Goal: Transaction & Acquisition: Book appointment/travel/reservation

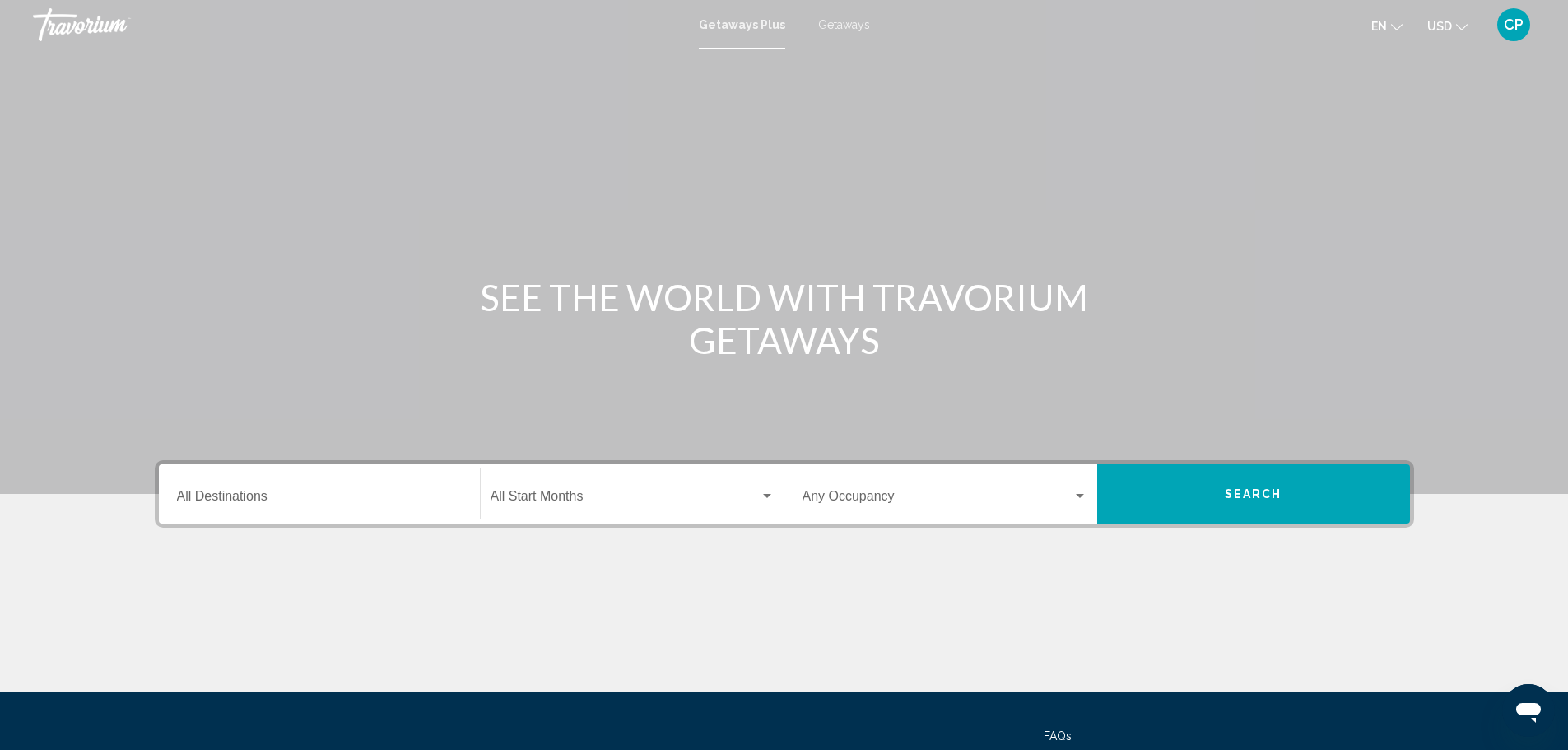
click at [436, 485] on div "Destination All Destinations" at bounding box center [319, 493] width 285 height 52
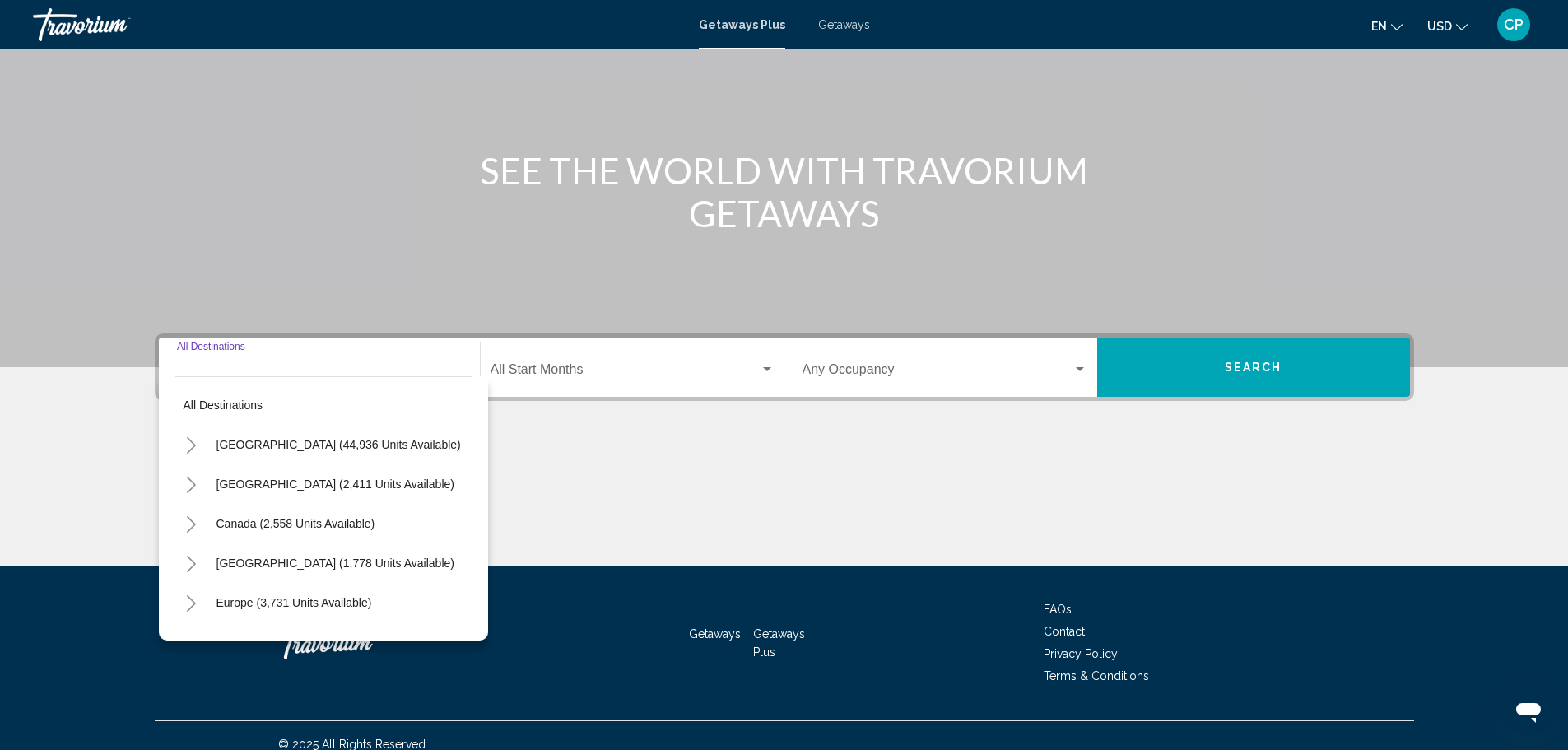
scroll to position [144, 0]
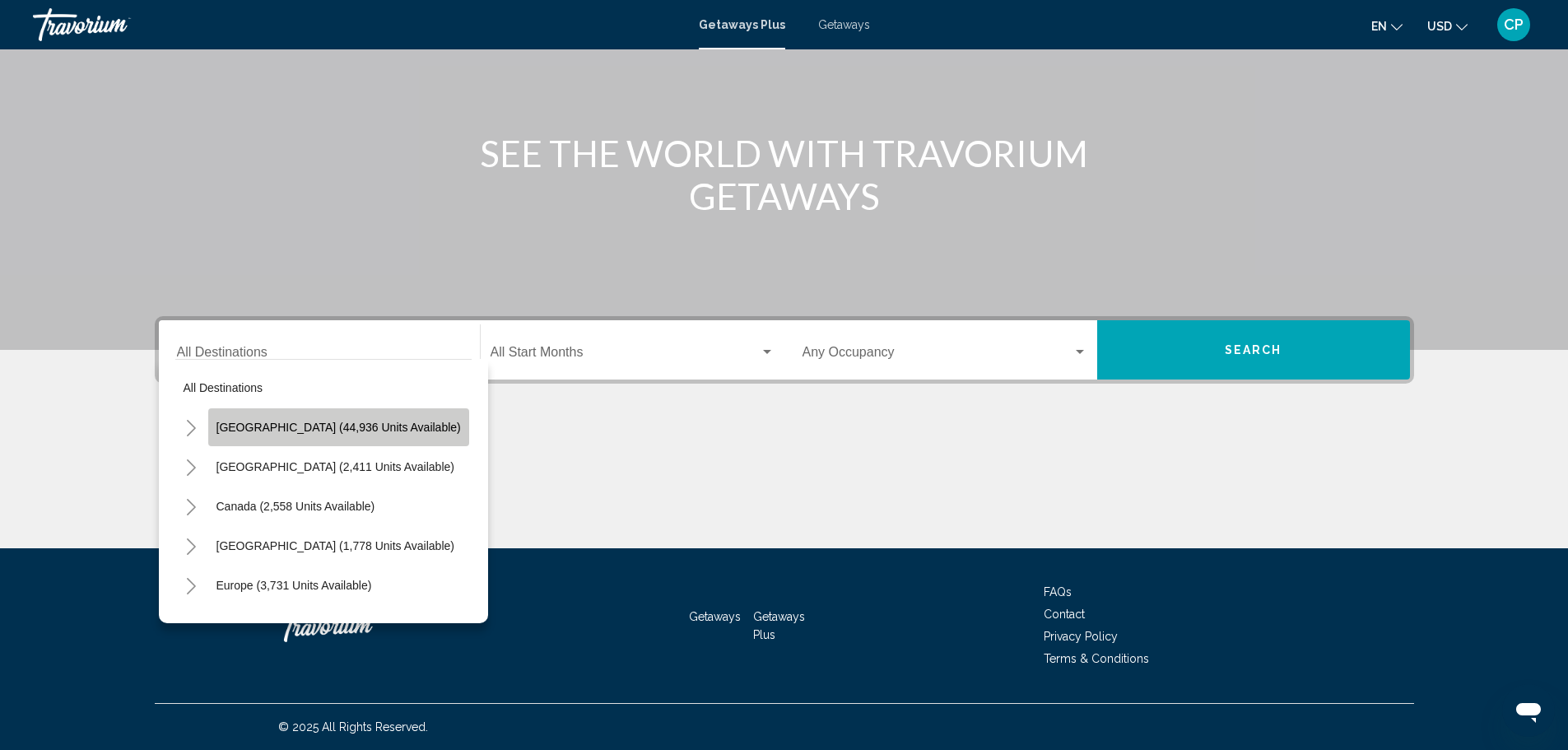
click at [393, 424] on span "[GEOGRAPHIC_DATA] (44,936 units available)" at bounding box center [338, 427] width 245 height 13
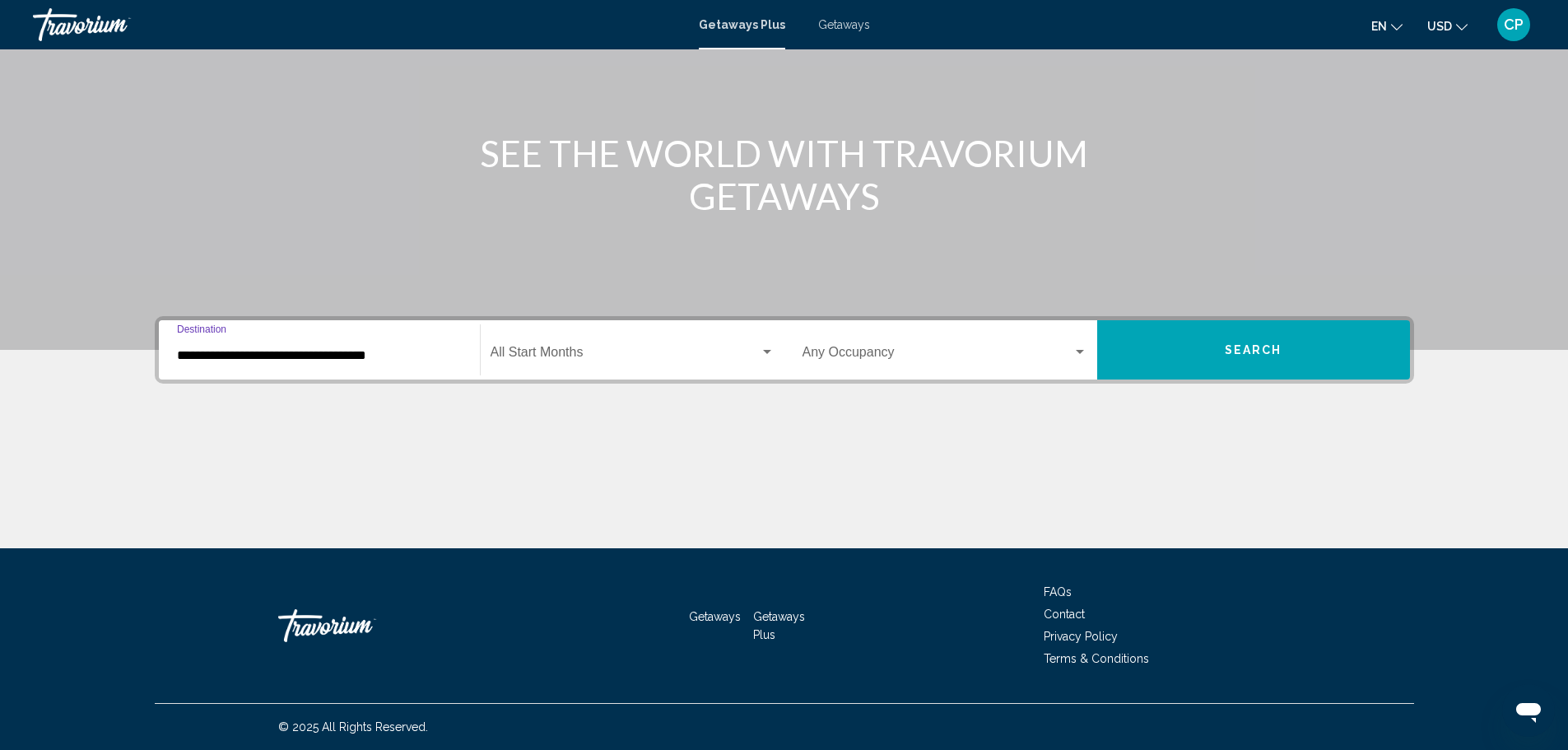
click at [523, 358] on span "Search widget" at bounding box center [625, 355] width 269 height 15
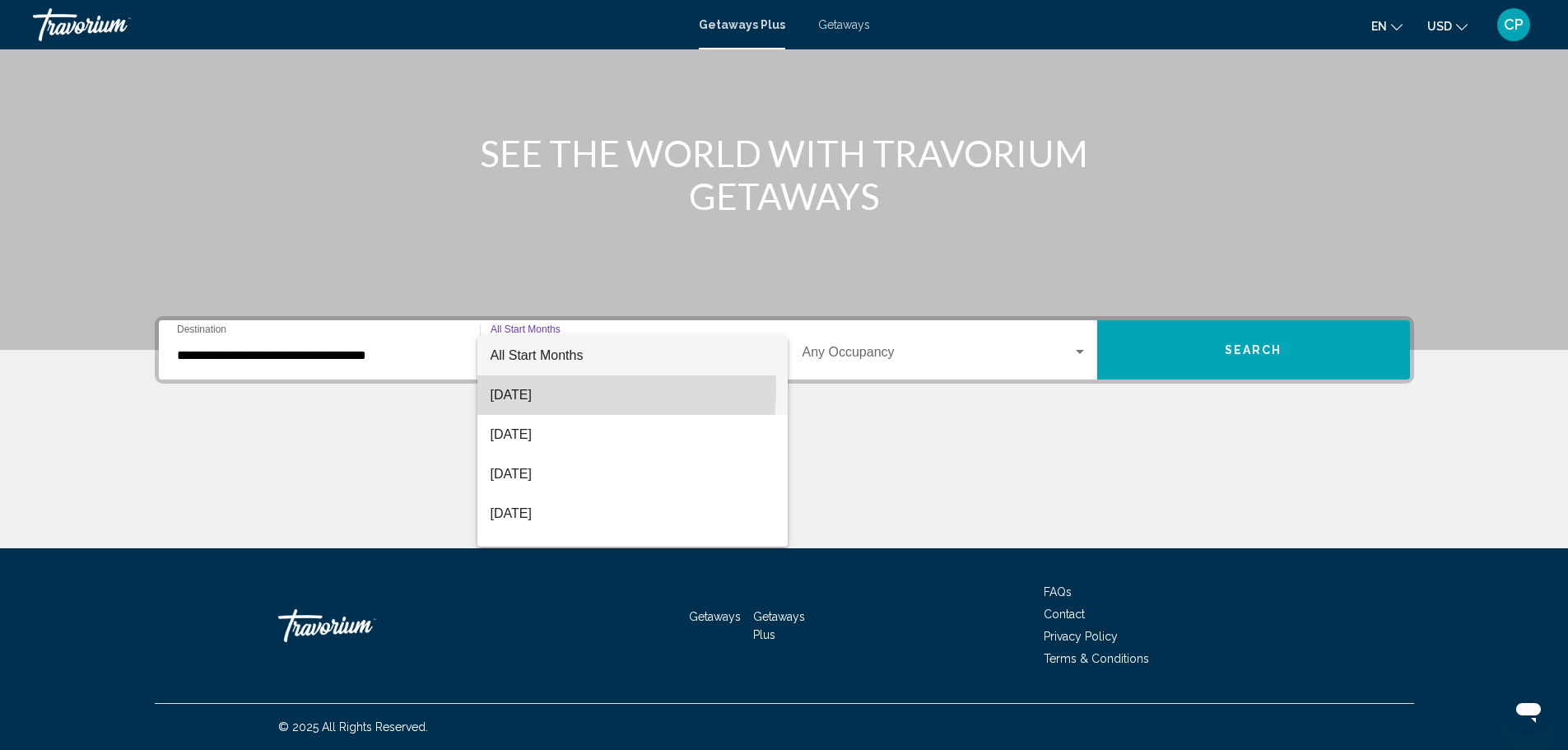
click at [540, 389] on span "[DATE]" at bounding box center [633, 394] width 284 height 39
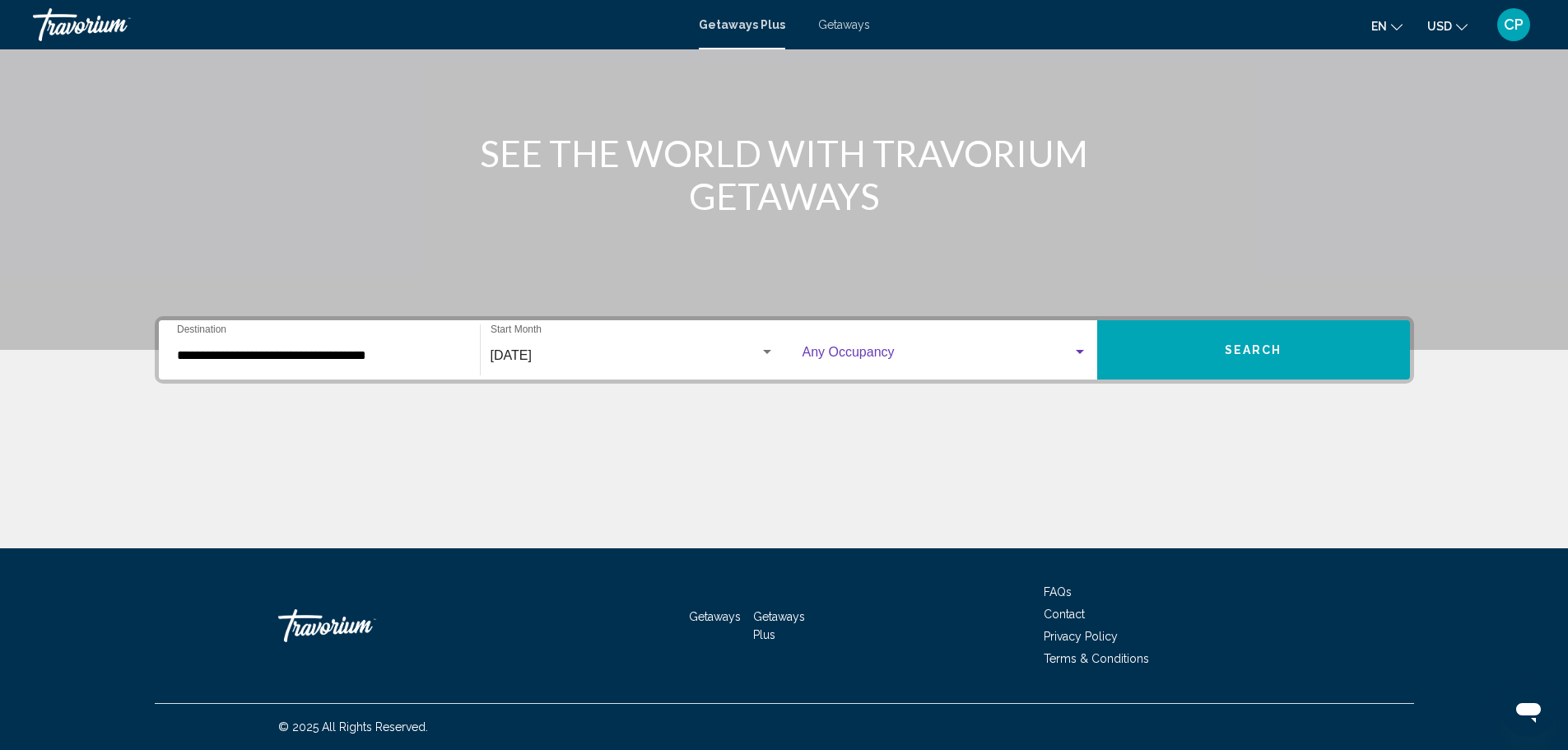
click at [910, 359] on span "Search widget" at bounding box center [938, 355] width 270 height 15
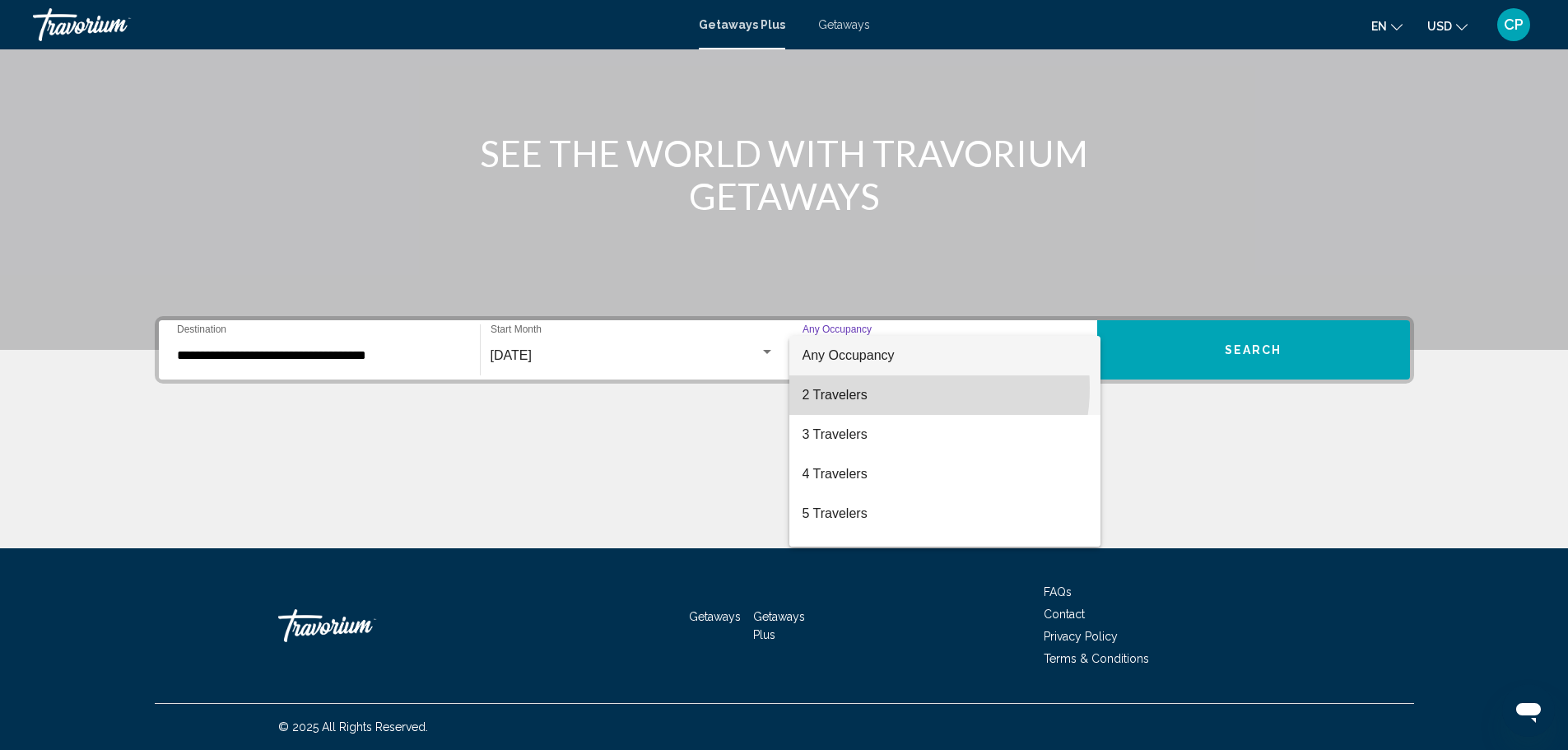
click at [898, 387] on span "2 Travelers" at bounding box center [945, 394] width 285 height 39
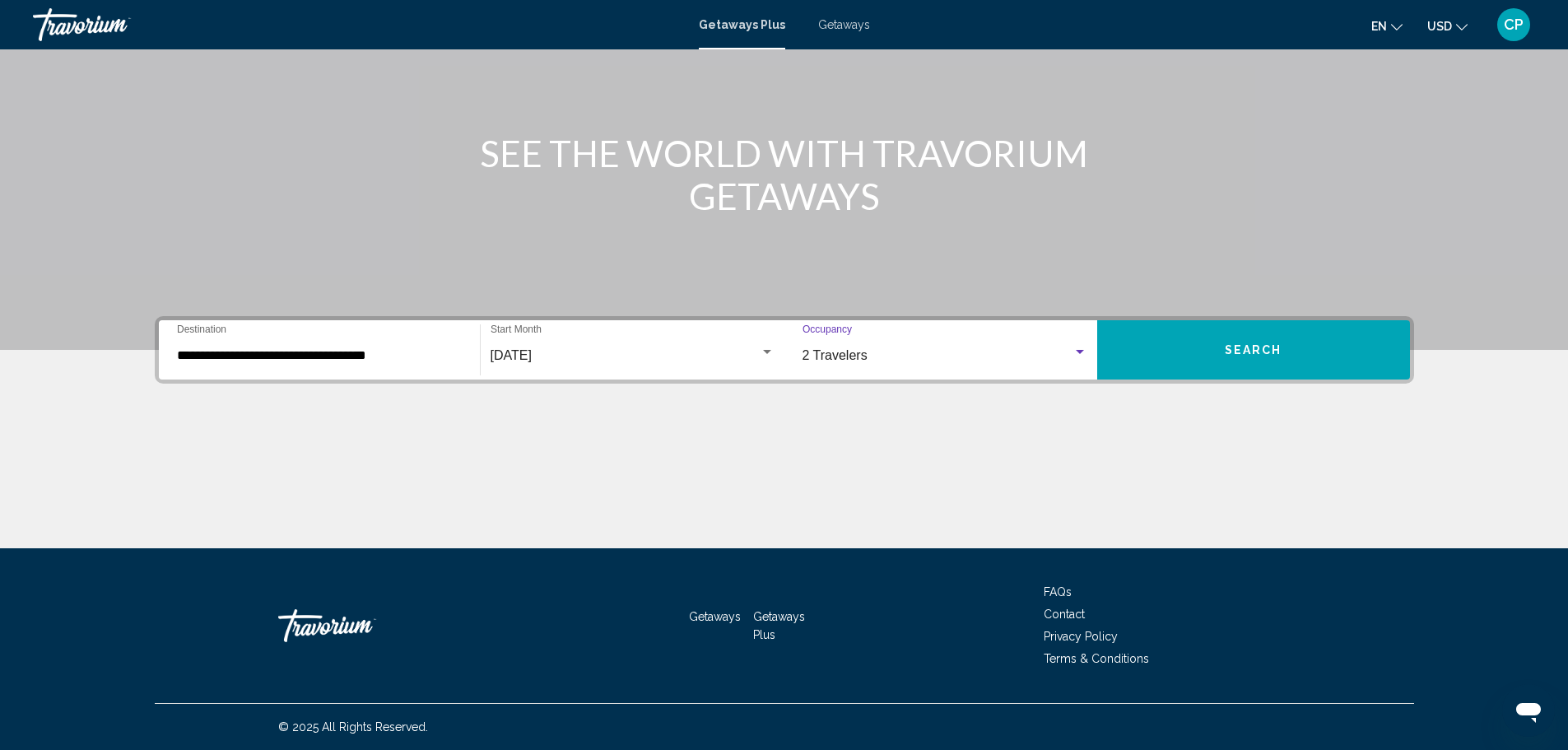
click at [398, 355] on input "**********" at bounding box center [319, 355] width 285 height 15
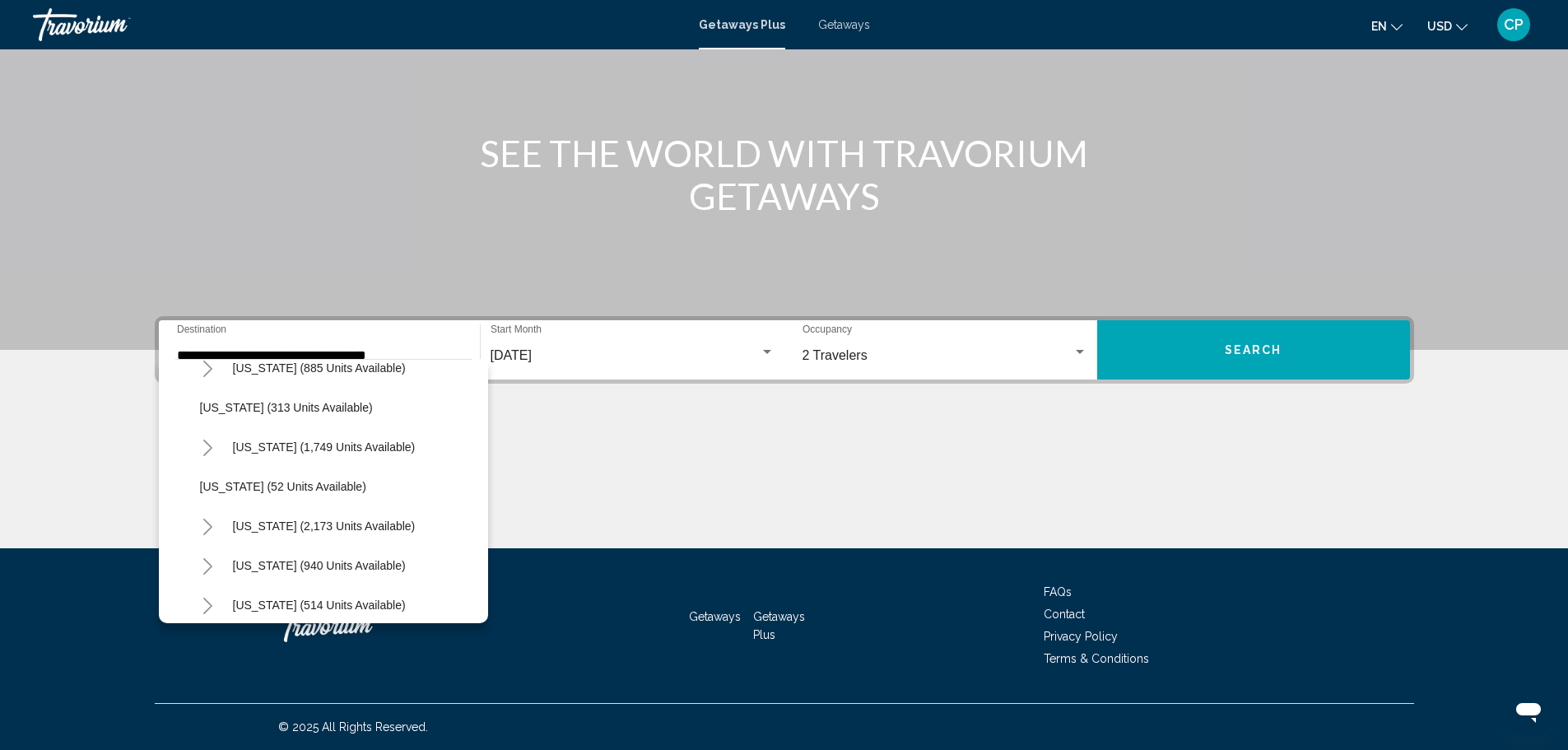
scroll to position [1040, 0]
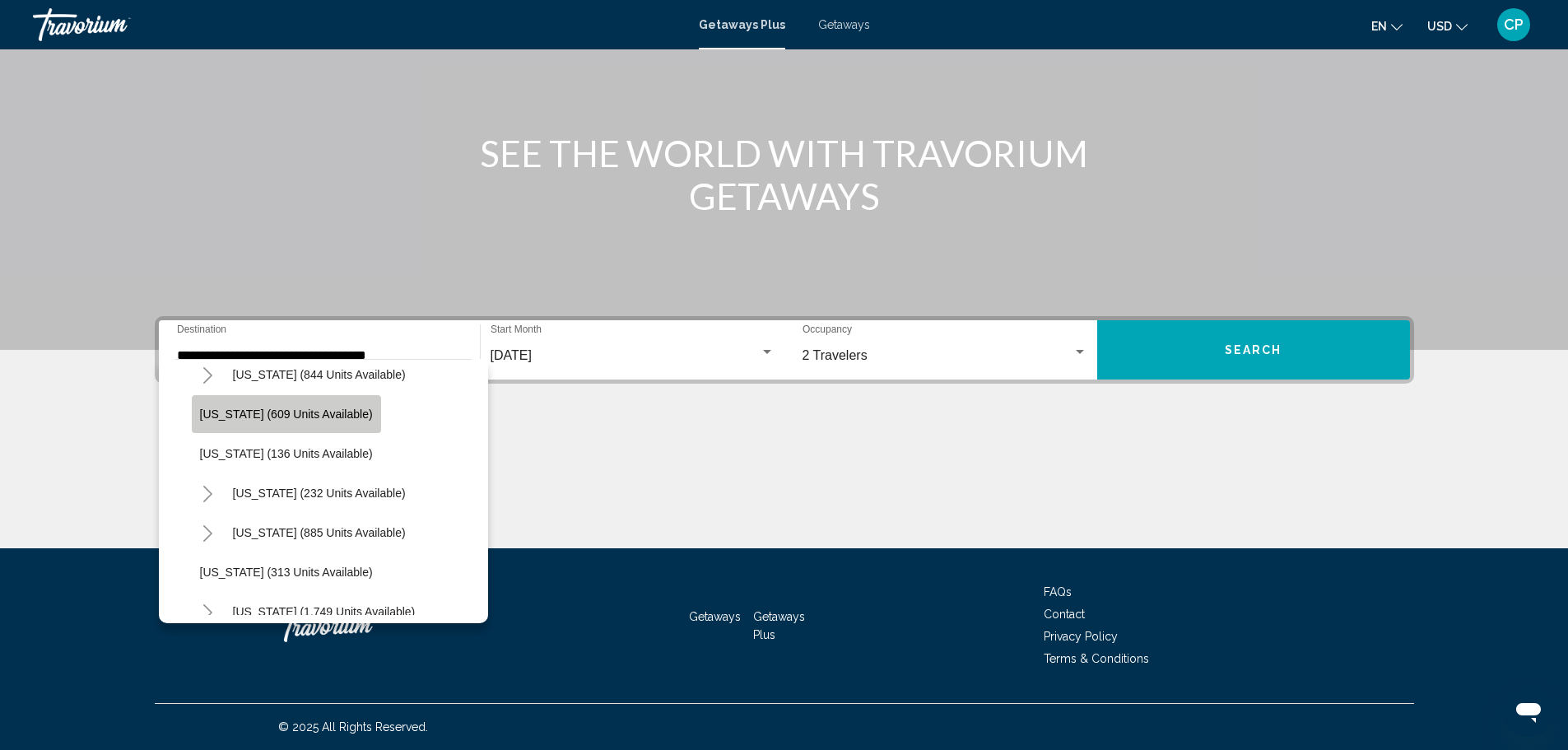
click at [363, 418] on span "[US_STATE] (609 units available)" at bounding box center [286, 414] width 173 height 13
type input "**********"
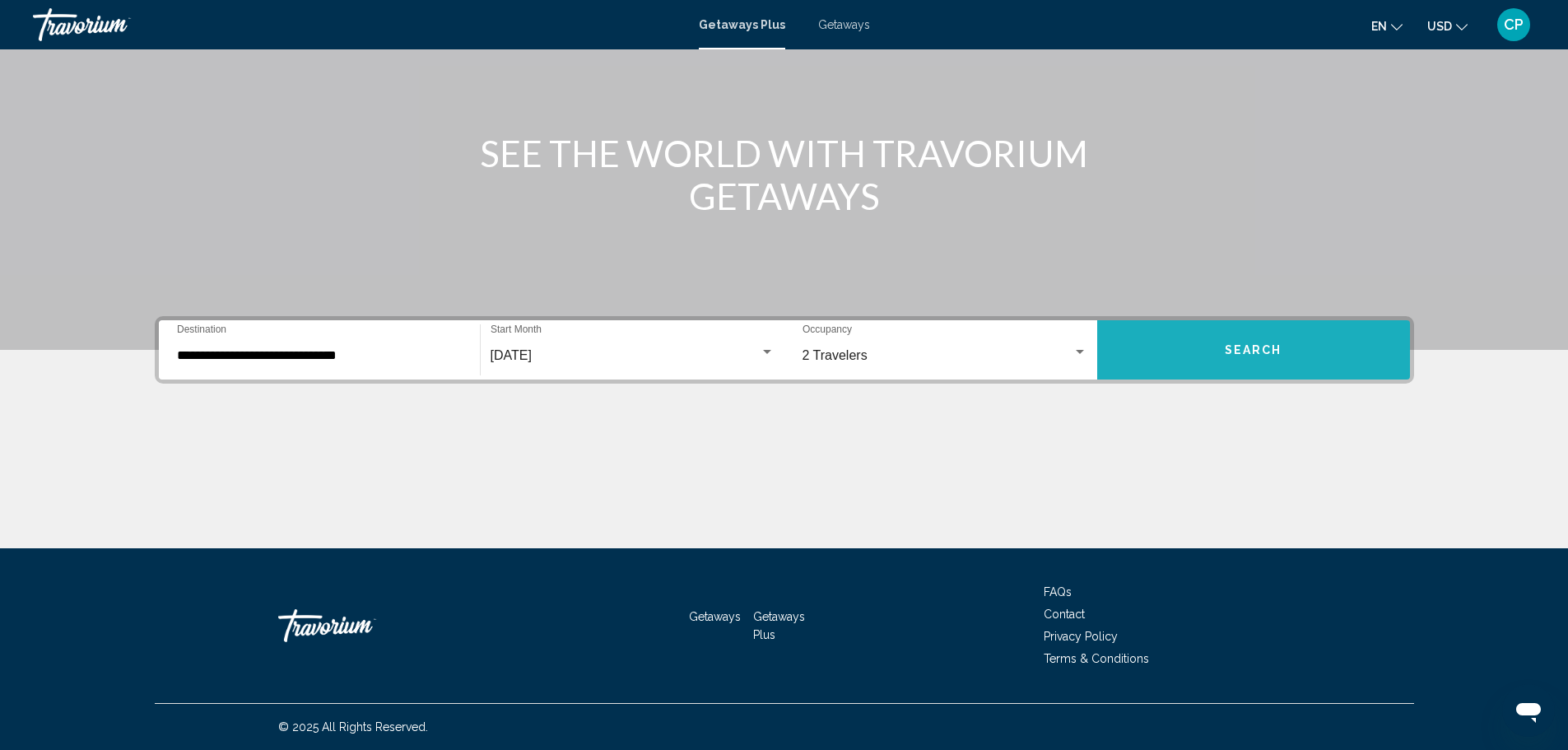
click at [1292, 344] on button "Search" at bounding box center [1253, 350] width 313 height 60
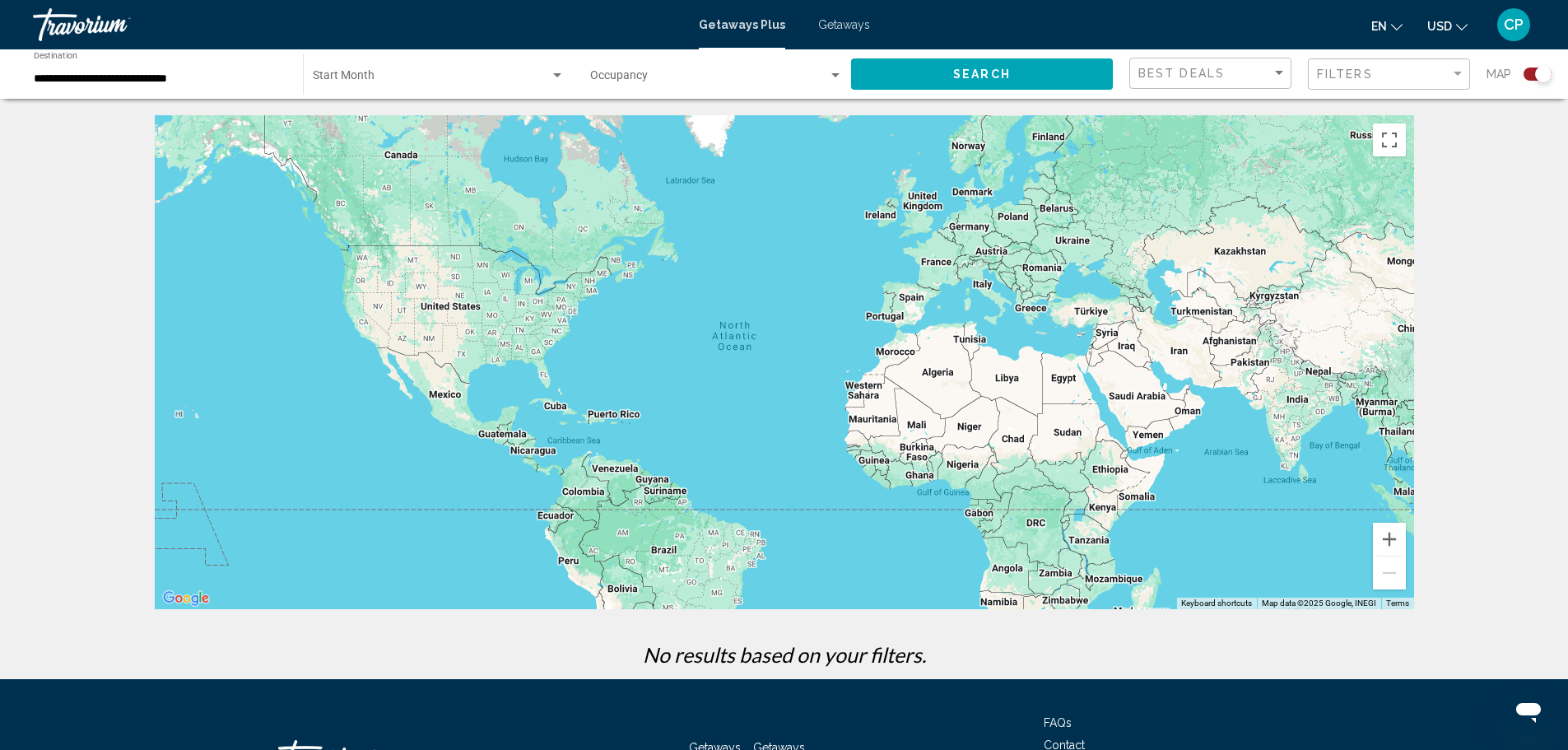
click at [347, 63] on div "Start Month All Start Months" at bounding box center [438, 74] width 252 height 46
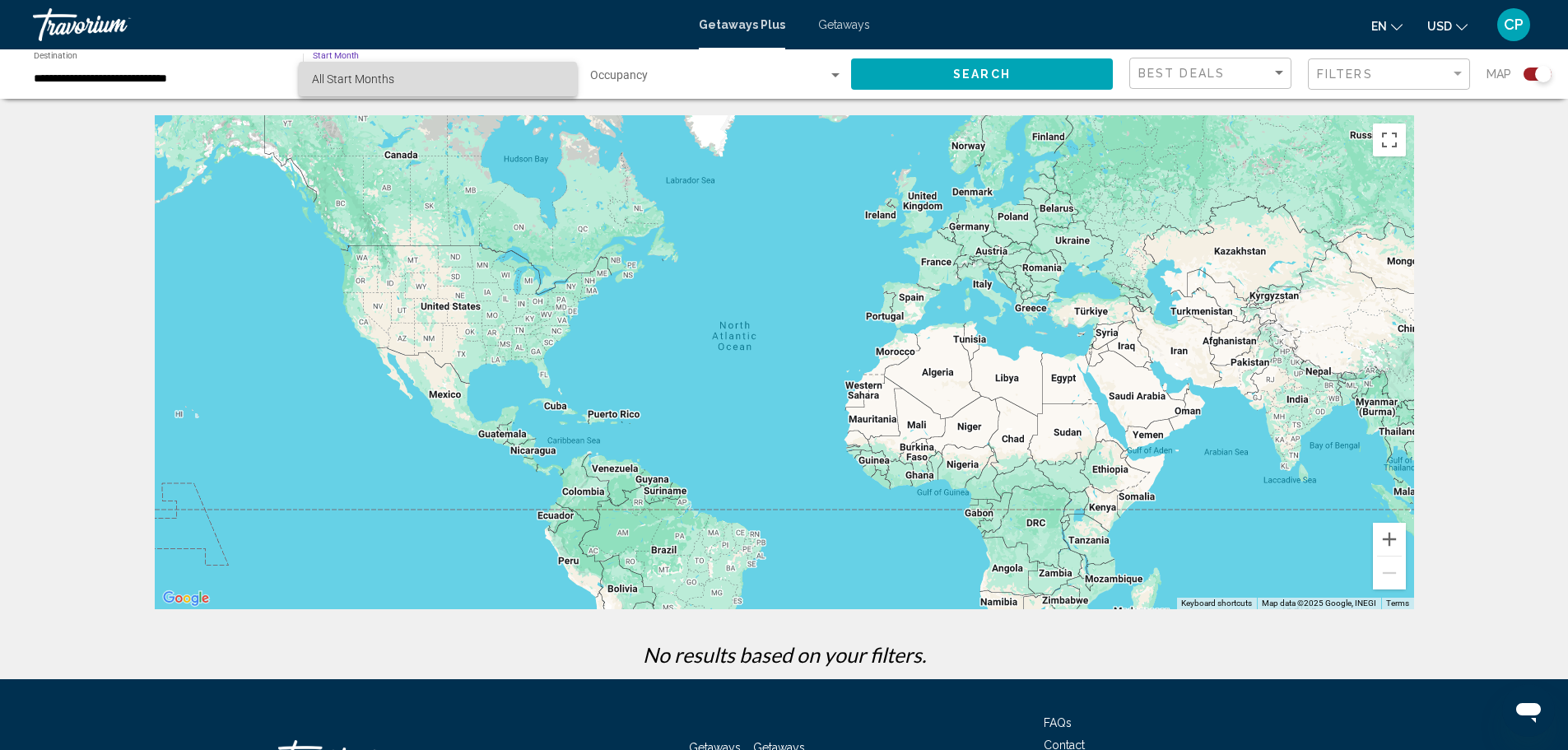
click at [354, 67] on span "All Start Months" at bounding box center [437, 78] width 252 height 34
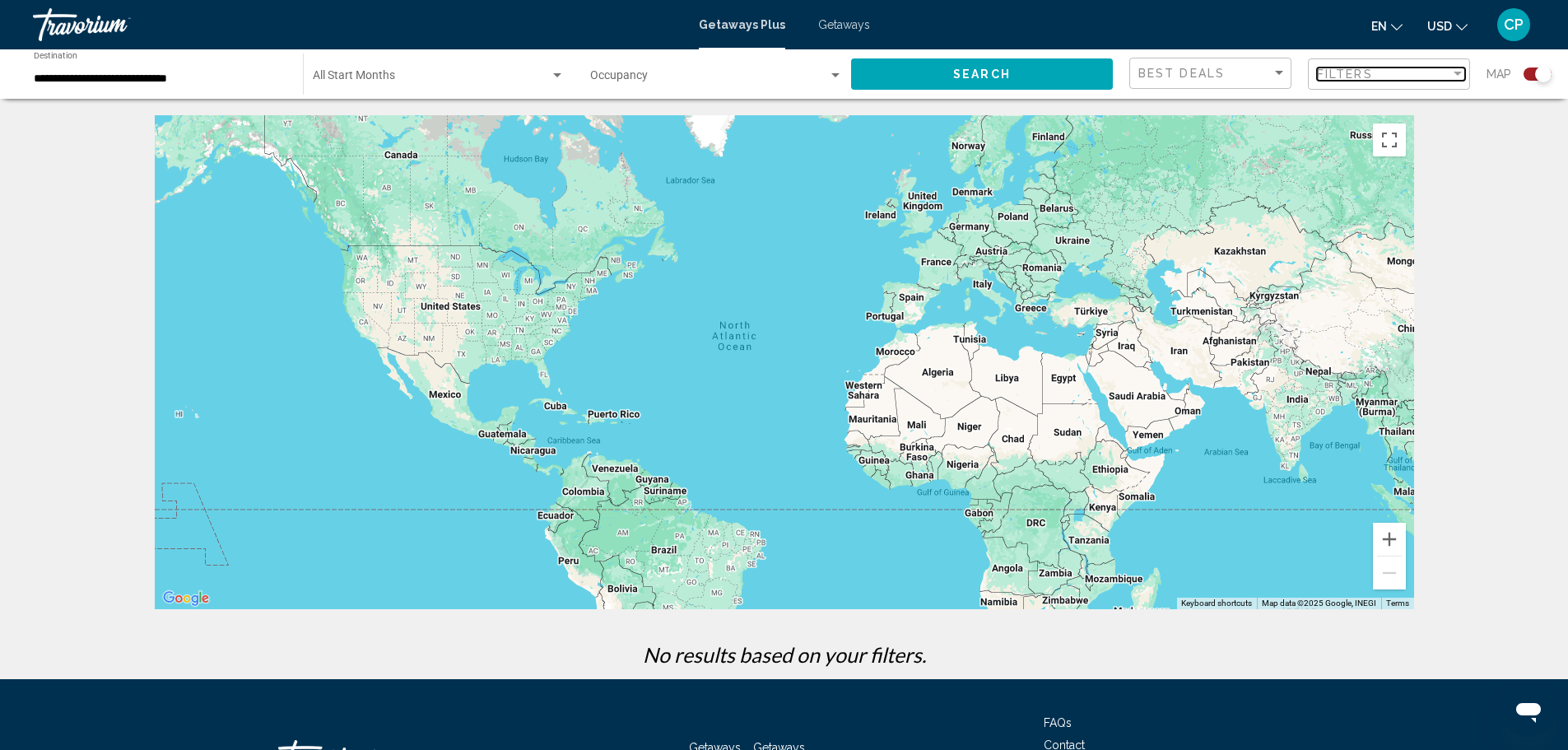
click at [1432, 72] on div "Filters" at bounding box center [1384, 74] width 133 height 13
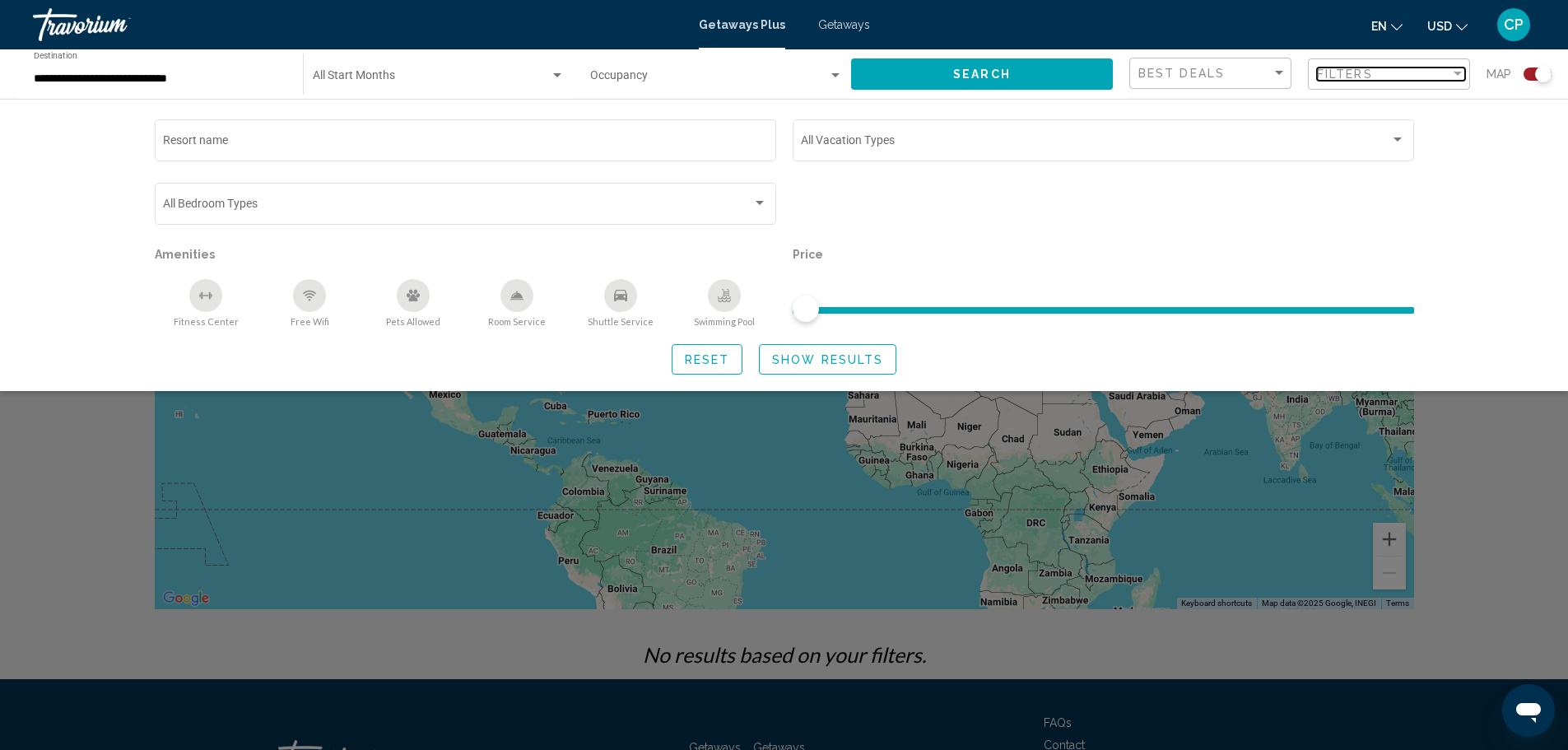
click at [1432, 72] on div "Filters" at bounding box center [1384, 74] width 133 height 13
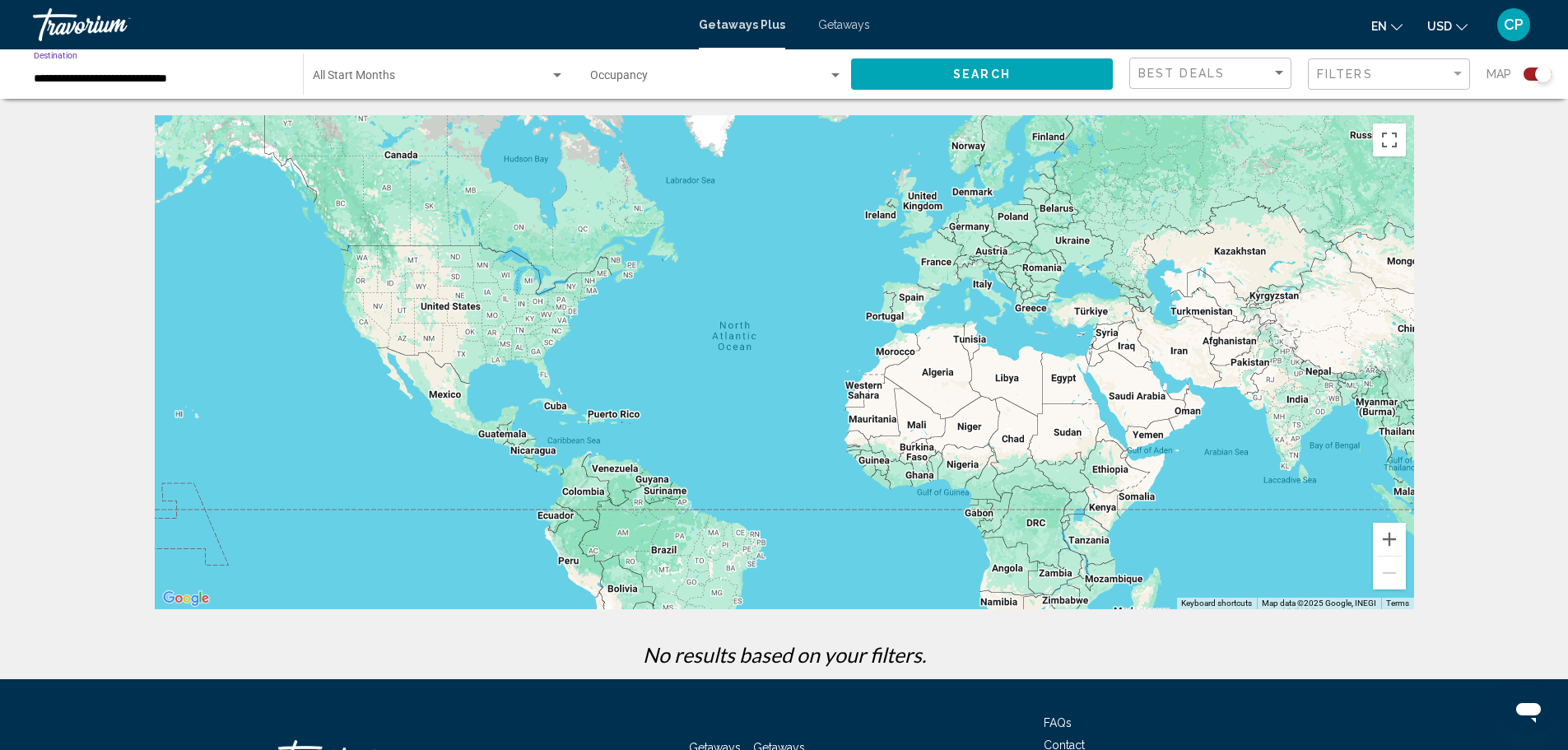
click at [156, 81] on input "**********" at bounding box center [160, 79] width 252 height 13
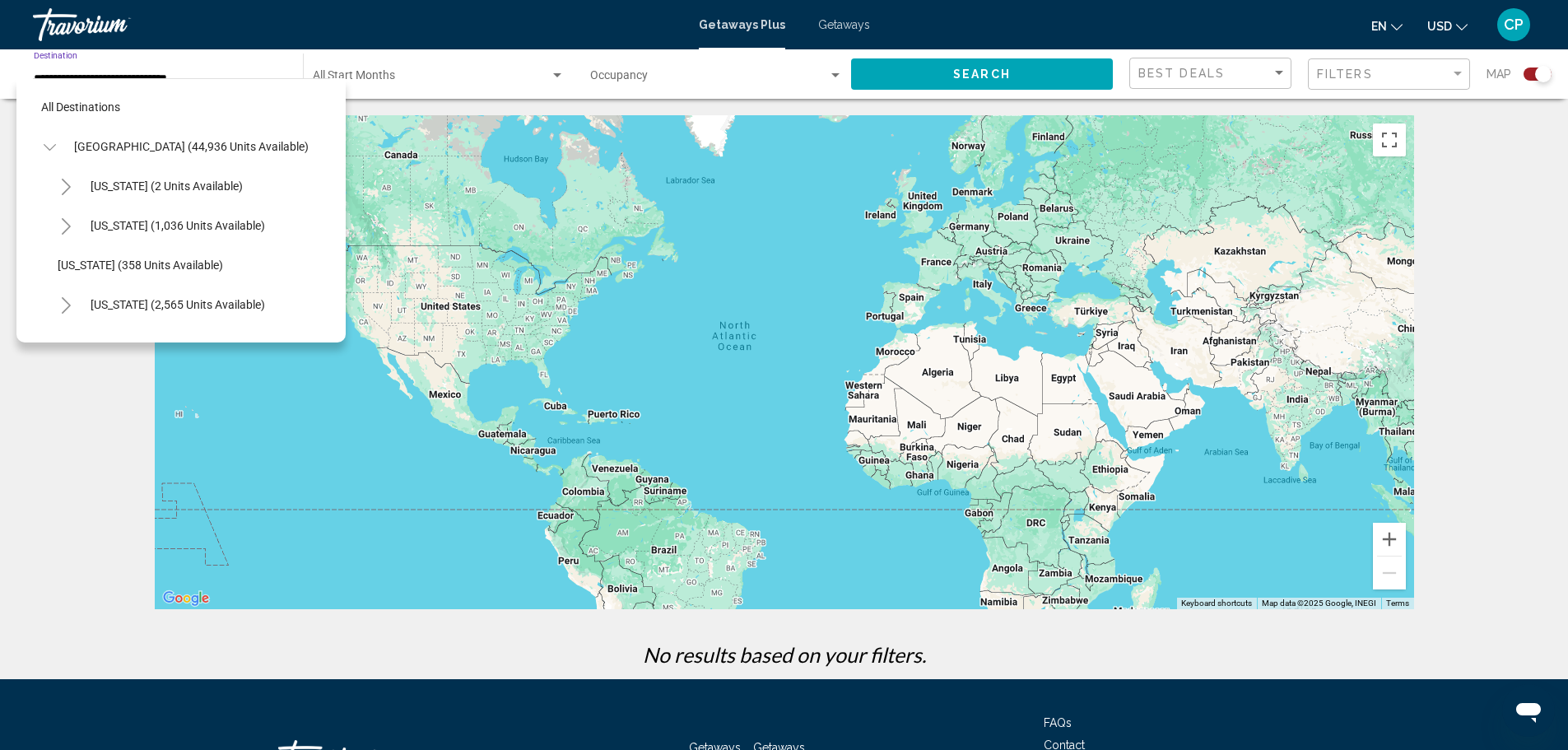
scroll to position [973, 0]
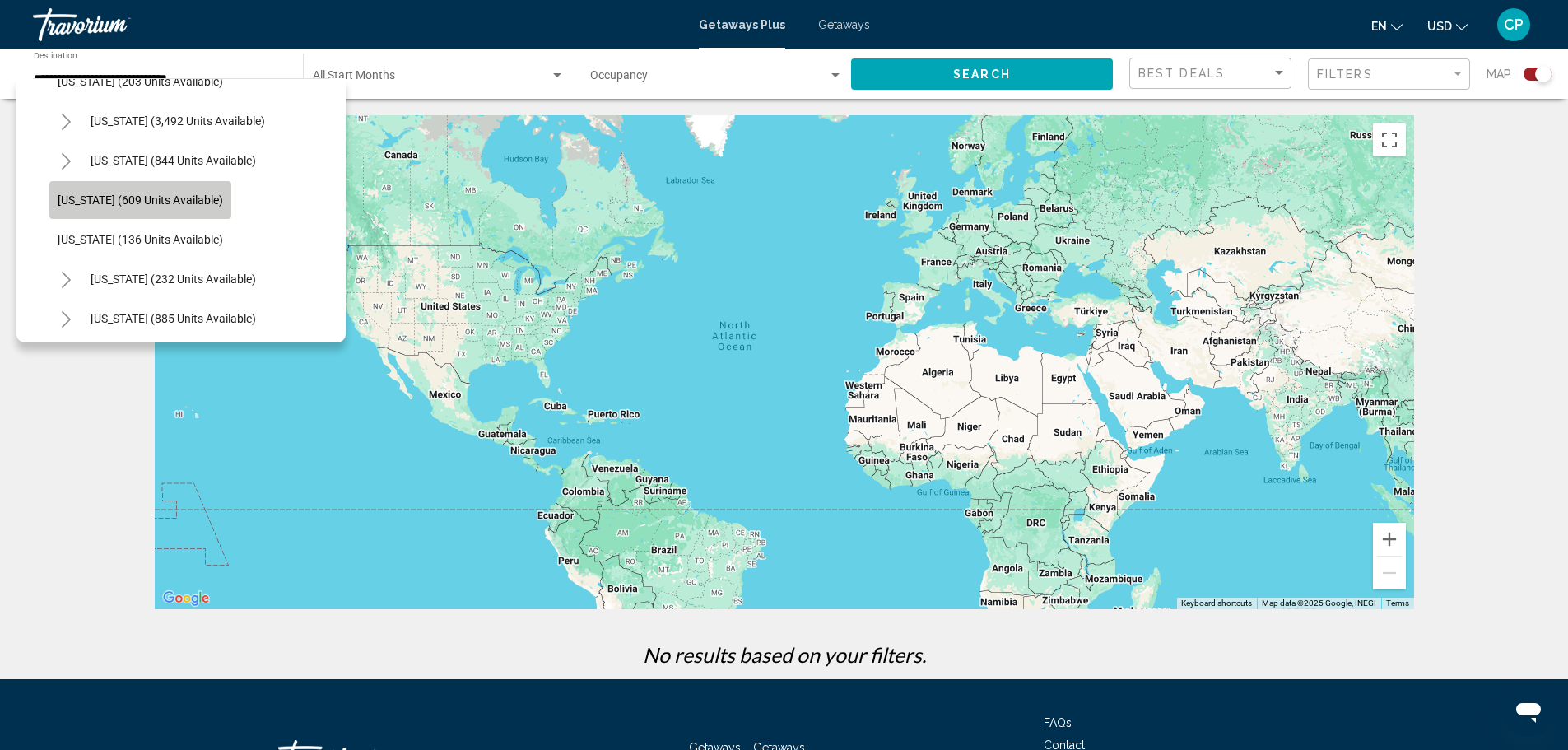
click at [143, 195] on span "[US_STATE] (609 units available)" at bounding box center [140, 200] width 166 height 13
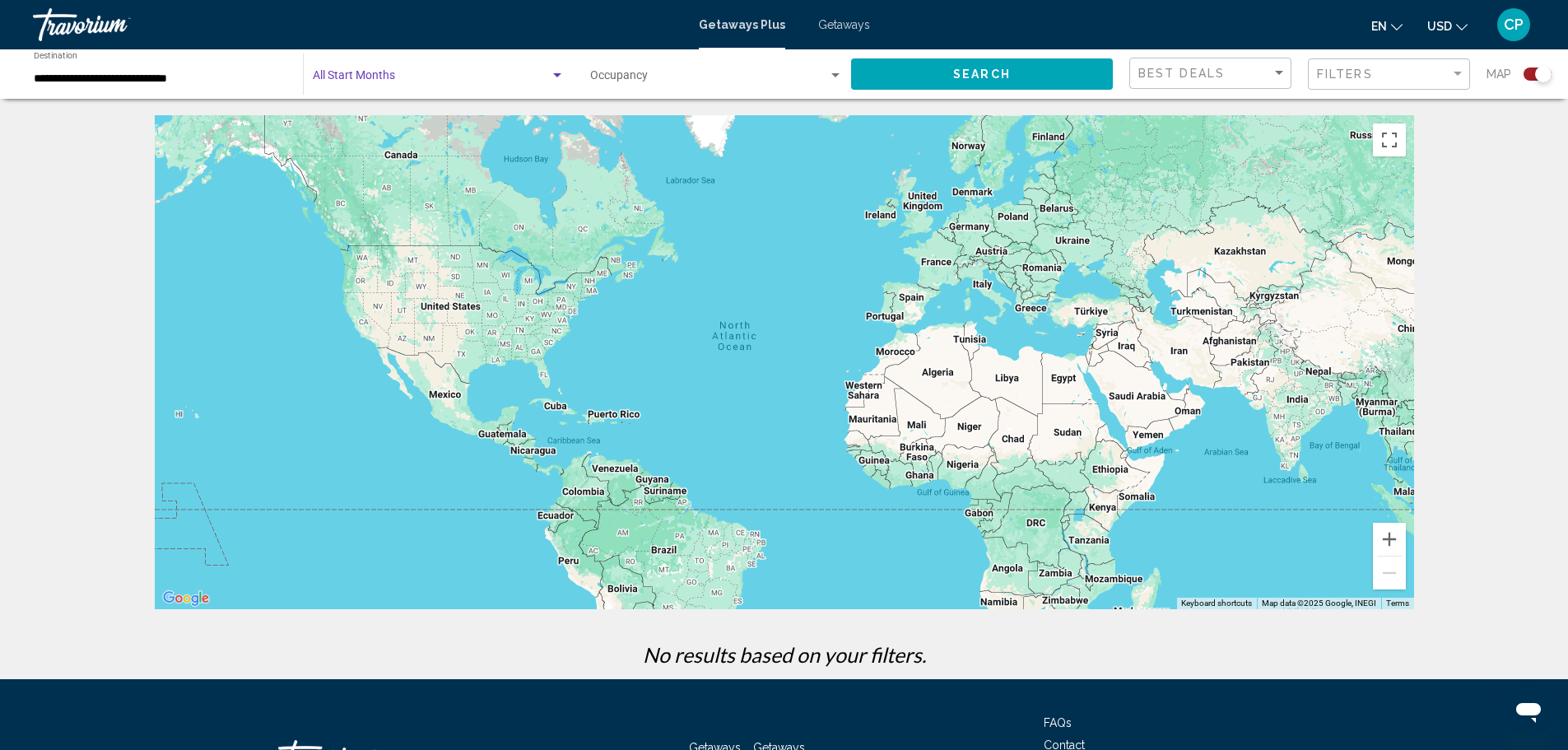
click at [350, 81] on span "Search widget" at bounding box center [431, 79] width 238 height 13
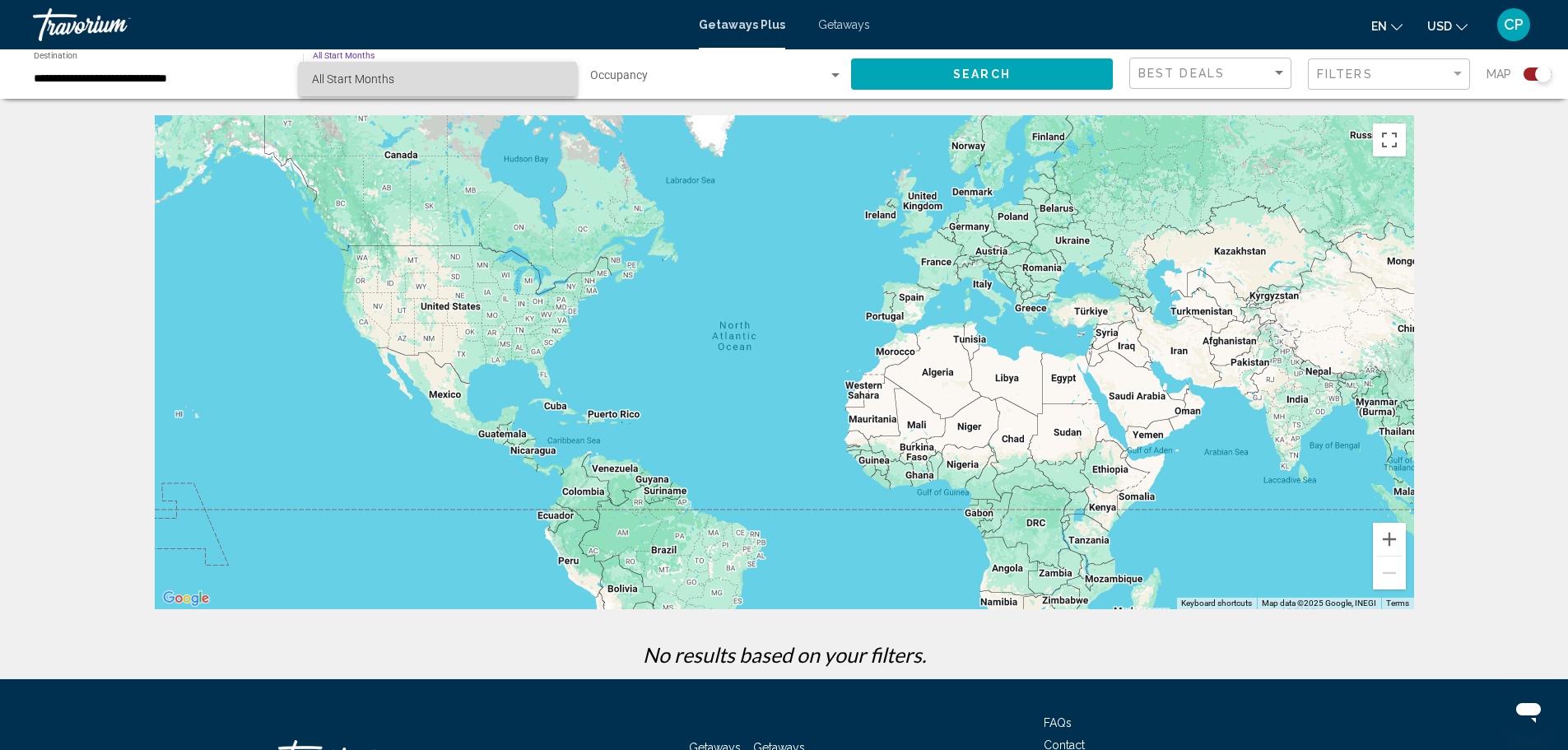
click at [350, 81] on span "All Start Months" at bounding box center [353, 79] width 82 height 13
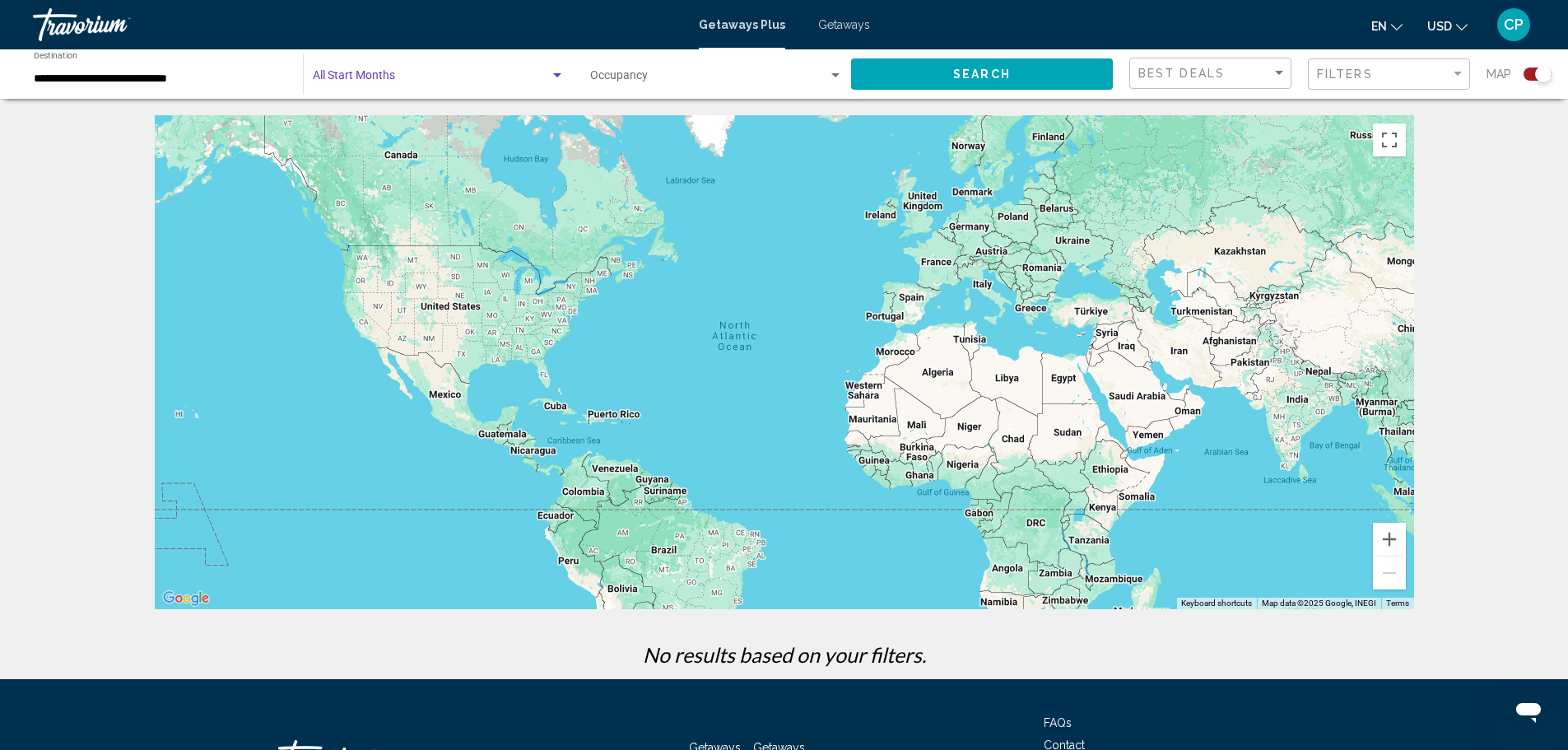
click at [634, 86] on div "Occupancy Any Occupancy" at bounding box center [717, 74] width 252 height 46
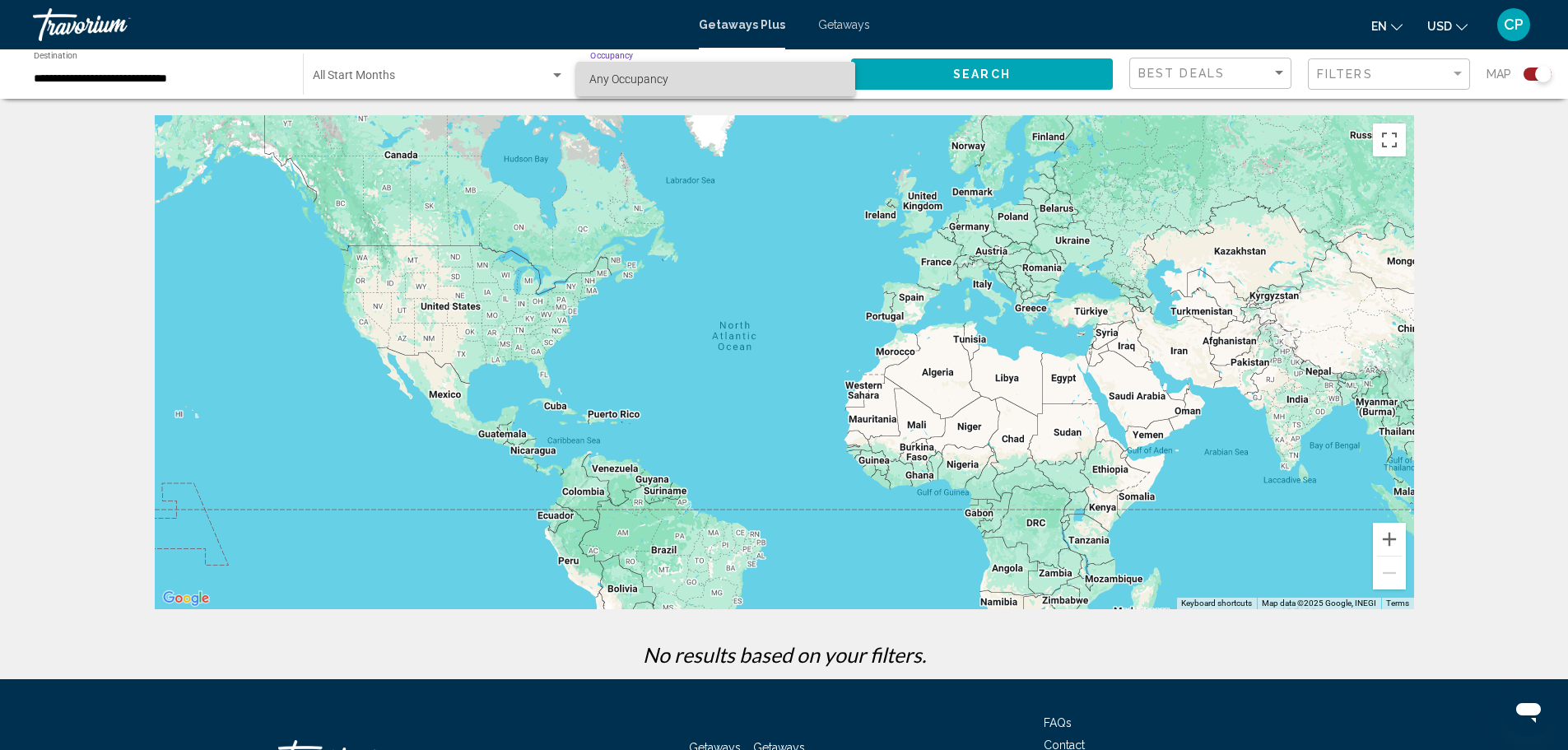
click at [634, 86] on span "Any Occupancy" at bounding box center [716, 78] width 252 height 34
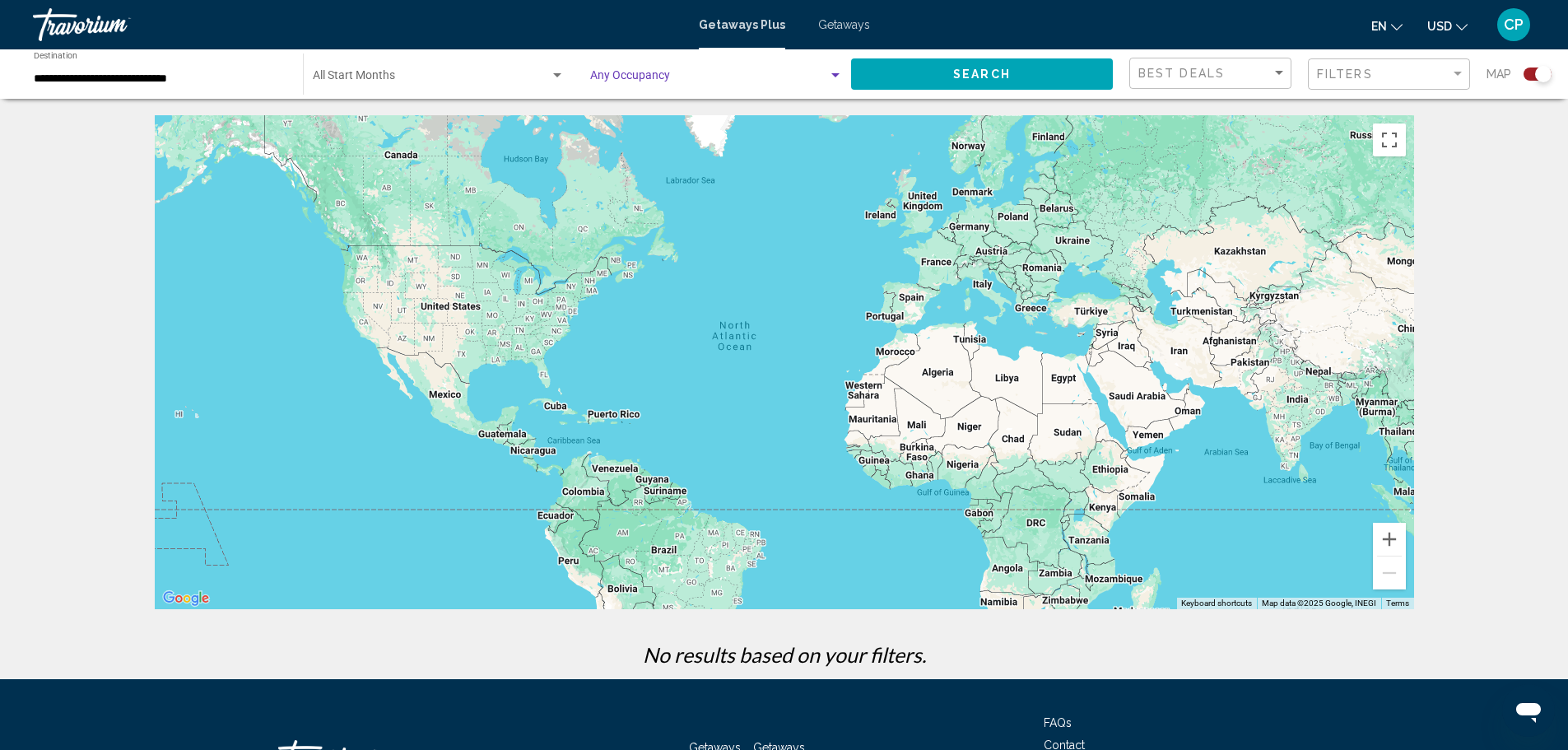
click at [848, 24] on span "Getaways" at bounding box center [844, 25] width 52 height 13
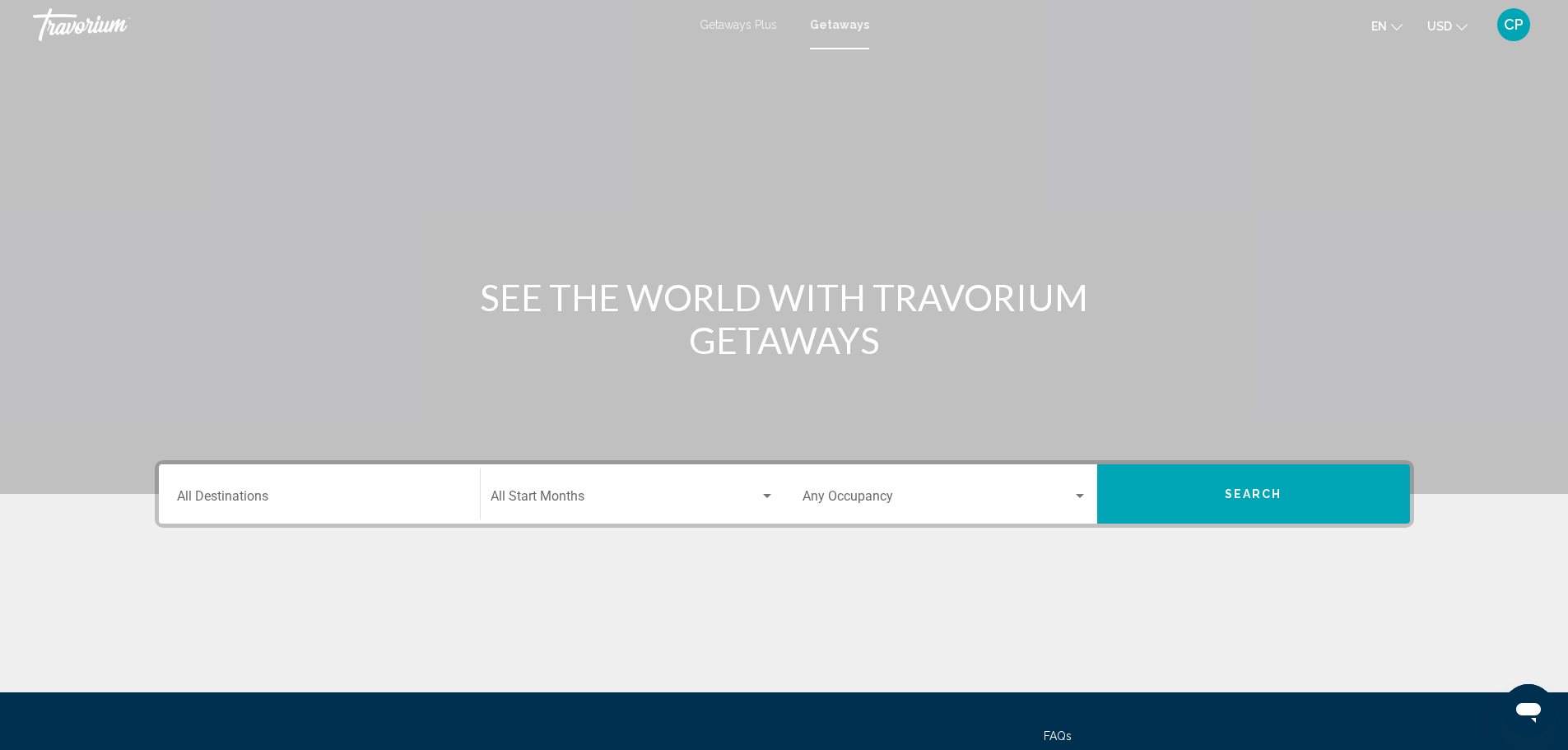
click at [763, 25] on span "Getaways Plus" at bounding box center [738, 25] width 77 height 13
click at [286, 497] on input "Destination All Destinations" at bounding box center [319, 499] width 285 height 15
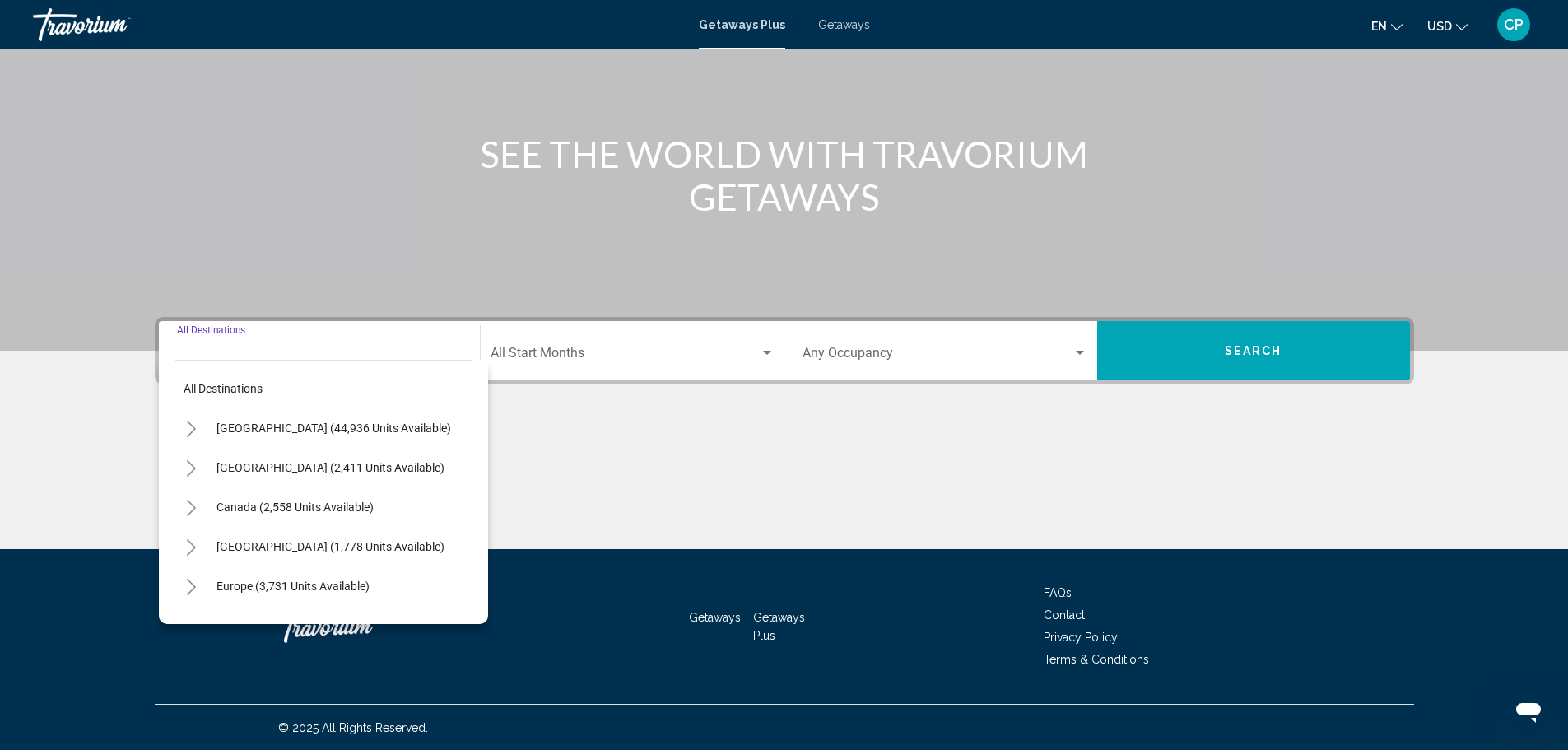
scroll to position [144, 0]
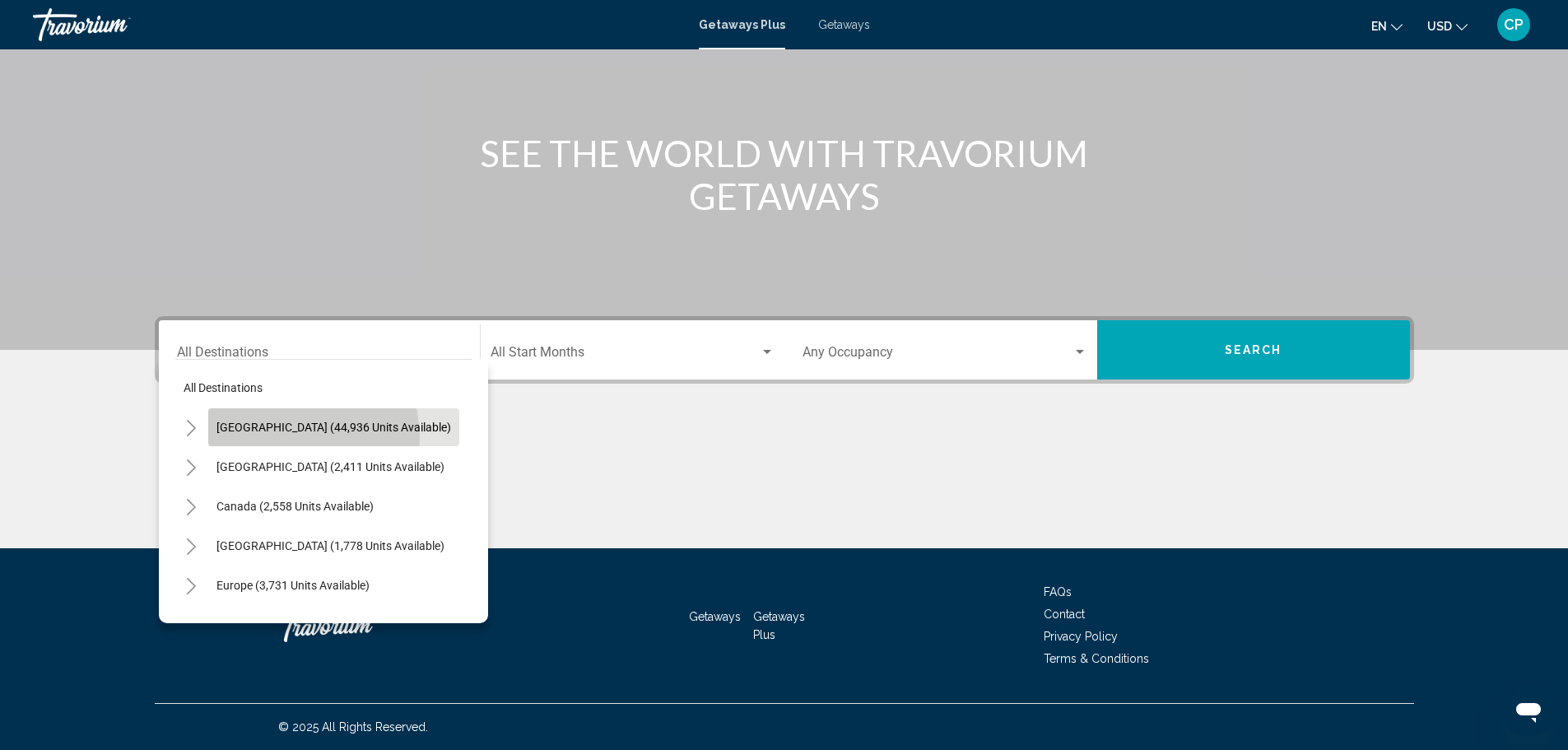
click at [280, 438] on button "[GEOGRAPHIC_DATA] (44,936 units available)" at bounding box center [334, 427] width 251 height 38
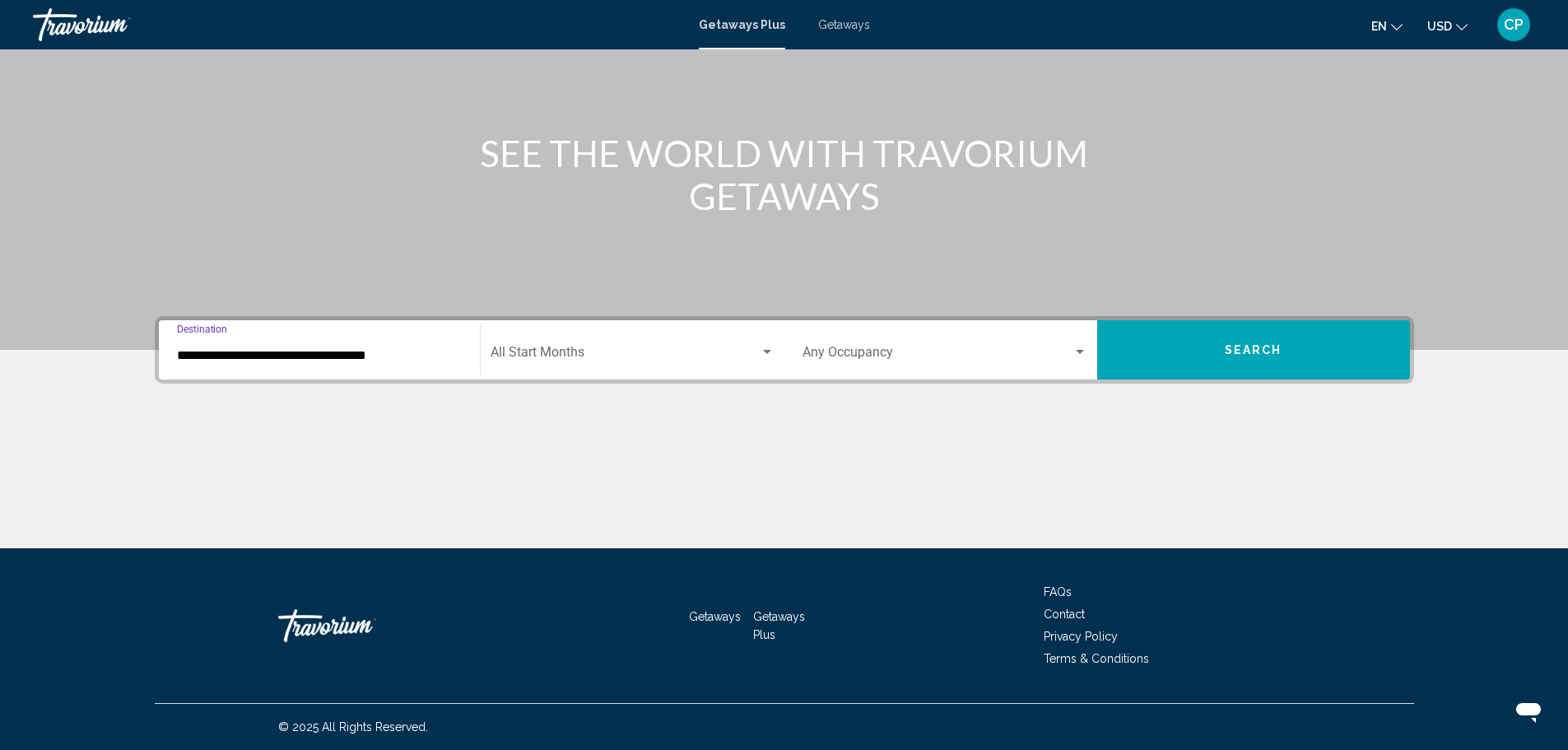
click at [280, 359] on input "**********" at bounding box center [319, 355] width 285 height 15
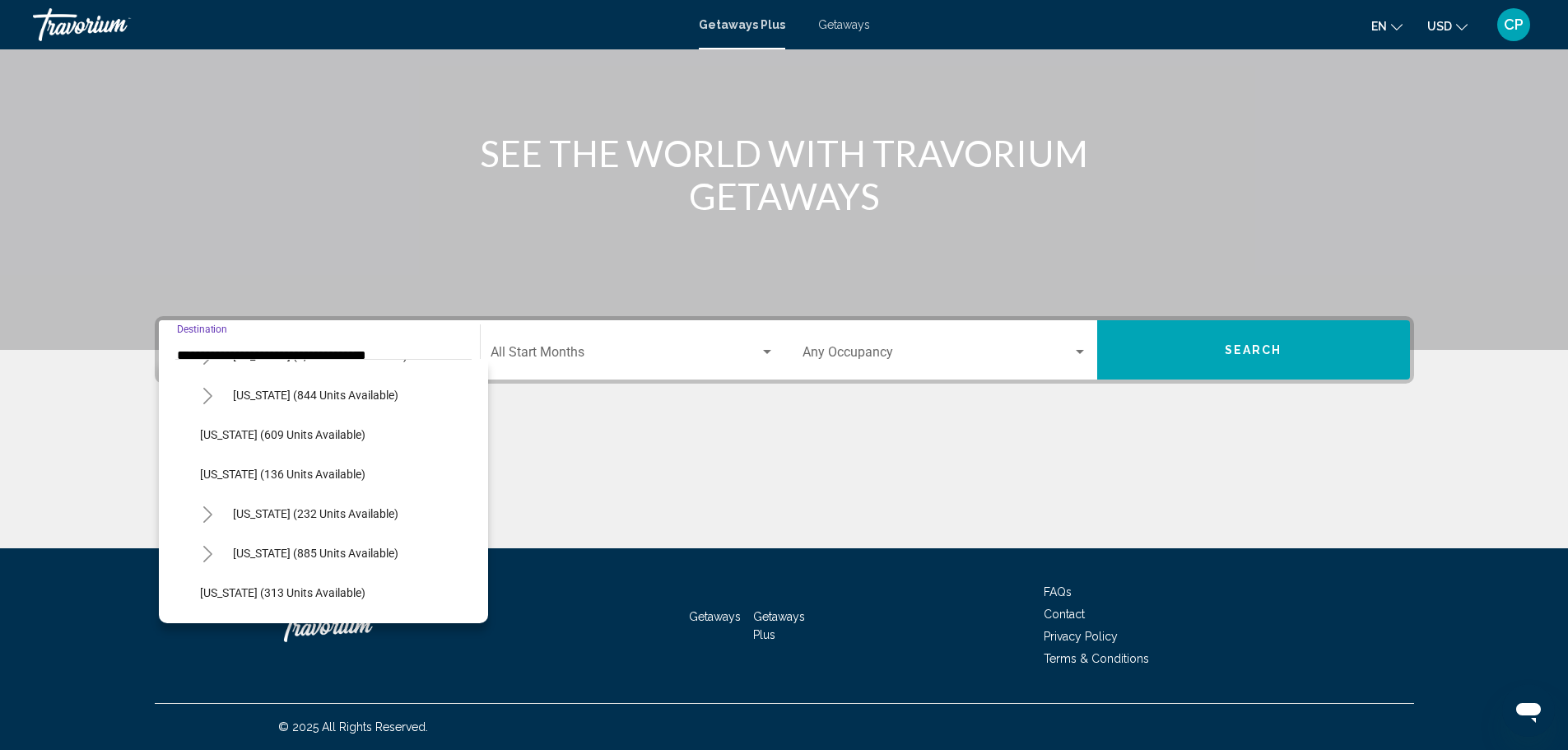
scroll to position [987, 0]
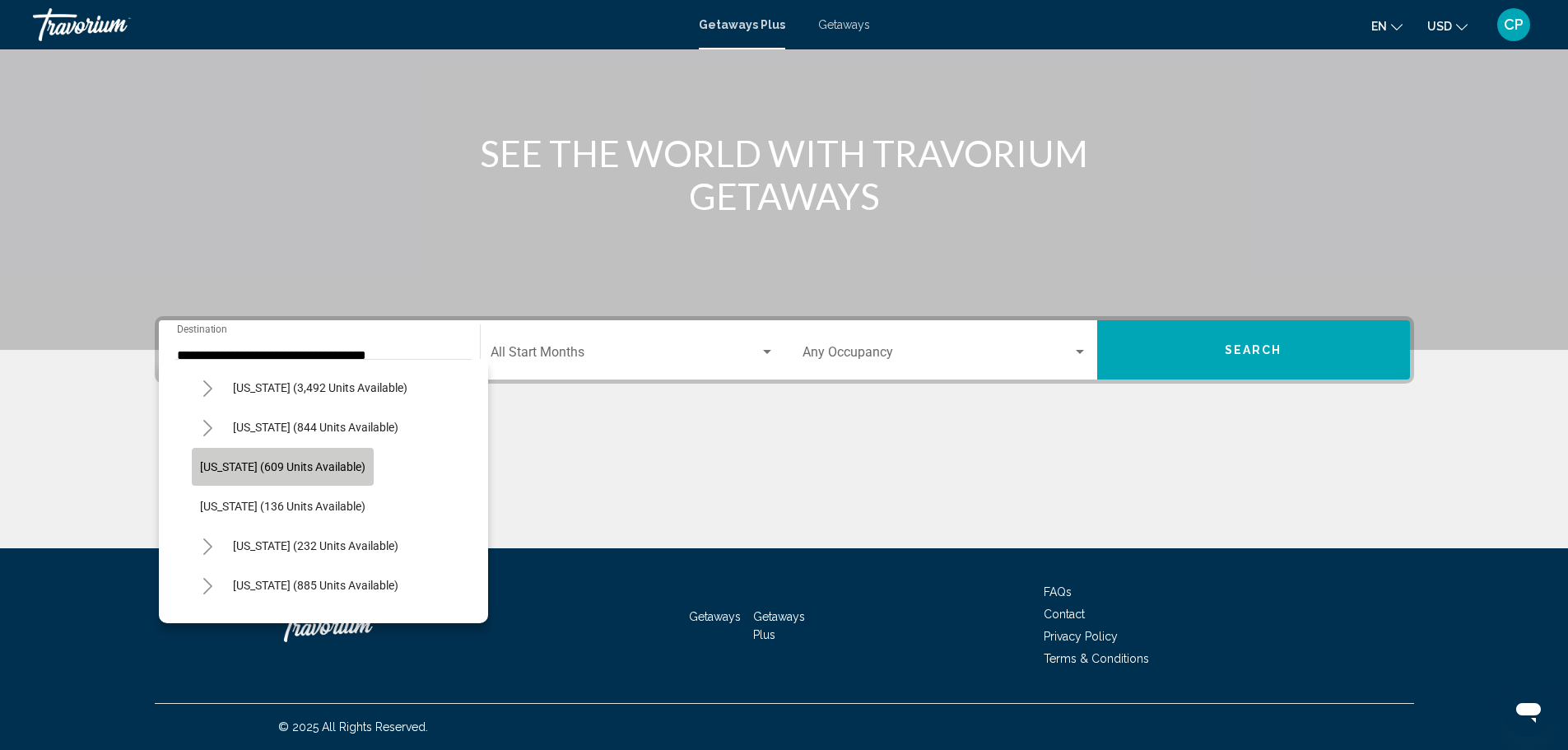
click at [258, 458] on button "[US_STATE] (609 units available)" at bounding box center [283, 466] width 182 height 38
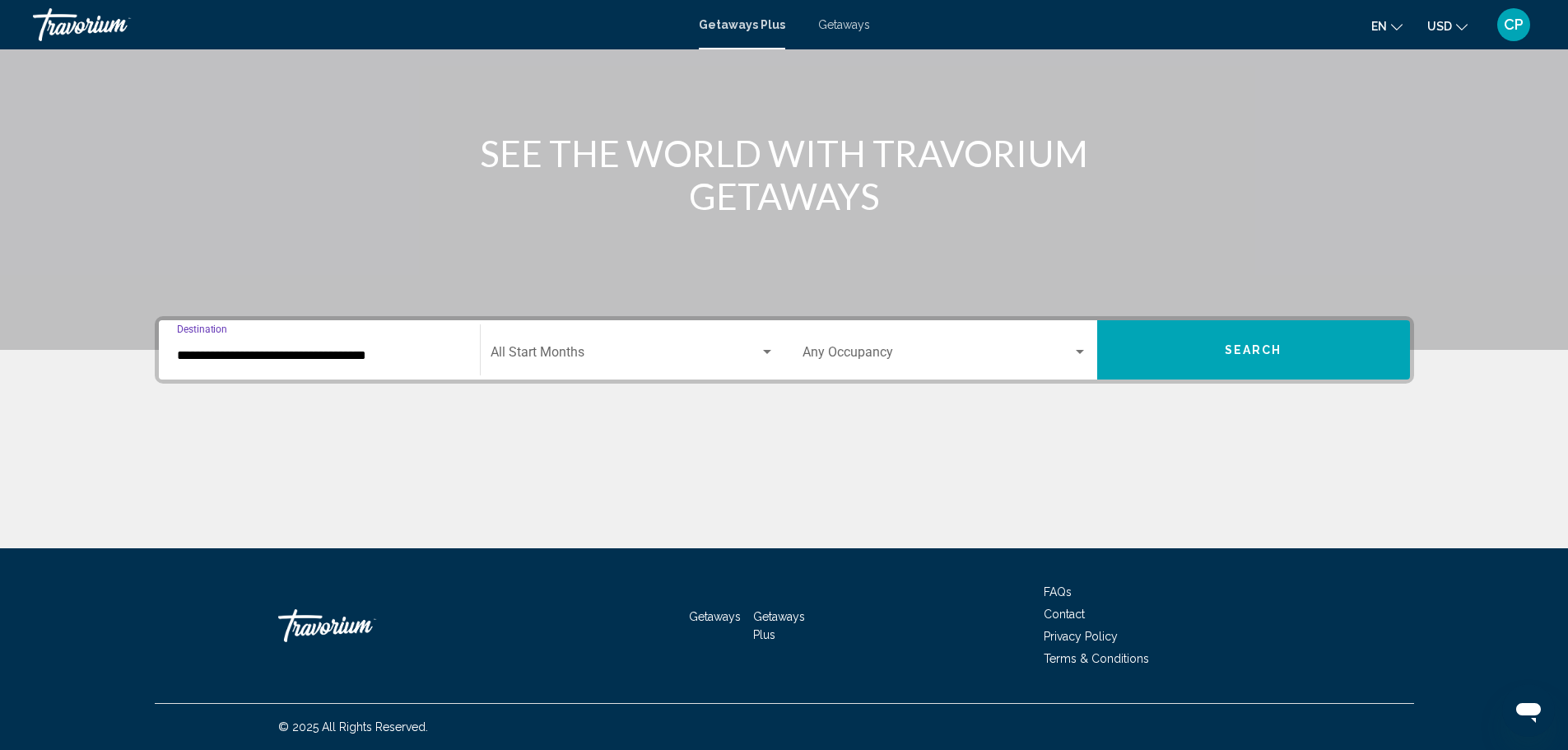
type input "**********"
click at [587, 357] on span "Search widget" at bounding box center [625, 355] width 269 height 15
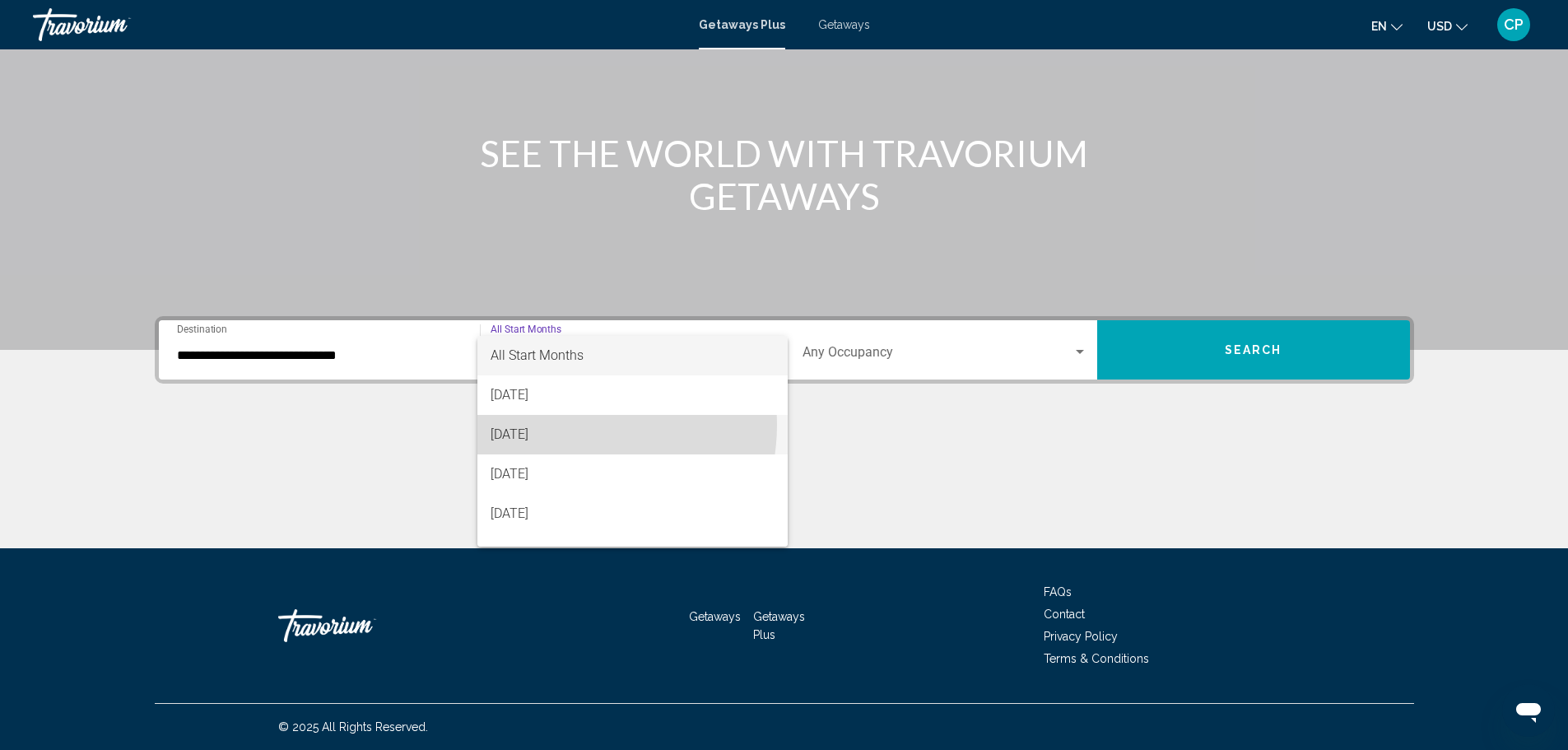
click at [565, 425] on span "[DATE]" at bounding box center [633, 434] width 284 height 39
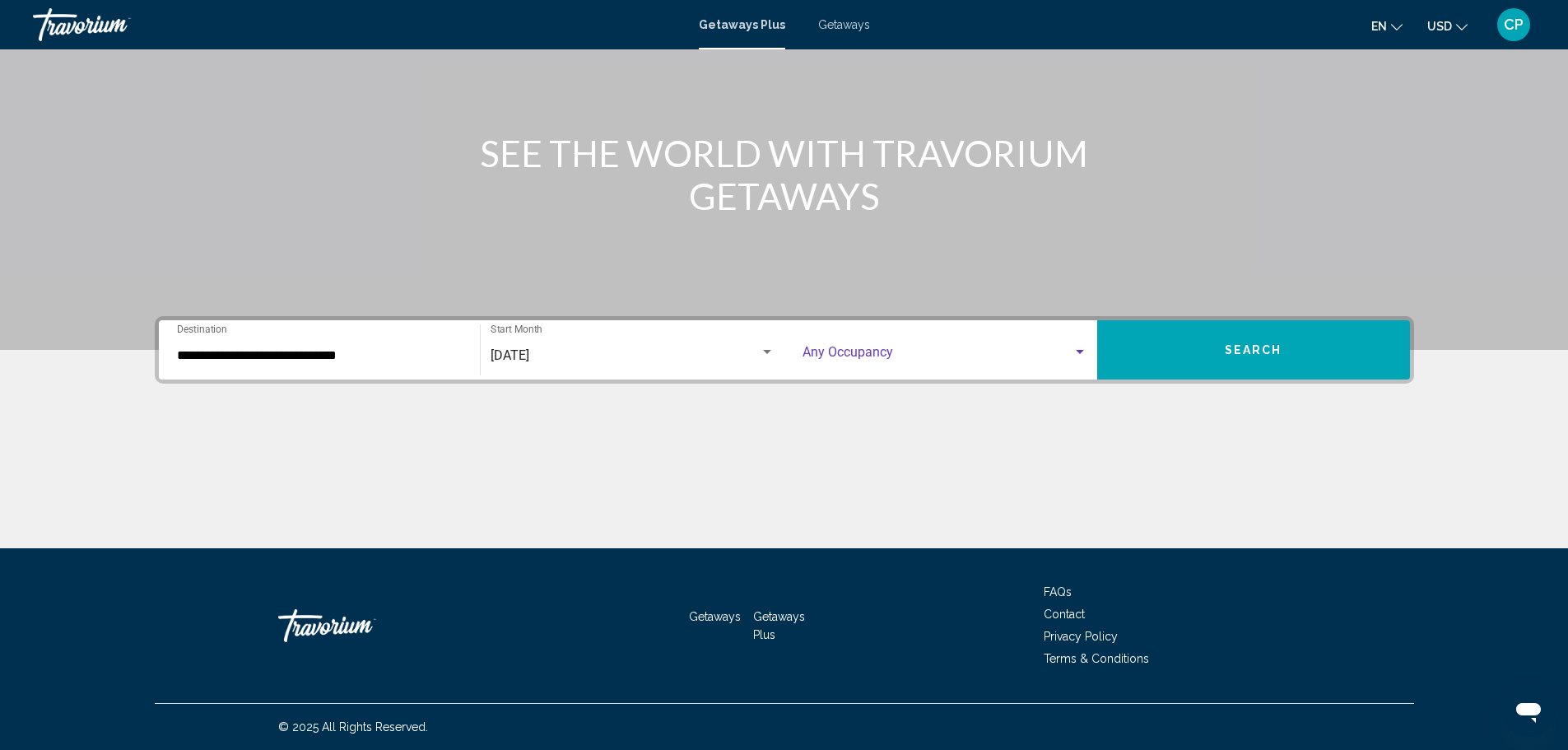
click at [1031, 348] on span "Search widget" at bounding box center [938, 355] width 270 height 15
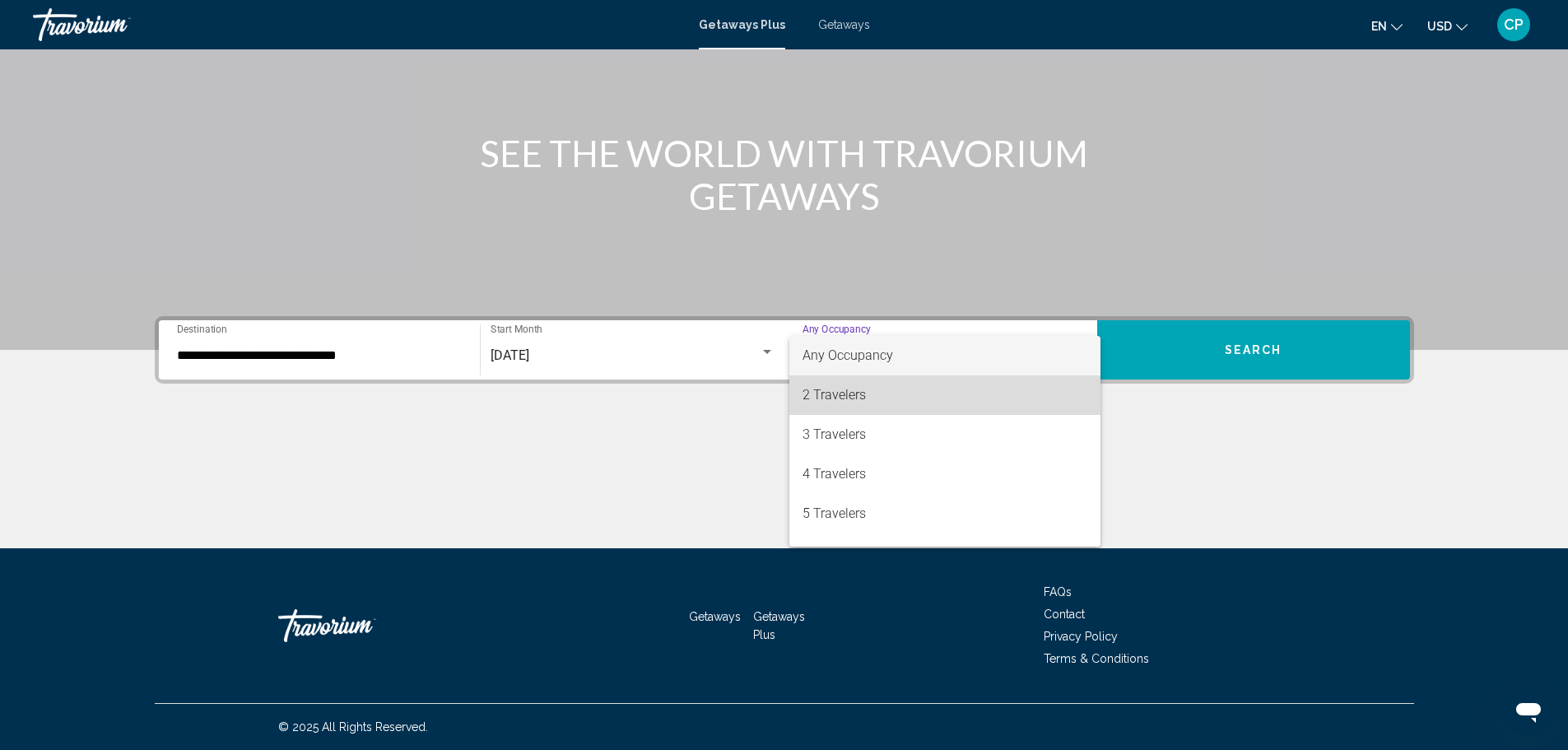
click at [1009, 392] on span "2 Travelers" at bounding box center [945, 394] width 285 height 39
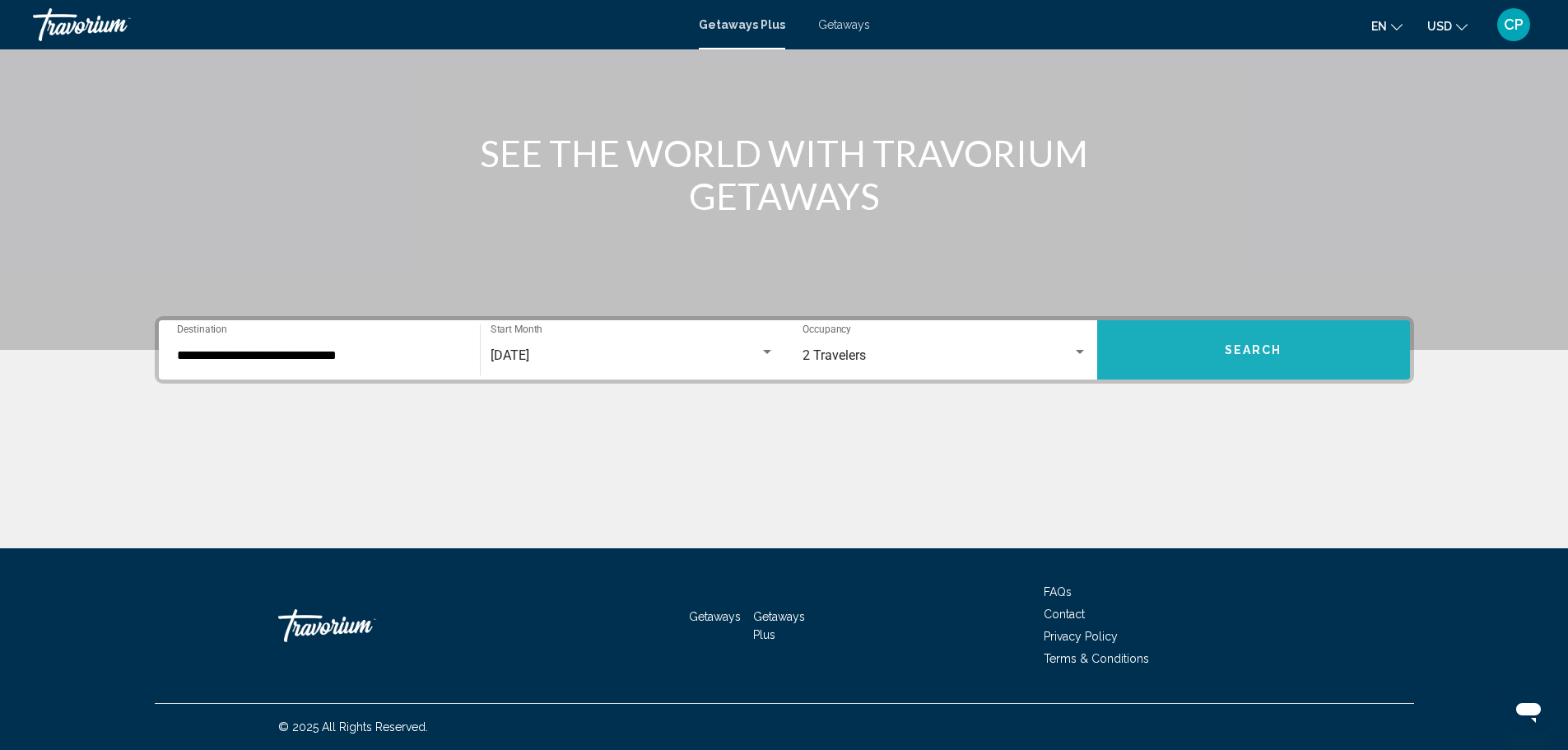
click at [1203, 350] on button "Search" at bounding box center [1253, 350] width 313 height 60
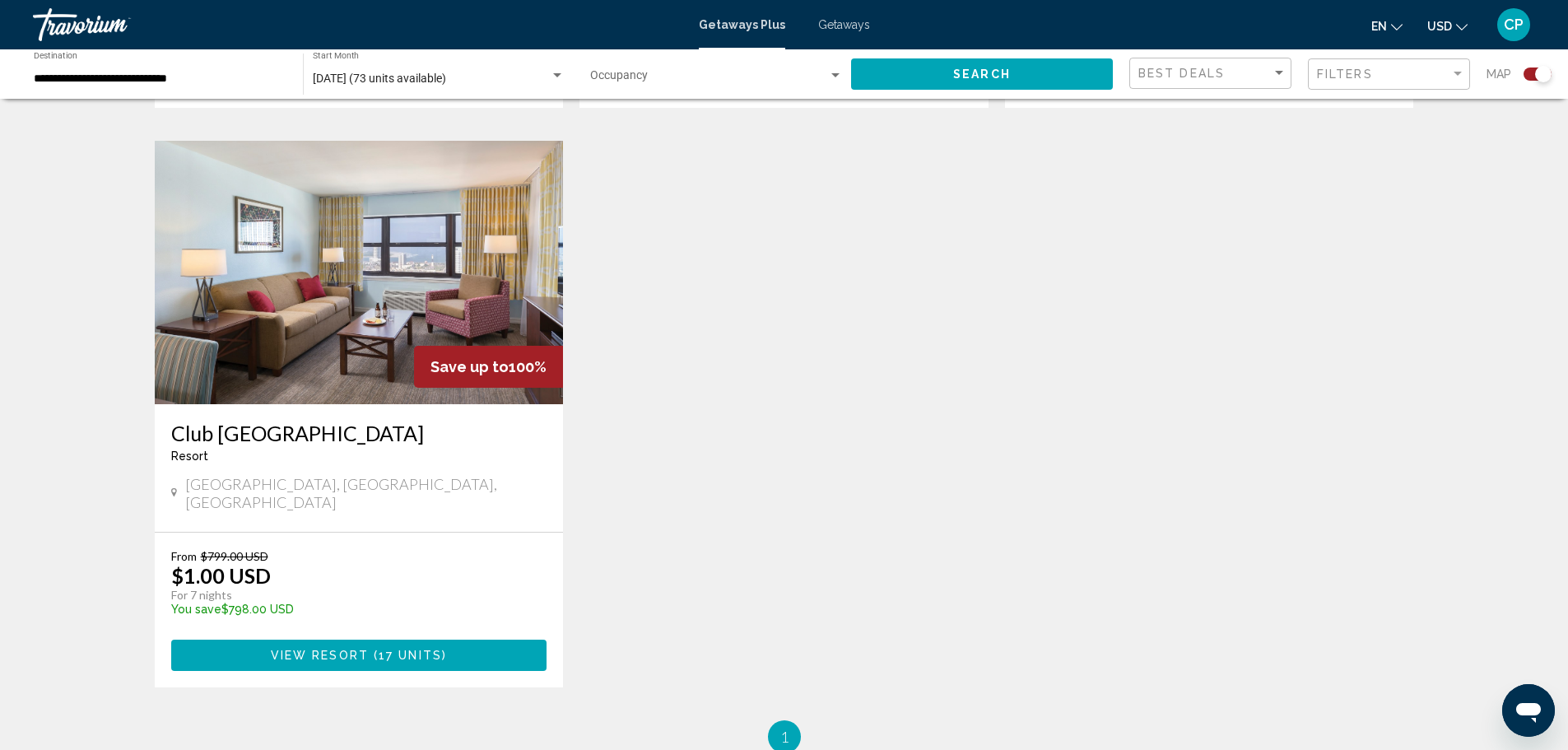
scroll to position [1152, 0]
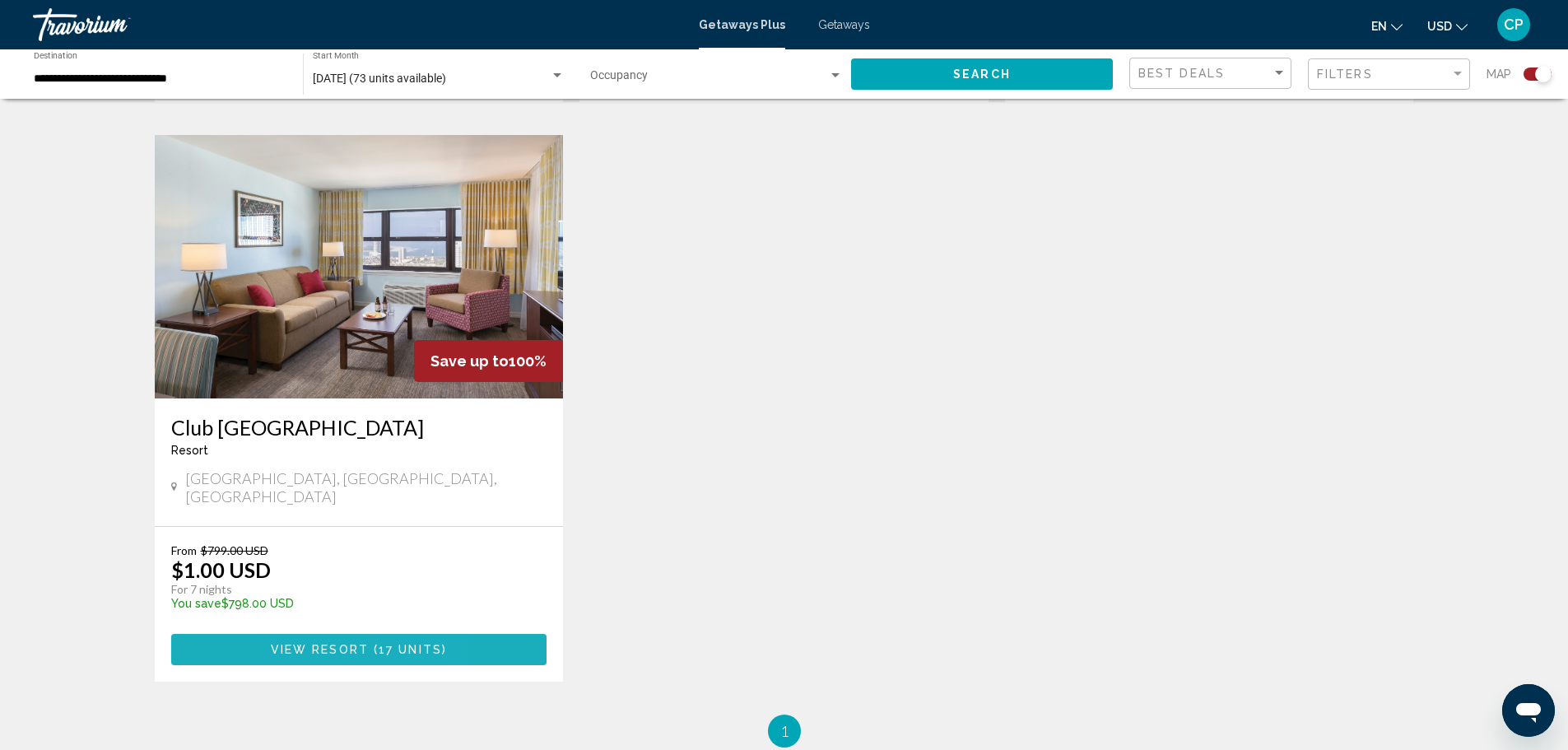
click at [298, 644] on span "View Resort" at bounding box center [320, 650] width 98 height 13
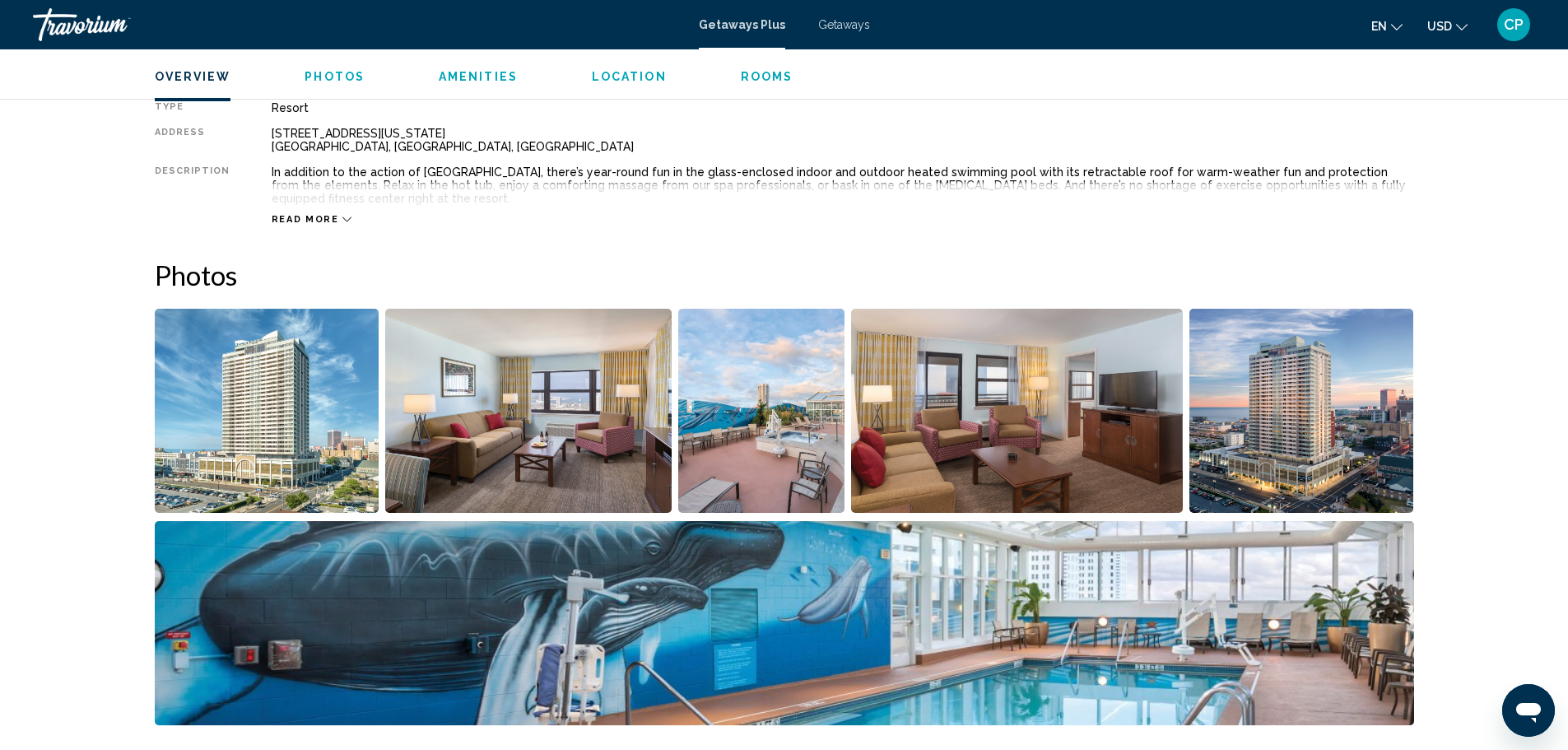
scroll to position [577, 0]
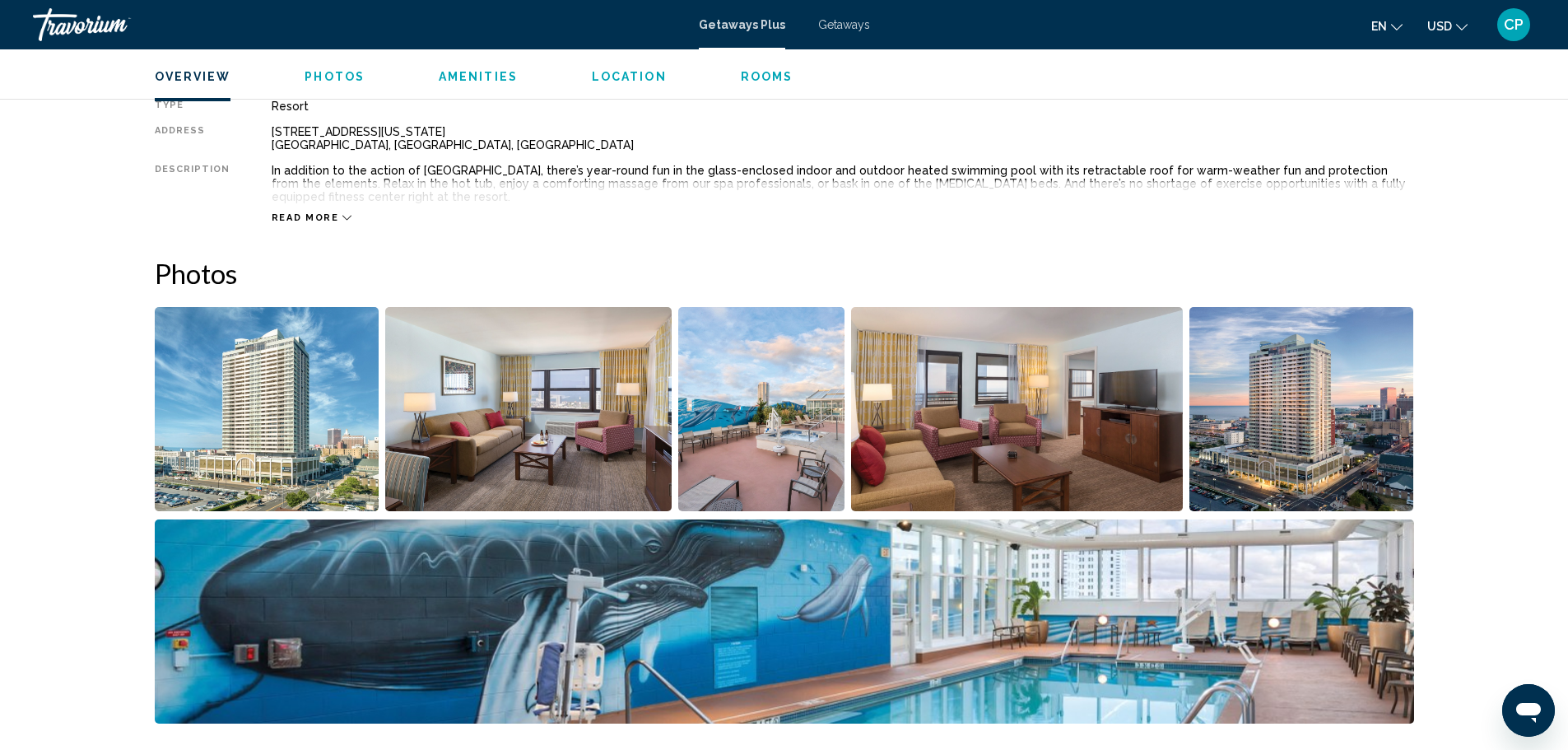
click at [767, 445] on img "Open full-screen image slider" at bounding box center [762, 408] width 167 height 204
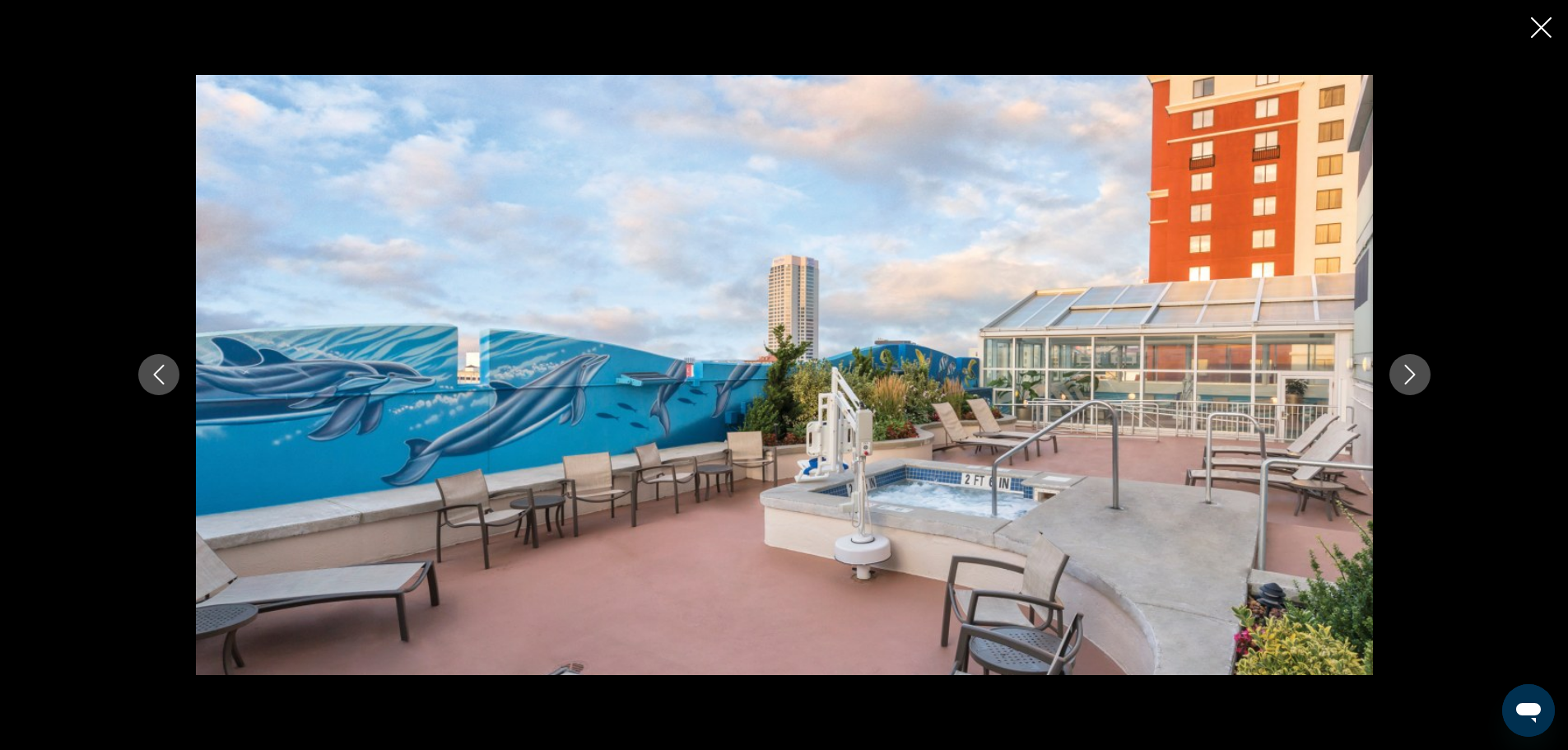
click at [1414, 359] on button "Next image" at bounding box center [1410, 374] width 41 height 41
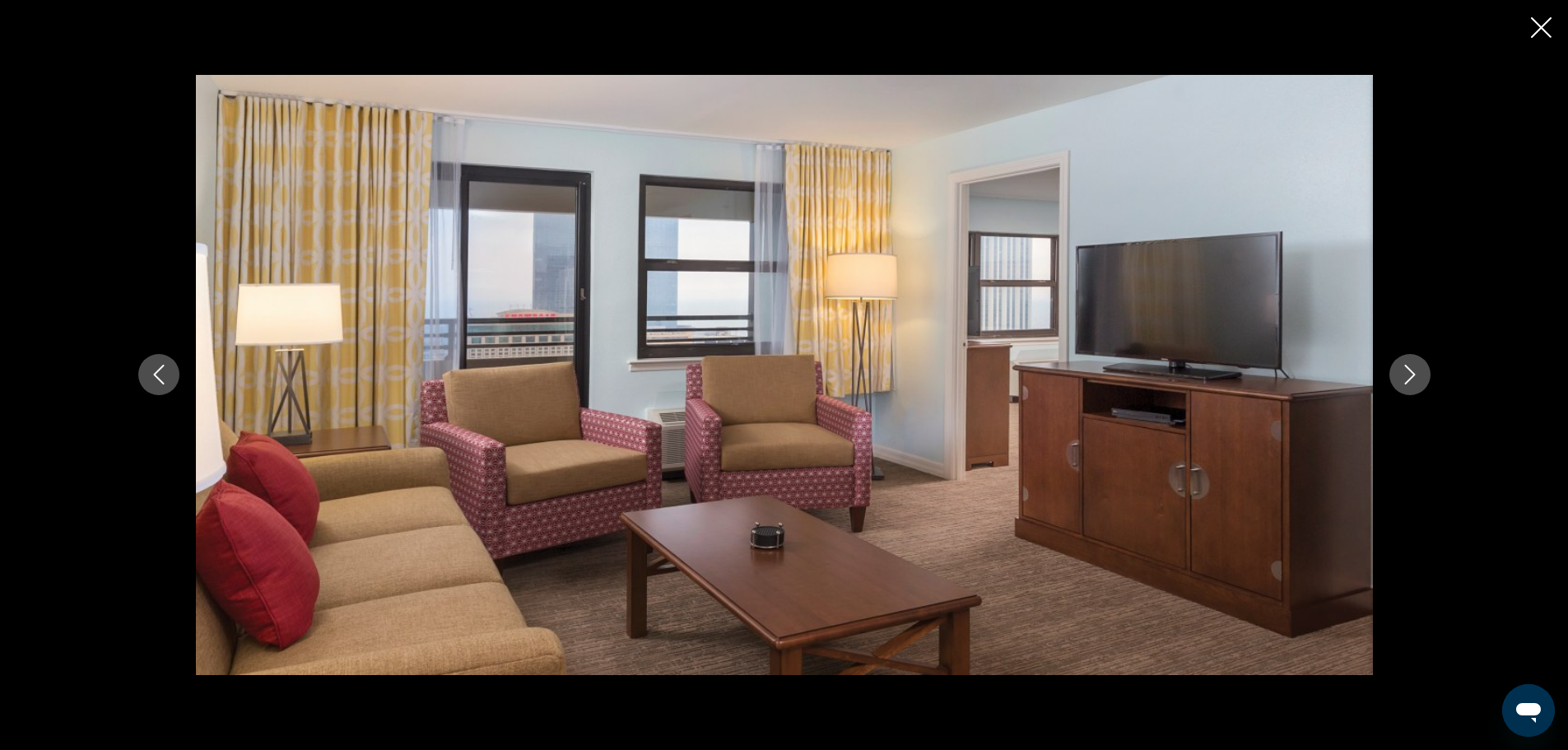
click at [1414, 359] on button "Next image" at bounding box center [1410, 374] width 41 height 41
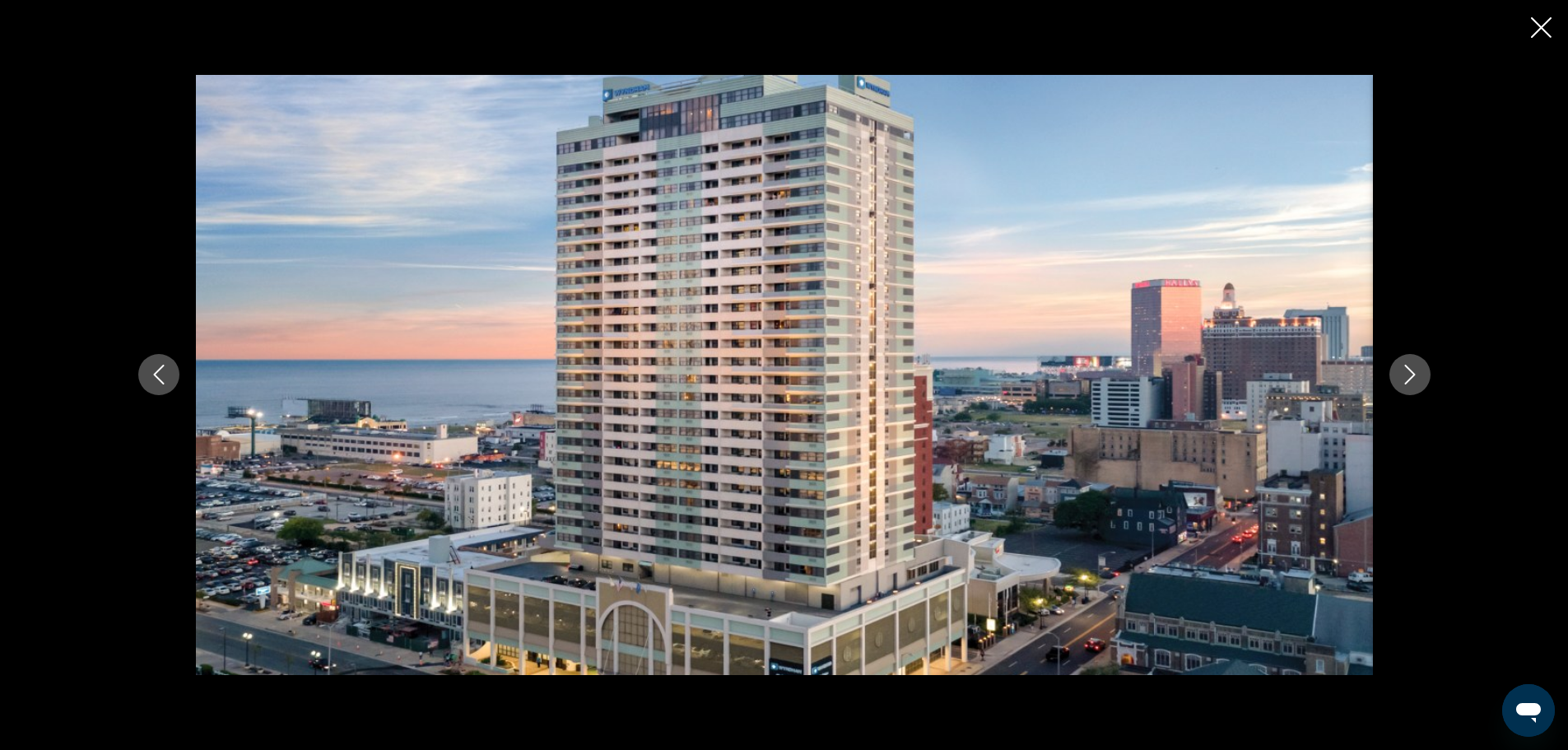
click at [1414, 359] on button "Next image" at bounding box center [1410, 374] width 41 height 41
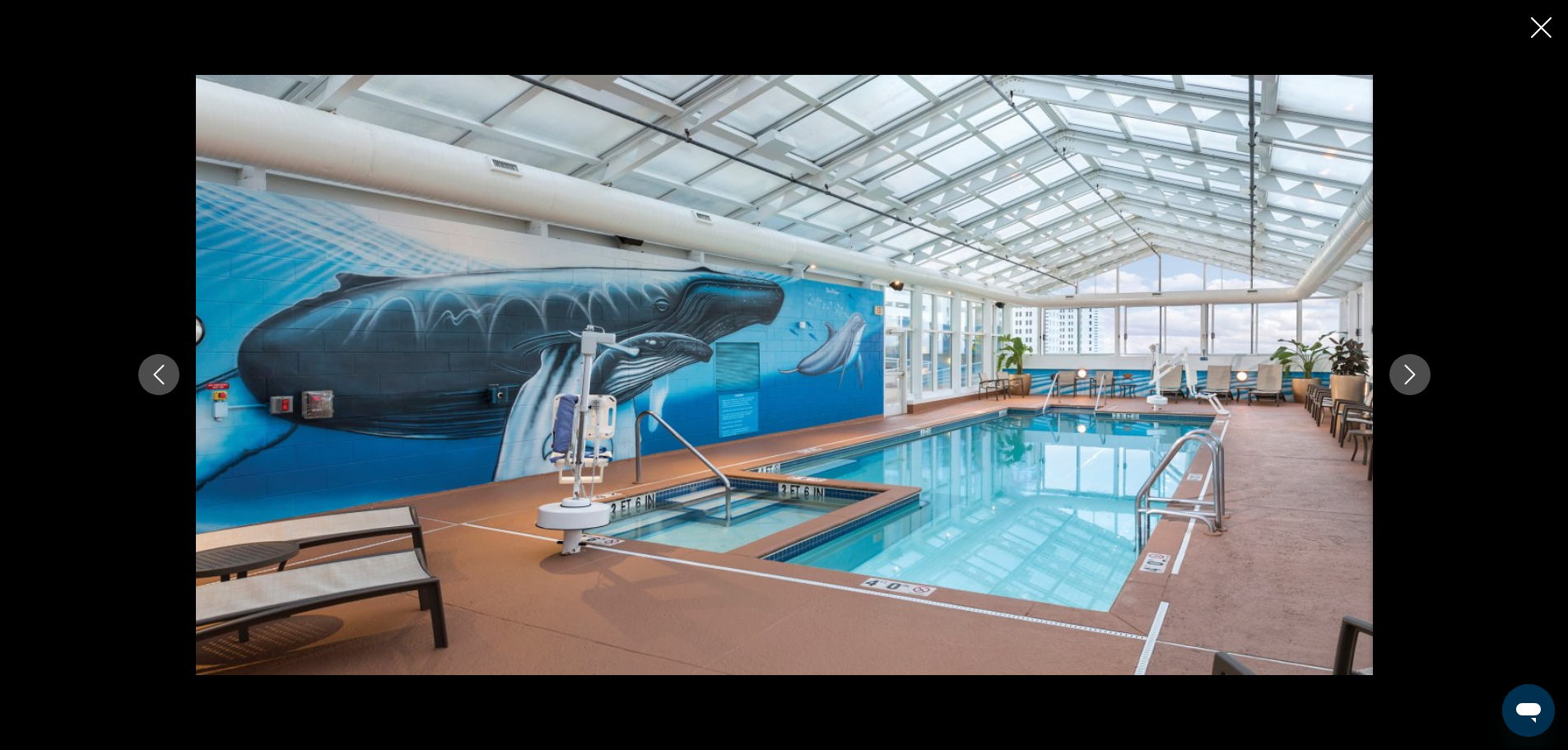
click at [1414, 359] on button "Next image" at bounding box center [1410, 374] width 41 height 41
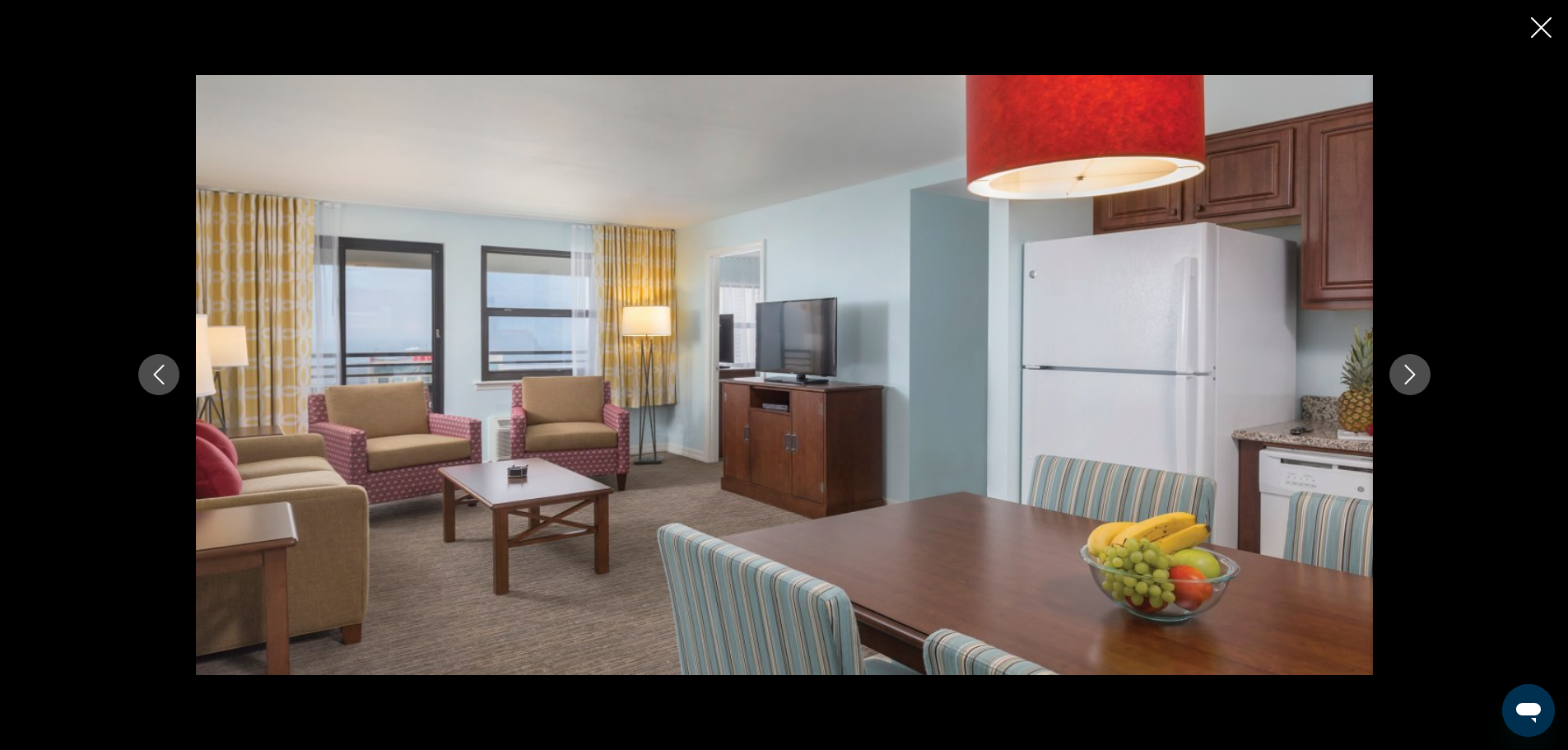
click at [1414, 359] on button "Next image" at bounding box center [1410, 374] width 41 height 41
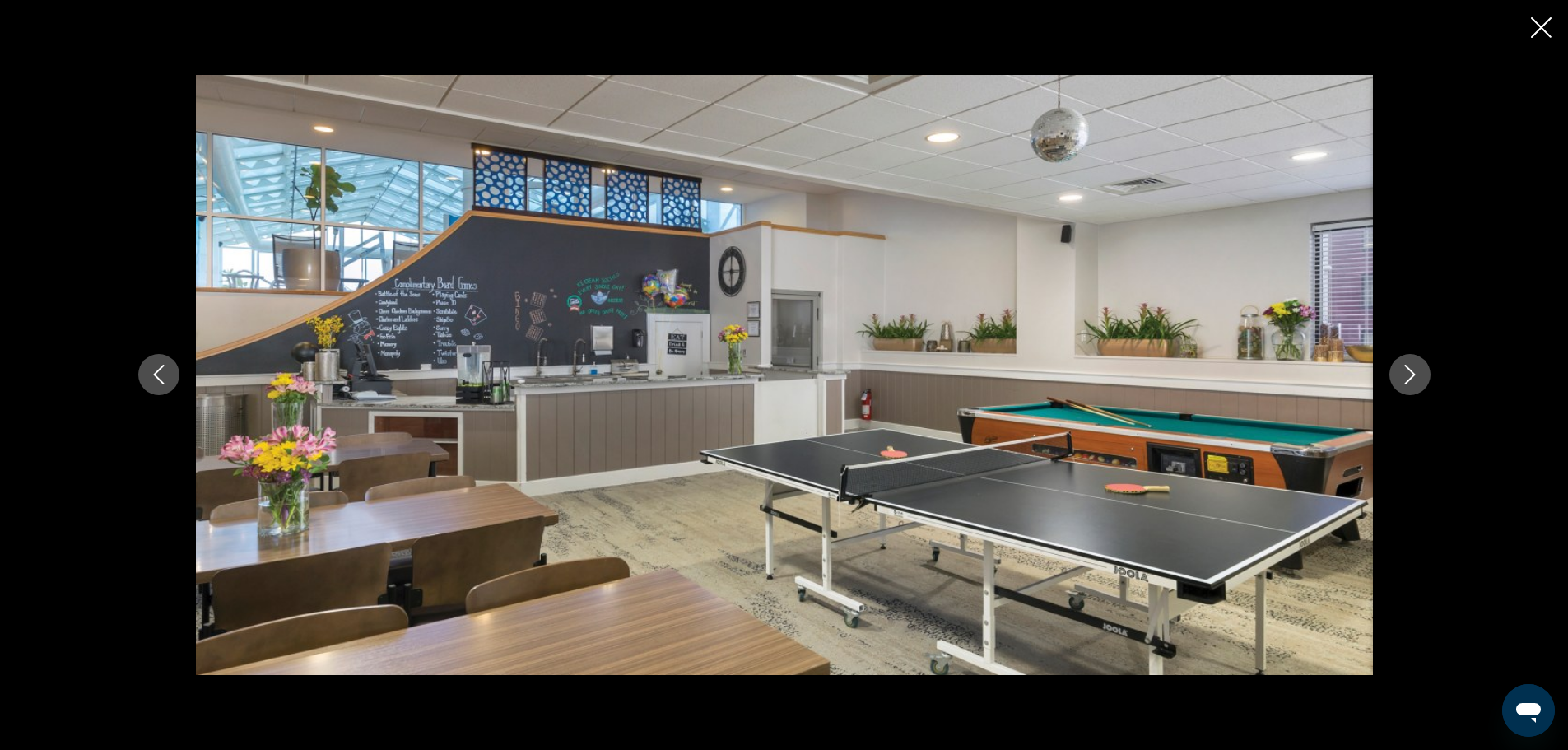
click at [1414, 359] on button "Next image" at bounding box center [1410, 374] width 41 height 41
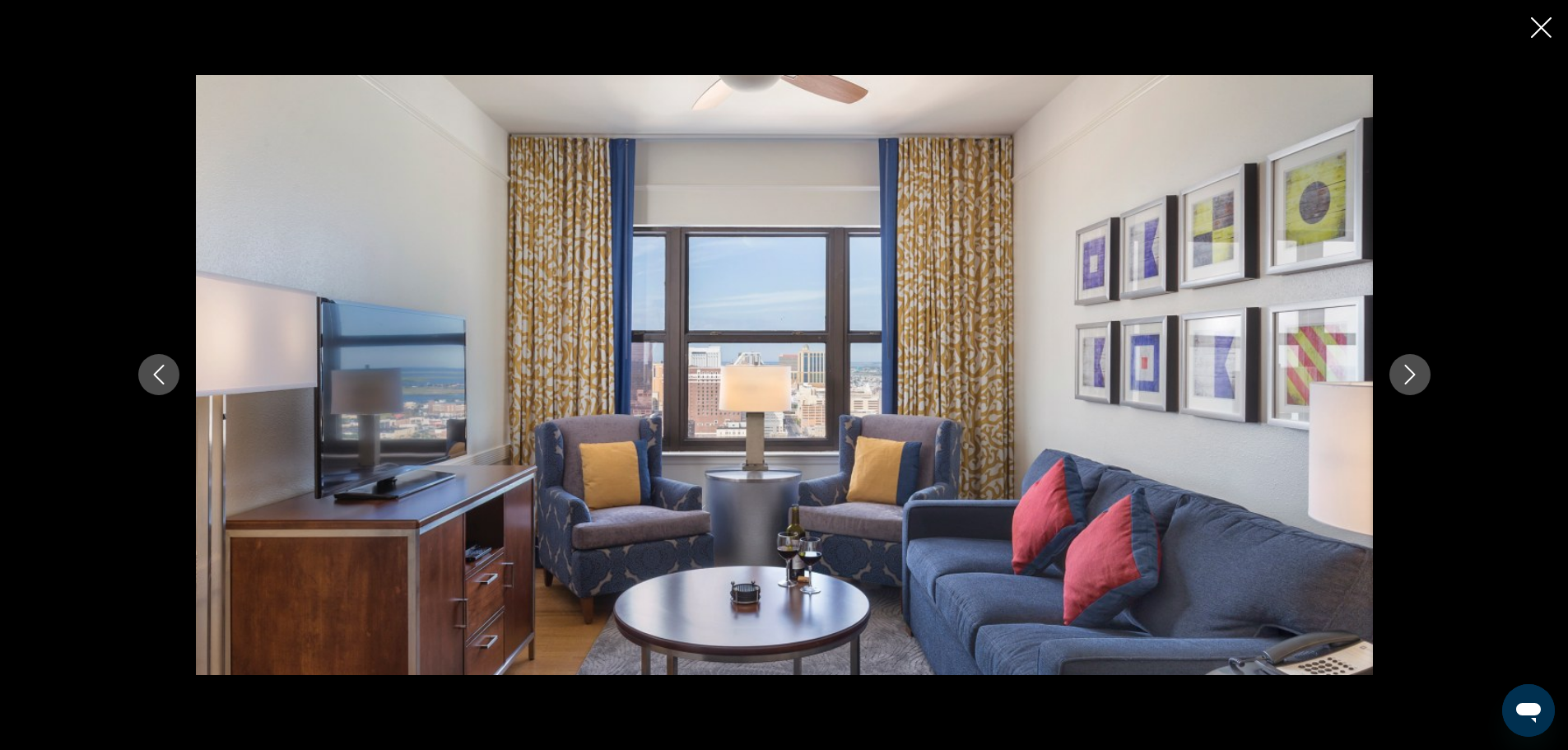
click at [1414, 359] on button "Next image" at bounding box center [1410, 374] width 41 height 41
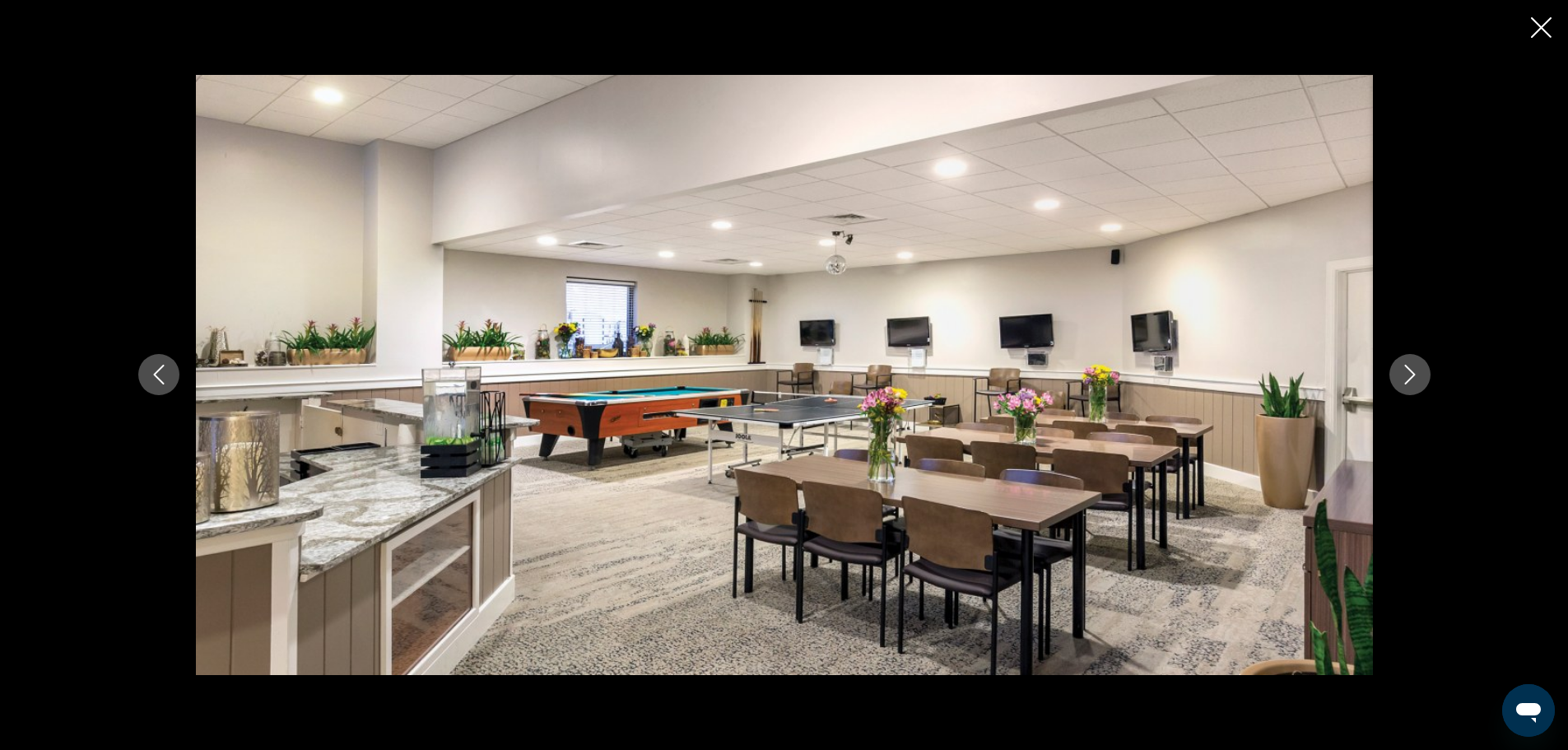
click at [1414, 359] on button "Next image" at bounding box center [1410, 374] width 41 height 41
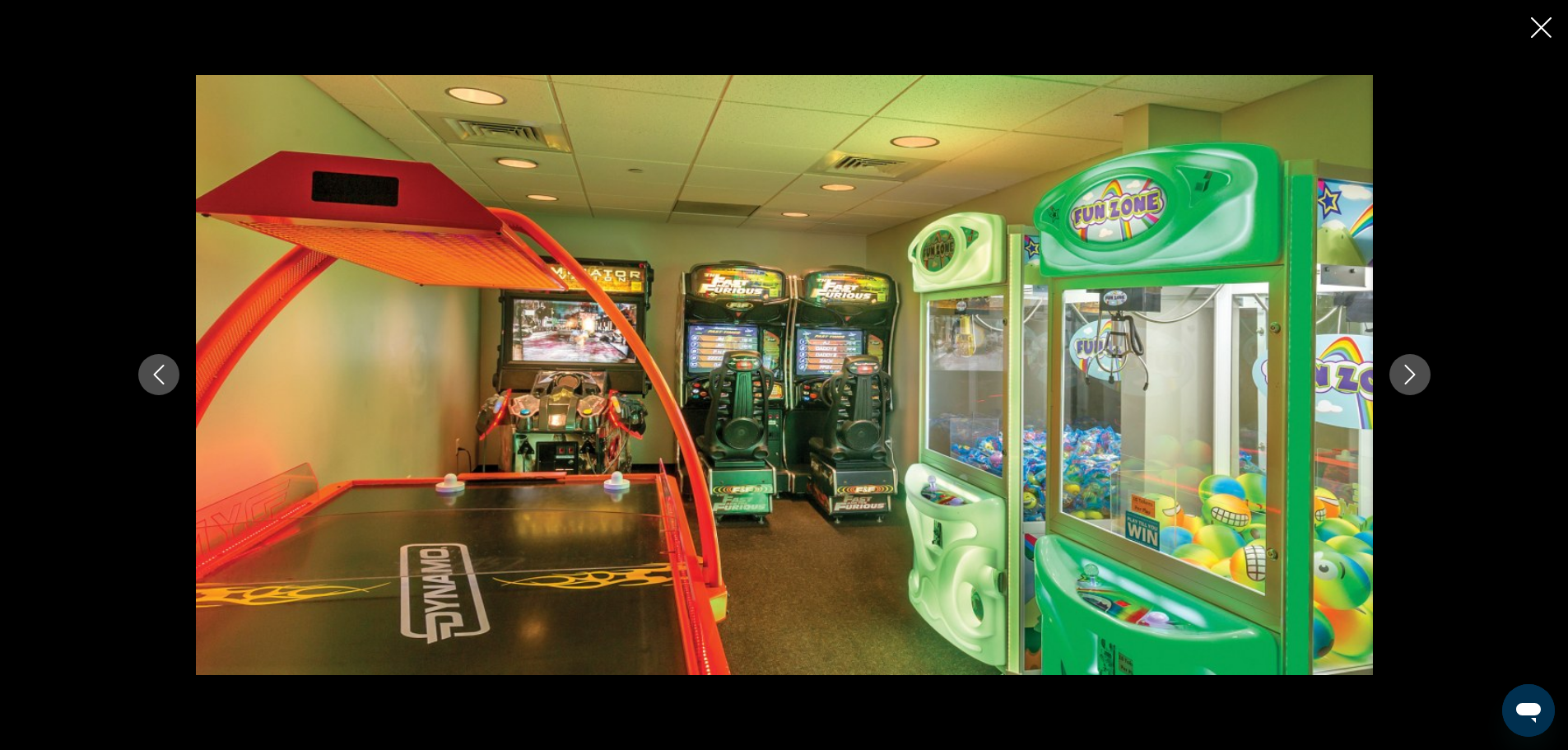
click at [1414, 359] on button "Next image" at bounding box center [1410, 374] width 41 height 41
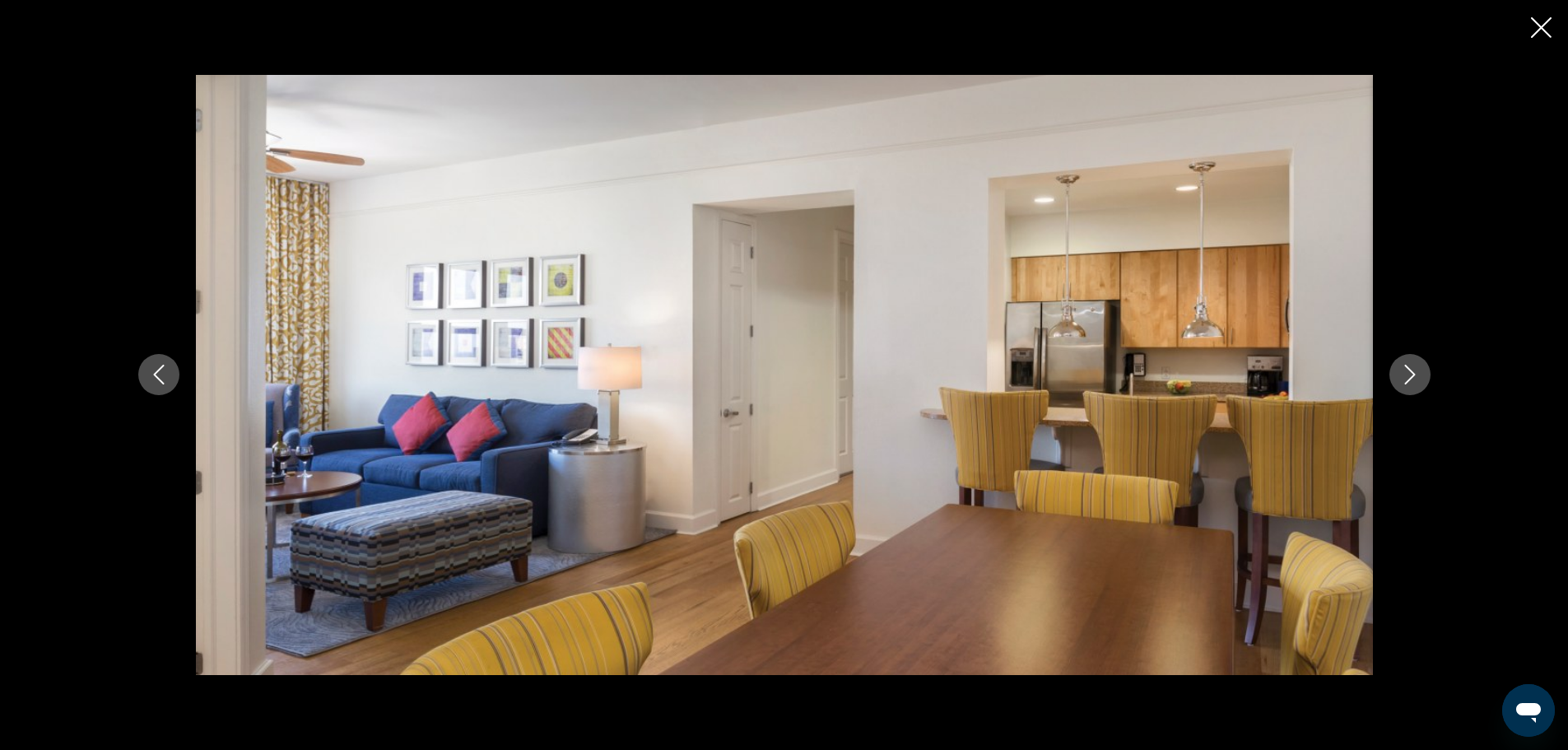
click at [1414, 359] on button "Next image" at bounding box center [1410, 374] width 41 height 41
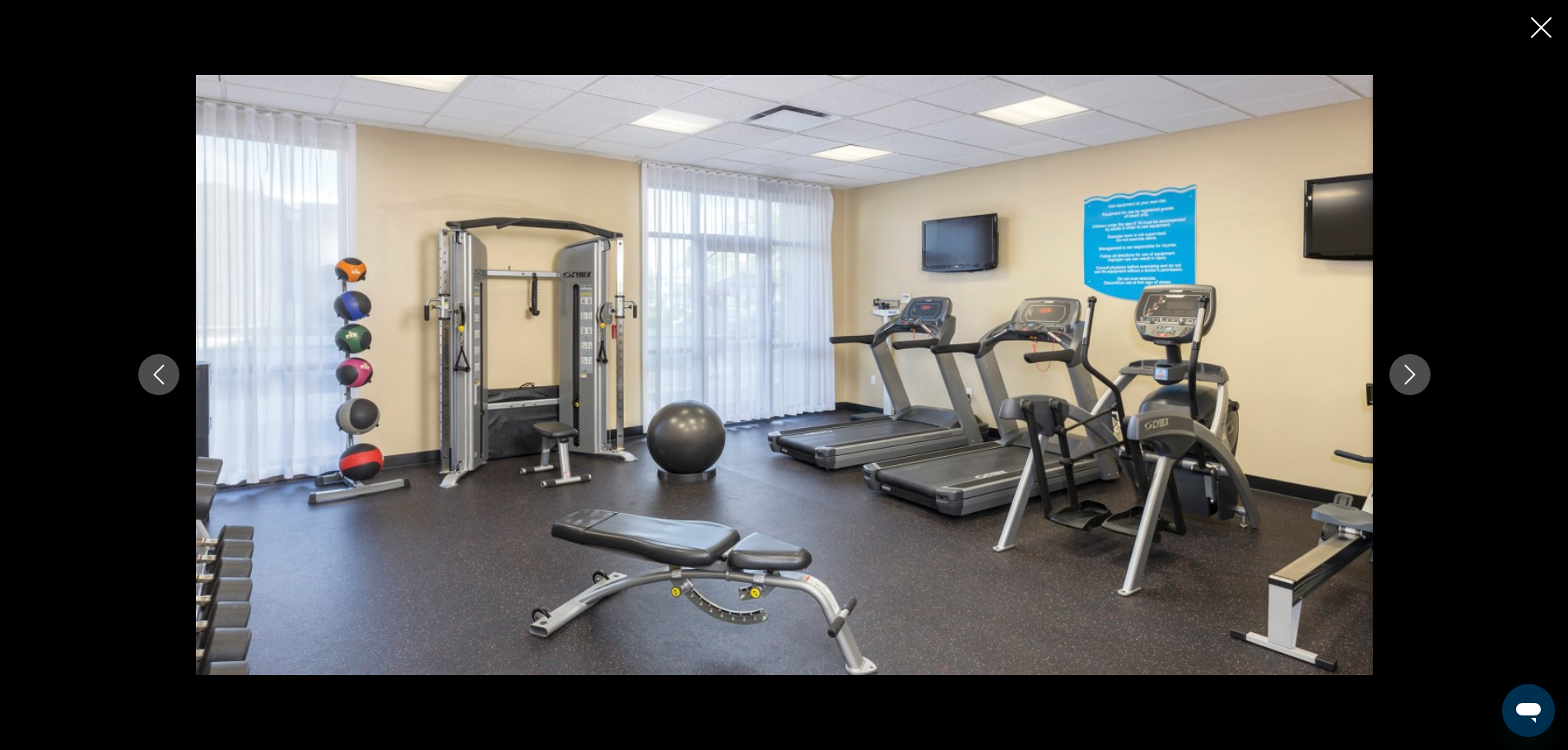
click at [1414, 359] on button "Next image" at bounding box center [1410, 374] width 41 height 41
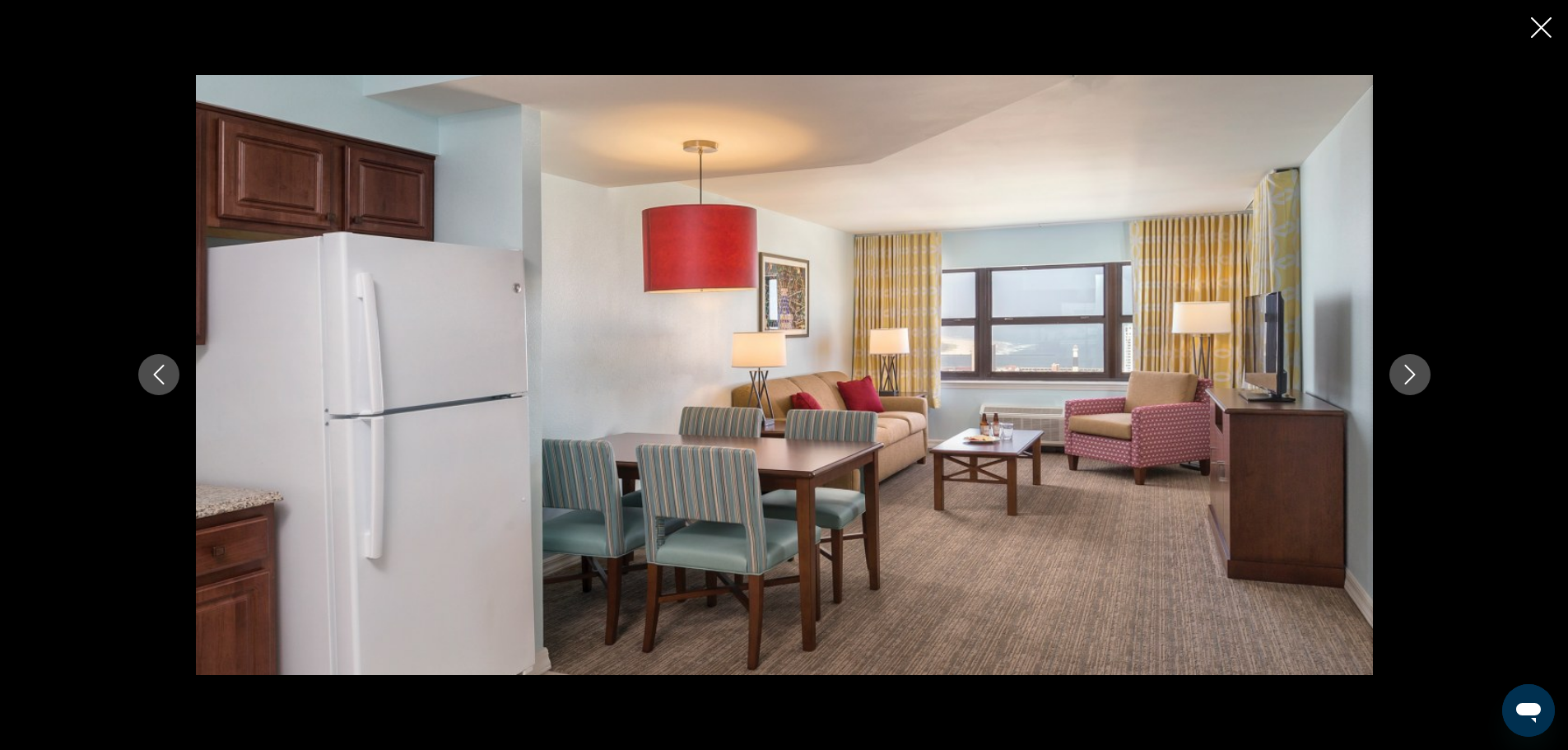
click at [1414, 359] on button "Next image" at bounding box center [1410, 374] width 41 height 41
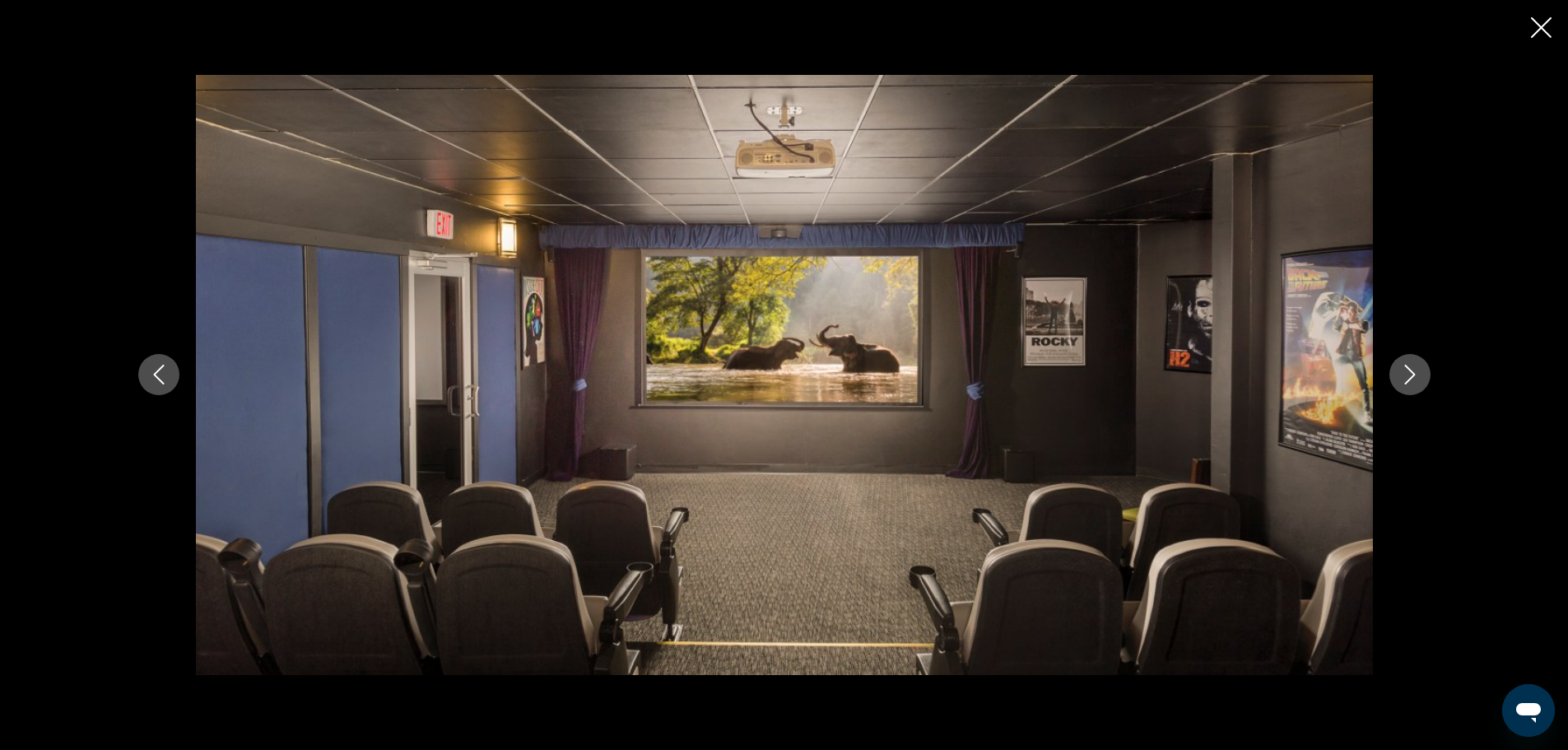
click at [1414, 359] on button "Next image" at bounding box center [1410, 374] width 41 height 41
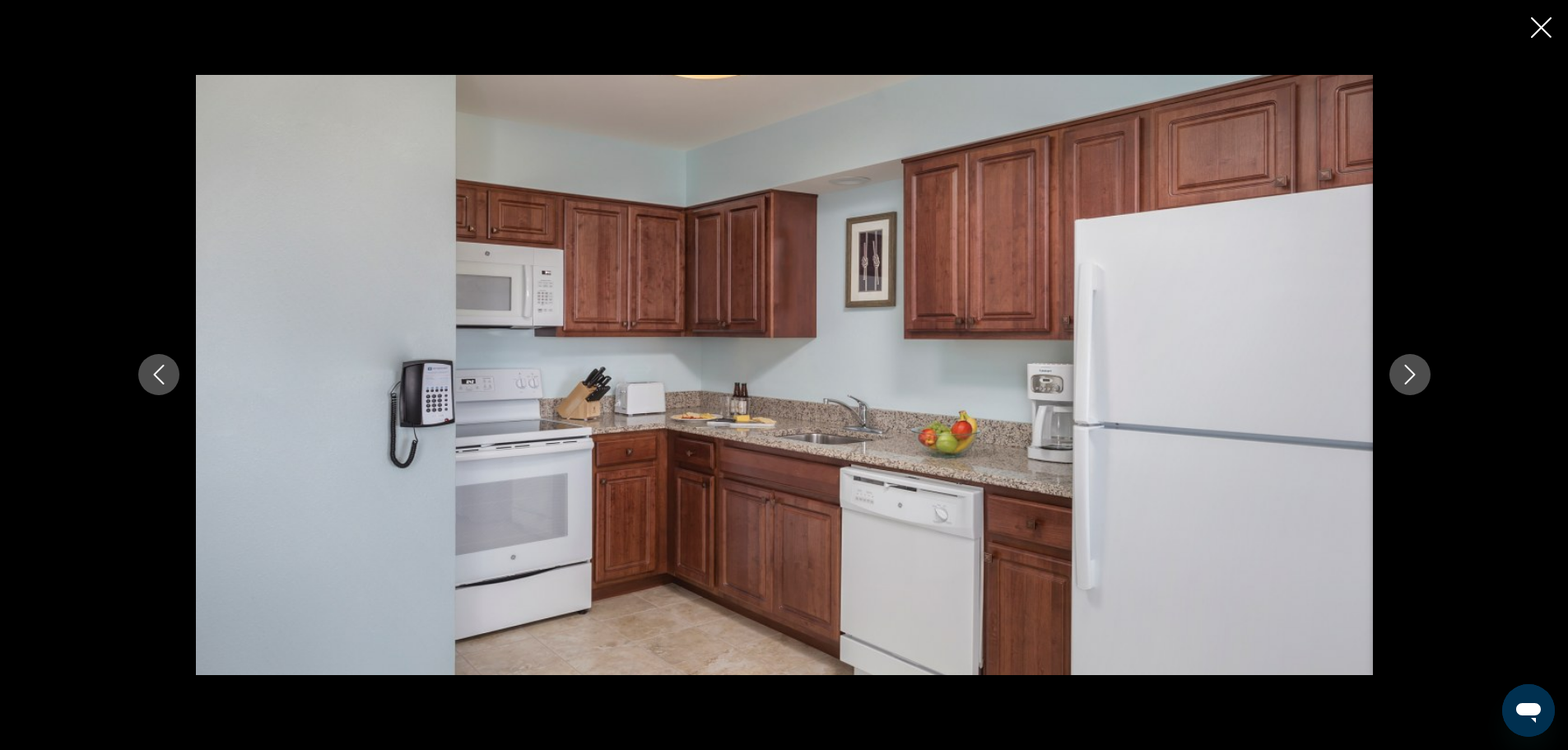
click at [1414, 359] on button "Next image" at bounding box center [1410, 374] width 41 height 41
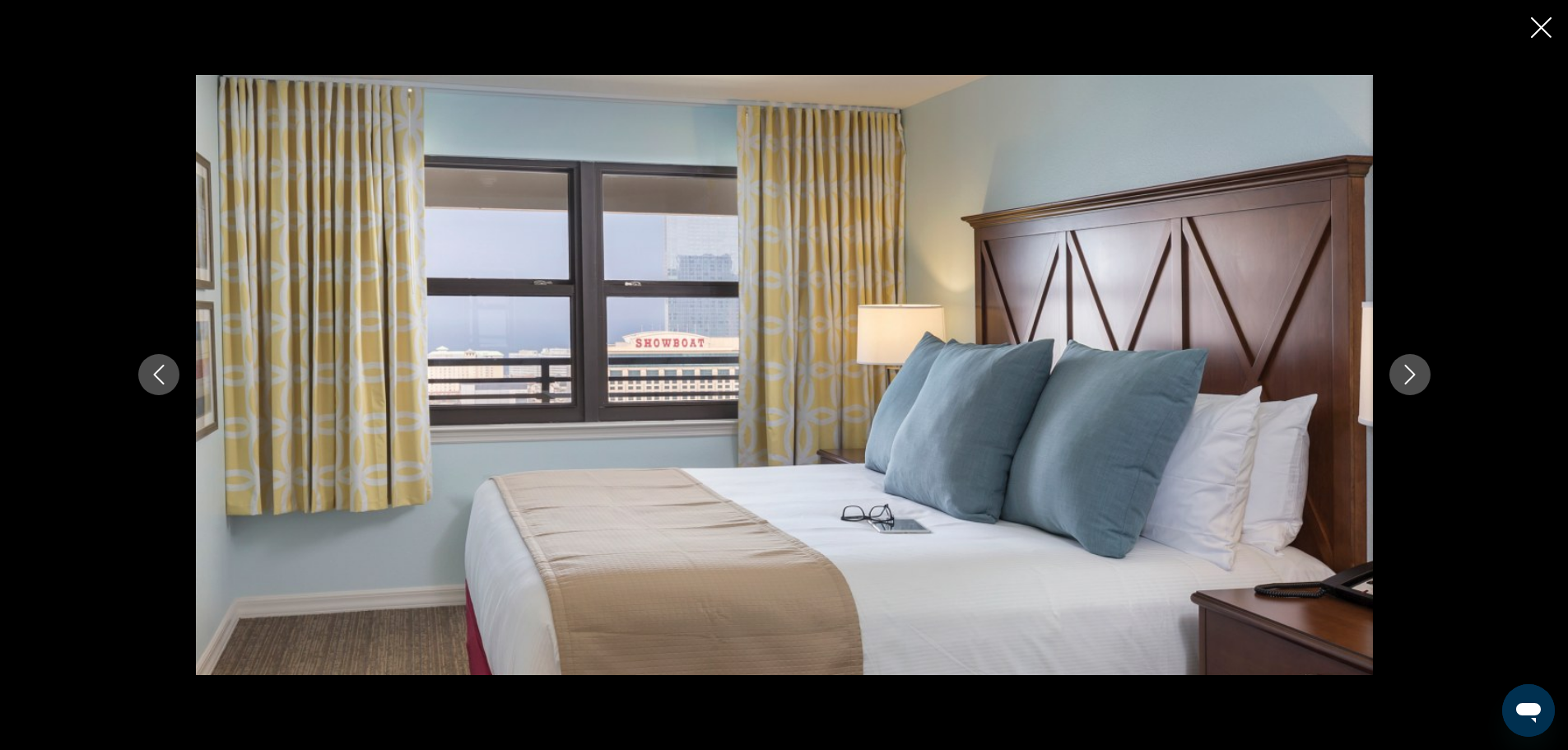
click at [1414, 359] on button "Next image" at bounding box center [1410, 374] width 41 height 41
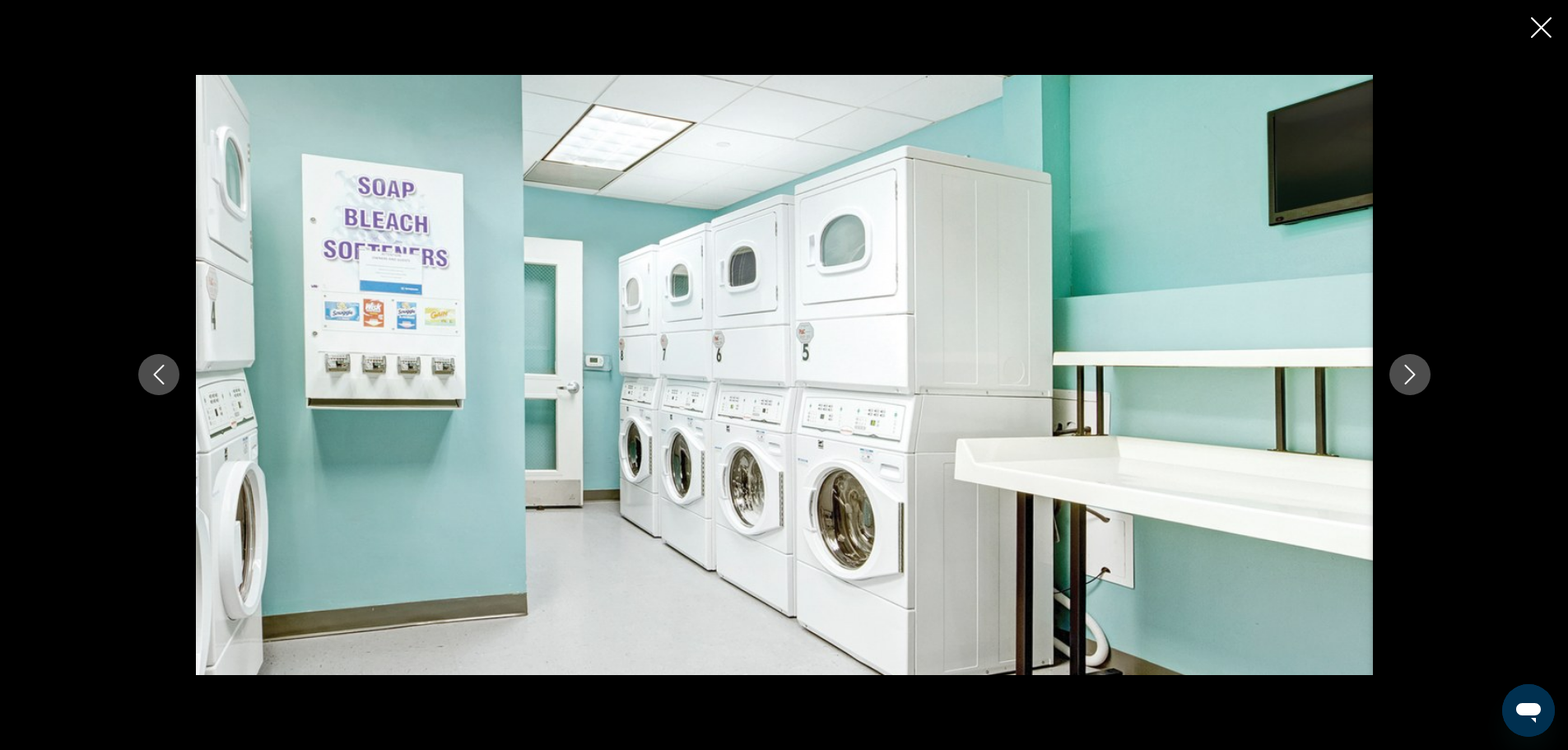
click at [164, 371] on icon "Previous image" at bounding box center [159, 374] width 20 height 20
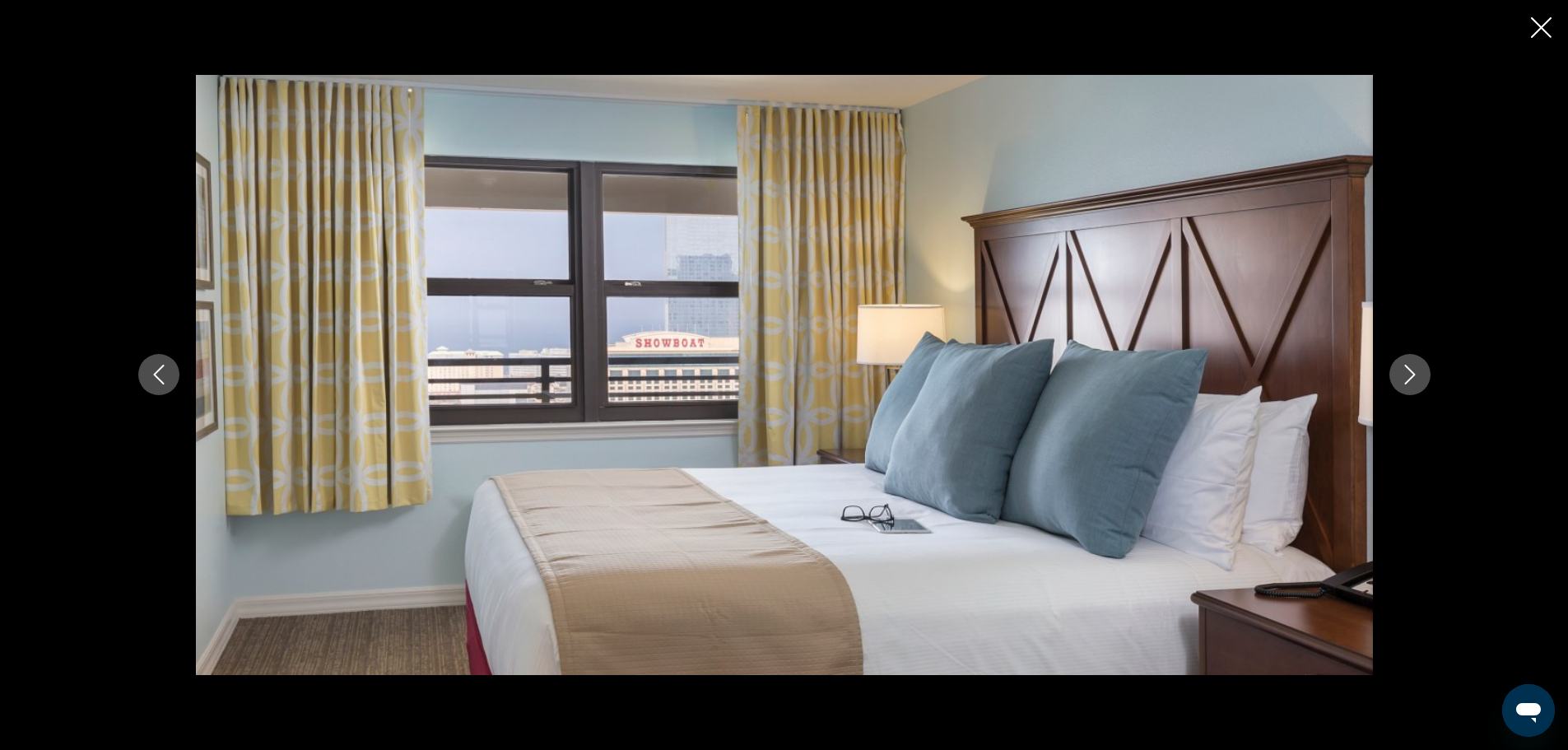
click at [1541, 24] on icon "Close slideshow" at bounding box center [1541, 27] width 20 height 20
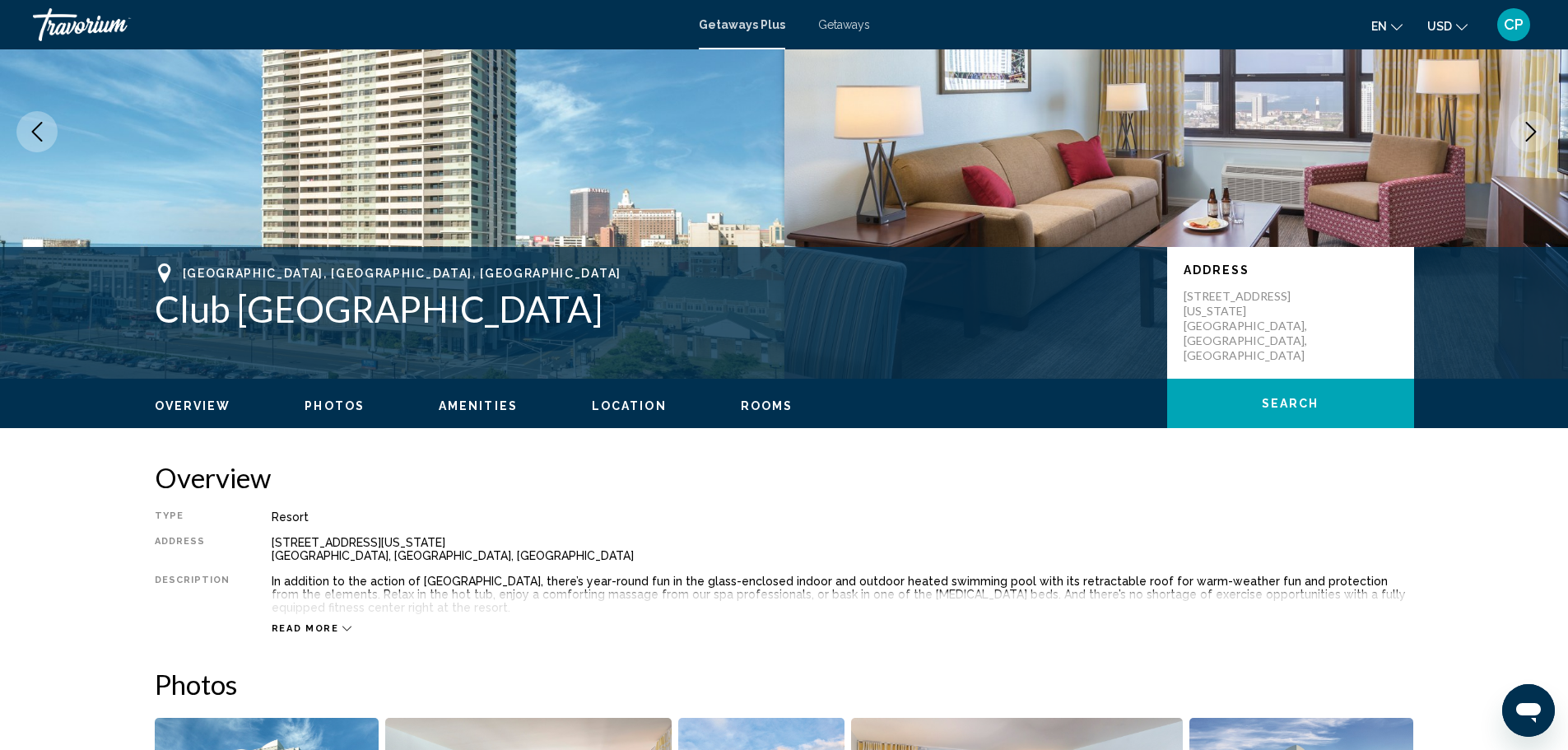
scroll to position [0, 0]
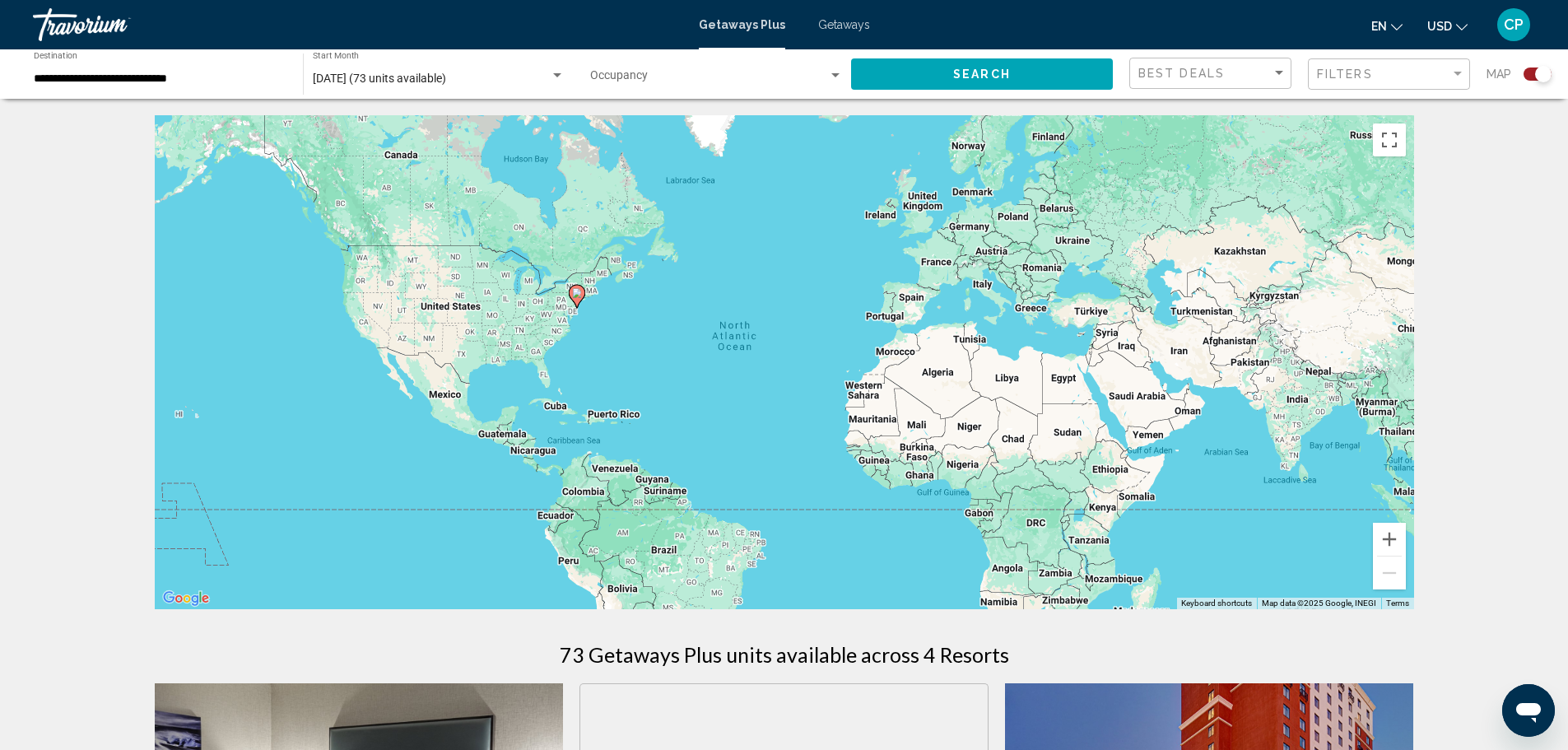
click at [172, 77] on input "**********" at bounding box center [160, 79] width 252 height 13
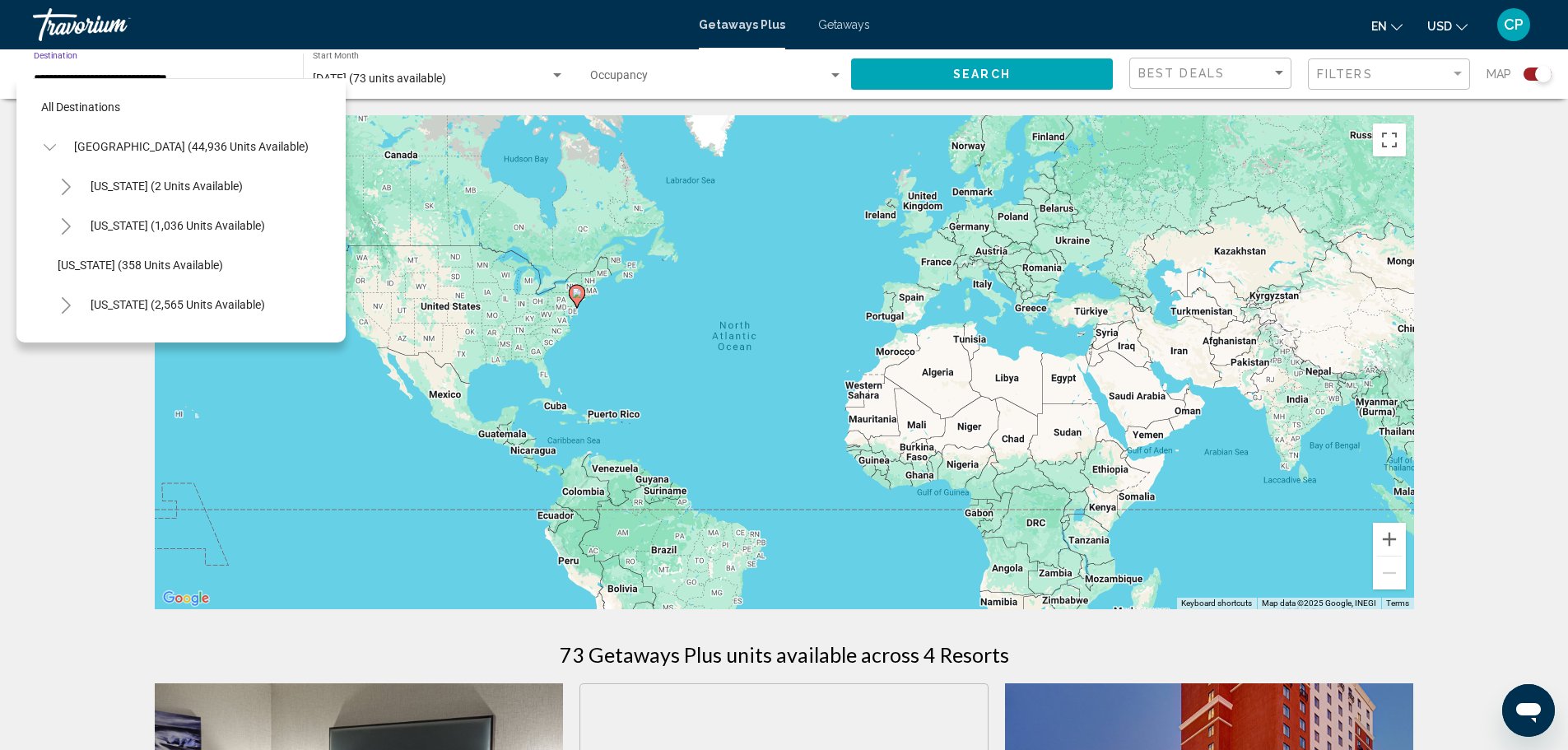
scroll to position [973, 0]
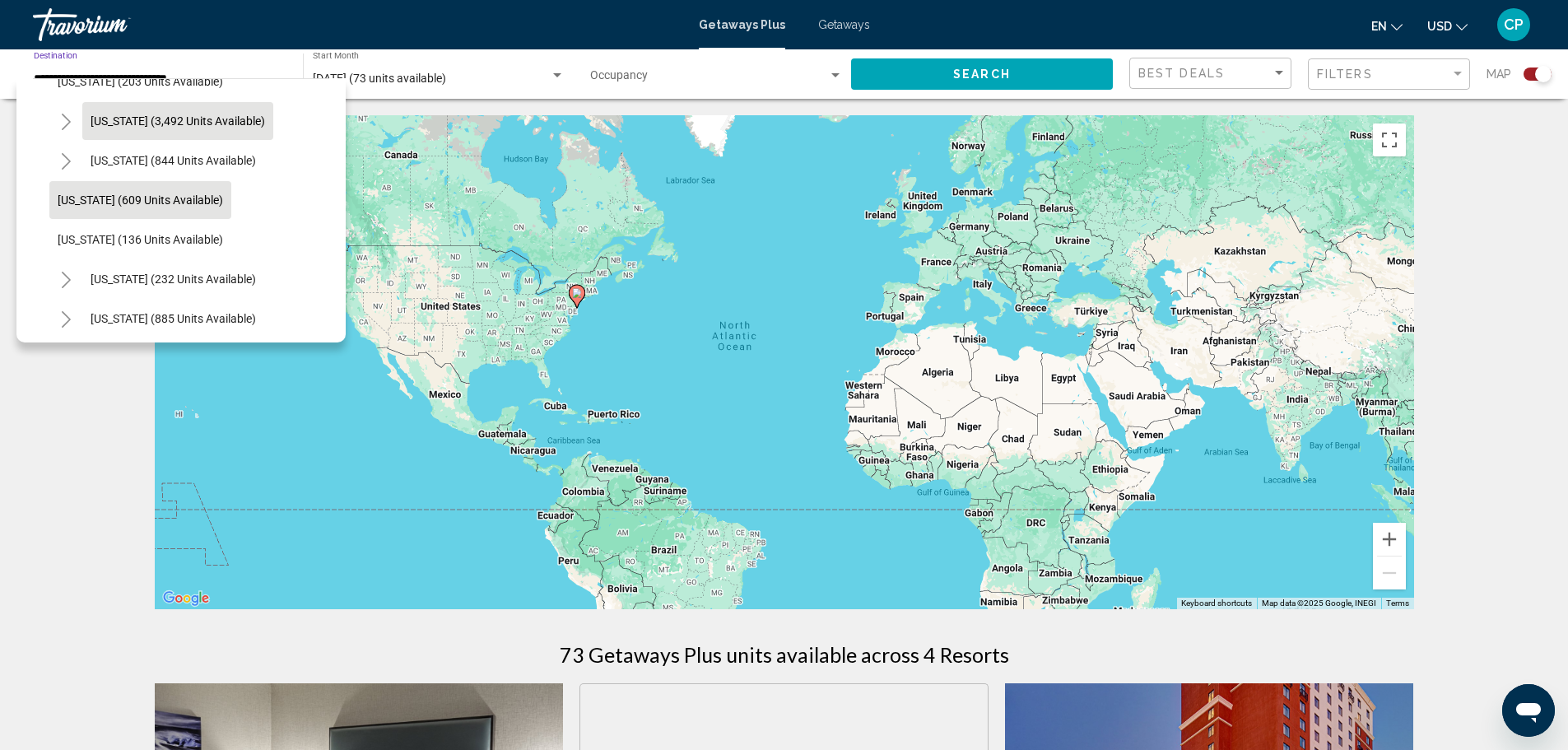
click at [160, 116] on span "[US_STATE] (3,492 units available)" at bounding box center [177, 121] width 174 height 13
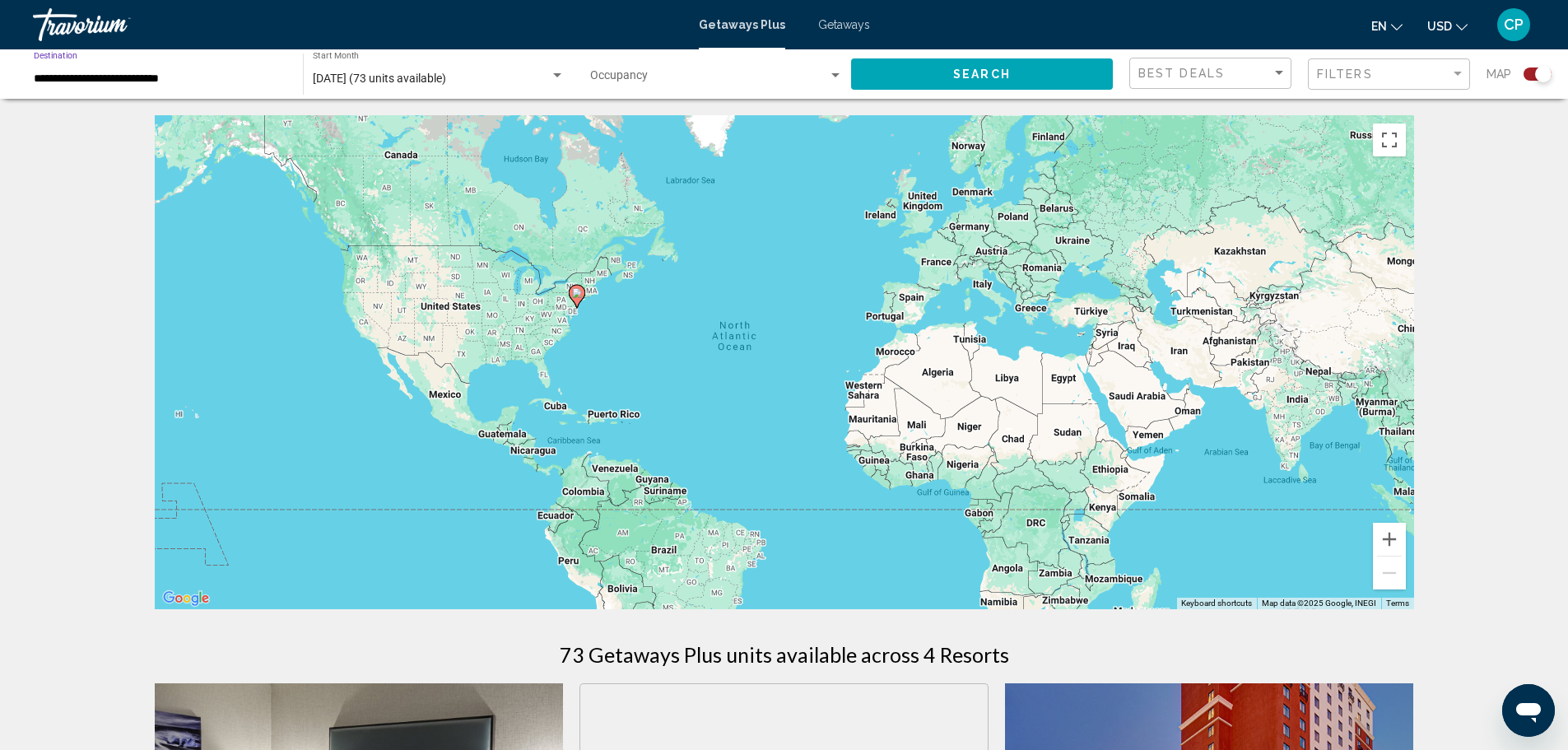
click at [167, 74] on input "**********" at bounding box center [160, 79] width 252 height 13
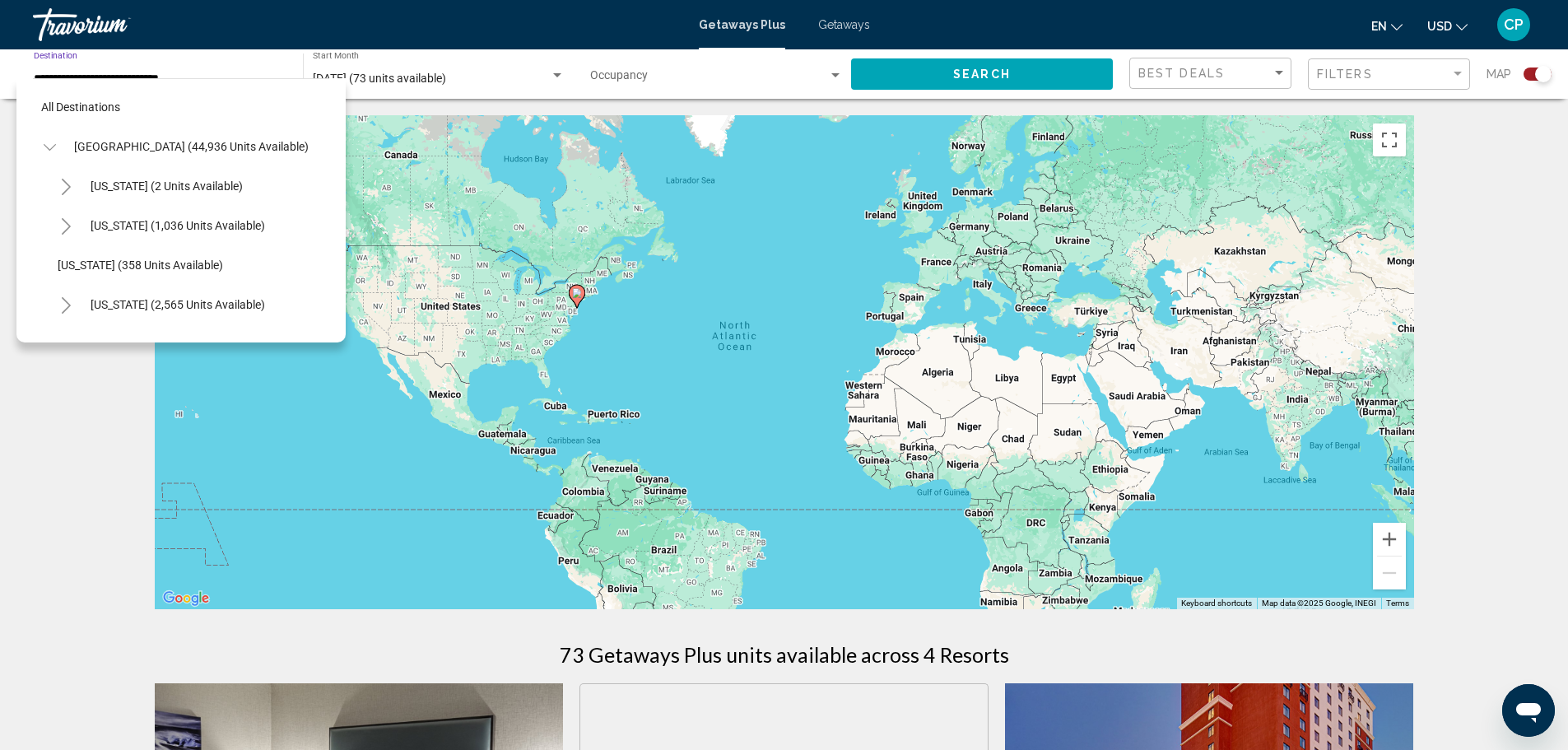
scroll to position [895, 0]
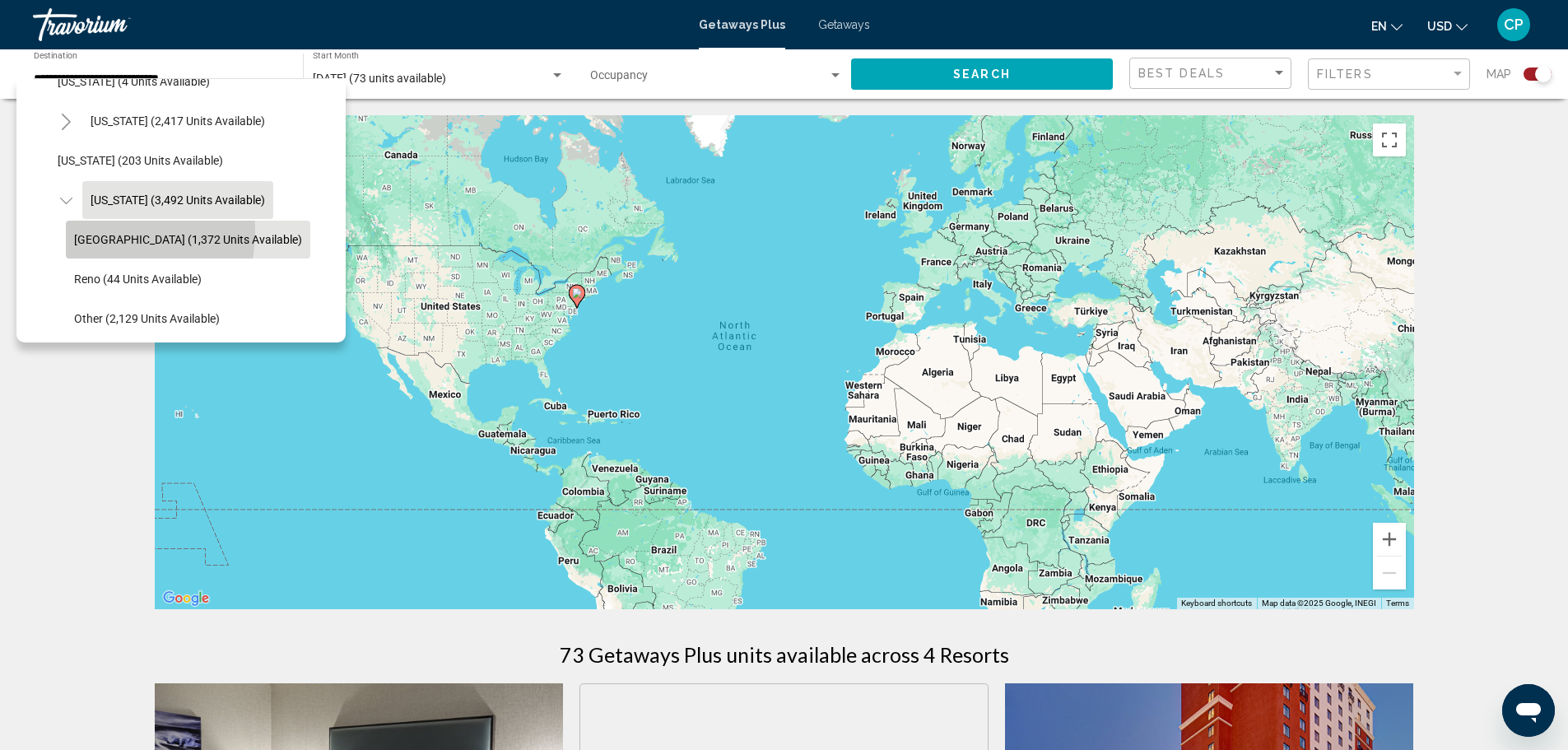
click at [93, 231] on button "[GEOGRAPHIC_DATA] (1,372 units available)" at bounding box center [188, 239] width 245 height 38
type input "**********"
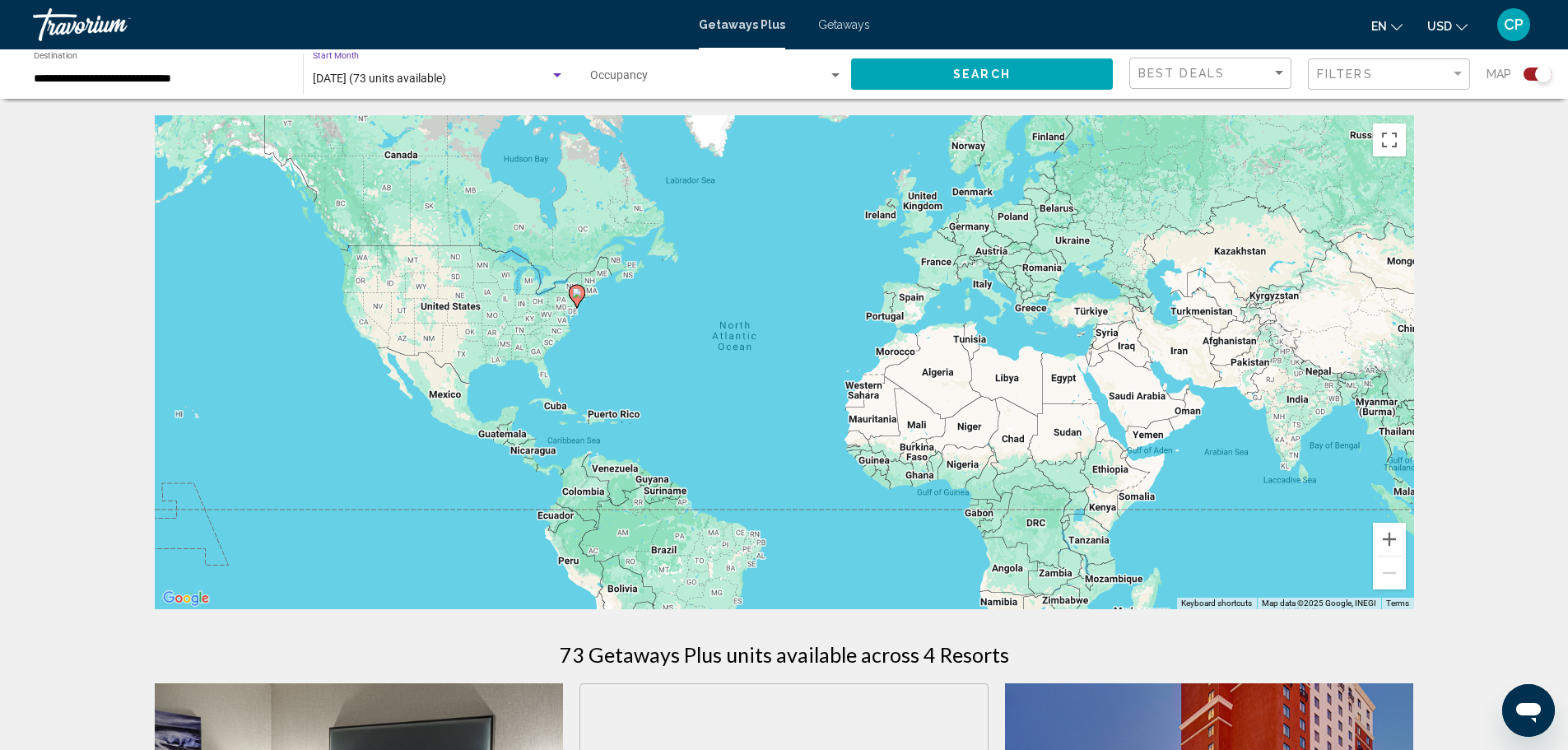
click at [365, 76] on span "[DATE] (73 units available)" at bounding box center [380, 78] width 133 height 13
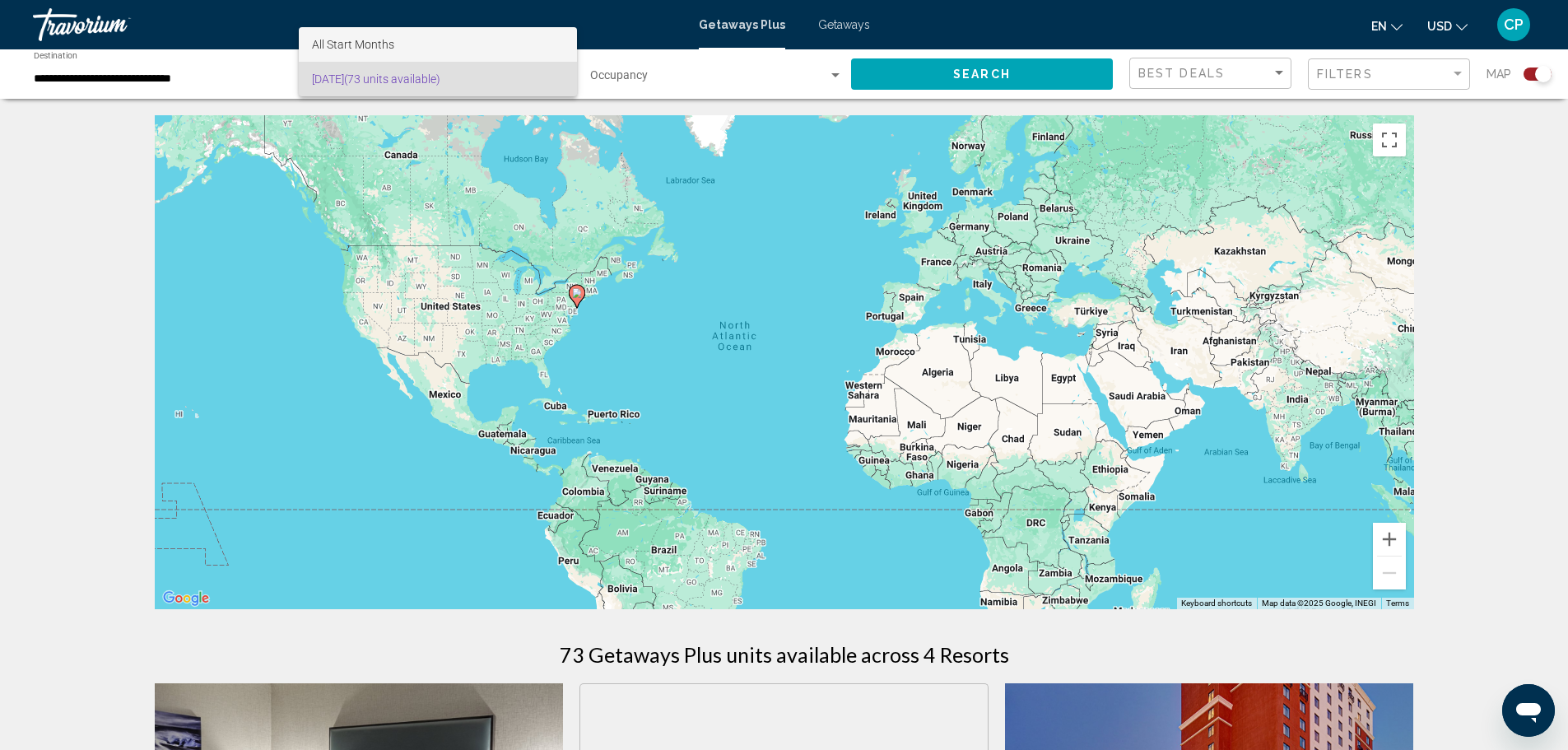
click at [371, 38] on span "All Start Months" at bounding box center [353, 44] width 82 height 13
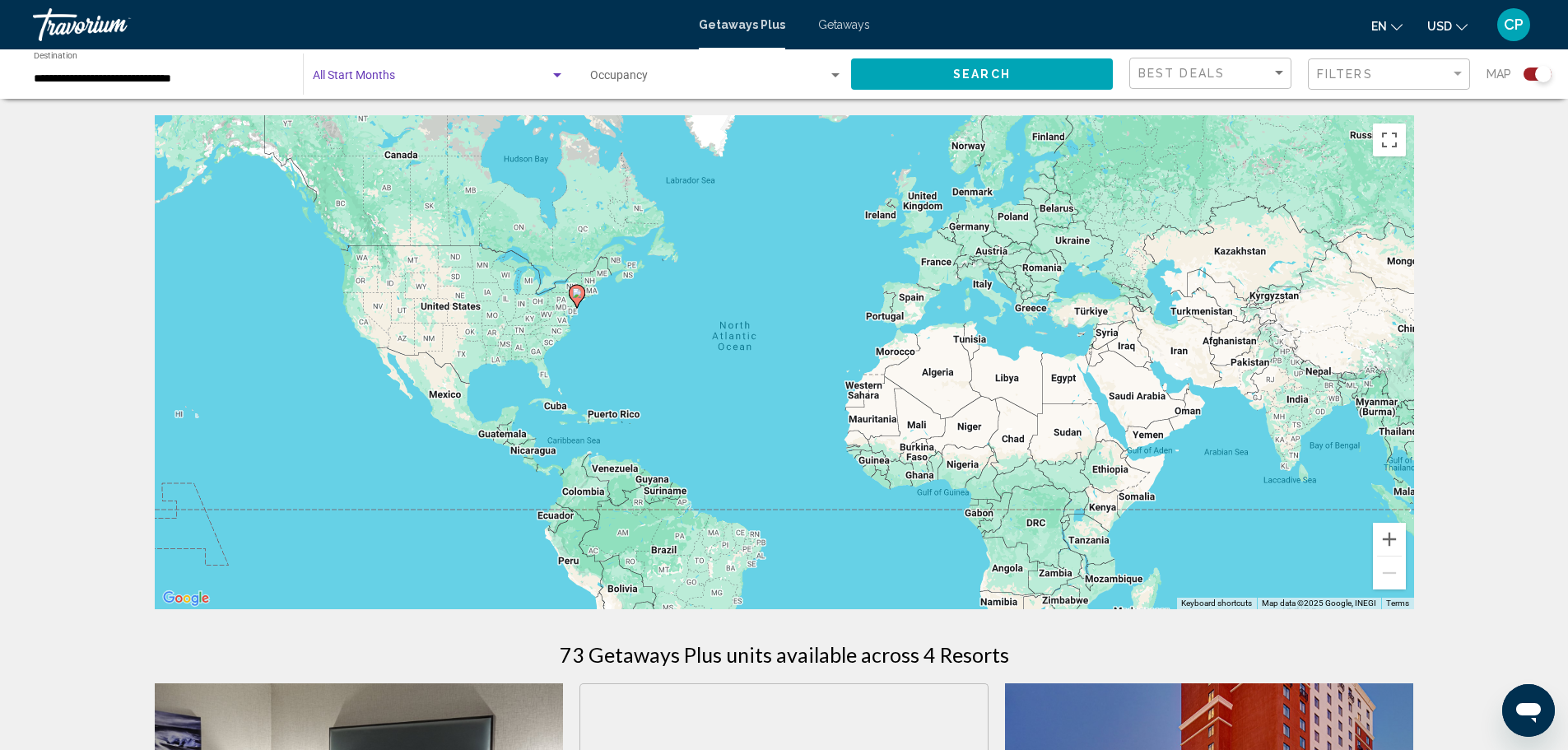
click at [378, 78] on span "Search widget" at bounding box center [431, 79] width 238 height 13
click at [184, 148] on div at bounding box center [784, 375] width 1568 height 750
click at [557, 78] on div "Search widget" at bounding box center [557, 75] width 15 height 13
click at [541, 116] on span "[DATE] (73 units available)" at bounding box center [437, 113] width 252 height 34
click at [534, 81] on div "[DATE] (73 units available)" at bounding box center [431, 79] width 238 height 13
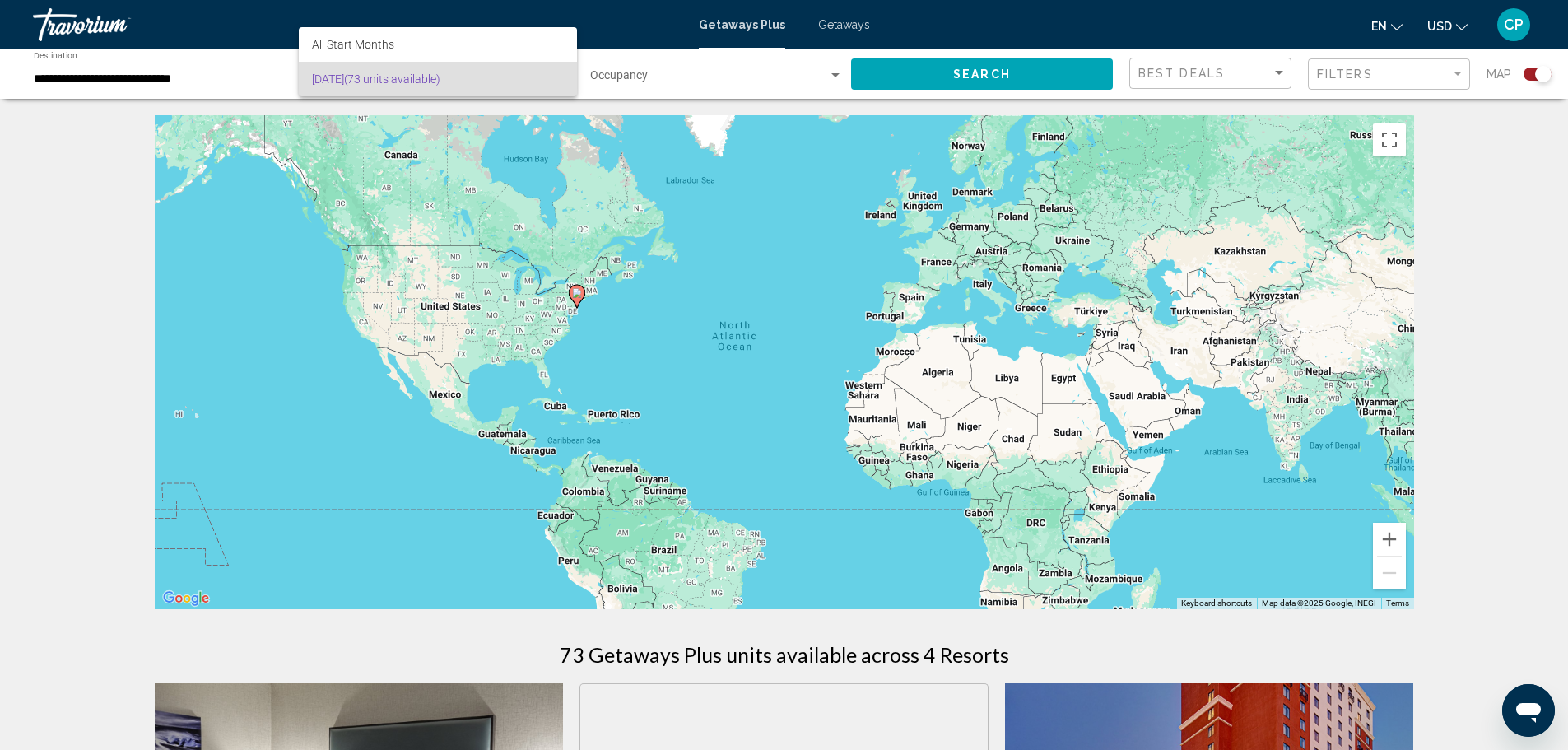
click at [742, 21] on div at bounding box center [784, 375] width 1568 height 750
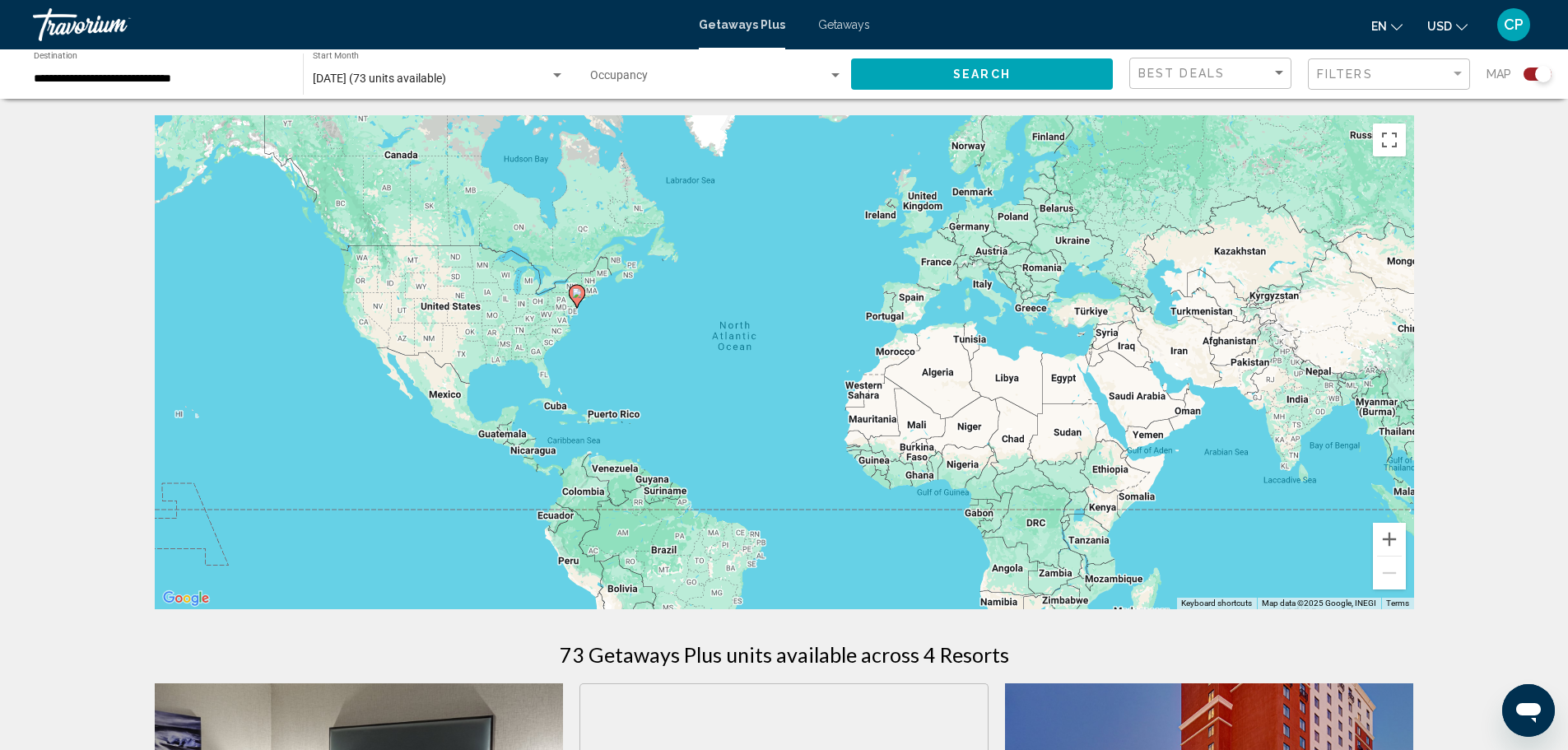
click at [867, 31] on div "Getaways Plus Getaways en English Español Français Italiano Português русский U…" at bounding box center [784, 24] width 1568 height 34
click at [859, 28] on span "Getaways" at bounding box center [844, 25] width 52 height 13
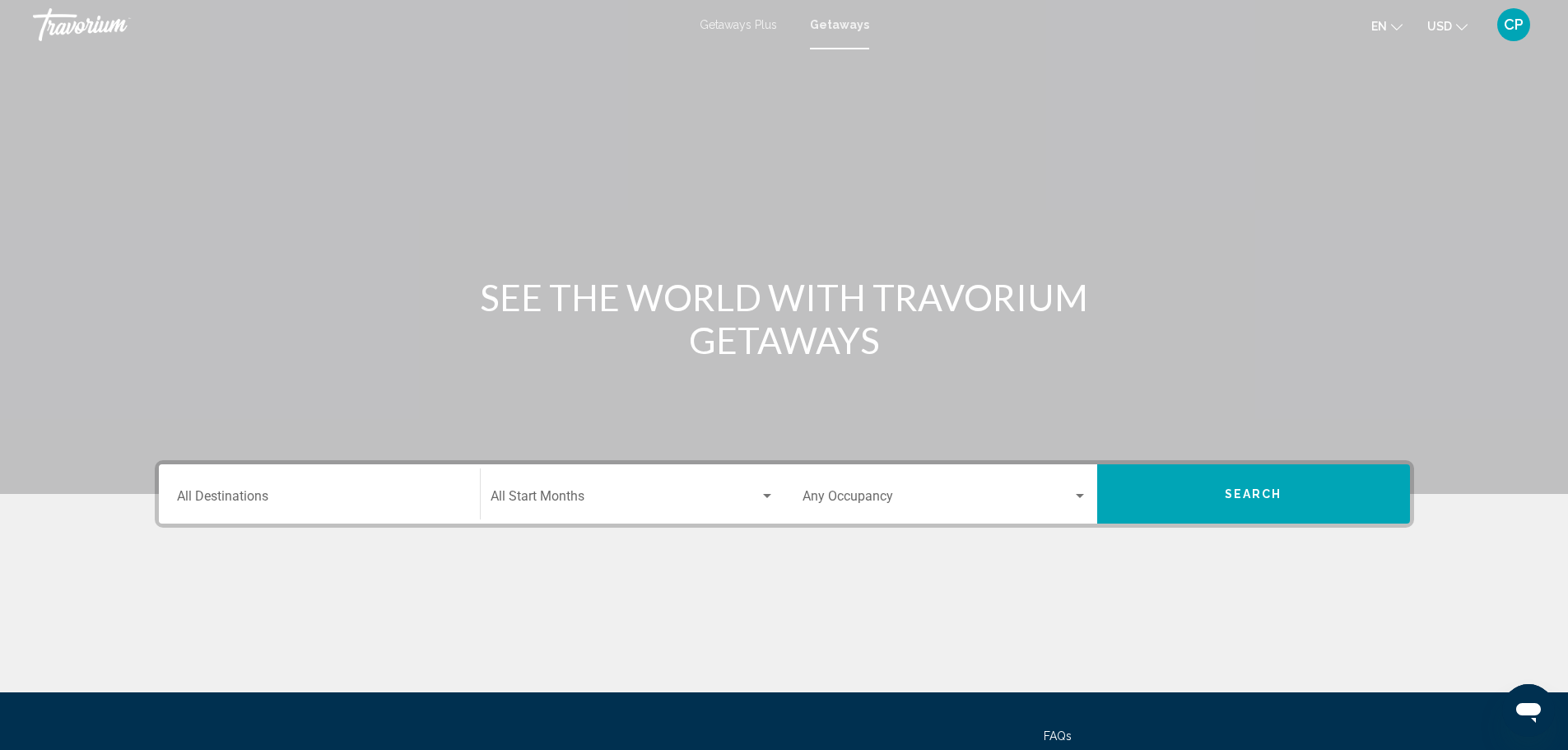
click at [721, 25] on span "Getaways Plus" at bounding box center [738, 25] width 77 height 13
click at [290, 495] on input "Destination All Destinations" at bounding box center [319, 499] width 285 height 15
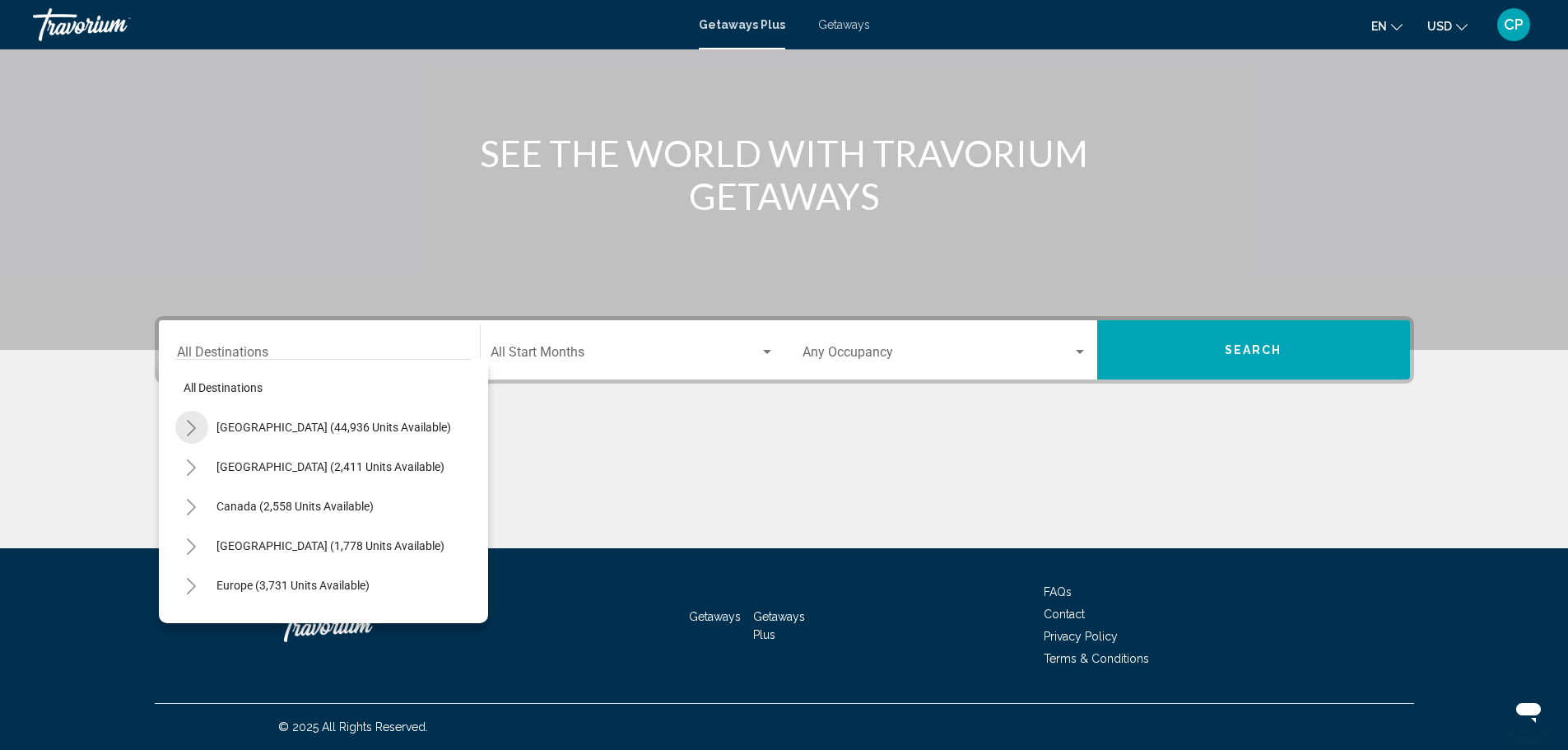
click at [197, 427] on icon "Toggle United States (44,936 units available)" at bounding box center [191, 428] width 12 height 17
click at [207, 396] on icon "Toggle Nevada (3,492 units available)" at bounding box center [208, 388] width 12 height 17
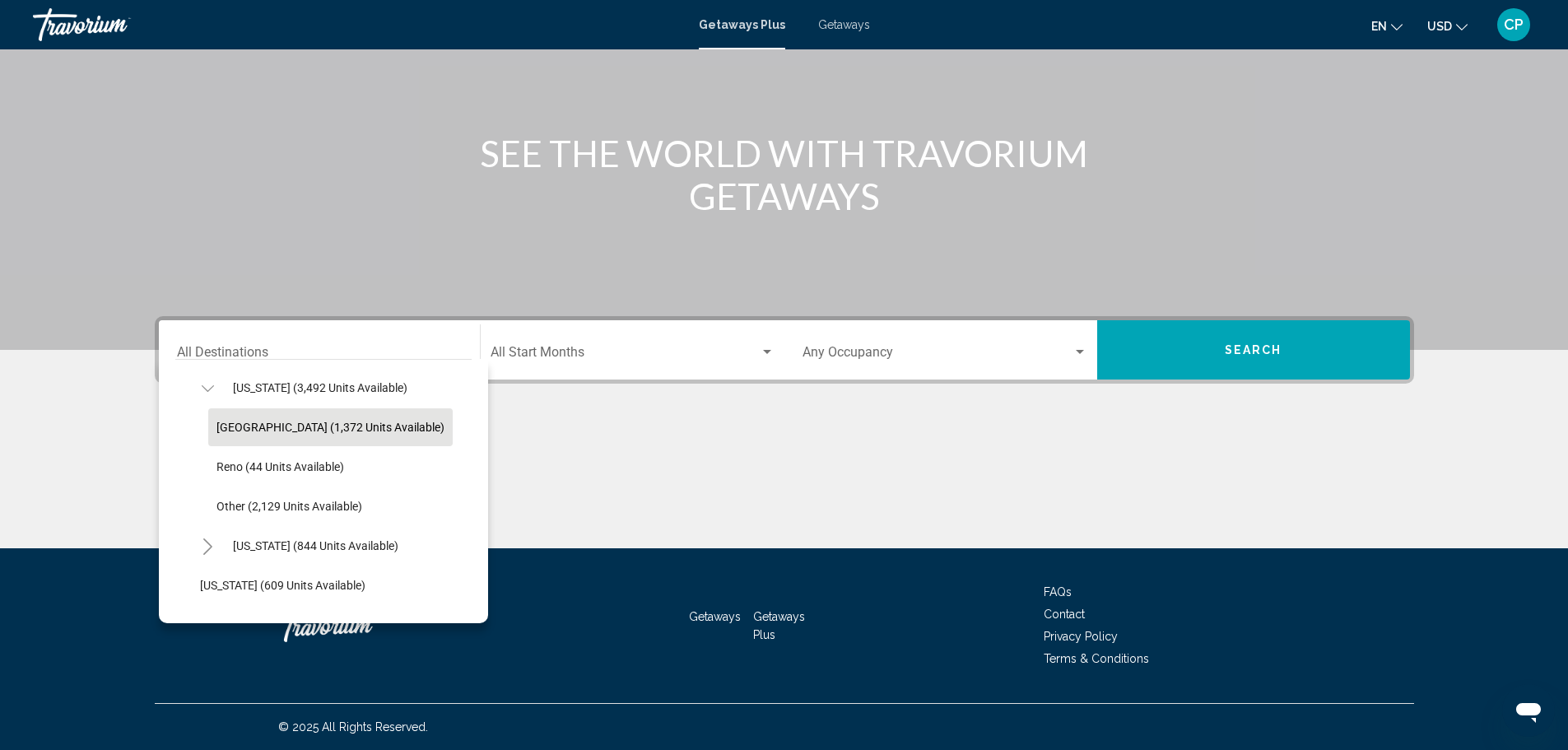
click at [251, 421] on span "[GEOGRAPHIC_DATA] (1,372 units available)" at bounding box center [330, 427] width 228 height 13
type input "**********"
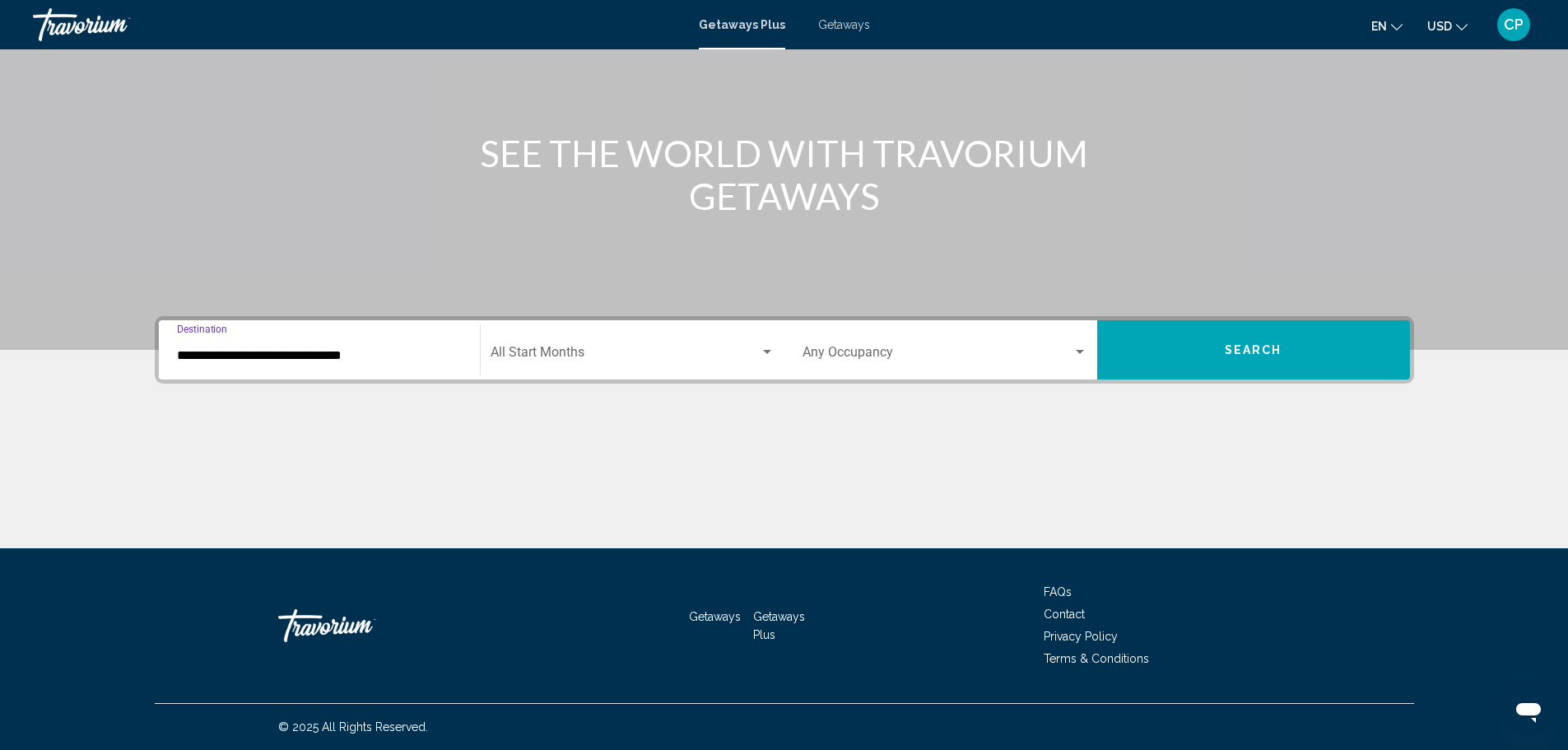
click at [514, 369] on div "Start Month All Start Months" at bounding box center [633, 350] width 284 height 52
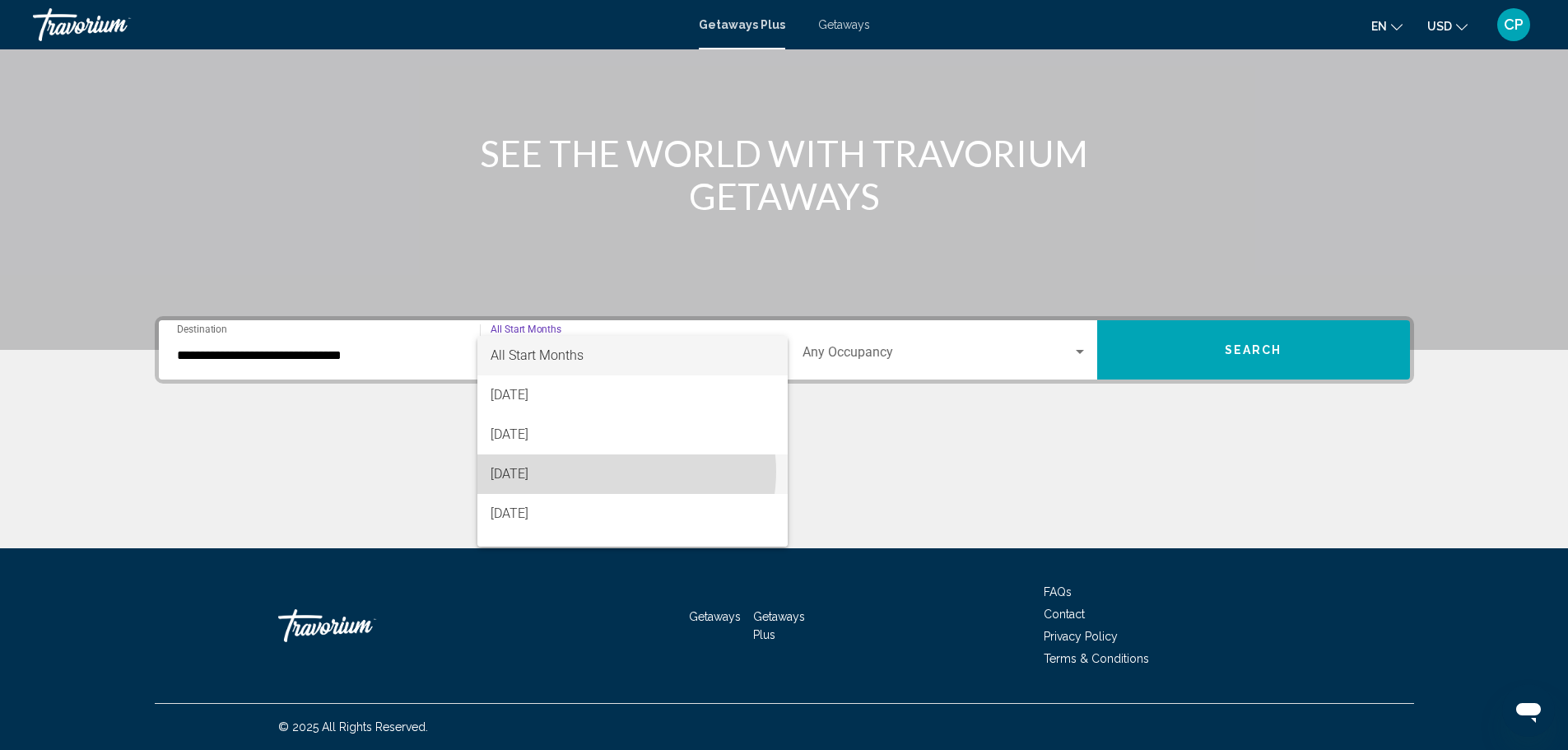
click at [618, 471] on span "[DATE]" at bounding box center [633, 474] width 284 height 39
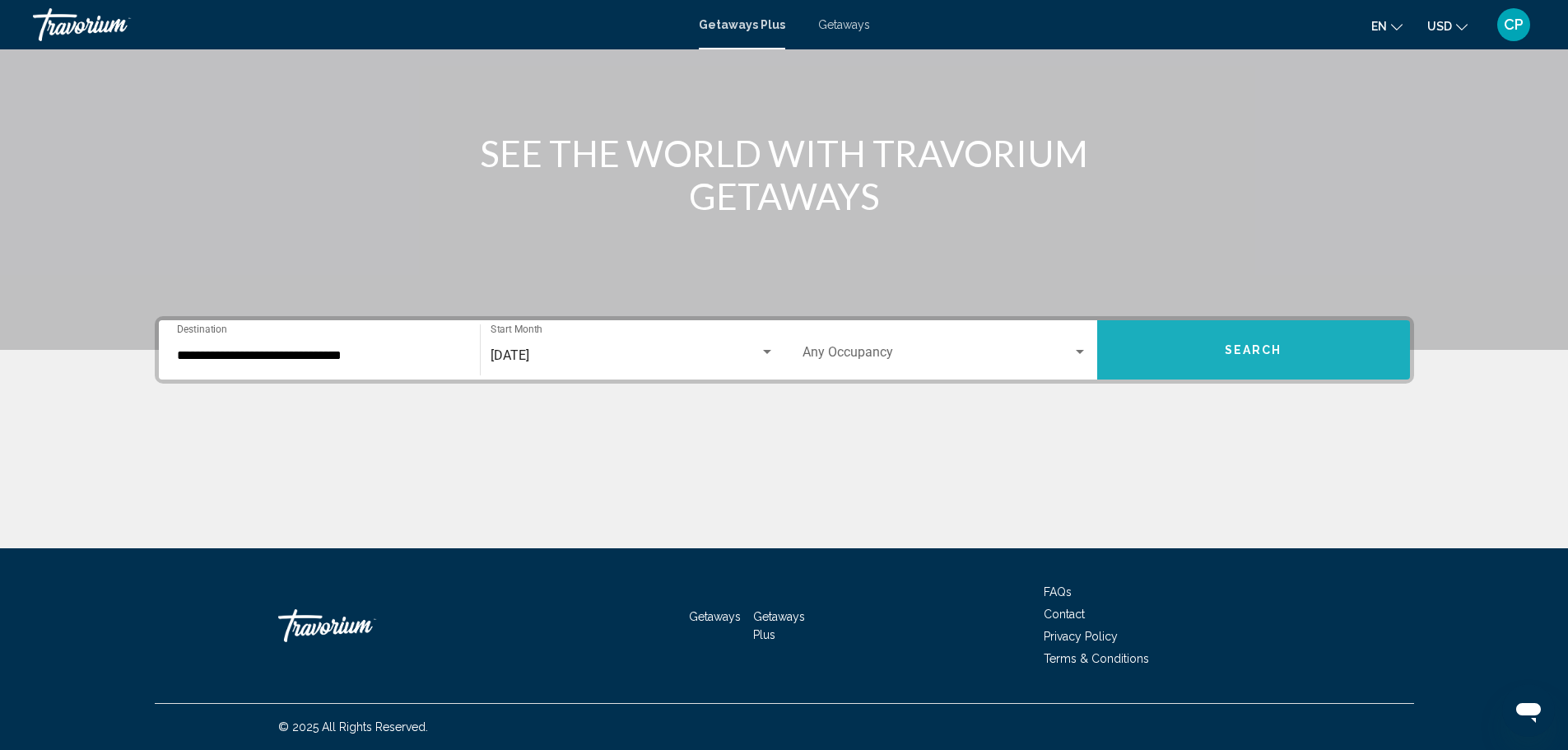
click at [1178, 337] on button "Search" at bounding box center [1253, 350] width 313 height 60
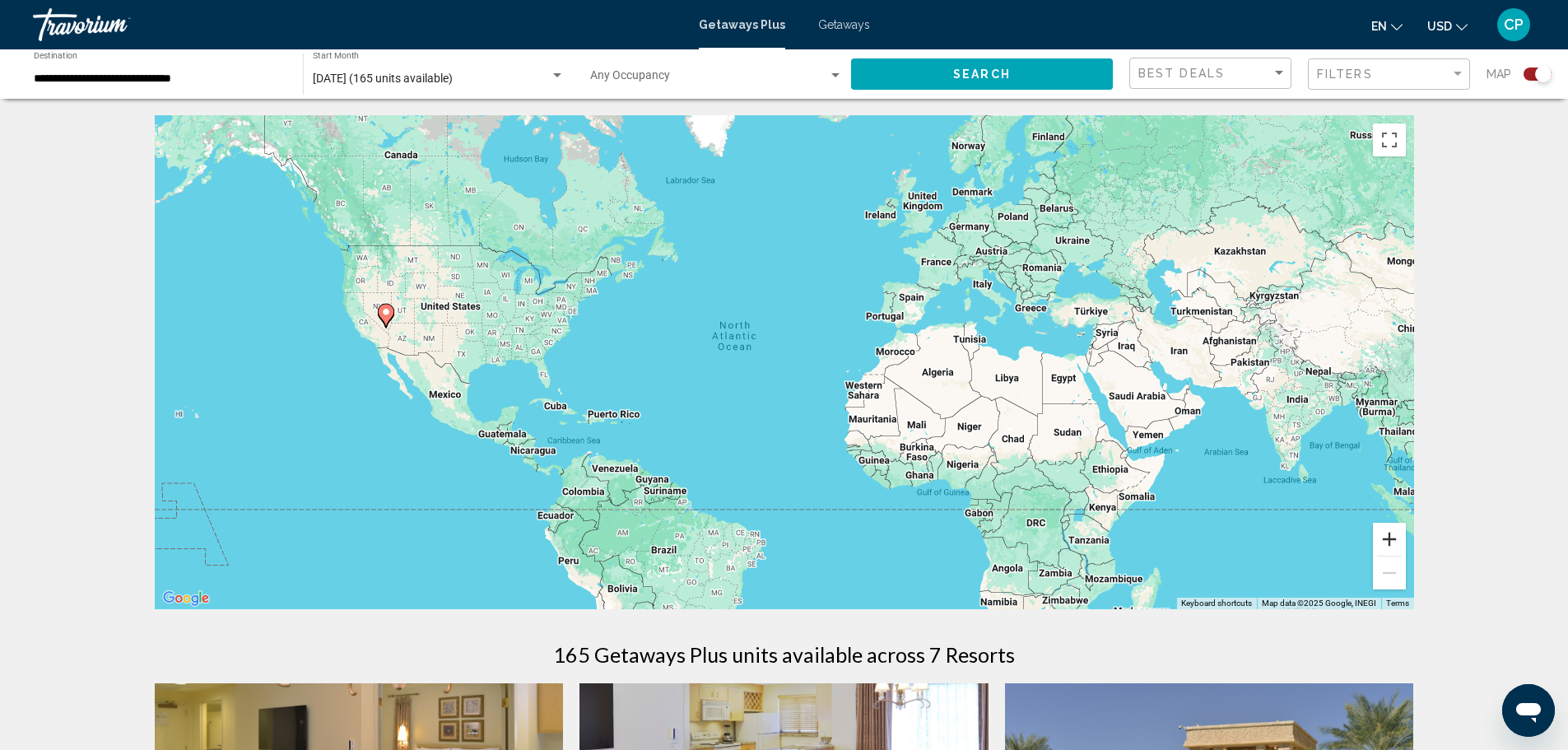
click at [1394, 536] on button "Zoom in" at bounding box center [1390, 539] width 33 height 33
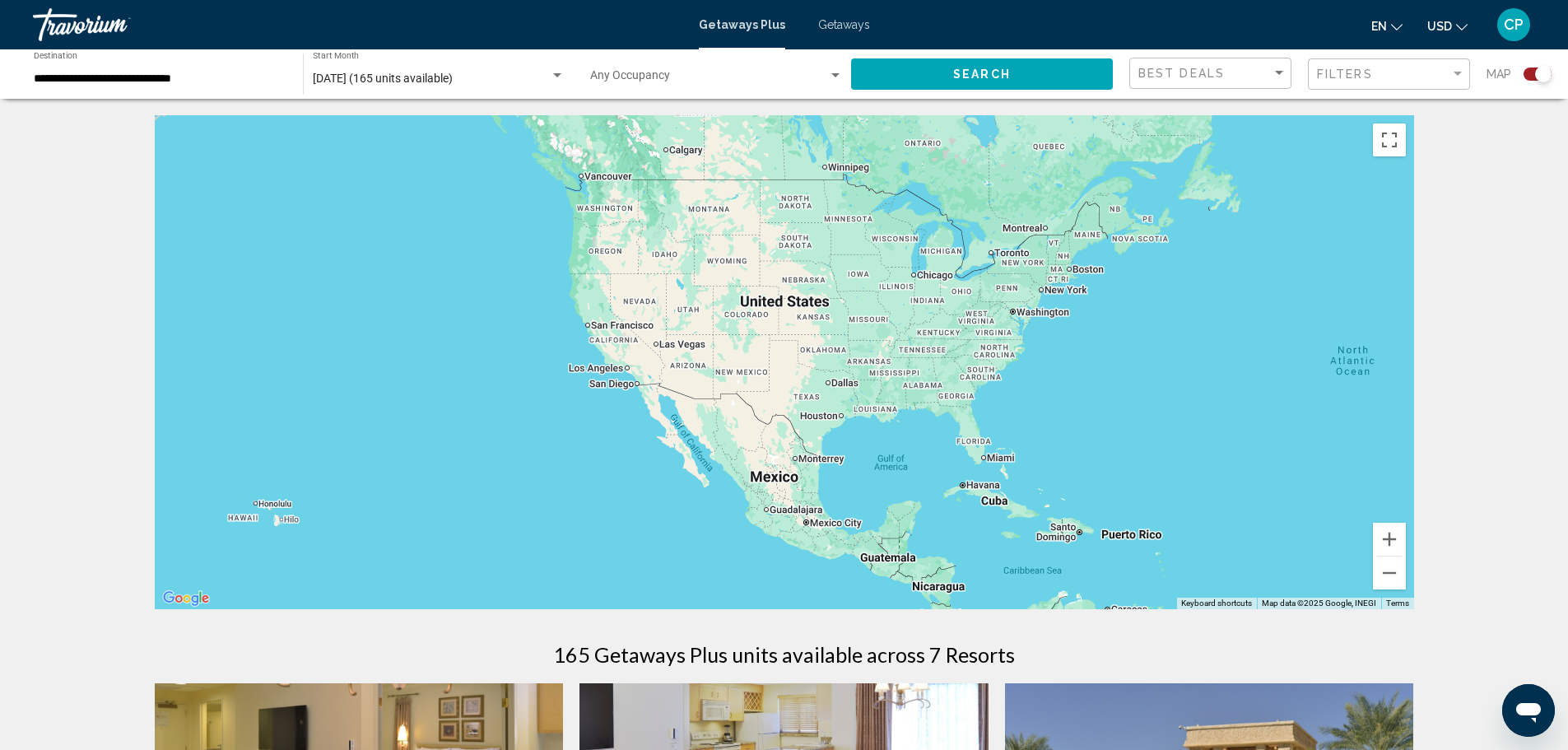
drag, startPoint x: 498, startPoint y: 418, endPoint x: 1242, endPoint y: 476, distance: 746.3
click at [1241, 476] on div "Main content" at bounding box center [784, 363] width 1259 height 494
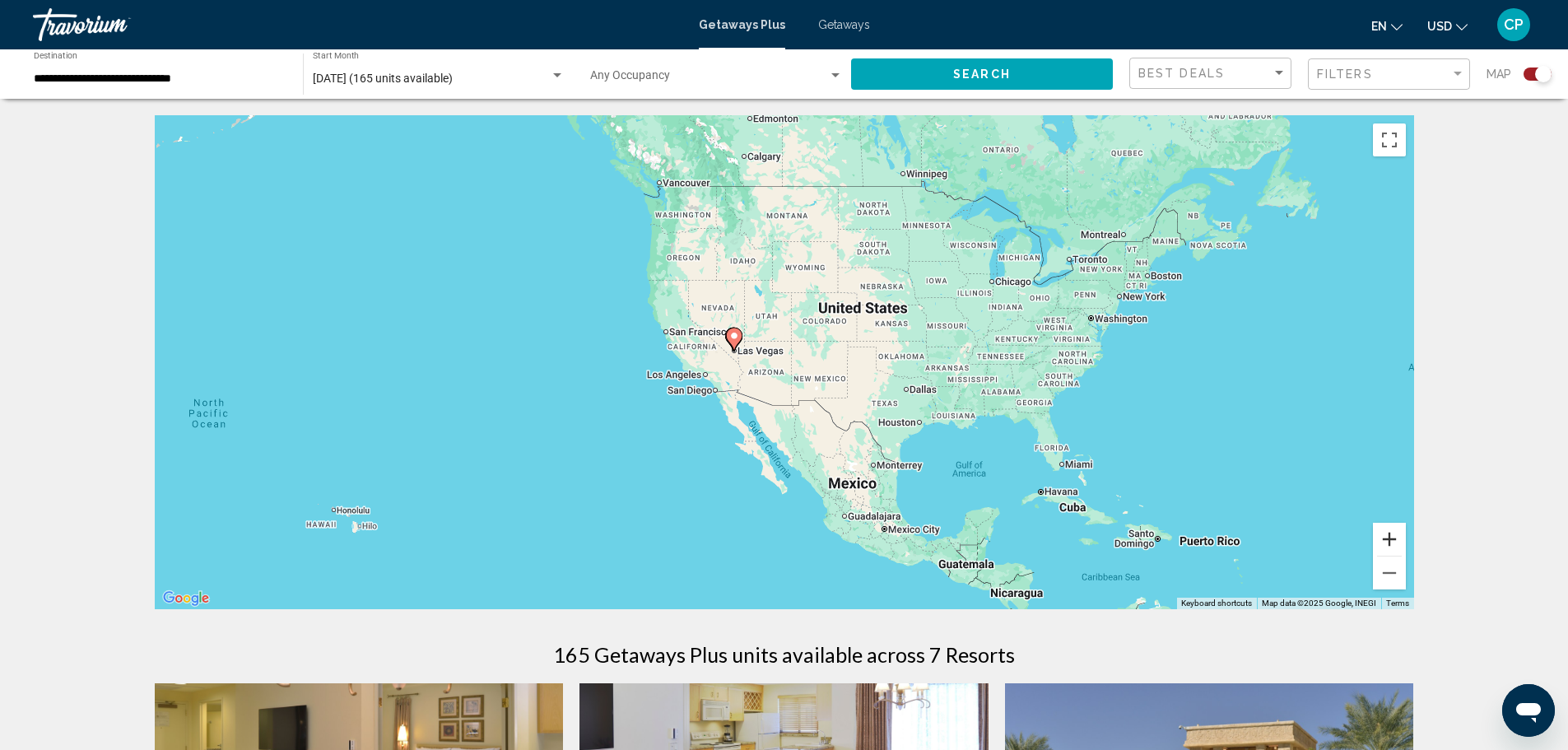
click at [1385, 540] on button "Zoom in" at bounding box center [1390, 539] width 33 height 33
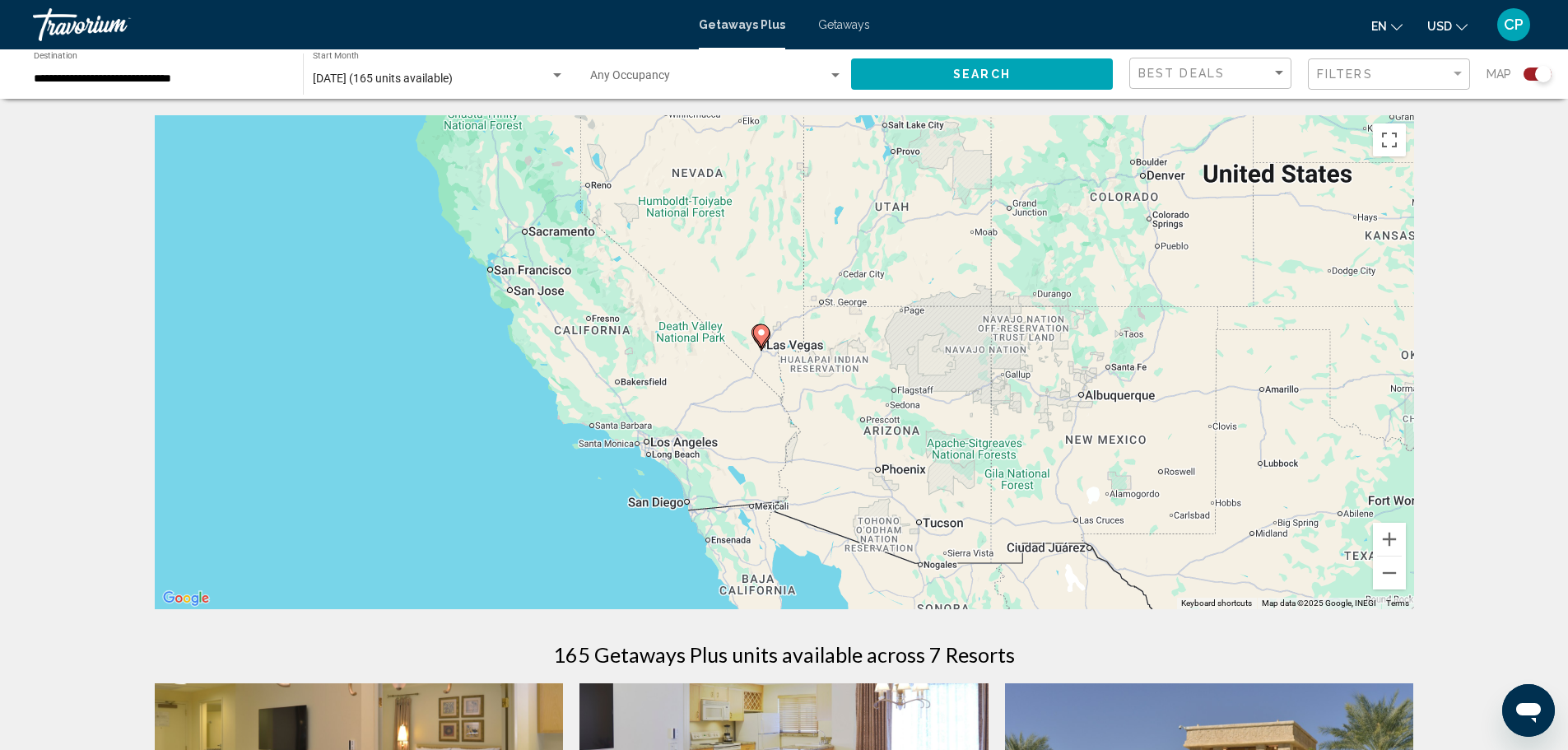
drag, startPoint x: 797, startPoint y: 421, endPoint x: 1082, endPoint y: 460, distance: 287.7
click at [1077, 462] on div "To activate drag with keyboard, press Alt + Enter. Once in keyboard drag state,…" at bounding box center [784, 363] width 1259 height 494
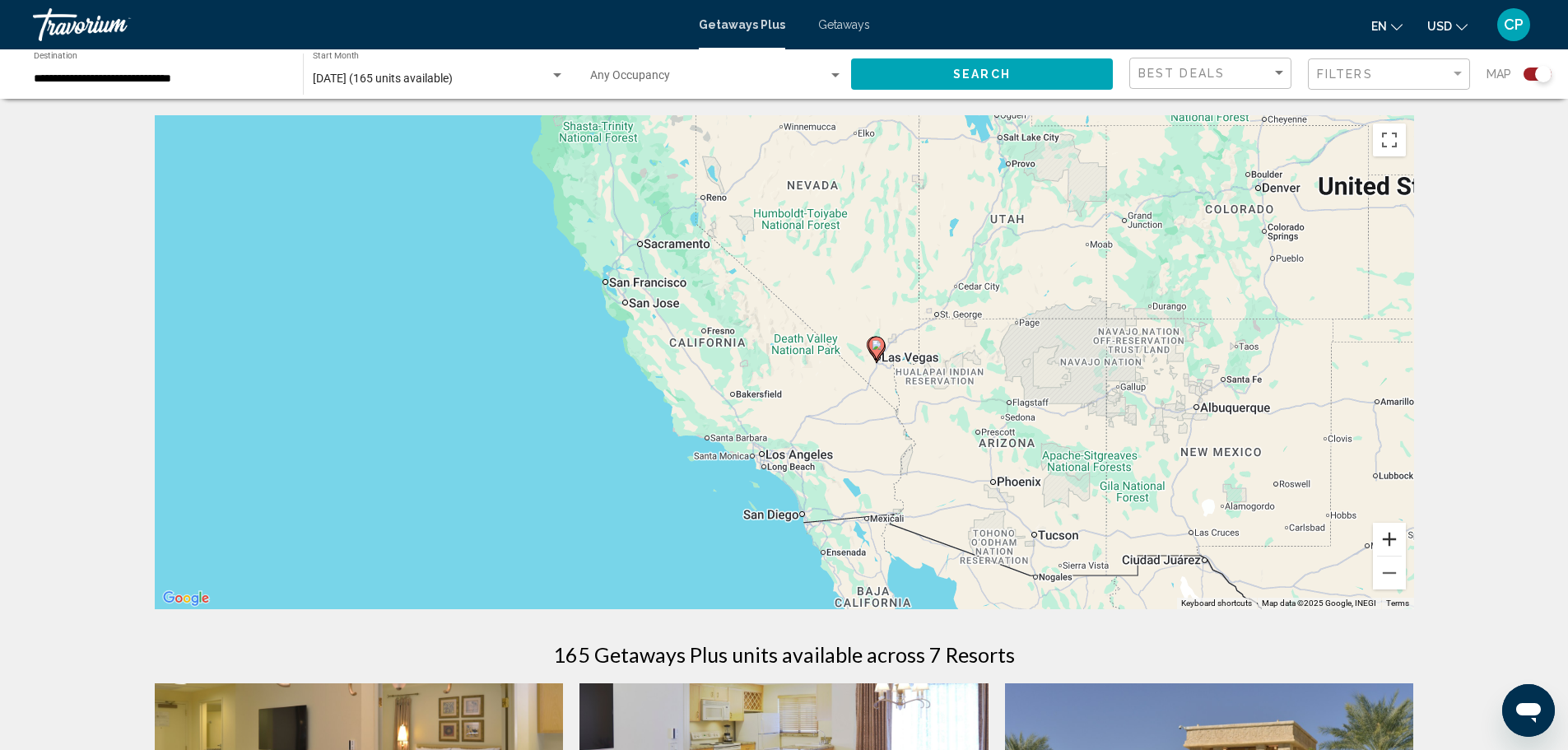
click at [1386, 548] on button "Zoom in" at bounding box center [1390, 539] width 33 height 33
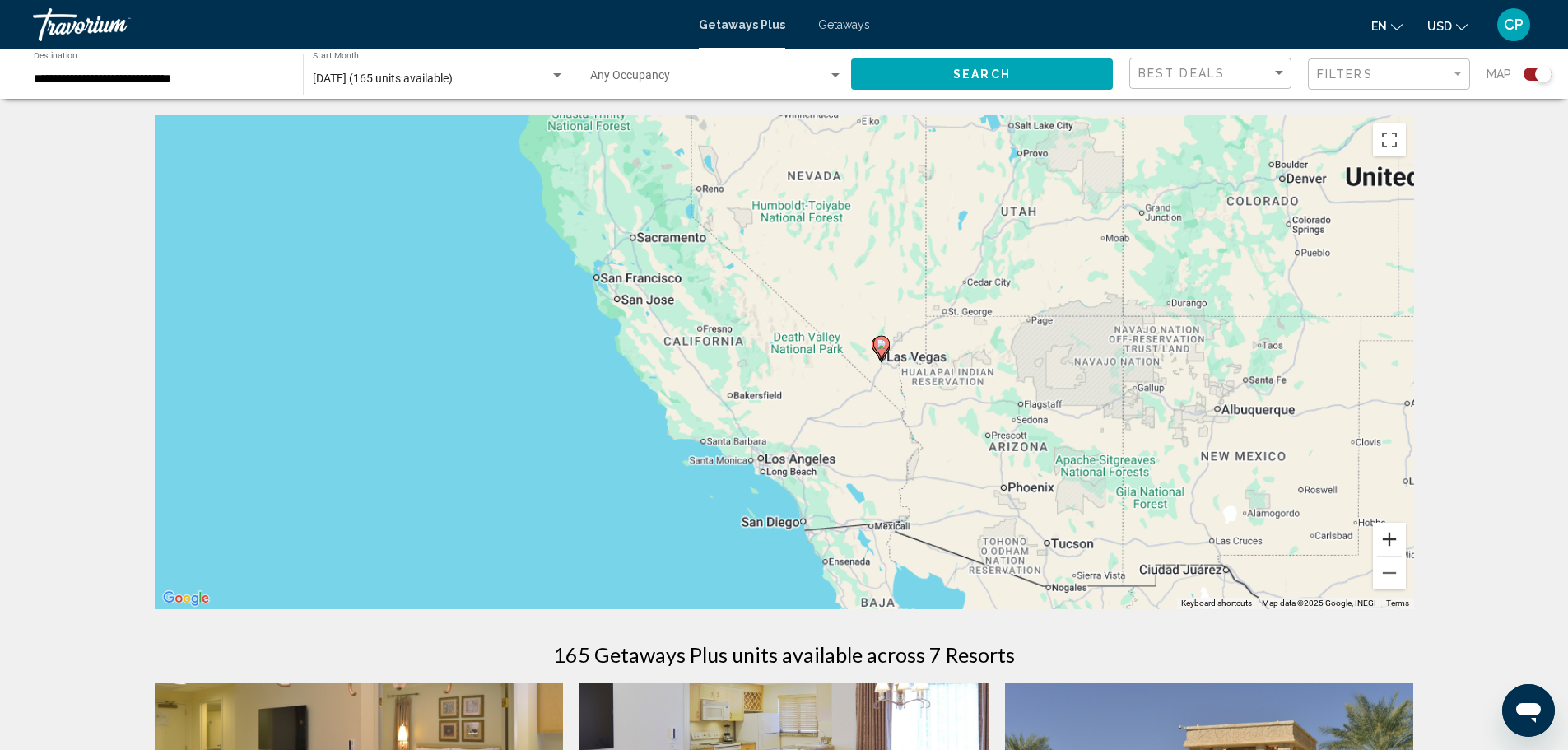
click at [1386, 548] on button "Zoom in" at bounding box center [1390, 539] width 33 height 33
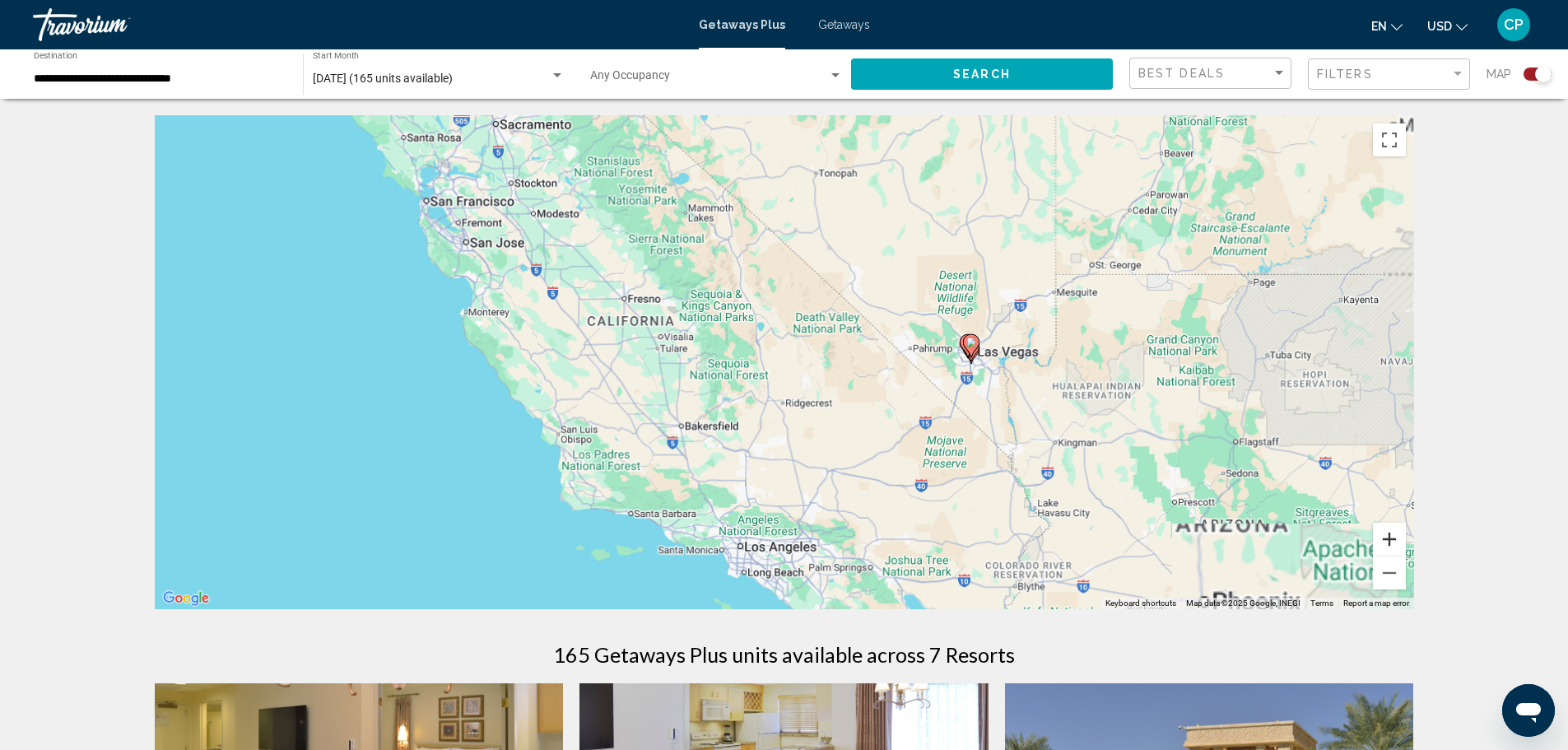
click at [1386, 548] on button "Zoom in" at bounding box center [1390, 539] width 33 height 33
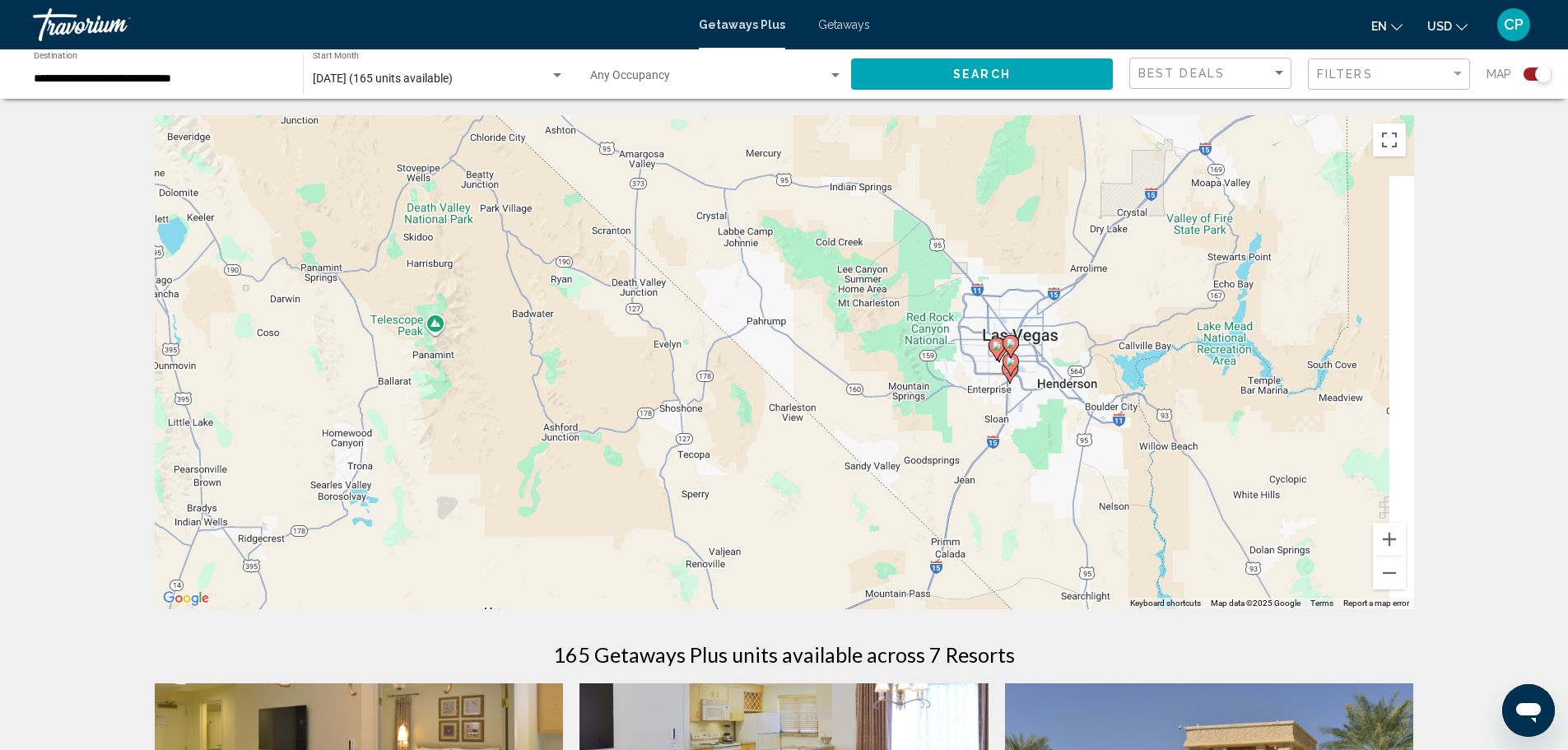
drag, startPoint x: 1293, startPoint y: 485, endPoint x: 744, endPoint y: 508, distance: 549.5
click at [733, 511] on div "To activate drag with keyboard, press Alt + Enter. Once in keyboard drag state,…" at bounding box center [784, 363] width 1259 height 494
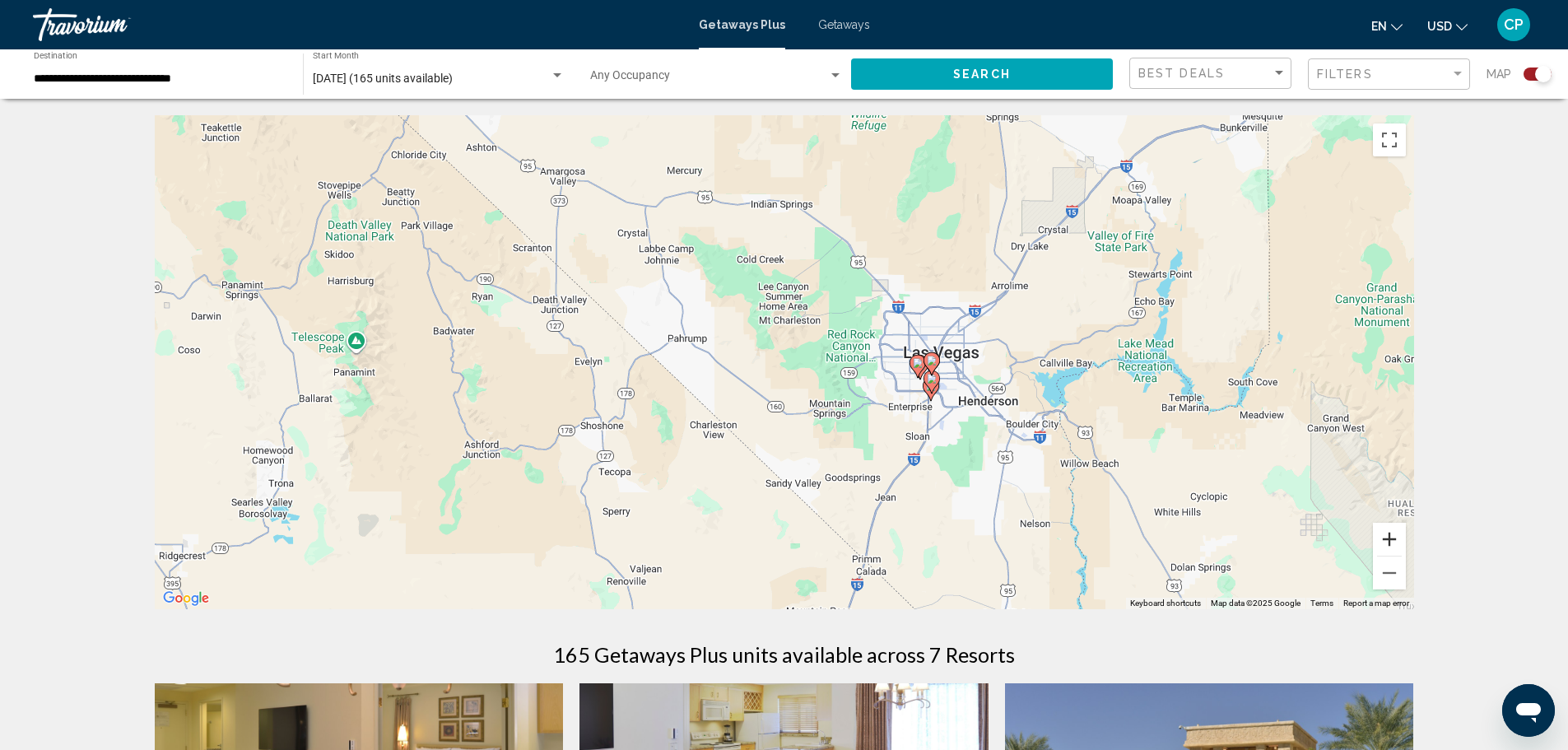
click at [1389, 540] on button "Zoom in" at bounding box center [1390, 539] width 33 height 33
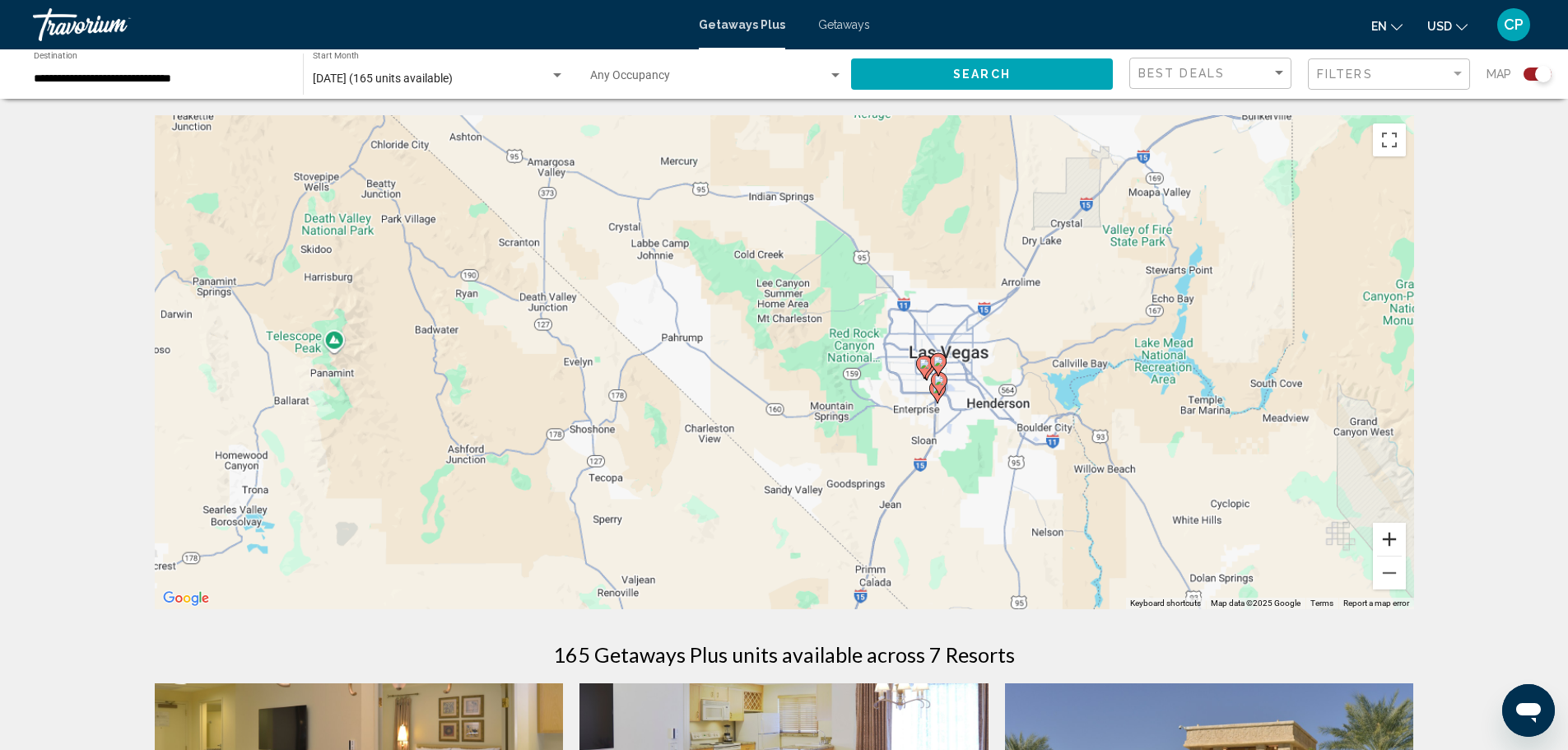
click at [1389, 540] on button "Zoom in" at bounding box center [1390, 539] width 33 height 33
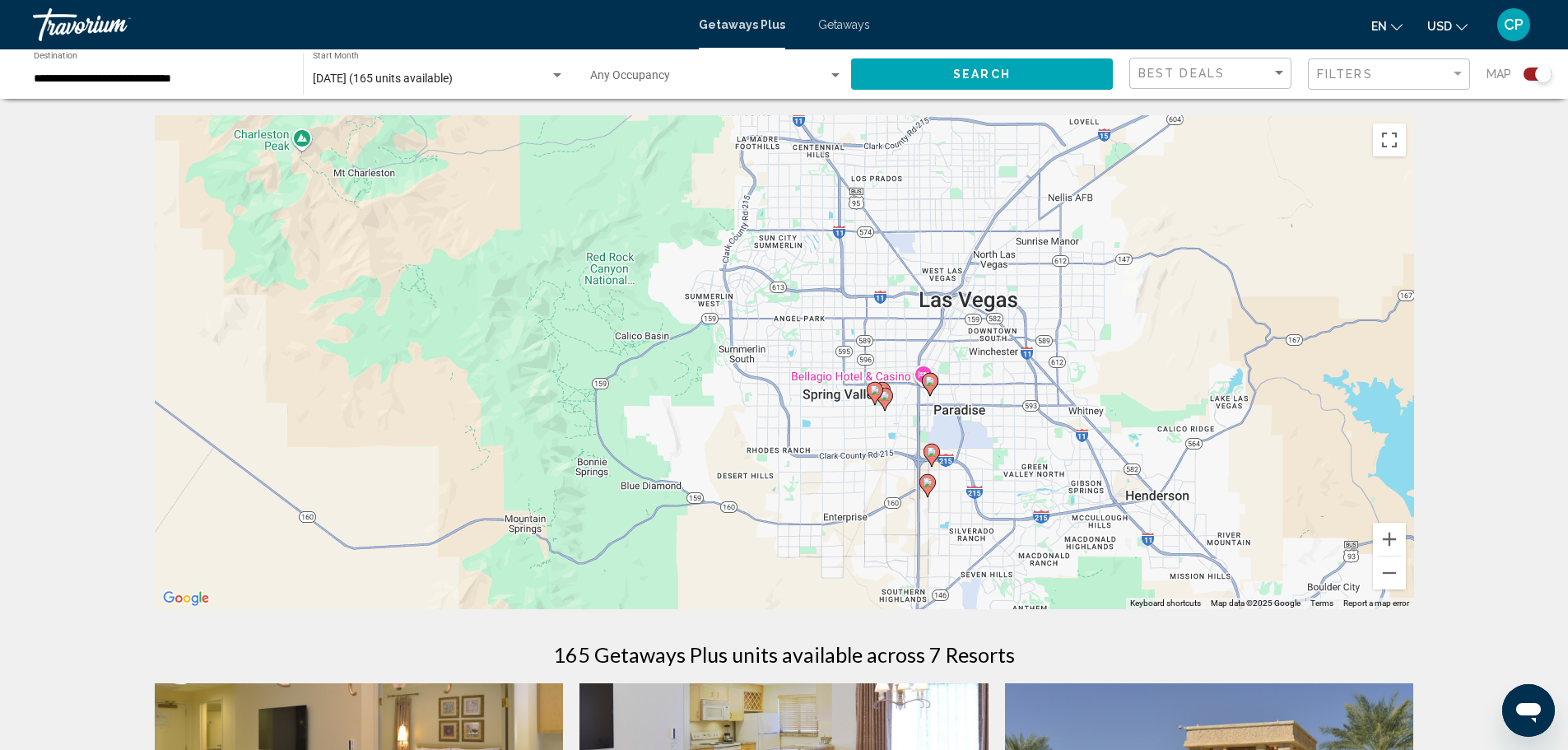
drag, startPoint x: 1188, startPoint y: 501, endPoint x: 761, endPoint y: 465, distance: 428.5
click at [754, 473] on div "To activate drag with keyboard, press Alt + Enter. Once in keyboard drag state,…" at bounding box center [784, 363] width 1259 height 494
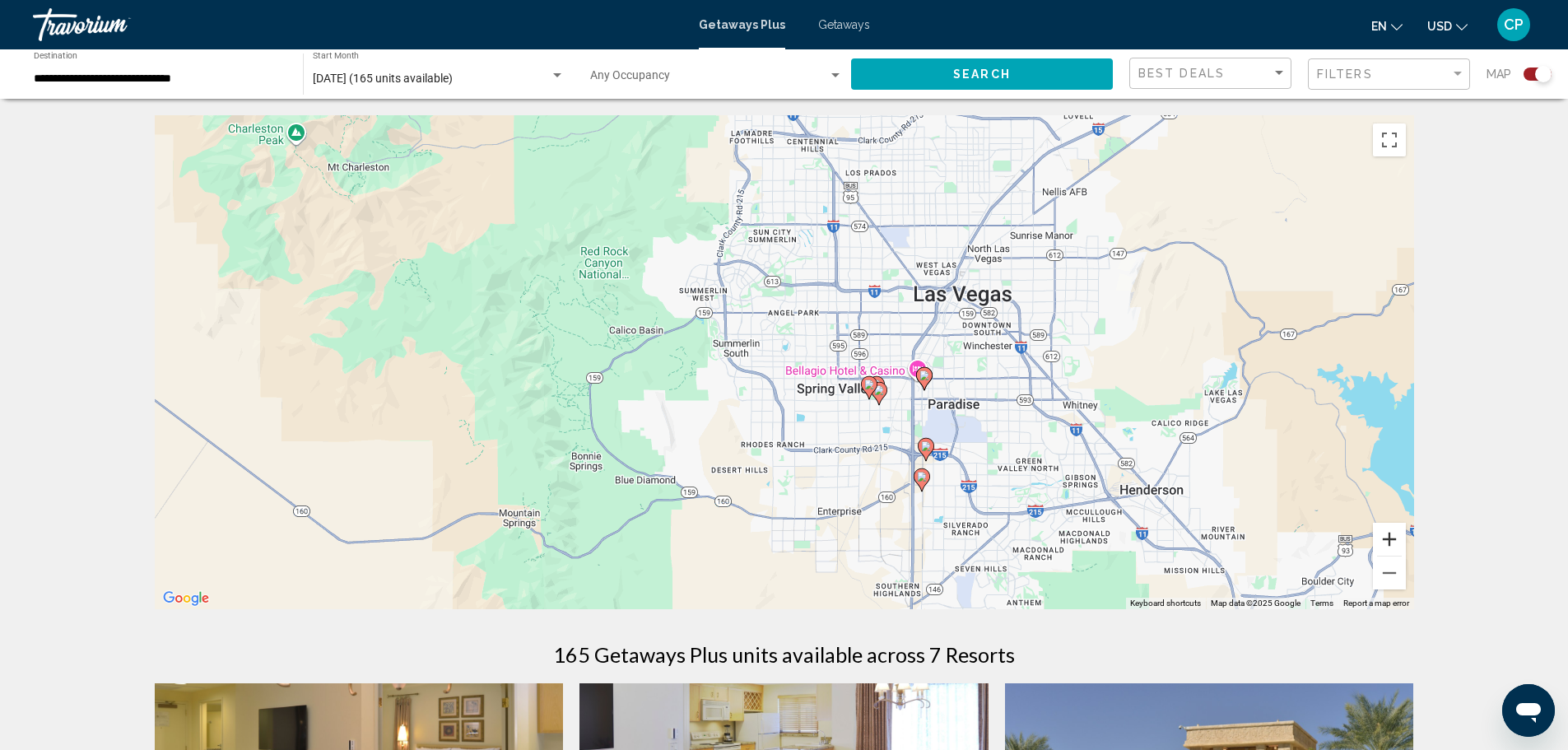
click at [1387, 538] on button "Zoom in" at bounding box center [1390, 539] width 33 height 33
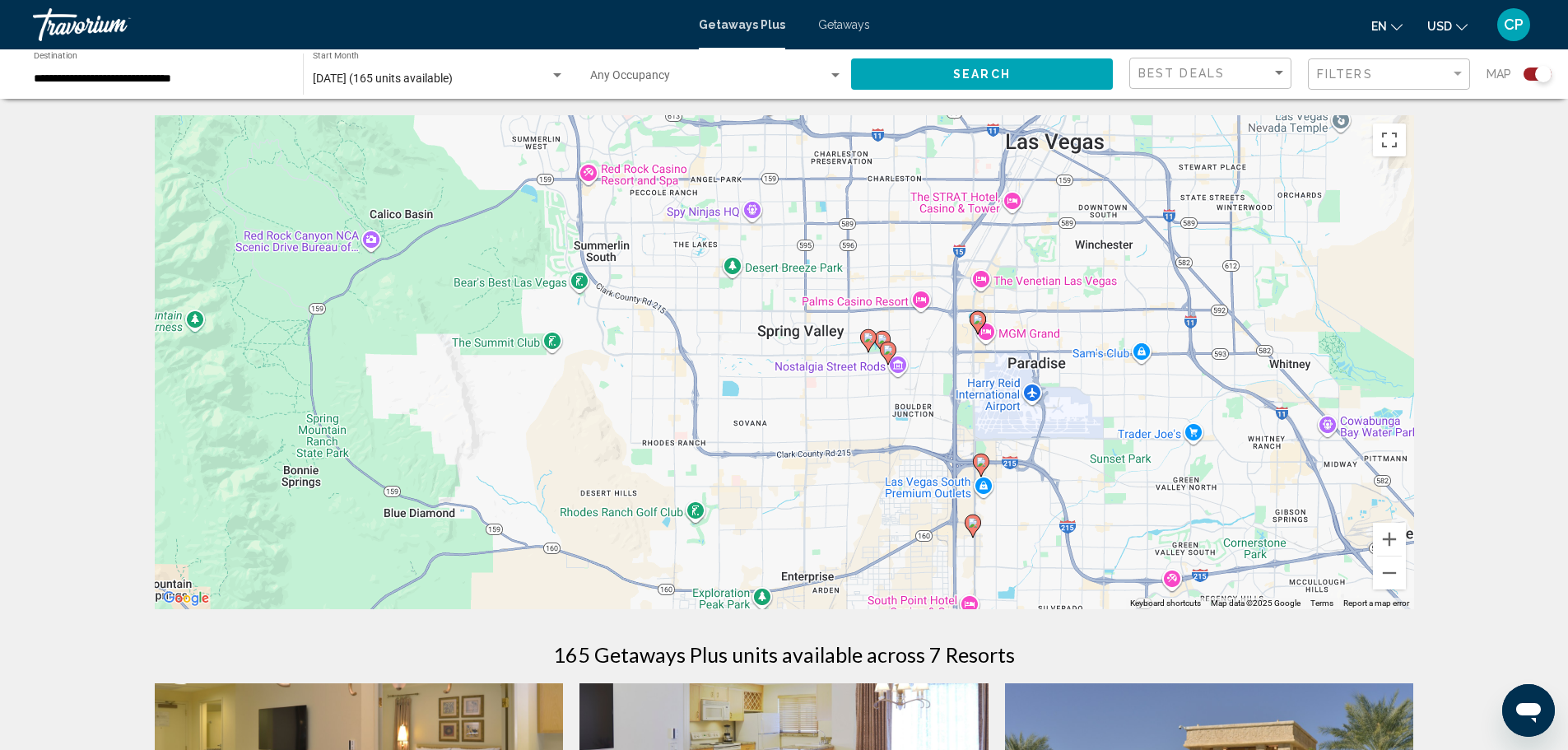
drag, startPoint x: 1152, startPoint y: 492, endPoint x: 1059, endPoint y: 401, distance: 130.1
click at [1061, 403] on div "To activate drag with keyboard, press Alt + Enter. Once in keyboard drag state,…" at bounding box center [784, 363] width 1259 height 494
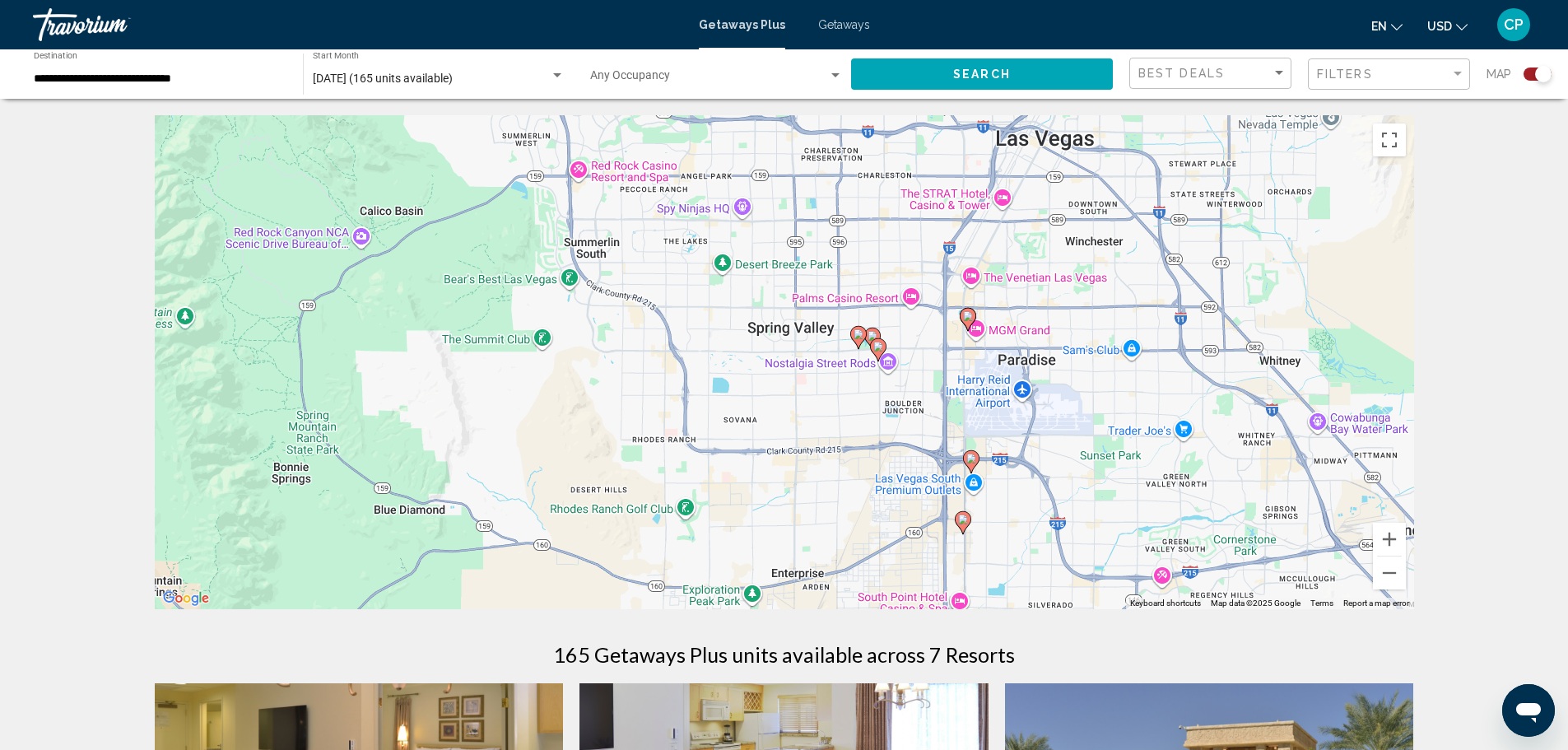
click at [968, 322] on icon "Main content" at bounding box center [967, 319] width 15 height 21
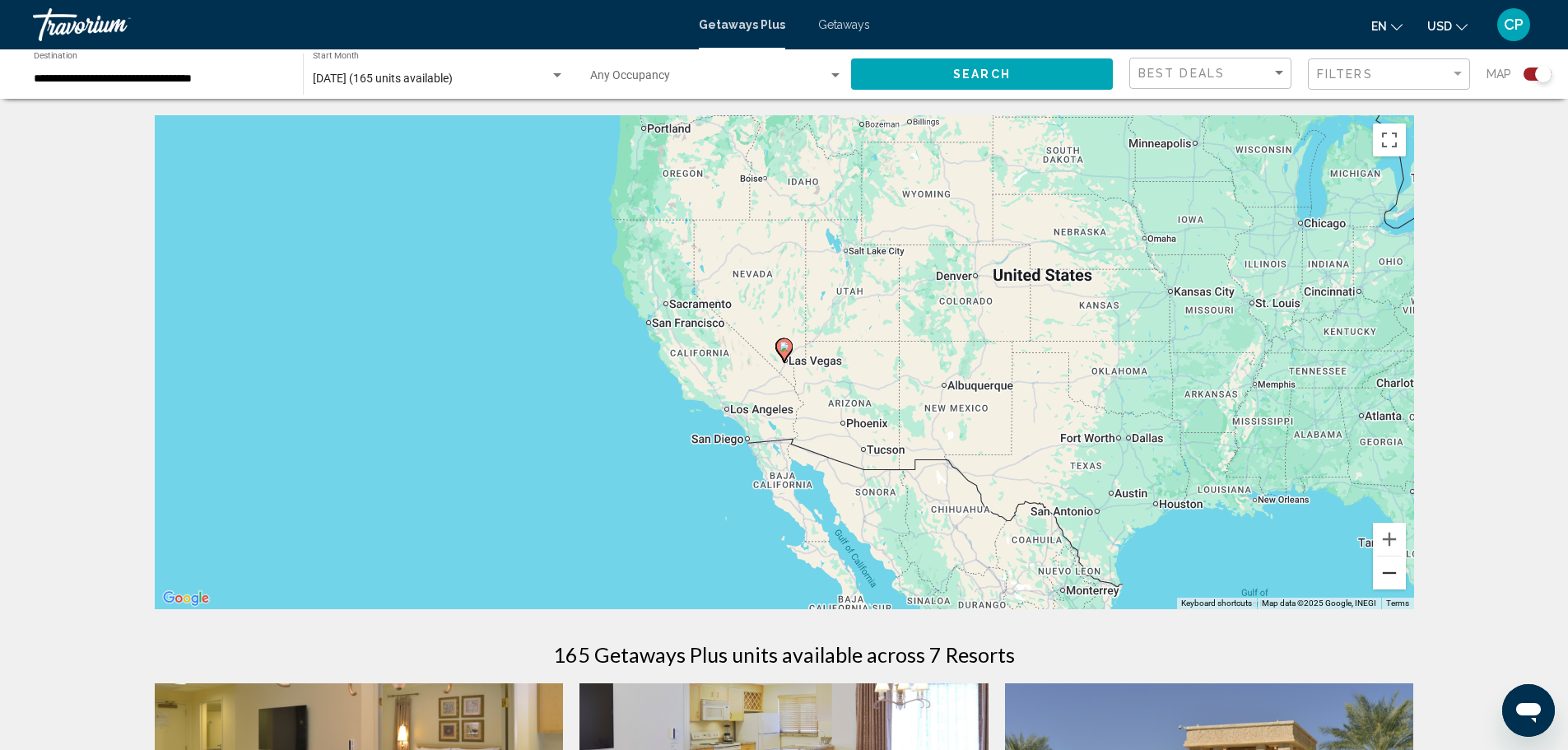
click at [1390, 559] on button "Zoom out" at bounding box center [1390, 573] width 33 height 33
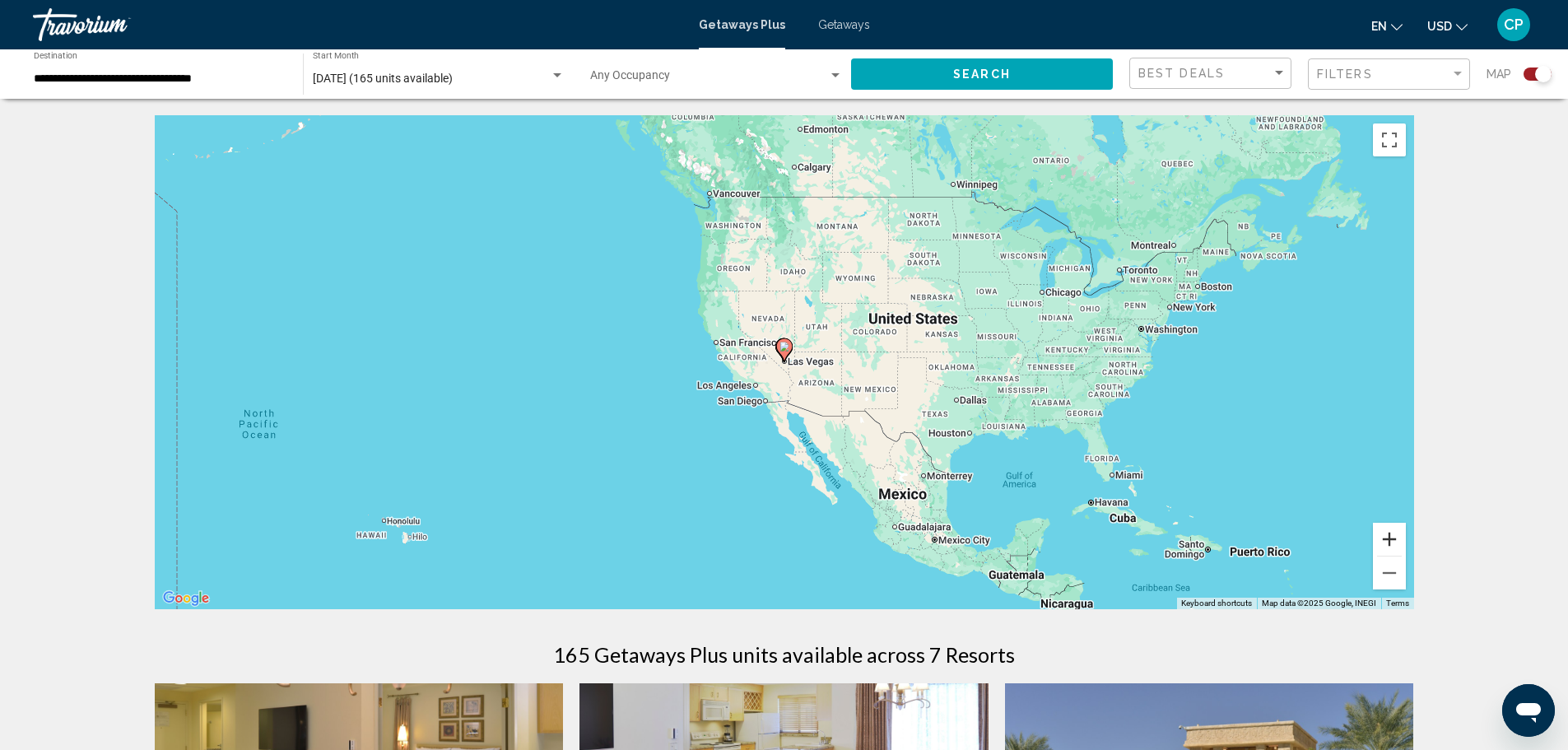
click at [1391, 549] on button "Zoom in" at bounding box center [1390, 539] width 33 height 33
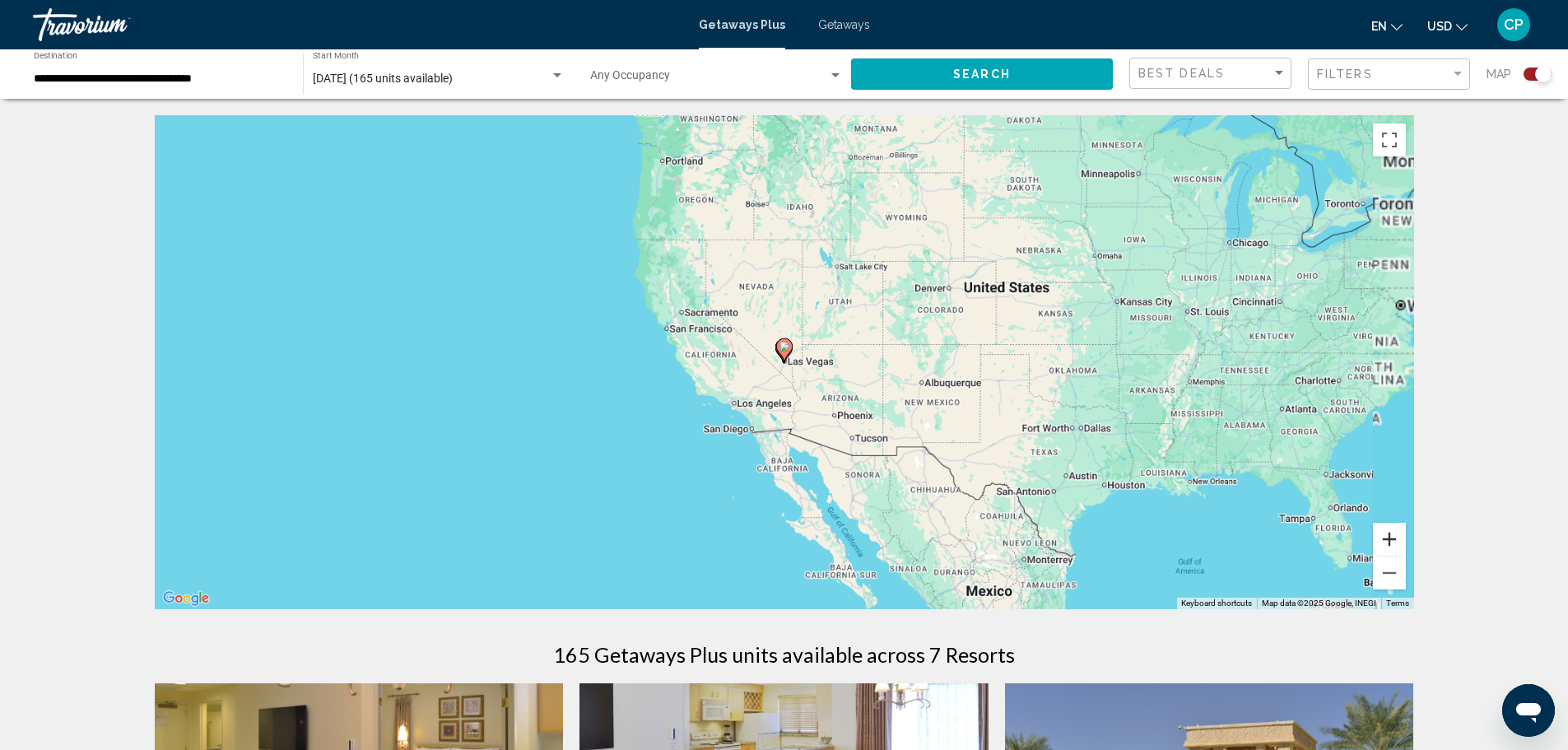
click at [1391, 549] on button "Zoom in" at bounding box center [1390, 539] width 33 height 33
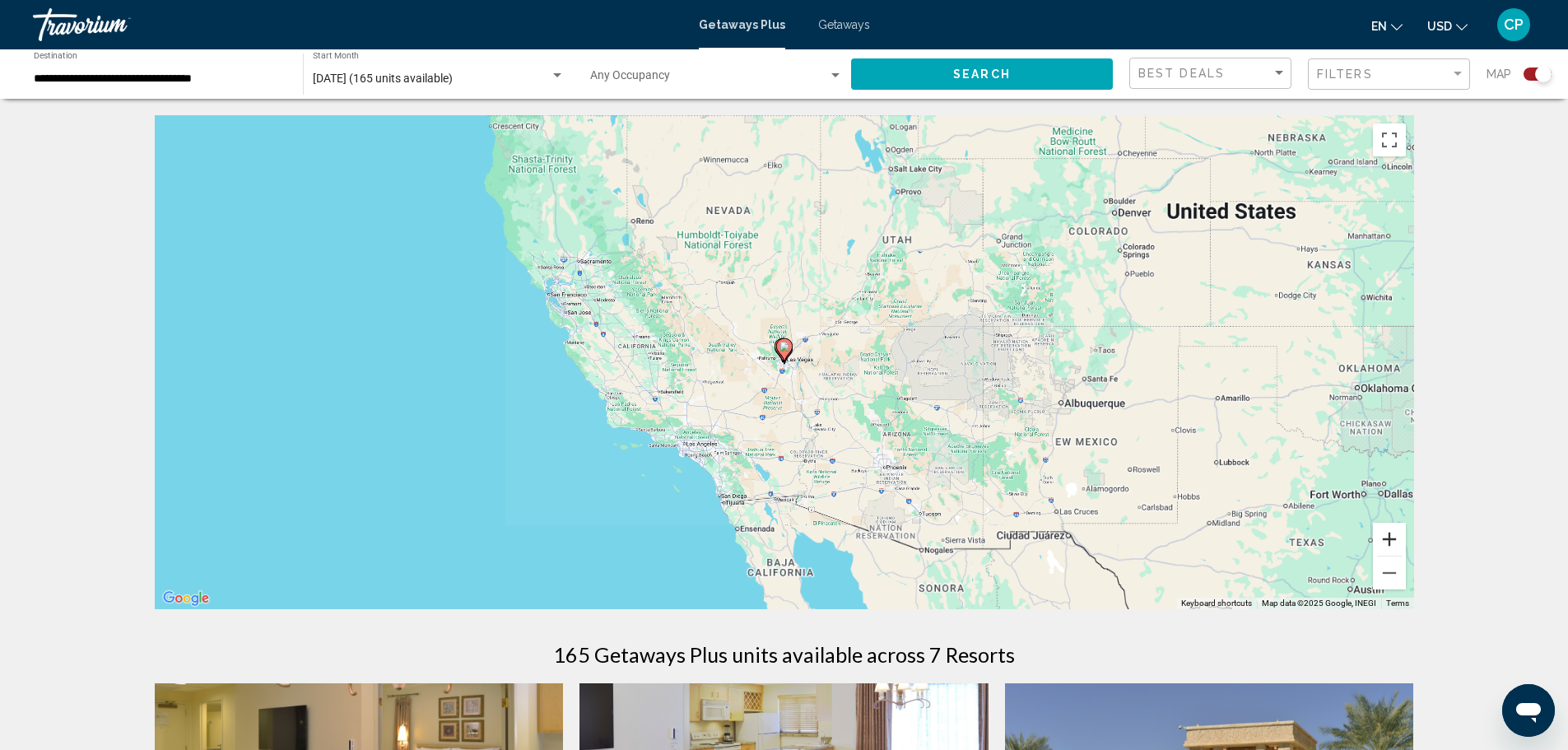
click at [1391, 549] on button "Zoom in" at bounding box center [1390, 539] width 33 height 33
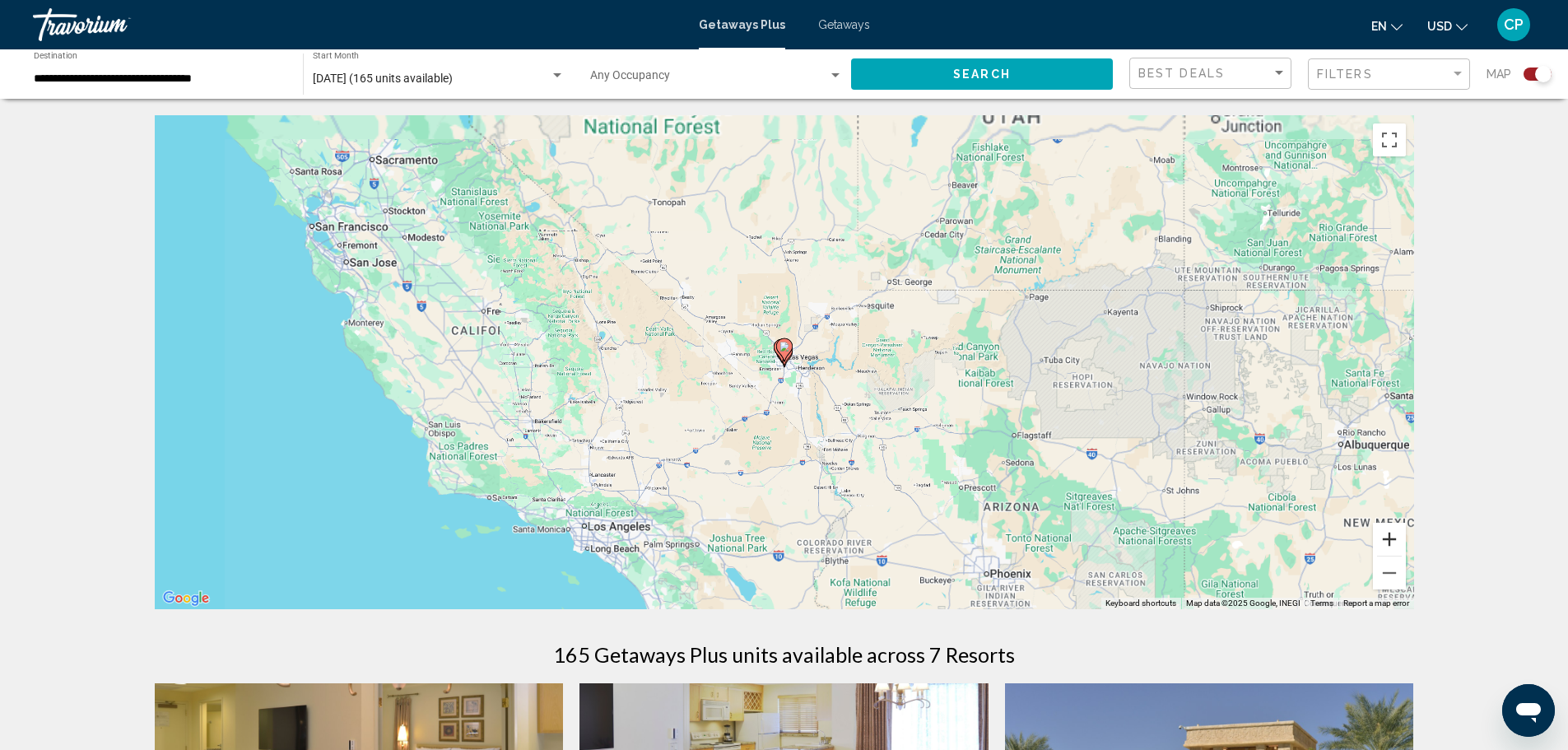
click at [1391, 549] on button "Zoom in" at bounding box center [1390, 539] width 33 height 33
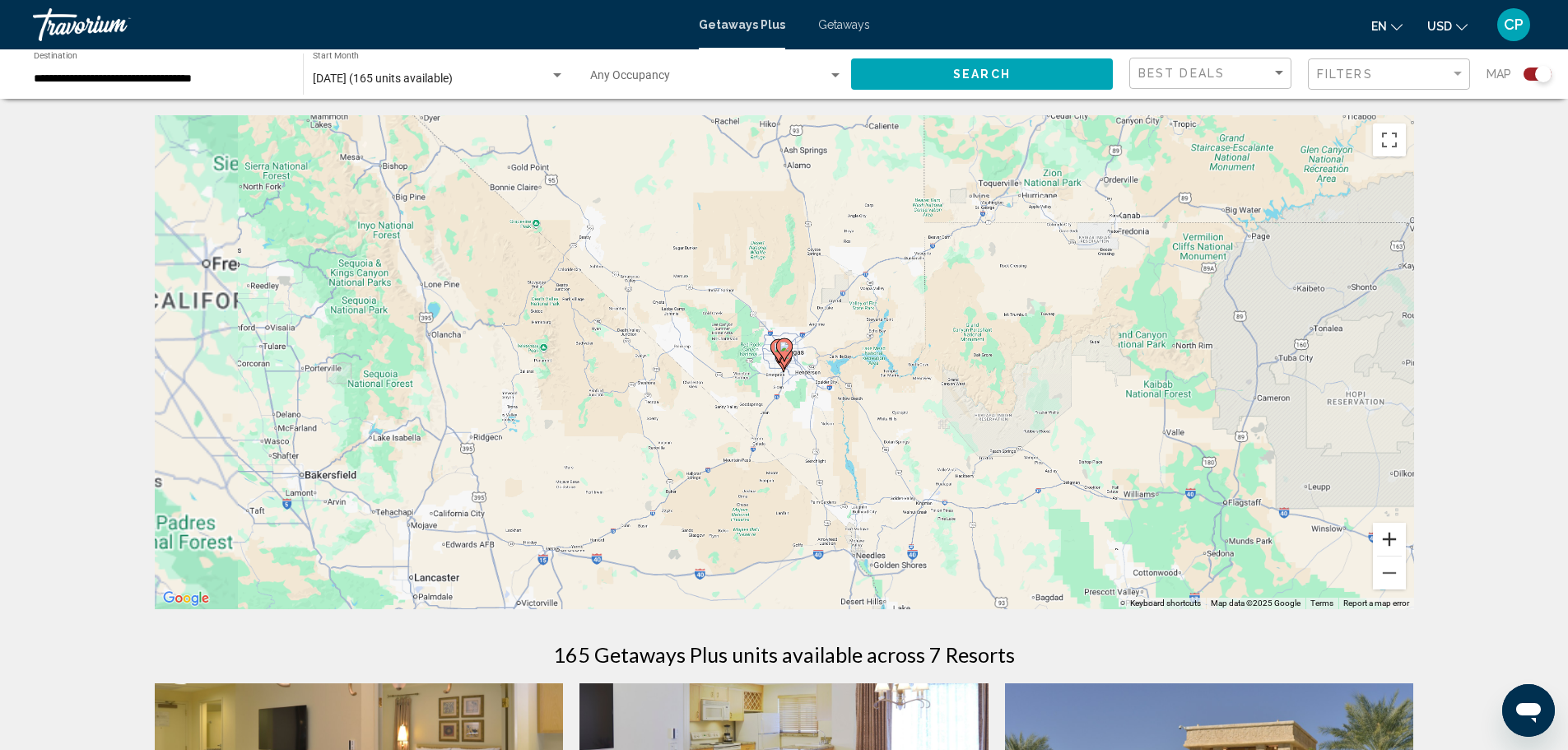
click at [1391, 549] on button "Zoom in" at bounding box center [1390, 539] width 33 height 33
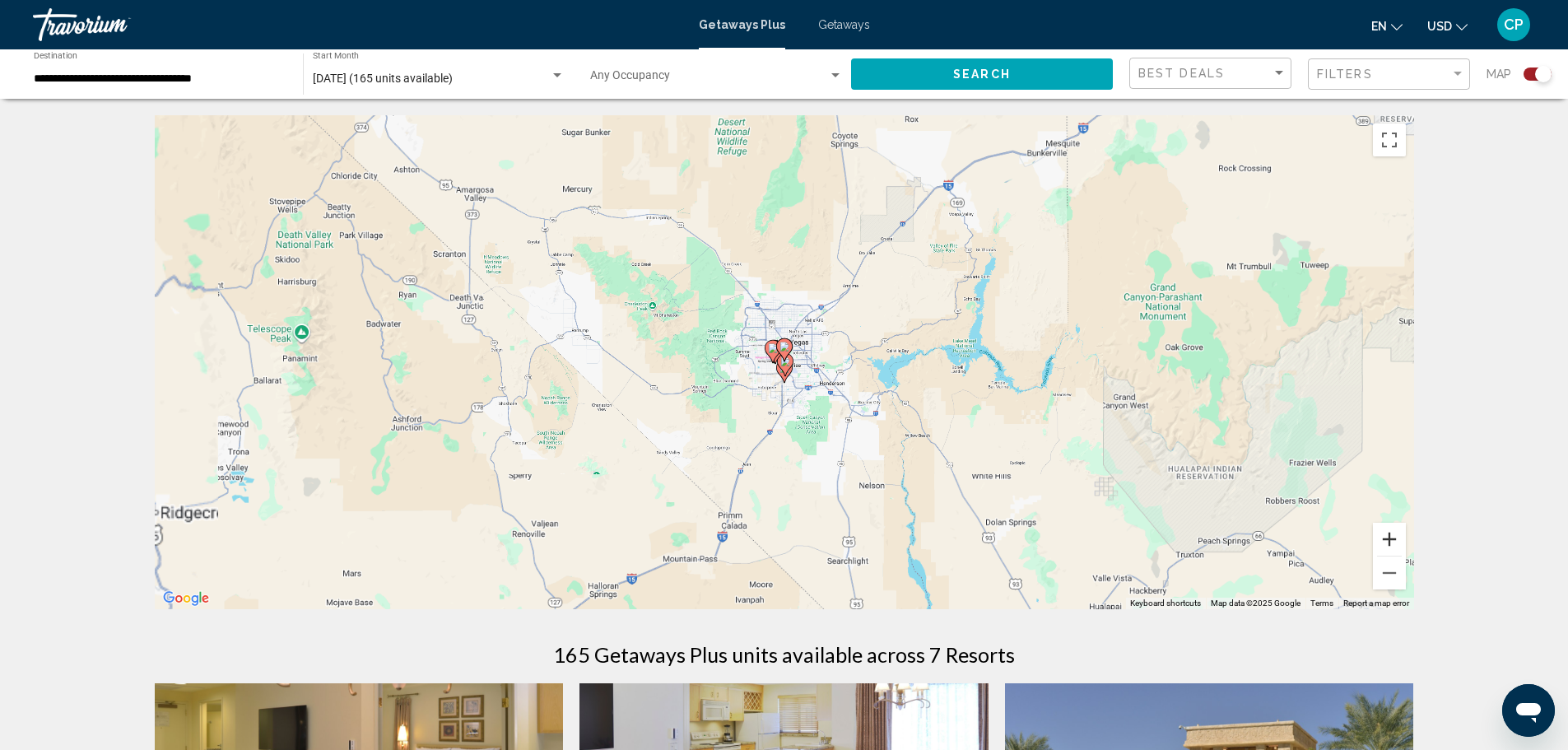
click at [1391, 549] on button "Zoom in" at bounding box center [1390, 539] width 33 height 33
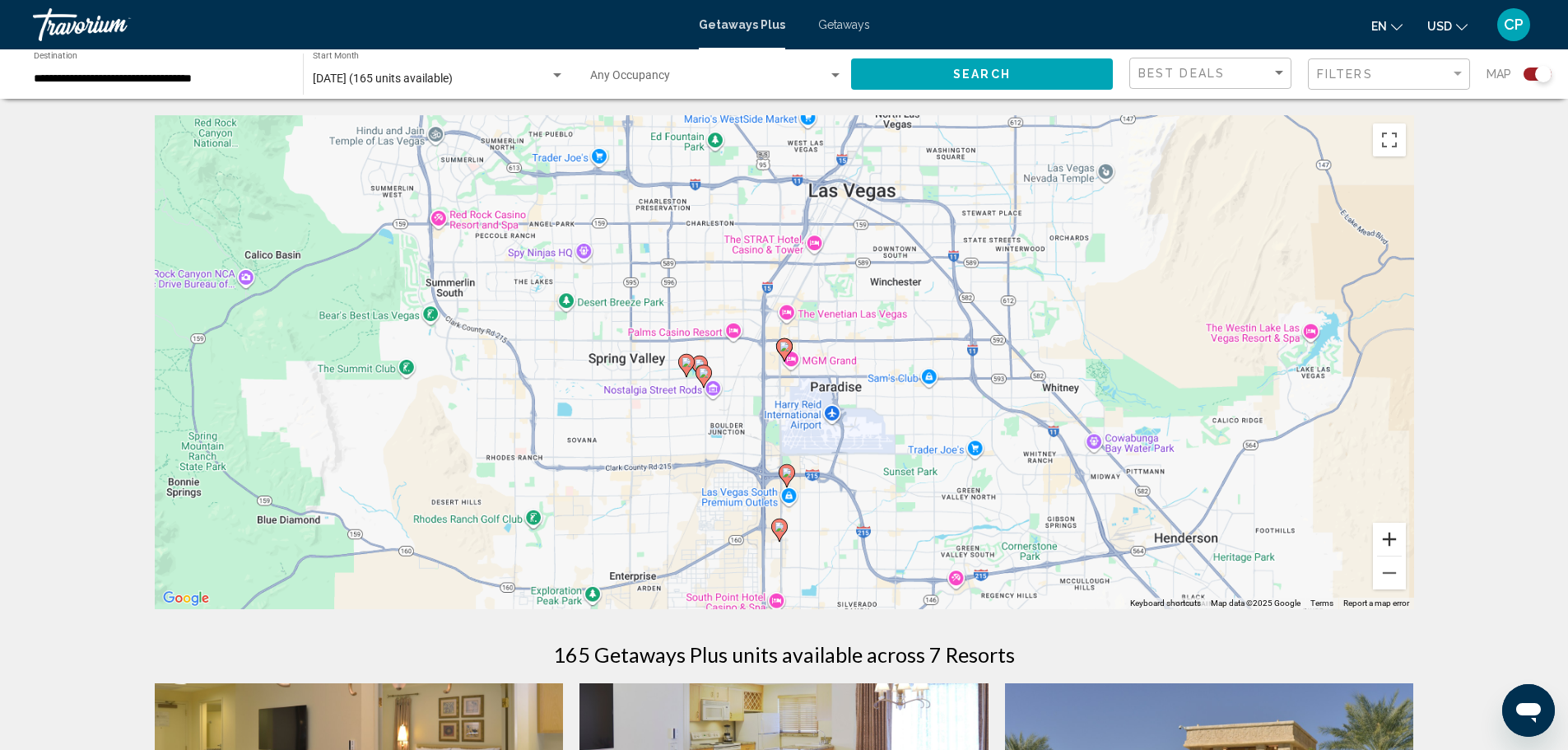
click at [1391, 549] on button "Zoom in" at bounding box center [1390, 539] width 33 height 33
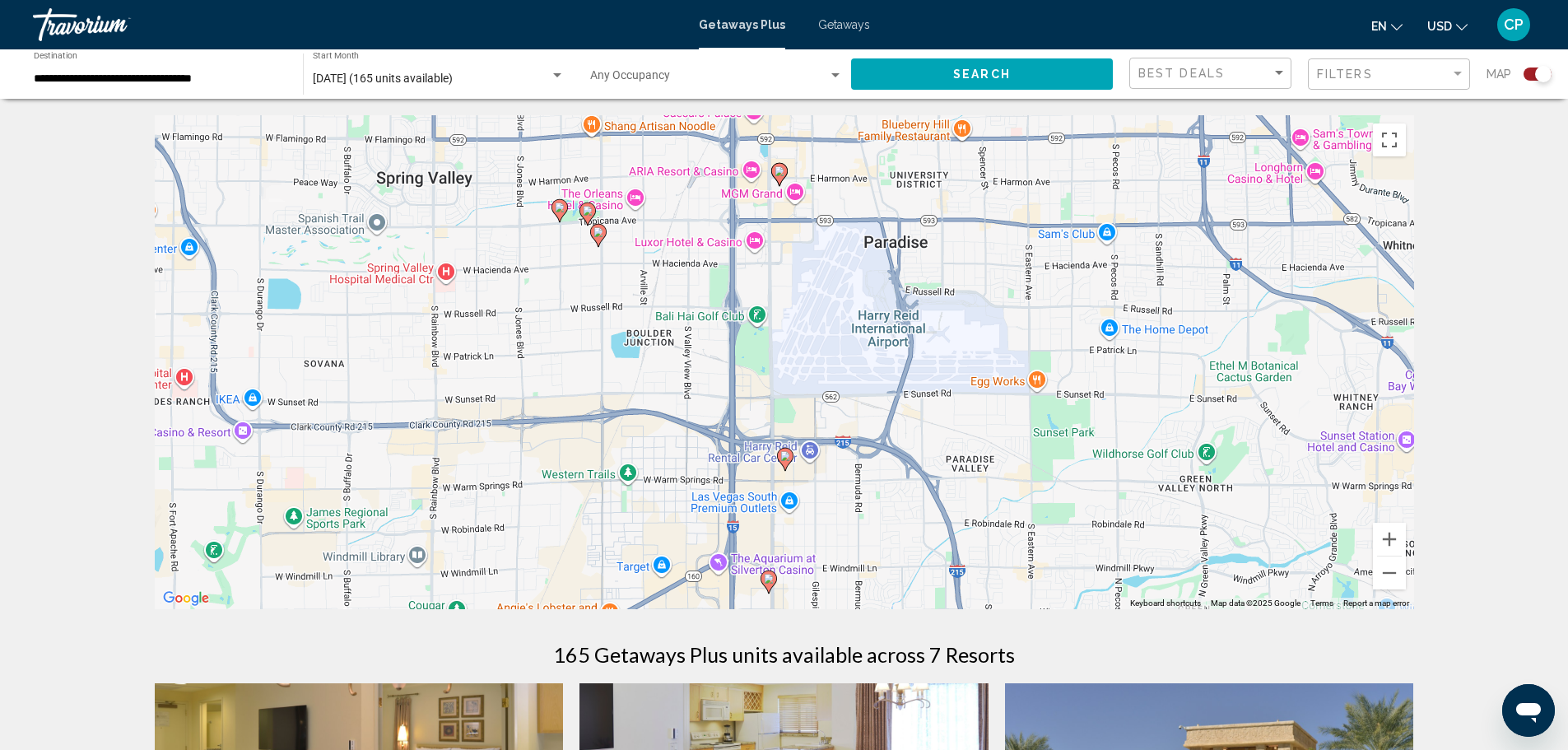
drag, startPoint x: 1026, startPoint y: 508, endPoint x: 1022, endPoint y: 322, distance: 186.0
click at [1022, 322] on div "To activate drag with keyboard, press Alt + Enter. Once in keyboard drag state,…" at bounding box center [784, 363] width 1259 height 494
click at [770, 578] on image "Main content" at bounding box center [769, 578] width 10 height 10
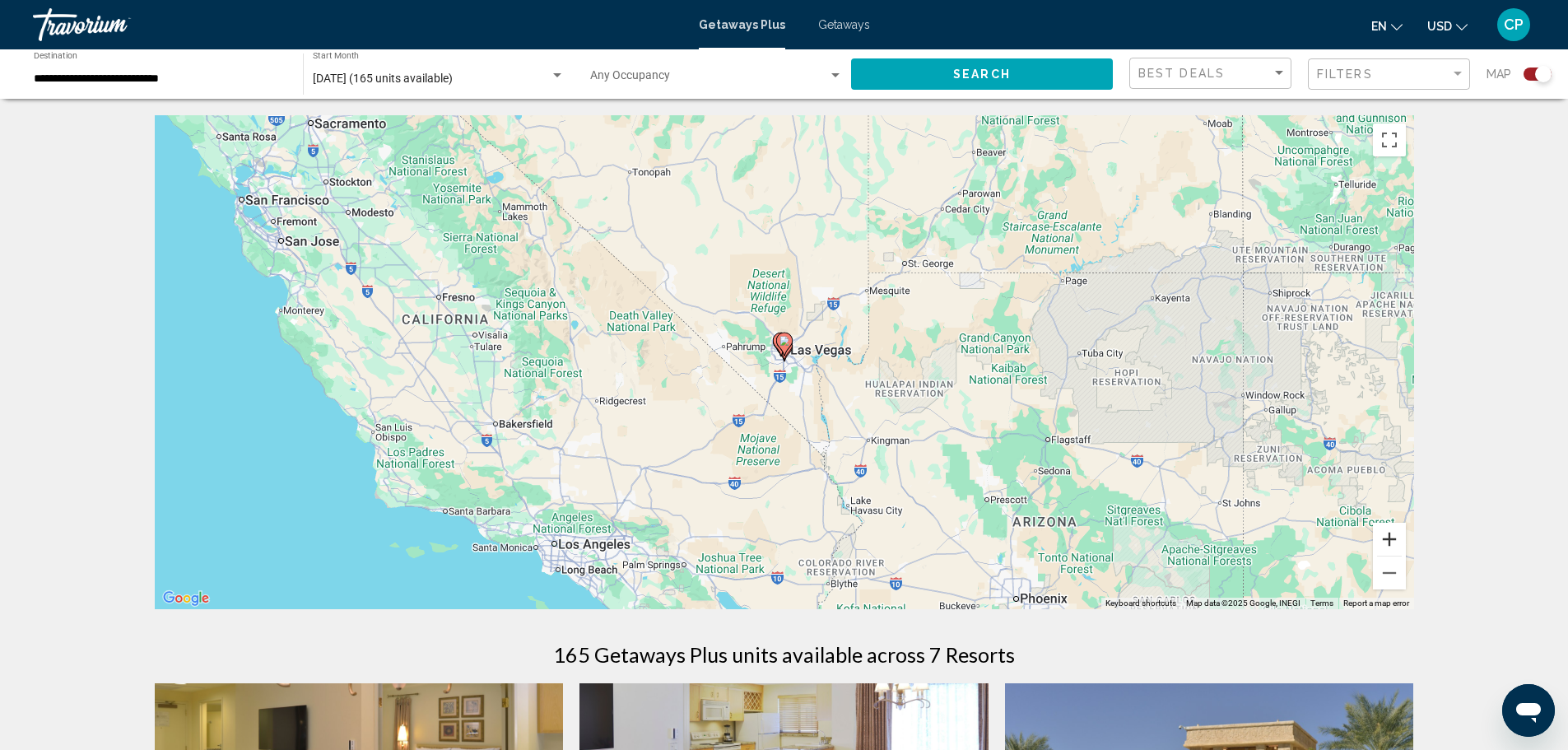
click at [1390, 538] on button "Zoom in" at bounding box center [1390, 539] width 33 height 33
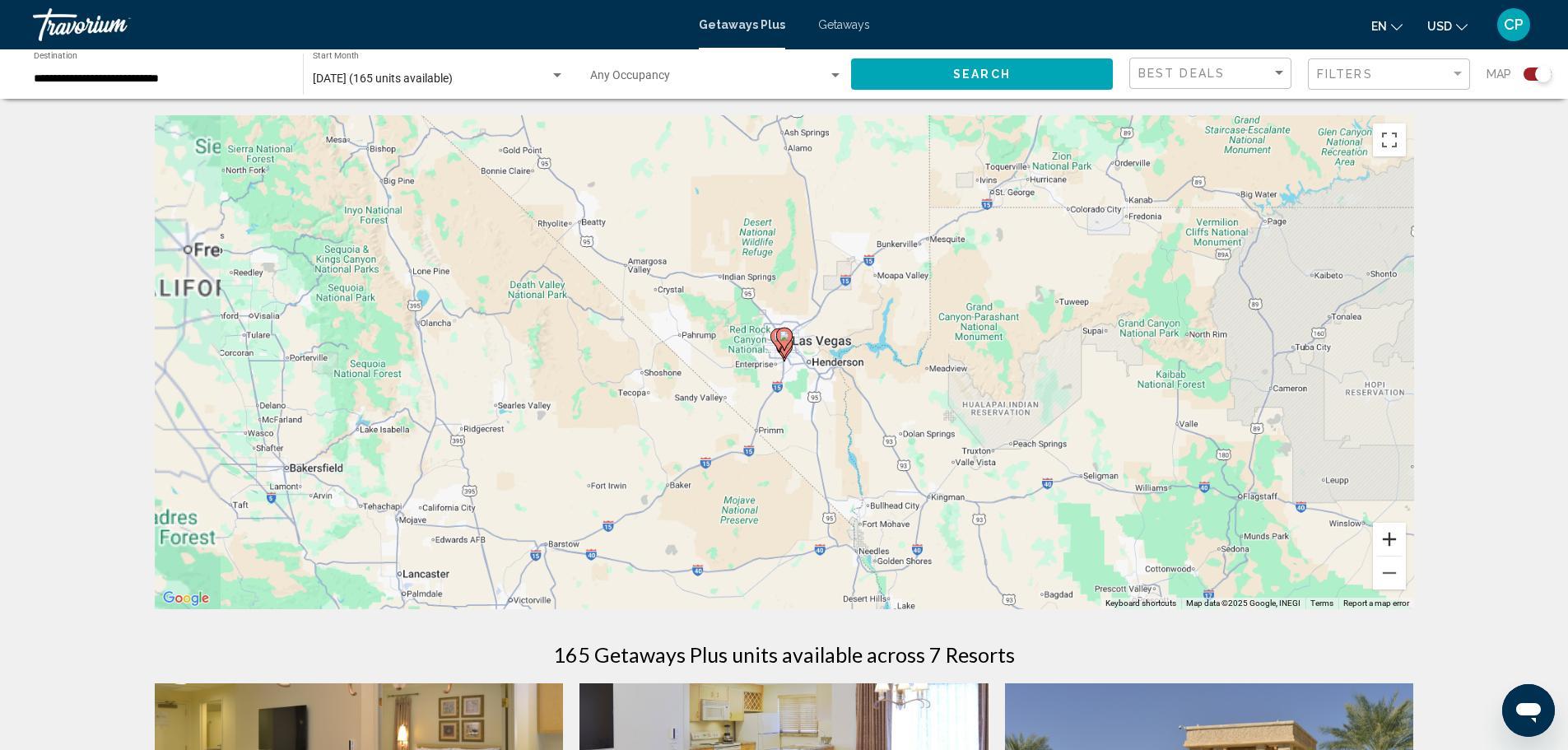
click at [1390, 538] on button "Zoom in" at bounding box center [1390, 539] width 33 height 33
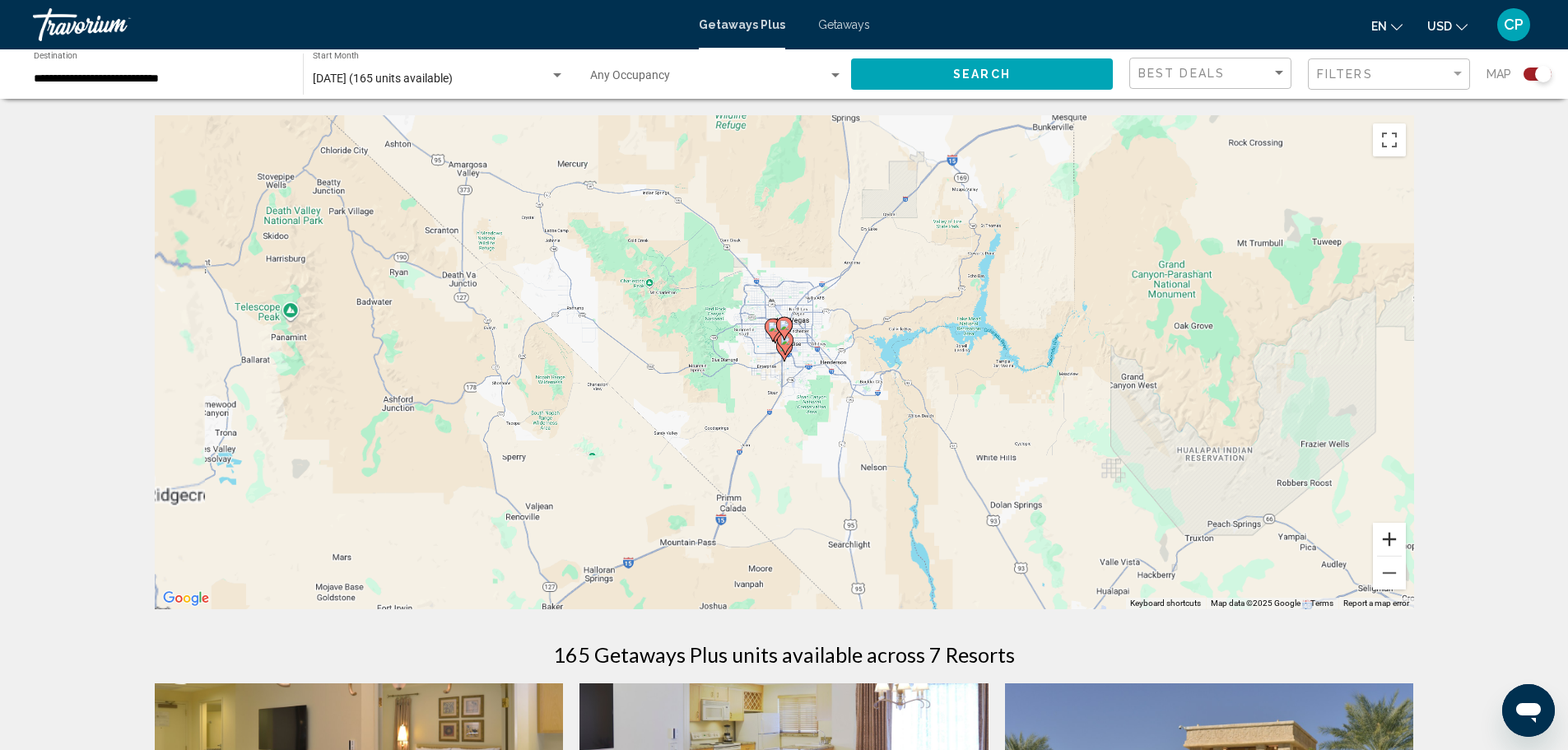
click at [1390, 538] on button "Zoom in" at bounding box center [1390, 539] width 33 height 33
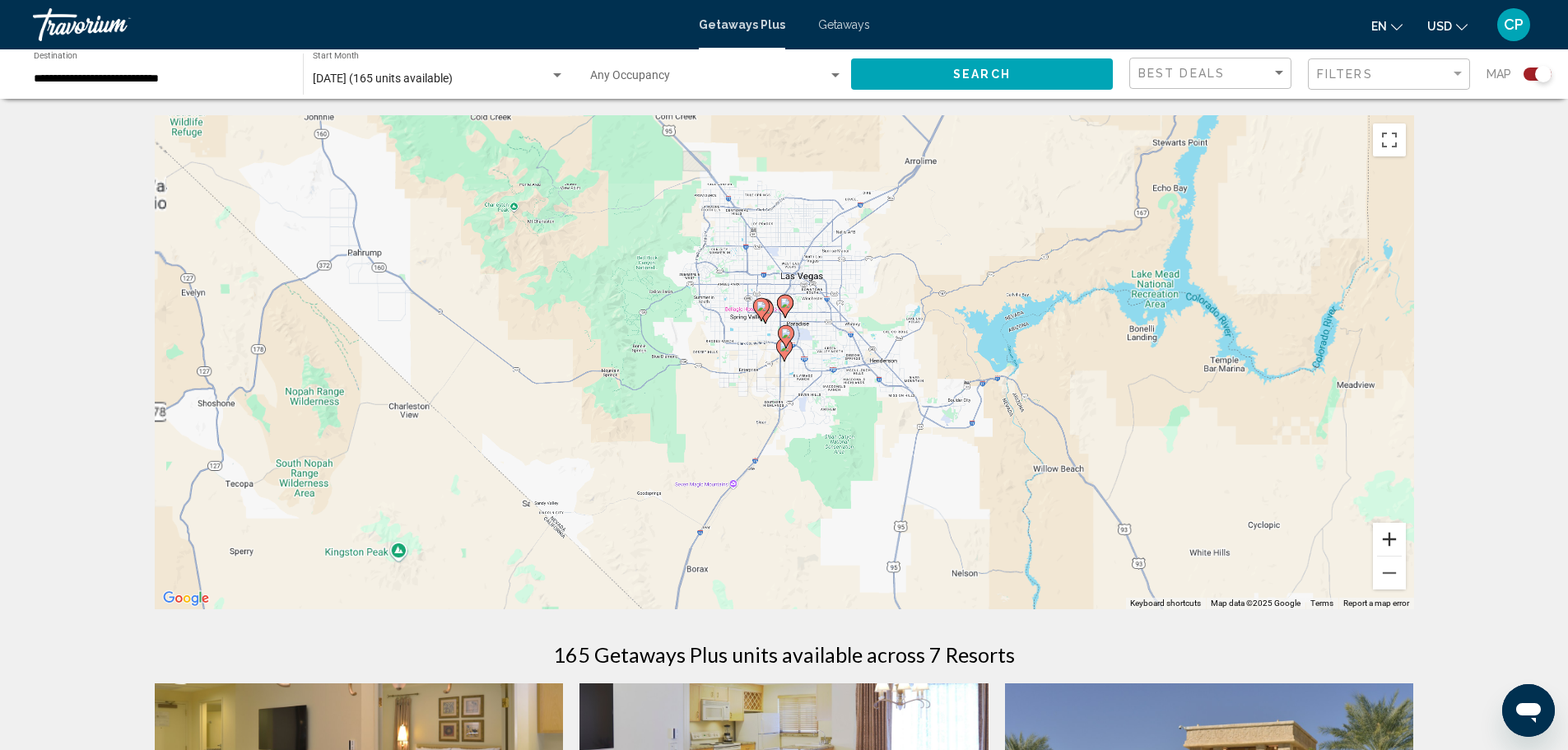
click at [1390, 538] on button "Zoom in" at bounding box center [1390, 539] width 33 height 33
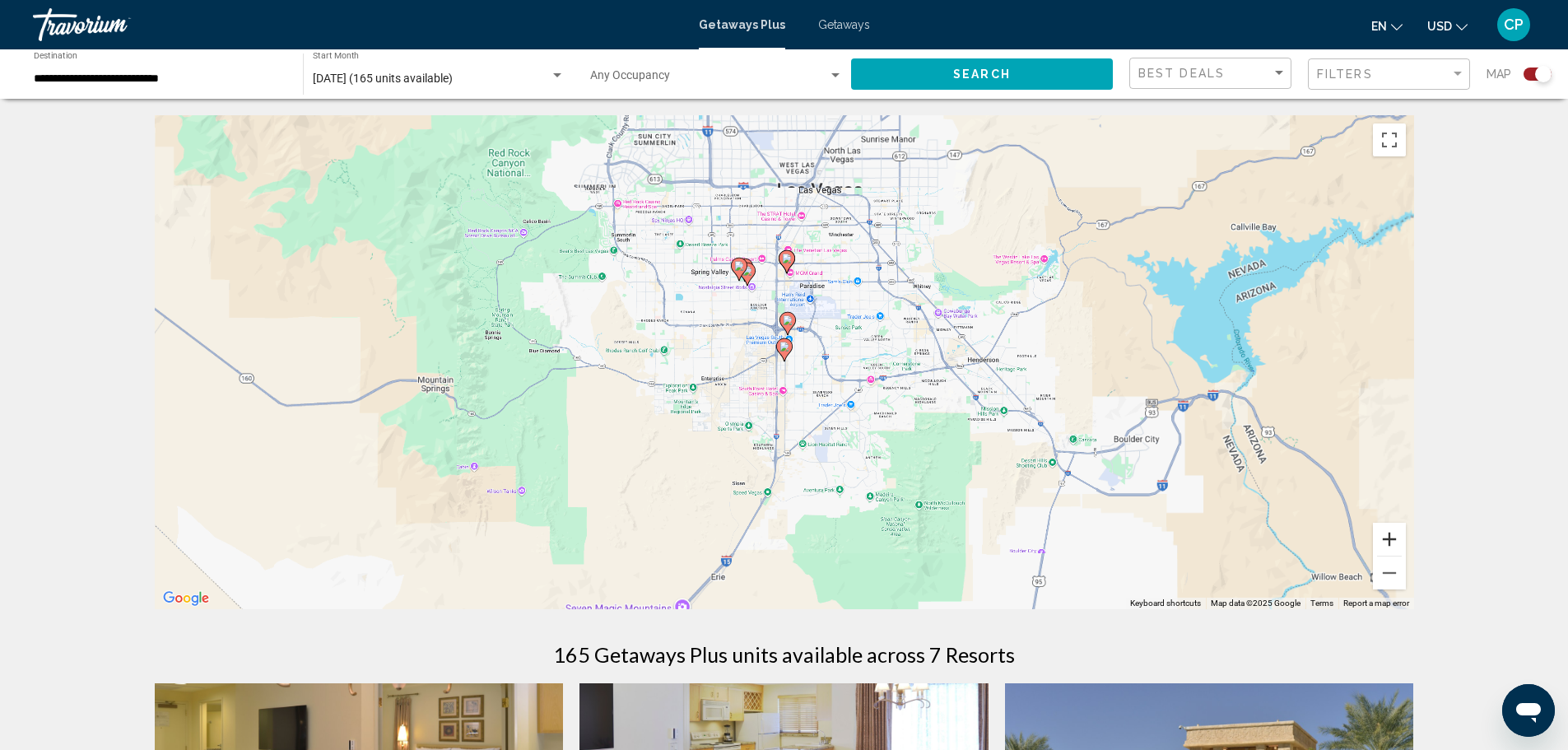
click at [1390, 538] on button "Zoom in" at bounding box center [1390, 539] width 33 height 33
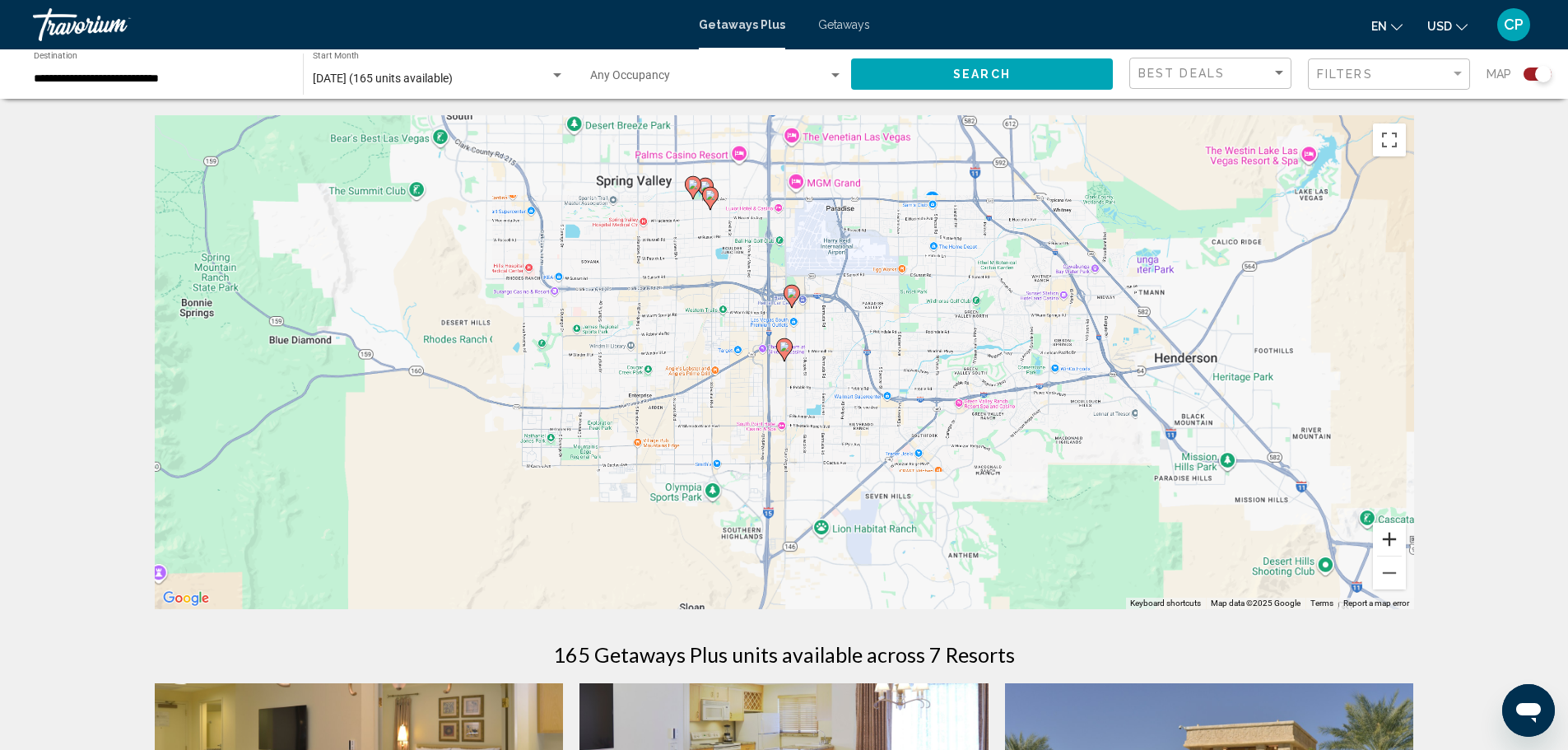
click at [1390, 538] on button "Zoom in" at bounding box center [1390, 539] width 33 height 33
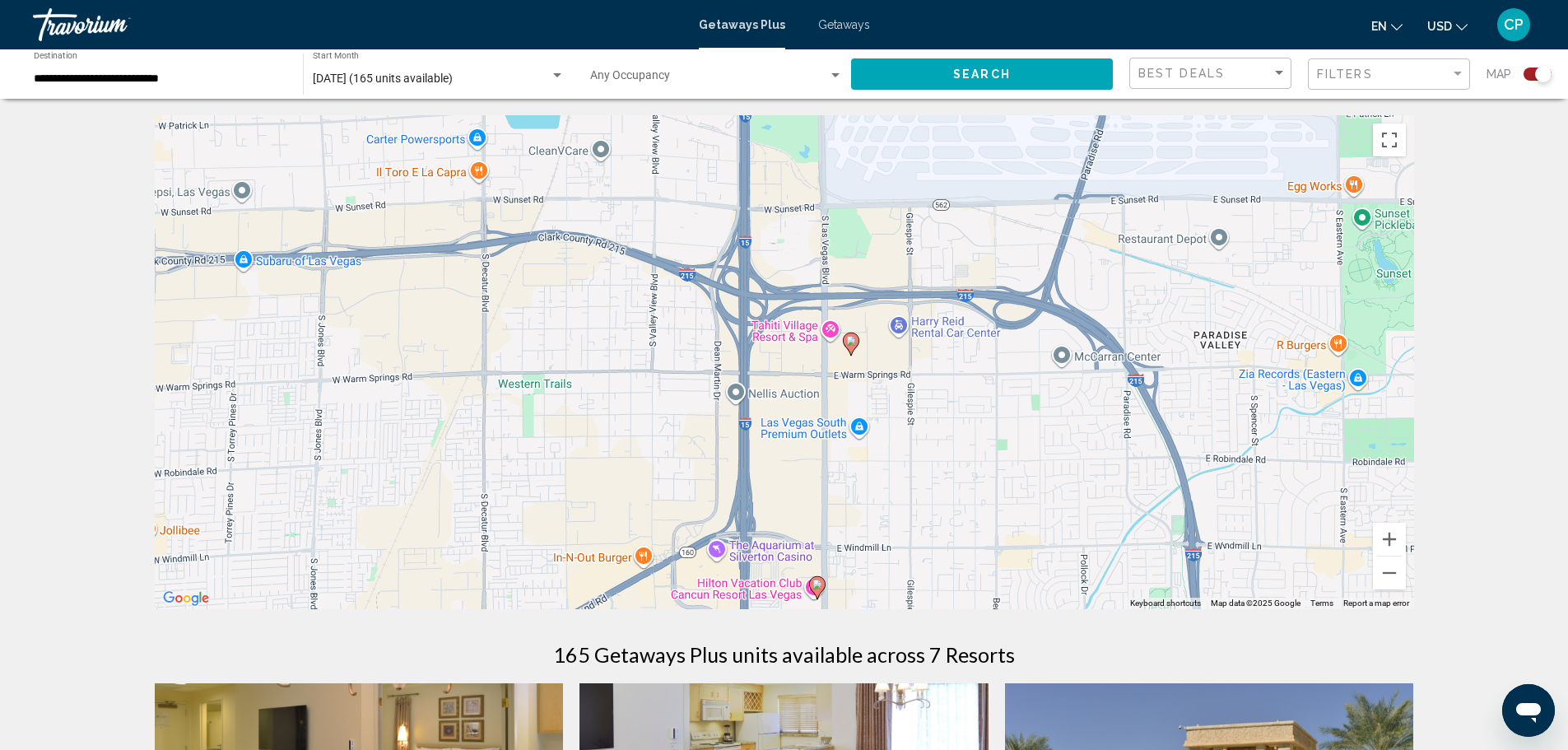
drag, startPoint x: 855, startPoint y: 322, endPoint x: 889, endPoint y: 560, distance: 240.4
click at [889, 560] on div "To activate drag with keyboard, press Alt + Enter. Once in keyboard drag state,…" at bounding box center [784, 363] width 1259 height 494
click at [1399, 566] on button "Zoom out" at bounding box center [1390, 573] width 33 height 33
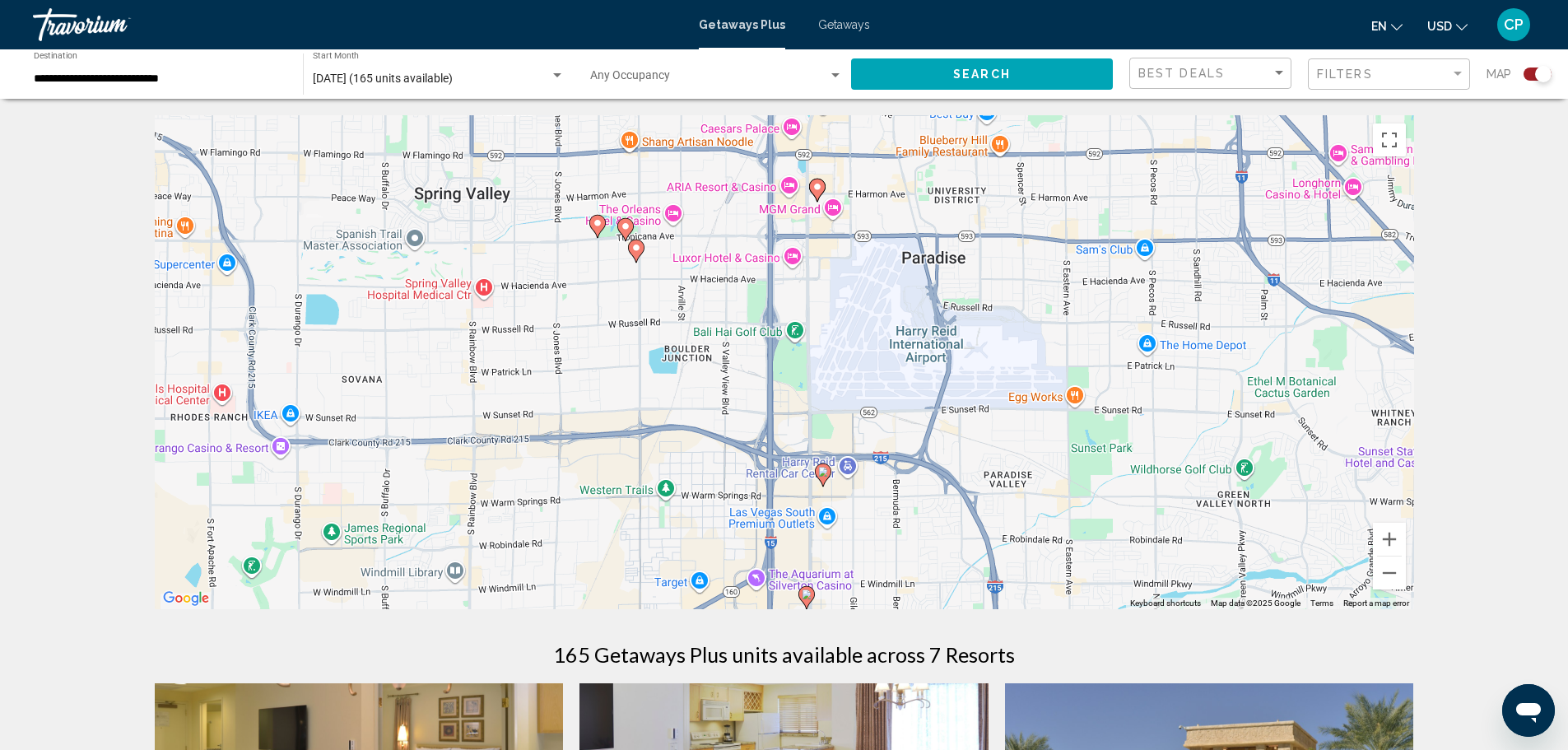
drag, startPoint x: 957, startPoint y: 421, endPoint x: 963, endPoint y: 555, distance: 134.1
click at [963, 555] on div "To activate drag with keyboard, press Alt + Enter. Once in keyboard drag state,…" at bounding box center [784, 363] width 1259 height 494
click at [813, 184] on image "Main content" at bounding box center [817, 187] width 10 height 10
type input "**********"
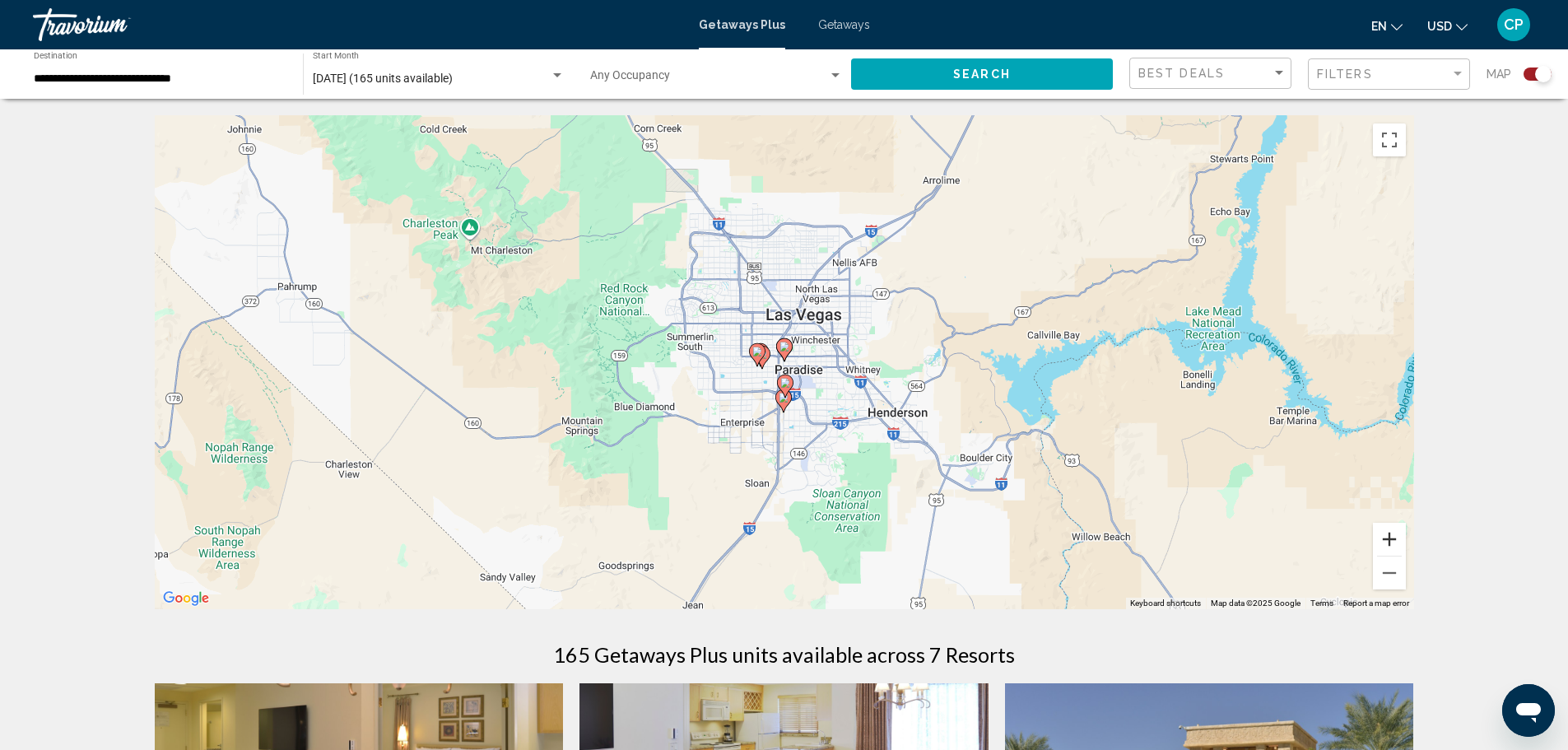
click at [1394, 540] on button "Zoom in" at bounding box center [1390, 539] width 33 height 33
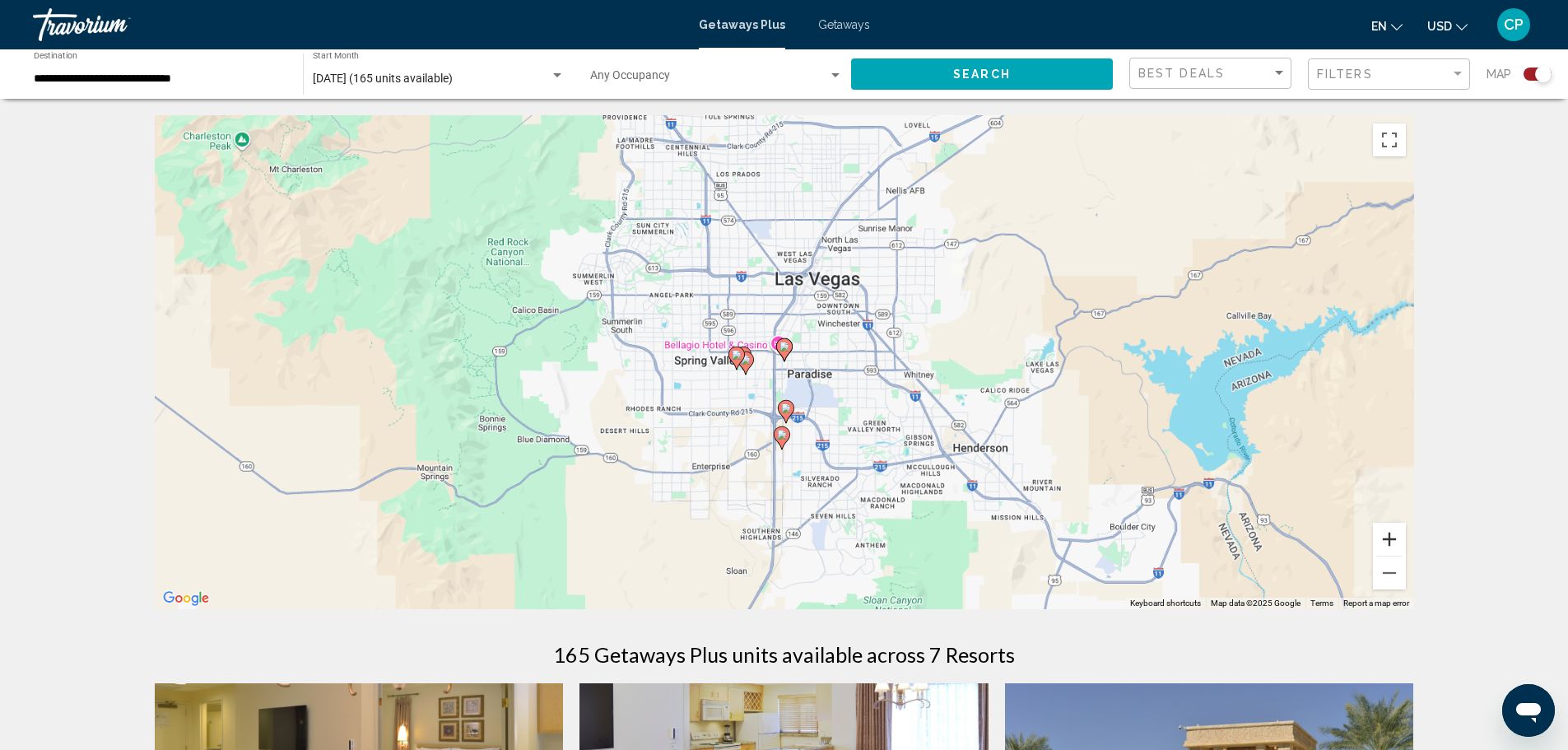
click at [1394, 540] on button "Zoom in" at bounding box center [1390, 539] width 33 height 33
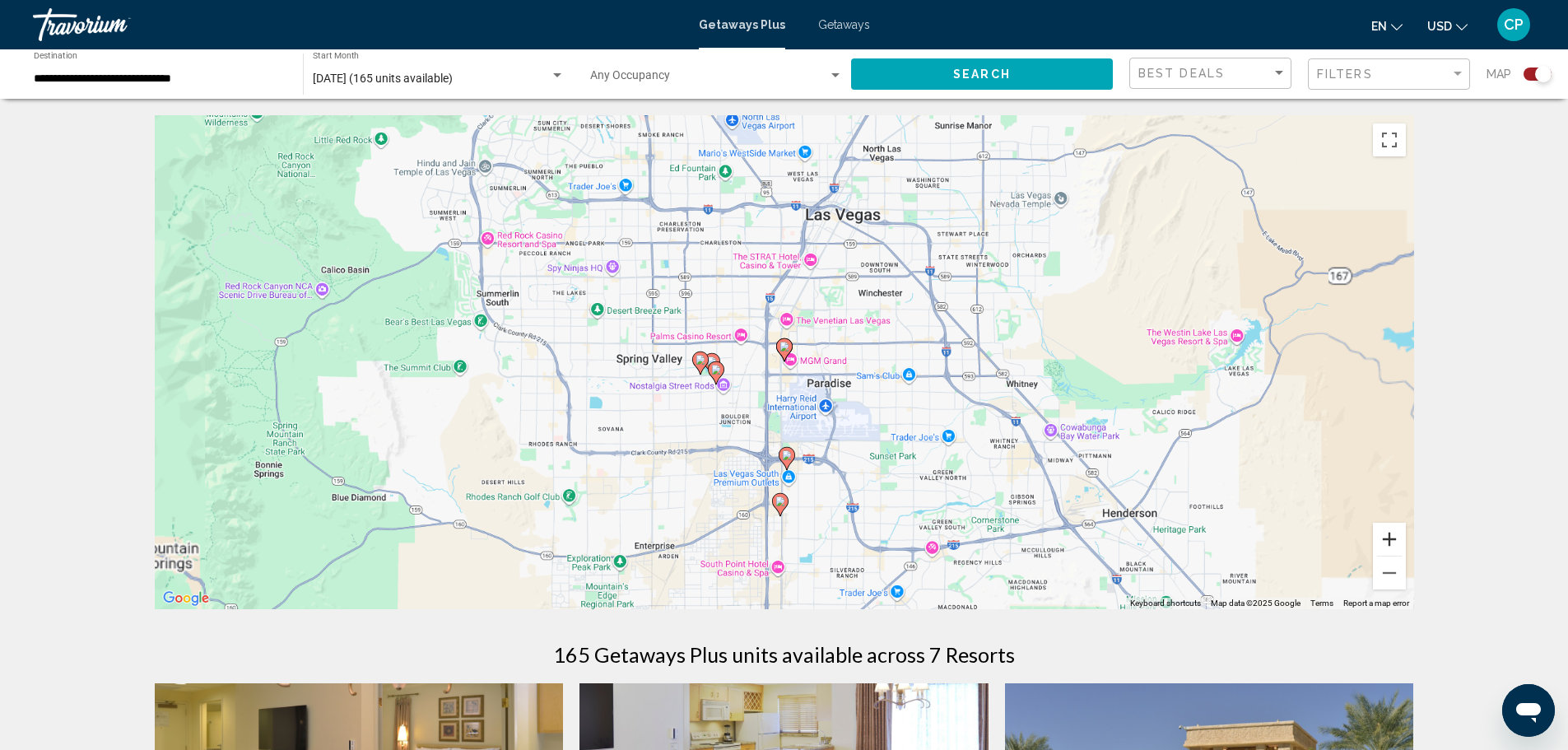
click at [1394, 540] on button "Zoom in" at bounding box center [1390, 539] width 33 height 33
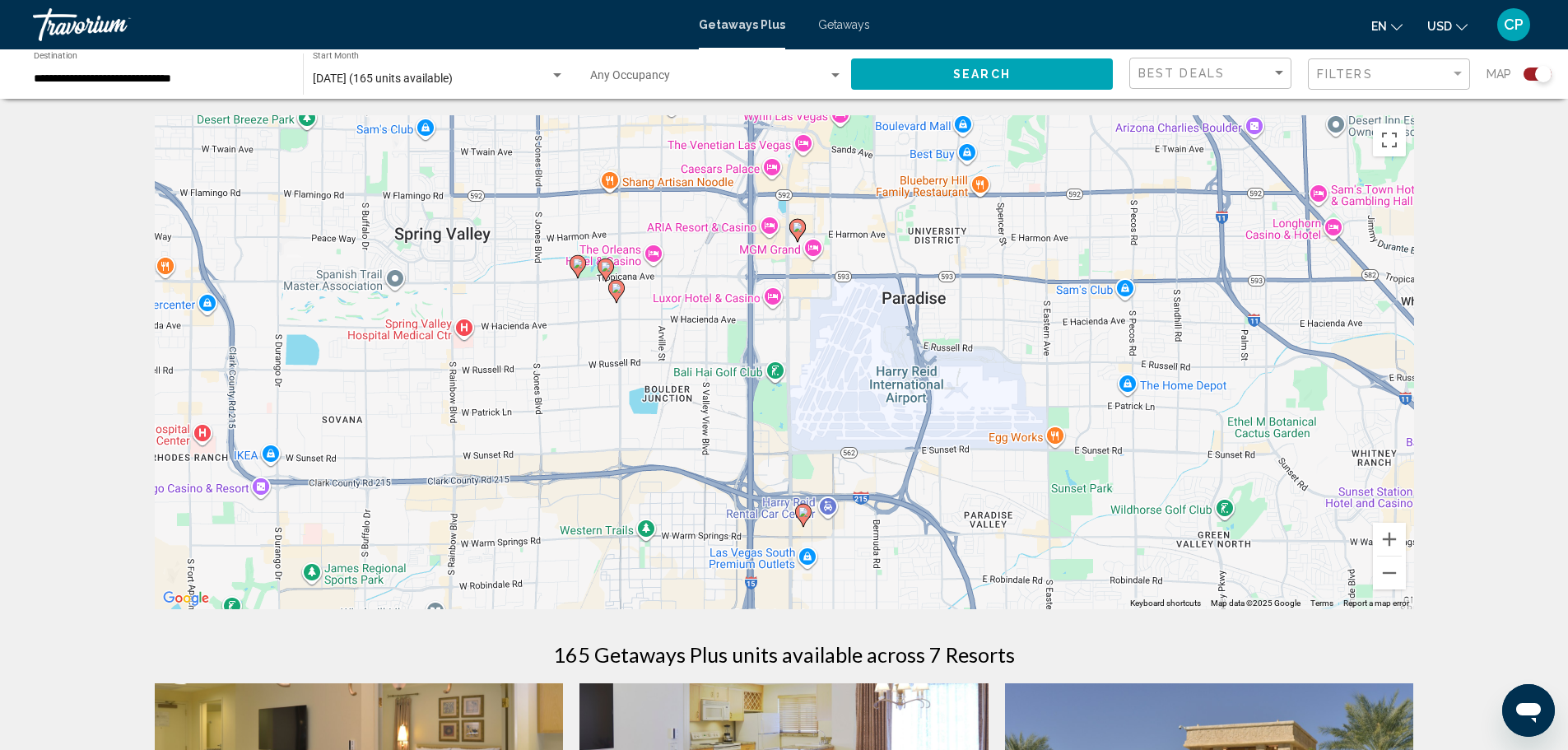
drag, startPoint x: 1079, startPoint y: 530, endPoint x: 1092, endPoint y: 408, distance: 122.7
click at [1092, 408] on div "To activate drag with keyboard, press Alt + Enter. Once in keyboard drag state,…" at bounding box center [784, 363] width 1259 height 494
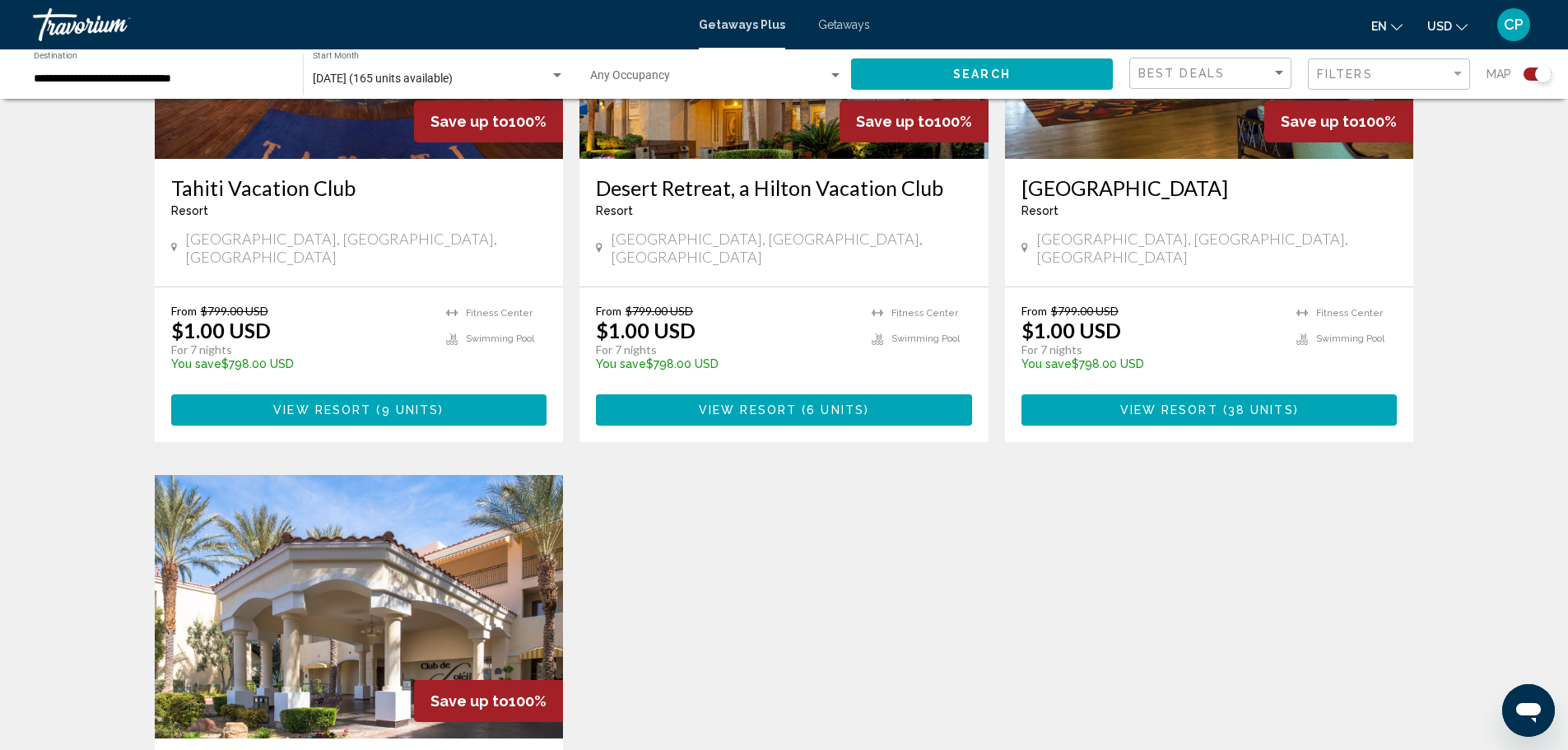
scroll to position [1399, 0]
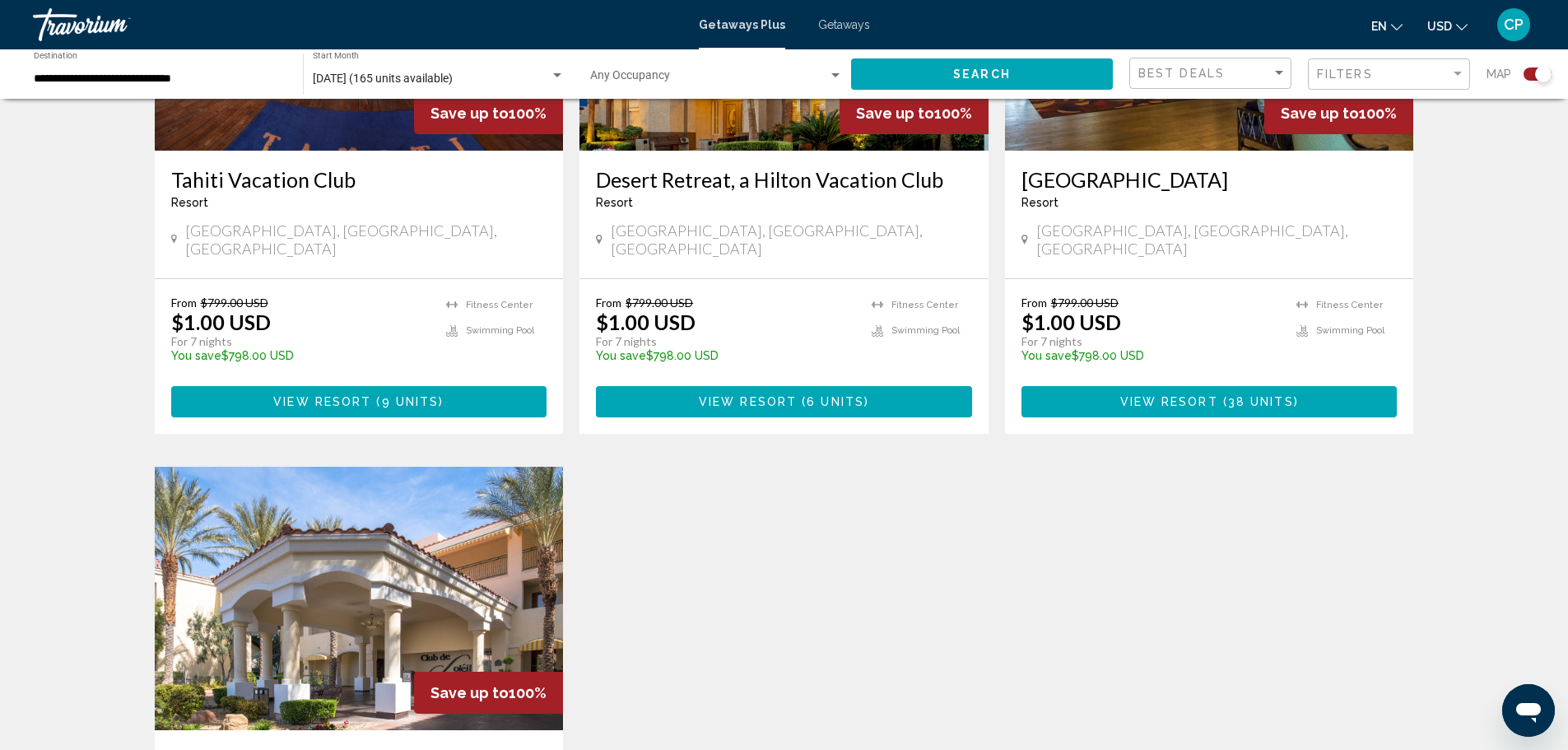
click at [490, 590] on img "Main content" at bounding box center [359, 598] width 409 height 264
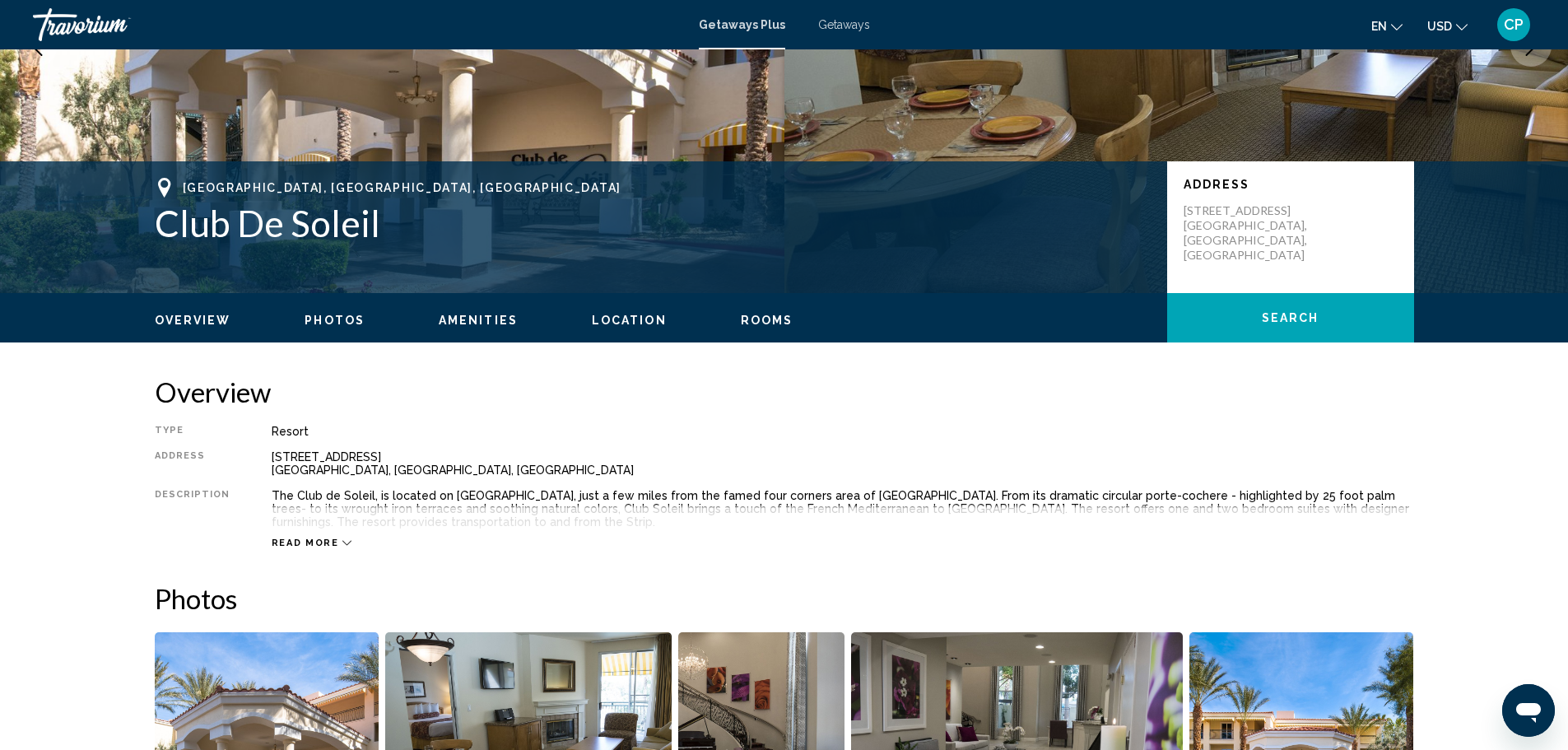
scroll to position [329, 0]
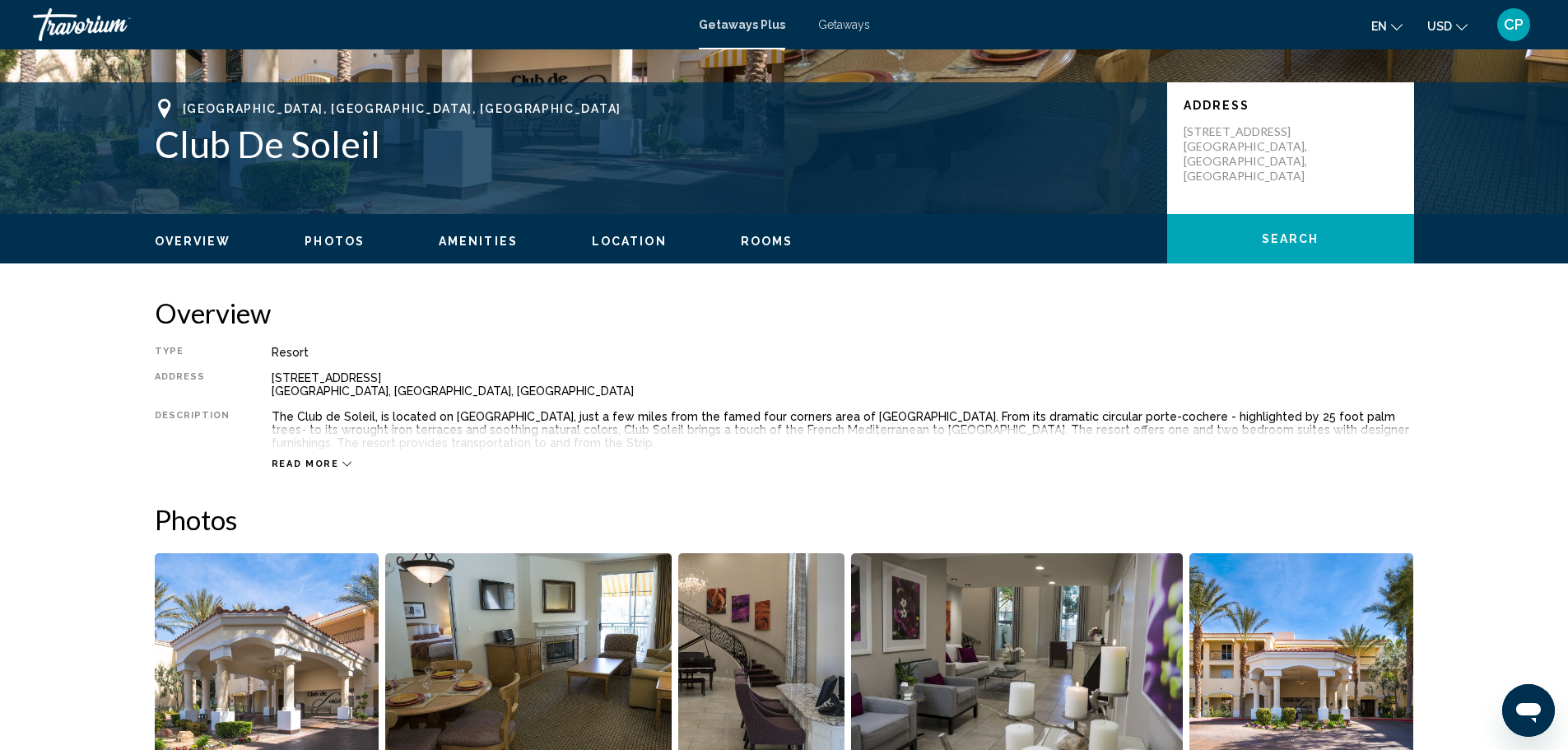
click at [325, 464] on span "Read more" at bounding box center [305, 463] width 67 height 11
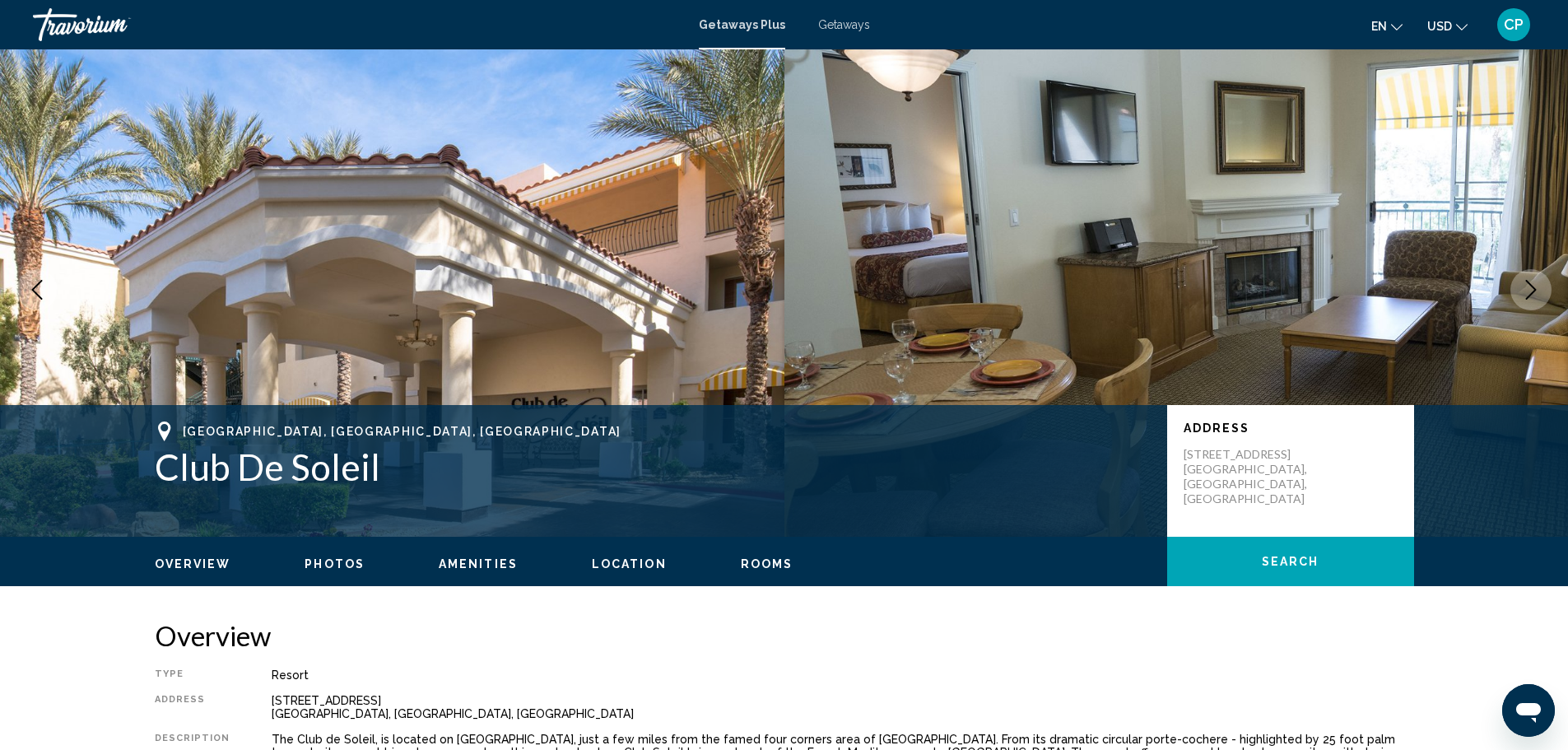
scroll to position [0, 0]
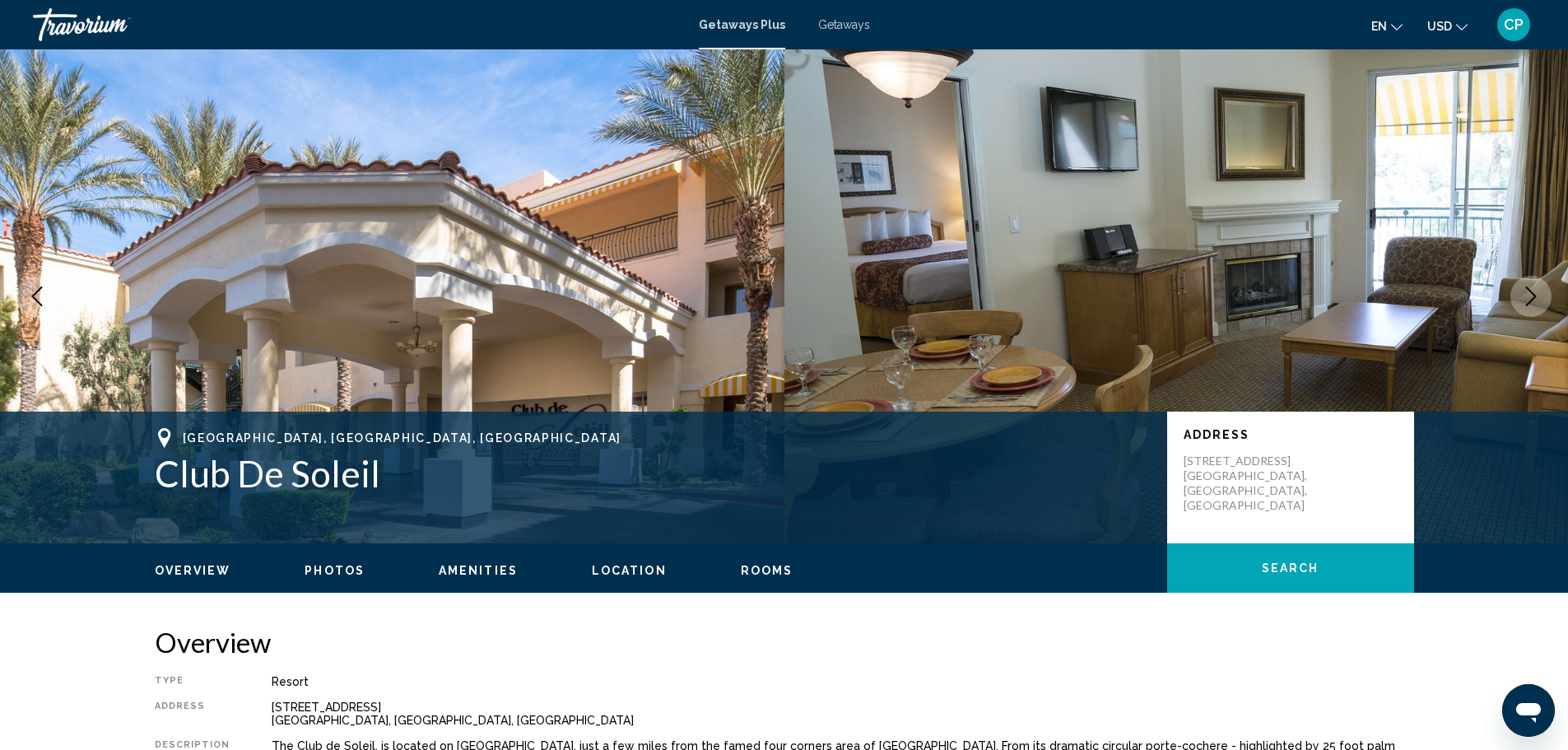
click at [1537, 290] on icon "Next image" at bounding box center [1531, 296] width 20 height 20
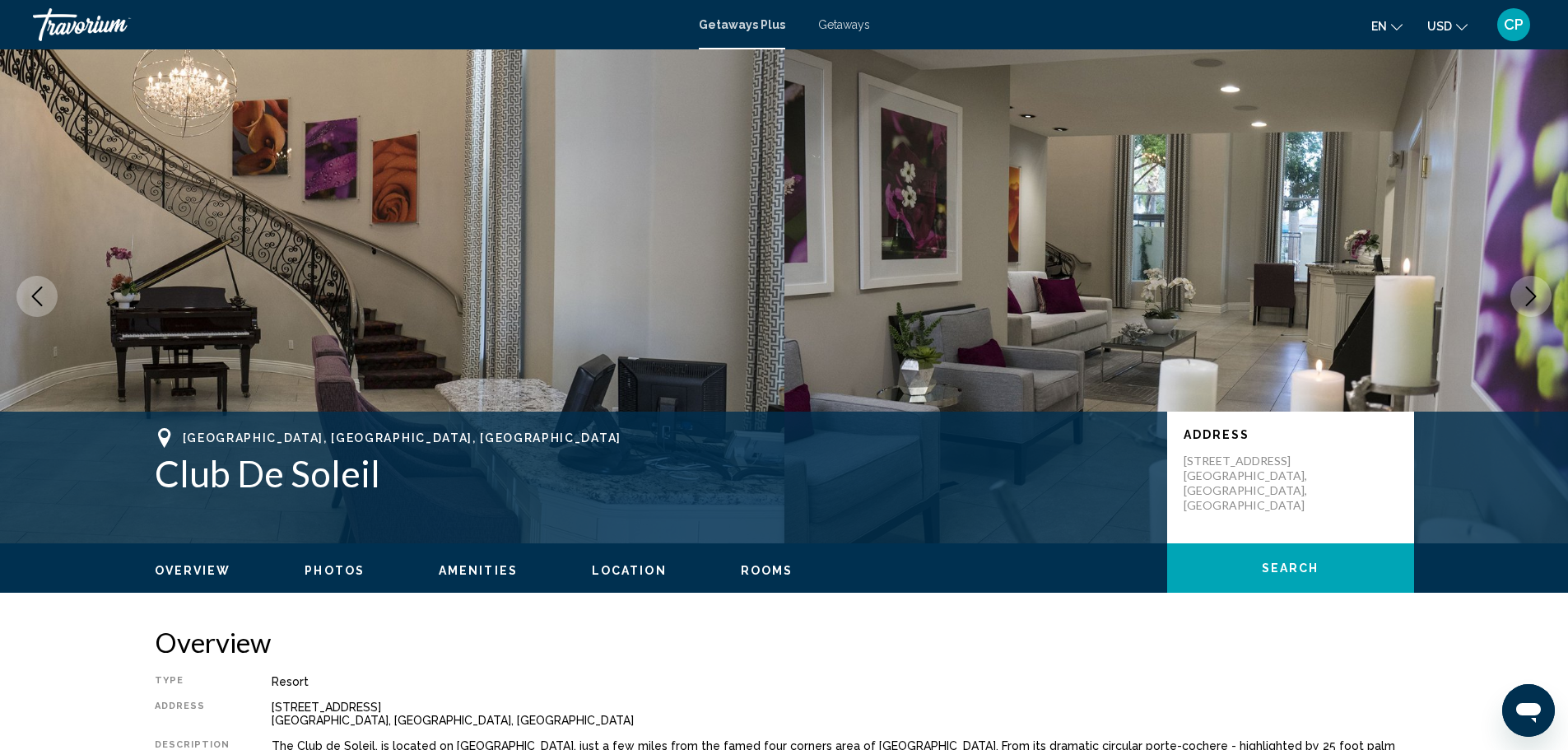
click at [1537, 290] on icon "Next image" at bounding box center [1531, 296] width 20 height 20
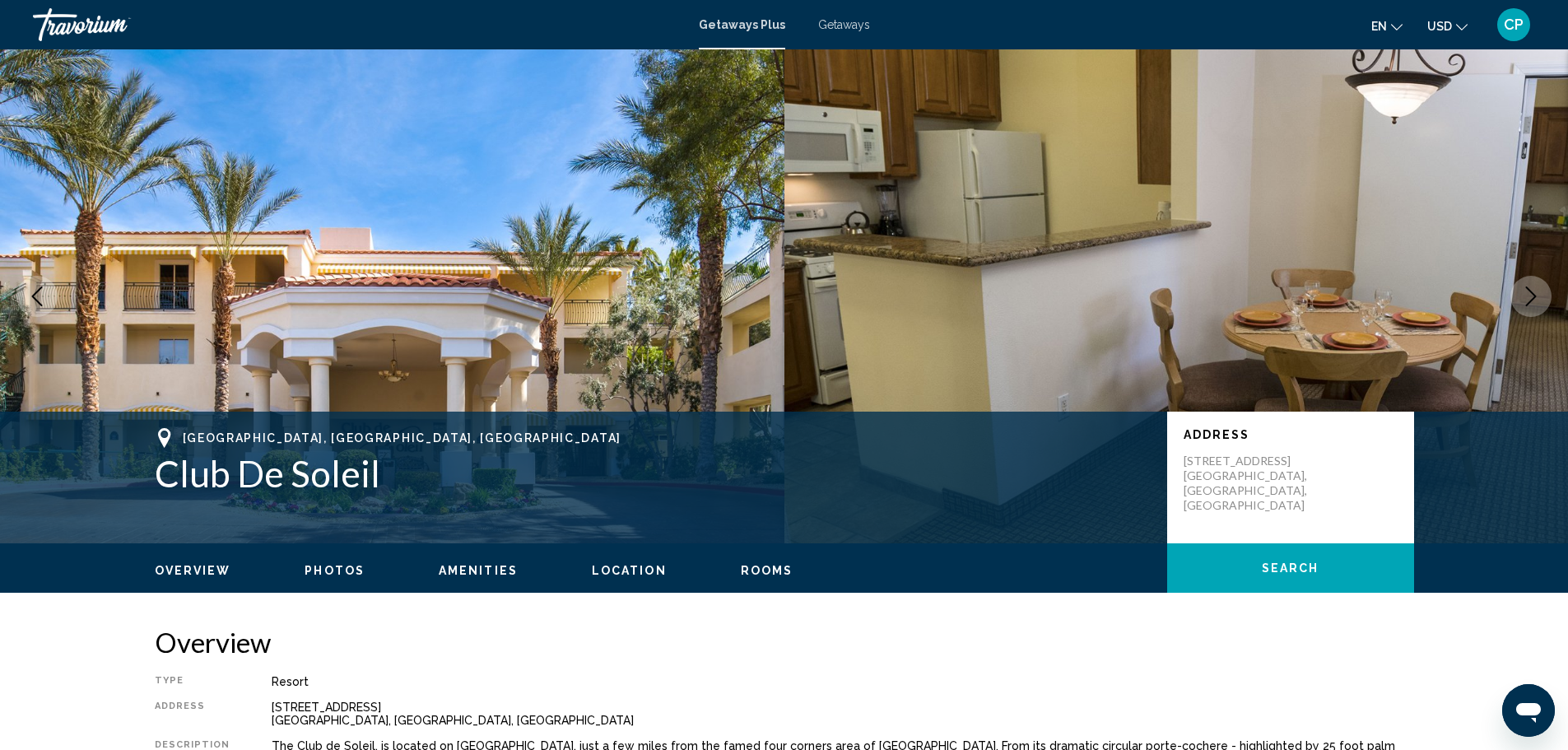
click at [1537, 290] on icon "Next image" at bounding box center [1531, 296] width 20 height 20
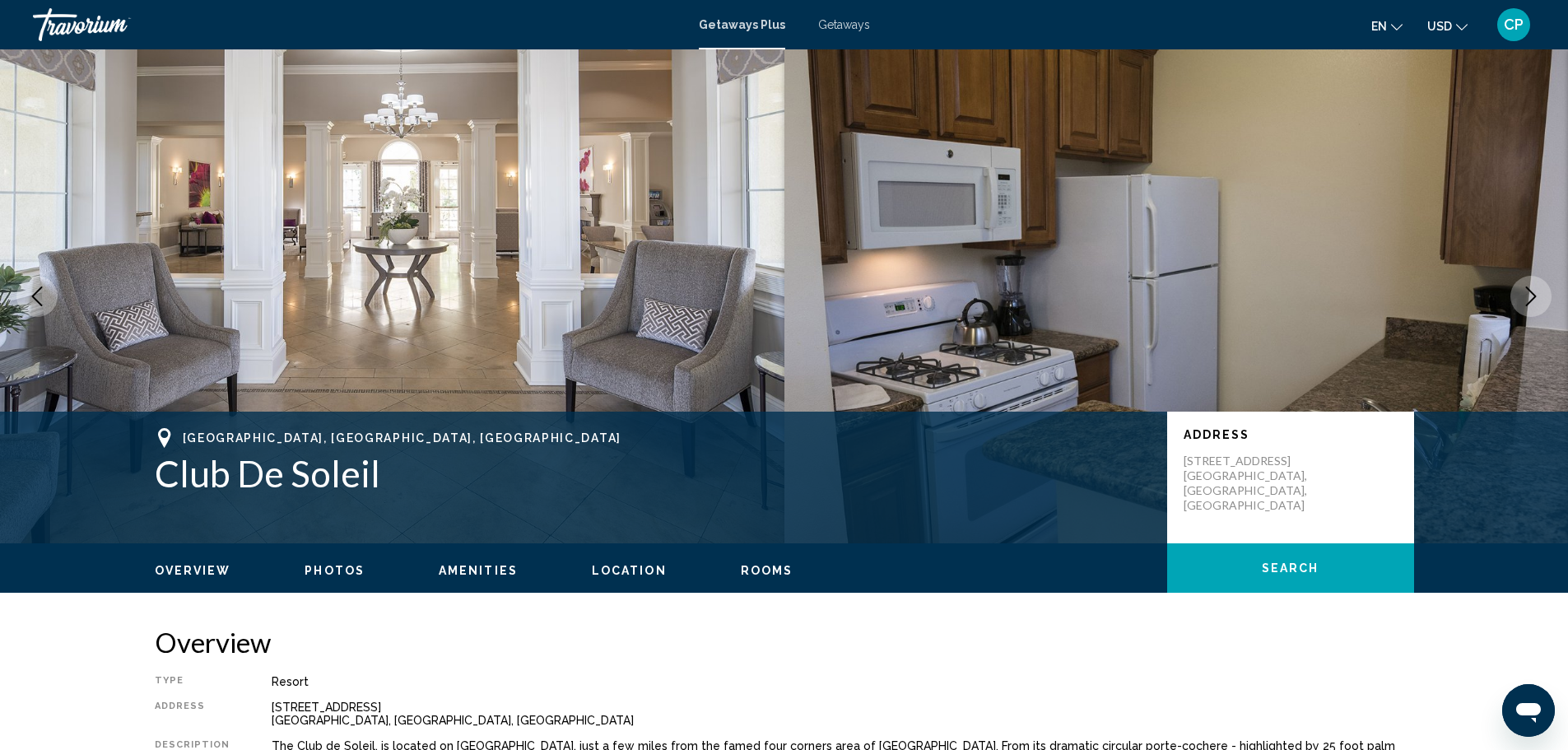
click at [1537, 290] on icon "Next image" at bounding box center [1531, 296] width 20 height 20
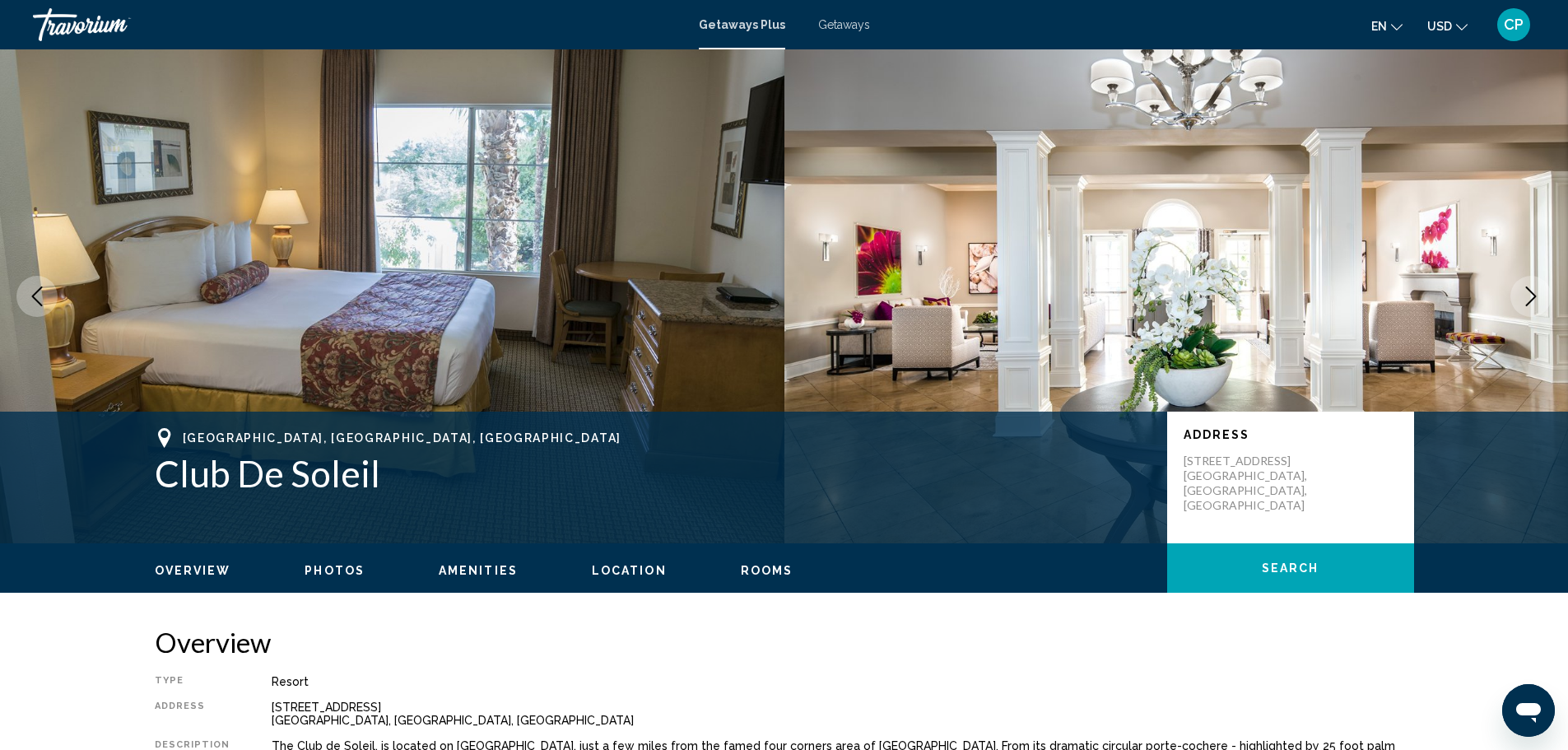
click at [1537, 290] on icon "Next image" at bounding box center [1531, 296] width 20 height 20
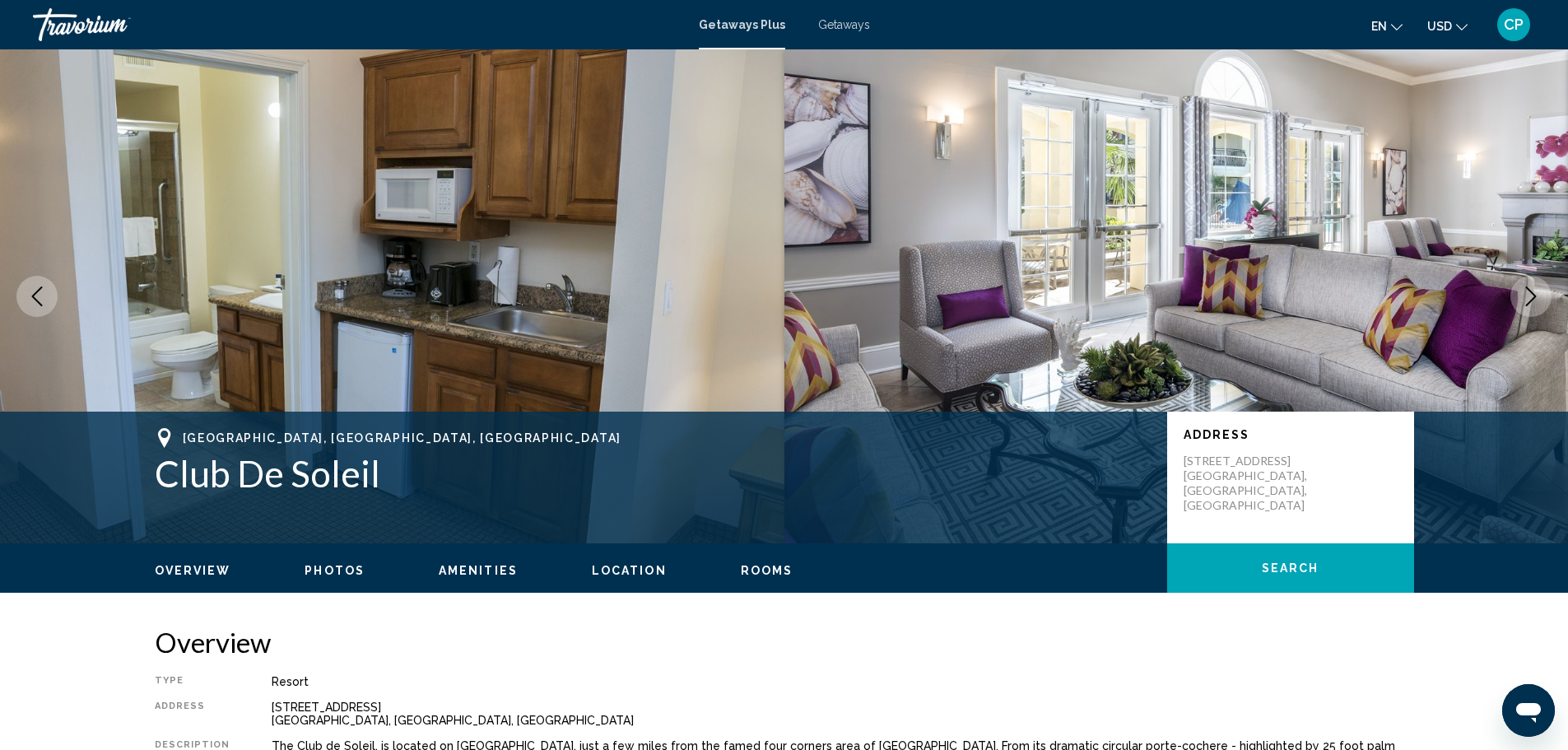
click at [1537, 290] on icon "Next image" at bounding box center [1531, 296] width 20 height 20
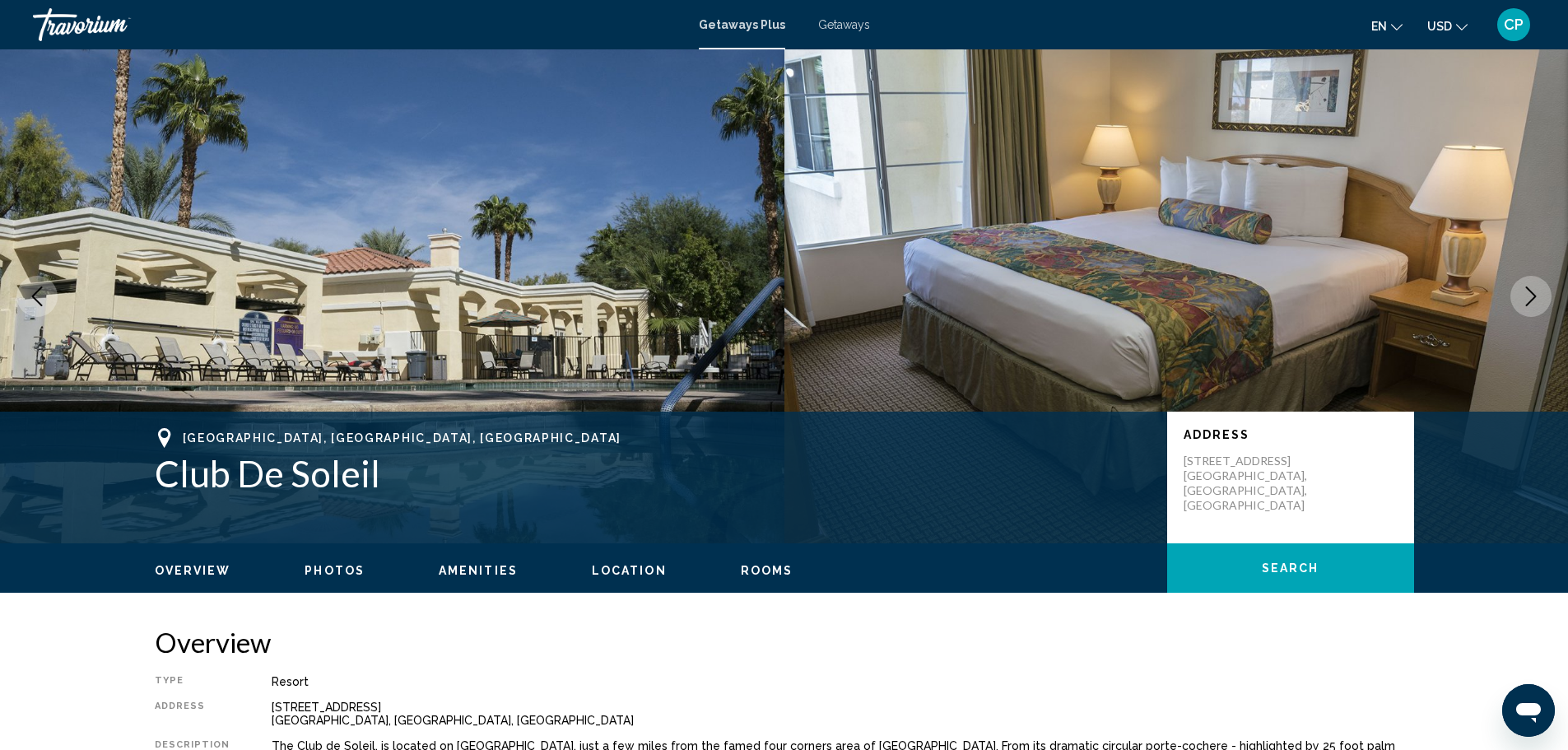
click at [1537, 290] on icon "Next image" at bounding box center [1531, 296] width 20 height 20
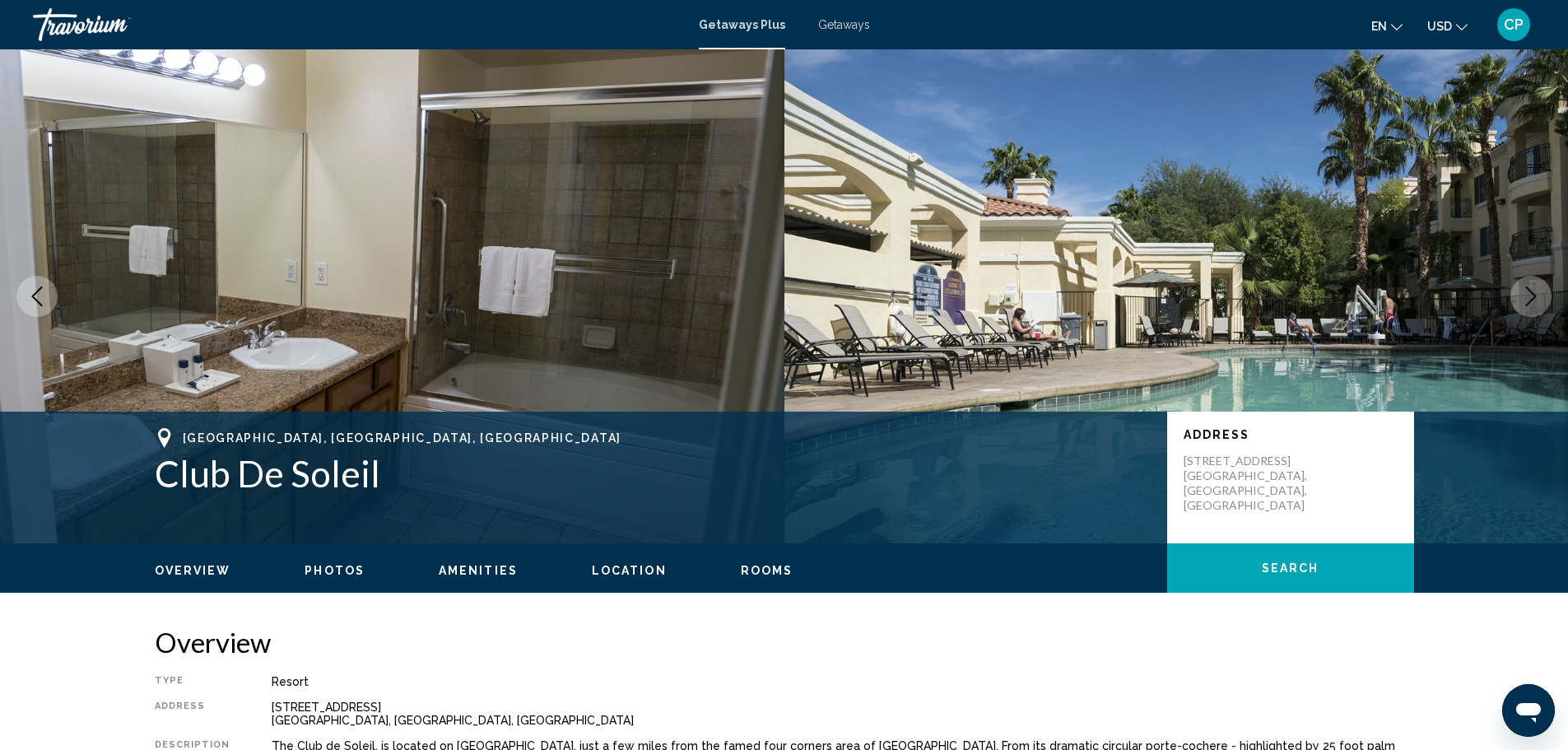
click at [1537, 290] on icon "Next image" at bounding box center [1531, 296] width 20 height 20
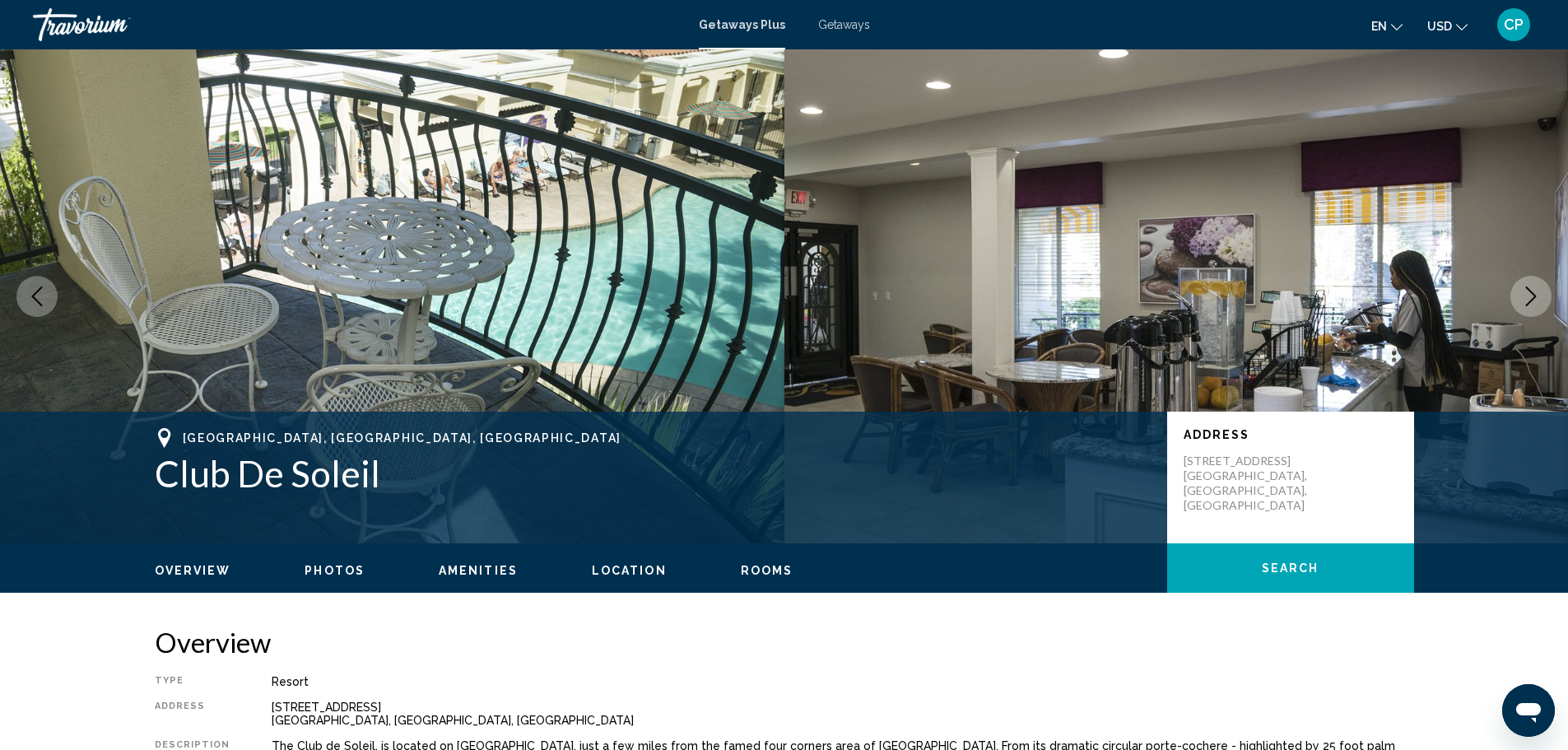
click at [1537, 290] on icon "Next image" at bounding box center [1531, 296] width 20 height 20
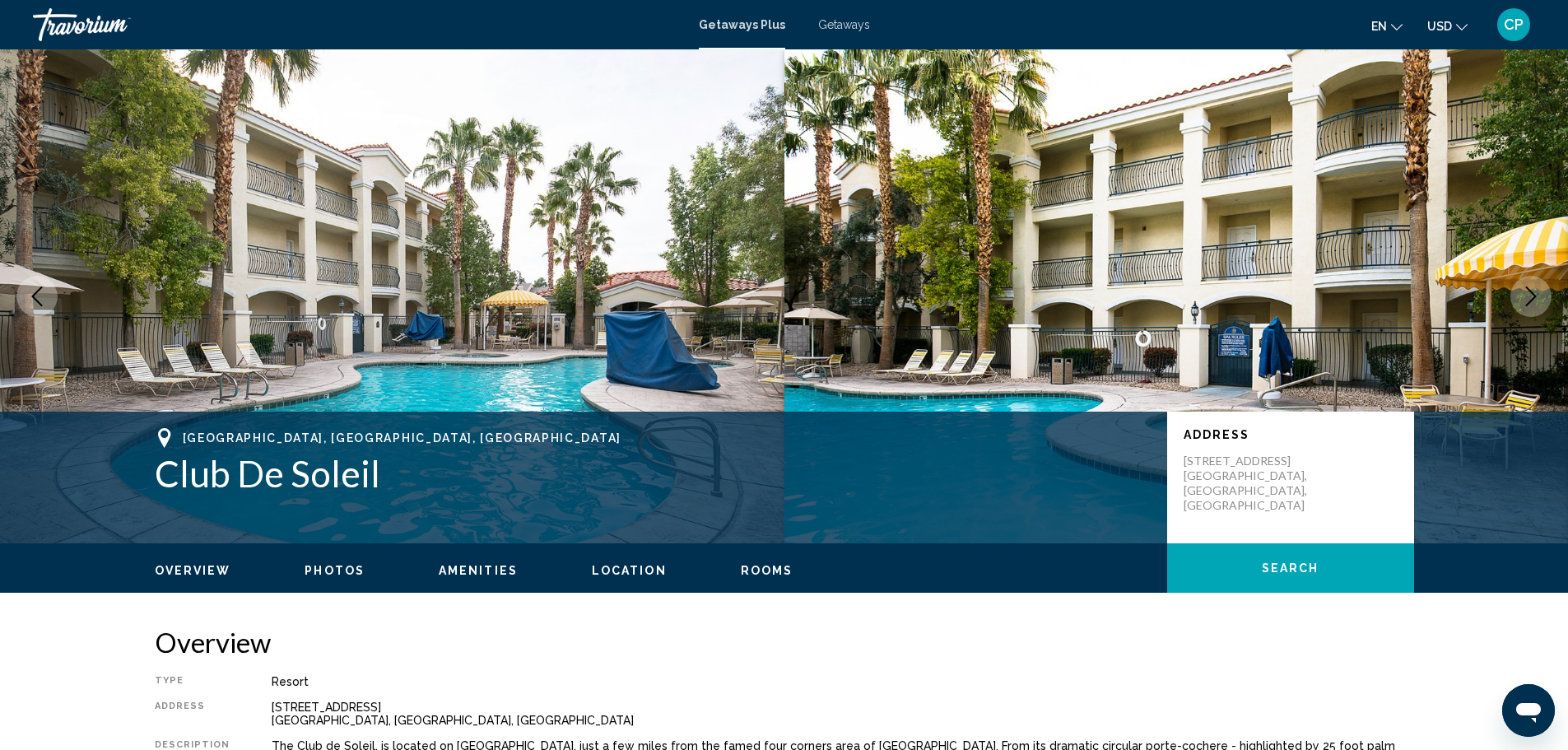
click at [1537, 290] on icon "Next image" at bounding box center [1531, 296] width 20 height 20
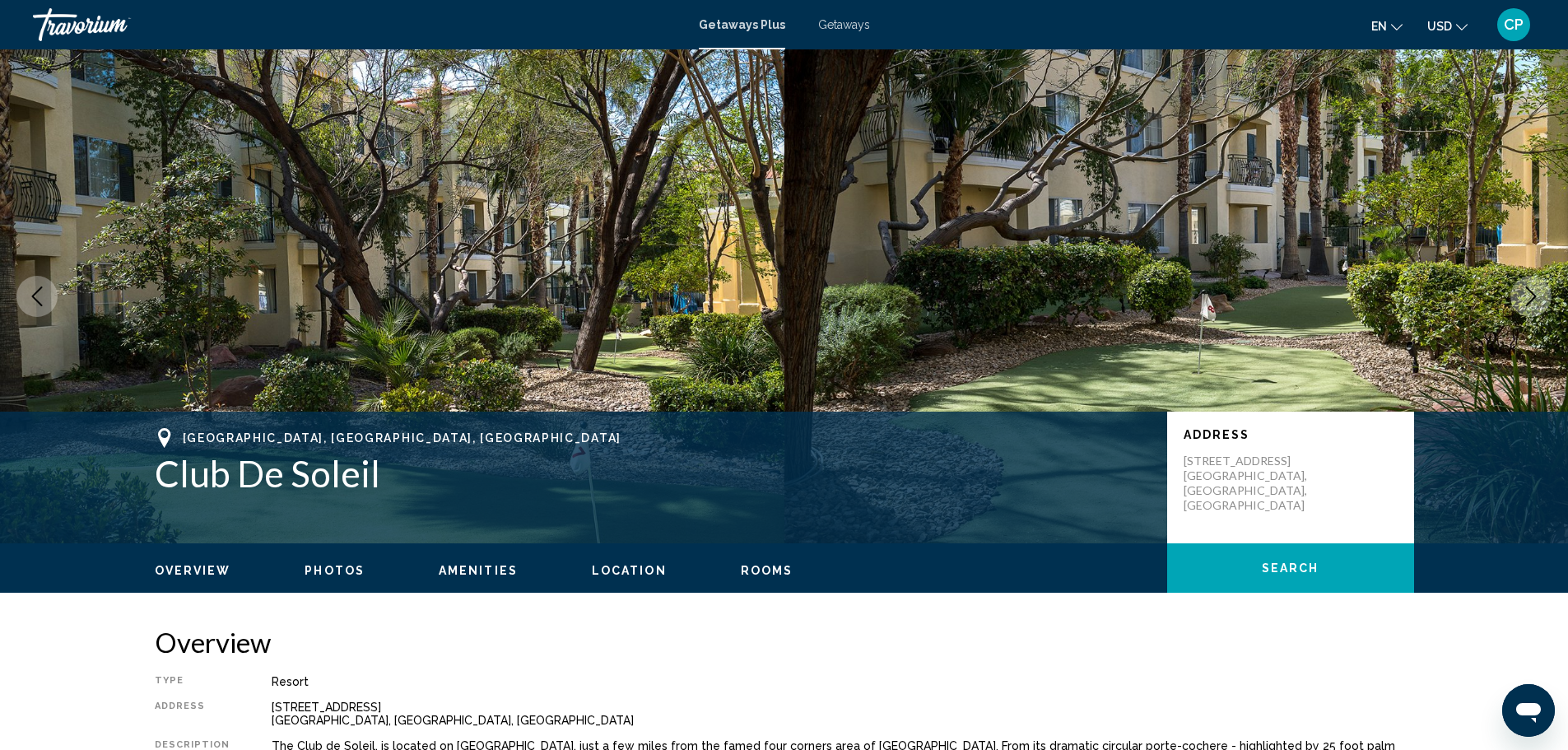
click at [1537, 290] on icon "Next image" at bounding box center [1531, 296] width 20 height 20
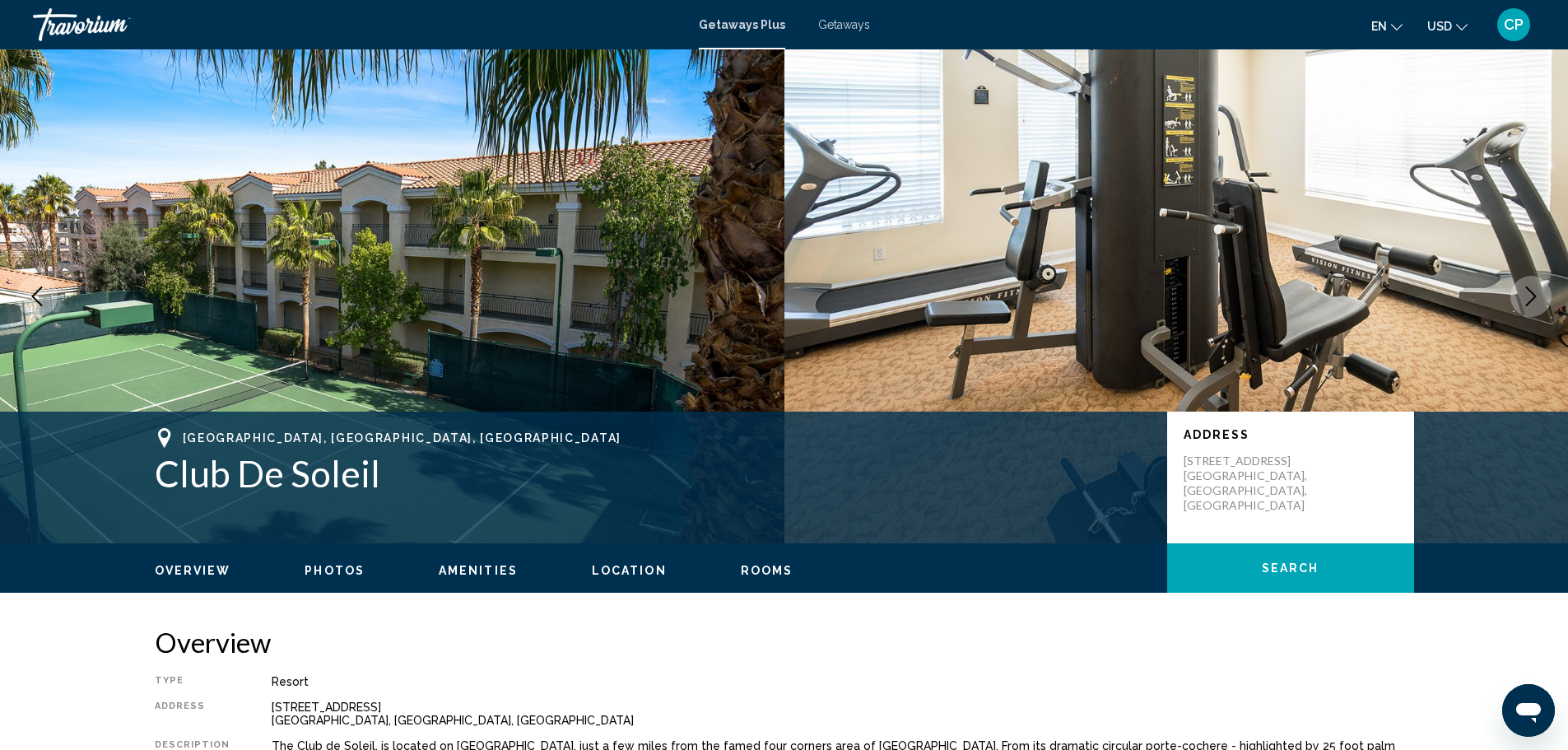
click at [1537, 290] on icon "Next image" at bounding box center [1531, 296] width 20 height 20
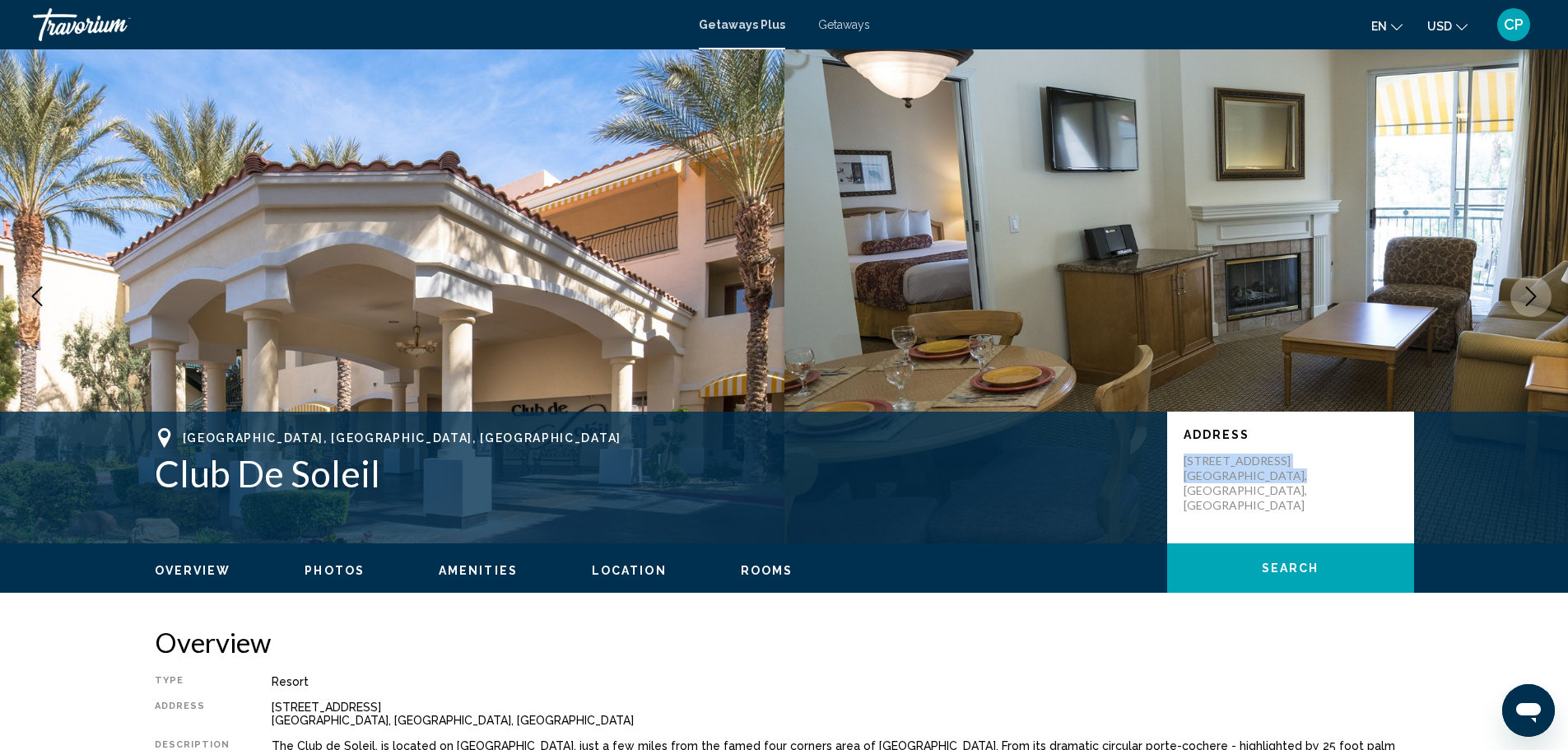
drag, startPoint x: 1281, startPoint y: 474, endPoint x: 1184, endPoint y: 459, distance: 98.2
click at [1184, 459] on p "[STREET_ADDRESS]" at bounding box center [1250, 484] width 131 height 60
copy p "[STREET_ADDRESS]"
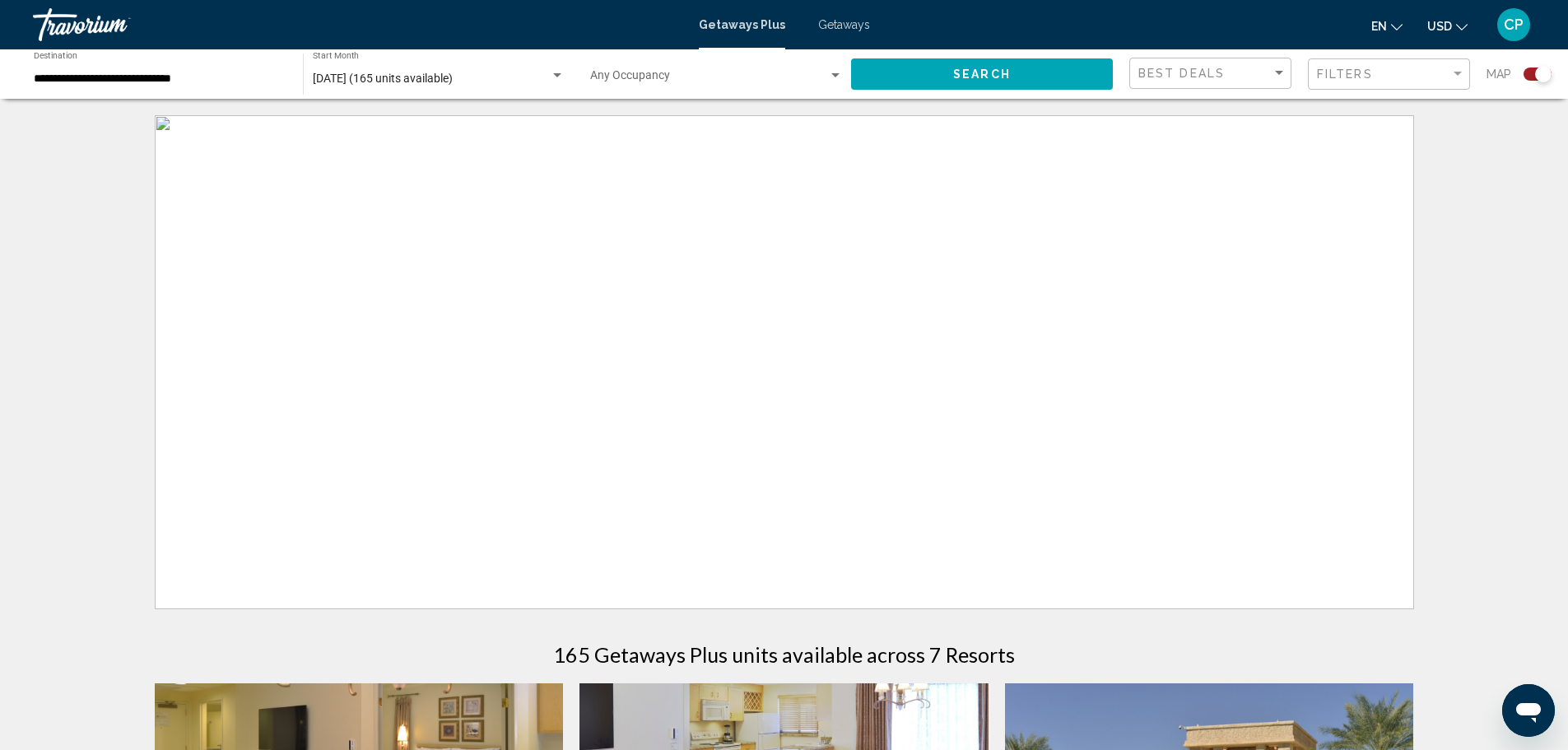
click at [372, 80] on span "[DATE] (165 units available)" at bounding box center [383, 78] width 140 height 13
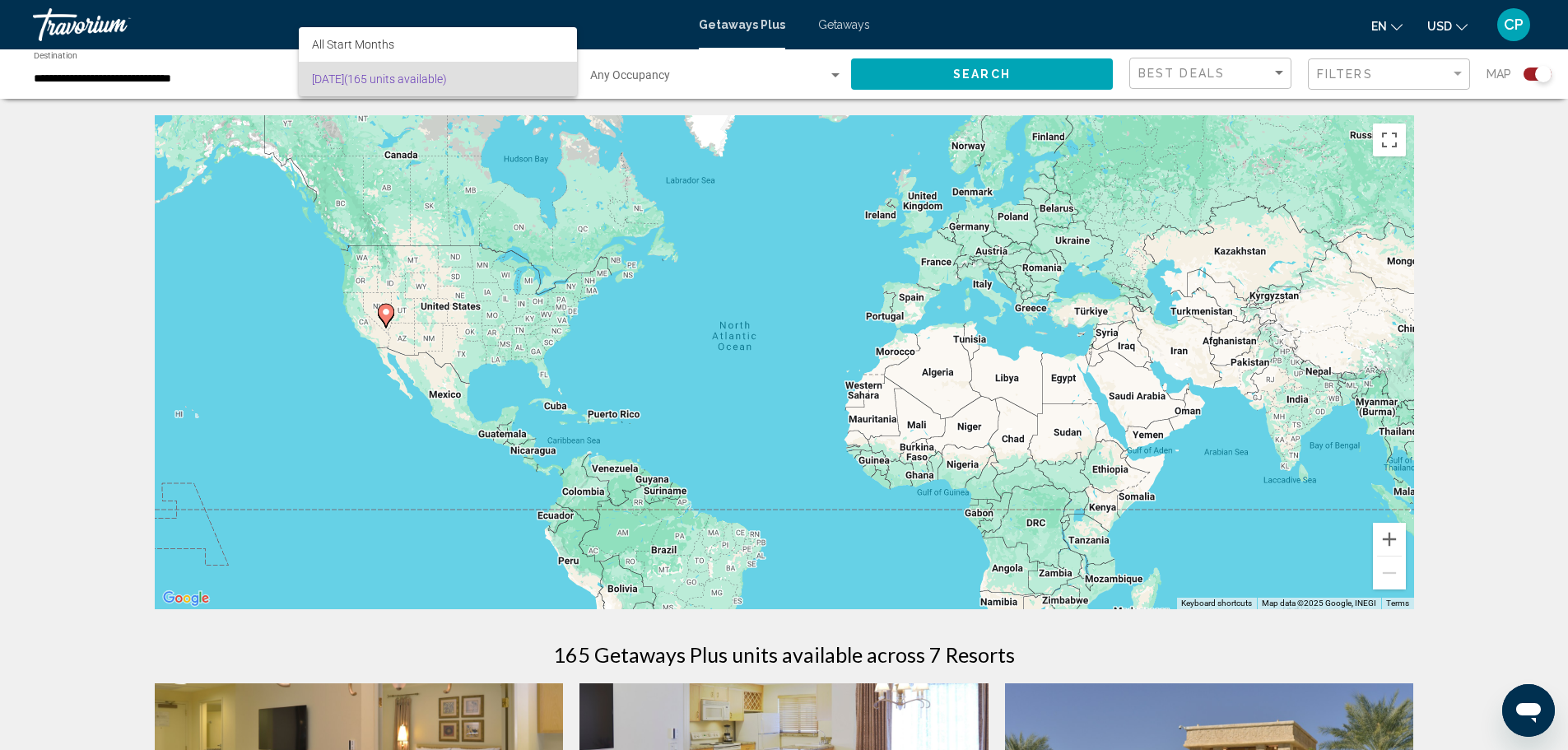
drag, startPoint x: 756, startPoint y: 17, endPoint x: 801, endPoint y: 21, distance: 45.2
click at [756, 16] on div at bounding box center [784, 375] width 1568 height 750
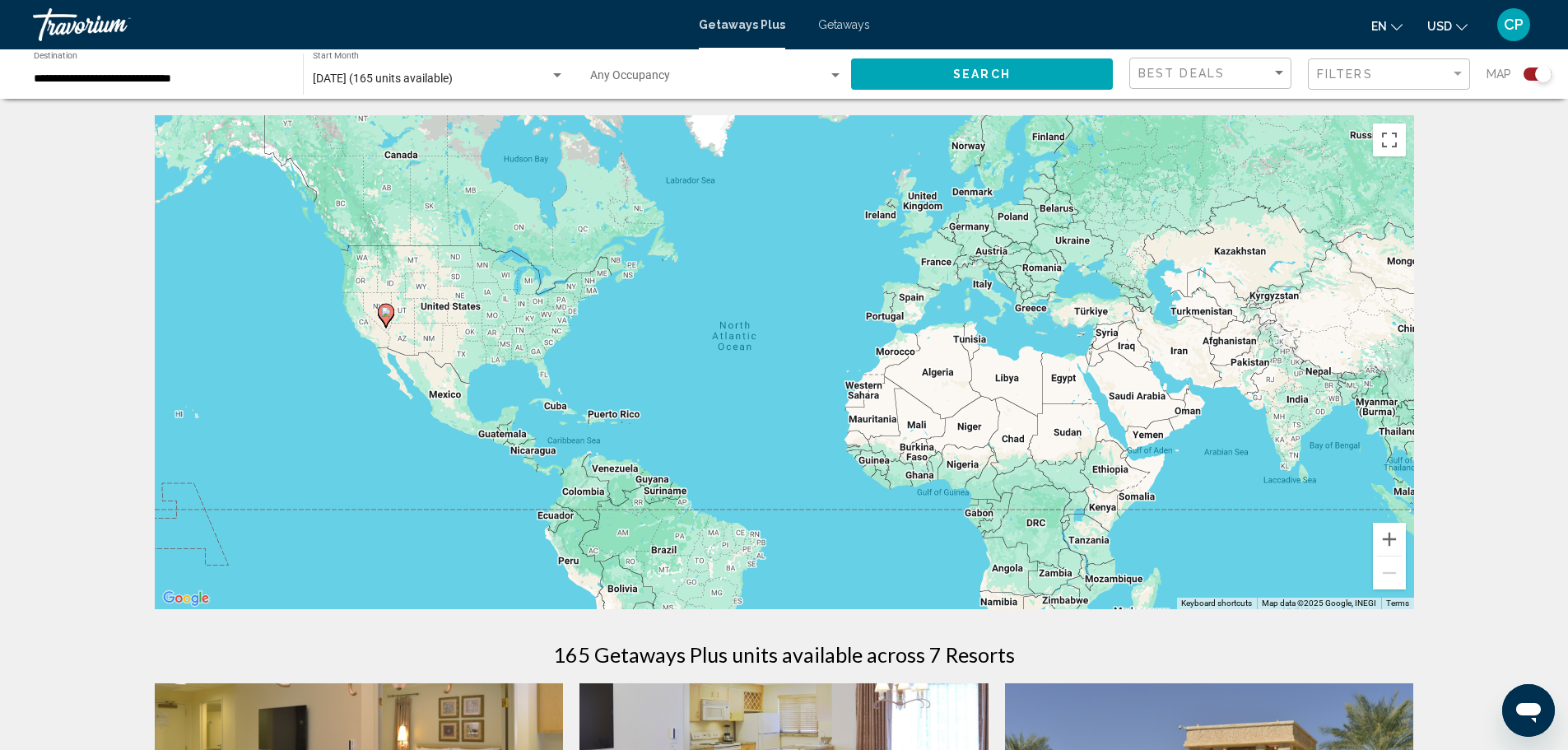
click at [822, 22] on span "Getaways" at bounding box center [844, 25] width 52 height 13
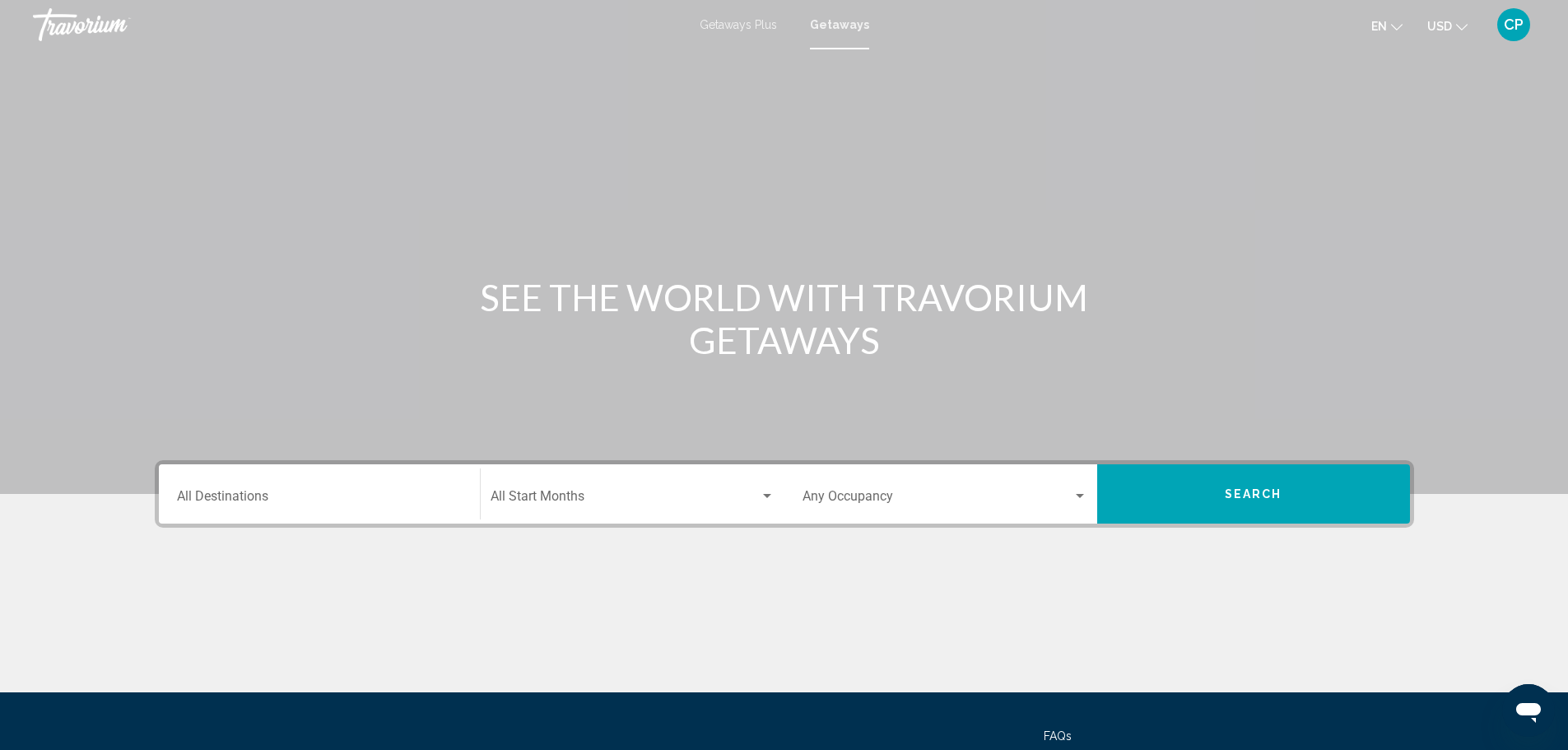
click at [739, 32] on div "Getaways Plus Getaways en English Español Français Italiano Português русский U…" at bounding box center [784, 24] width 1568 height 34
click at [736, 27] on span "Getaways Plus" at bounding box center [738, 25] width 77 height 13
click at [247, 493] on input "Destination All Destinations" at bounding box center [319, 499] width 285 height 15
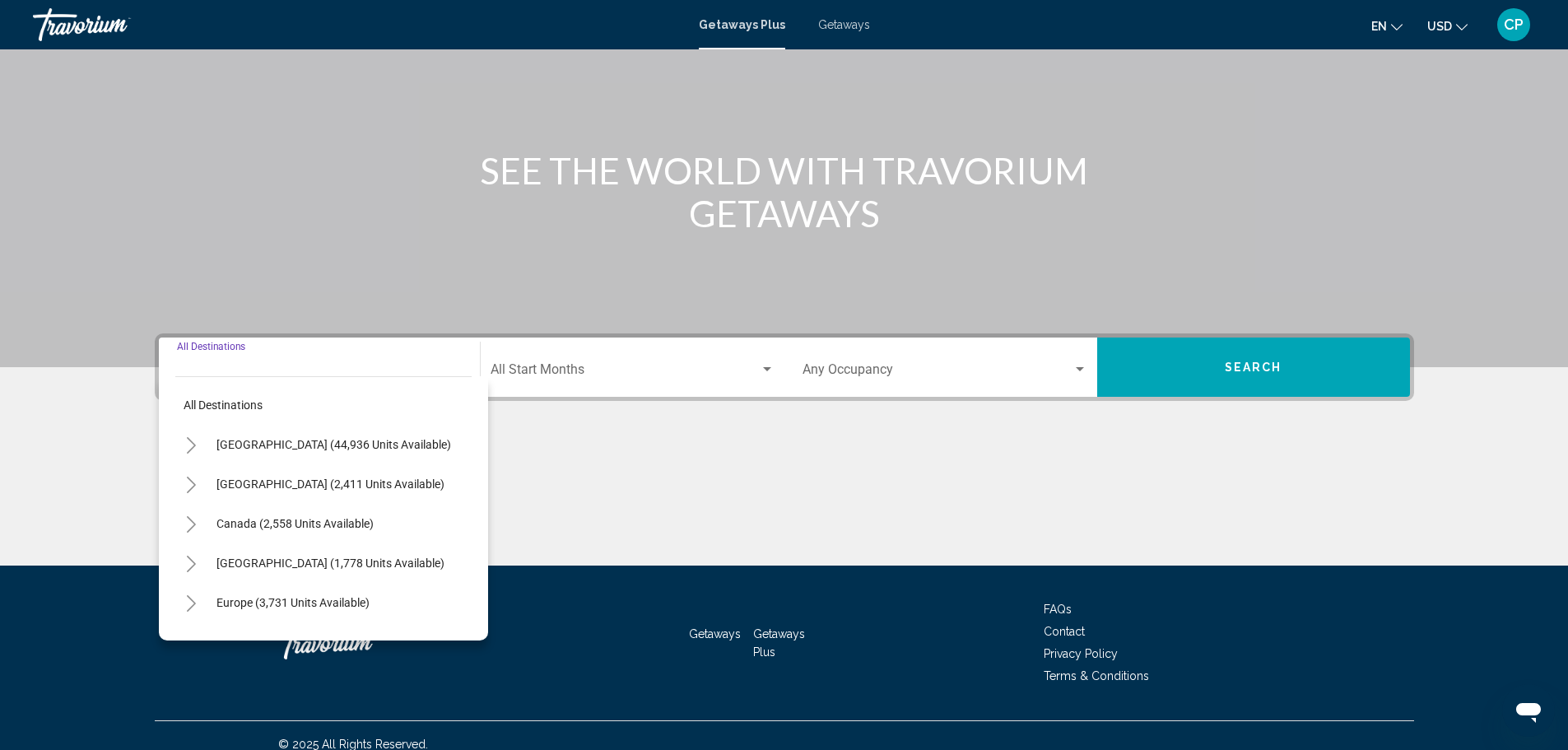
scroll to position [144, 0]
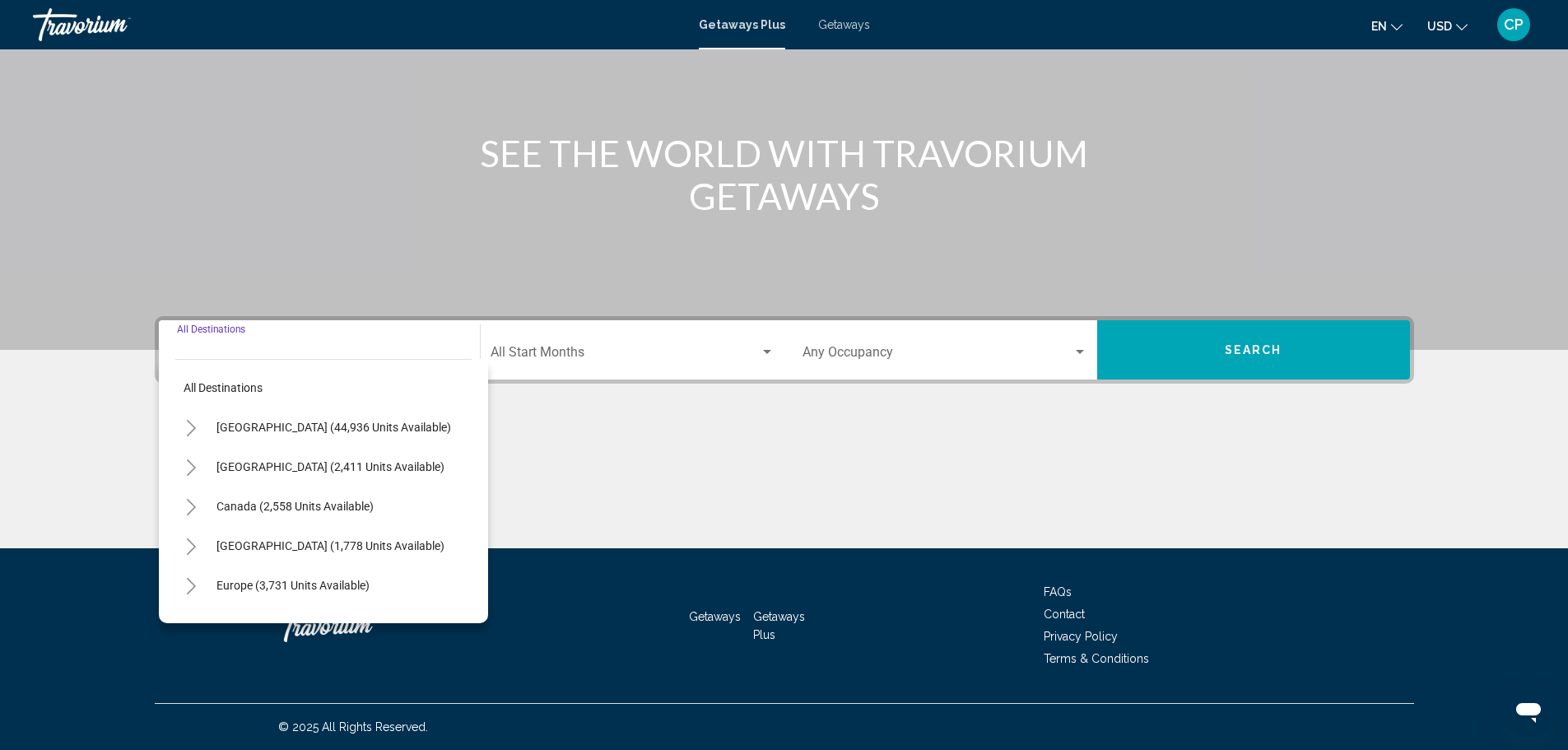
click at [195, 430] on icon "Toggle United States (44,936 units available)" at bounding box center [191, 428] width 12 height 17
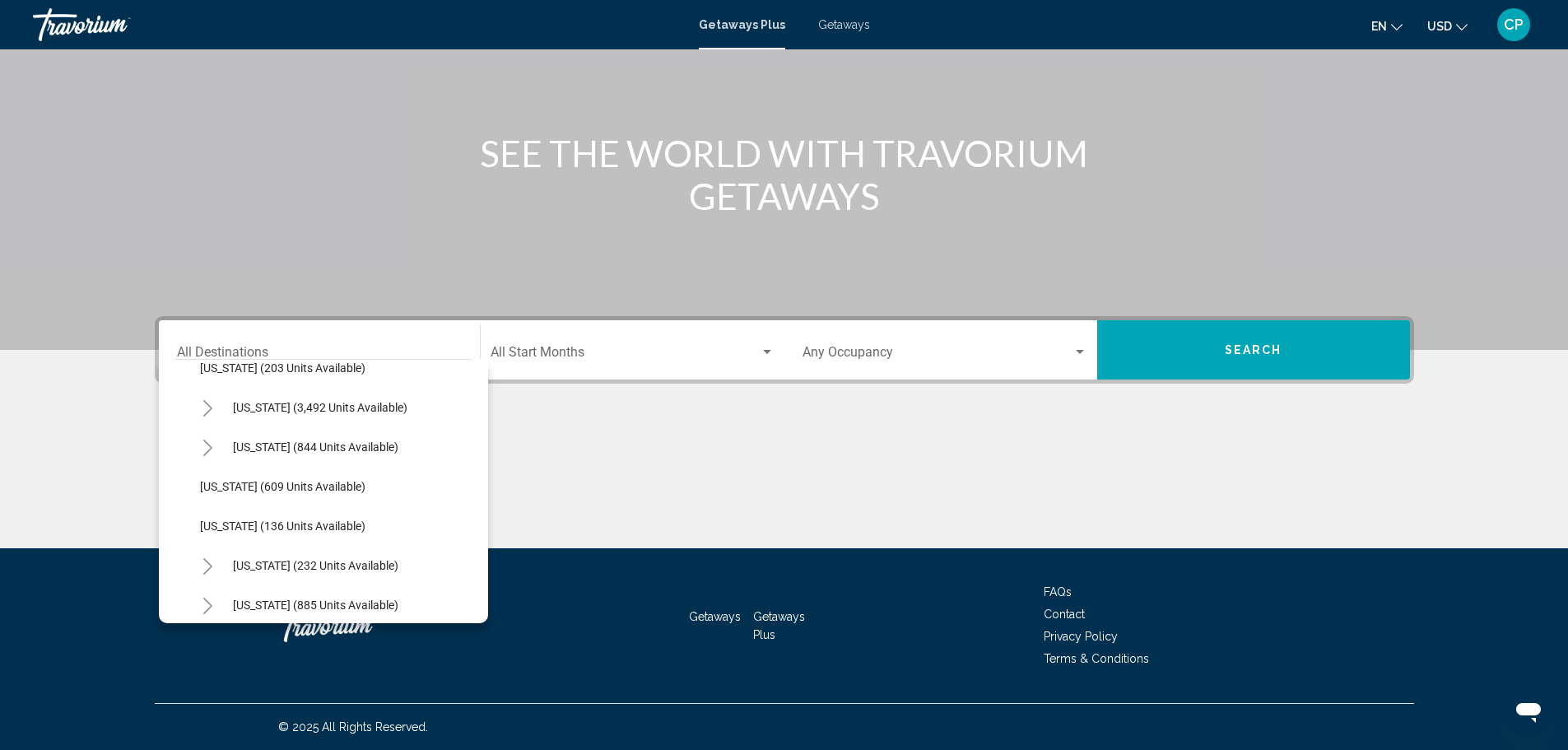
scroll to position [987, 0]
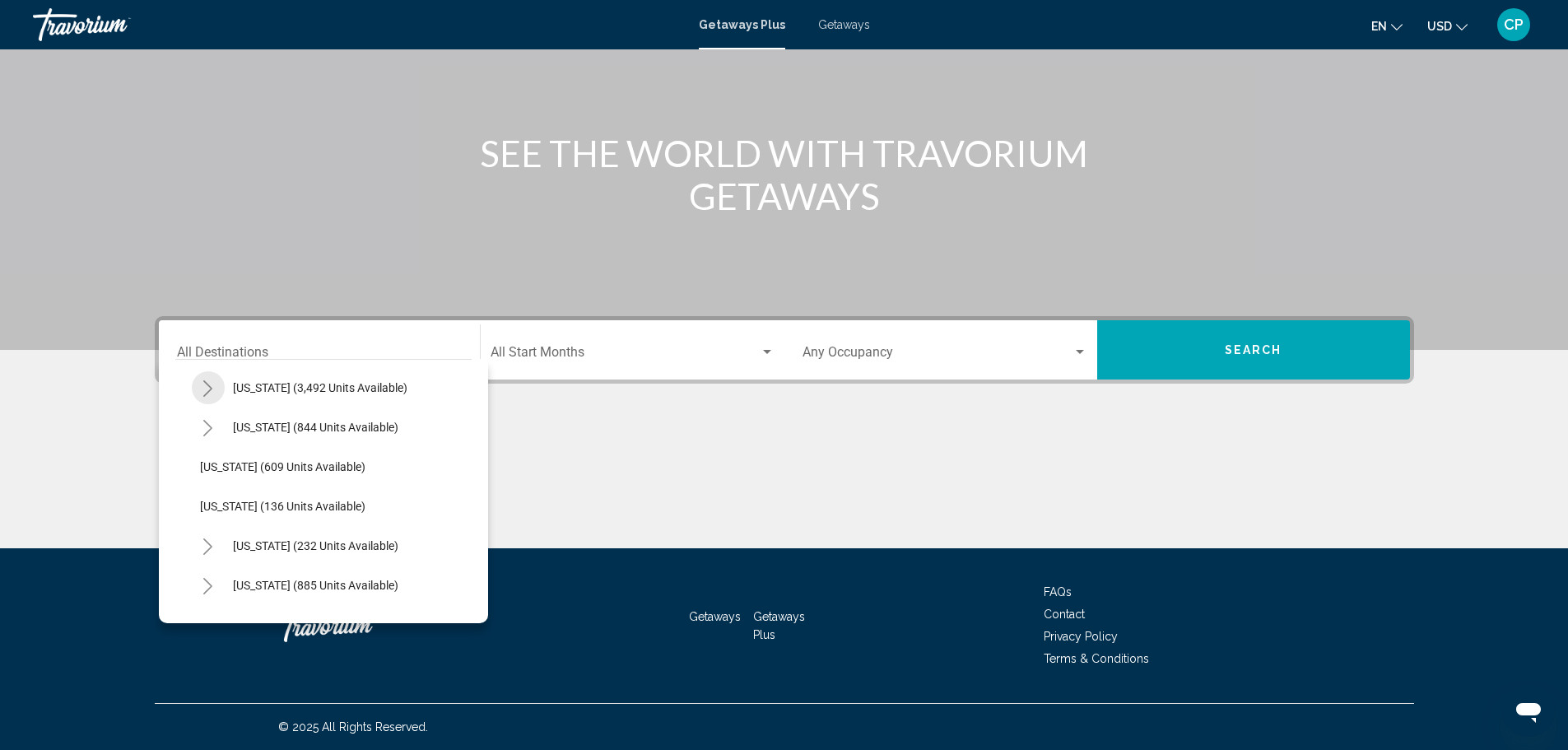
click at [205, 385] on icon "Toggle Nevada (3,492 units available)" at bounding box center [208, 388] width 12 height 17
click at [229, 431] on span "[GEOGRAPHIC_DATA] (1,372 units available)" at bounding box center [330, 427] width 228 height 13
type input "**********"
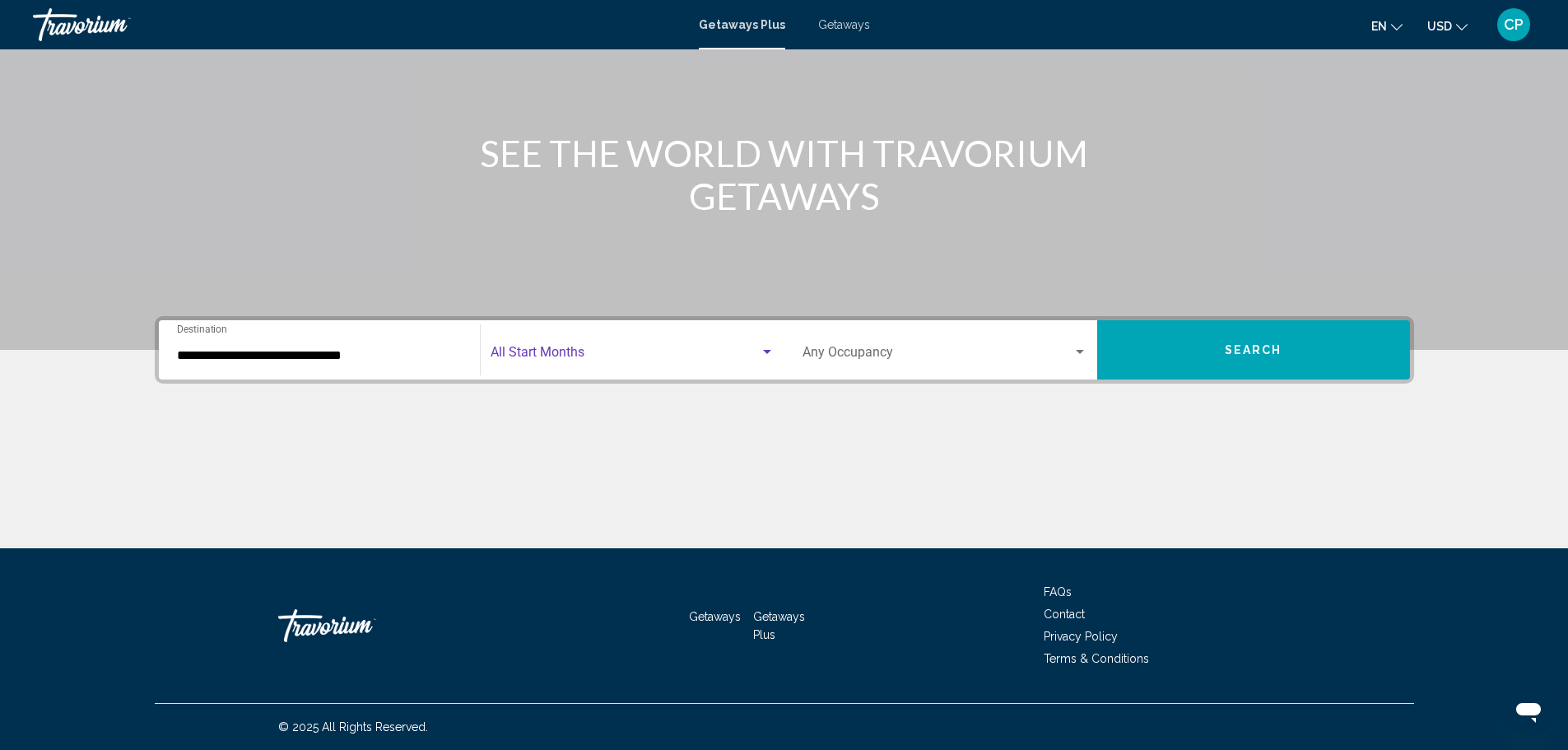
click at [520, 349] on span "Search widget" at bounding box center [625, 355] width 269 height 15
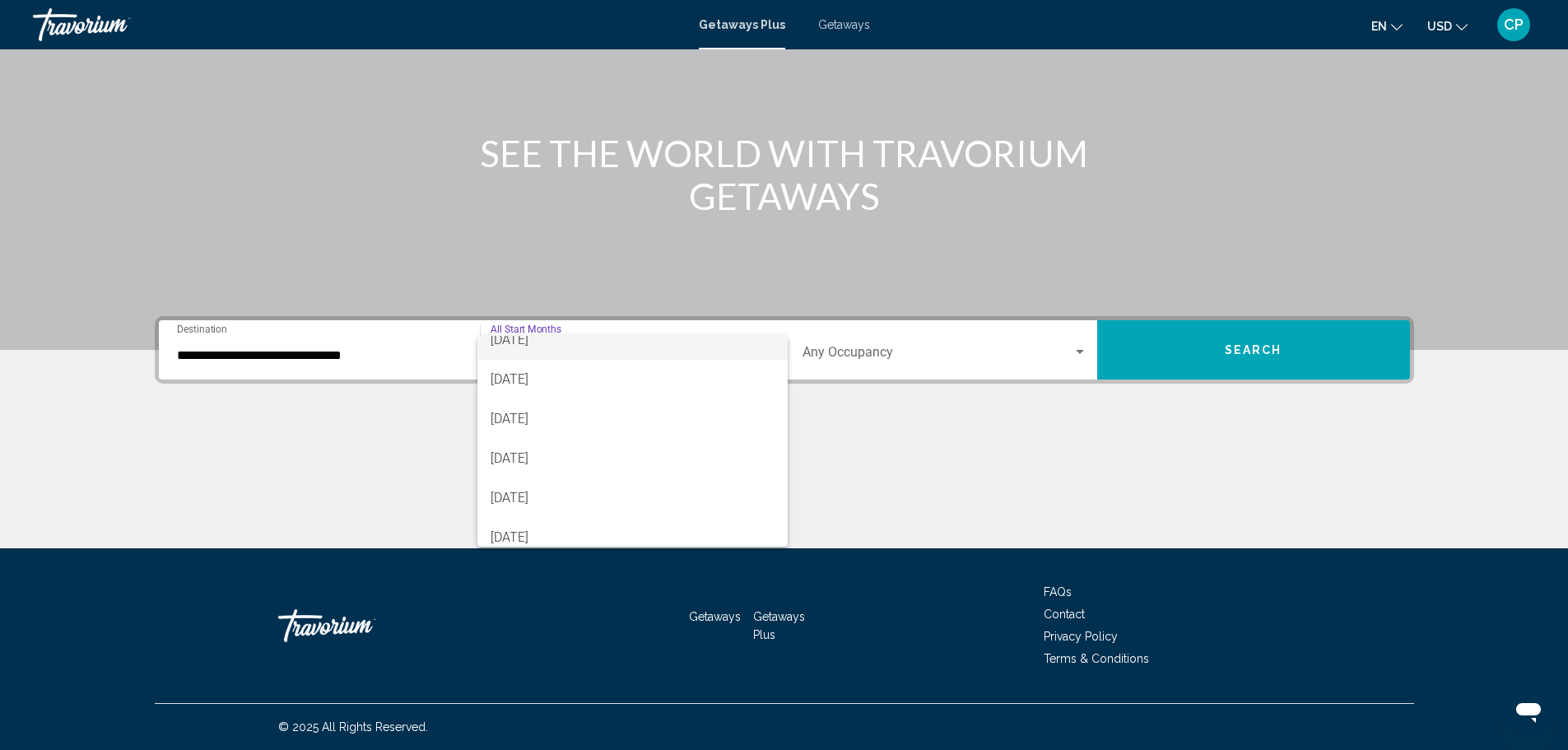
scroll to position [82, 0]
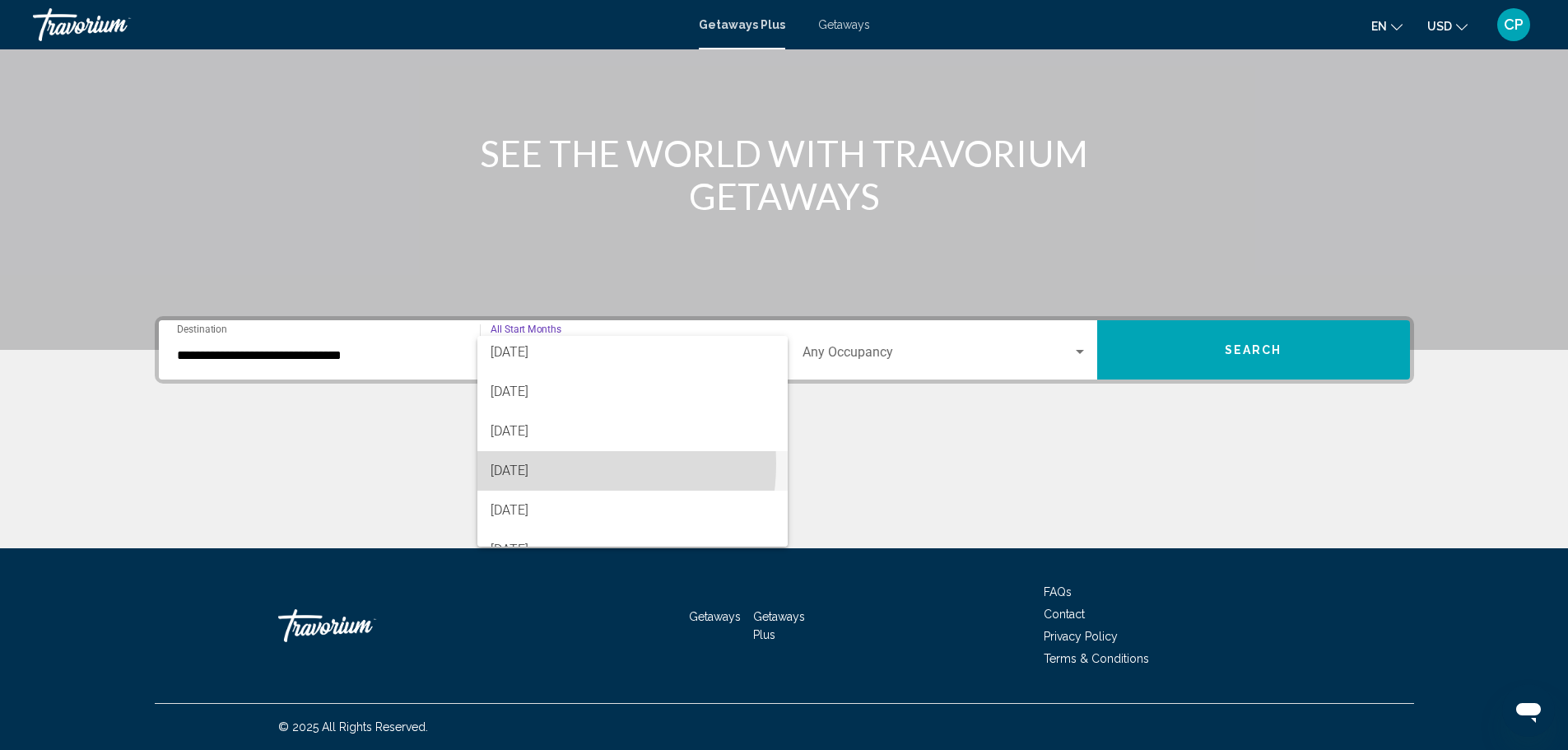
click at [545, 463] on span "[DATE]" at bounding box center [633, 471] width 284 height 39
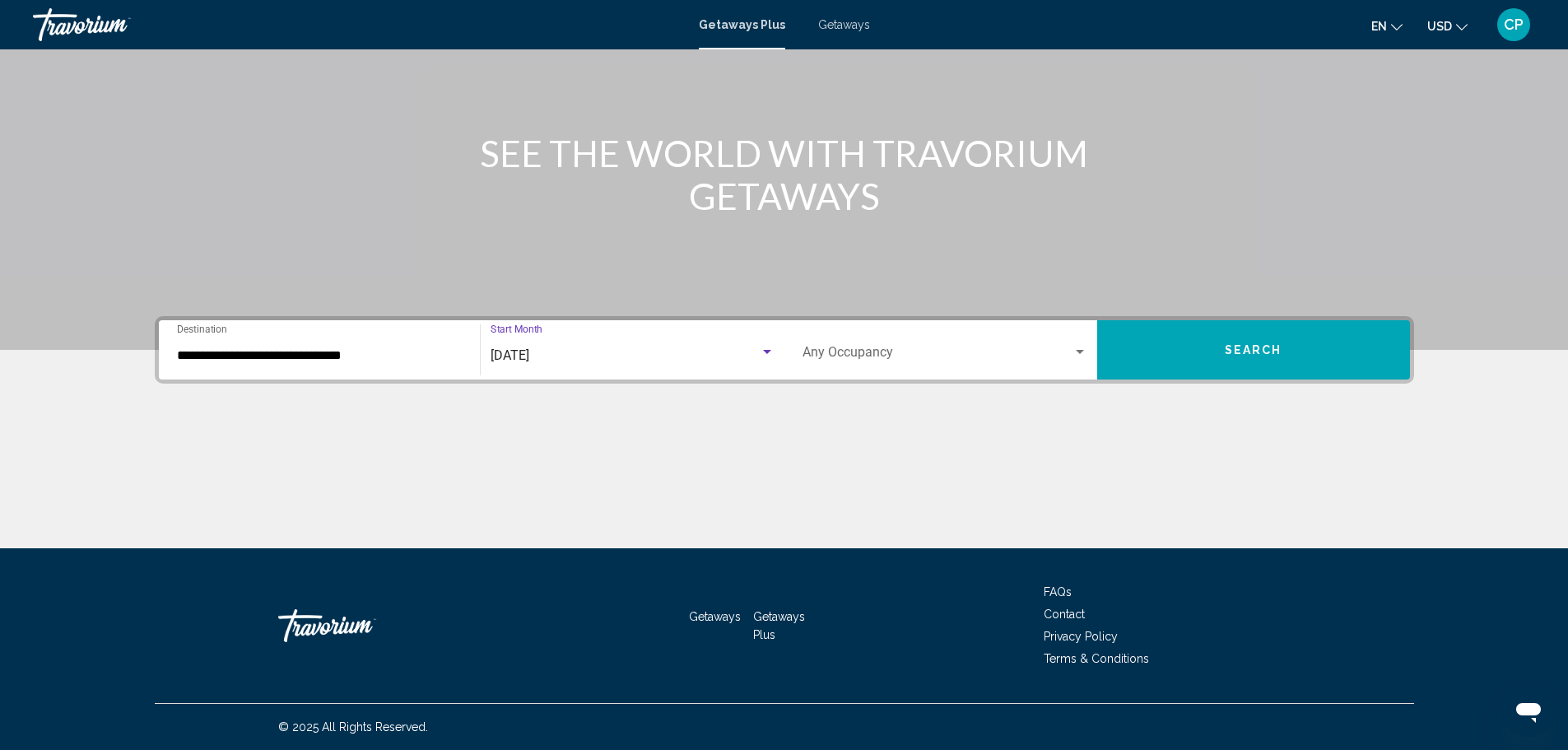
click at [1207, 352] on button "Search" at bounding box center [1253, 350] width 313 height 60
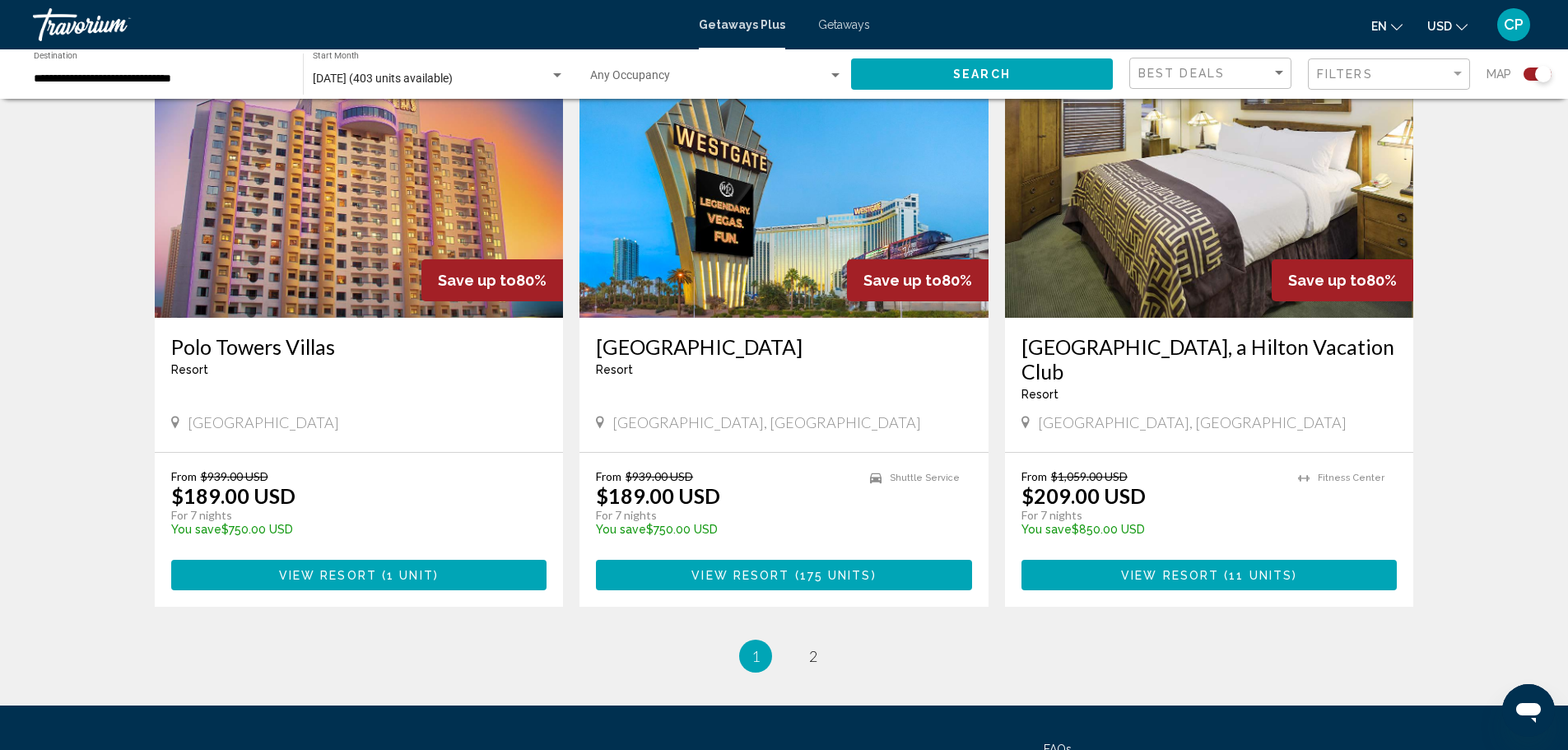
scroll to position [2469, 0]
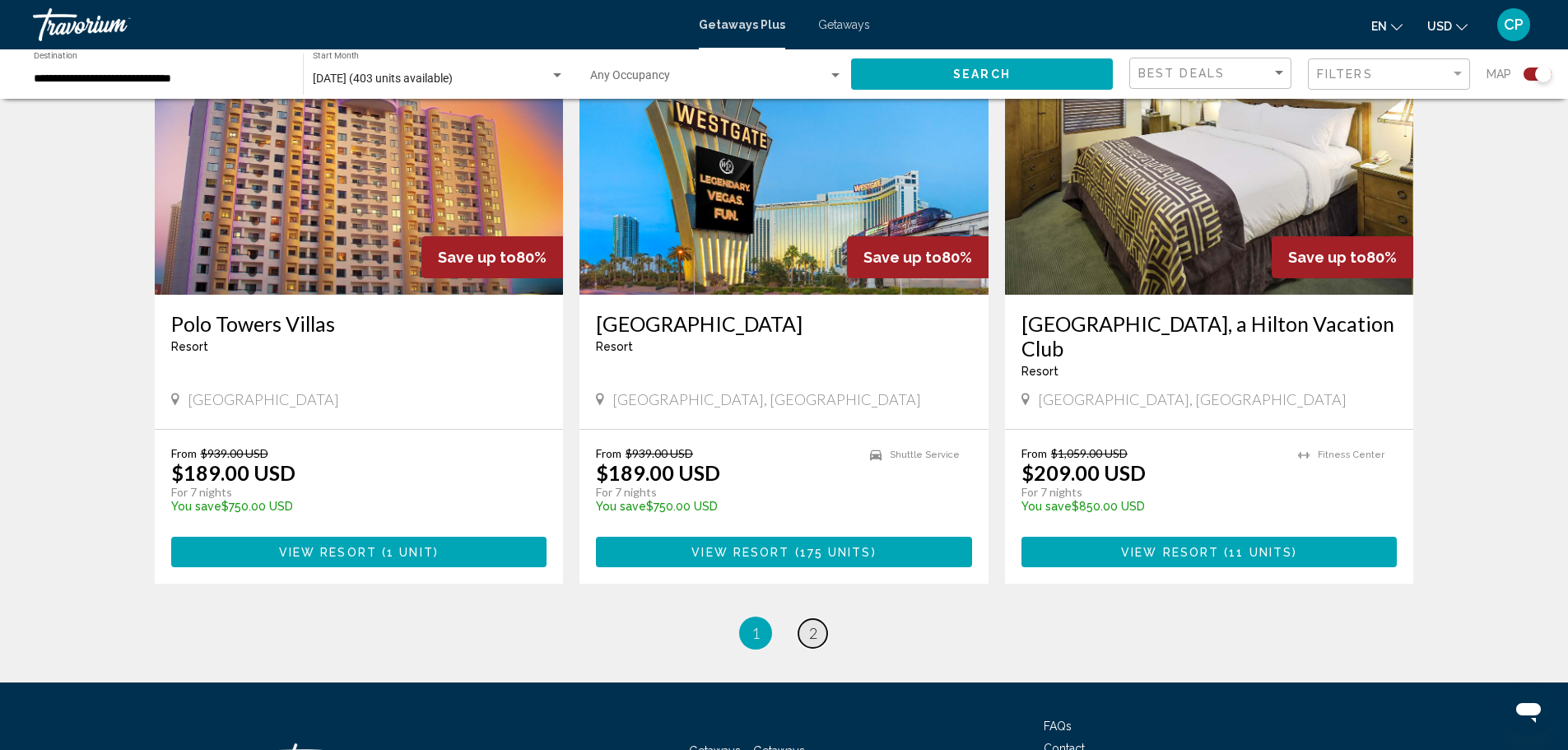
click at [818, 619] on link "page 2" at bounding box center [812, 633] width 29 height 29
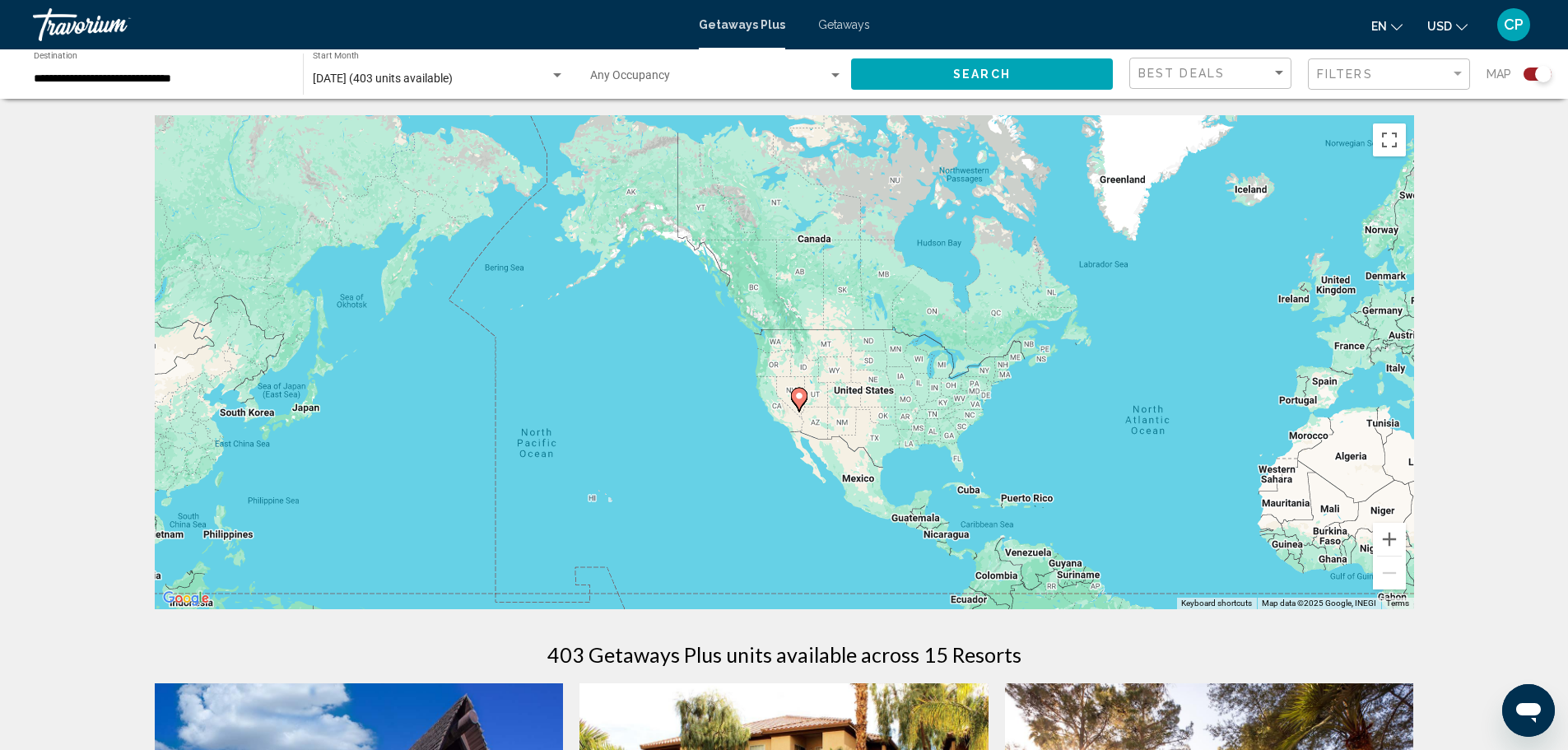
drag, startPoint x: 659, startPoint y: 343, endPoint x: 1110, endPoint y: 483, distance: 472.2
click at [1112, 427] on div "To activate drag with keyboard, press Alt + Enter. Once in keyboard drag state,…" at bounding box center [784, 363] width 1259 height 494
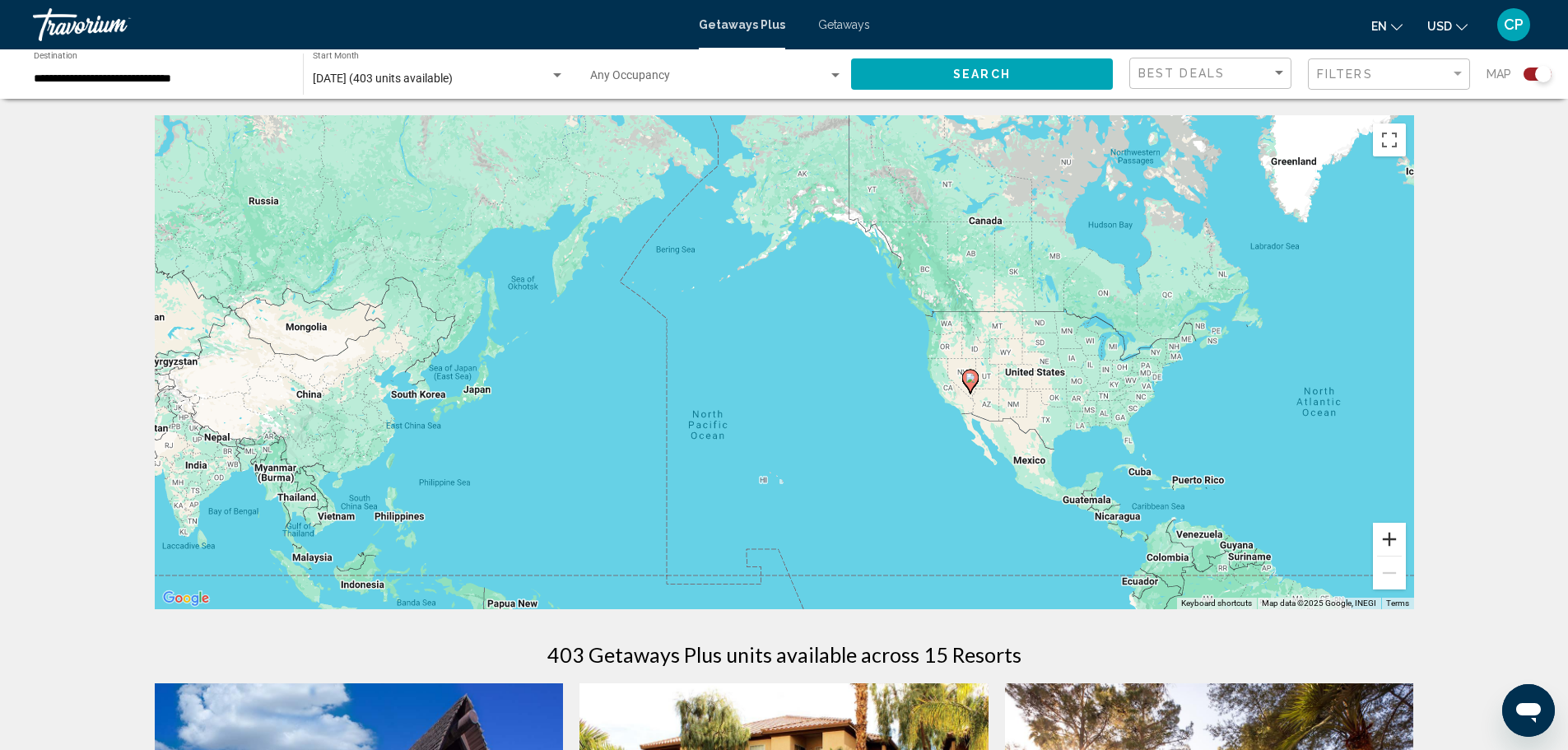
click at [1386, 534] on button "Zoom in" at bounding box center [1390, 539] width 33 height 33
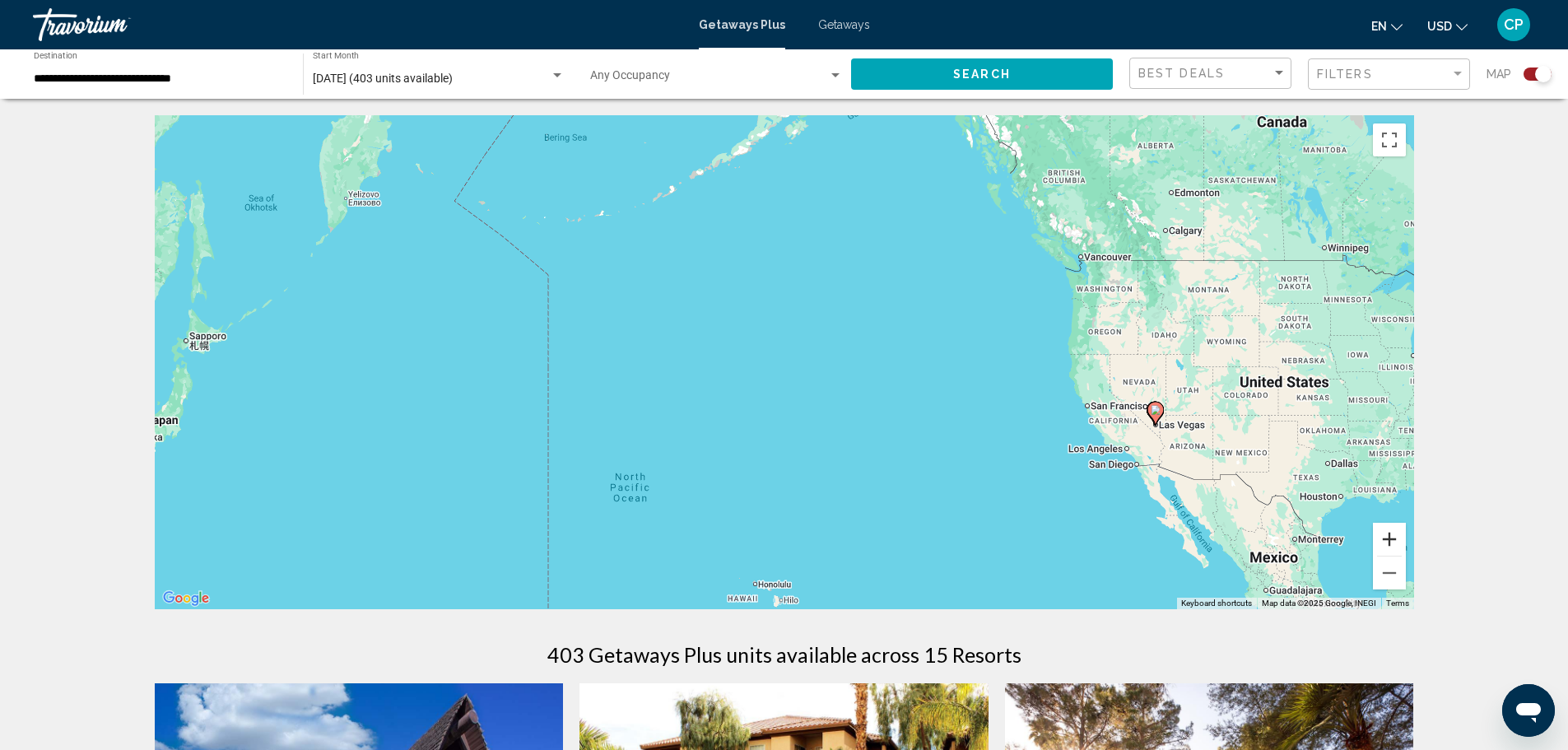
click at [1386, 534] on button "Zoom in" at bounding box center [1390, 539] width 33 height 33
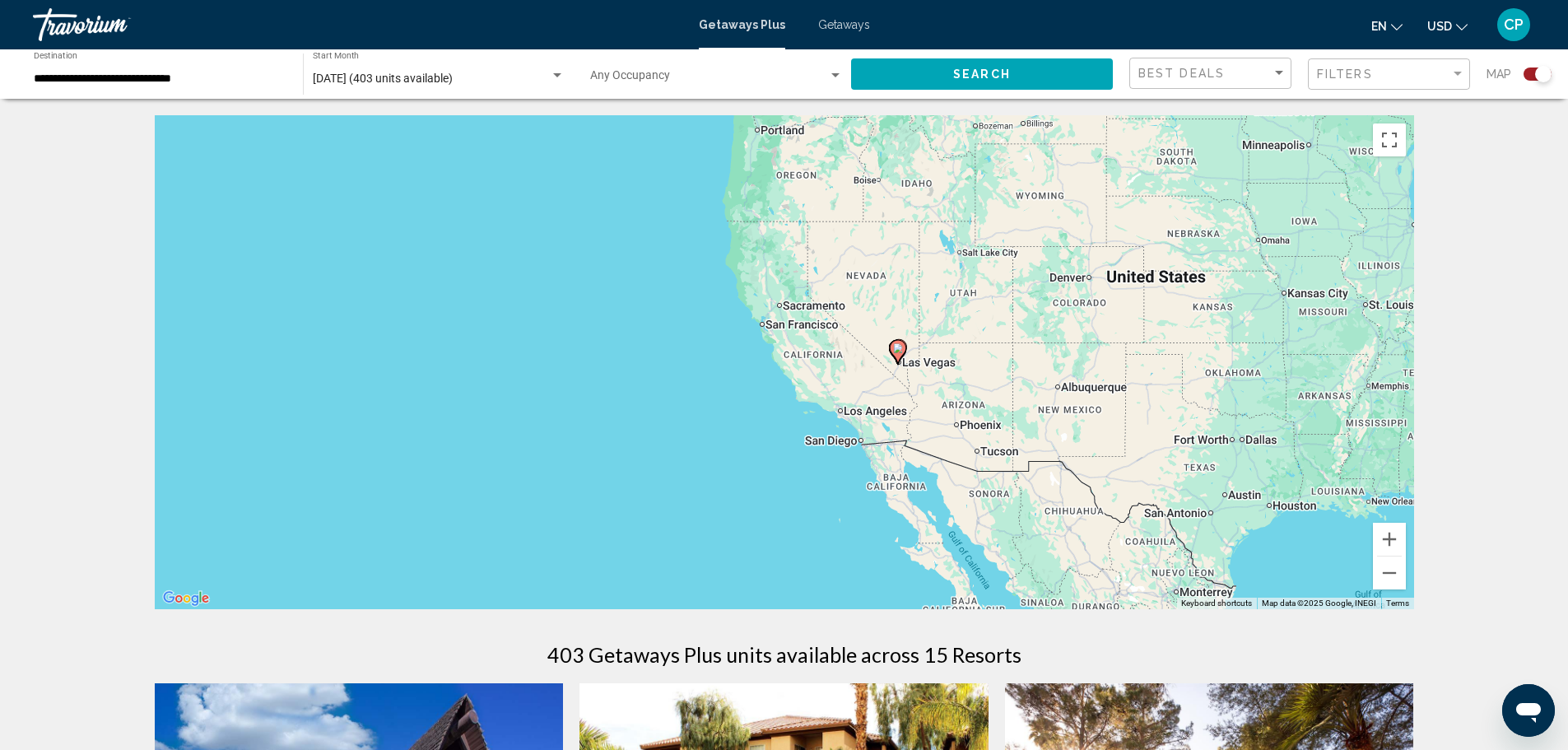
drag, startPoint x: 1258, startPoint y: 509, endPoint x: 601, endPoint y: 371, distance: 671.3
click at [601, 371] on div "To activate drag with keyboard, press Alt + Enter. Once in keyboard drag state,…" at bounding box center [784, 363] width 1259 height 494
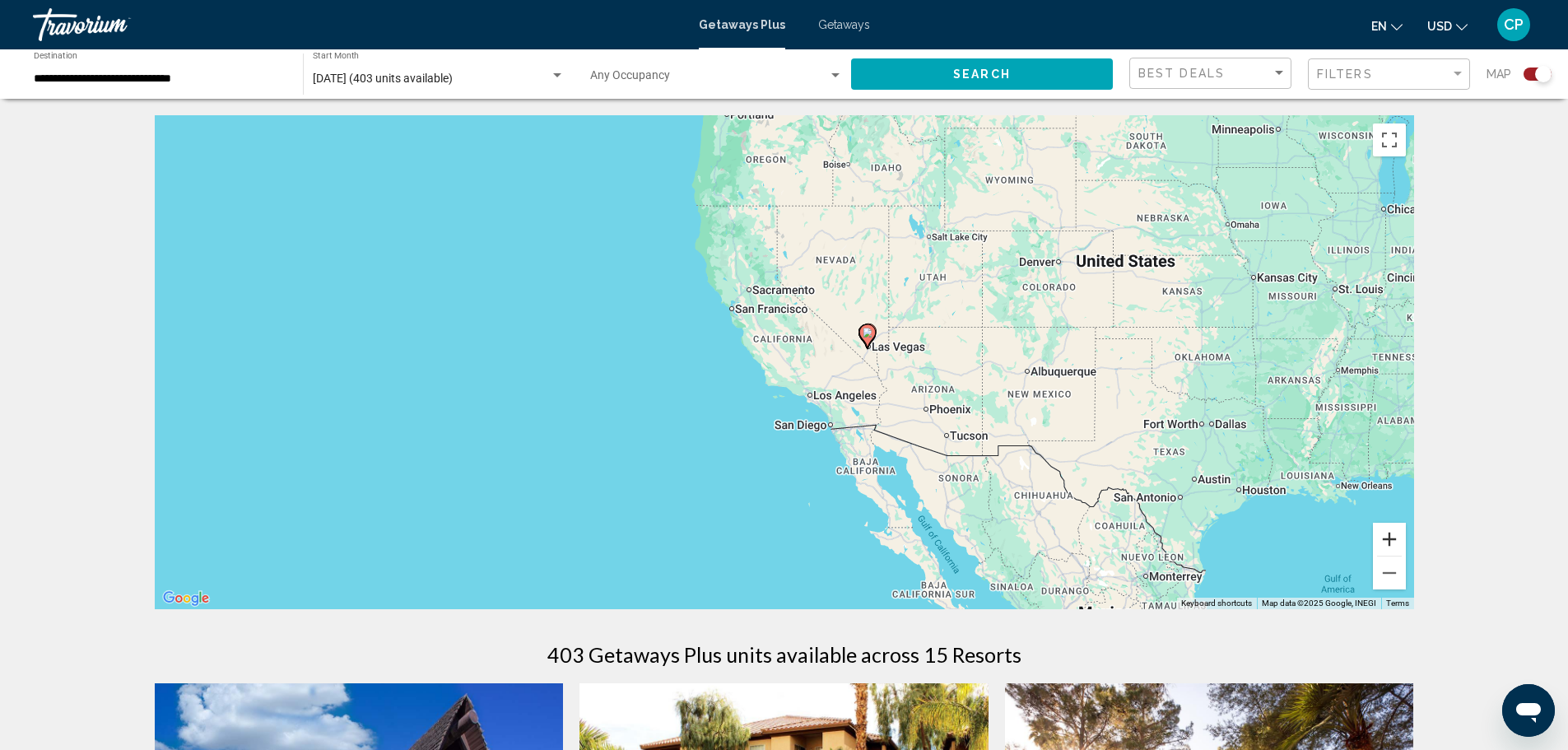
click at [1385, 536] on button "Zoom in" at bounding box center [1390, 539] width 33 height 33
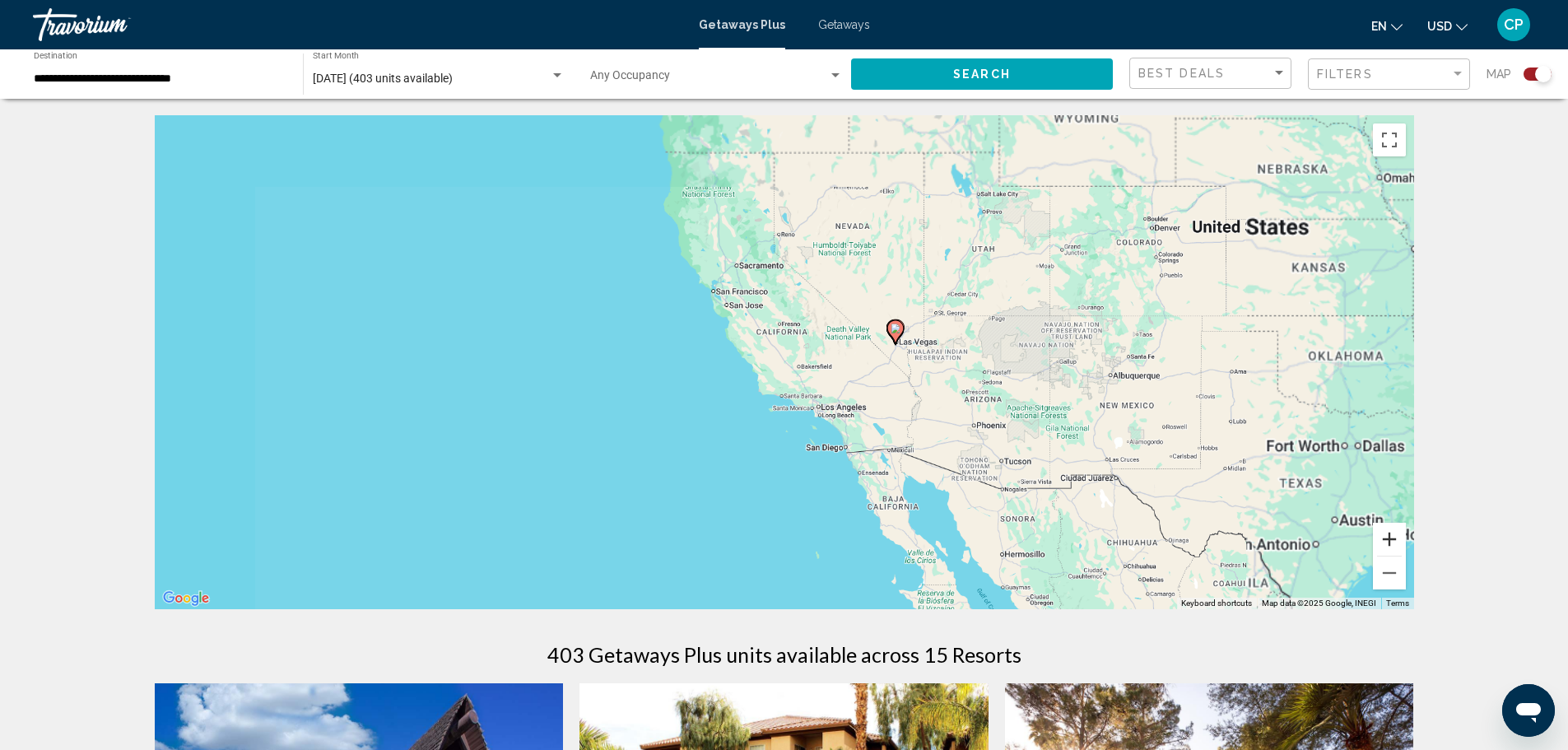
click at [1387, 536] on button "Zoom in" at bounding box center [1390, 539] width 33 height 33
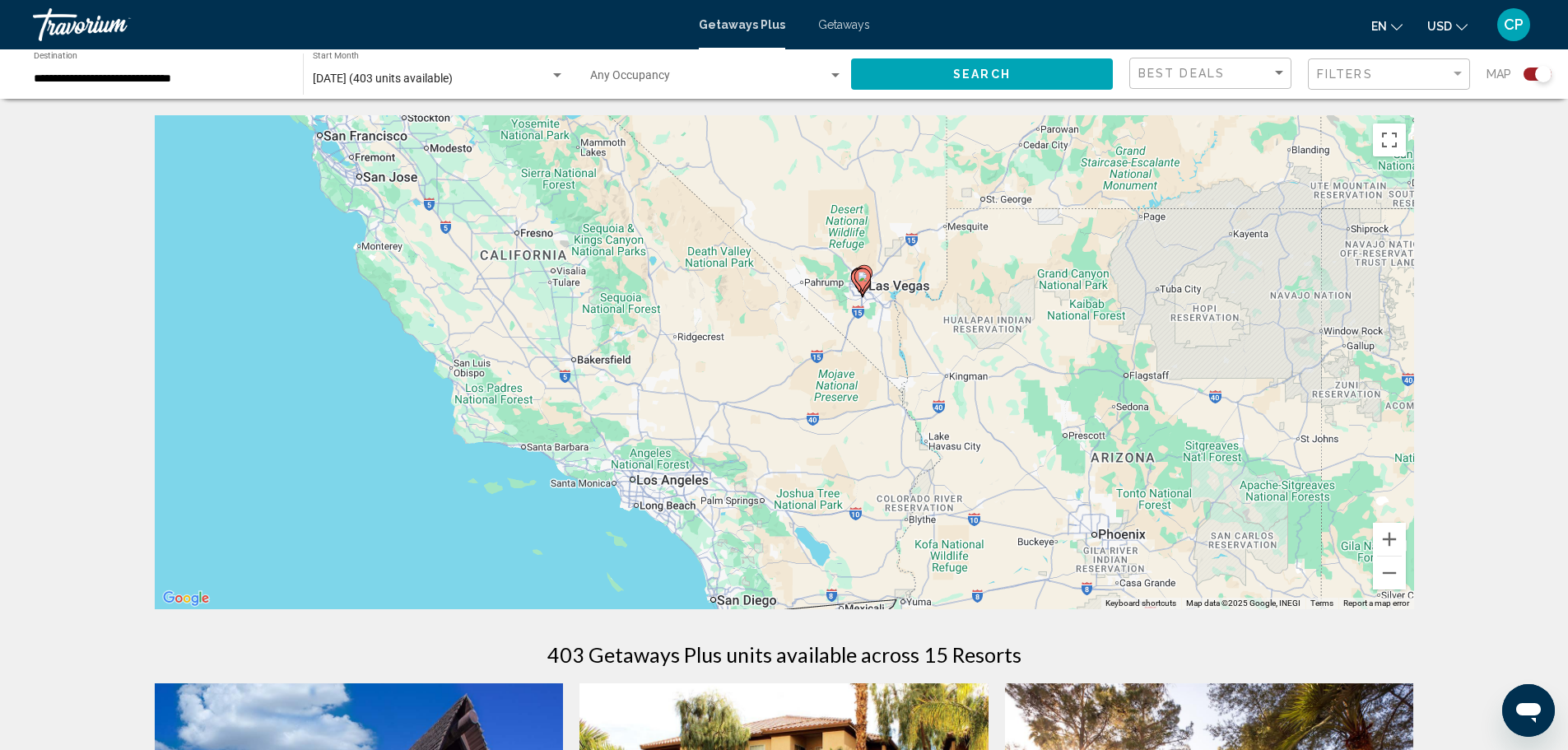
drag, startPoint x: 1155, startPoint y: 459, endPoint x: 887, endPoint y: 452, distance: 268.1
click at [887, 452] on div "To activate drag with keyboard, press Alt + Enter. Once in keyboard drag state,…" at bounding box center [784, 363] width 1259 height 494
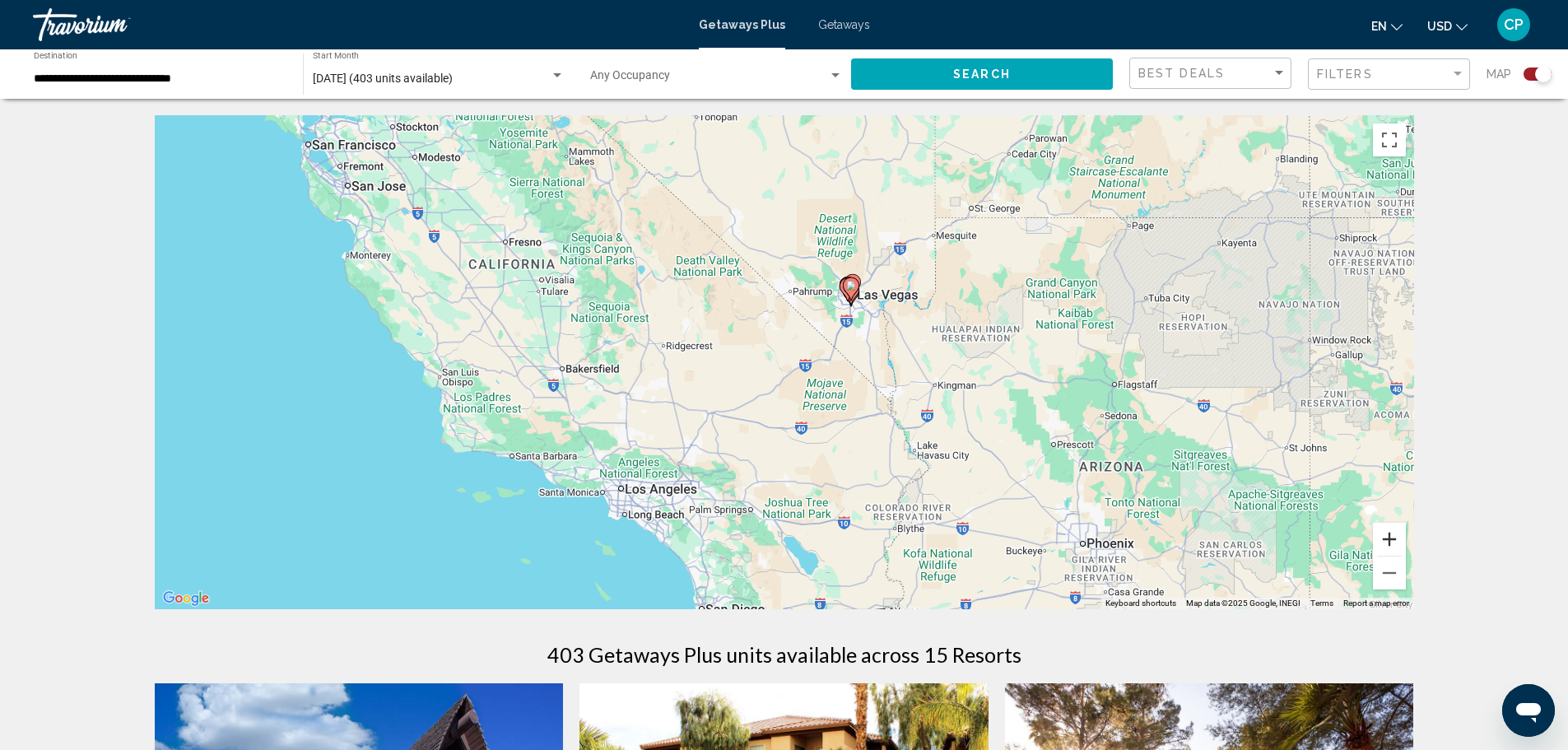
click at [1393, 541] on button "Zoom in" at bounding box center [1390, 539] width 33 height 33
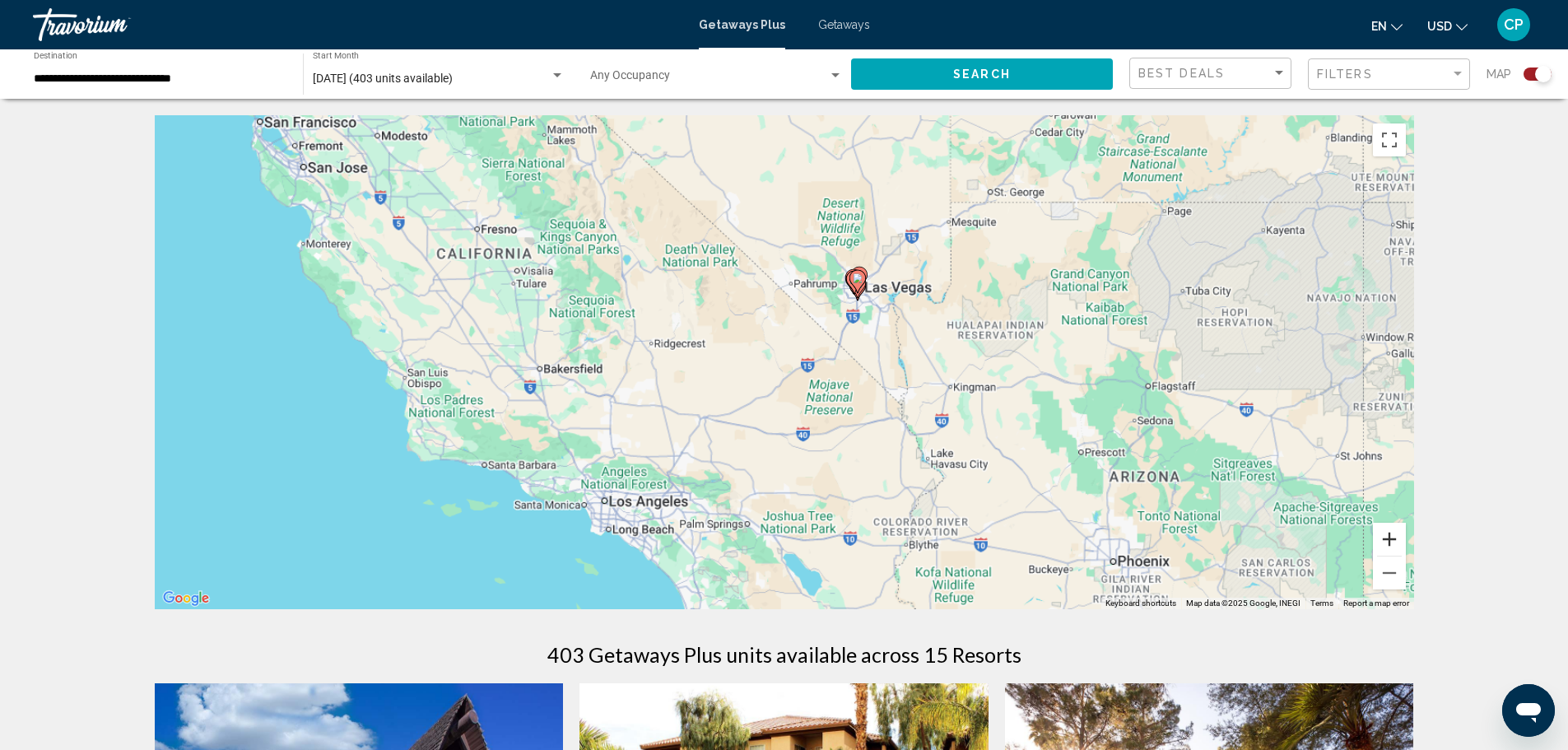
click at [1393, 541] on button "Zoom in" at bounding box center [1390, 539] width 33 height 33
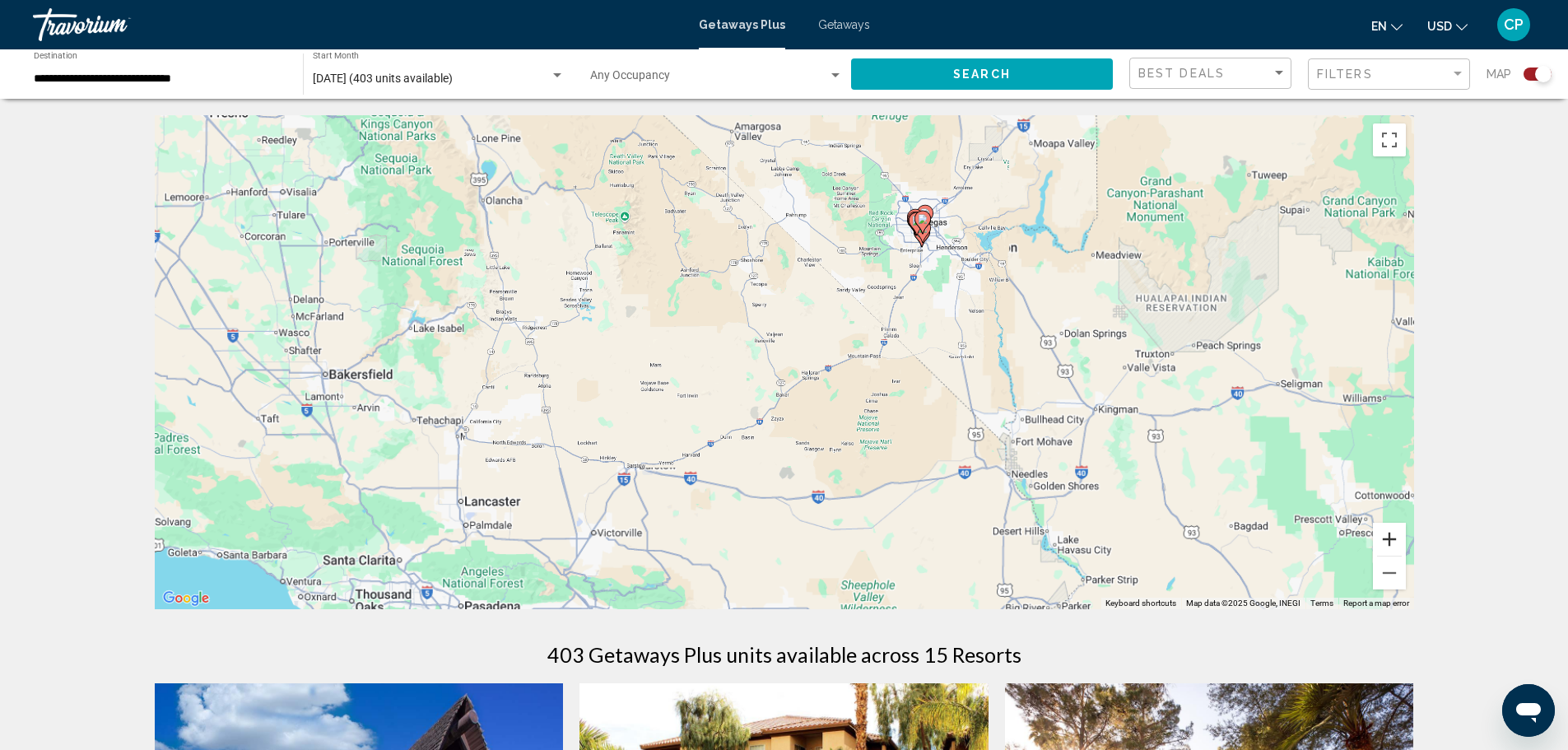
click at [1393, 541] on button "Zoom in" at bounding box center [1390, 539] width 33 height 33
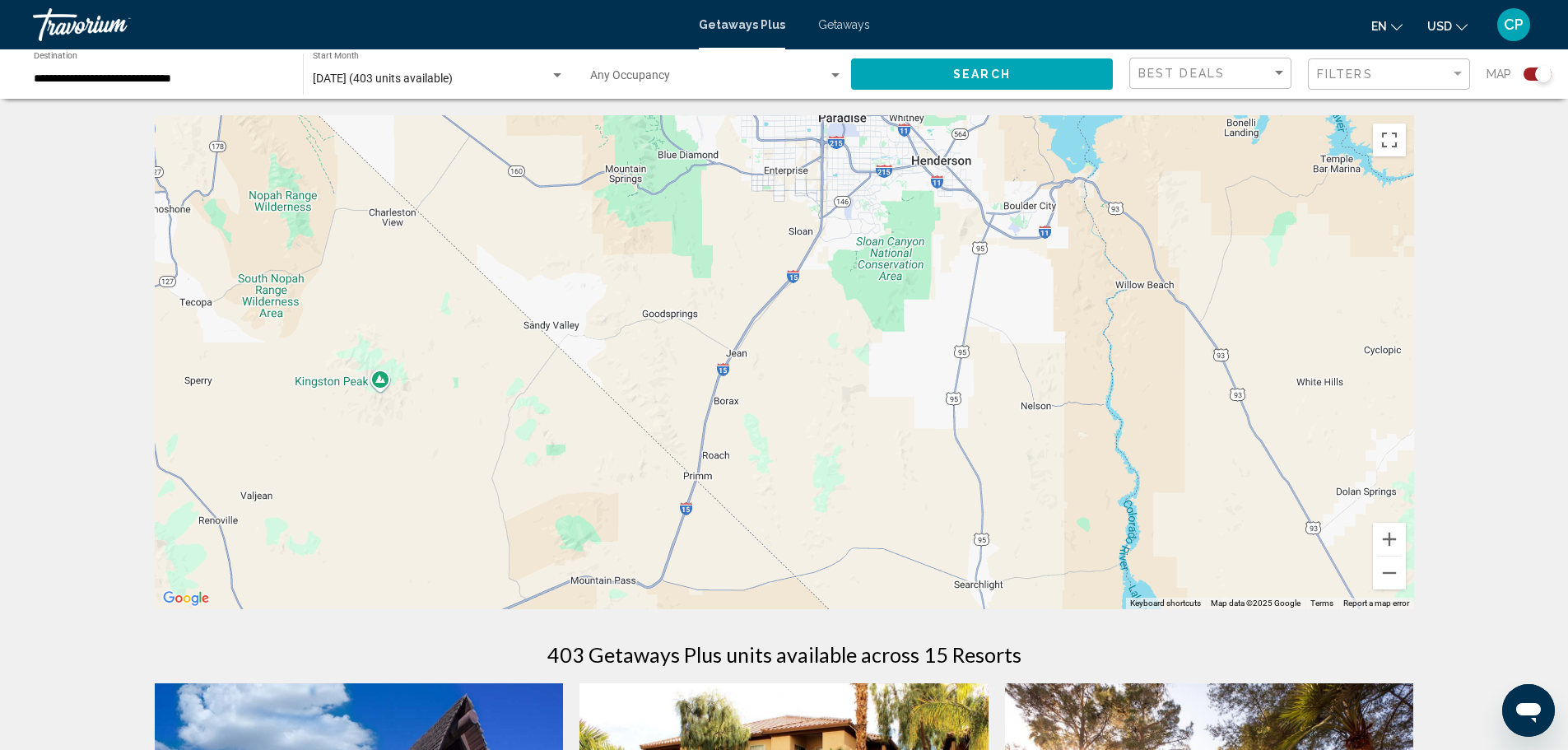
drag, startPoint x: 1272, startPoint y: 405, endPoint x: 774, endPoint y: 671, distance: 564.6
click at [774, 671] on div "← Move left → Move right ↑ Move up ↓ Move down + Zoom in - Zoom out Home Jump l…" at bounding box center [784, 696] width 1325 height 1161
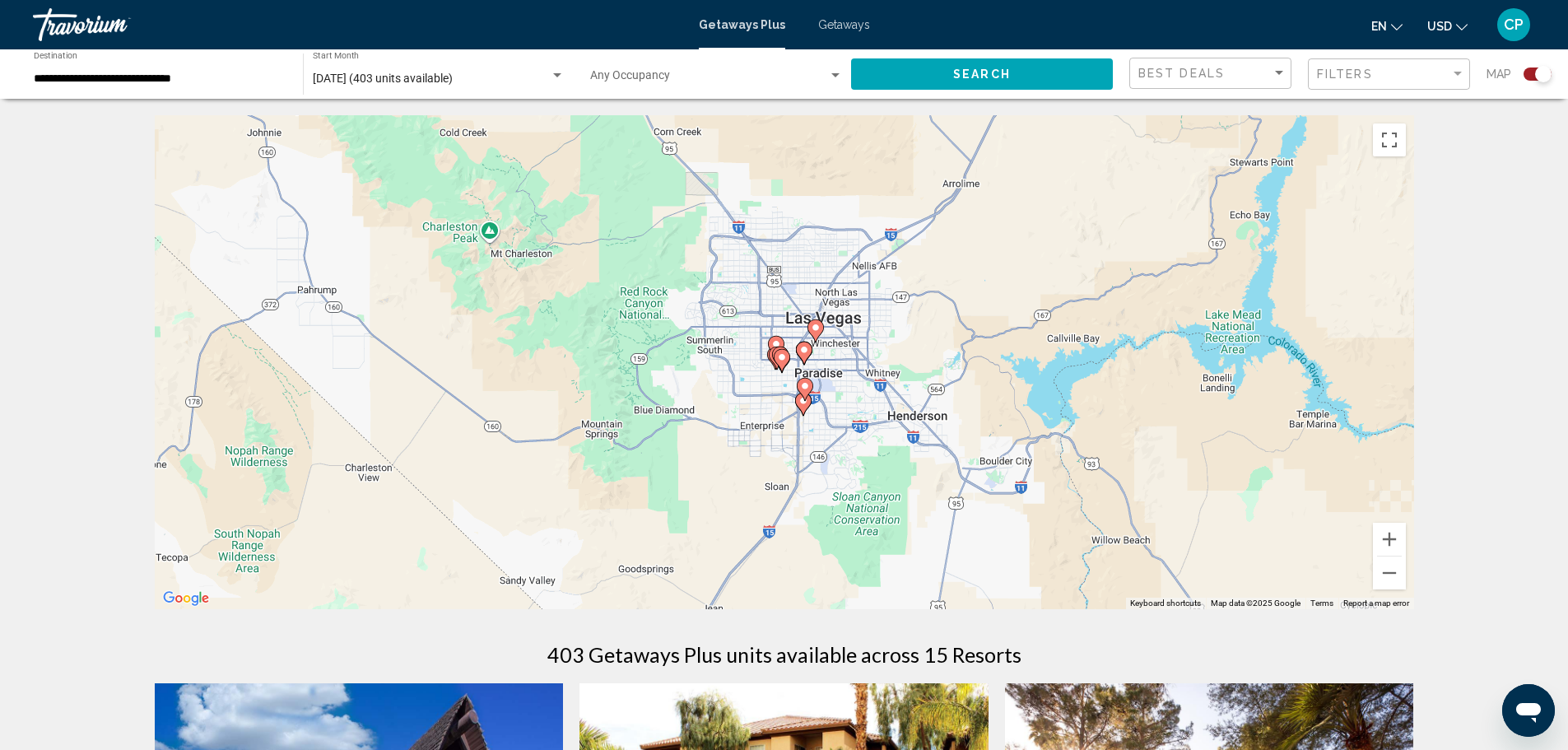
drag, startPoint x: 852, startPoint y: 361, endPoint x: 851, endPoint y: 593, distance: 232.0
click at [834, 595] on div "To activate drag with keyboard, press Alt + Enter. Once in keyboard drag state,…" at bounding box center [784, 363] width 1259 height 494
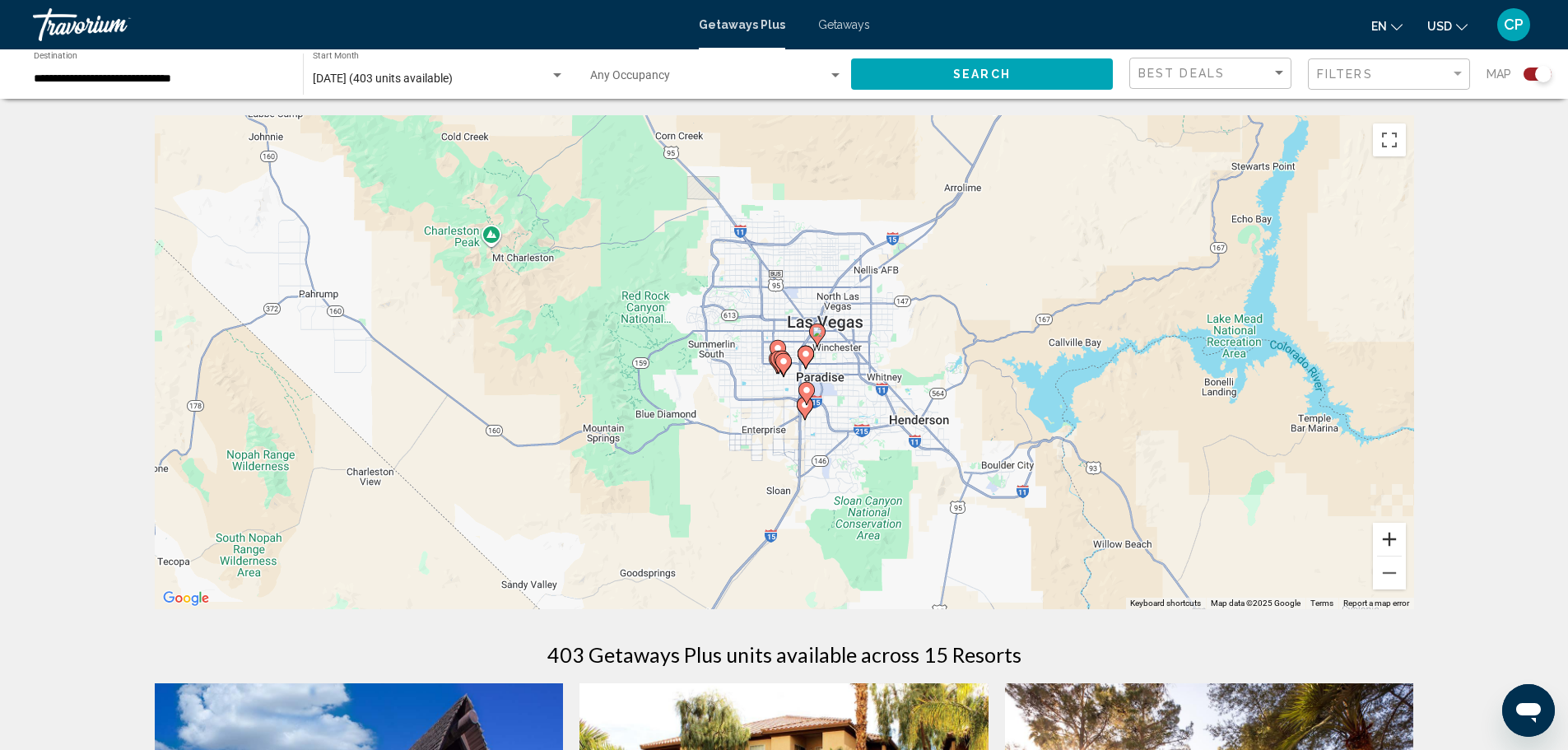
click at [1392, 528] on button "Zoom in" at bounding box center [1390, 539] width 33 height 33
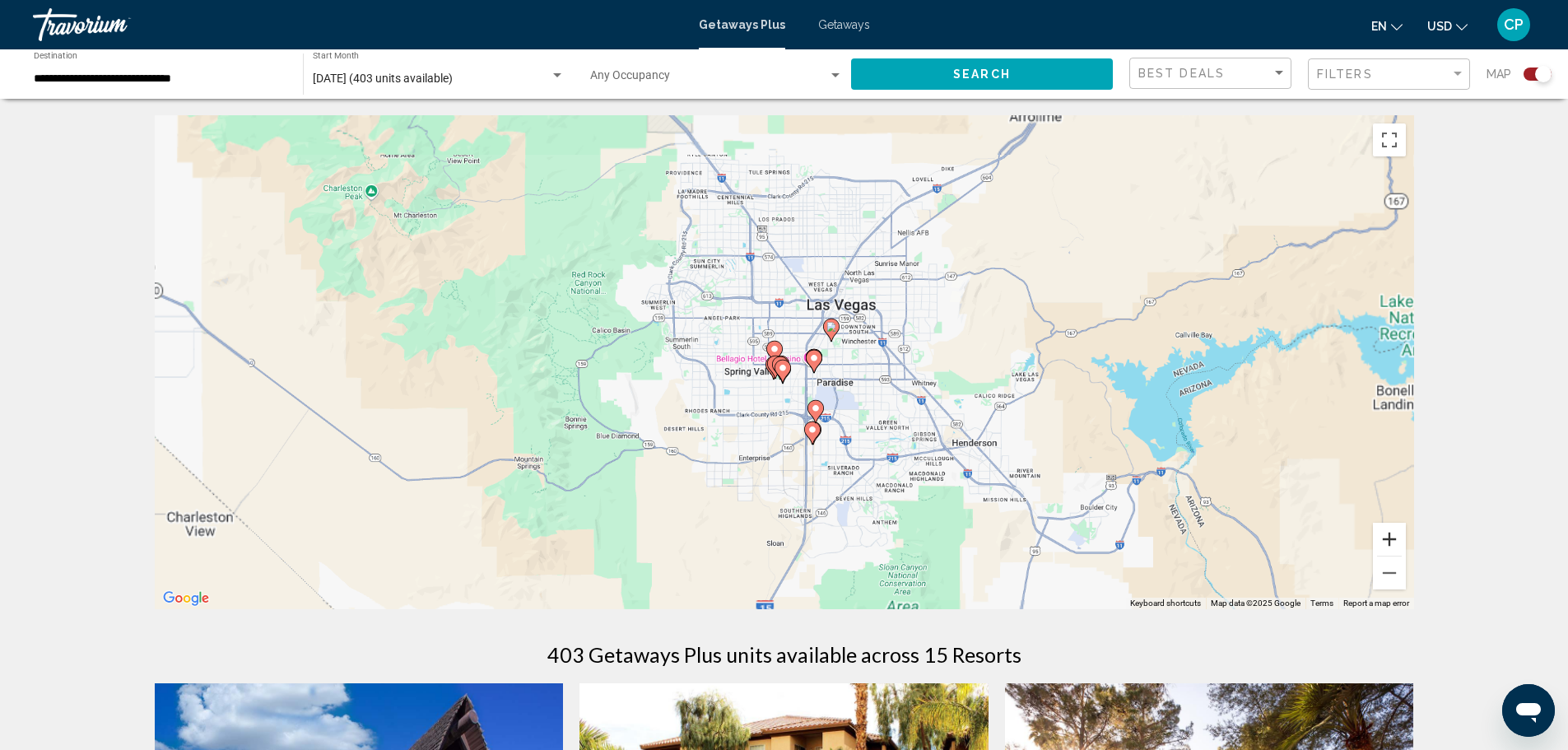
click at [1392, 528] on button "Zoom in" at bounding box center [1390, 539] width 33 height 33
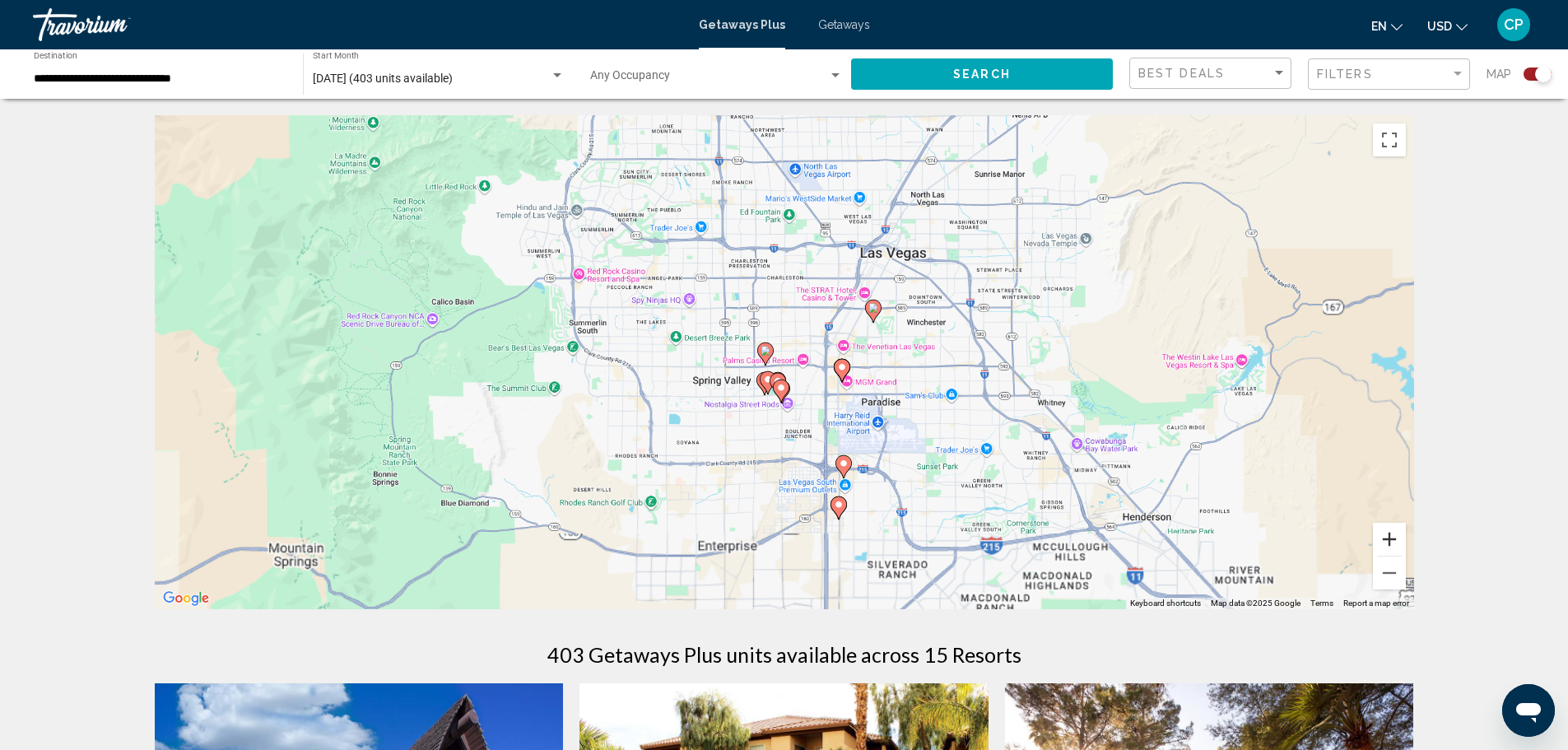
click at [1392, 528] on button "Zoom in" at bounding box center [1390, 539] width 33 height 33
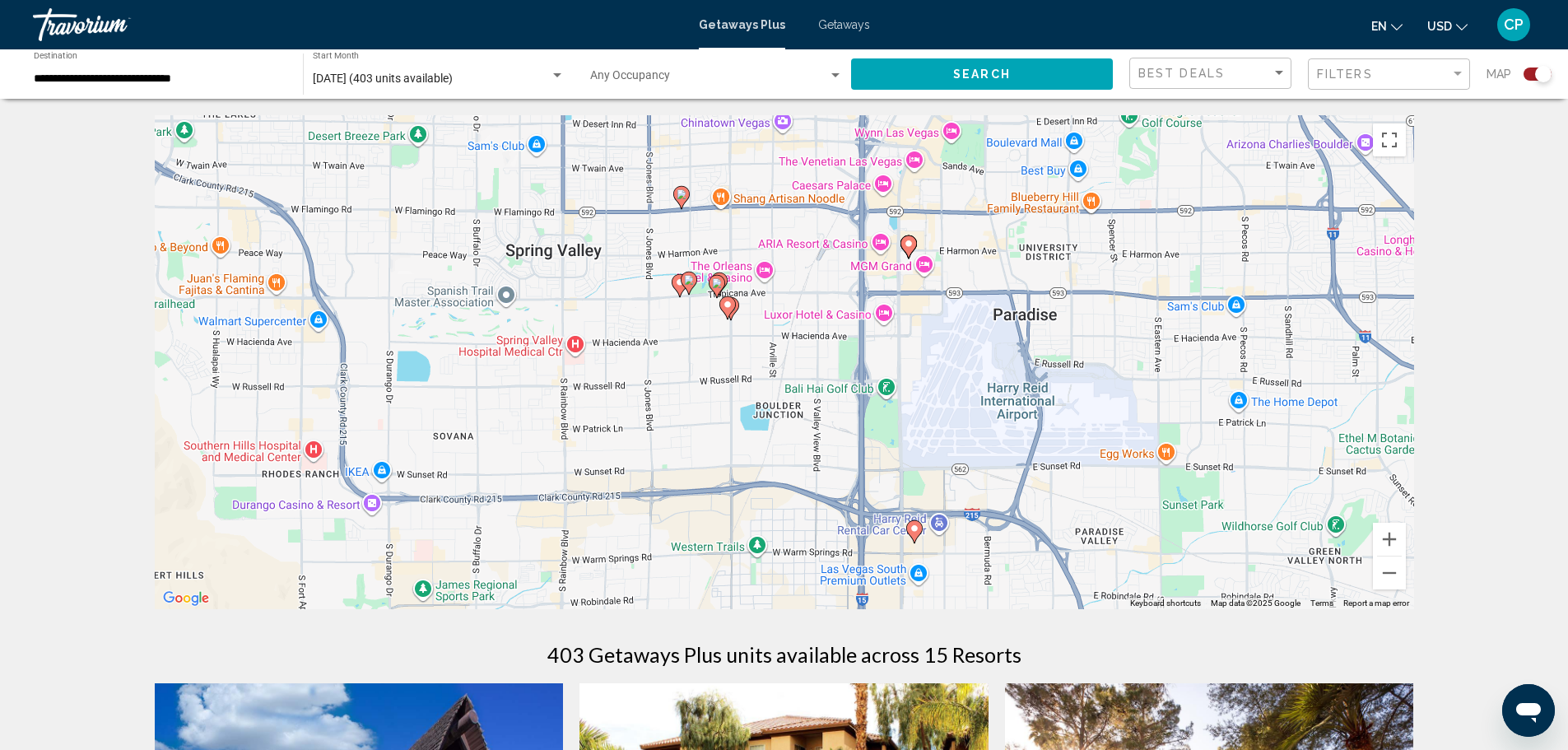
drag, startPoint x: 1151, startPoint y: 460, endPoint x: 1100, endPoint y: 281, distance: 186.1
click at [1100, 281] on div "To activate drag with keyboard, press Alt + Enter. Once in keyboard drag state,…" at bounding box center [784, 363] width 1259 height 494
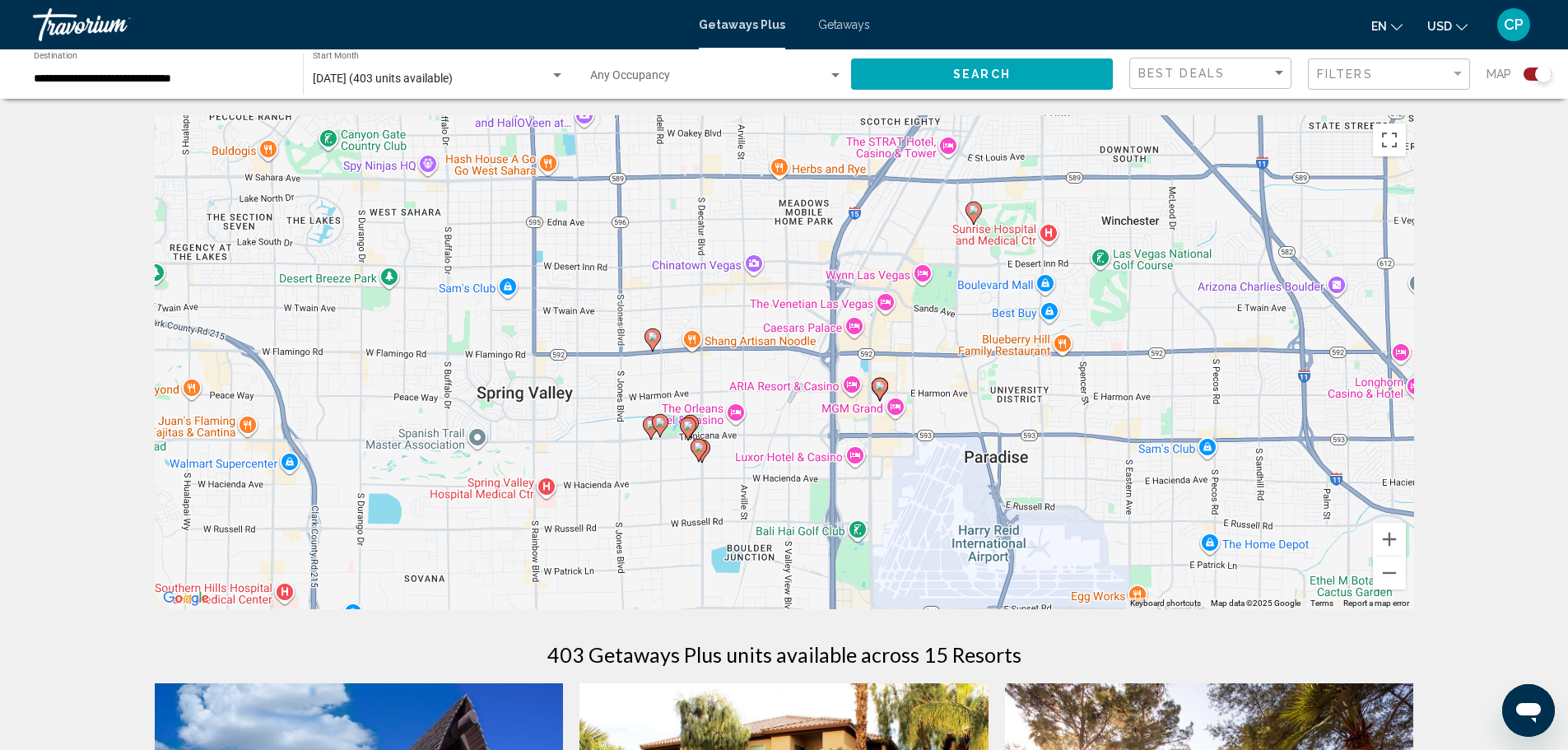
drag, startPoint x: 1062, startPoint y: 251, endPoint x: 1035, endPoint y: 400, distance: 151.4
click at [1035, 400] on div "To activate drag with keyboard, press Alt + Enter. Once in keyboard drag state,…" at bounding box center [784, 363] width 1259 height 494
click at [1387, 542] on button "Zoom in" at bounding box center [1390, 539] width 33 height 33
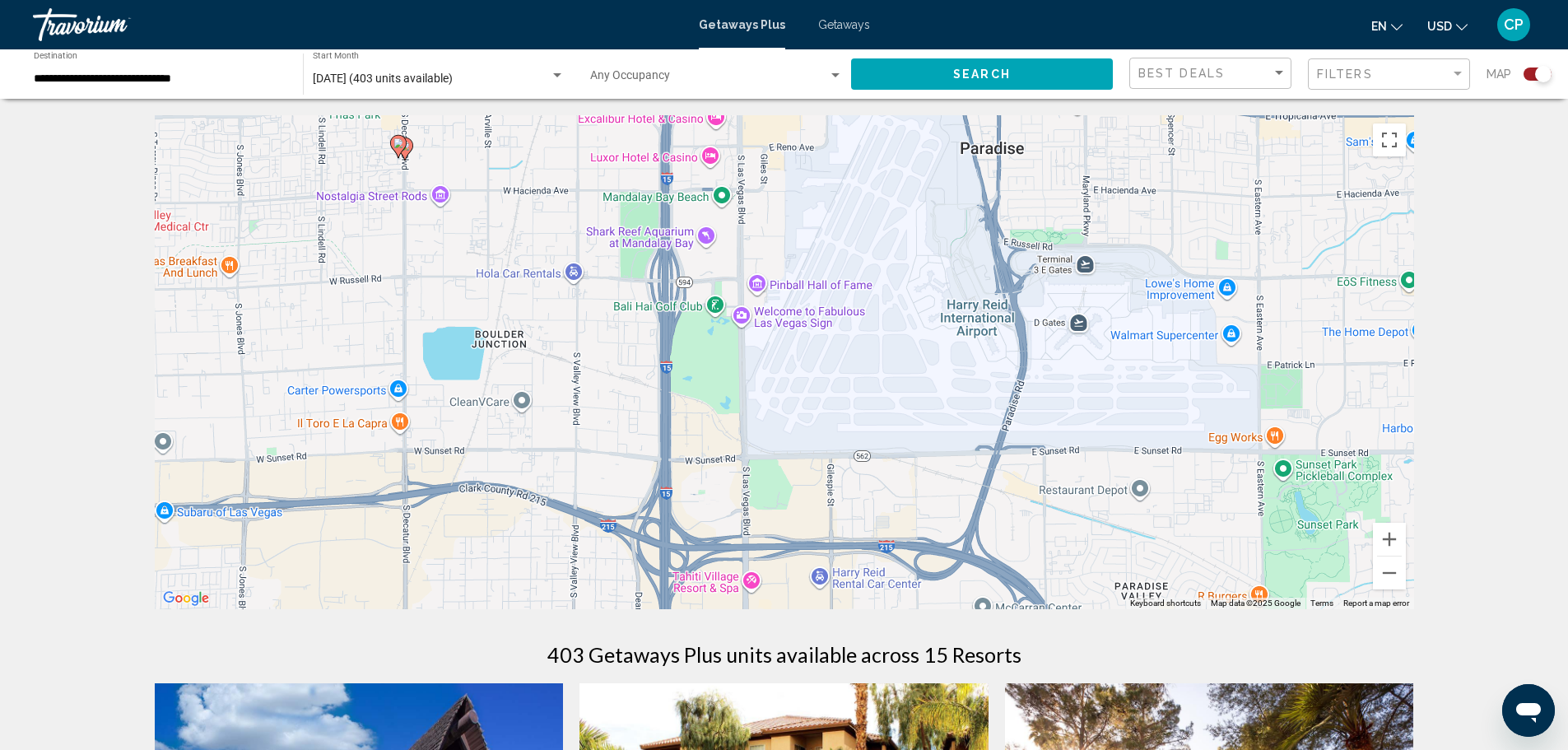
drag, startPoint x: 968, startPoint y: 497, endPoint x: 747, endPoint y: 83, distance: 469.3
drag, startPoint x: 1483, startPoint y: 425, endPoint x: 1545, endPoint y: 244, distance: 191.3
click at [1507, 258] on div "← Move left → Move right ↑ Move up ↓ Move down + Zoom in - Zoom out Home Jump l…" at bounding box center [784, 696] width 1568 height 1161
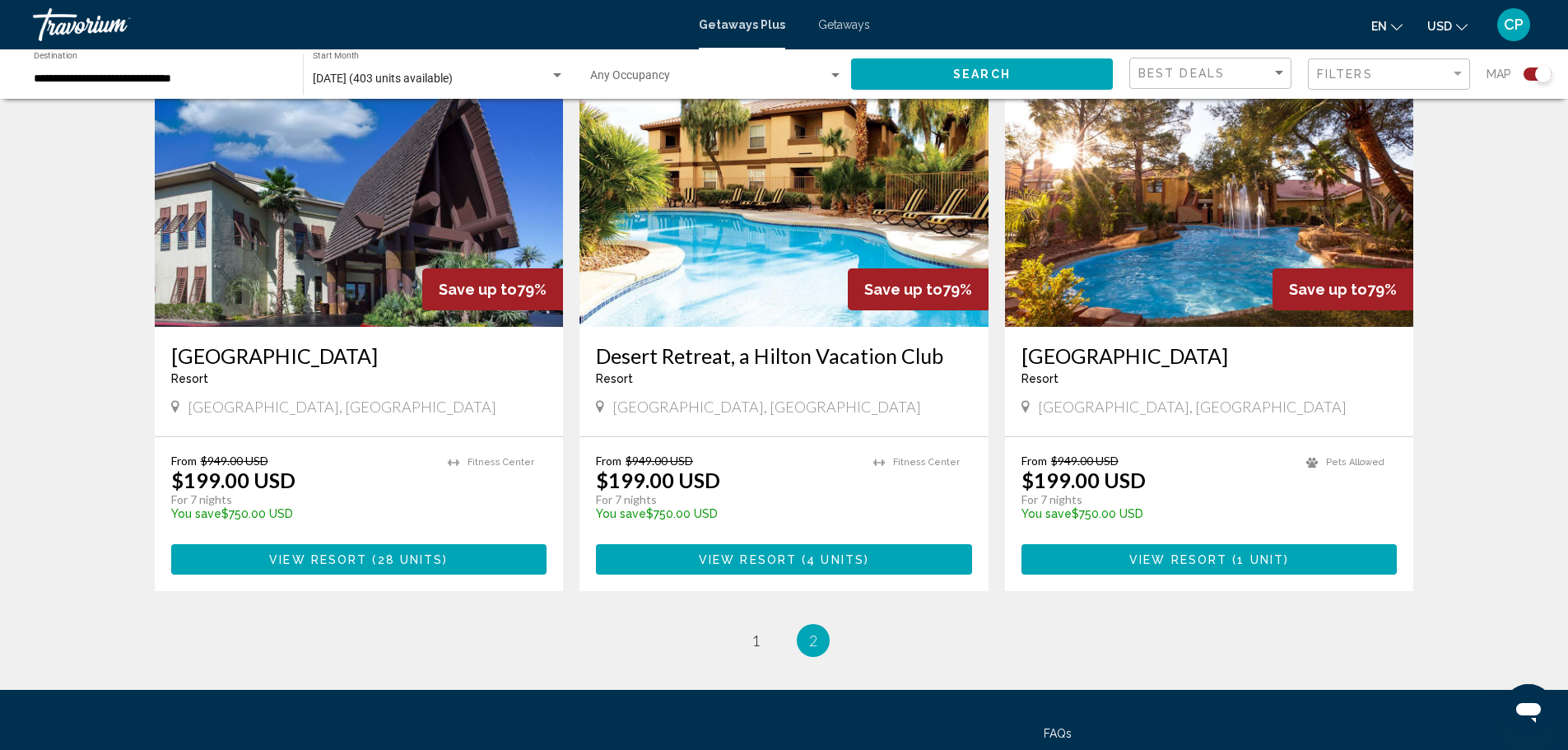
scroll to position [639, 0]
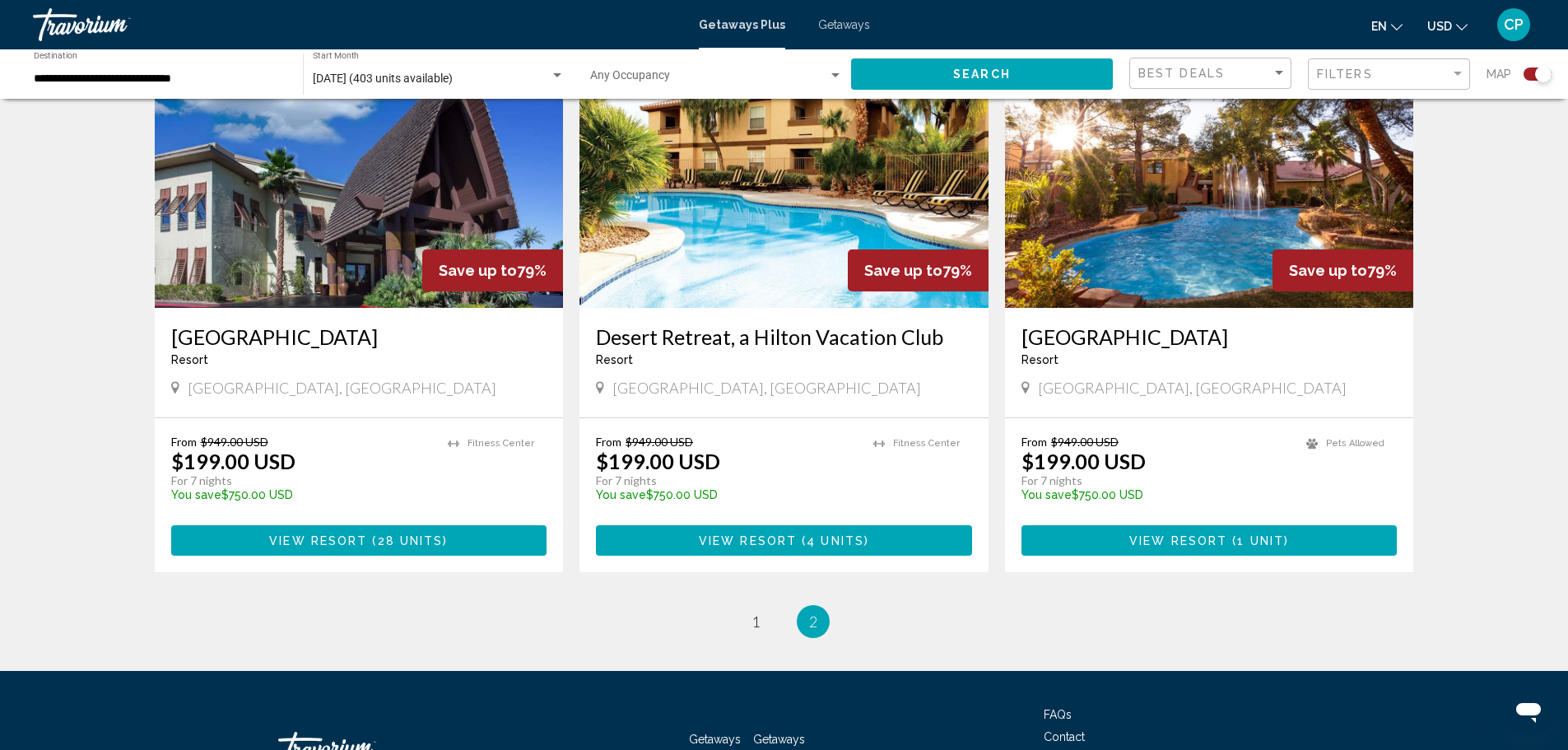
click at [1133, 337] on h3 "[GEOGRAPHIC_DATA]" at bounding box center [1210, 336] width 376 height 25
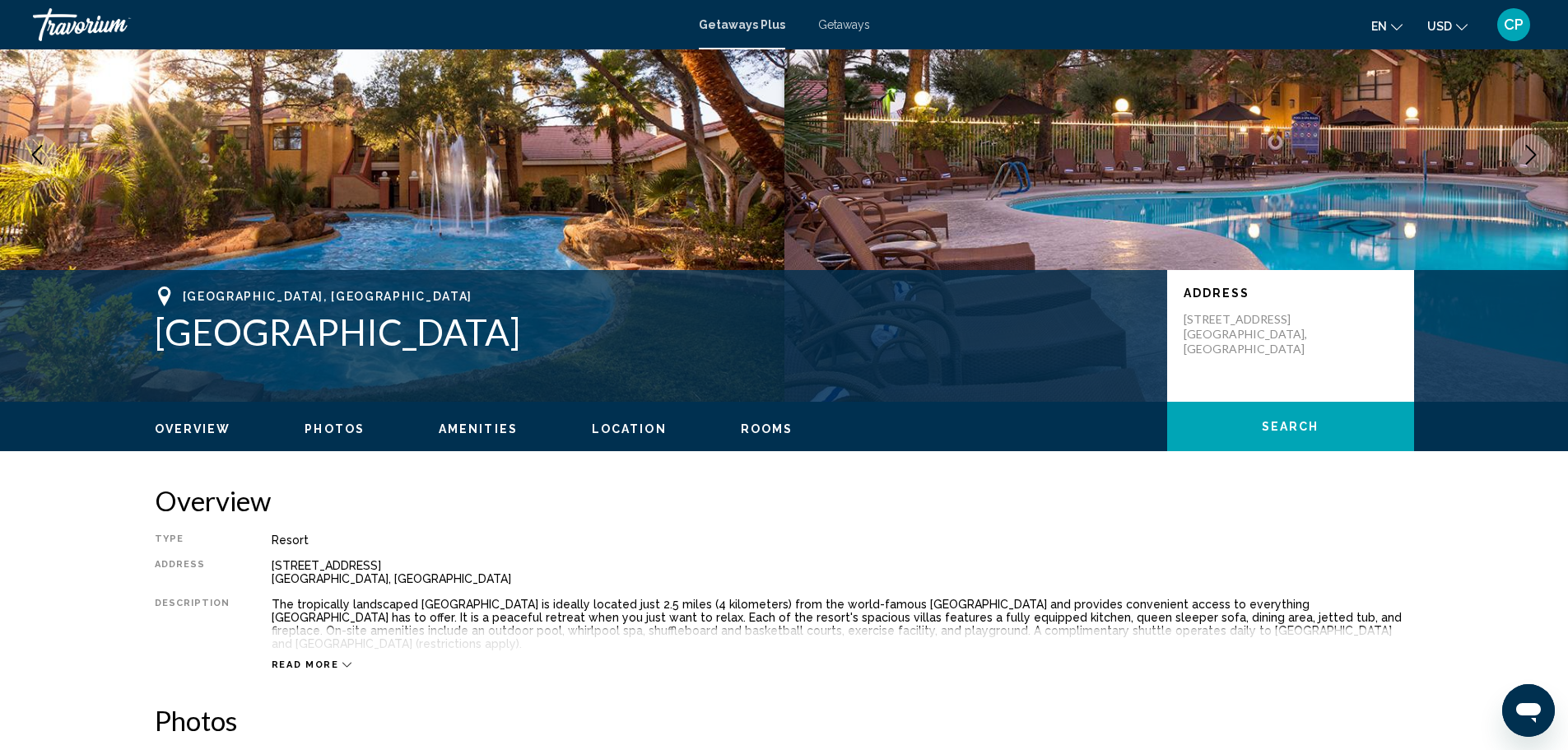
scroll to position [165, 0]
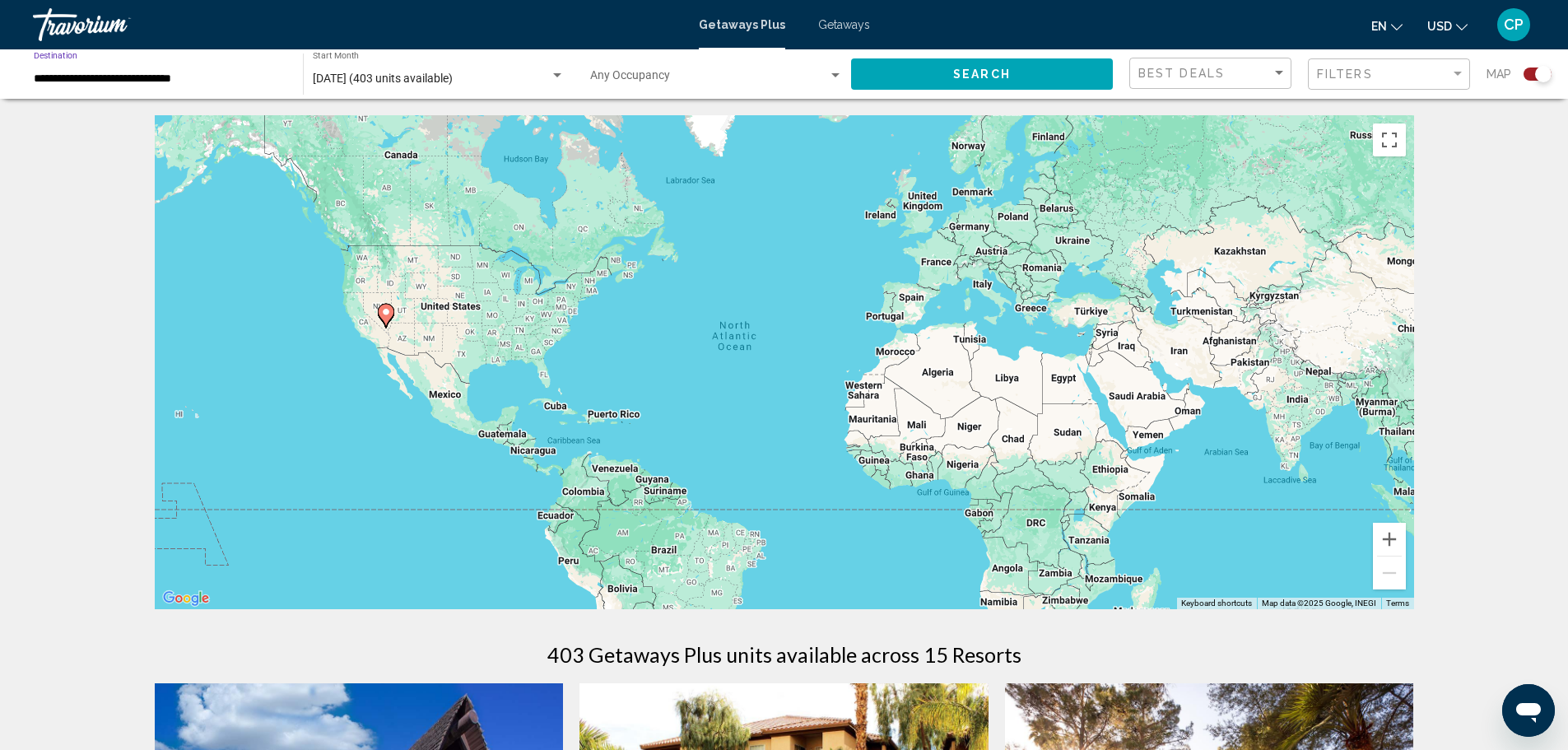
click at [194, 81] on input "**********" at bounding box center [160, 79] width 252 height 13
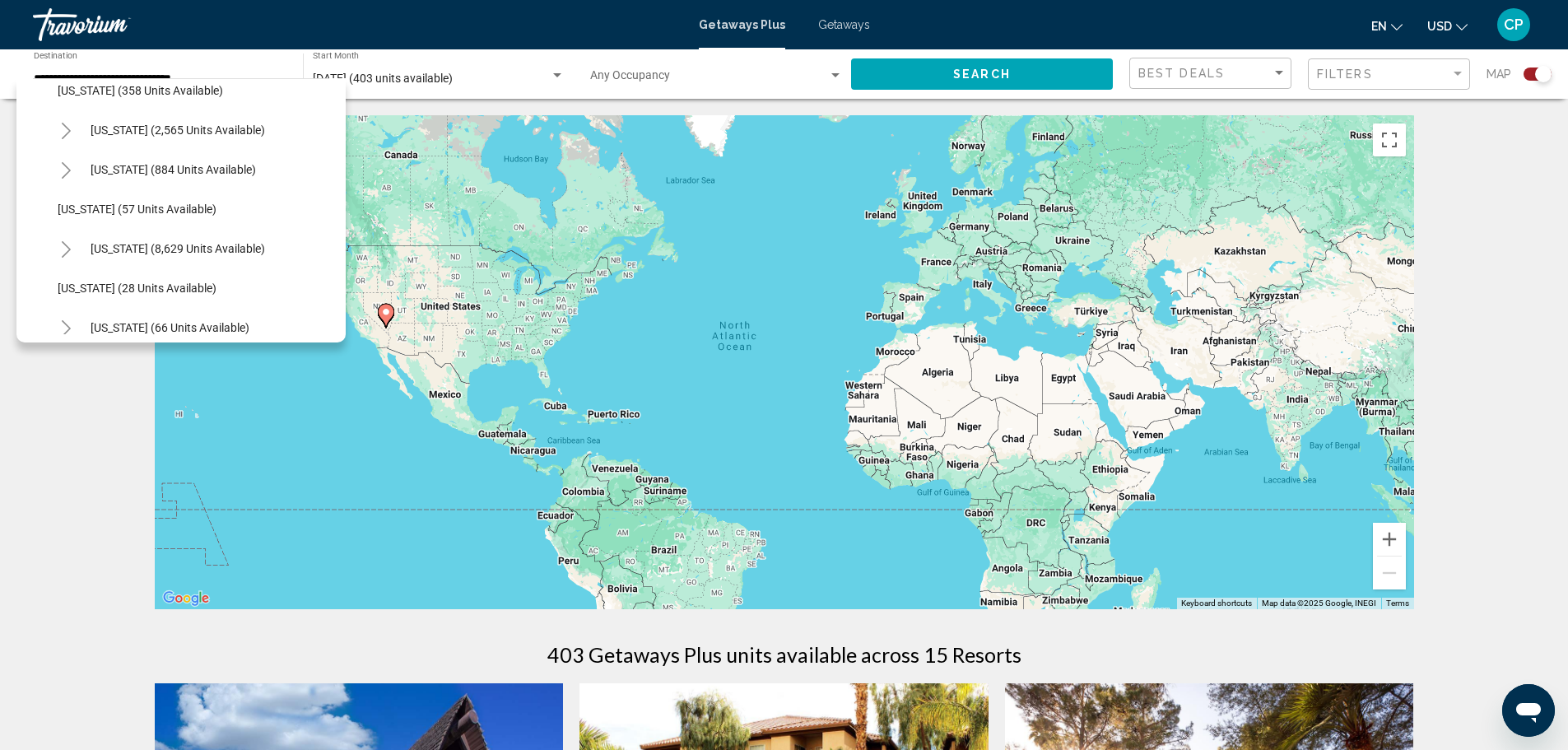
scroll to position [236, 0]
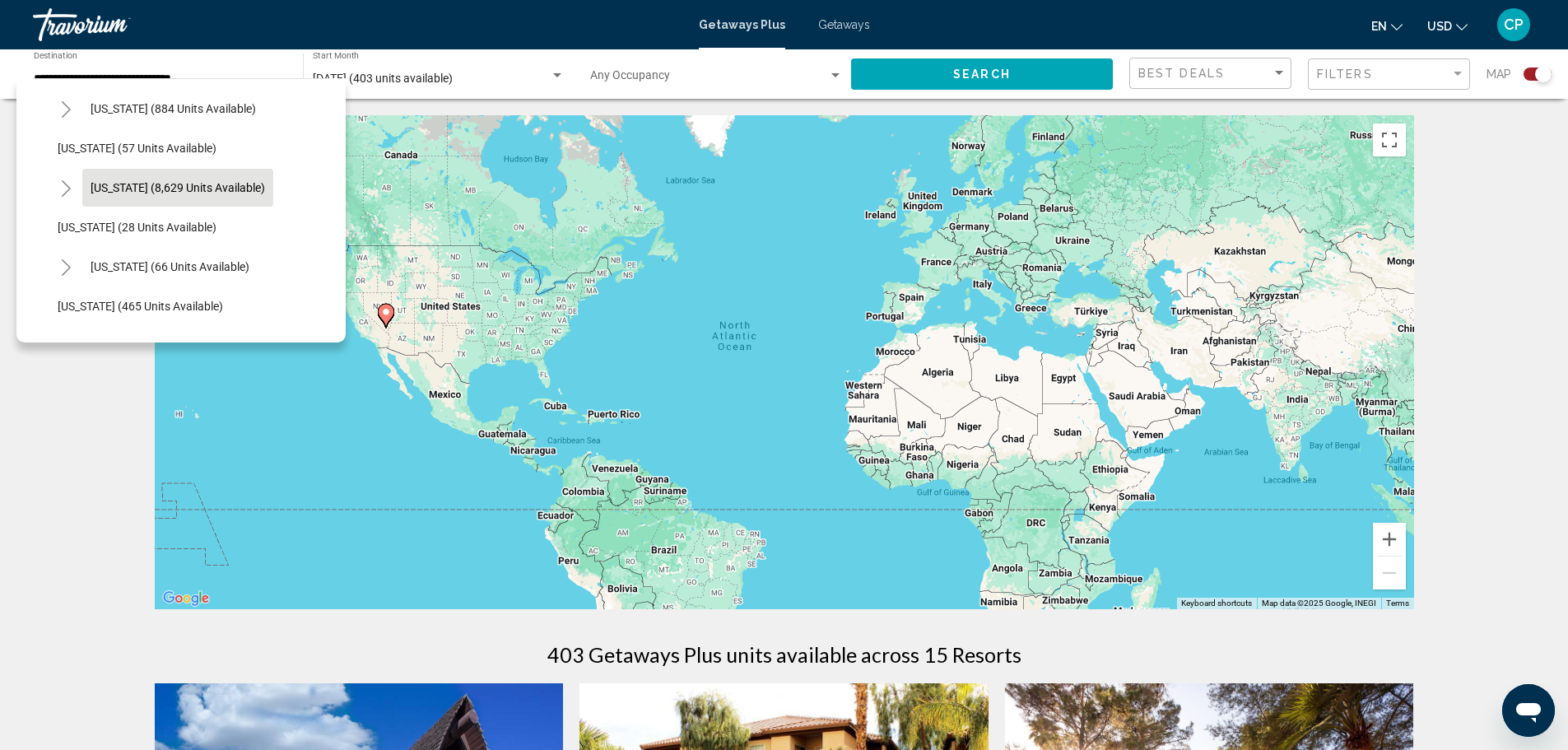
click at [128, 191] on span "[US_STATE] (8,629 units available)" at bounding box center [177, 188] width 174 height 13
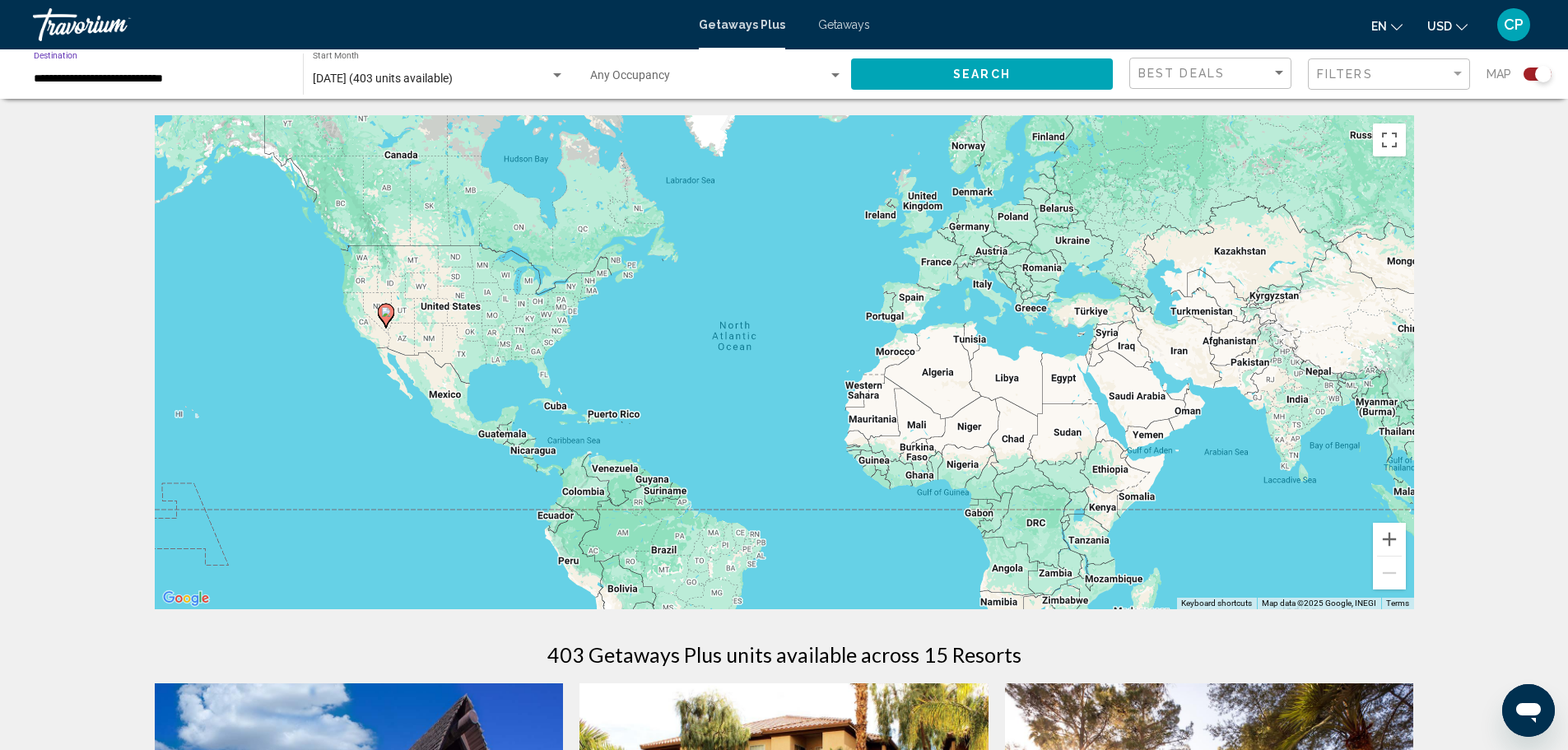
click at [114, 73] on input "**********" at bounding box center [160, 79] width 252 height 13
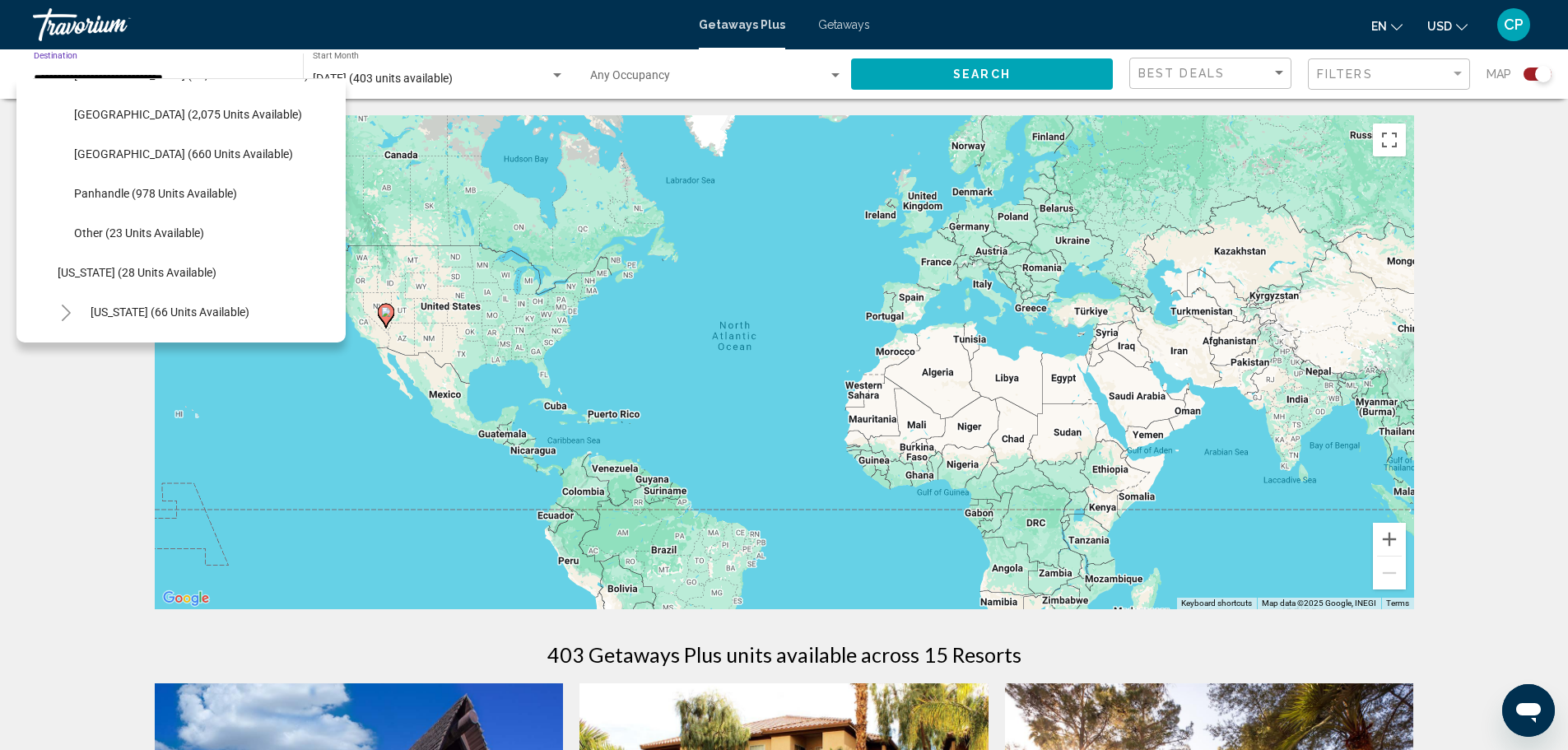
scroll to position [305, 0]
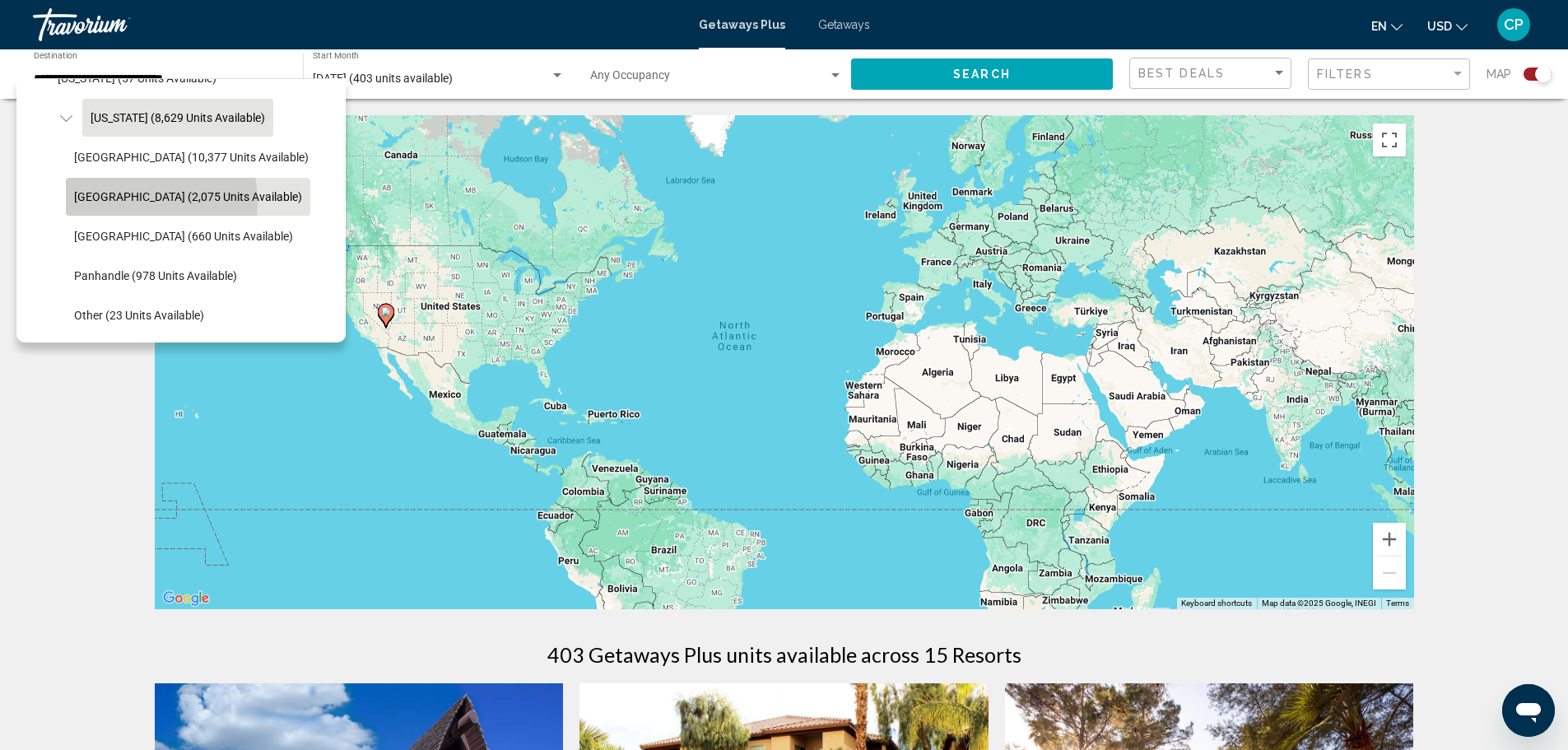
click at [134, 202] on span "[GEOGRAPHIC_DATA] (2,075 units available)" at bounding box center [188, 196] width 228 height 13
type input "**********"
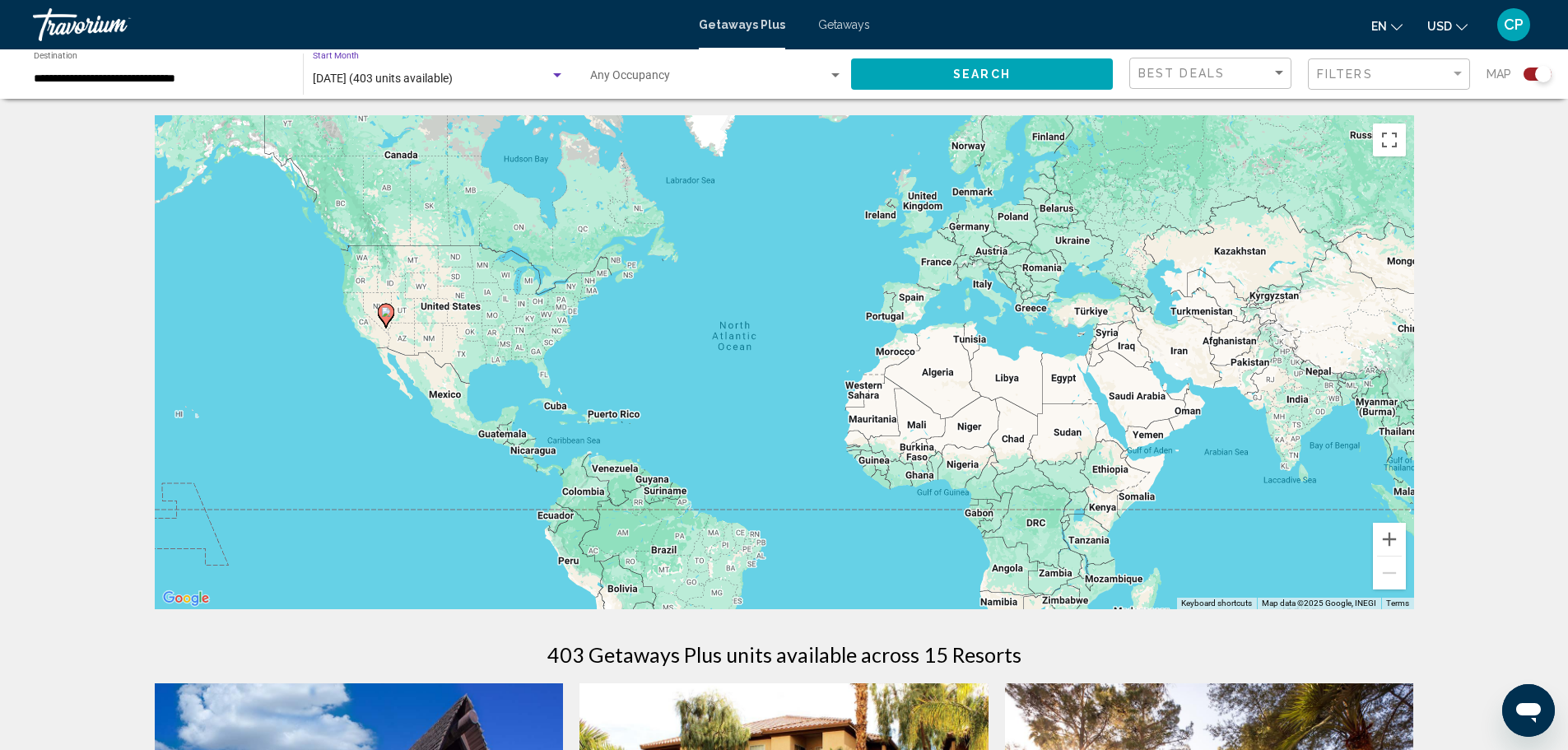
click at [347, 80] on span "[DATE] (403 units available)" at bounding box center [383, 78] width 140 height 13
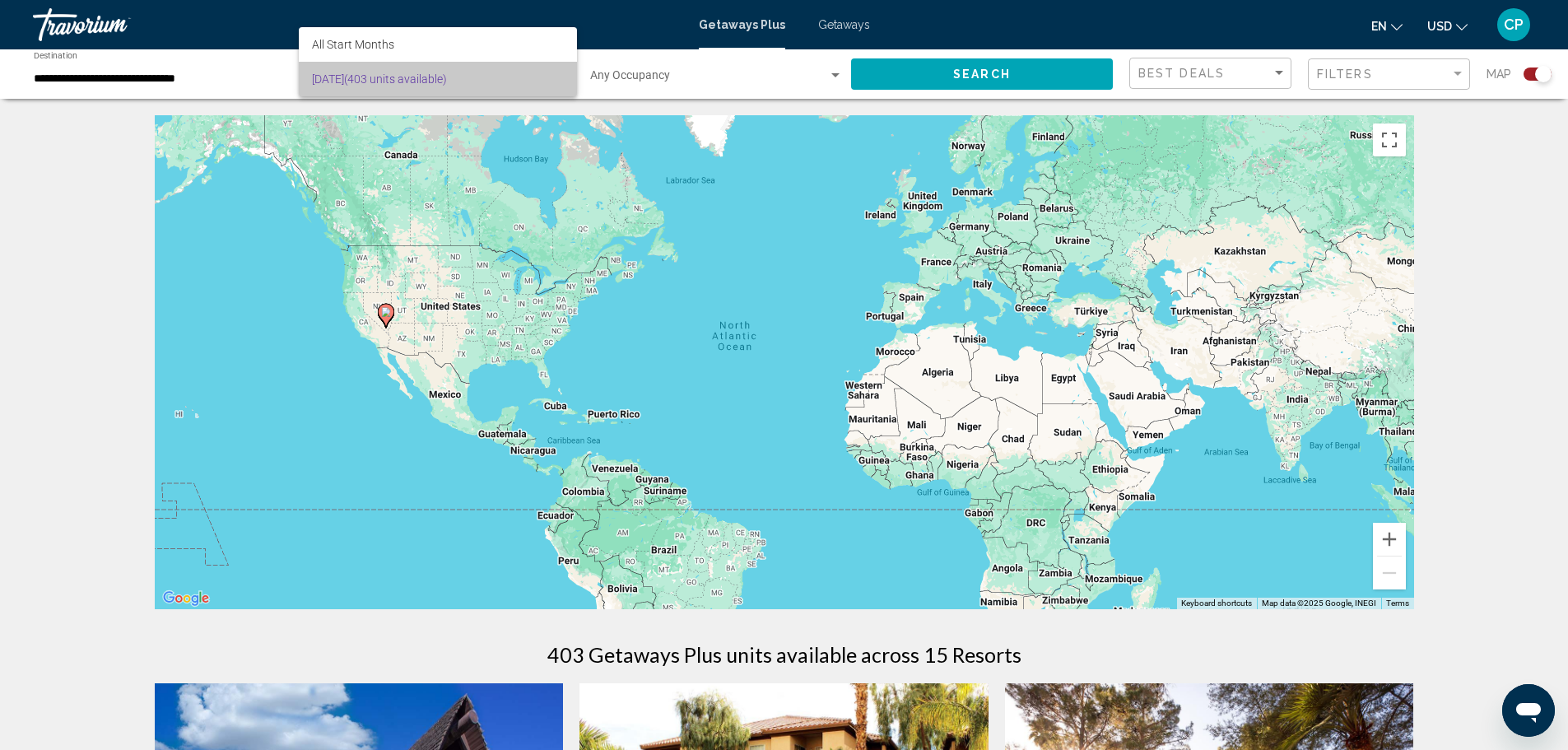
click at [347, 80] on span "[DATE] (403 units available)" at bounding box center [437, 78] width 252 height 34
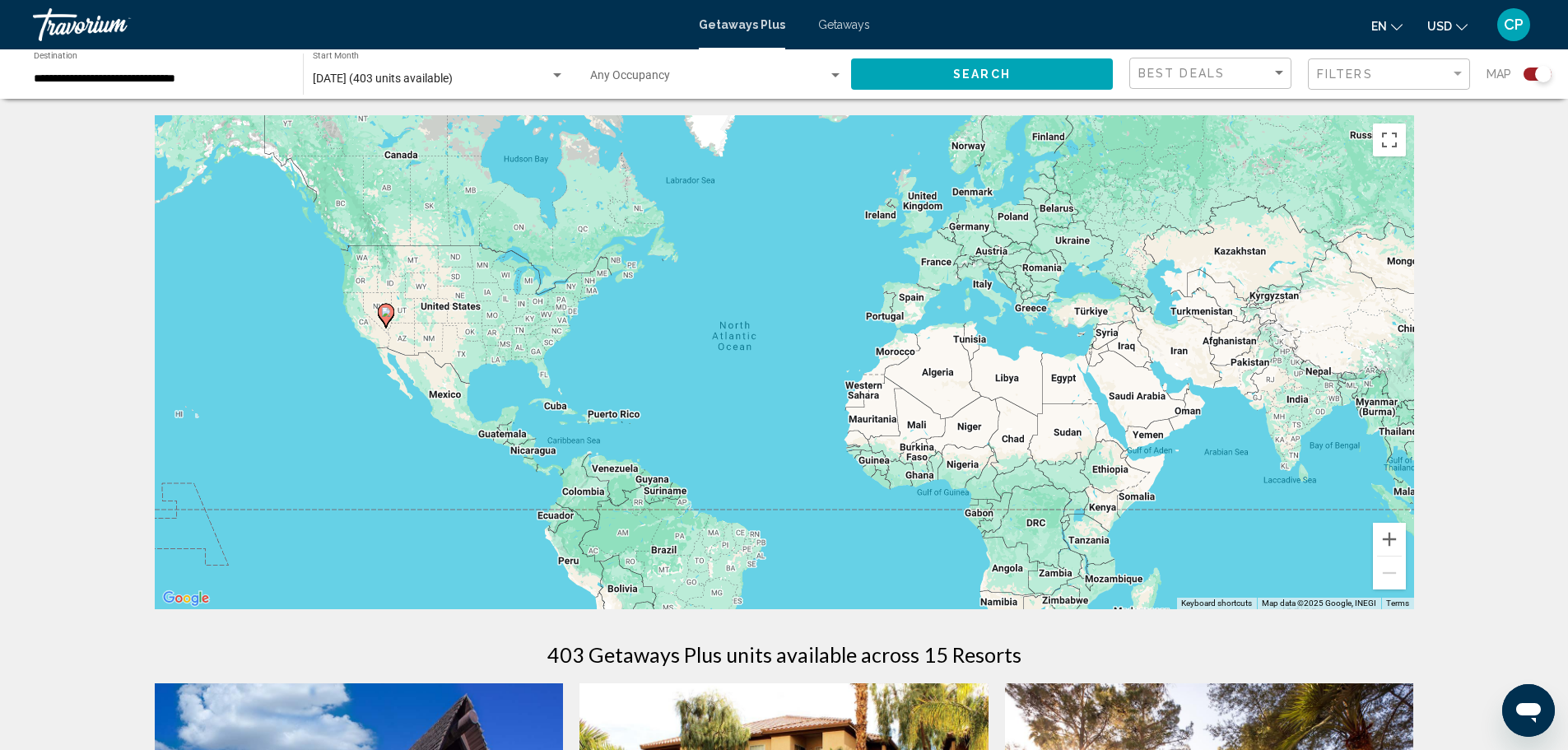
drag, startPoint x: 893, startPoint y: 82, endPoint x: 637, endPoint y: 114, distance: 258.0
click at [562, 81] on div "Search widget" at bounding box center [557, 75] width 15 height 13
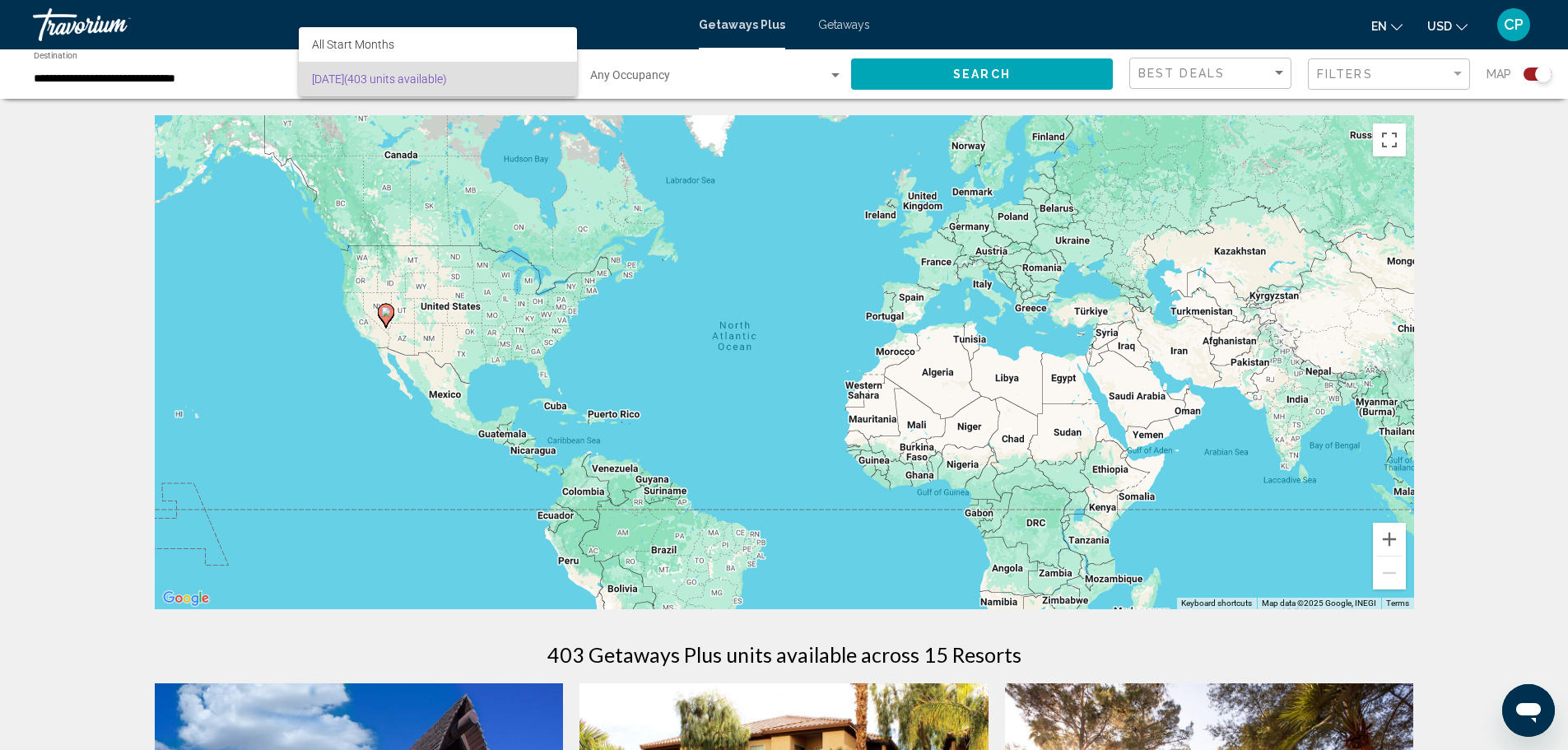
click at [802, 29] on div at bounding box center [784, 375] width 1568 height 750
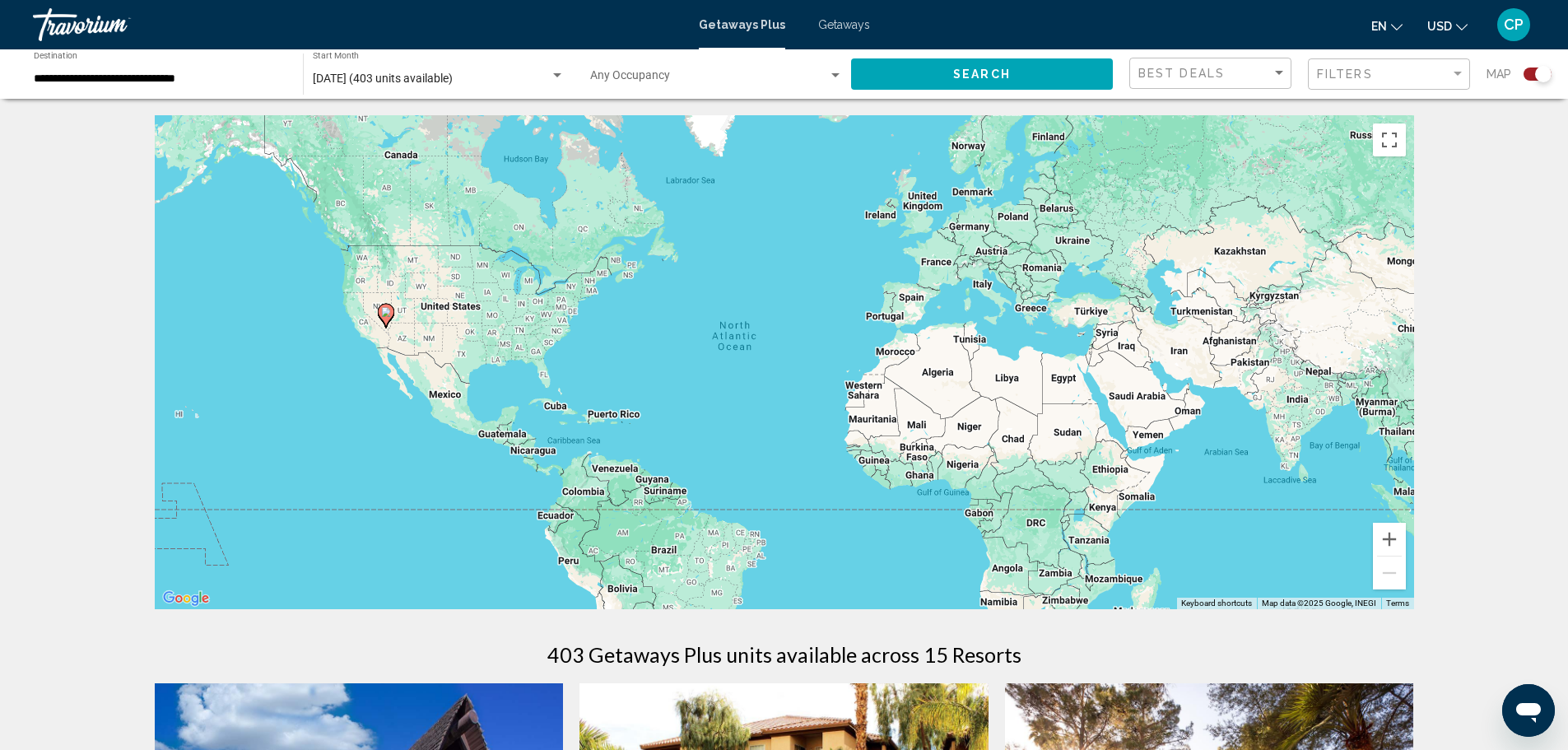
click at [827, 29] on span "Getaways" at bounding box center [844, 25] width 52 height 13
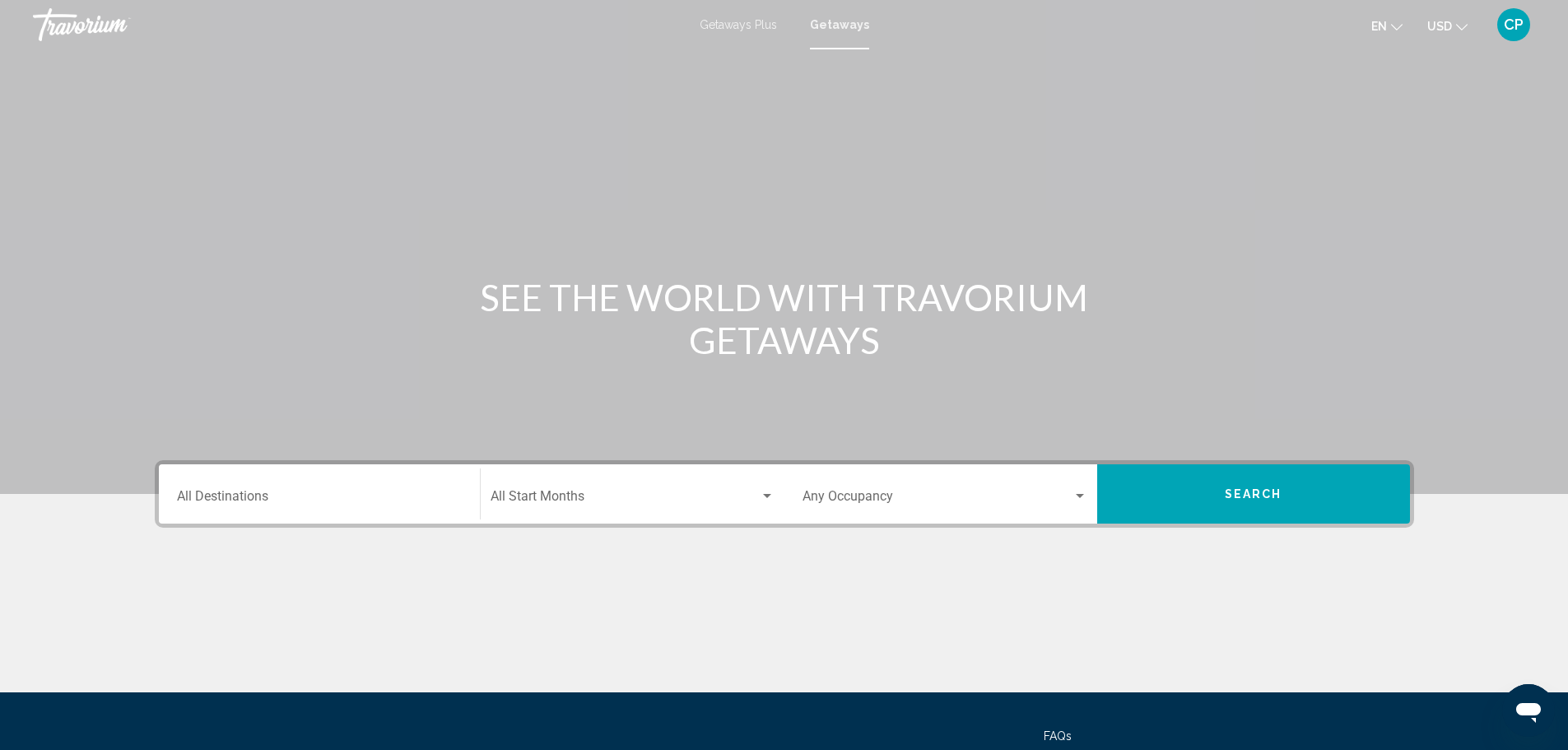
click at [726, 28] on span "Getaways Plus" at bounding box center [738, 25] width 77 height 13
click at [368, 478] on div "Destination All Destinations" at bounding box center [319, 493] width 285 height 52
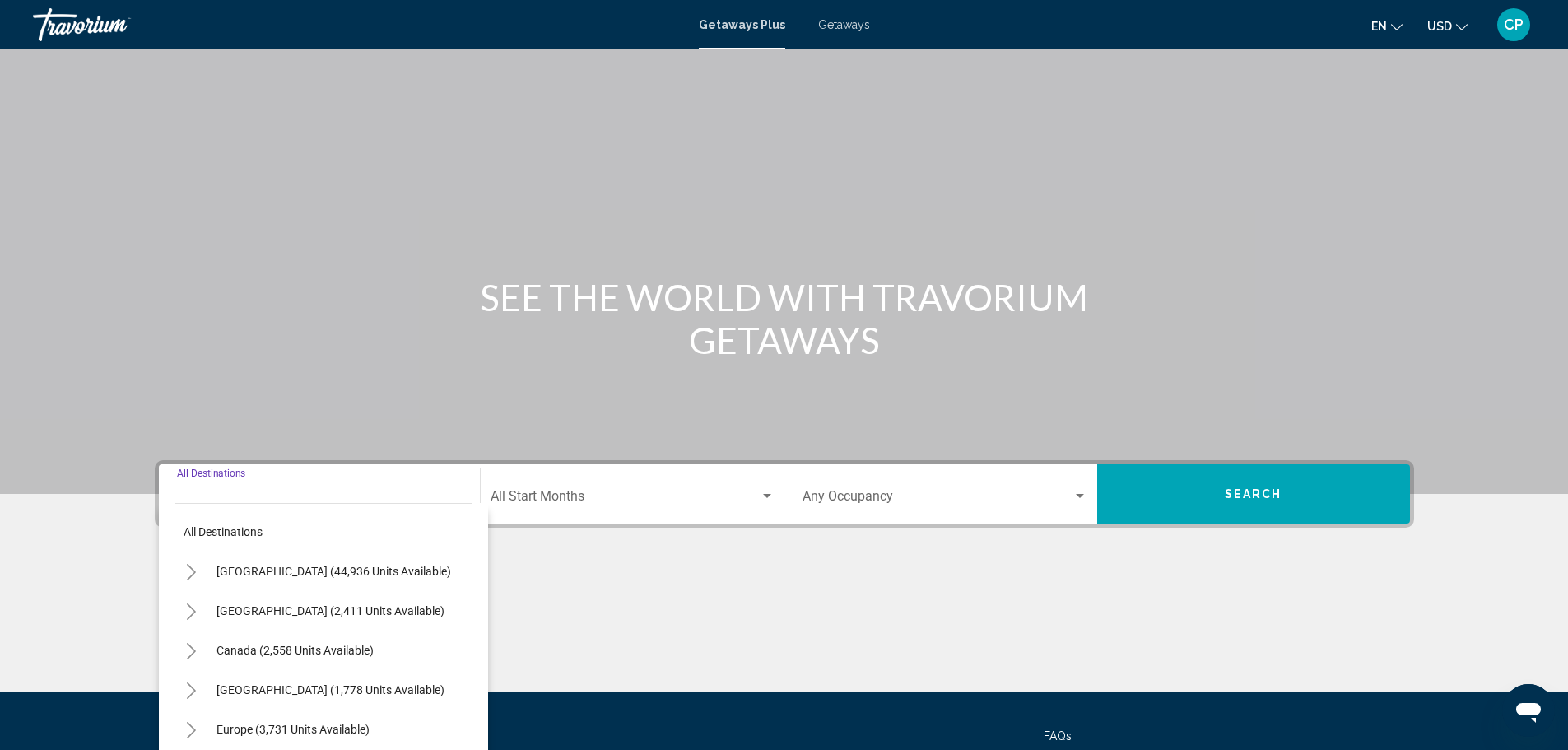
scroll to position [144, 0]
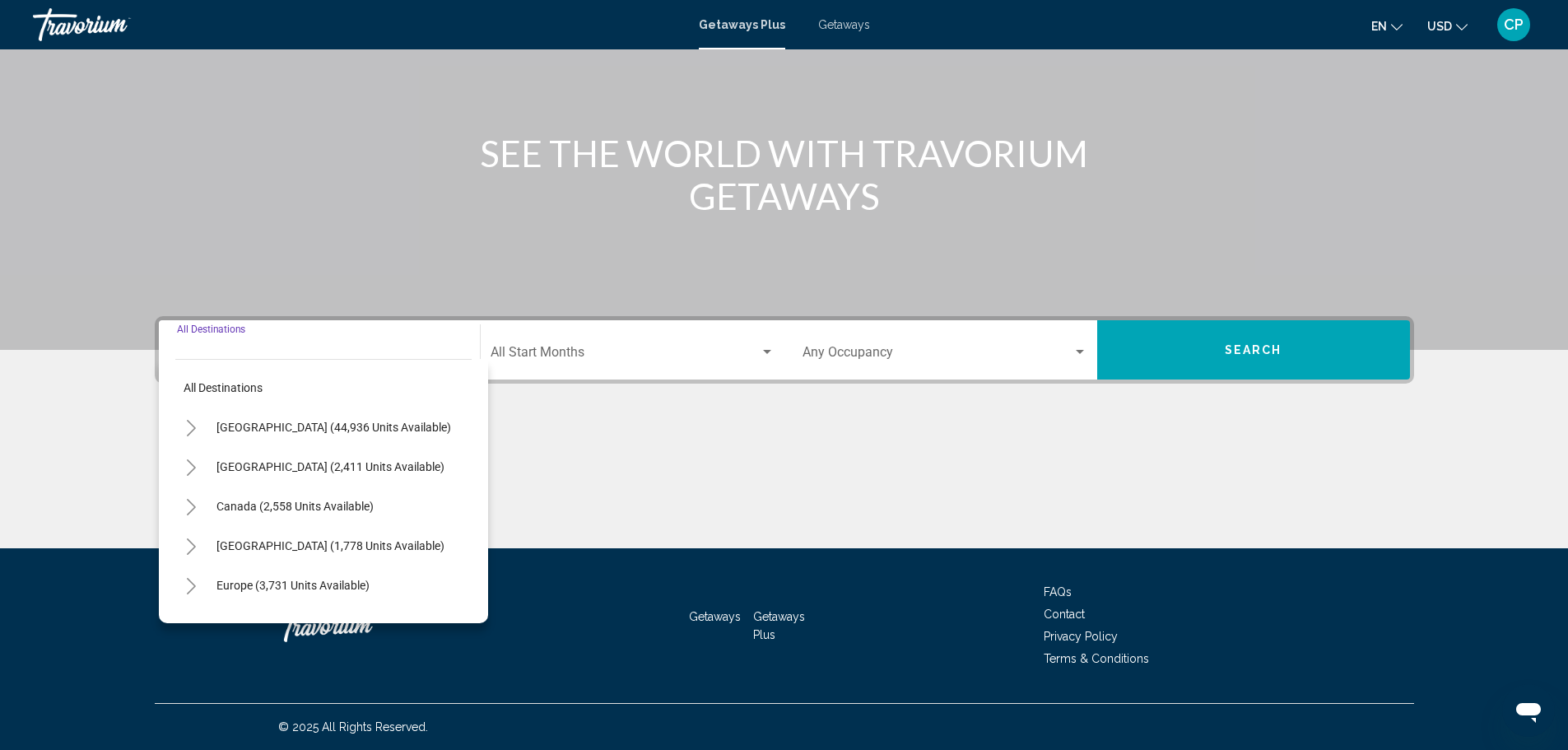
click at [185, 432] on icon "Toggle United States (44,936 units available)" at bounding box center [191, 428] width 12 height 17
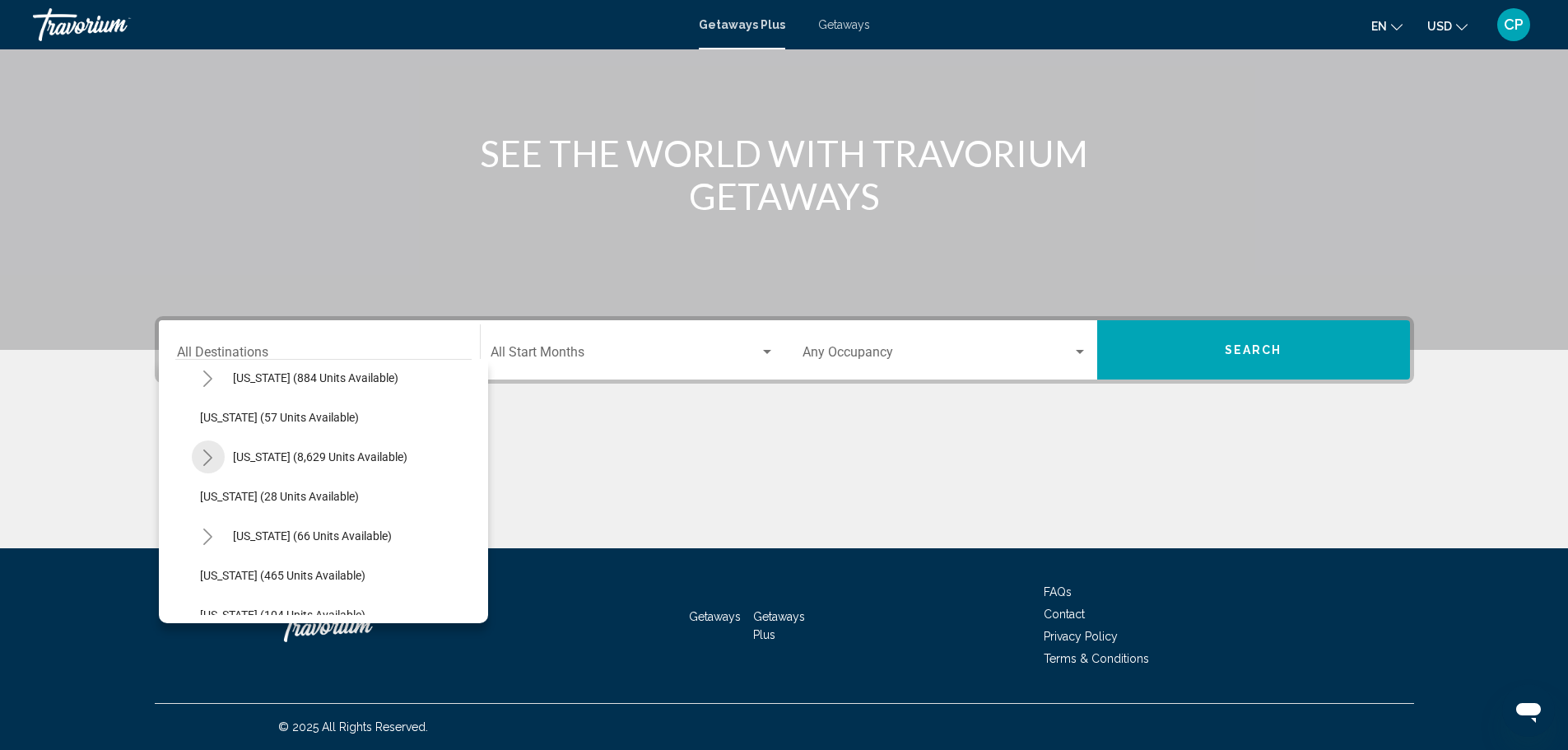
click at [210, 462] on icon "Toggle Florida (8,629 units available)" at bounding box center [208, 457] width 12 height 17
click at [252, 523] on button "[GEOGRAPHIC_DATA] (2,075 units available)" at bounding box center [330, 535] width 245 height 38
type input "**********"
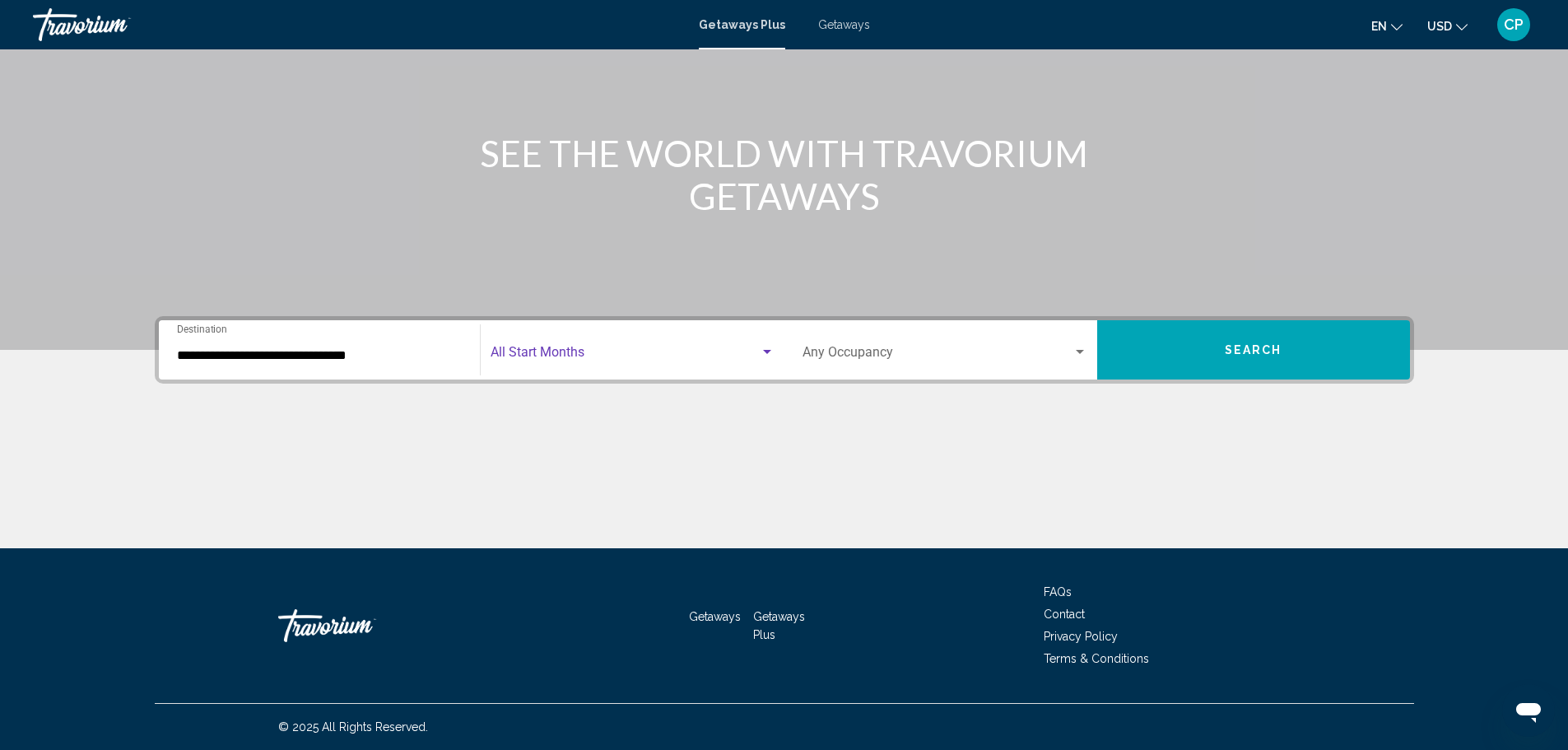
click at [555, 357] on span "Search widget" at bounding box center [625, 355] width 269 height 15
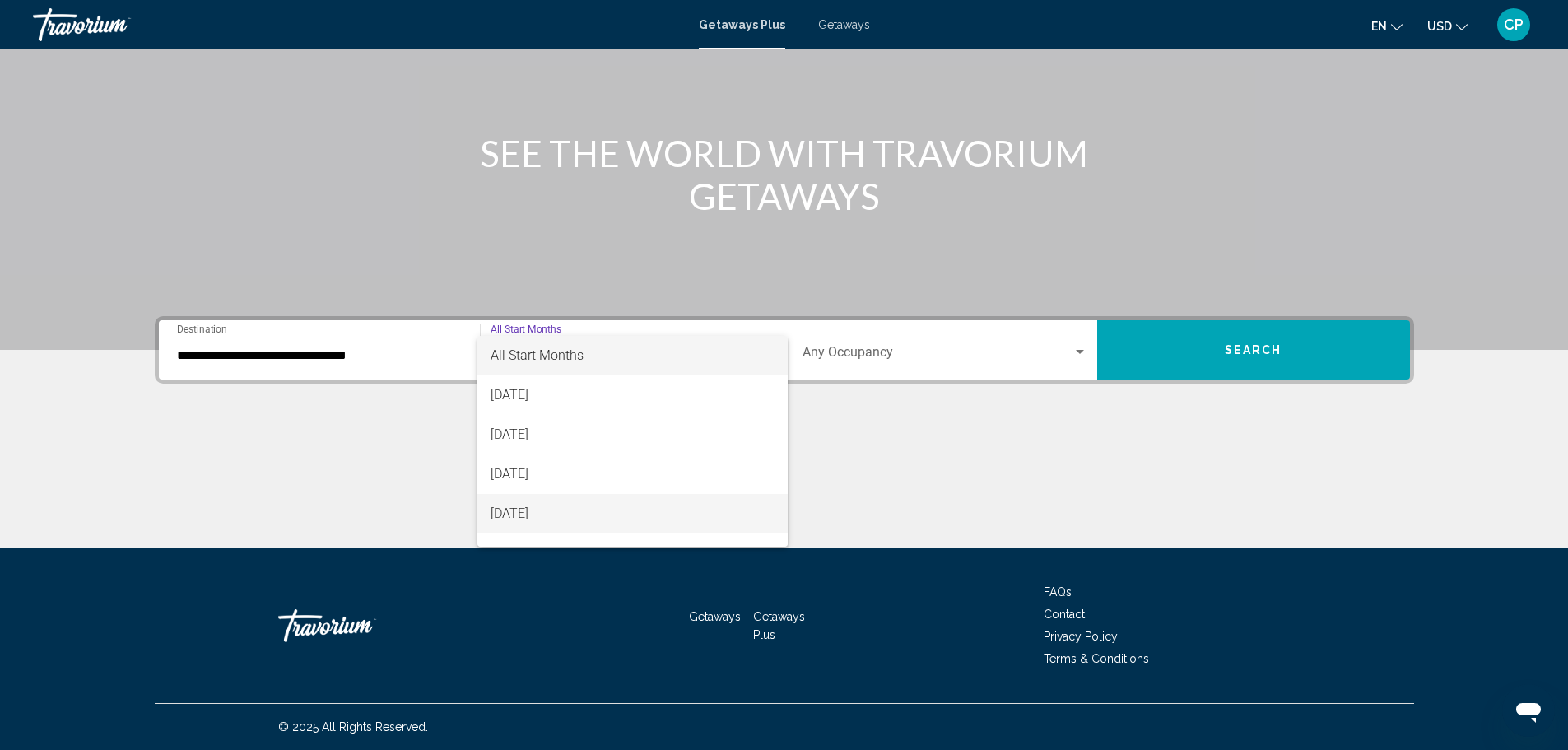
click at [561, 504] on span "[DATE]" at bounding box center [633, 513] width 284 height 39
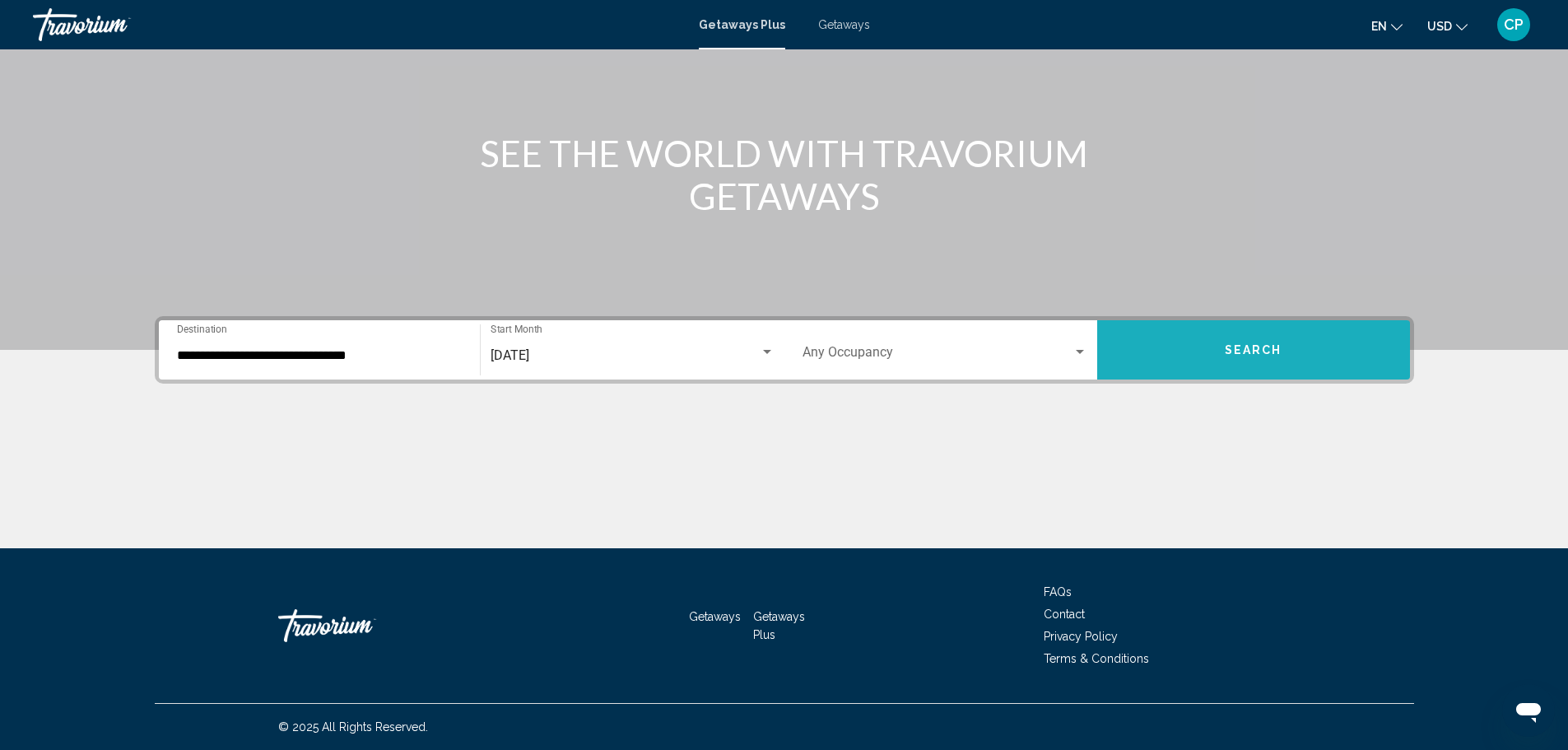
click at [1201, 350] on button "Search" at bounding box center [1253, 350] width 313 height 60
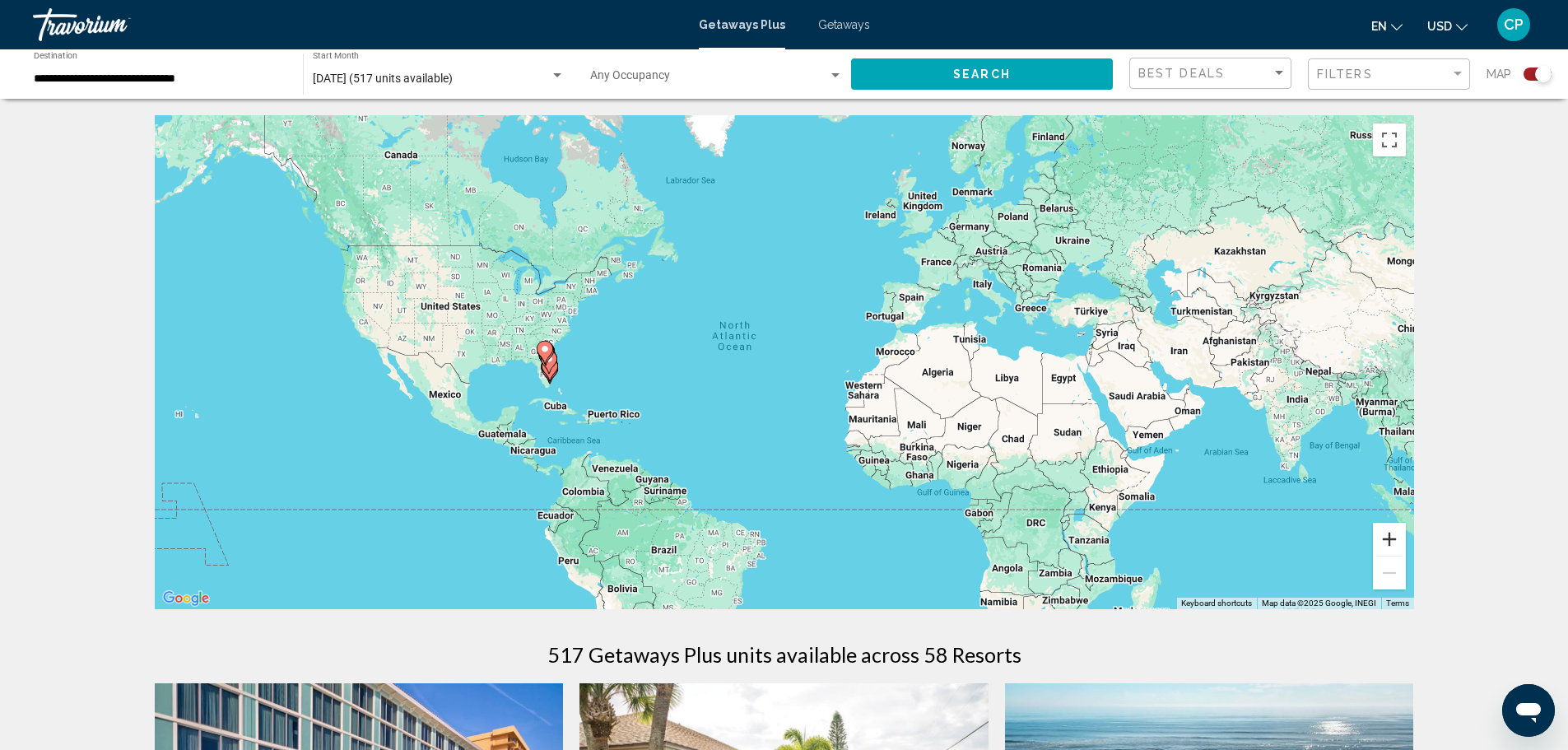
click at [1392, 542] on button "Zoom in" at bounding box center [1390, 539] width 33 height 33
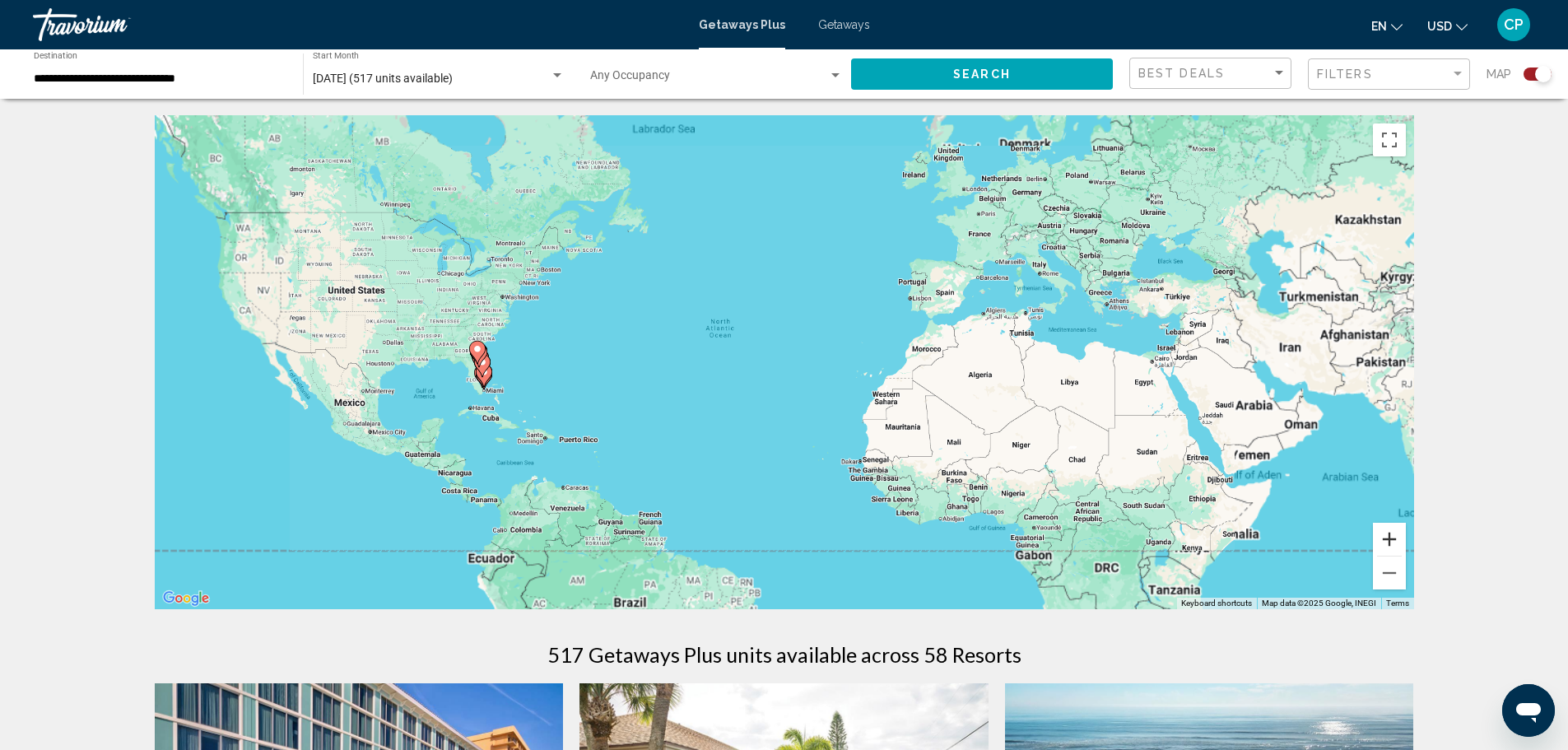
click at [1392, 542] on button "Zoom in" at bounding box center [1390, 539] width 33 height 33
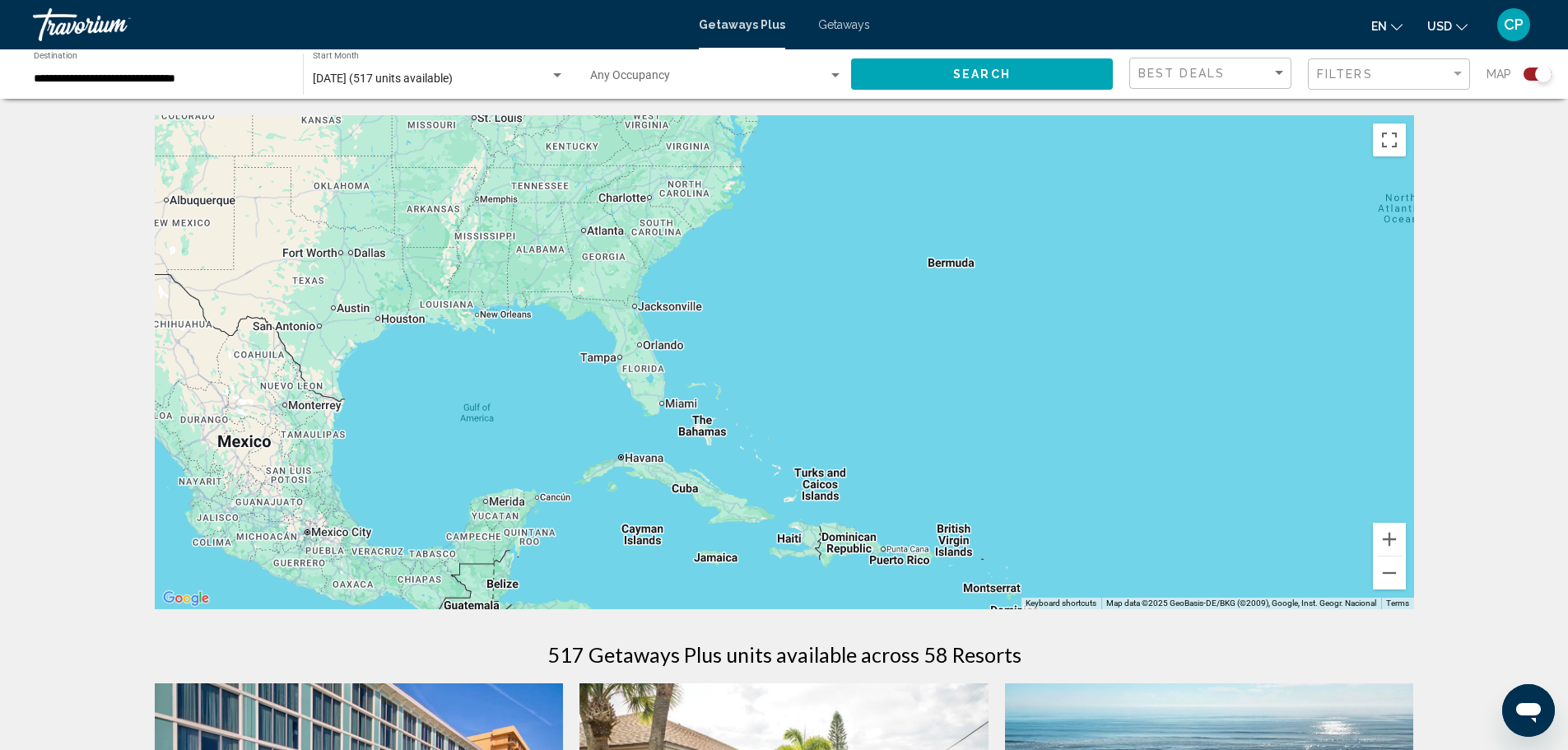
drag, startPoint x: 440, startPoint y: 442, endPoint x: 1207, endPoint y: 436, distance: 767.0
click at [1275, 386] on div "Main content" at bounding box center [784, 363] width 1259 height 494
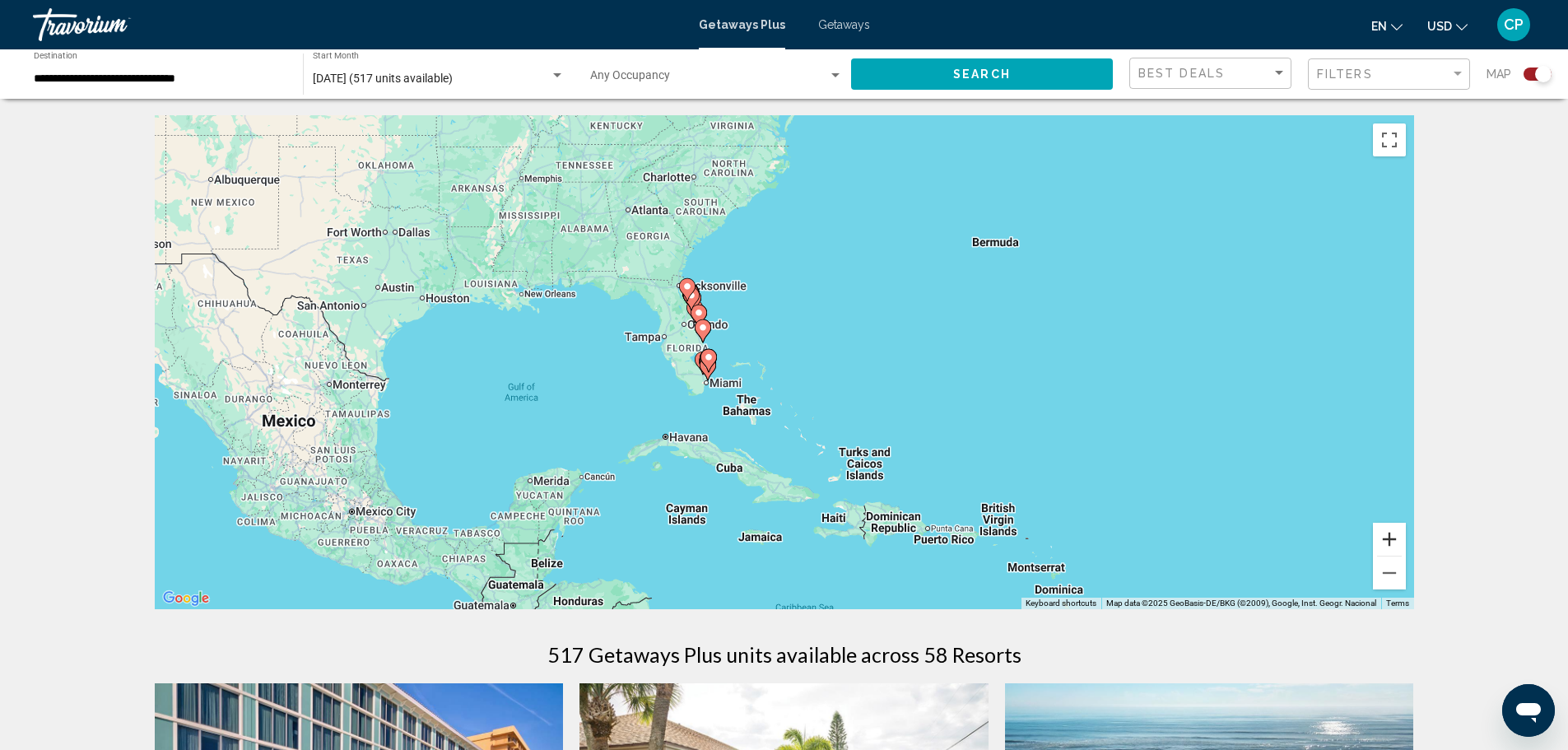
click at [1386, 539] on button "Zoom in" at bounding box center [1390, 539] width 33 height 33
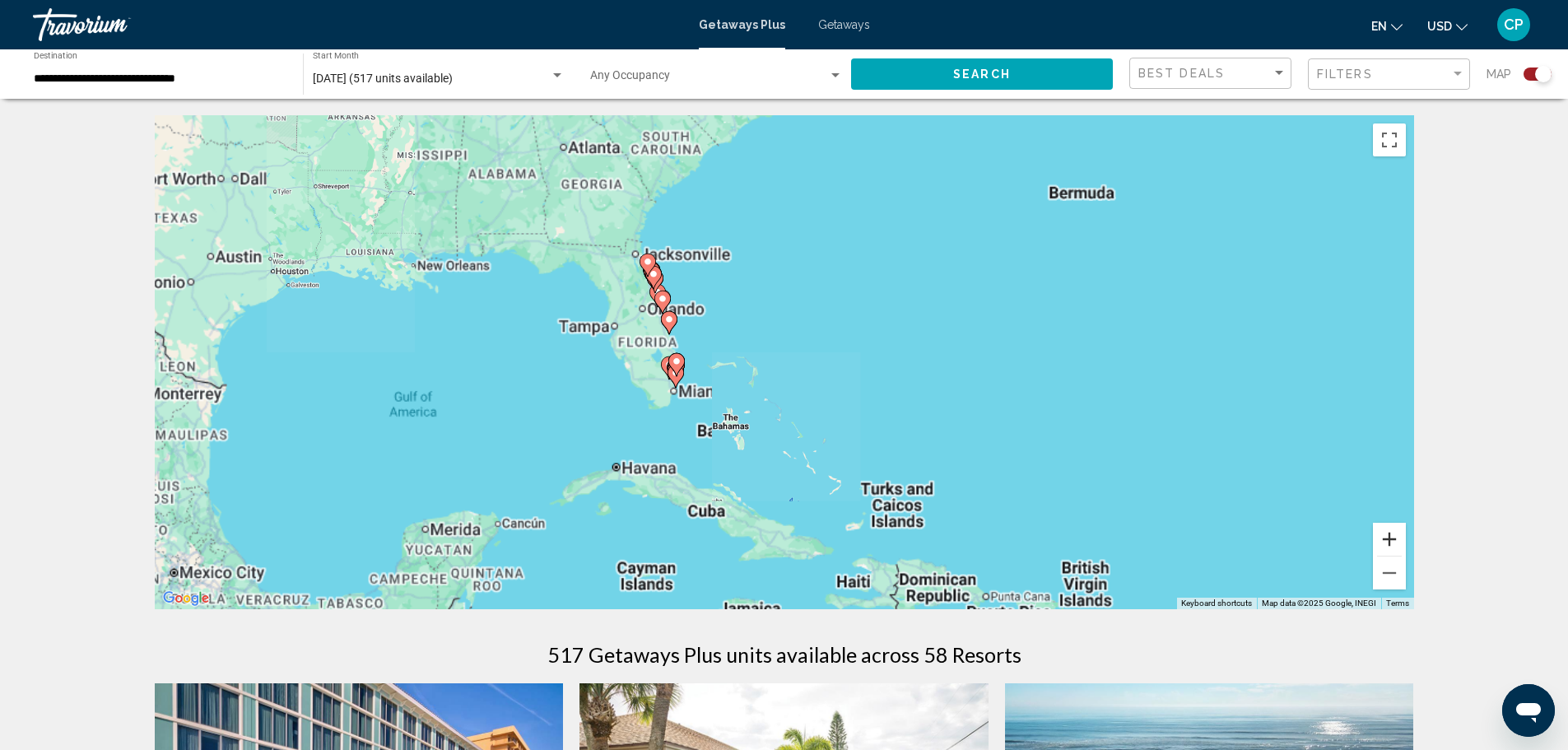
click at [1386, 539] on button "Zoom in" at bounding box center [1390, 539] width 33 height 33
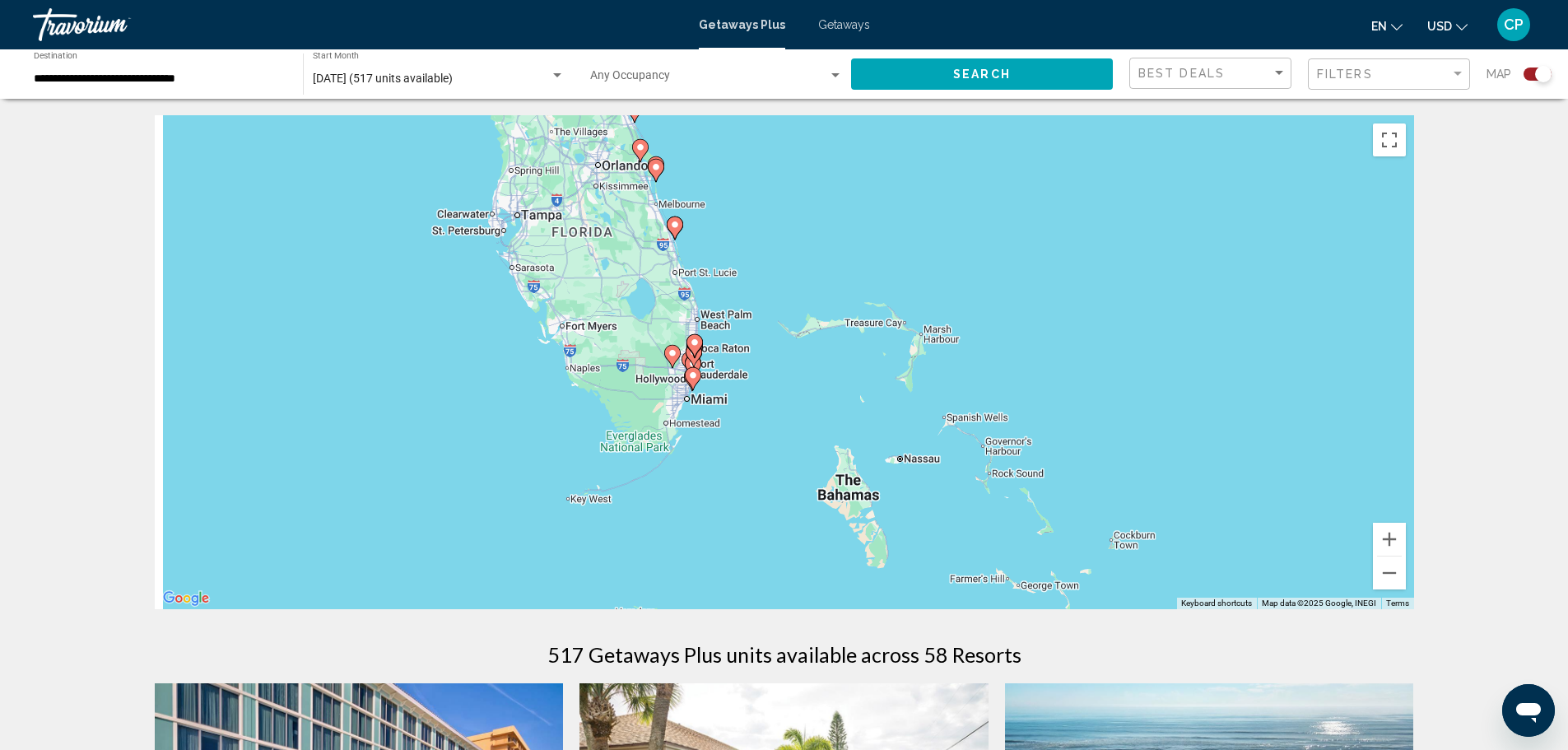
drag, startPoint x: 700, startPoint y: 364, endPoint x: 1090, endPoint y: 346, distance: 390.4
click at [935, 316] on div "To activate drag with keyboard, press Alt + Enter. Once in keyboard drag state,…" at bounding box center [784, 363] width 1259 height 494
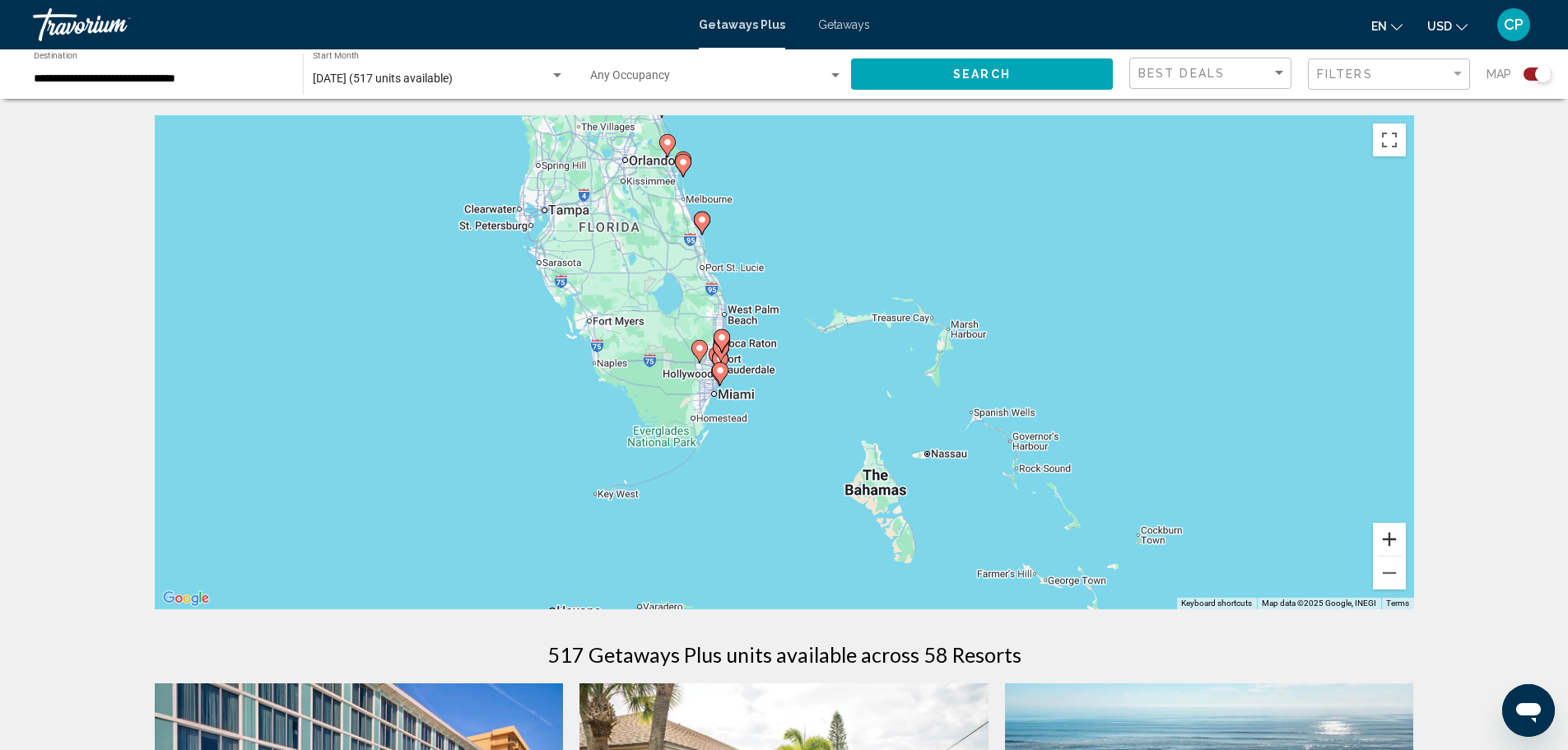
click at [1391, 540] on button "Zoom in" at bounding box center [1390, 539] width 33 height 33
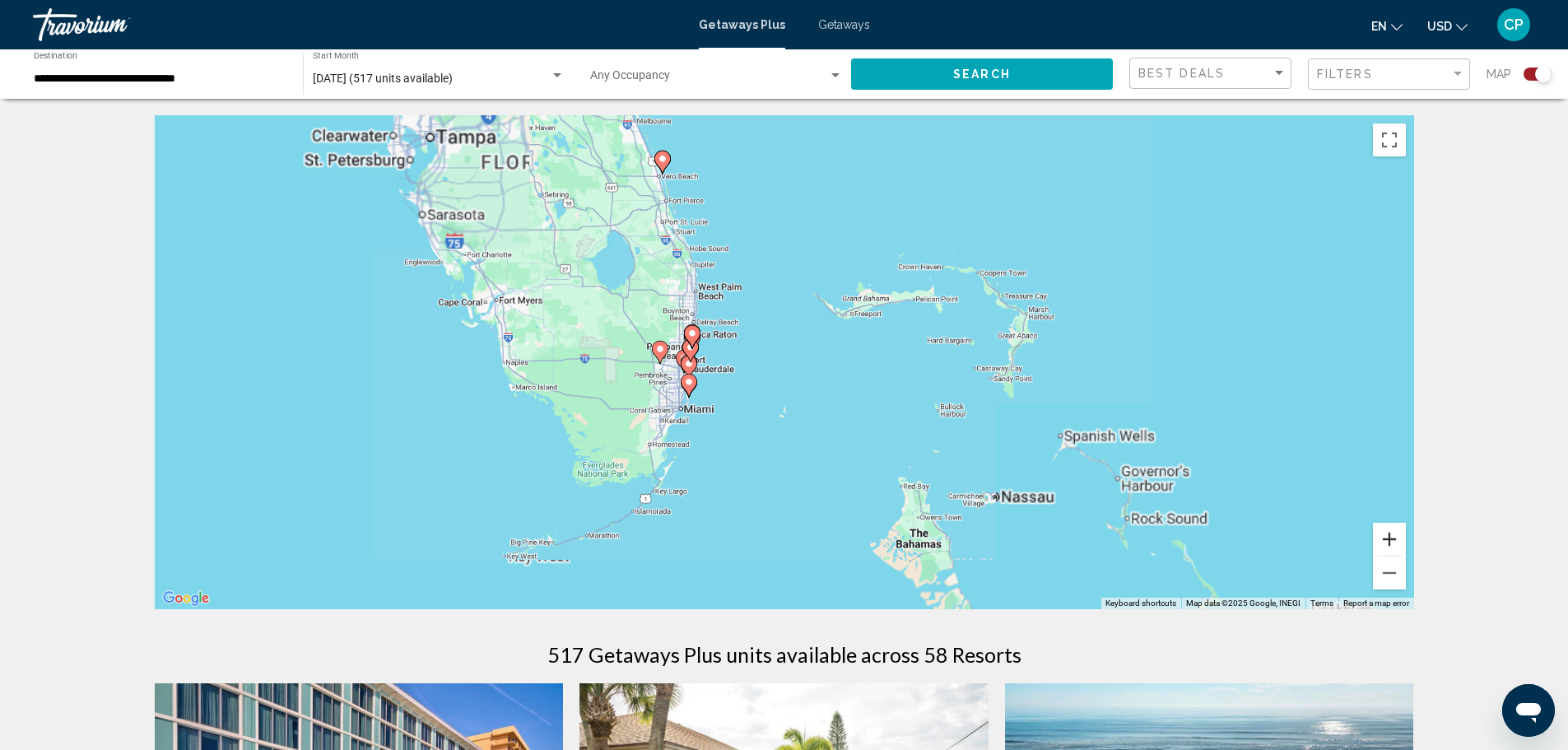
click at [1391, 540] on button "Zoom in" at bounding box center [1390, 539] width 33 height 33
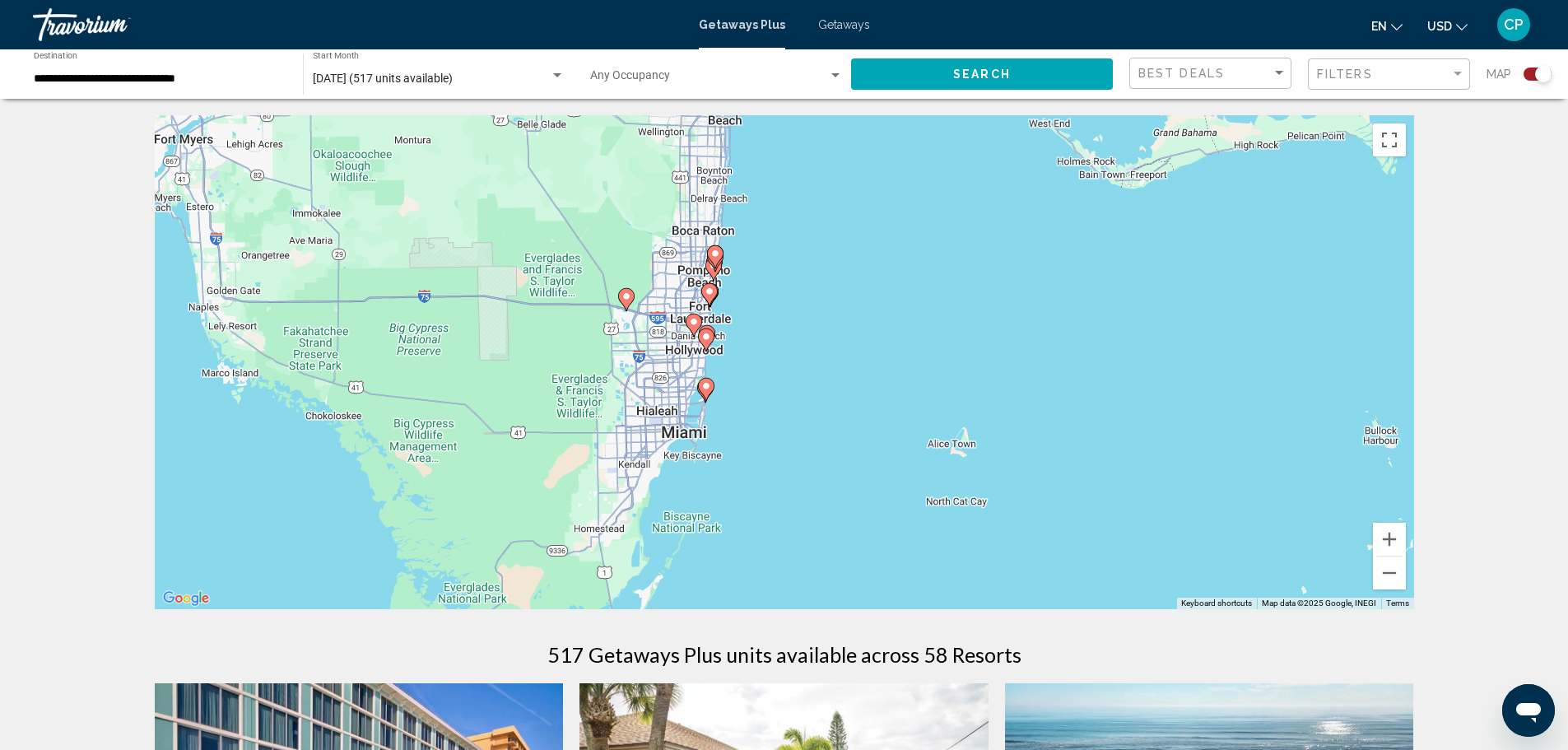
drag, startPoint x: 693, startPoint y: 416, endPoint x: 924, endPoint y: 338, distance: 243.8
click at [888, 353] on div "To activate drag with keyboard, press Alt + Enter. Once in keyboard drag state,…" at bounding box center [784, 363] width 1259 height 494
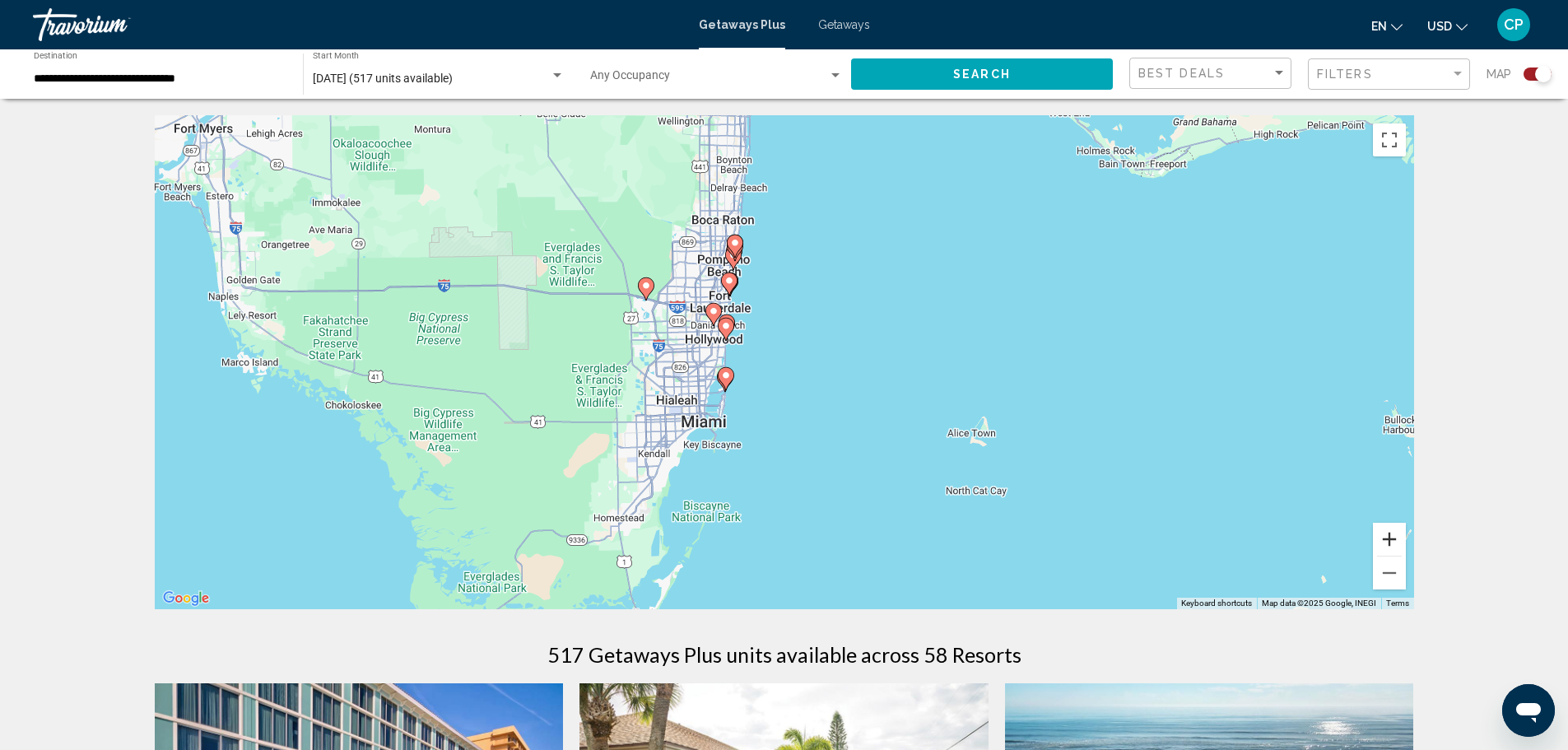
click at [1381, 536] on button "Zoom in" at bounding box center [1390, 539] width 33 height 33
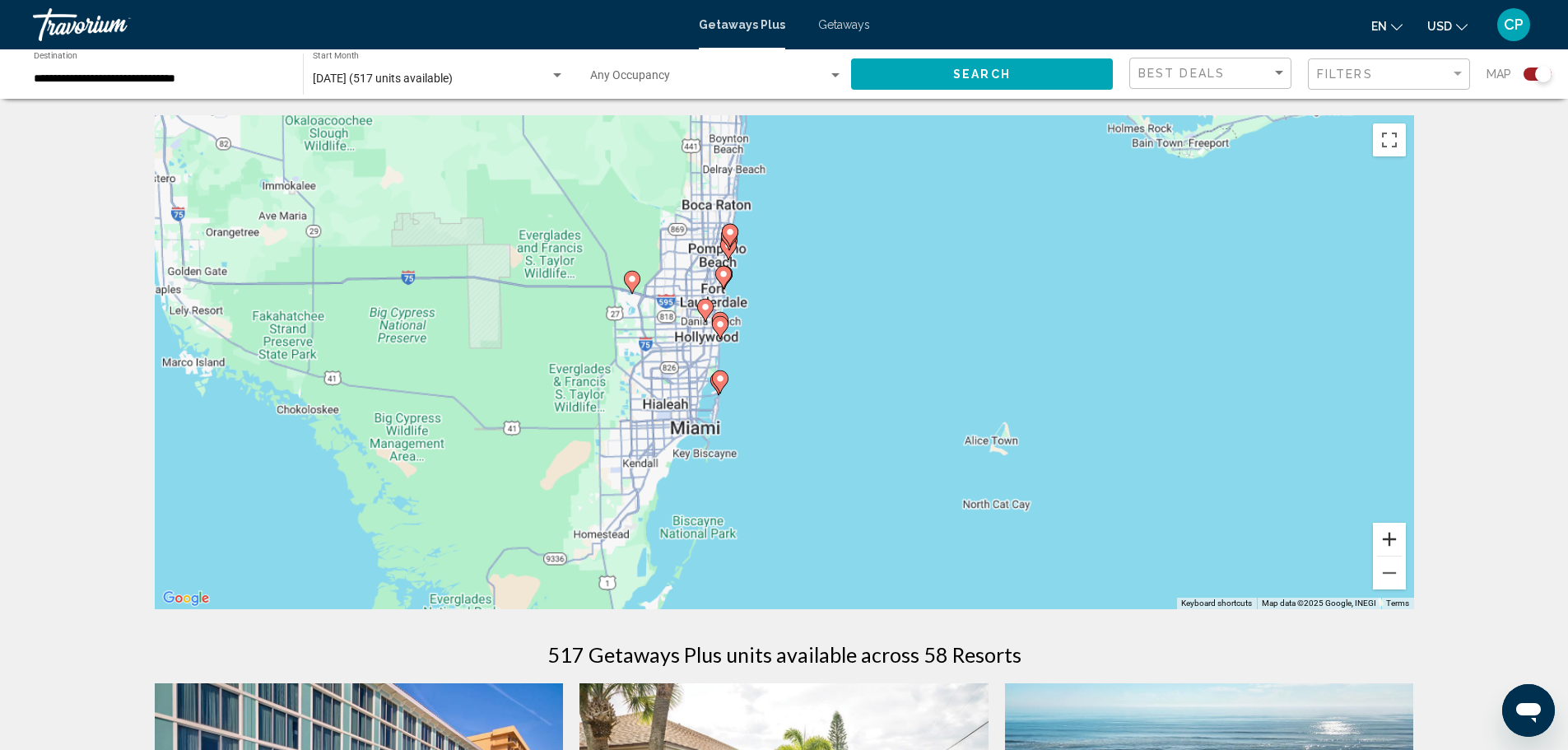
click at [1381, 536] on button "Zoom in" at bounding box center [1390, 539] width 33 height 33
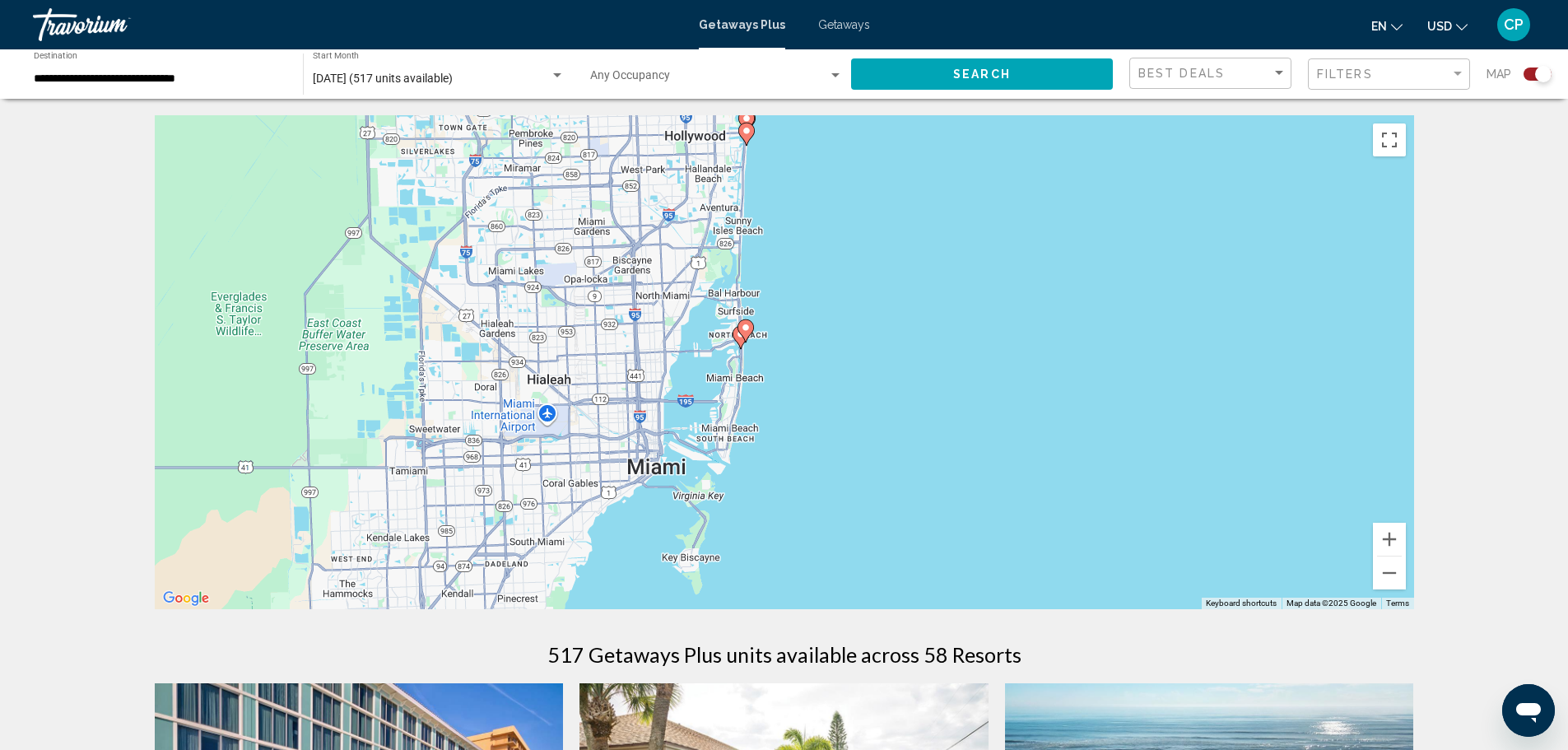
drag, startPoint x: 698, startPoint y: 394, endPoint x: 898, endPoint y: 259, distance: 241.3
click at [898, 259] on div "To activate drag with keyboard, press Alt + Enter. Once in keyboard drag state,…" at bounding box center [784, 363] width 1259 height 494
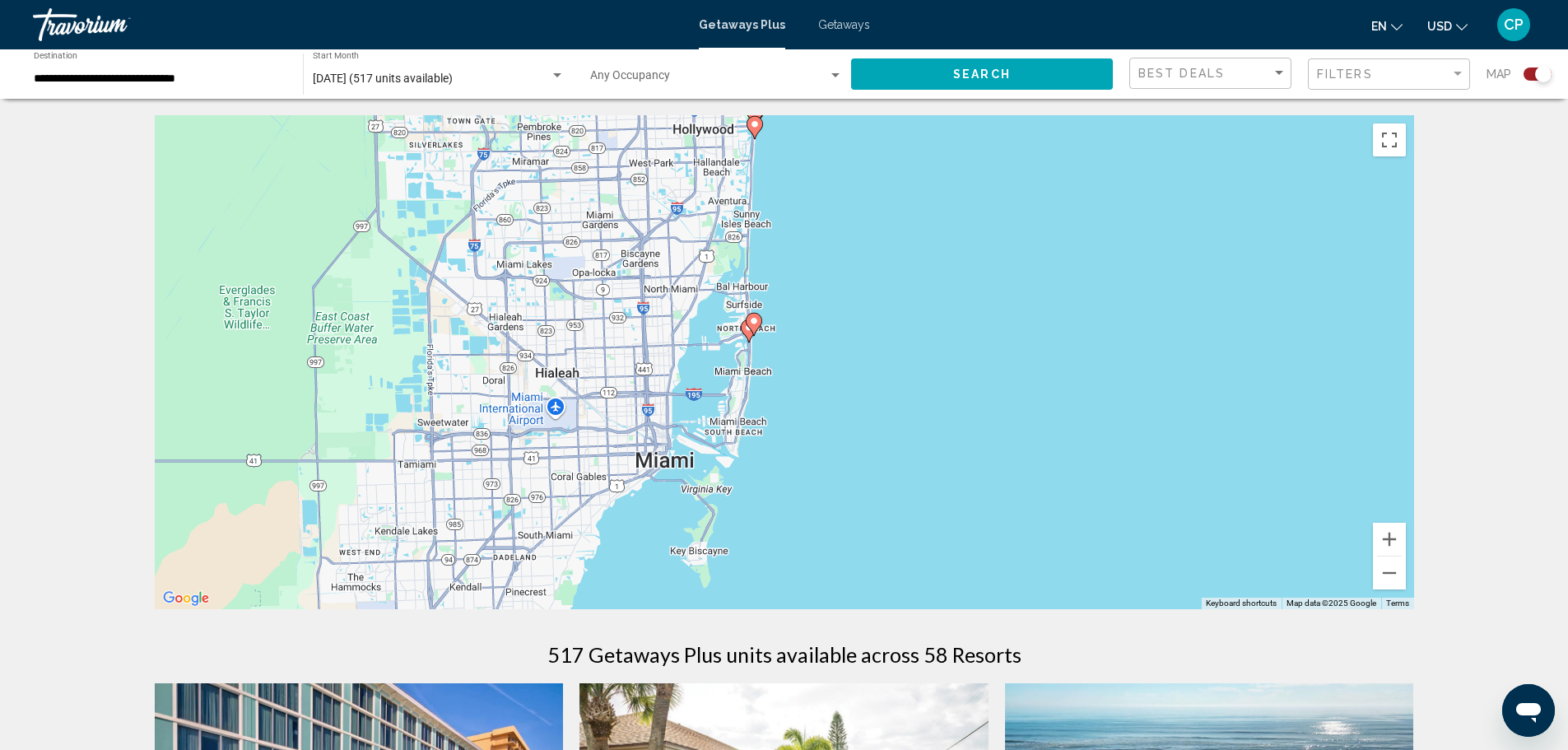
click at [753, 320] on image "Main content" at bounding box center [754, 321] width 10 height 10
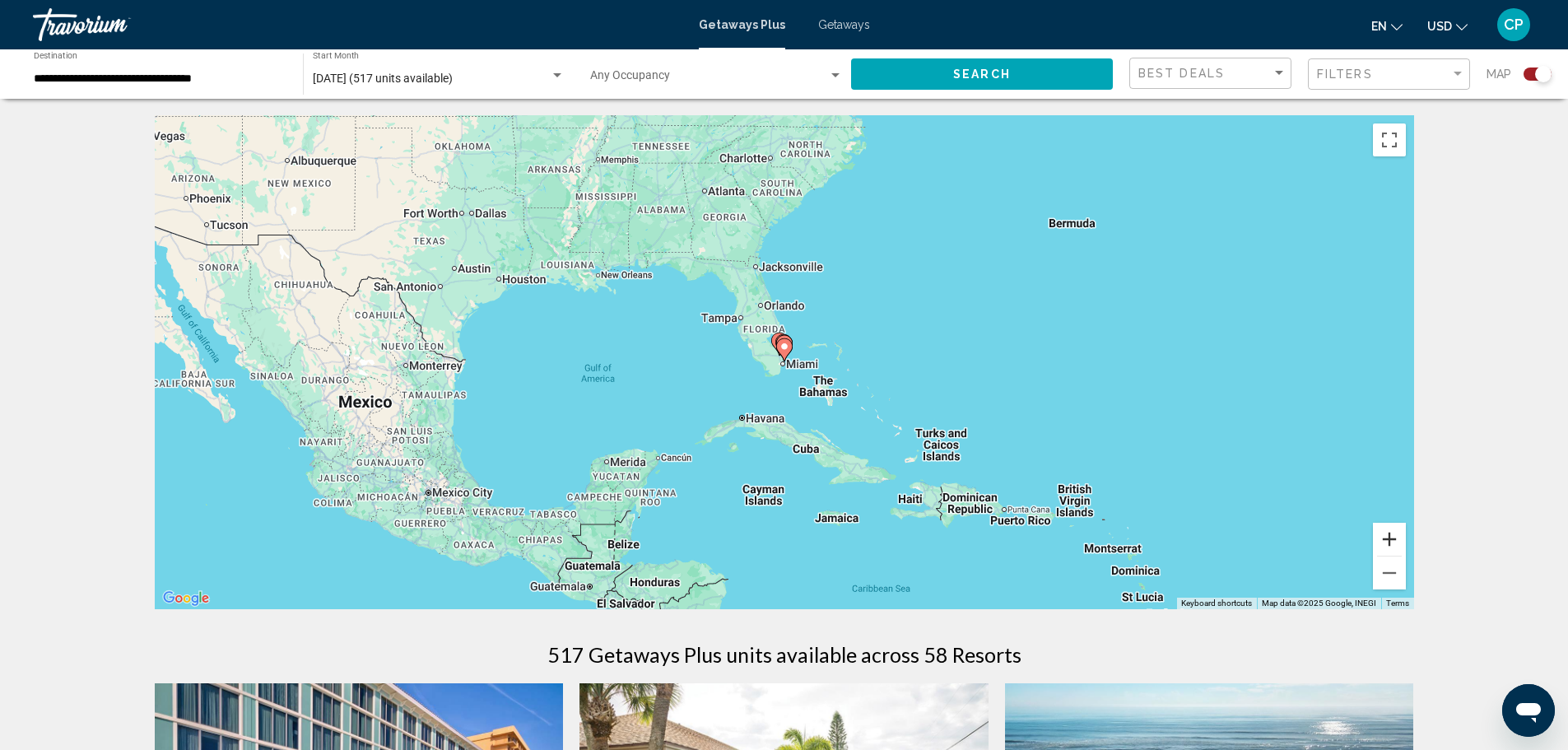
click at [1393, 539] on button "Zoom in" at bounding box center [1390, 539] width 33 height 33
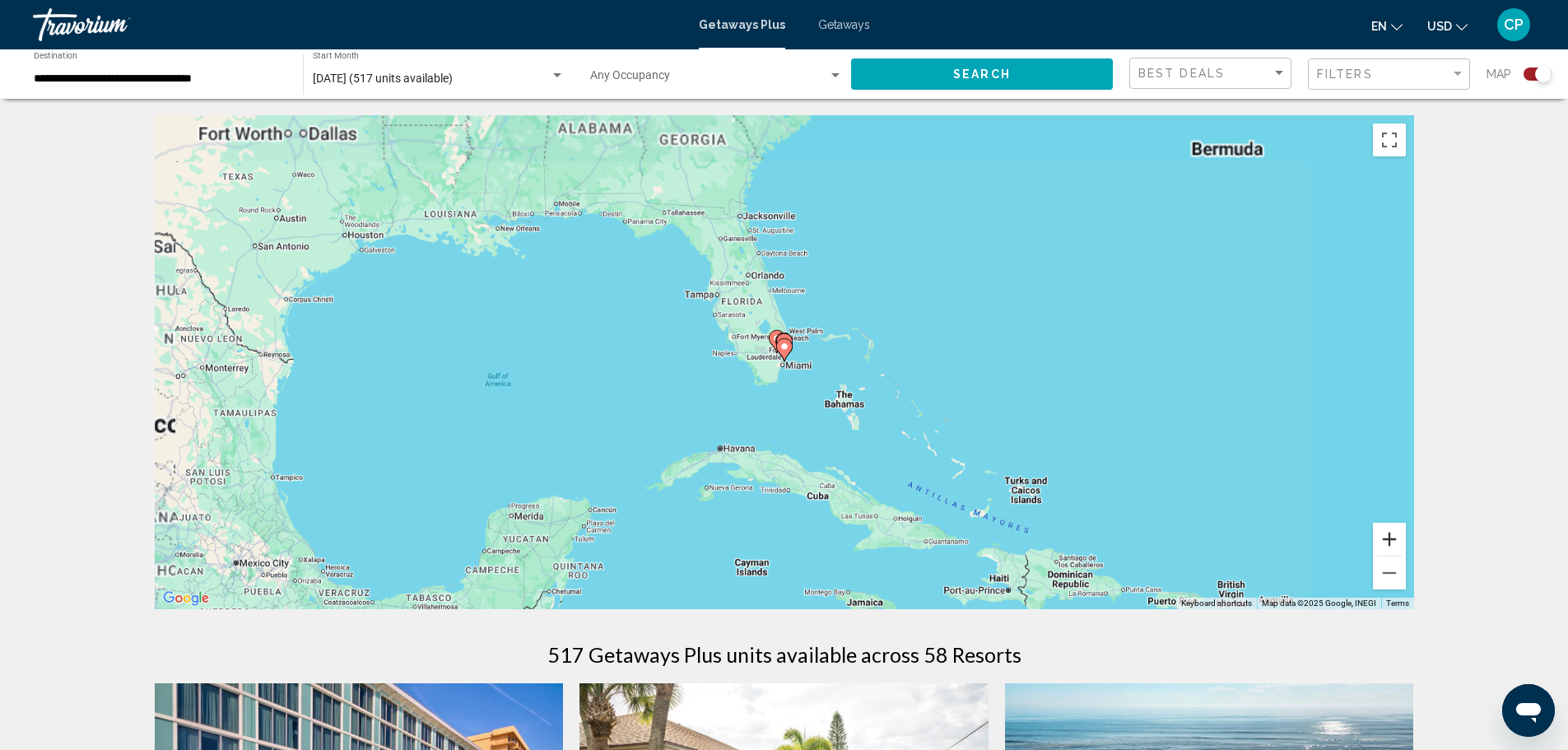
click at [1393, 539] on button "Zoom in" at bounding box center [1390, 539] width 33 height 33
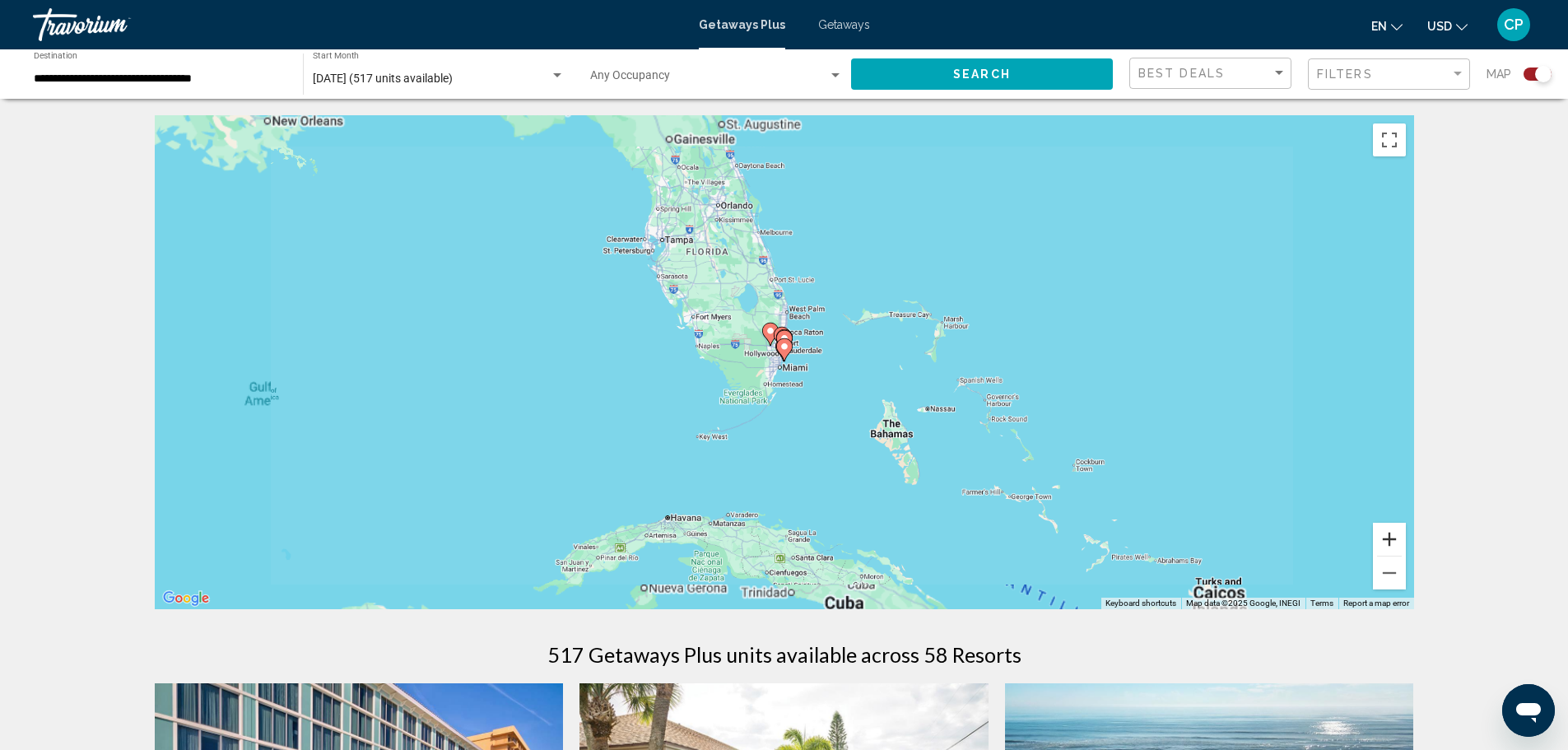
click at [1393, 539] on button "Zoom in" at bounding box center [1390, 539] width 33 height 33
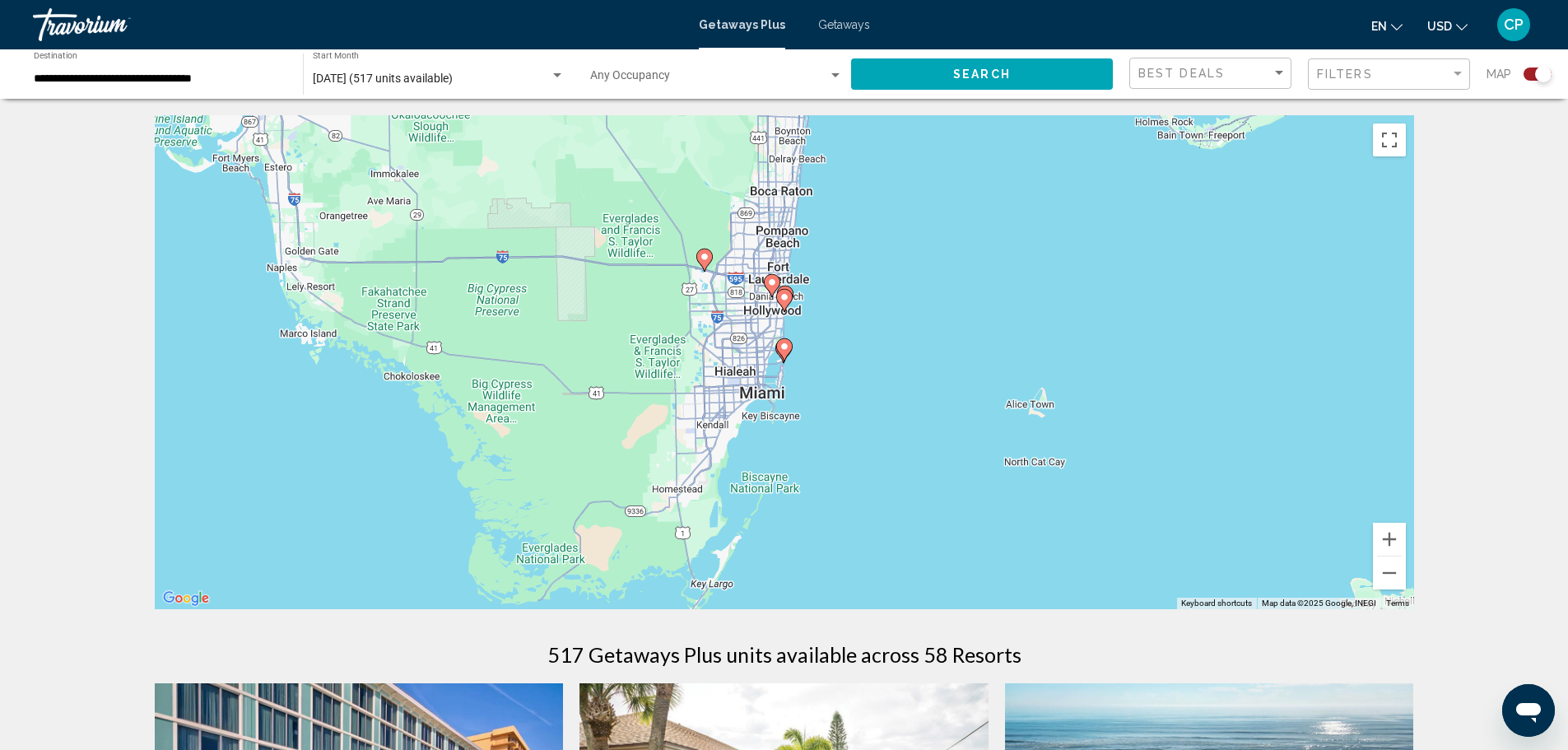
click at [1407, 529] on div "To activate drag with keyboard, press Alt + Enter. Once in keyboard drag state,…" at bounding box center [784, 363] width 1259 height 494
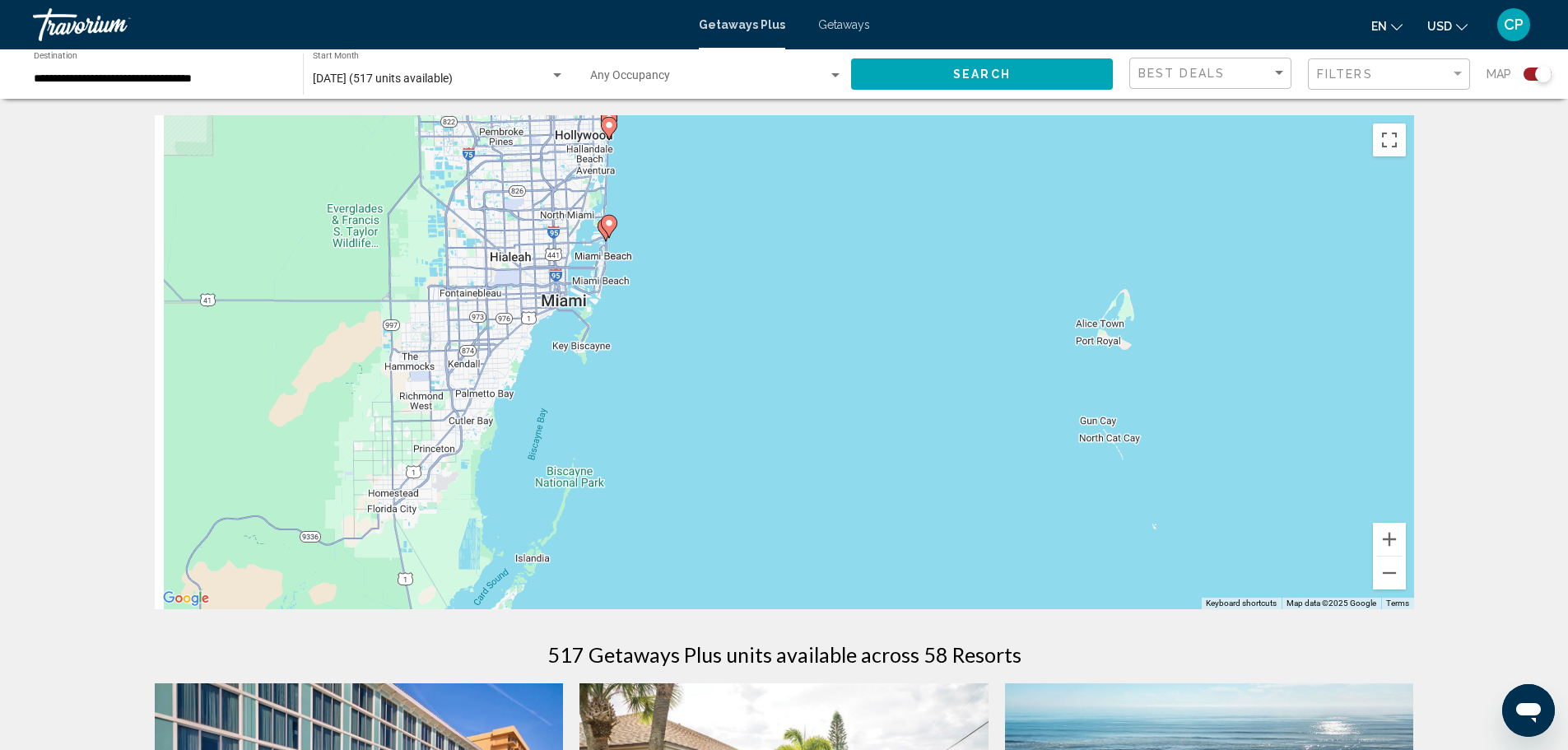
drag, startPoint x: 628, startPoint y: 386, endPoint x: 1160, endPoint y: 436, distance: 534.3
click at [1160, 436] on div "To activate drag with keyboard, press Alt + Enter. Once in keyboard drag state,…" at bounding box center [784, 363] width 1259 height 494
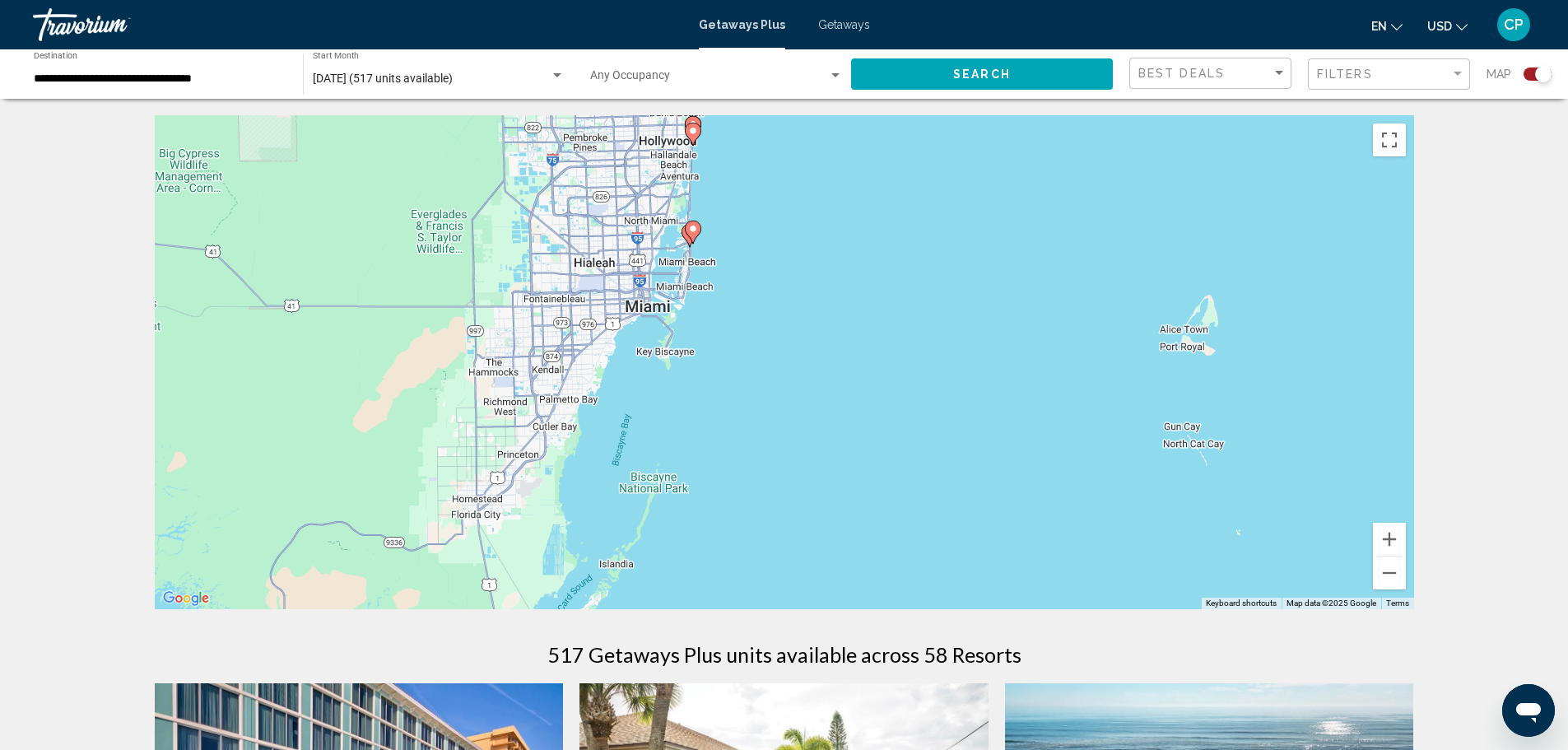
click at [692, 231] on image "Main content" at bounding box center [692, 229] width 10 height 10
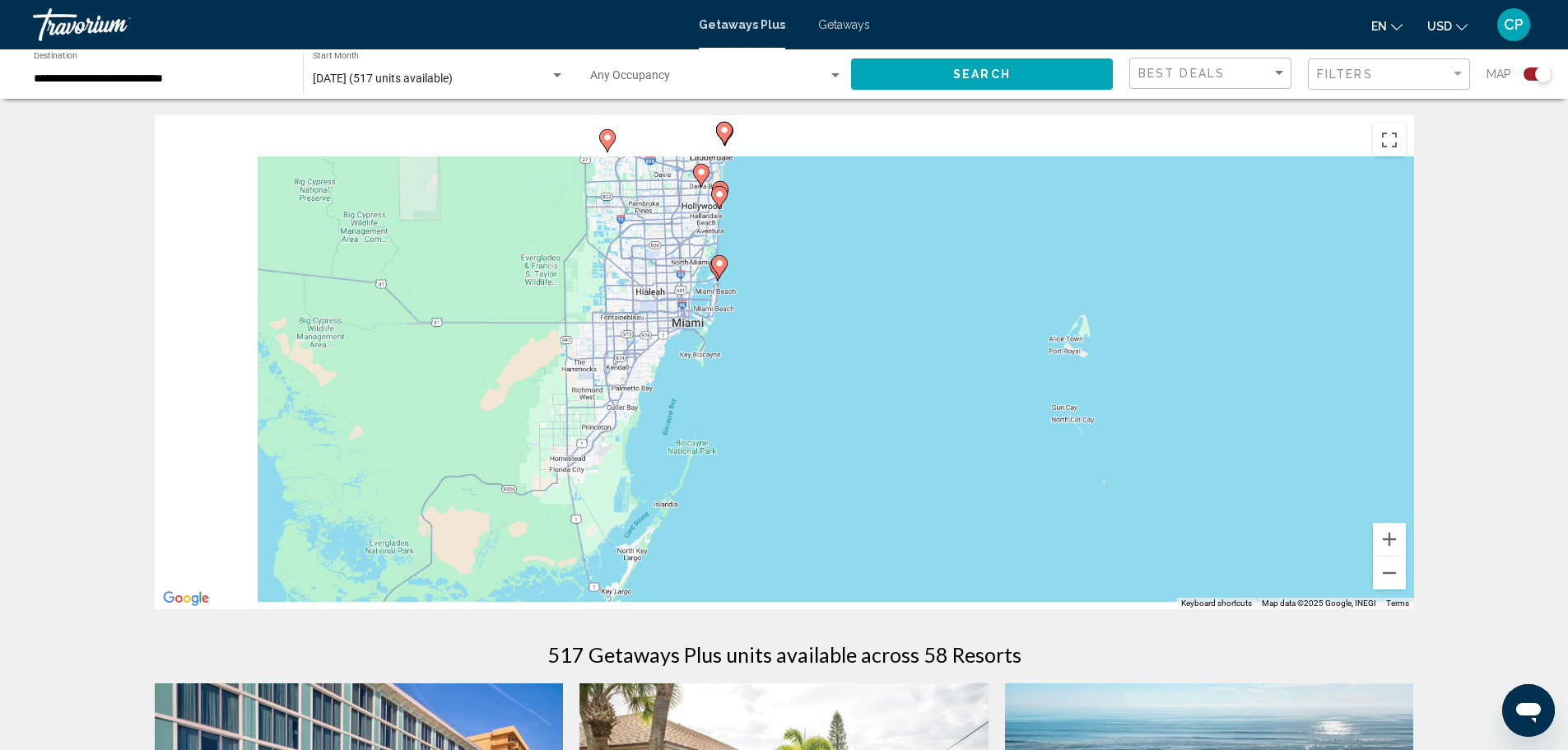
click at [692, 231] on div "To navigate, press the arrow keys. To activate drag with keyboard, press Alt + …" at bounding box center [784, 363] width 1259 height 494
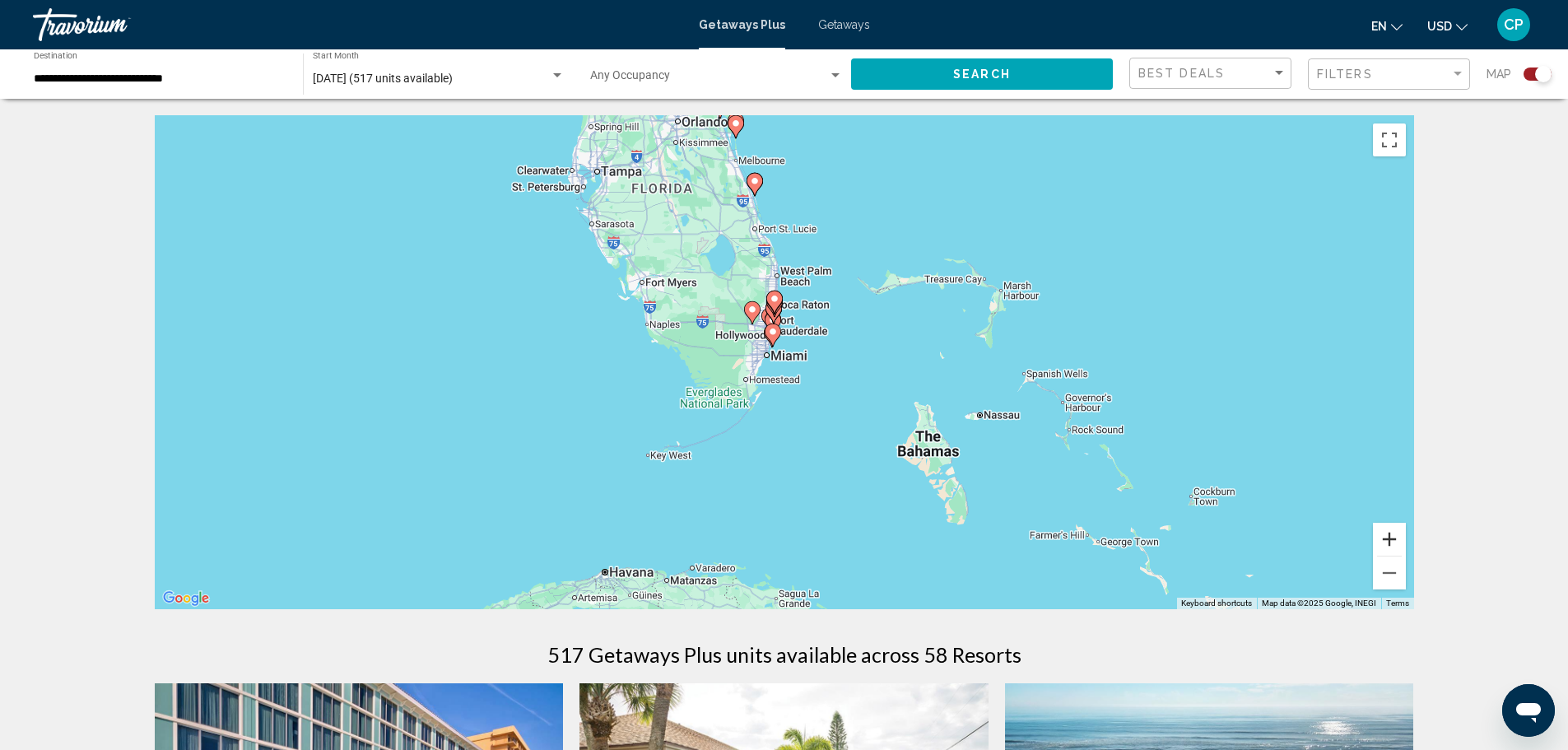
click at [1395, 537] on button "Zoom in" at bounding box center [1390, 539] width 33 height 33
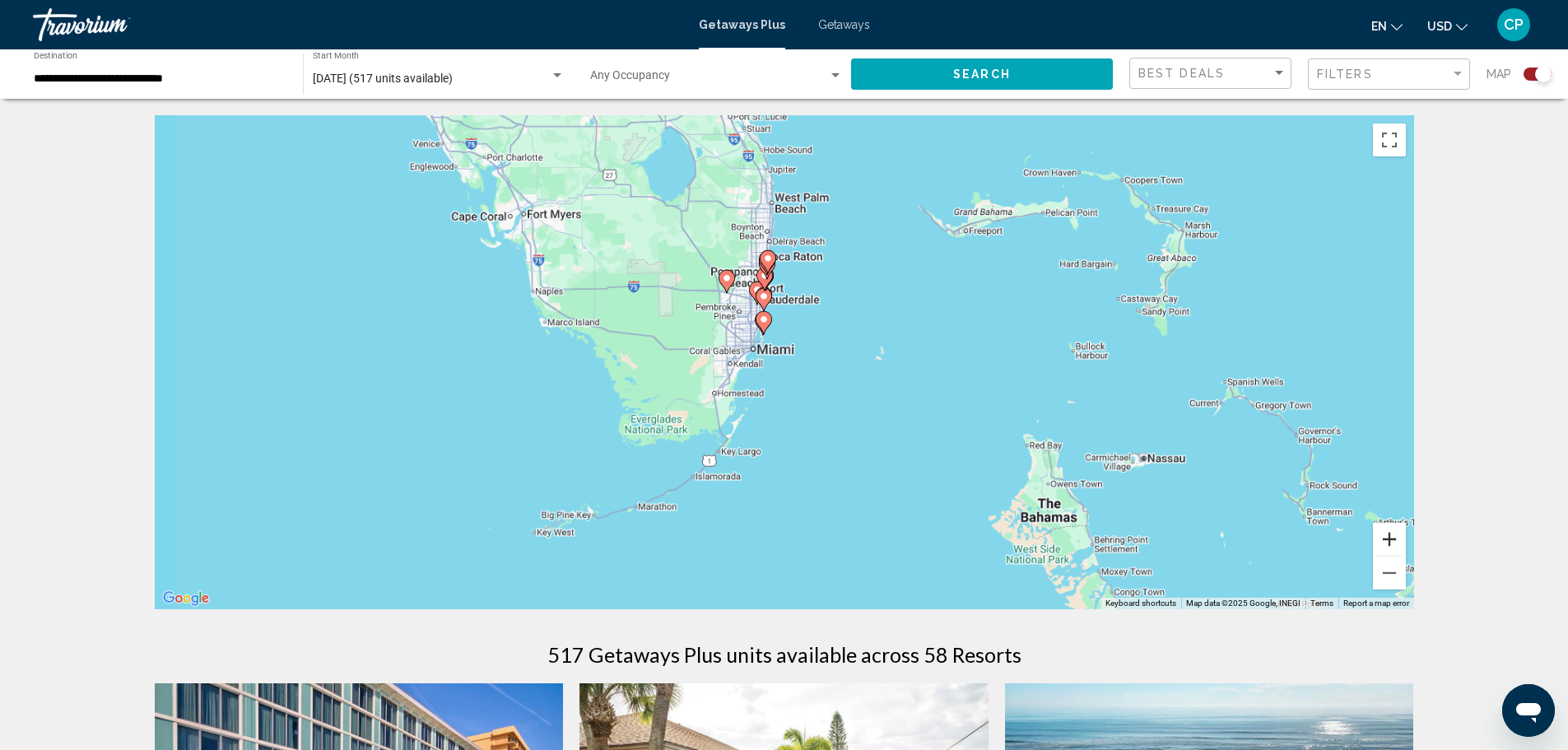
click at [1395, 537] on button "Zoom in" at bounding box center [1390, 539] width 33 height 33
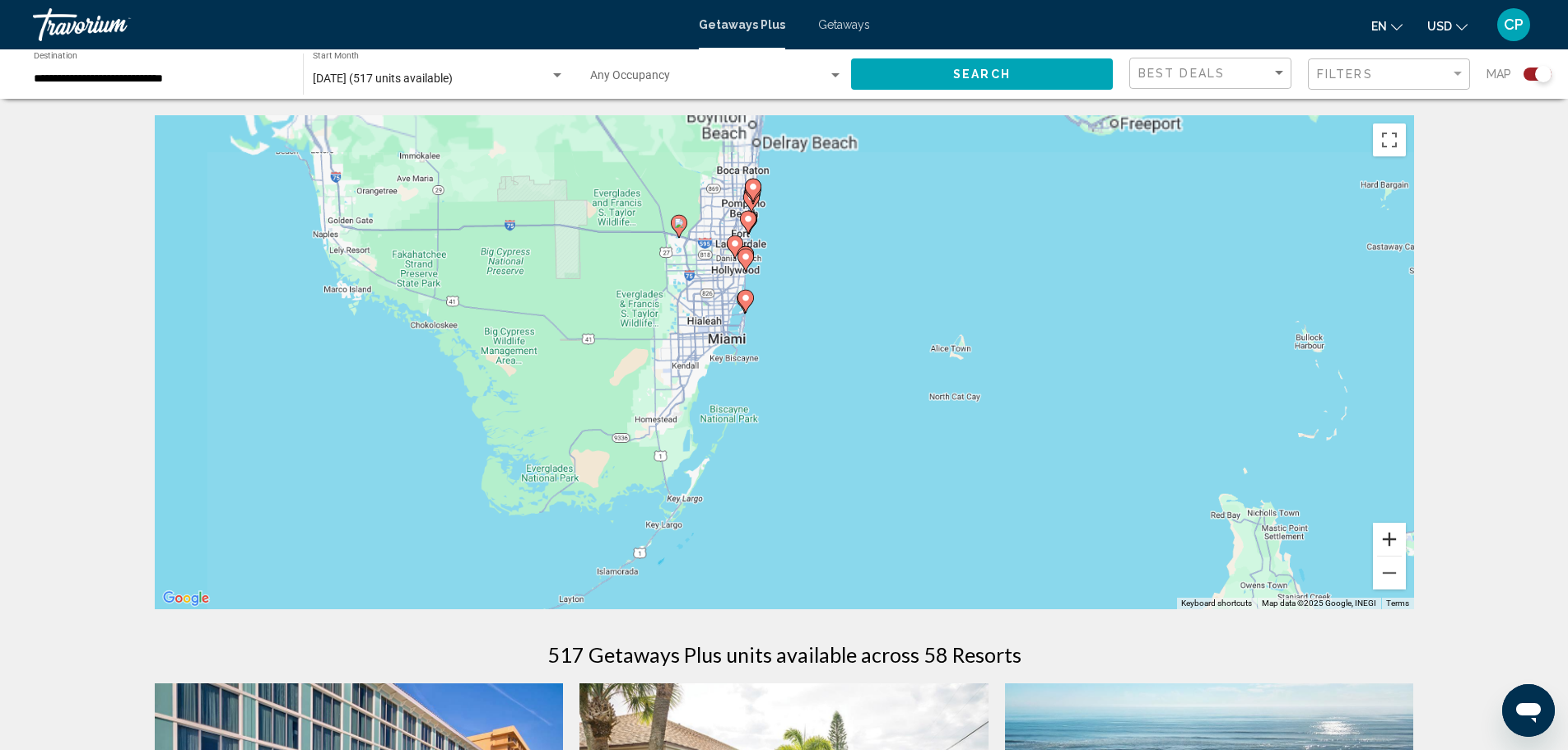
click at [1395, 537] on button "Zoom in" at bounding box center [1390, 539] width 33 height 33
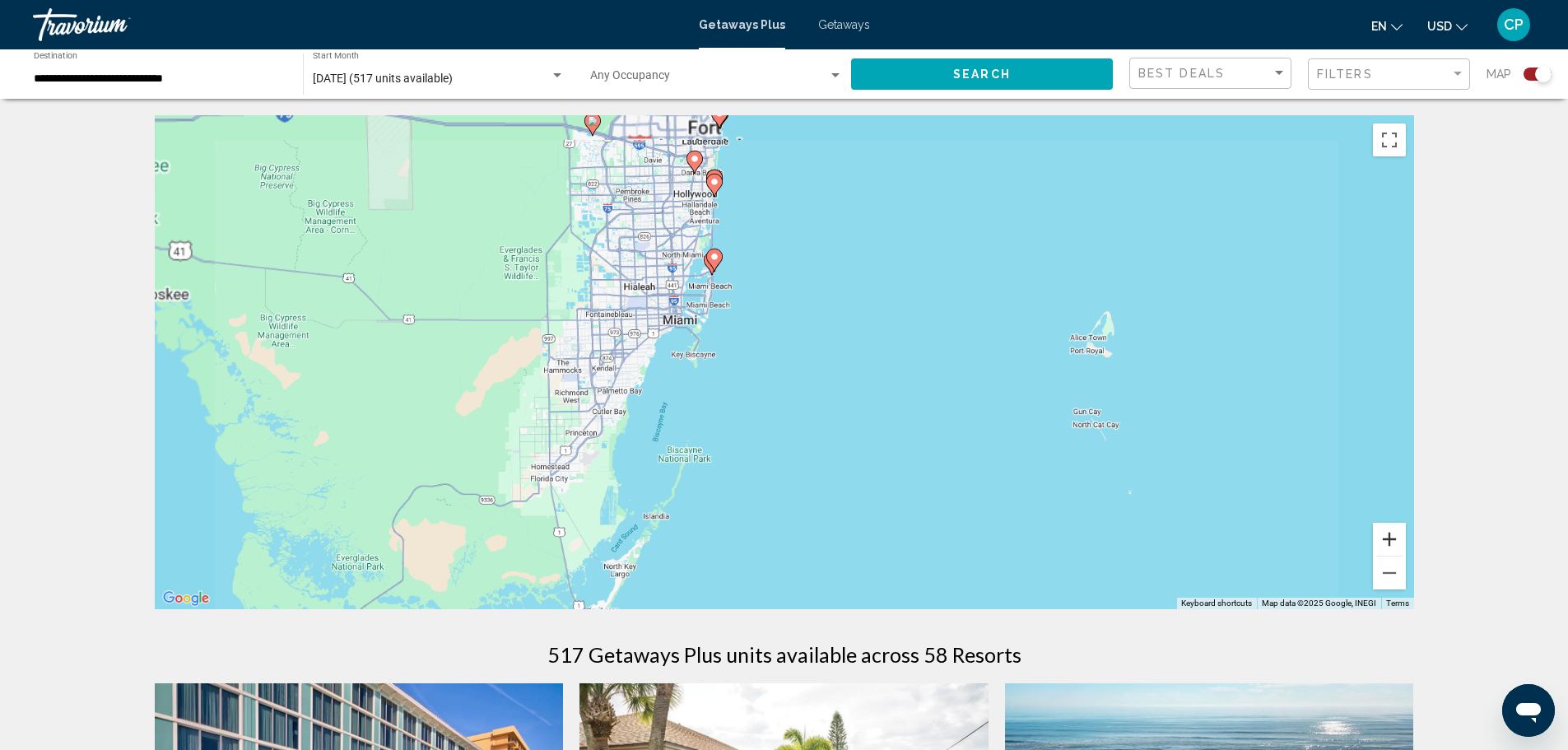
click at [1395, 537] on button "Zoom in" at bounding box center [1390, 539] width 33 height 33
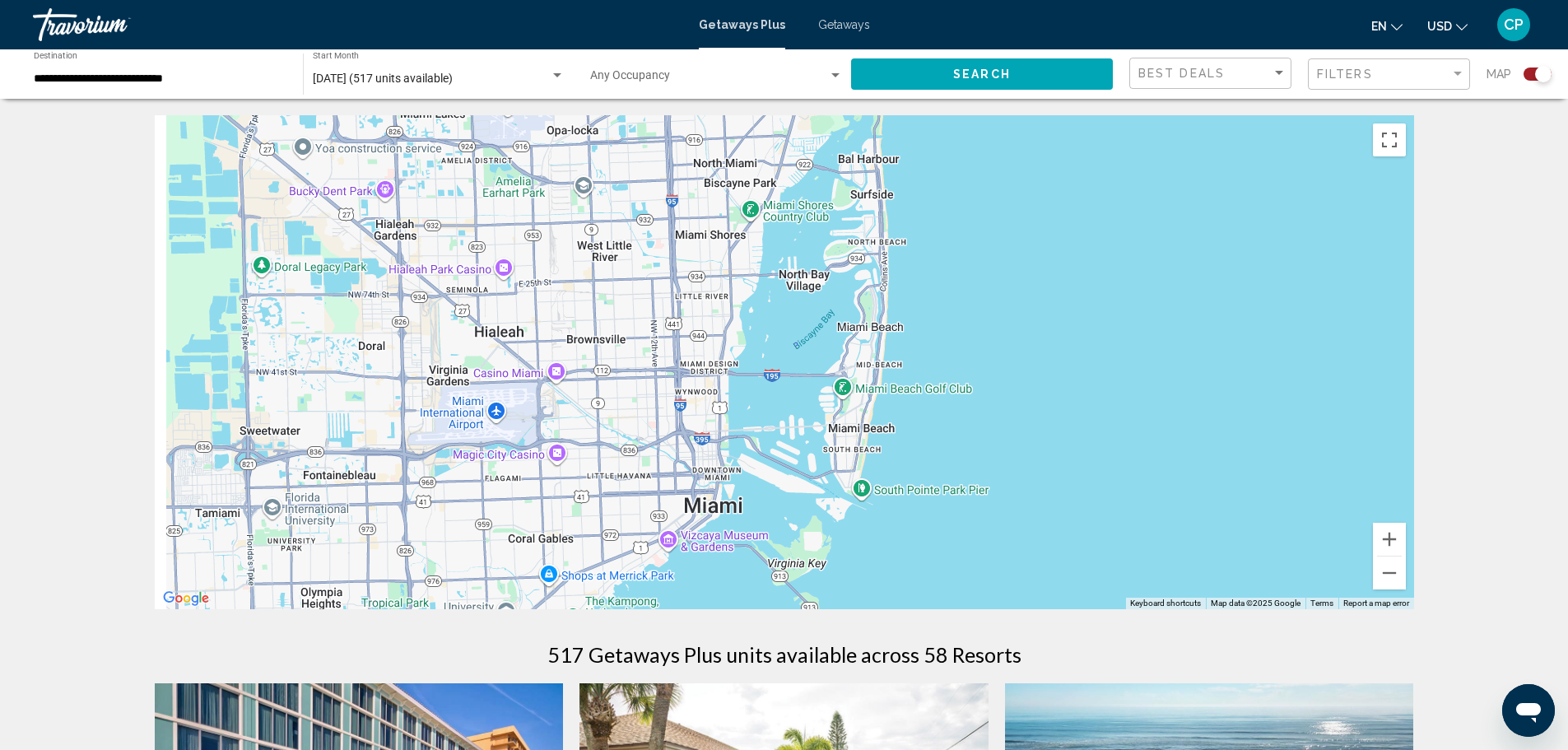
drag, startPoint x: 608, startPoint y: 262, endPoint x: 1093, endPoint y: 630, distance: 608.8
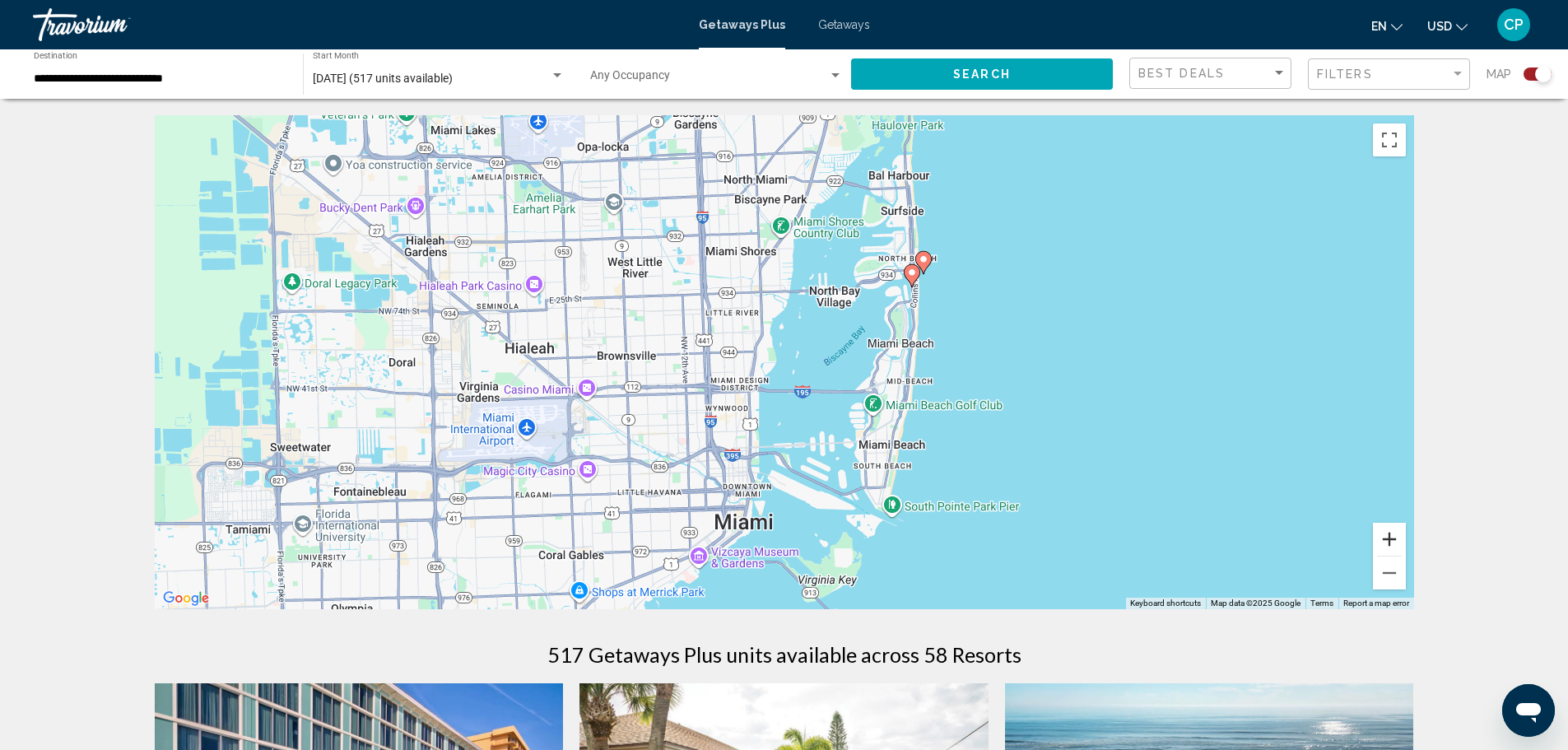
click at [1386, 537] on button "Zoom in" at bounding box center [1390, 539] width 33 height 33
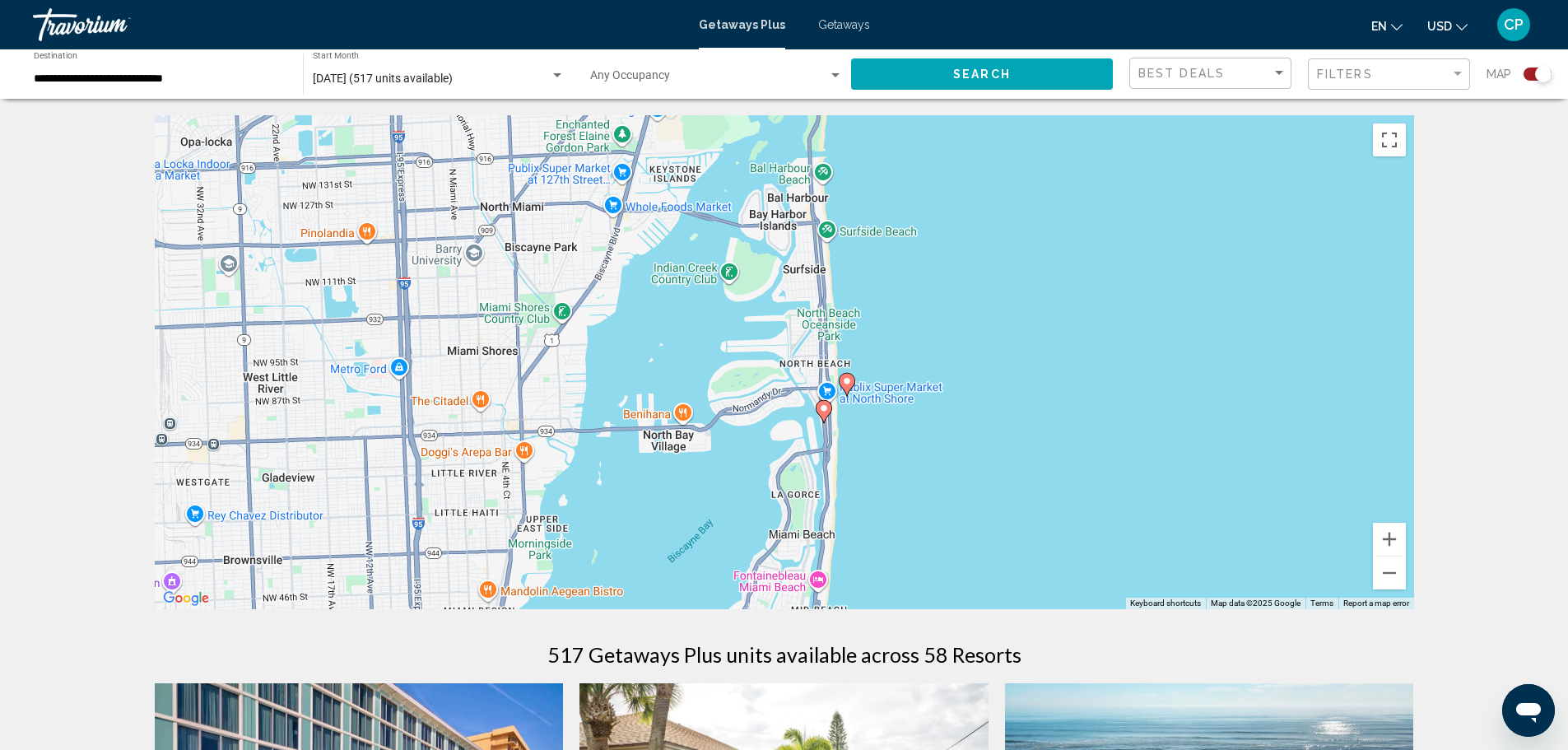
drag, startPoint x: 1203, startPoint y: 310, endPoint x: 965, endPoint y: 536, distance: 328.2
click at [970, 539] on div "To activate drag with keyboard, press Alt + Enter. Once in keyboard drag state,…" at bounding box center [784, 363] width 1259 height 494
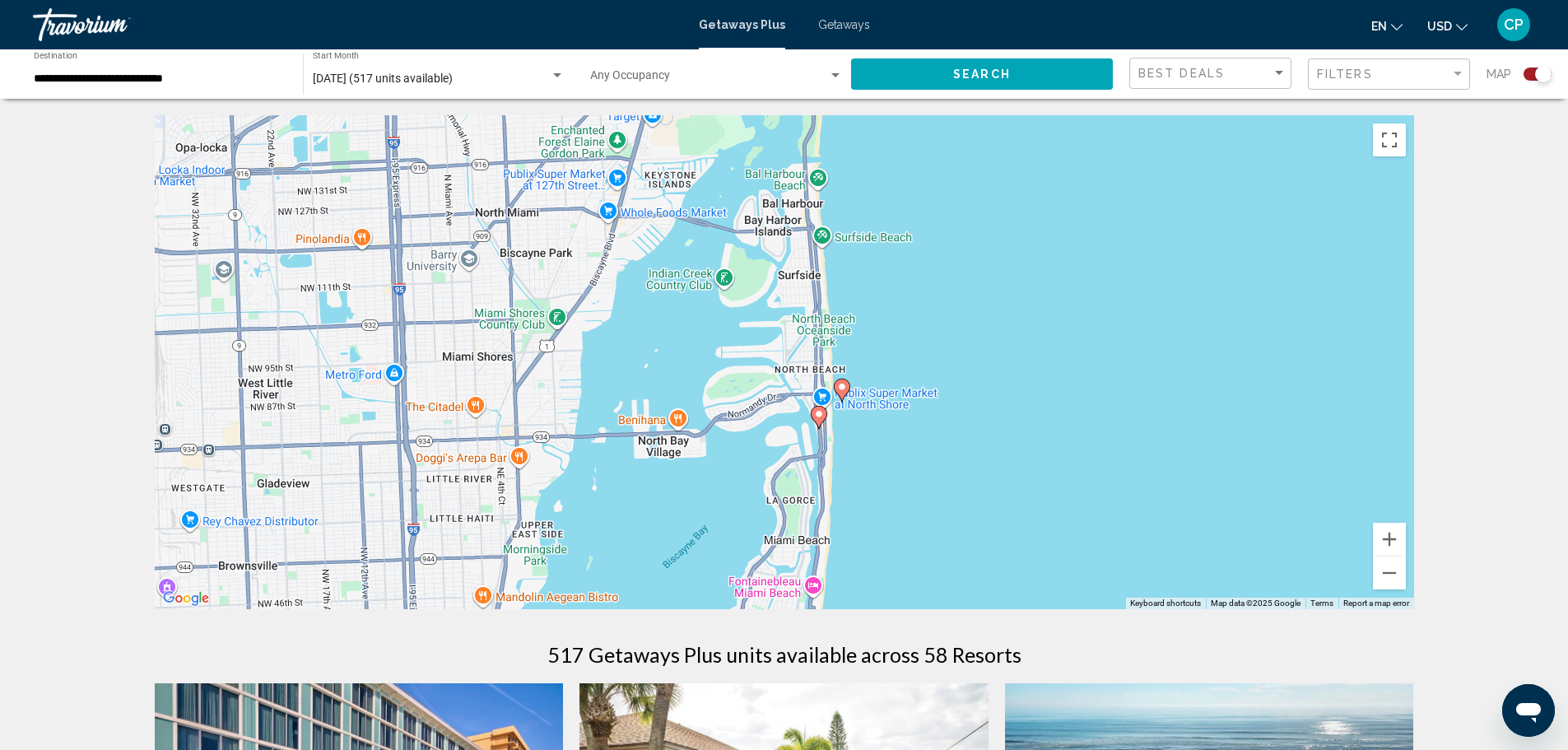
click at [844, 381] on icon "Main content" at bounding box center [841, 390] width 15 height 21
click at [841, 386] on image "Main content" at bounding box center [841, 386] width 10 height 10
type input "**********"
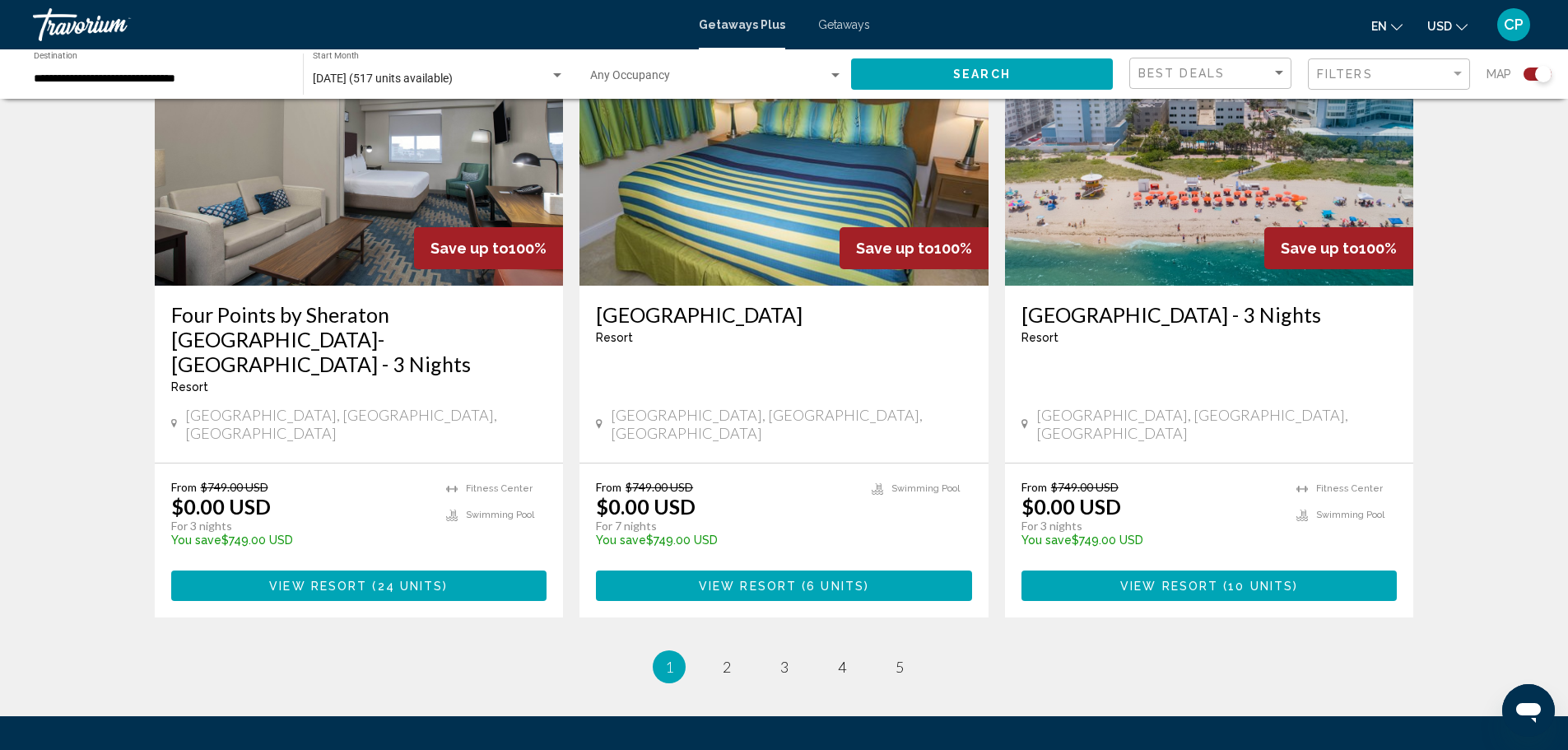
scroll to position [2387, 0]
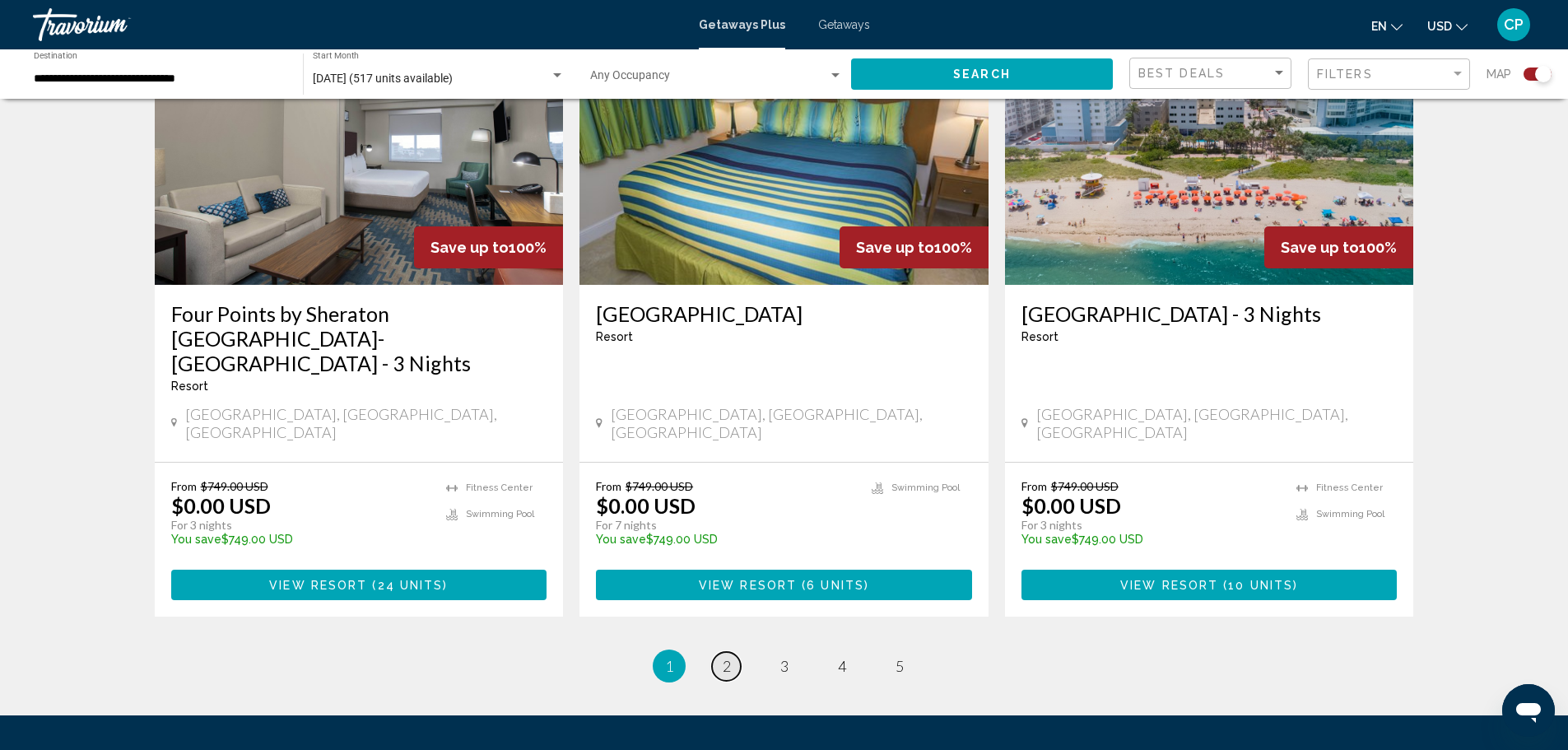
click at [718, 652] on link "page 2" at bounding box center [727, 666] width 29 height 29
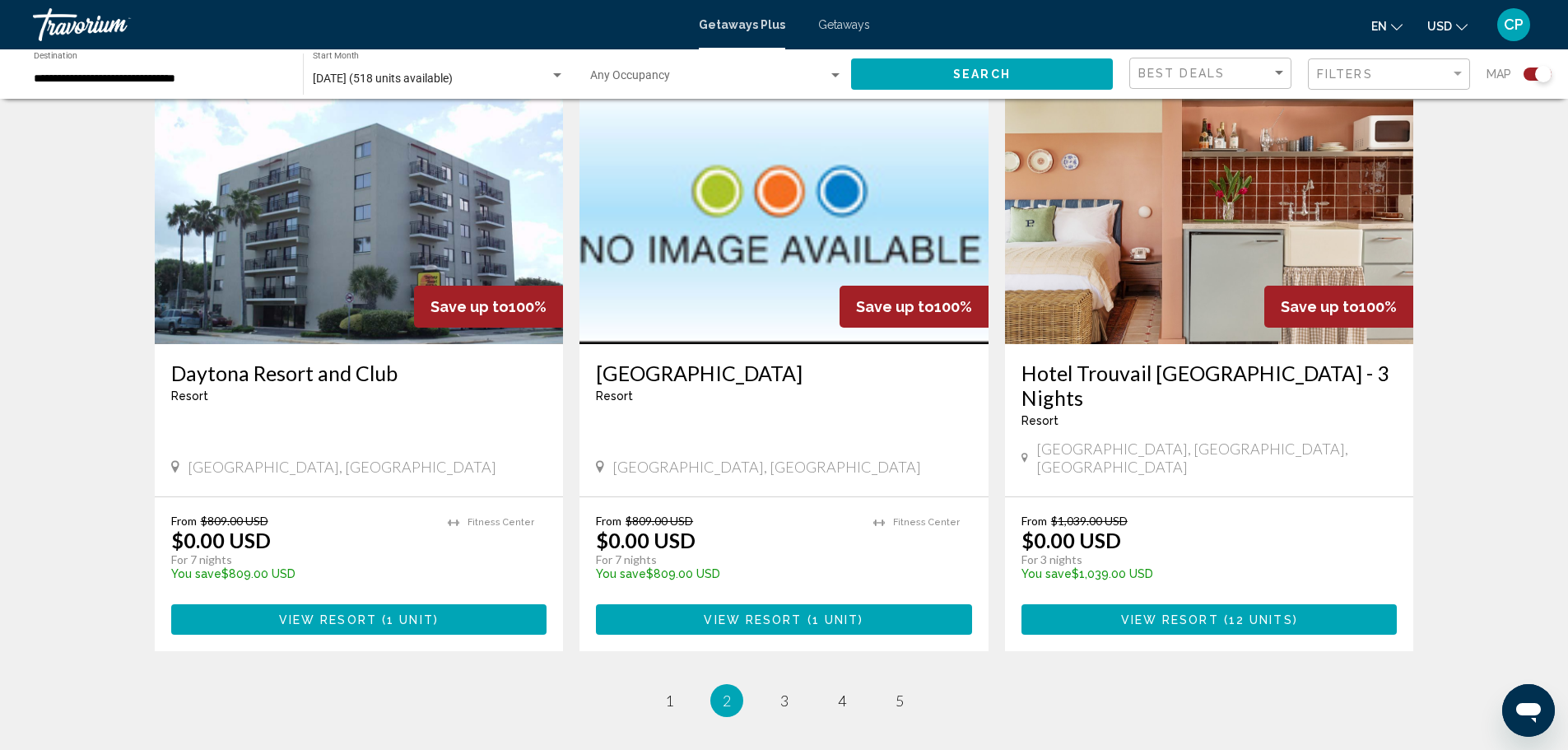
scroll to position [2304, 0]
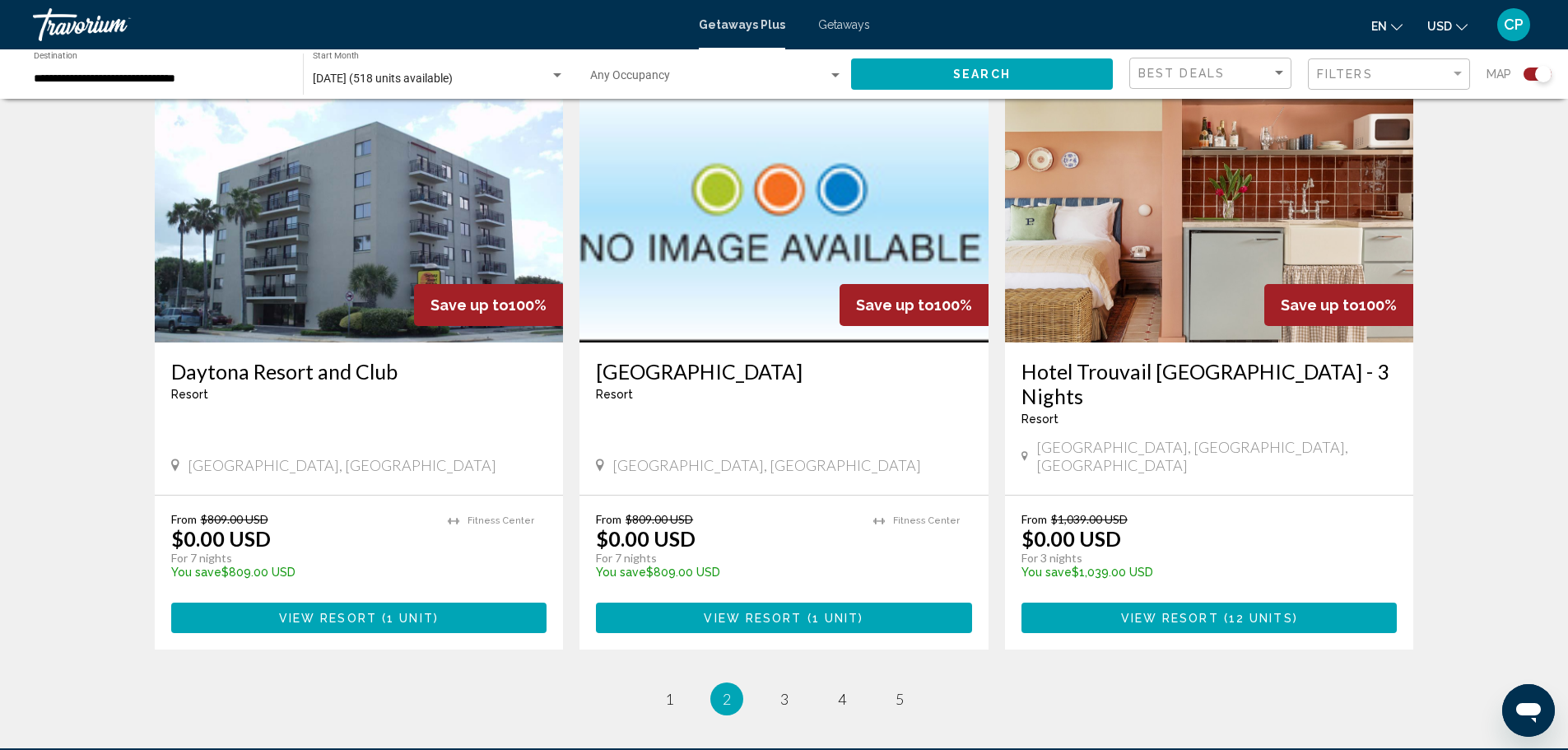
click at [1219, 362] on h3 "Hotel Trouvail [GEOGRAPHIC_DATA] - 3 Nights" at bounding box center [1210, 384] width 376 height 49
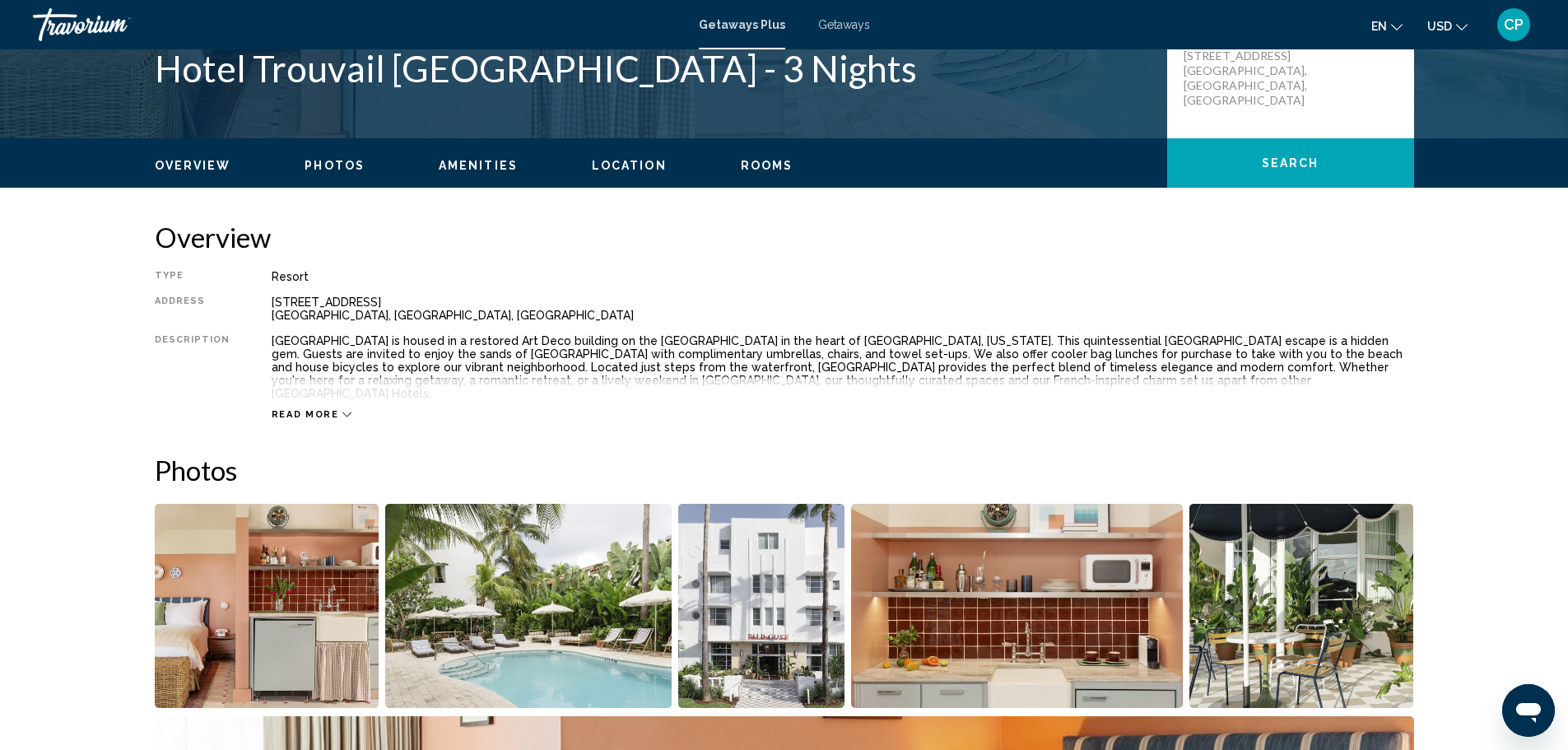
scroll to position [412, 0]
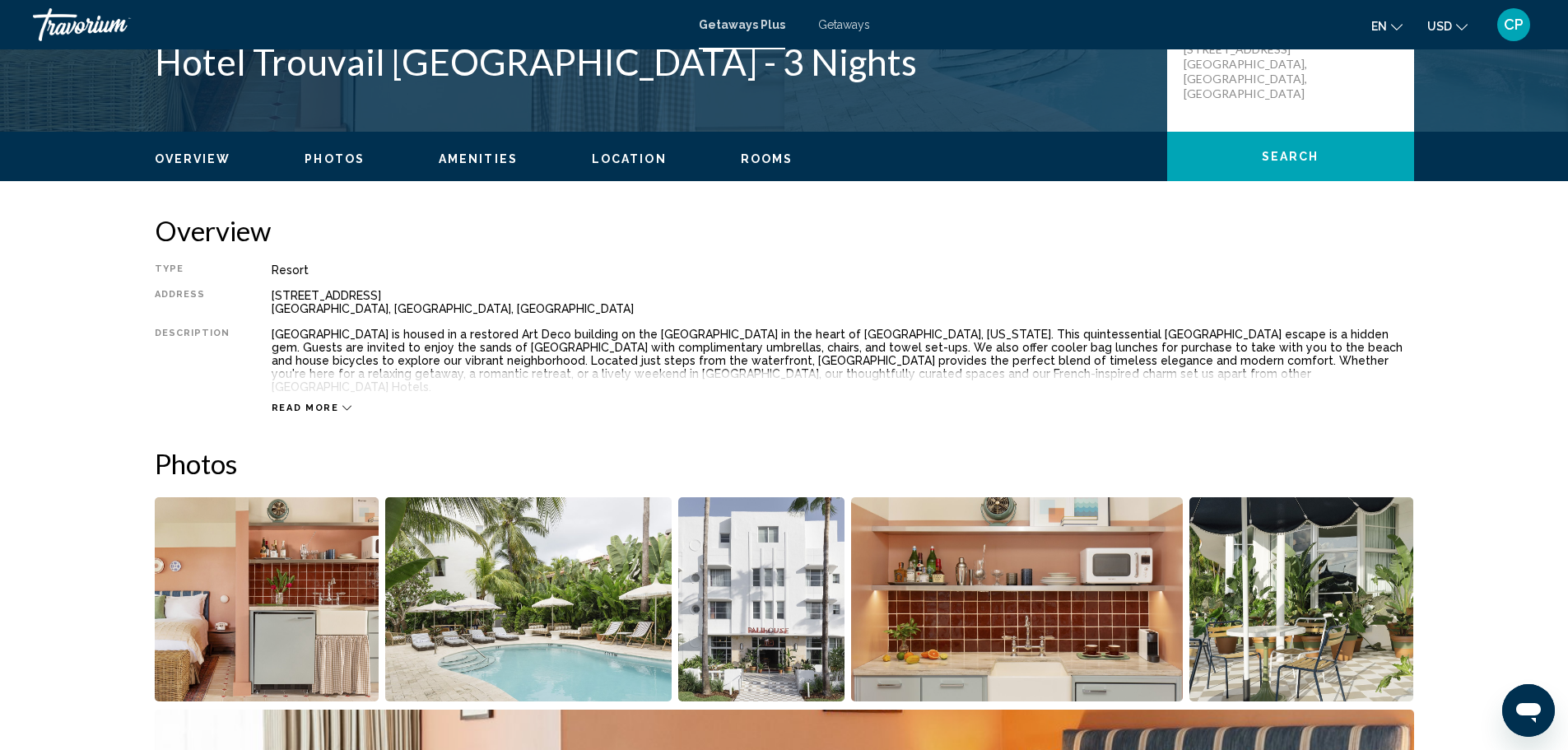
click at [552, 573] on img "Open full-screen image slider" at bounding box center [529, 598] width 287 height 204
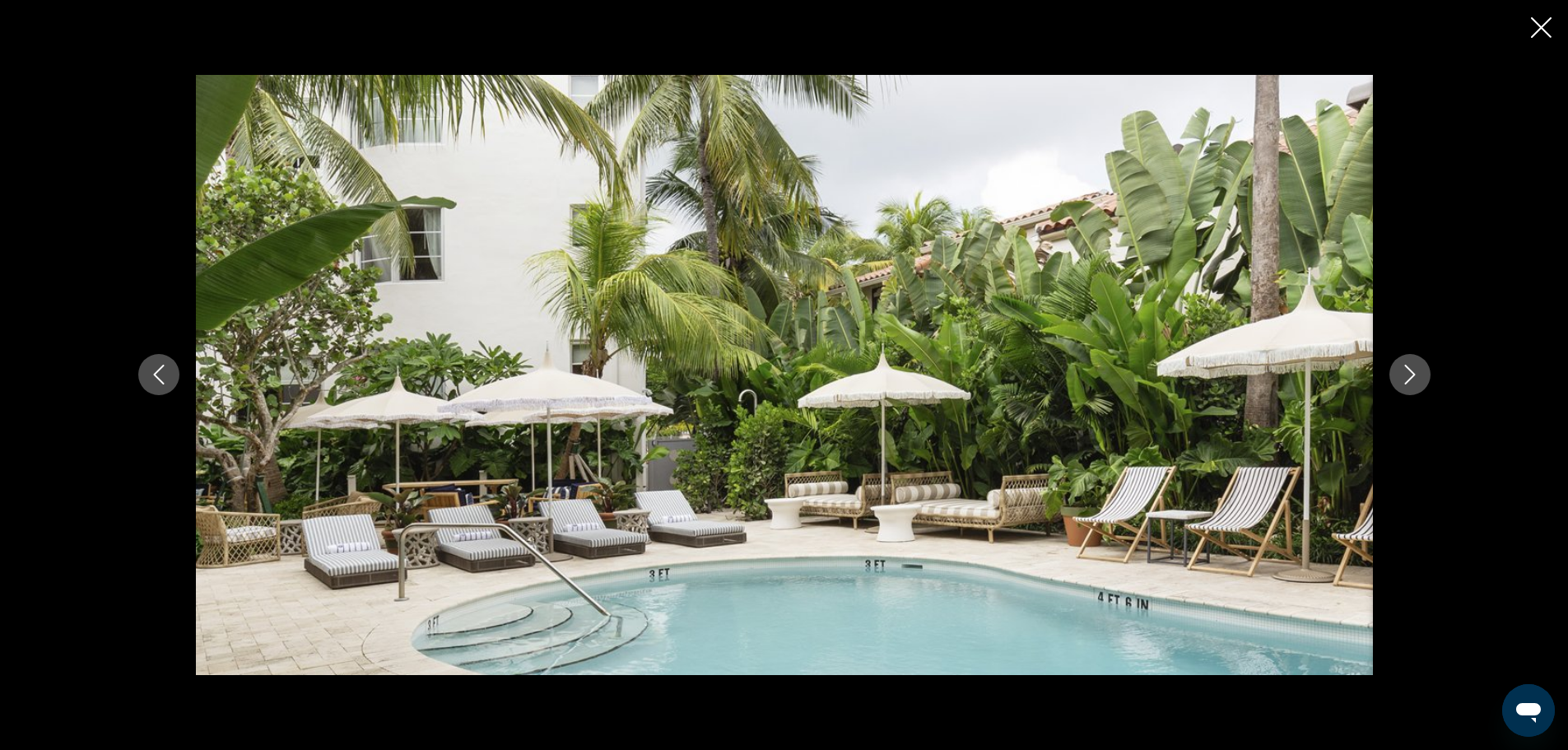
click at [1415, 380] on icon "Next image" at bounding box center [1410, 374] width 20 height 20
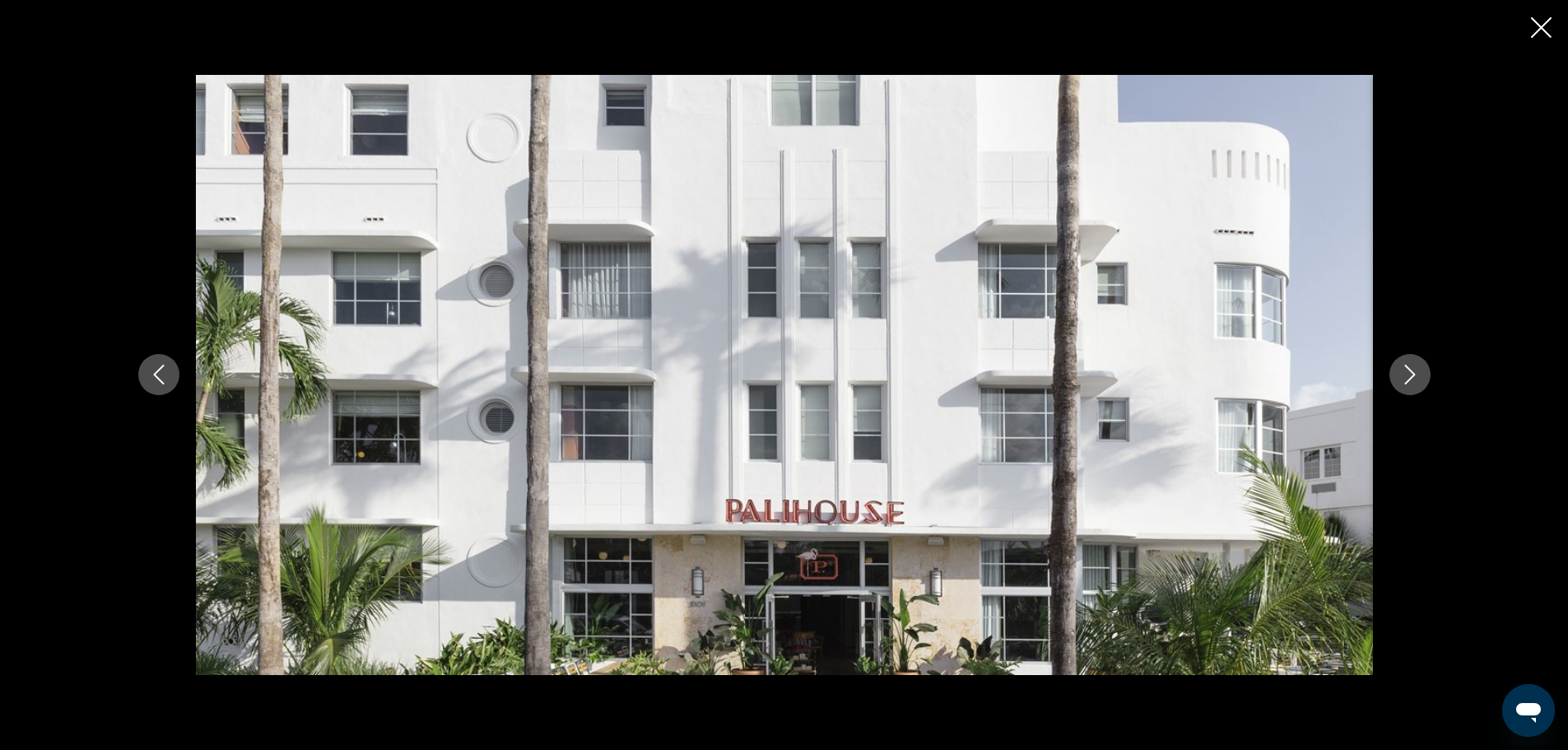
click at [1413, 377] on icon "Next image" at bounding box center [1410, 375] width 11 height 20
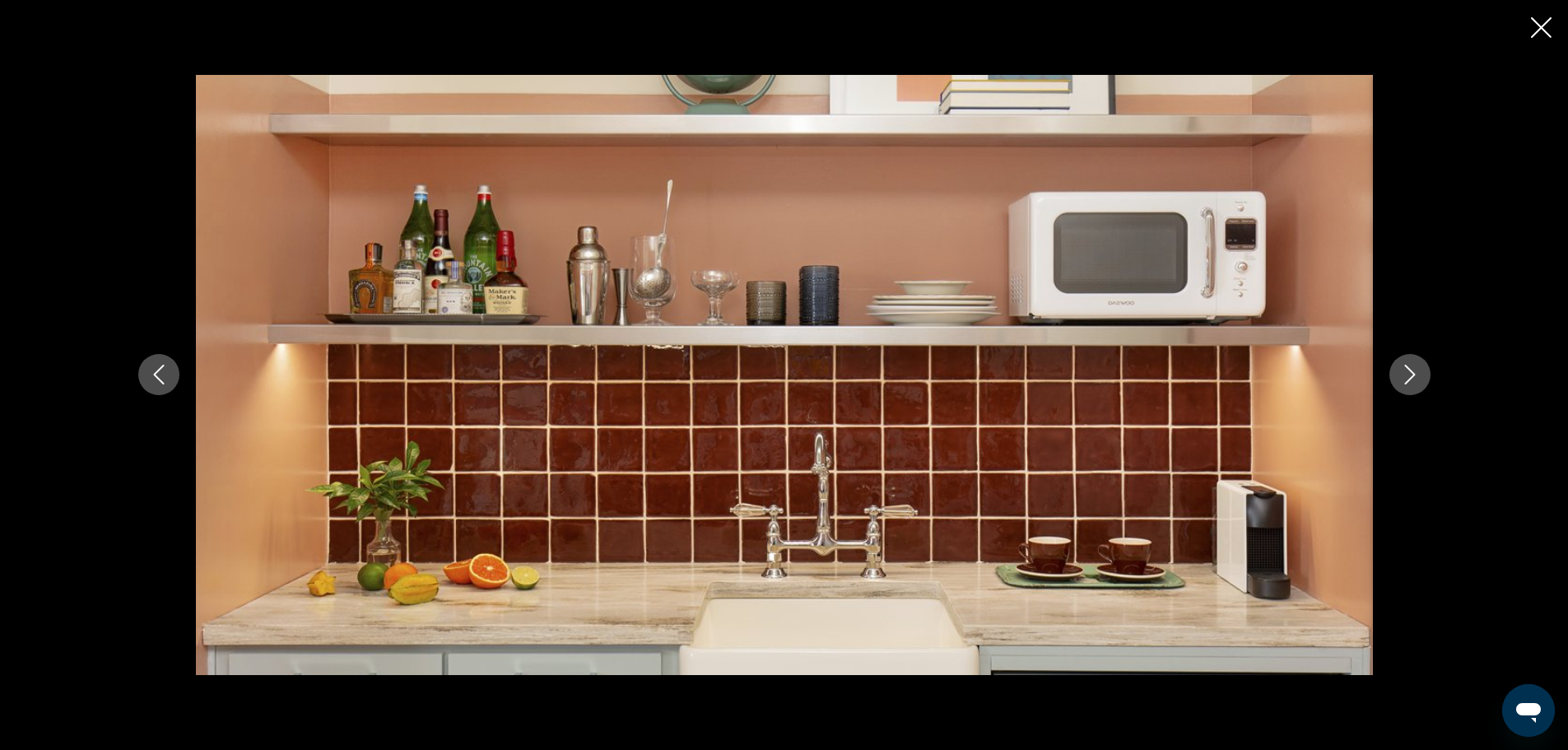
click at [1413, 377] on icon "Next image" at bounding box center [1410, 375] width 11 height 20
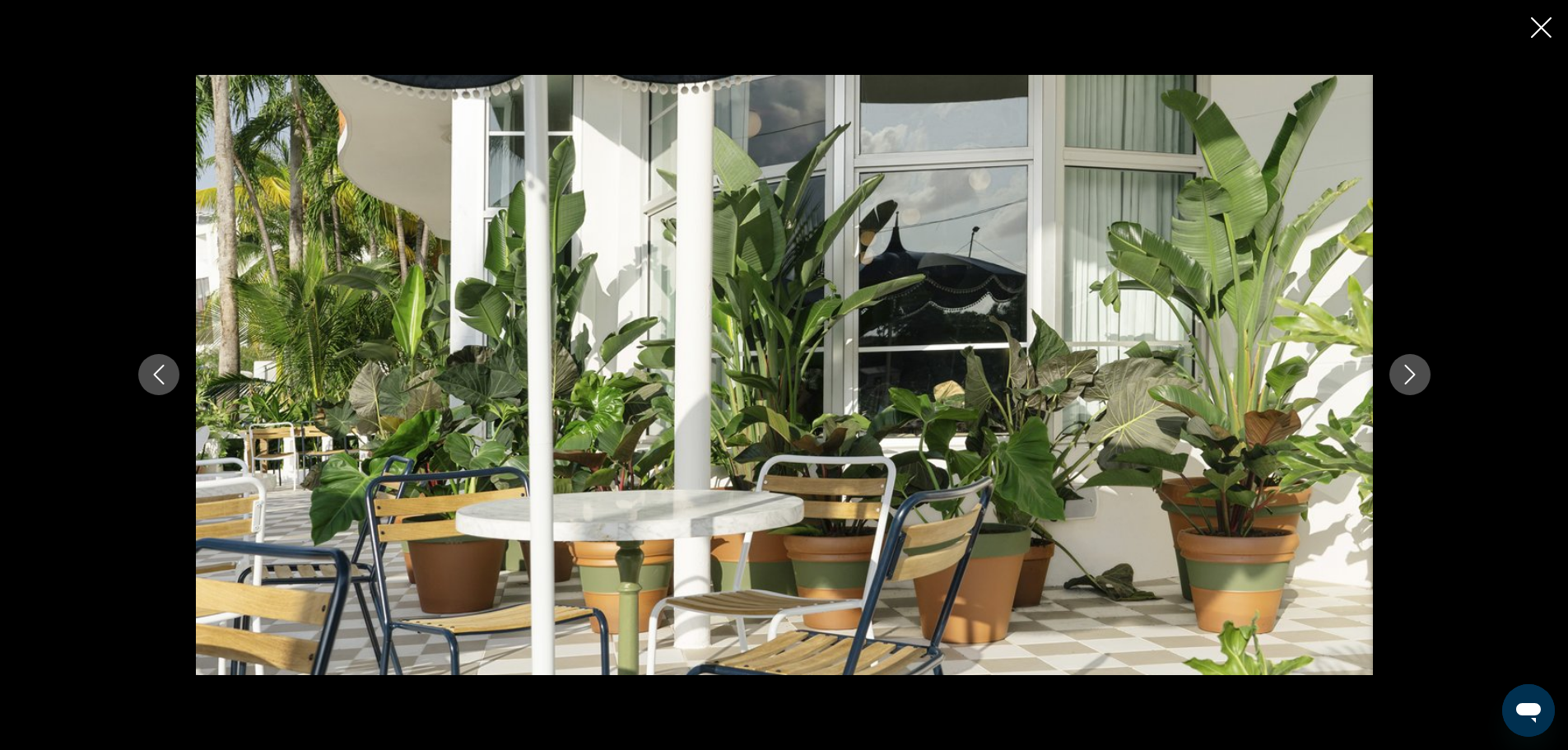
click at [1413, 377] on icon "Next image" at bounding box center [1410, 375] width 11 height 20
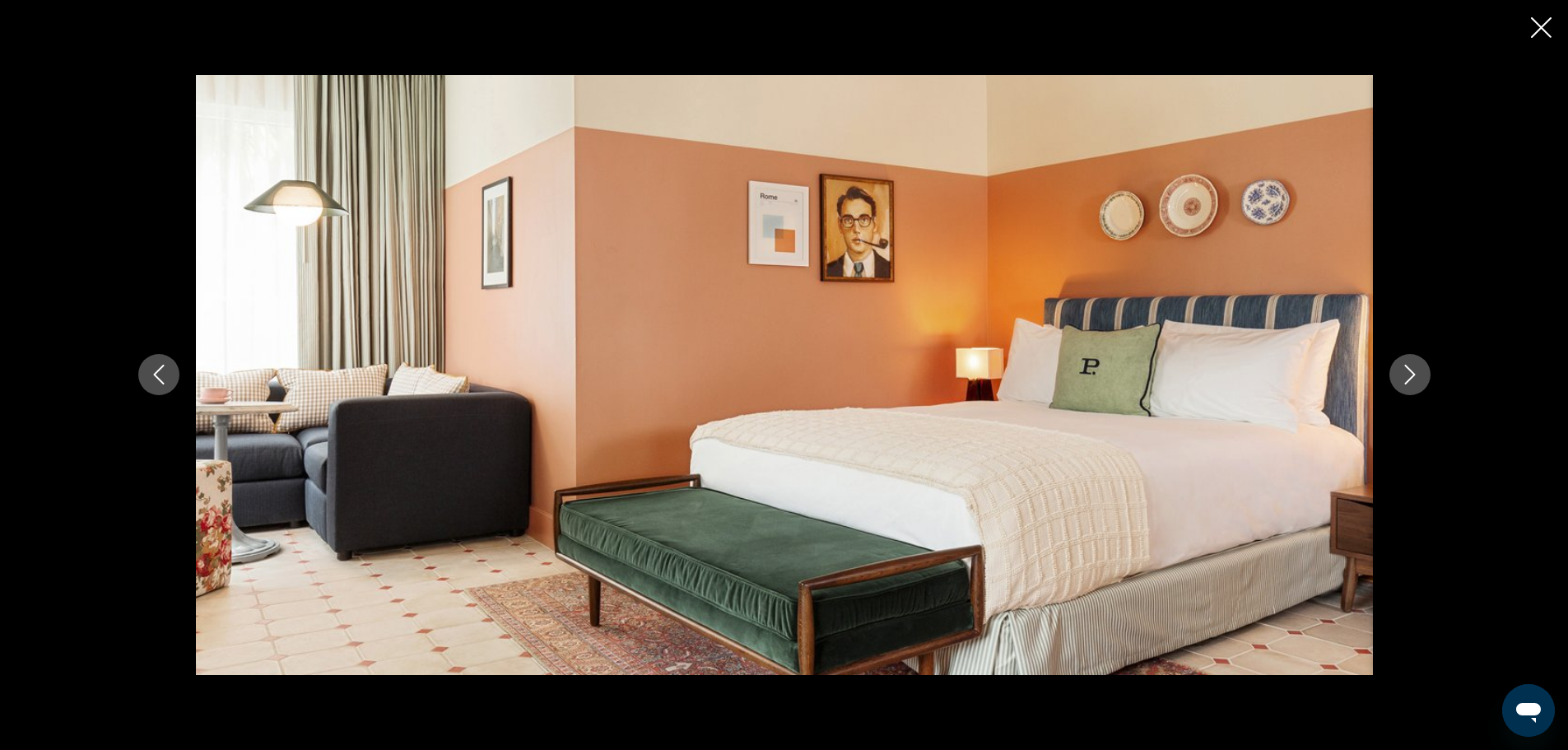
click at [1413, 377] on icon "Next image" at bounding box center [1410, 375] width 11 height 20
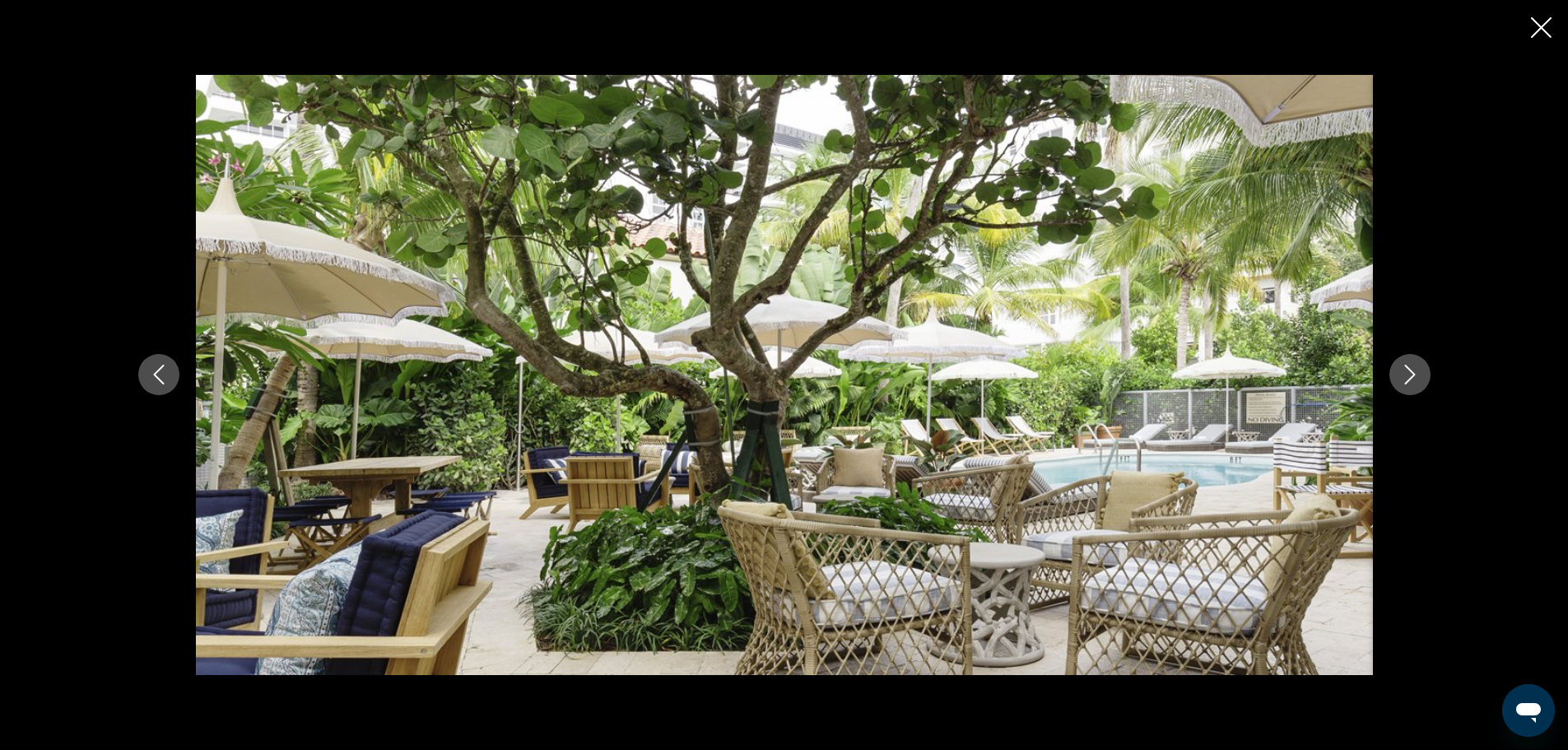
click at [1413, 377] on icon "Next image" at bounding box center [1410, 375] width 11 height 20
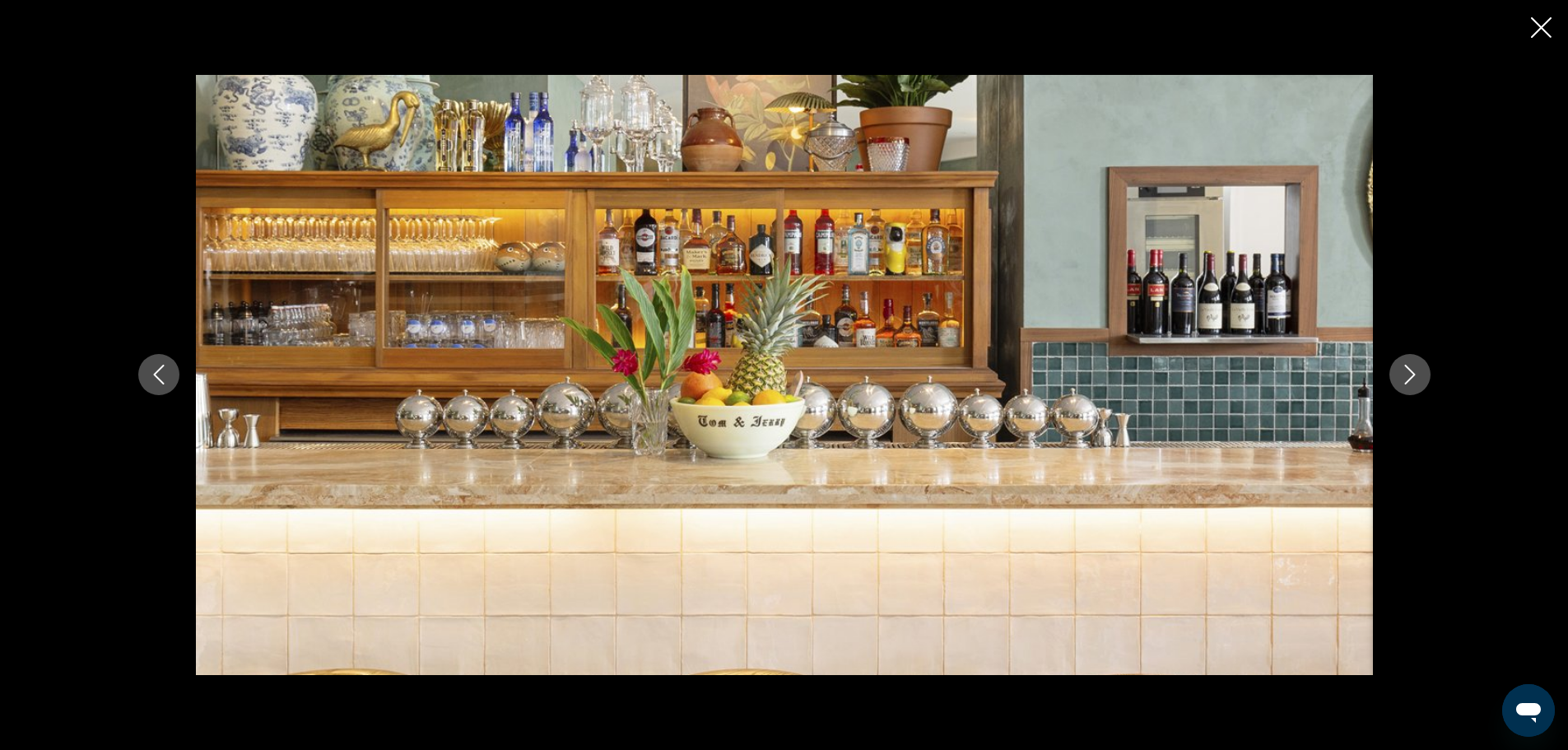
click at [1413, 377] on icon "Next image" at bounding box center [1410, 375] width 11 height 20
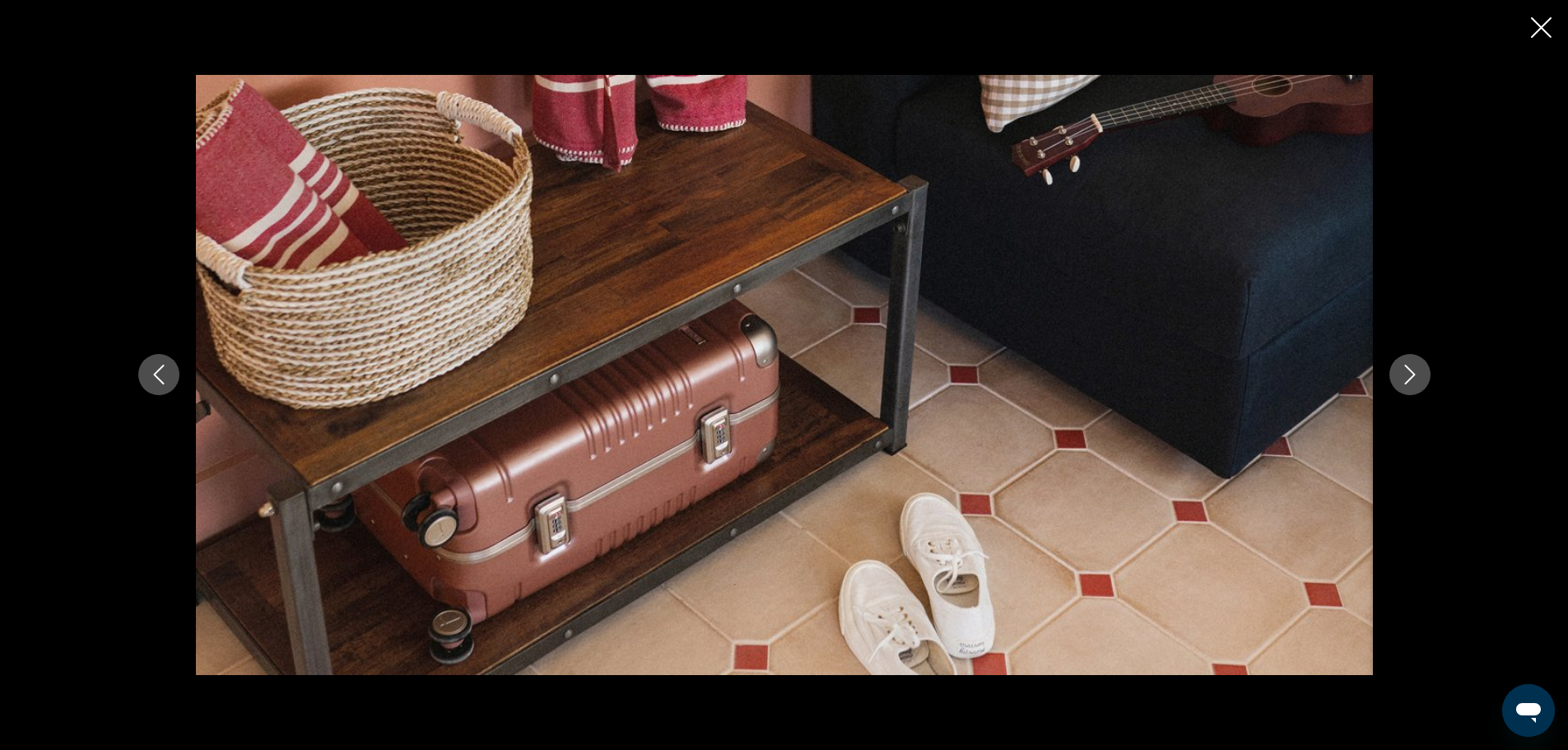
click at [1413, 377] on icon "Next image" at bounding box center [1410, 375] width 11 height 20
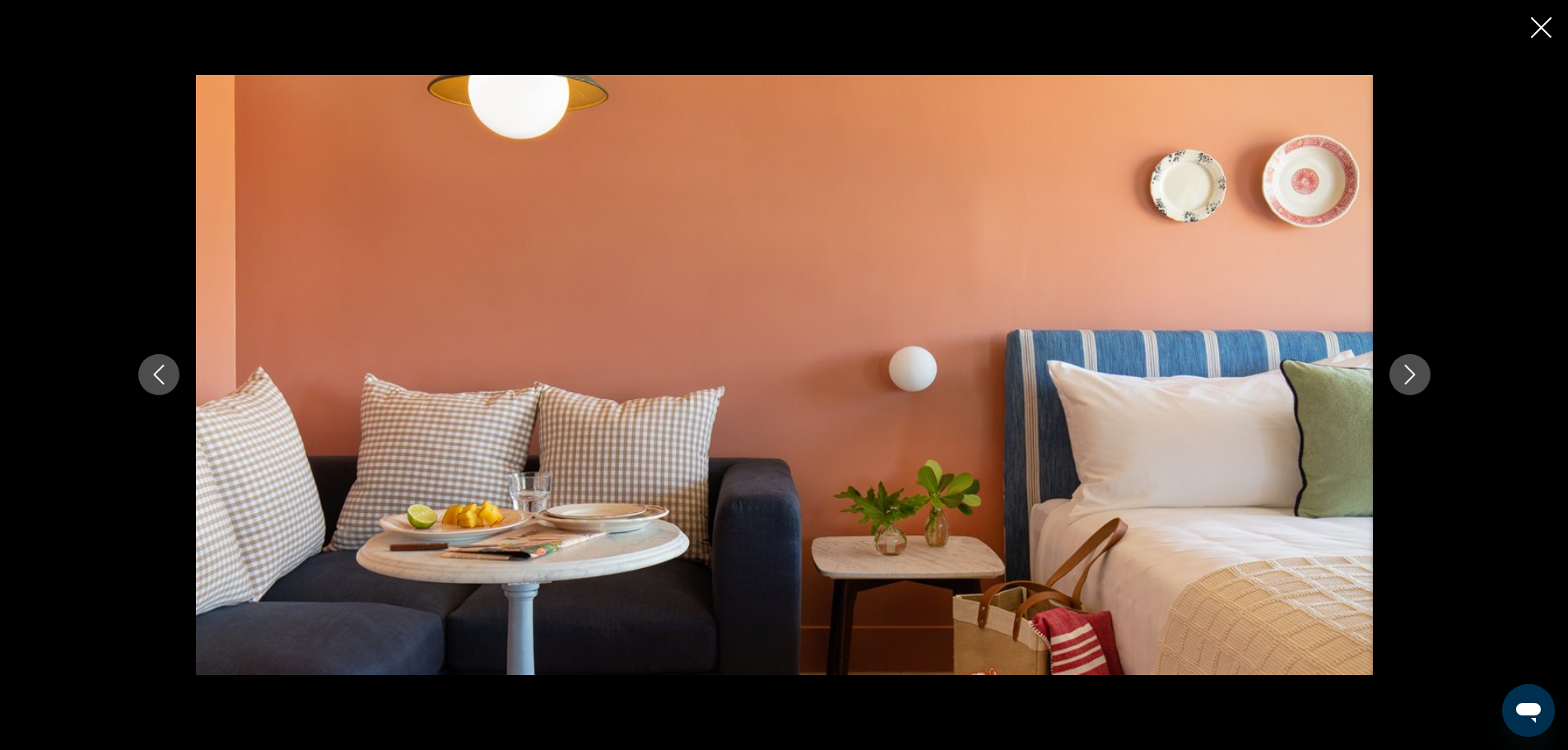
click at [1413, 377] on icon "Next image" at bounding box center [1410, 375] width 11 height 20
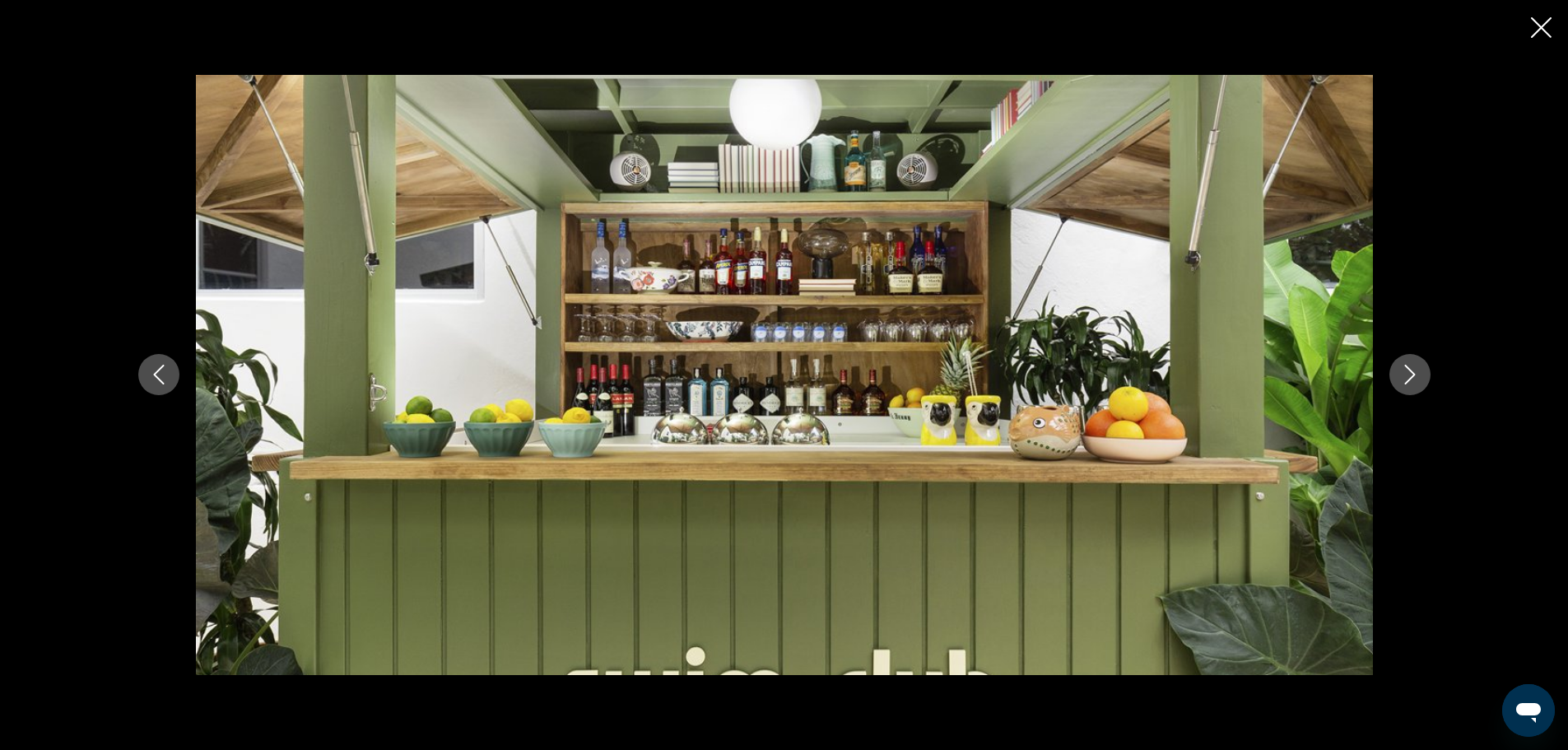
click at [1413, 377] on icon "Next image" at bounding box center [1410, 375] width 11 height 20
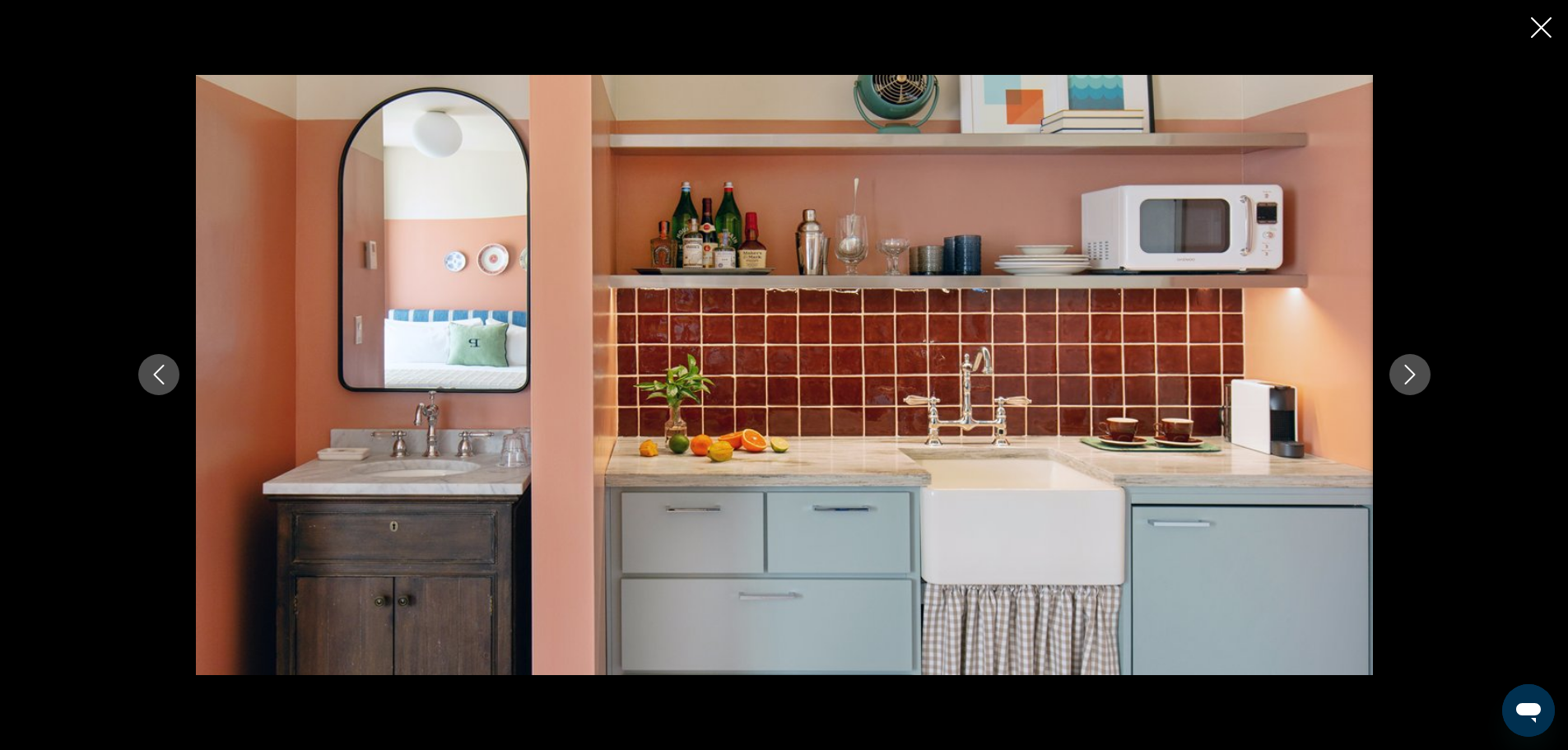
click at [1413, 377] on icon "Next image" at bounding box center [1410, 375] width 11 height 20
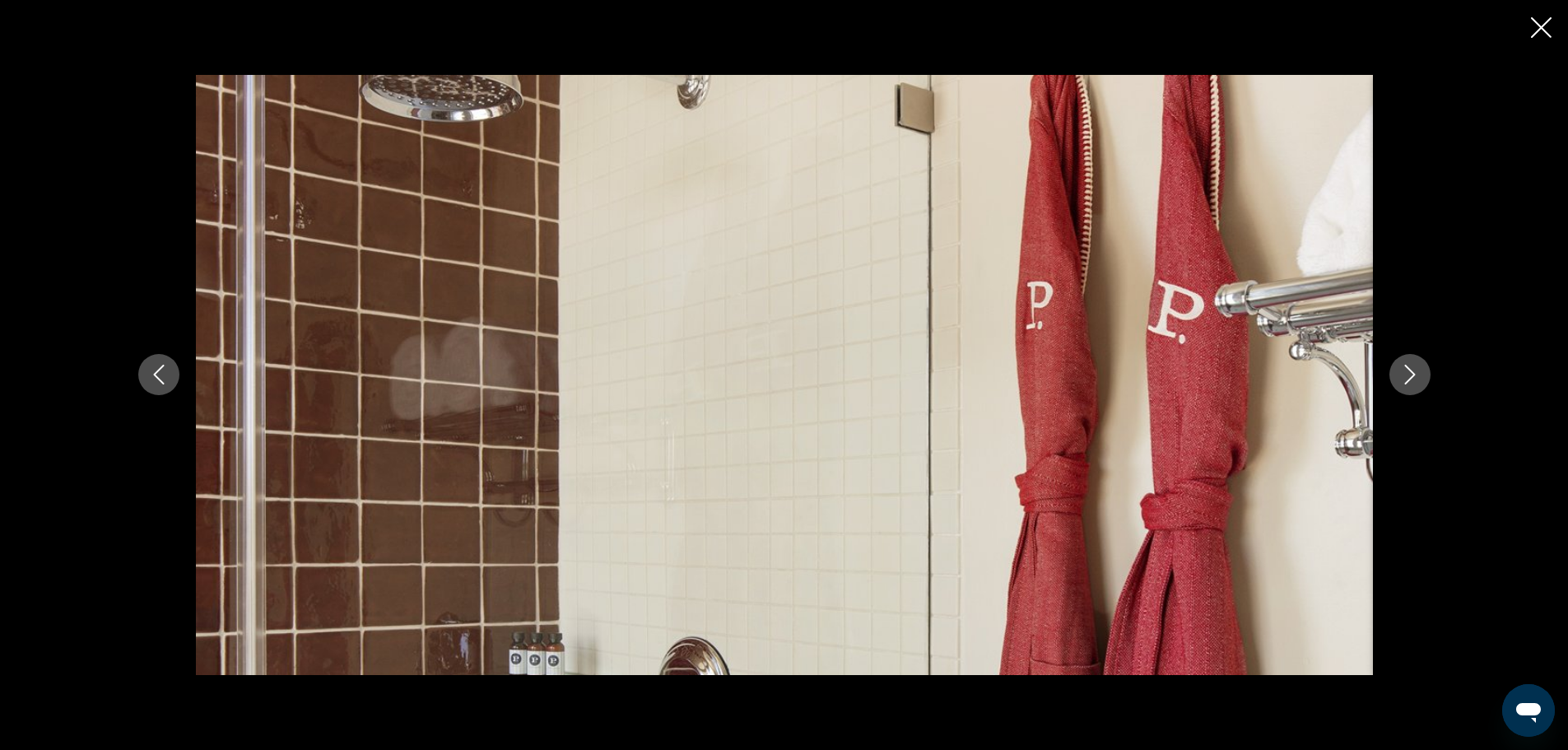
click at [1539, 18] on icon "Close slideshow" at bounding box center [1541, 27] width 20 height 20
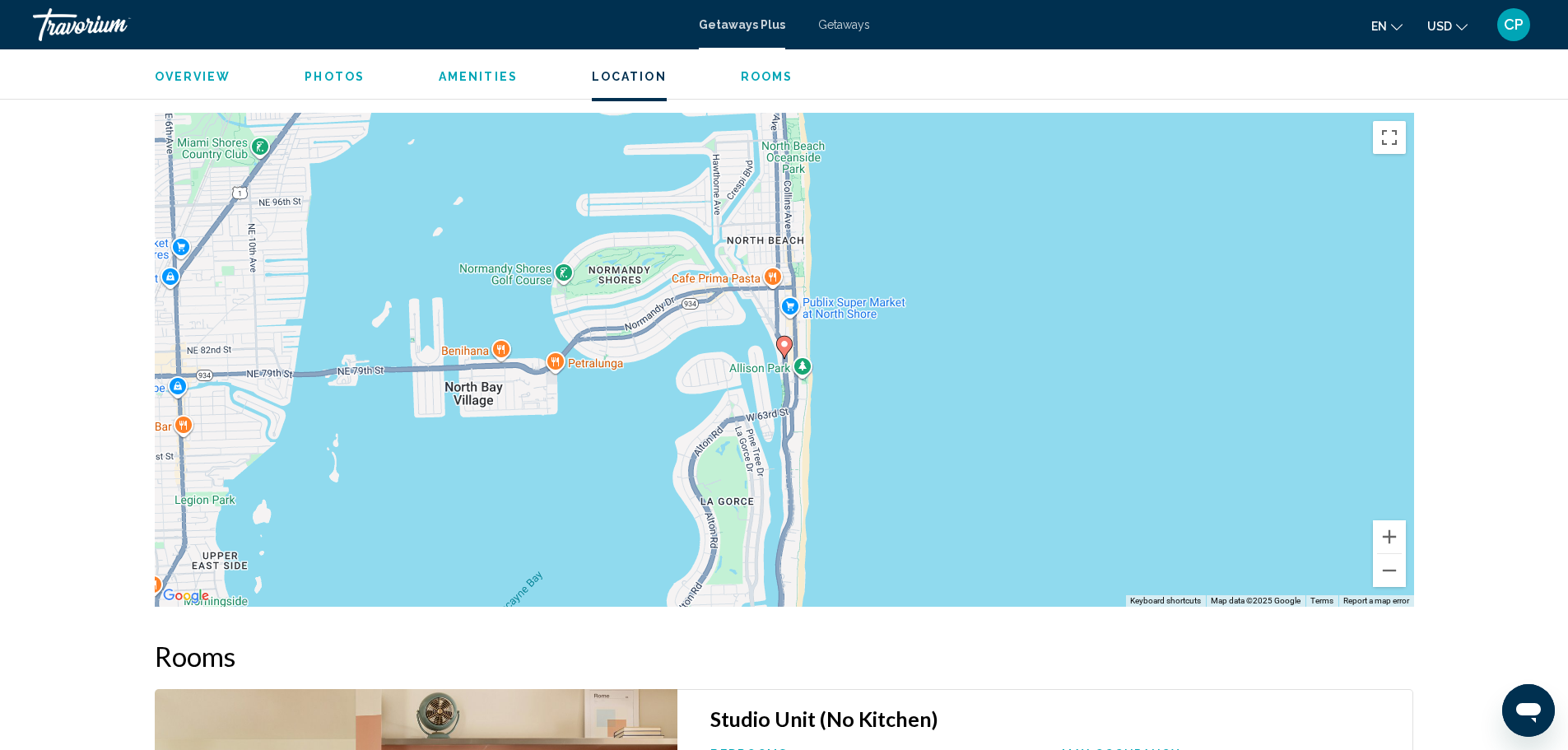
scroll to position [1609, 0]
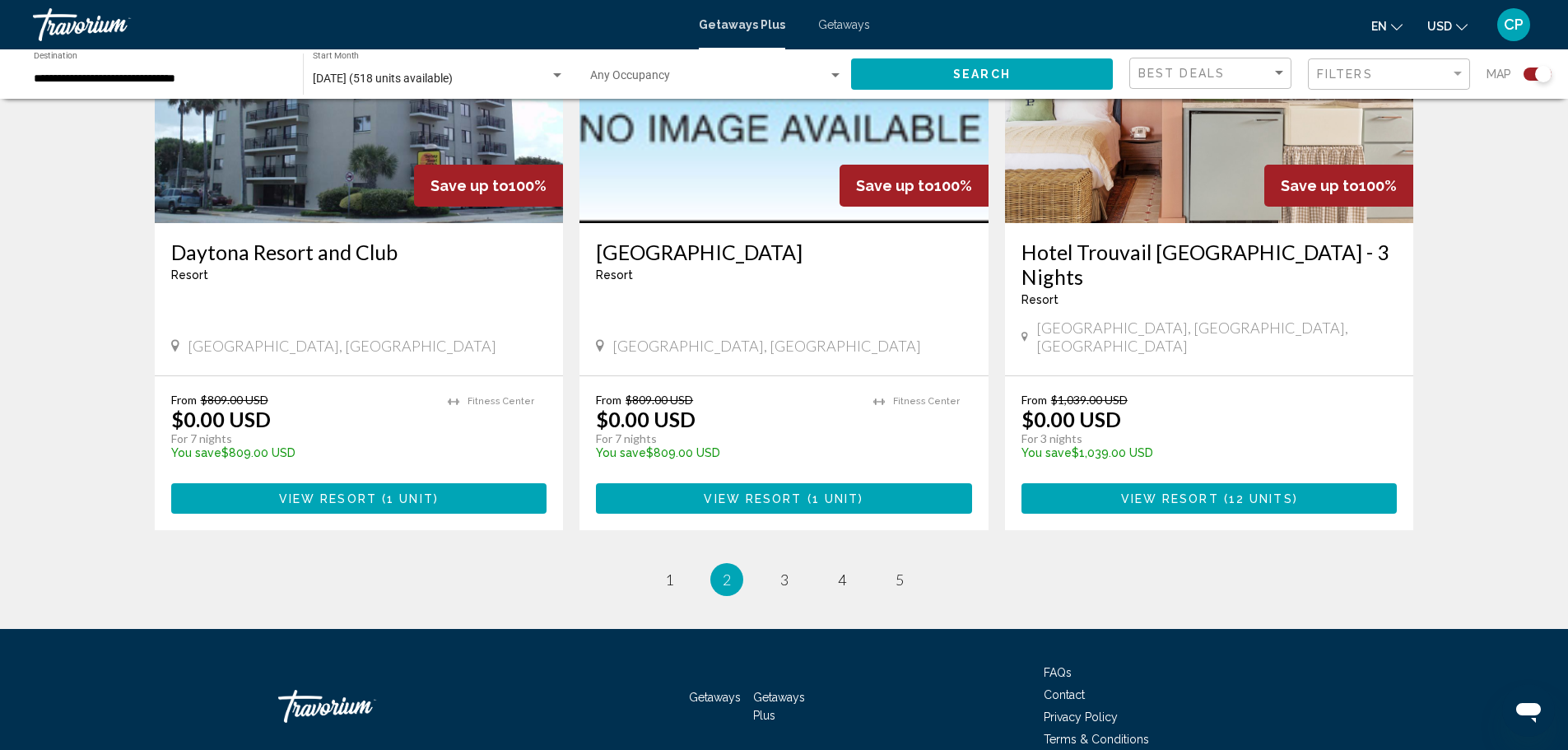
scroll to position [2444, 0]
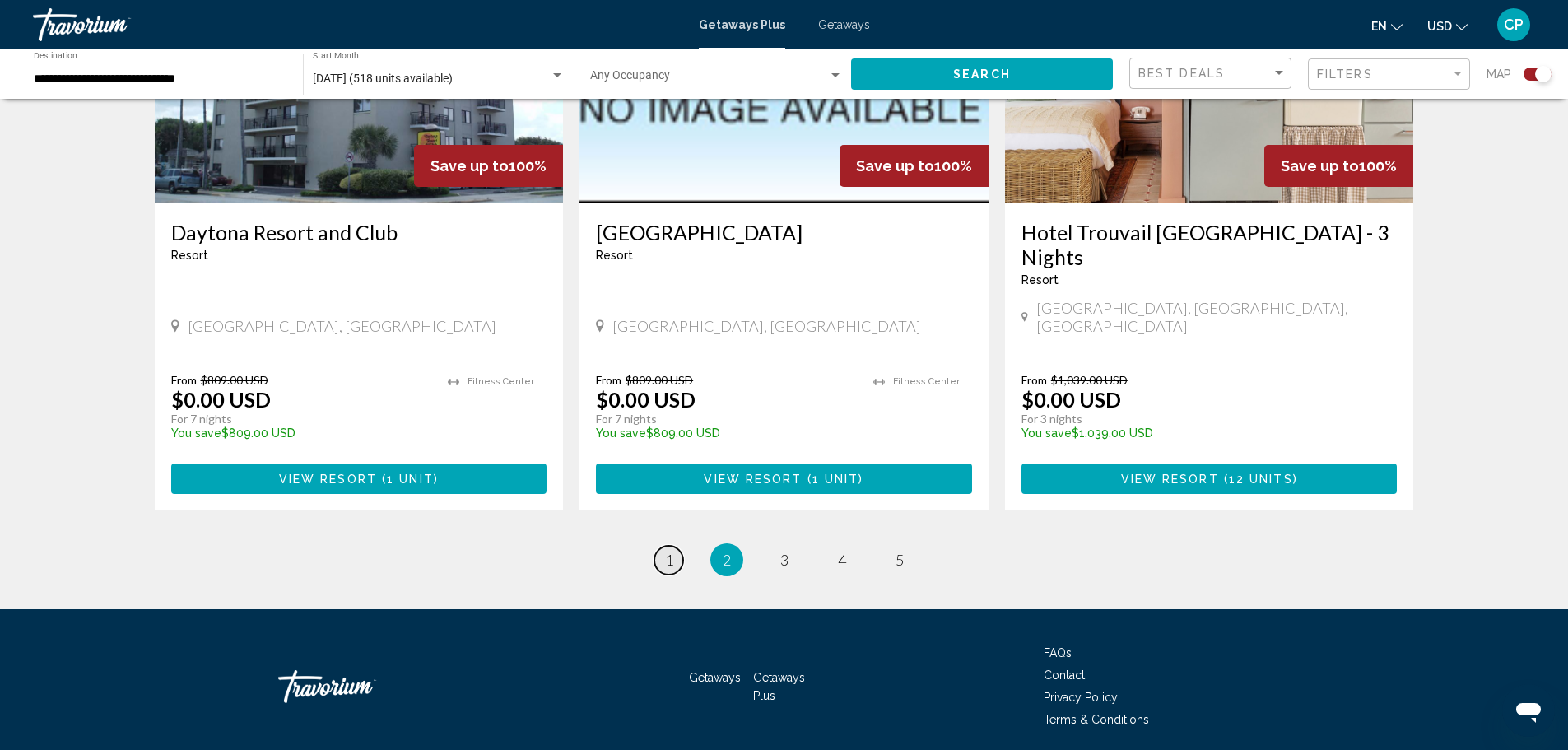
click at [669, 550] on span "1" at bounding box center [669, 559] width 8 height 18
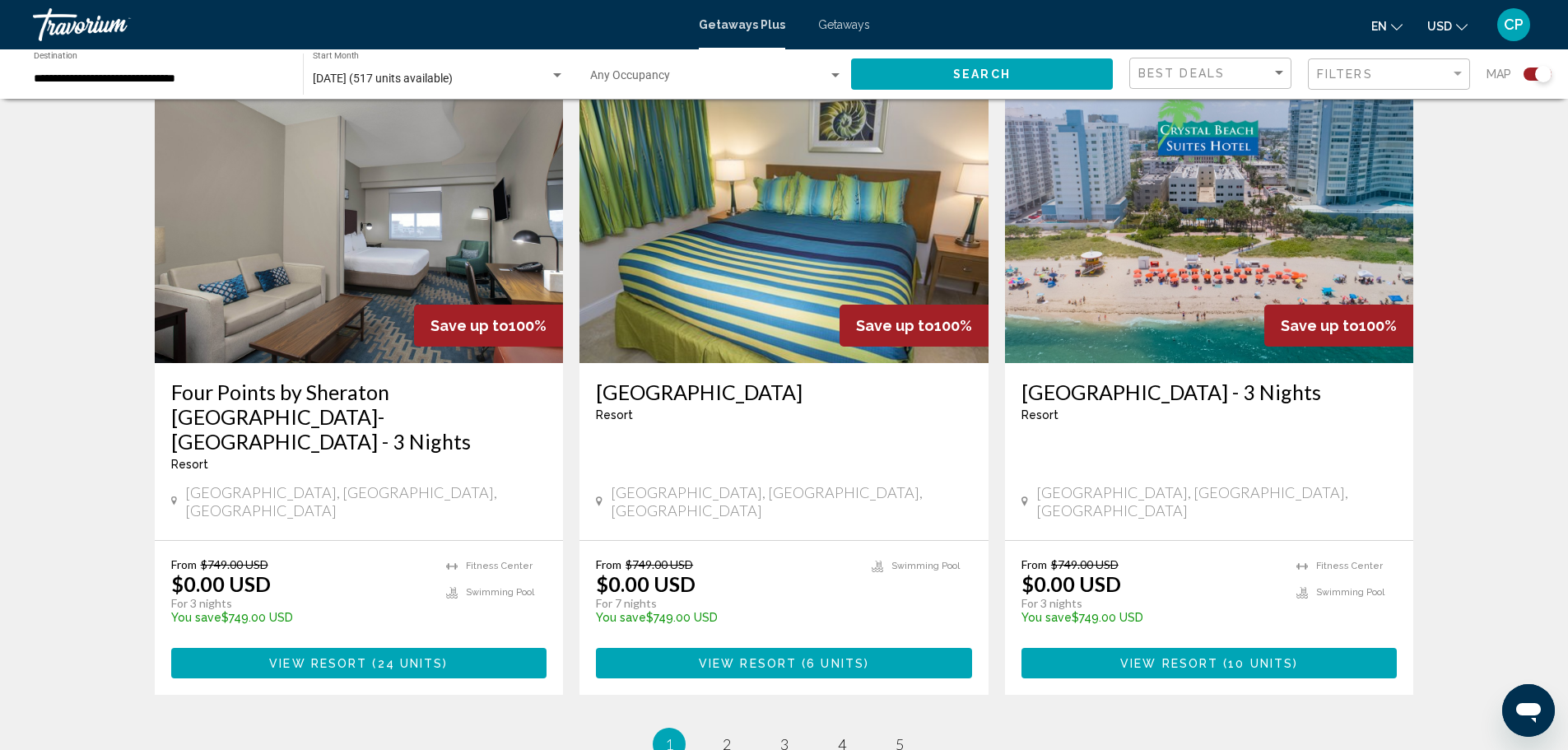
scroll to position [2387, 0]
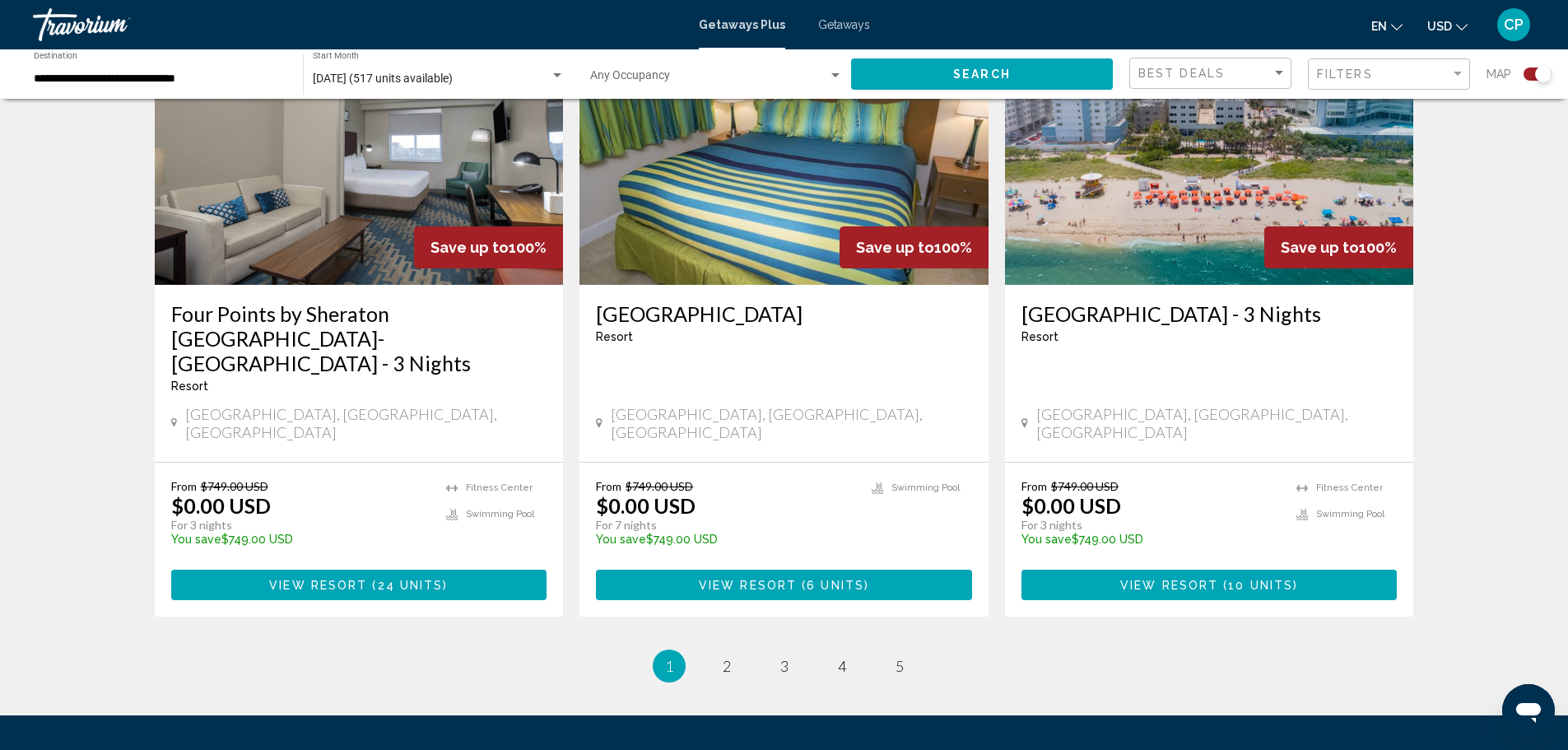
click at [1242, 578] on span "10 units" at bounding box center [1260, 584] width 65 height 13
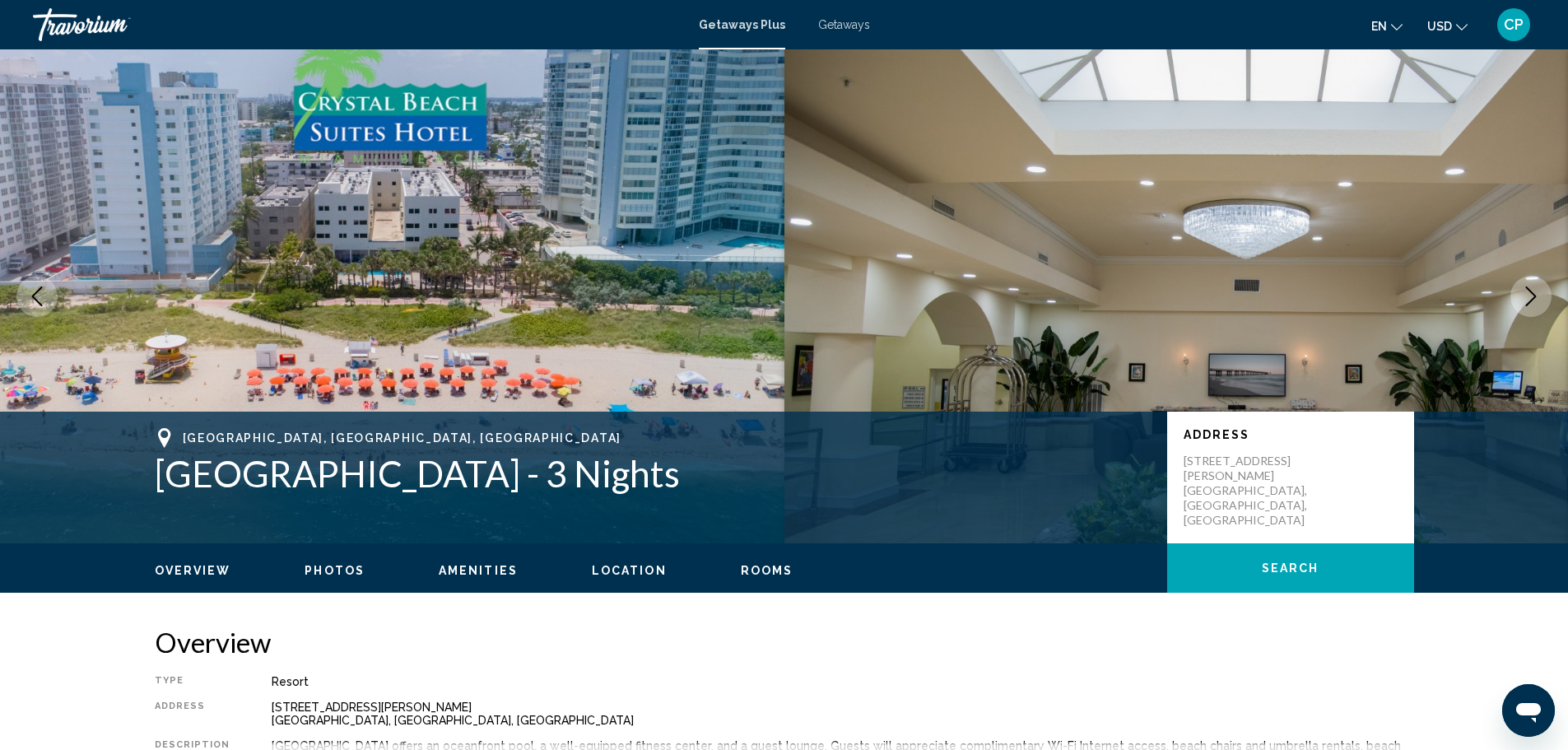
click at [1532, 287] on icon "Next image" at bounding box center [1531, 296] width 20 height 20
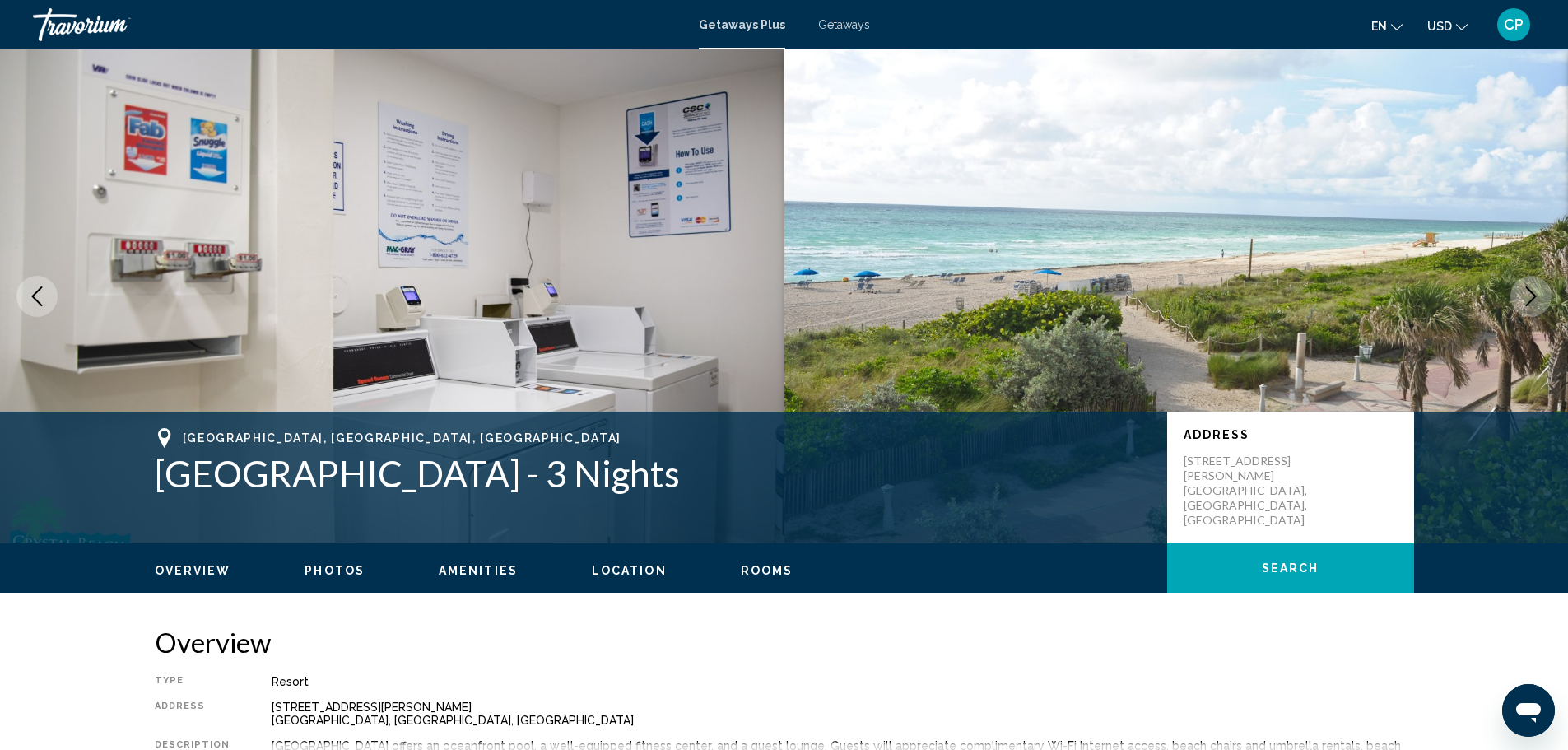
click at [1532, 287] on icon "Next image" at bounding box center [1531, 296] width 20 height 20
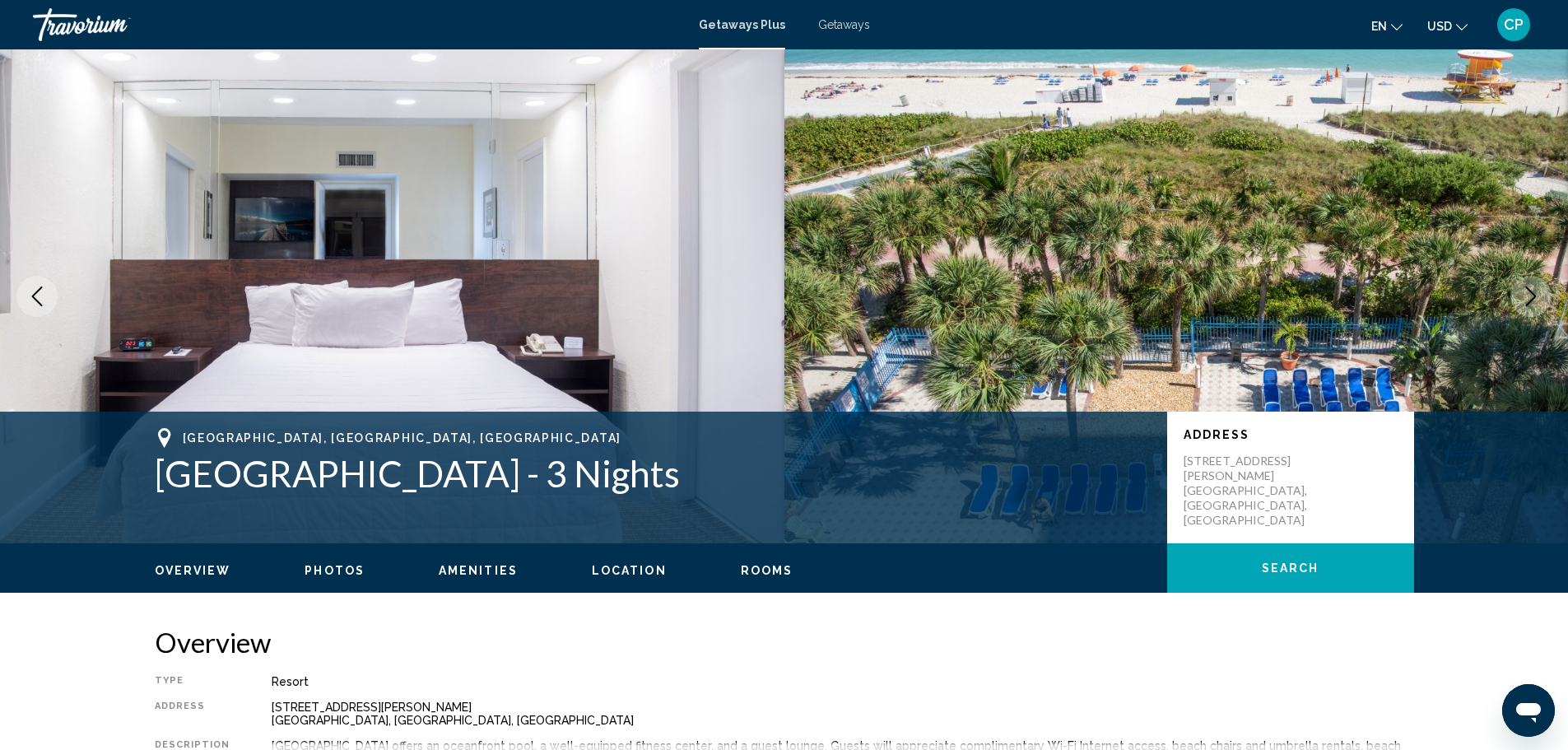
click at [1532, 287] on icon "Next image" at bounding box center [1531, 296] width 20 height 20
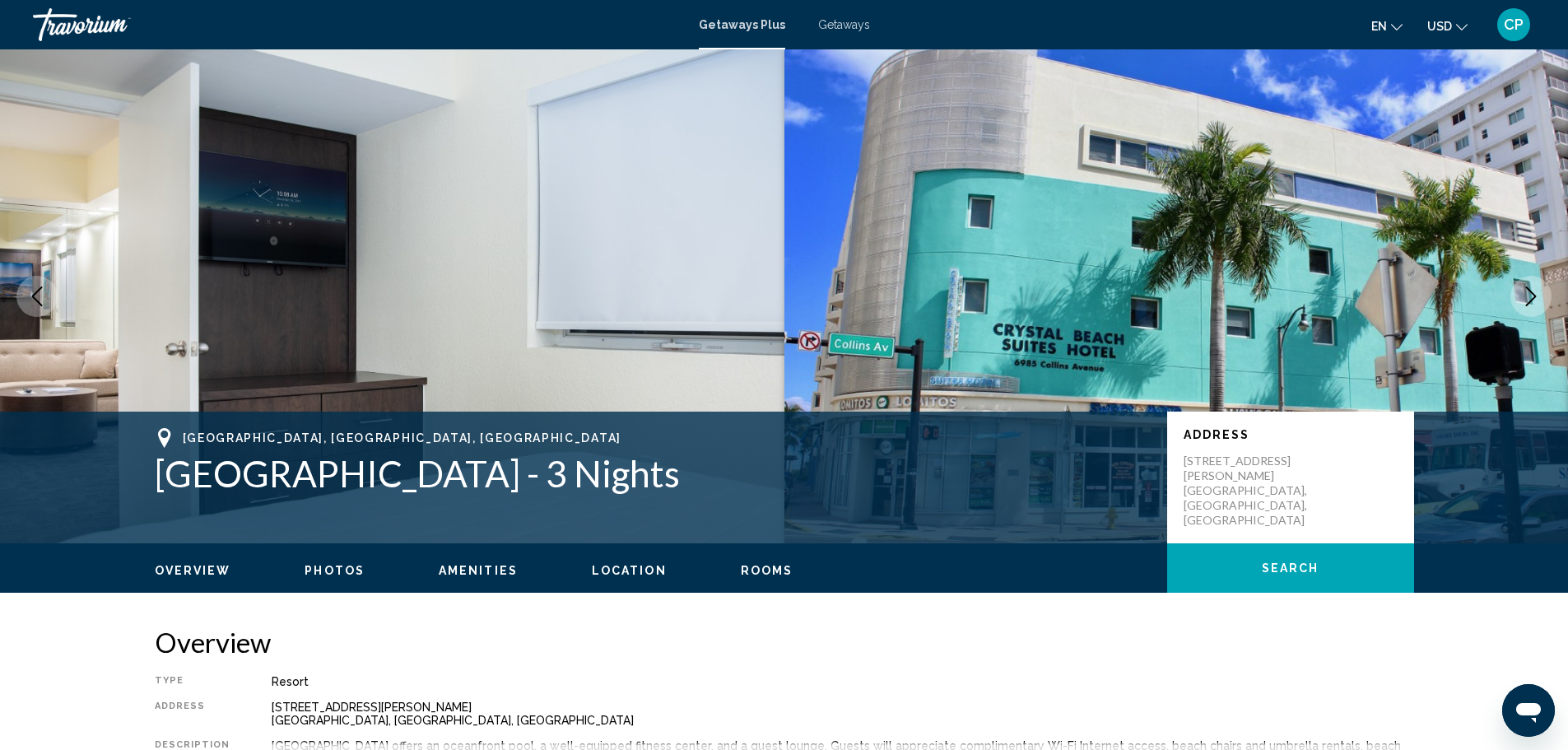
click at [1532, 287] on icon "Next image" at bounding box center [1531, 296] width 20 height 20
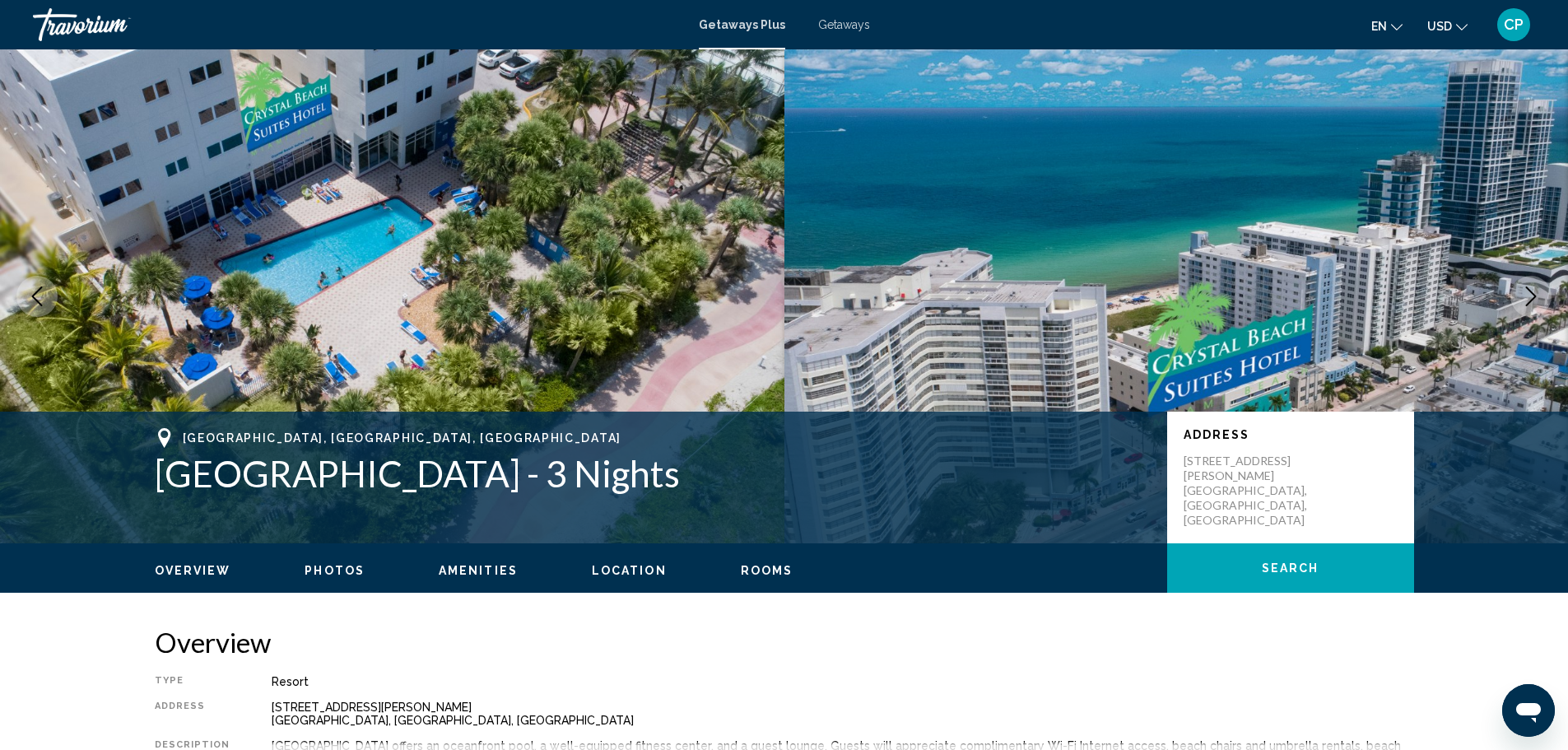
click at [1532, 287] on icon "Next image" at bounding box center [1531, 296] width 20 height 20
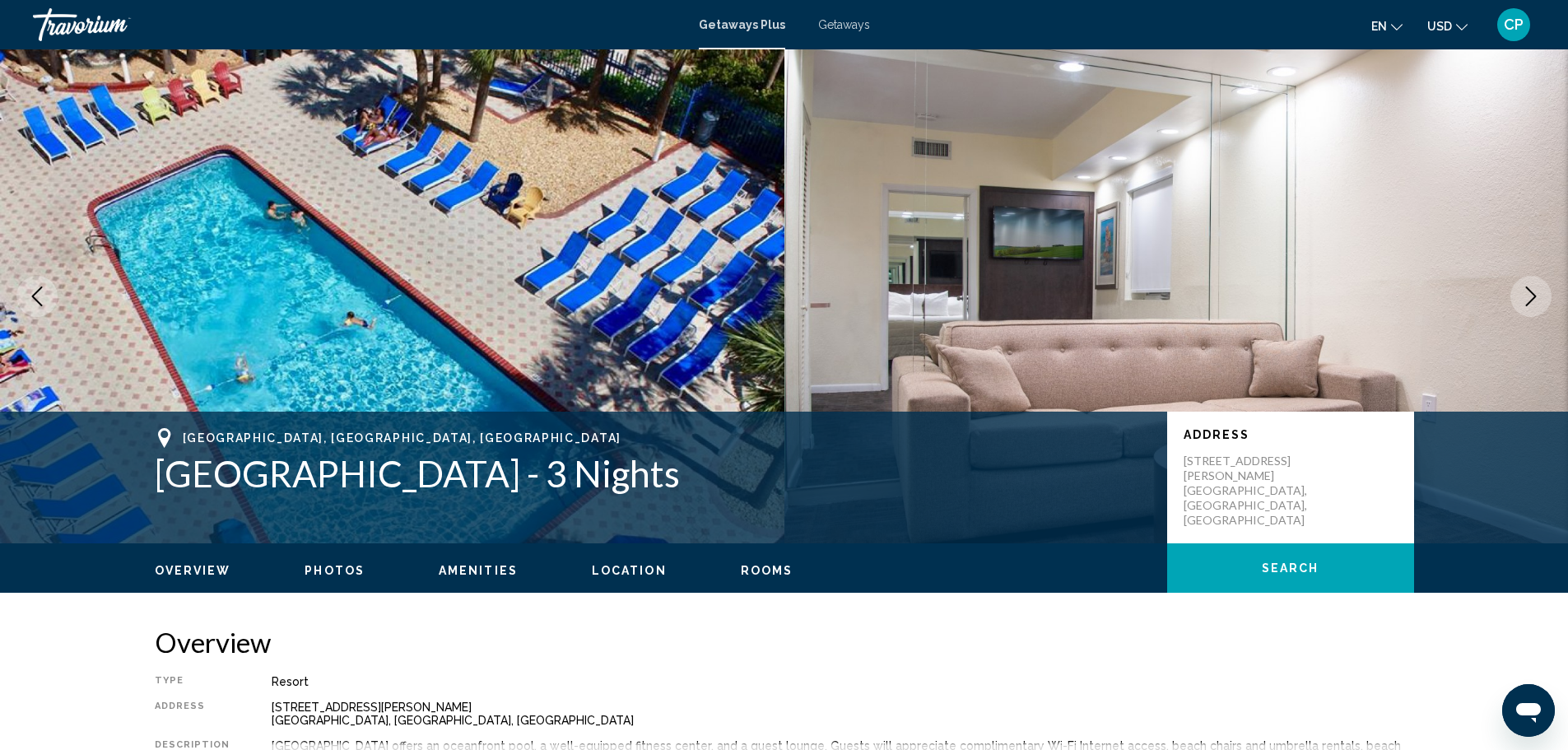
click at [1532, 287] on icon "Next image" at bounding box center [1531, 296] width 20 height 20
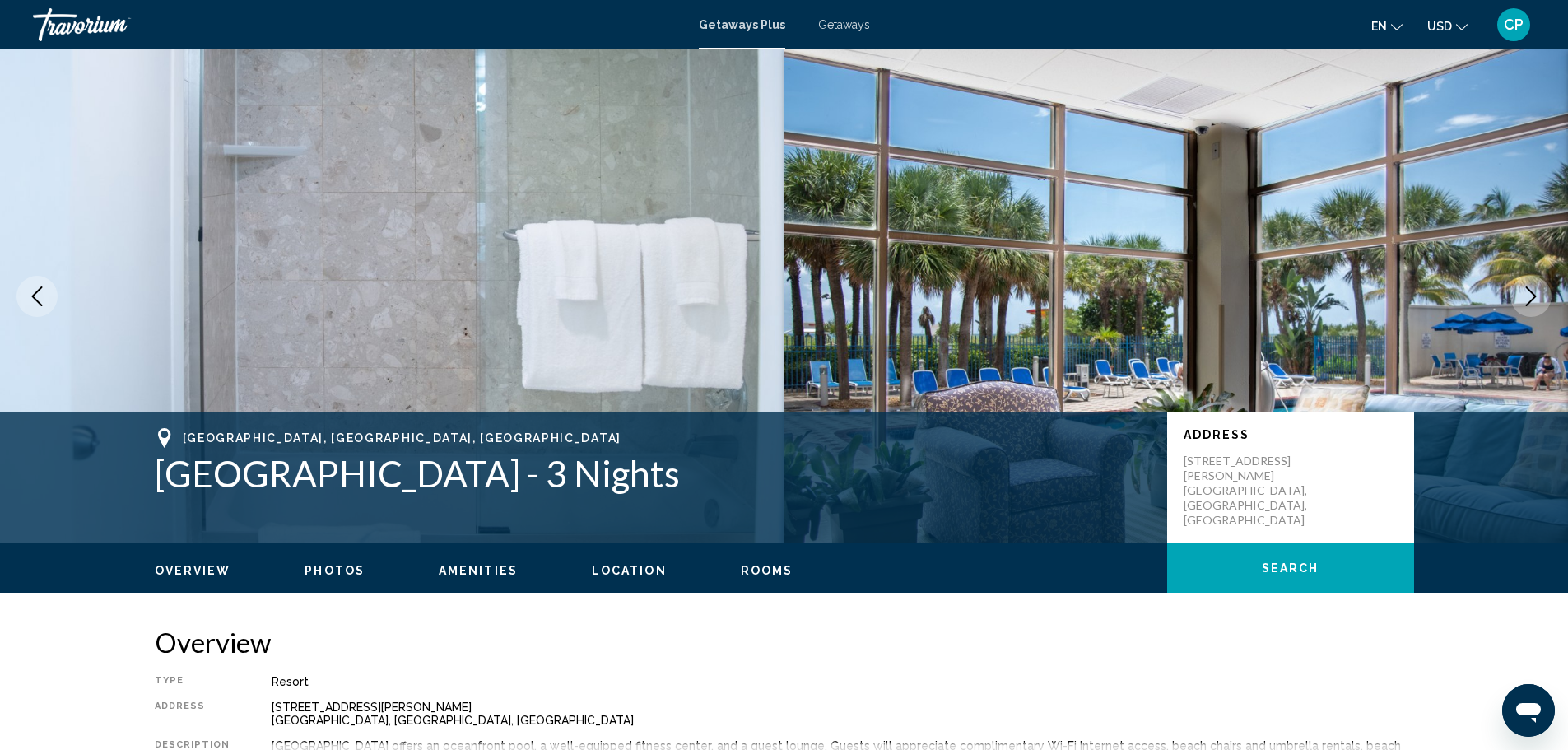
click at [1532, 287] on icon "Next image" at bounding box center [1531, 296] width 20 height 20
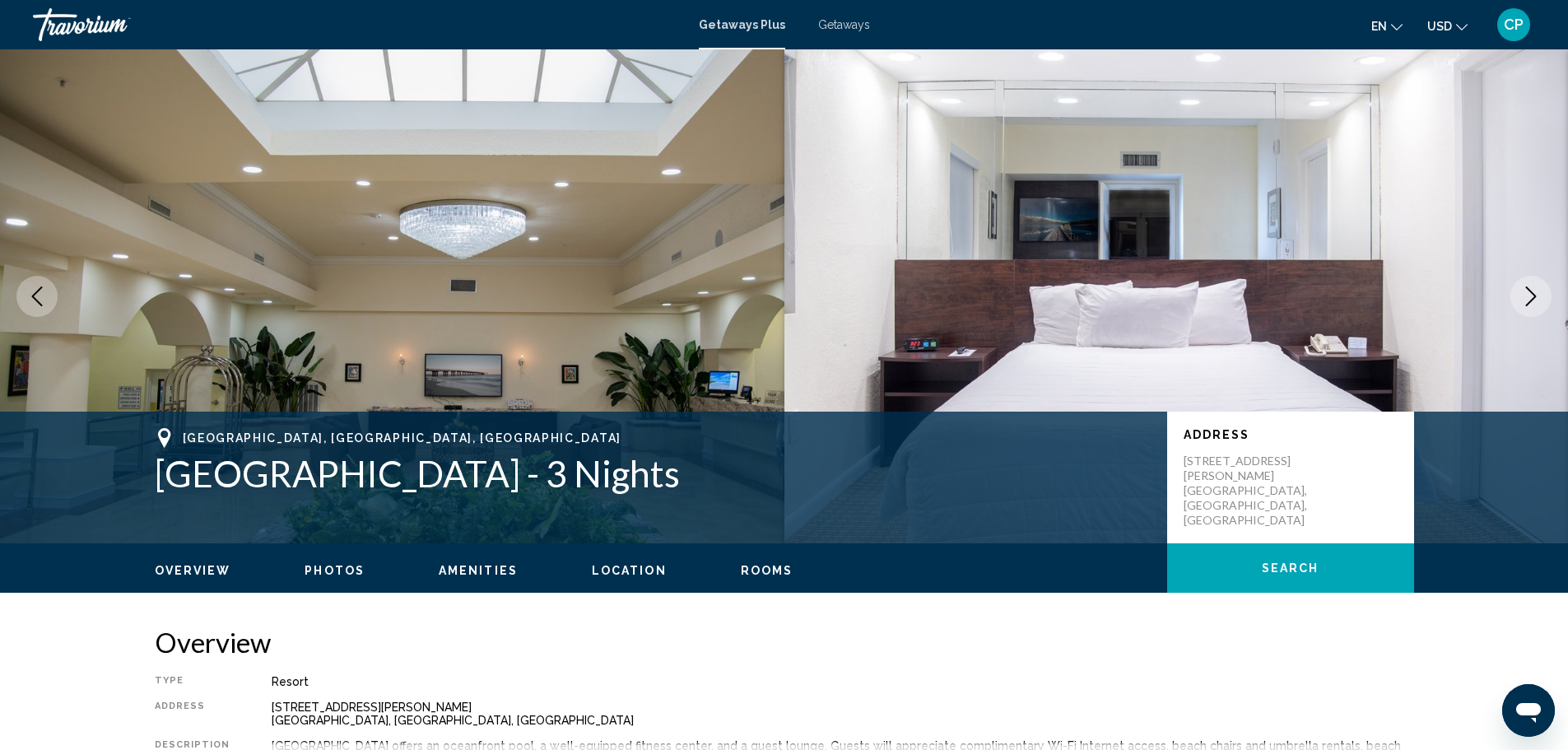
click at [1532, 287] on icon "Next image" at bounding box center [1531, 296] width 20 height 20
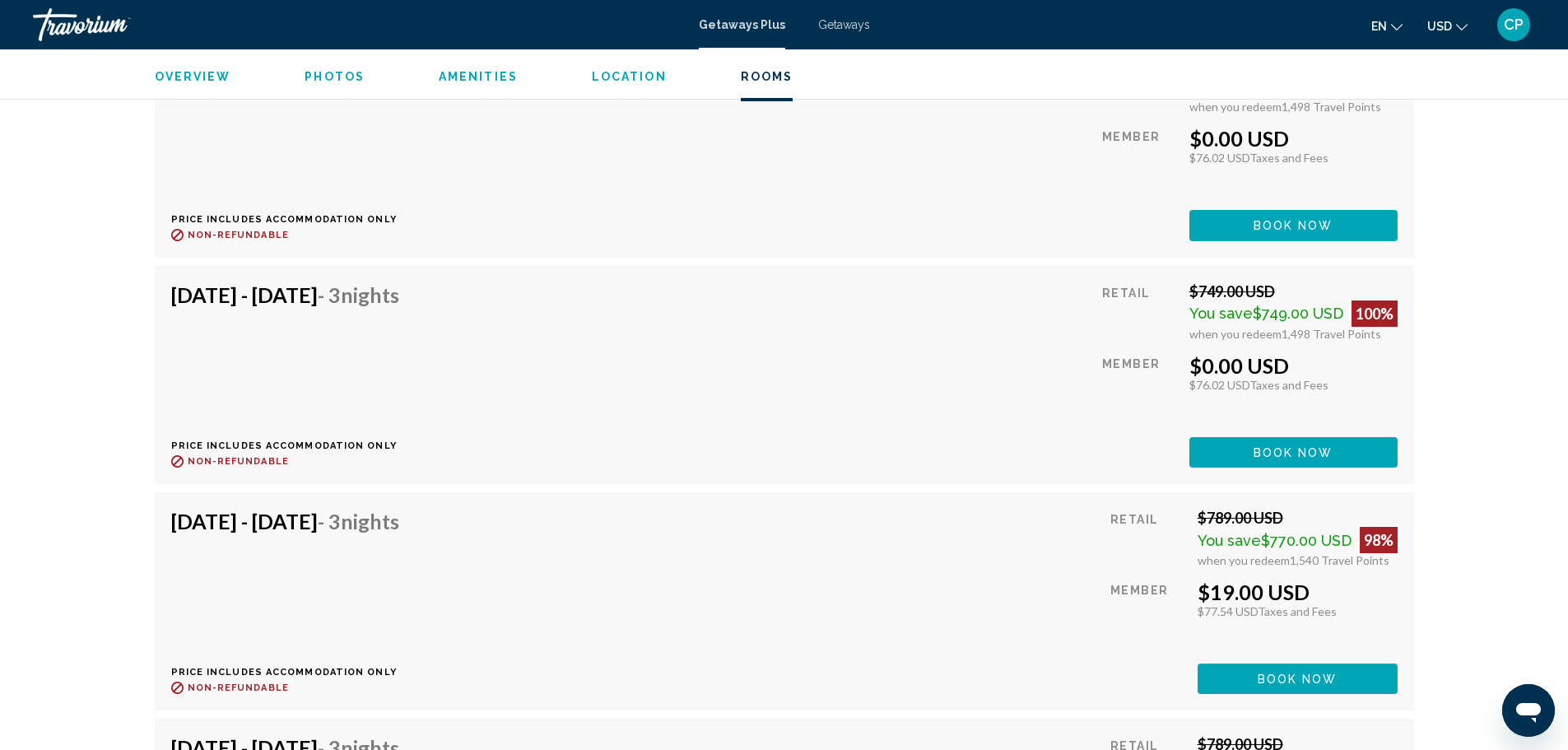
scroll to position [2932, 0]
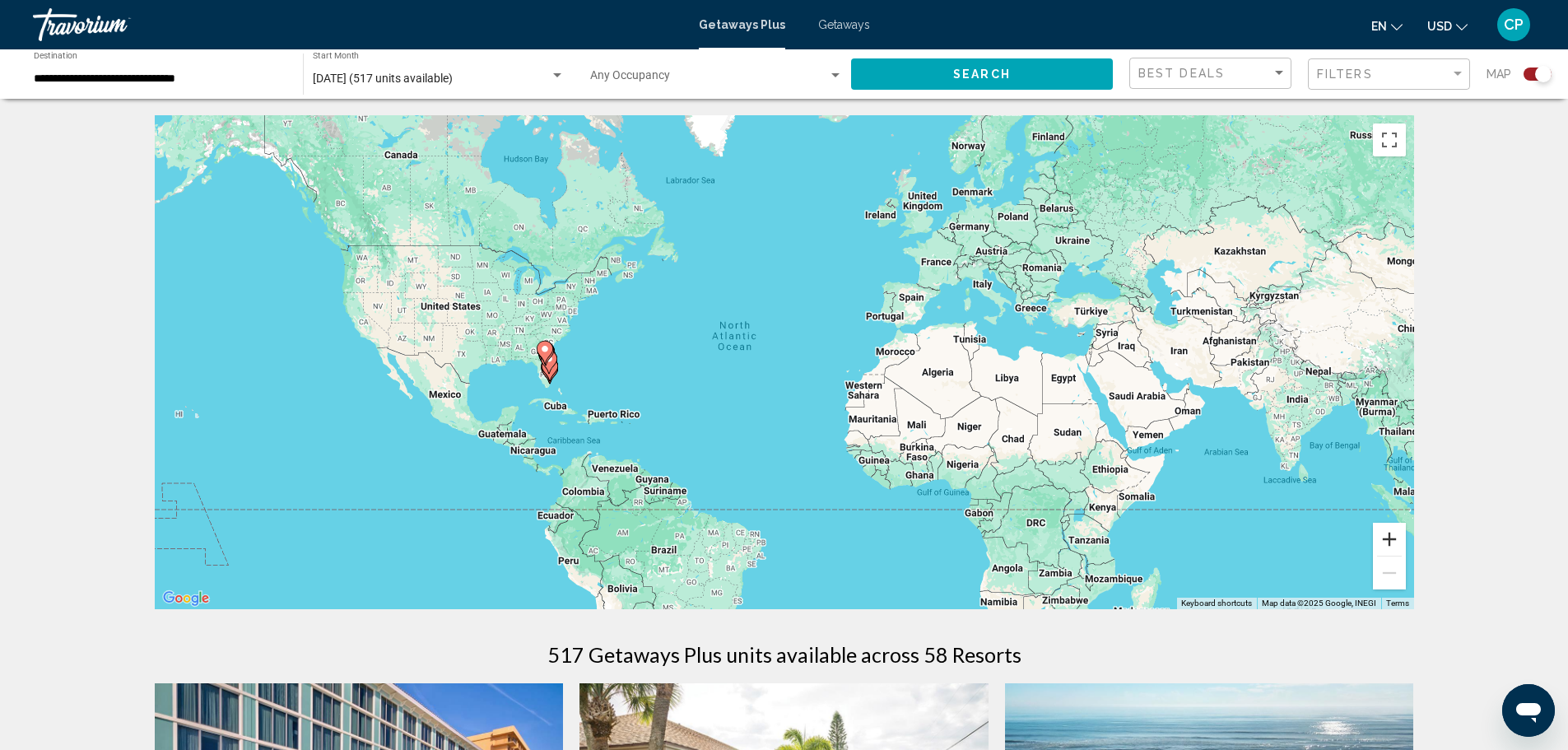
click at [1385, 534] on button "Zoom in" at bounding box center [1390, 539] width 33 height 33
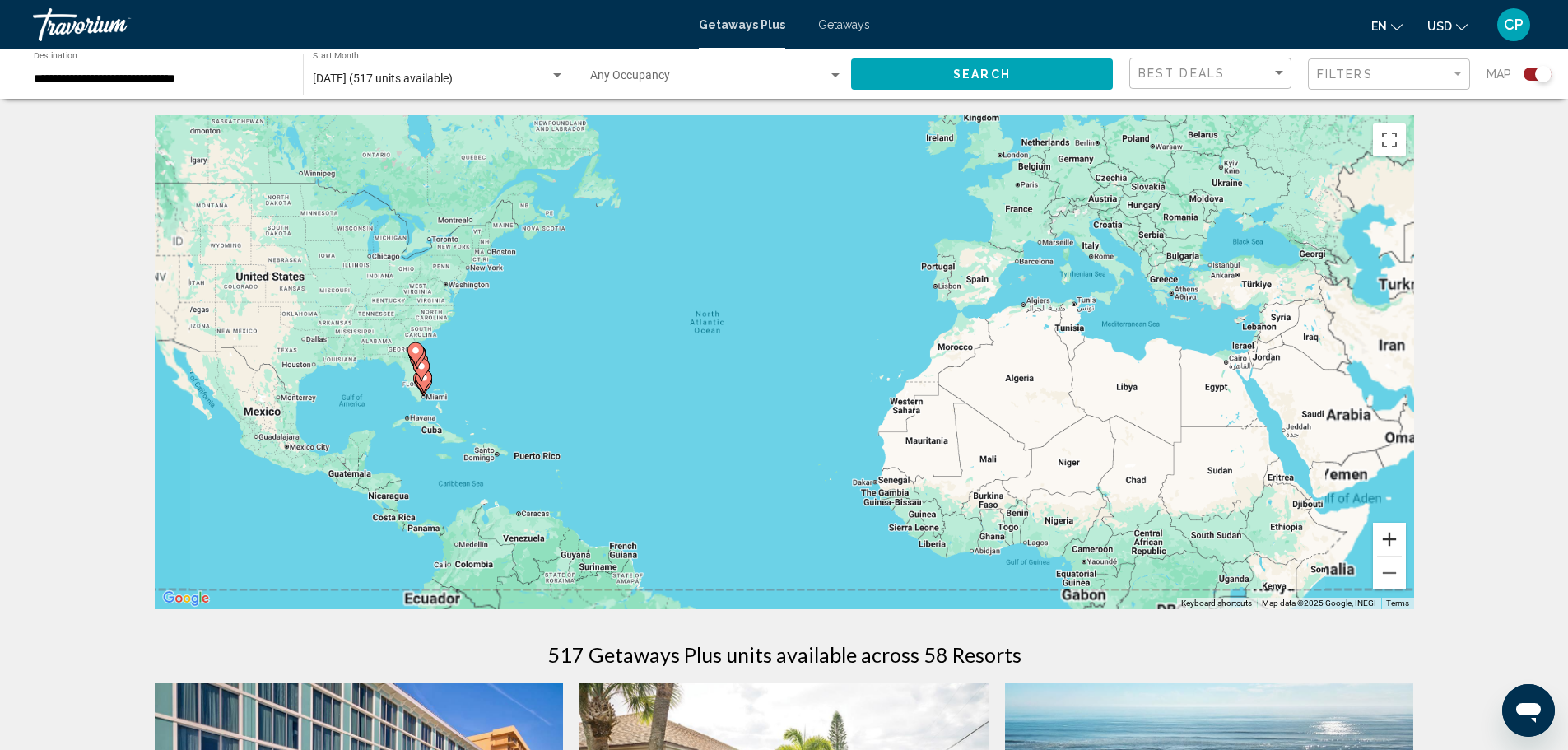
click at [1385, 534] on button "Zoom in" at bounding box center [1390, 539] width 33 height 33
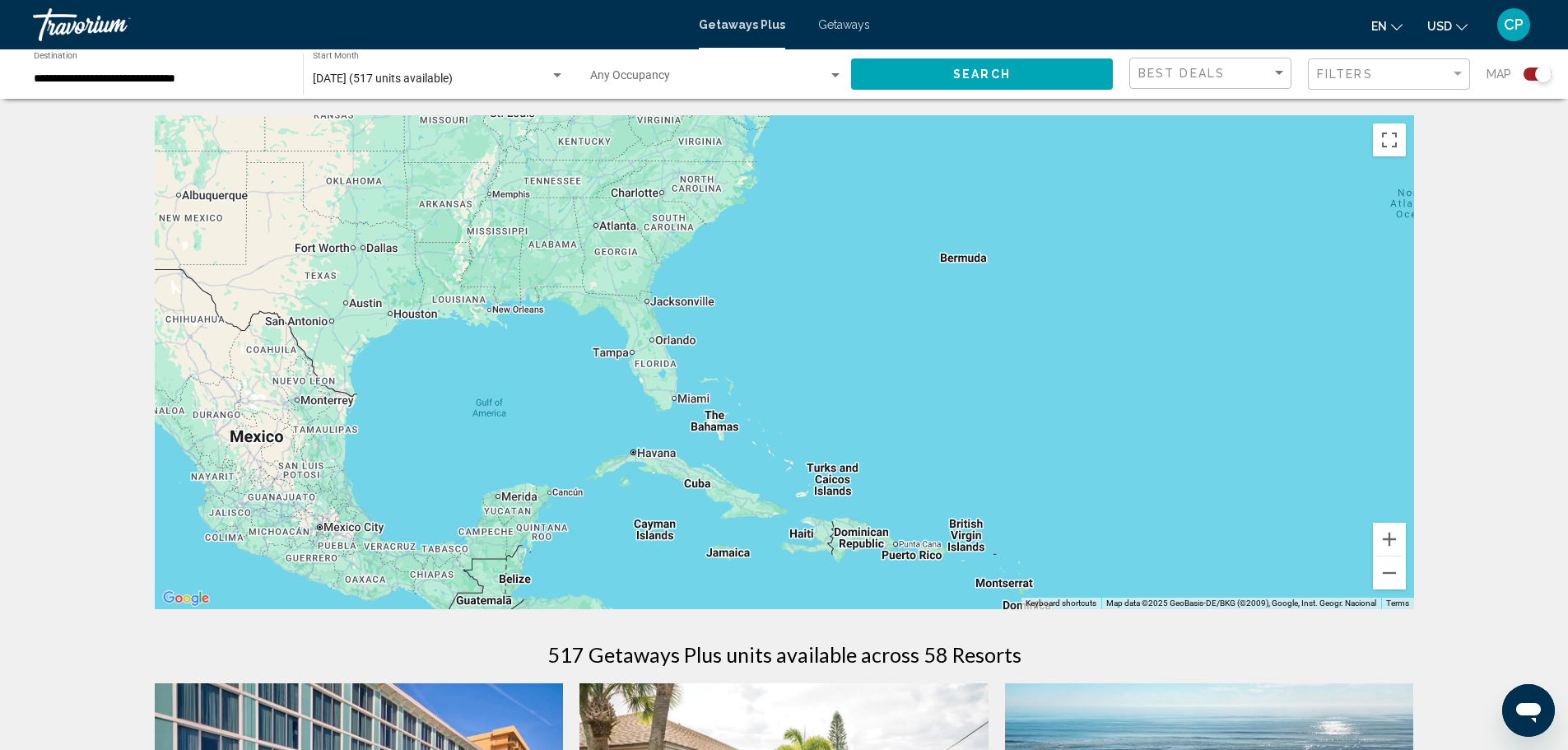
drag, startPoint x: 401, startPoint y: 386, endPoint x: 1231, endPoint y: 329, distance: 832.0
click at [1240, 327] on div "Main content" at bounding box center [784, 363] width 1259 height 494
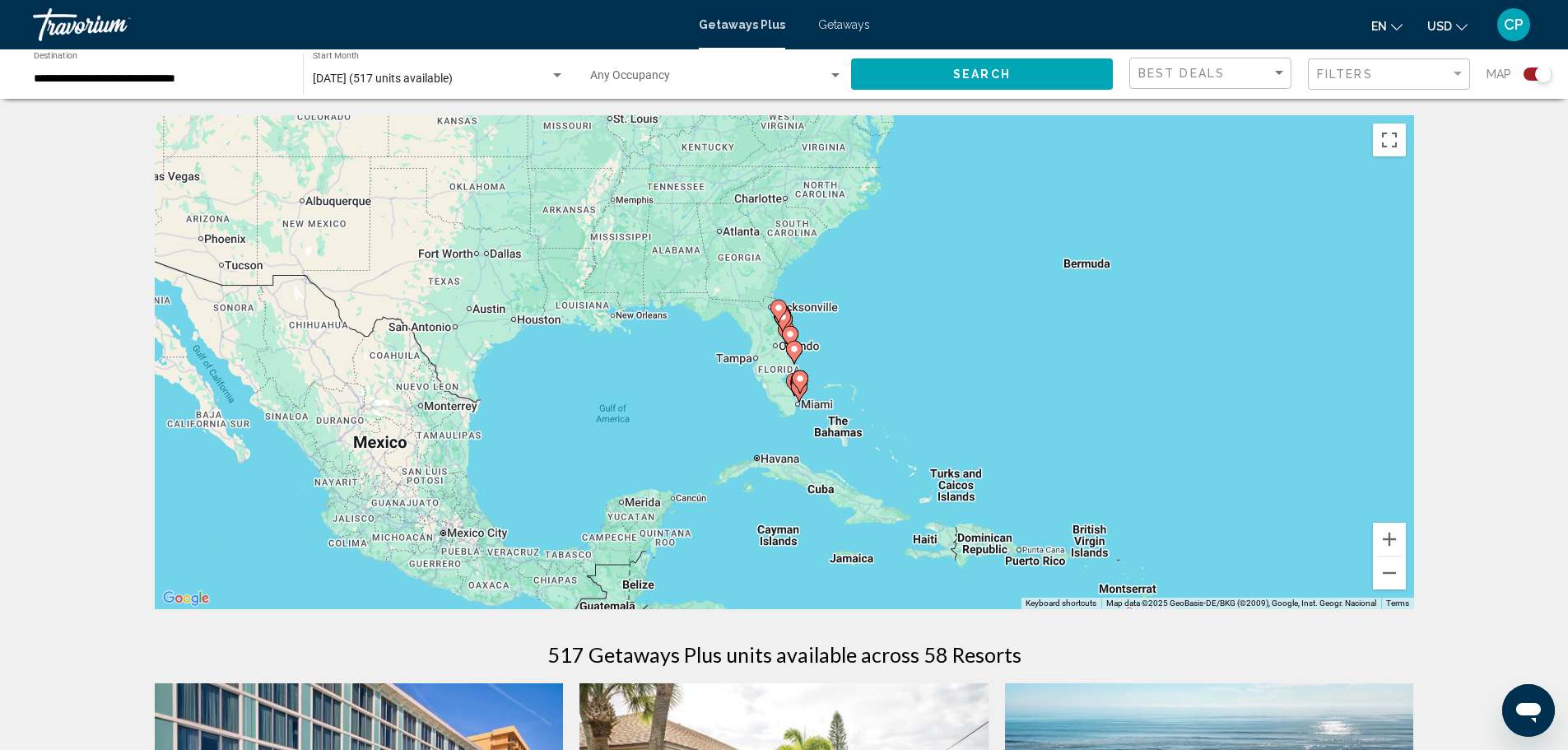
drag, startPoint x: 1250, startPoint y: 349, endPoint x: 1354, endPoint y: 357, distance: 104.3
click at [1352, 354] on div "To activate drag with keyboard, press Alt + Enter. Once in keyboard drag state,…" at bounding box center [784, 363] width 1259 height 494
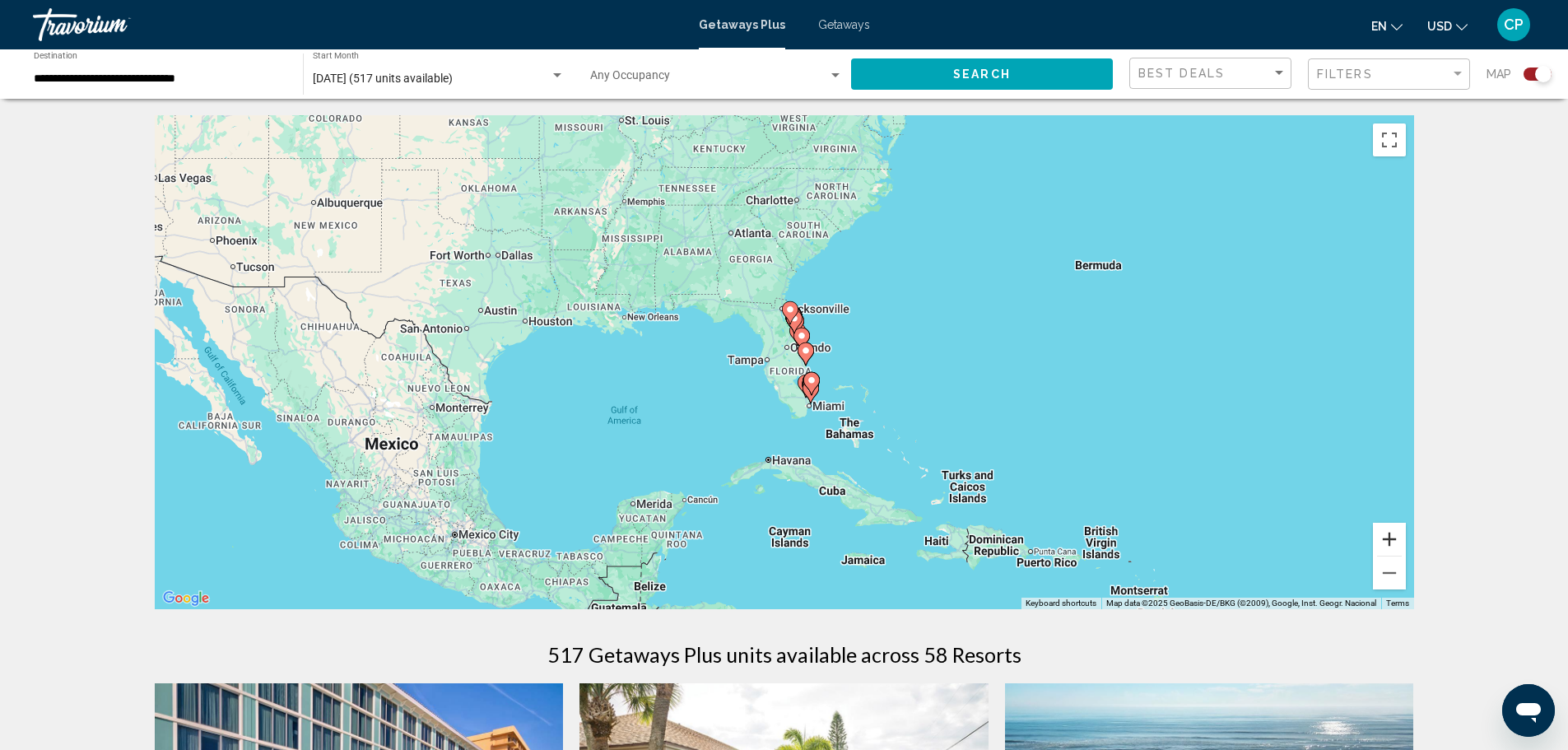
click at [1397, 546] on button "Zoom in" at bounding box center [1390, 539] width 33 height 33
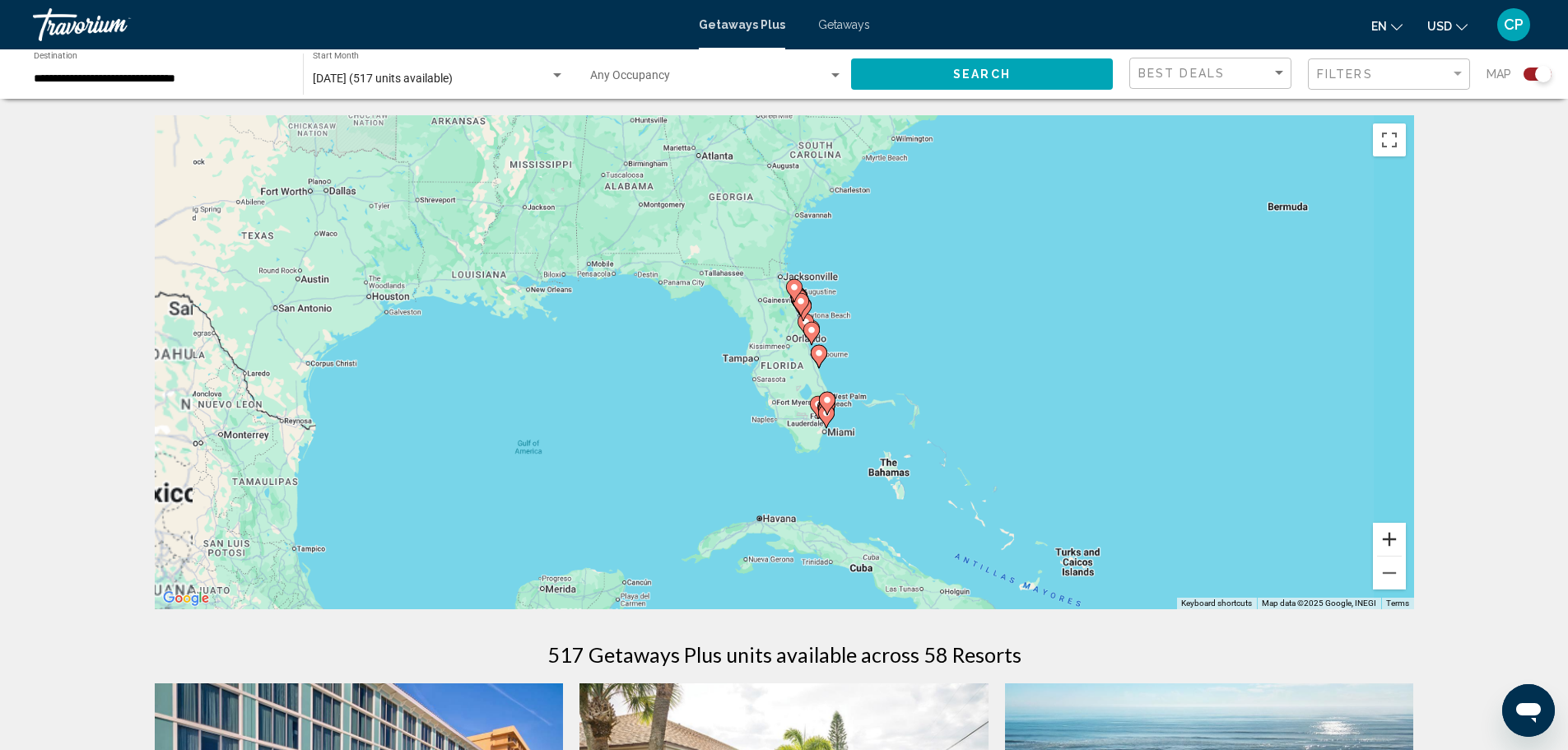
click at [1397, 546] on button "Zoom in" at bounding box center [1390, 539] width 33 height 33
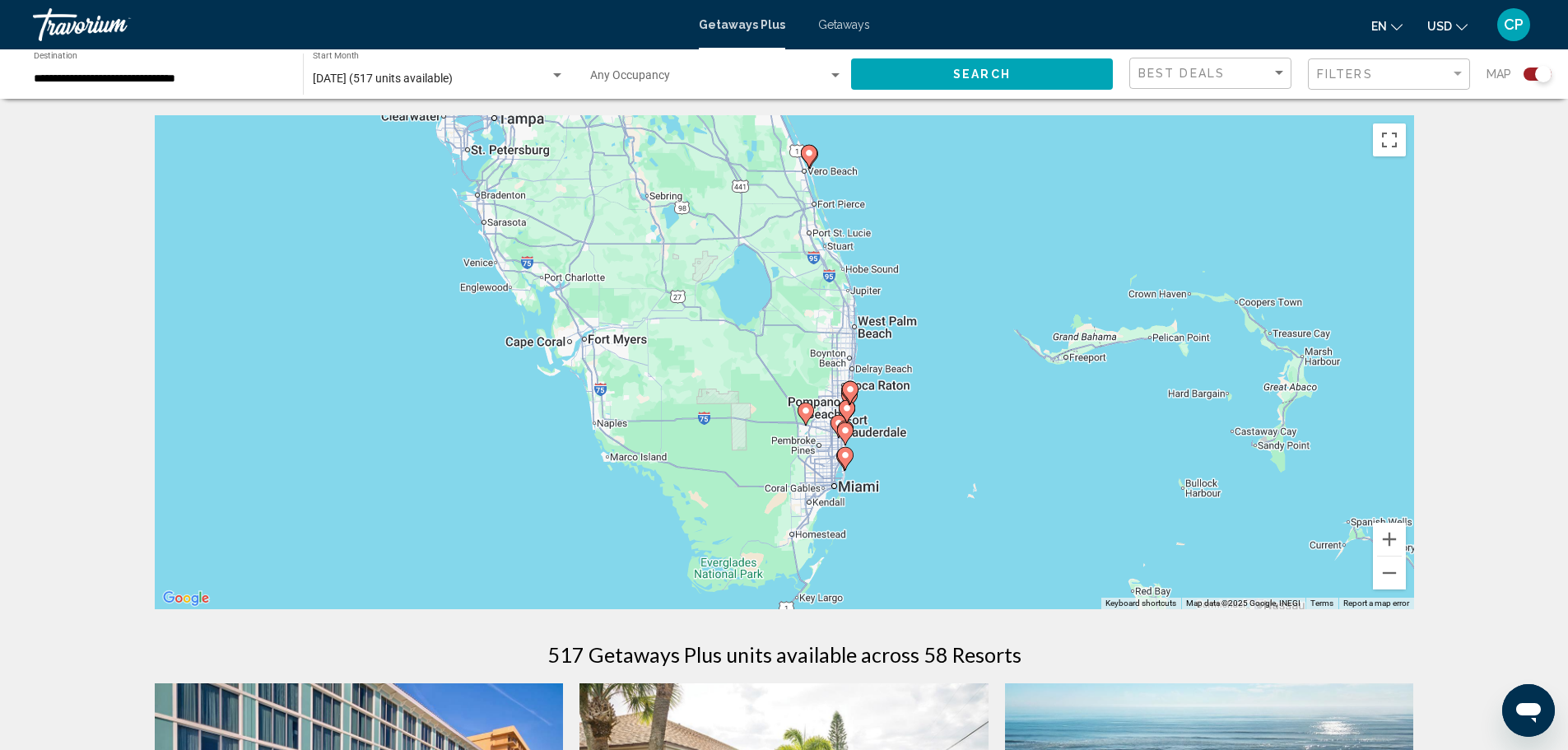
drag, startPoint x: 1202, startPoint y: 421, endPoint x: 1048, endPoint y: 189, distance: 278.5
click at [1048, 189] on div "To activate drag with keyboard, press Alt + Enter. Once in keyboard drag state,…" at bounding box center [784, 363] width 1259 height 494
click at [1378, 532] on button "Zoom in" at bounding box center [1390, 539] width 33 height 33
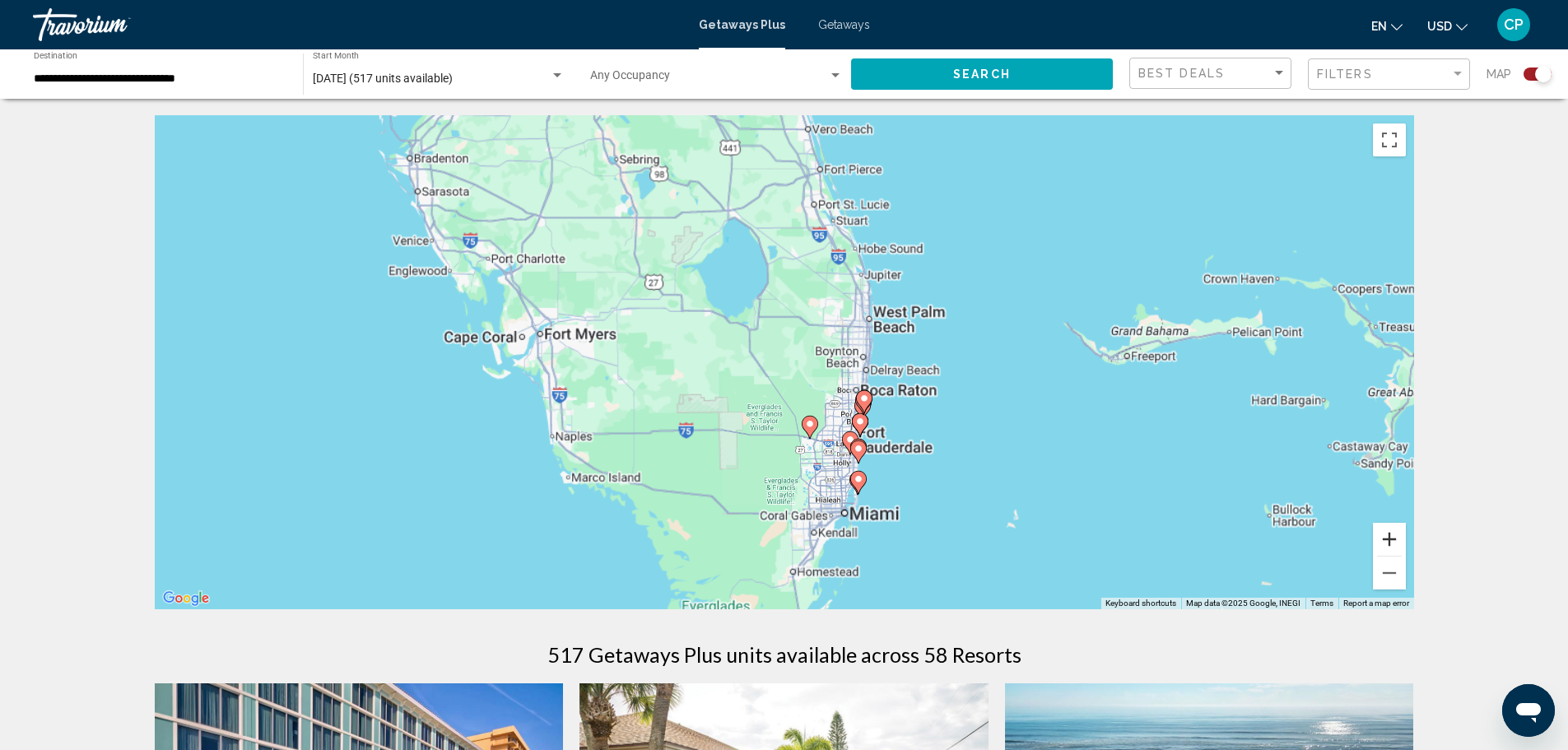
click at [1378, 532] on button "Zoom in" at bounding box center [1390, 539] width 33 height 33
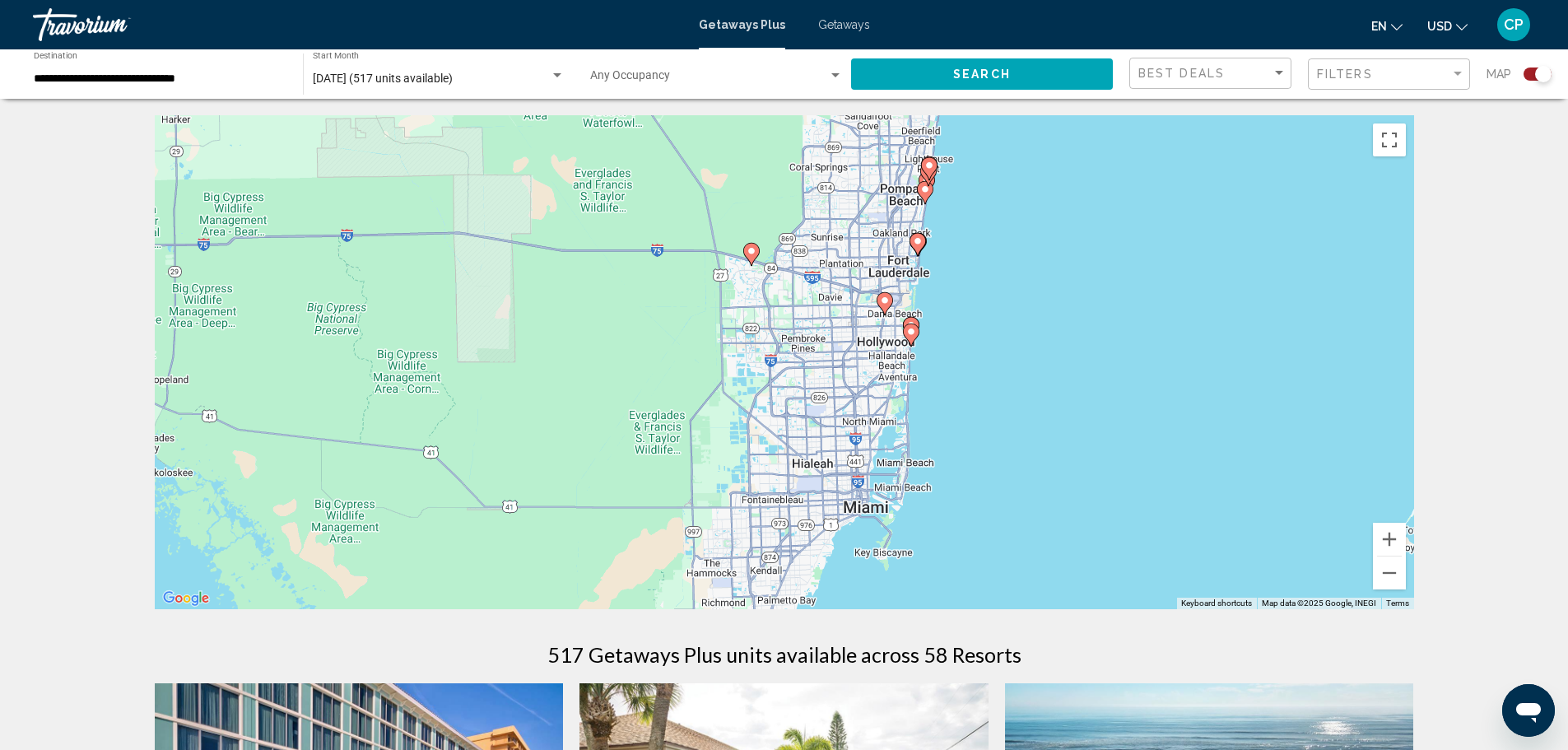
drag, startPoint x: 1210, startPoint y: 497, endPoint x: 1091, endPoint y: 143, distance: 373.5
click at [1091, 143] on div "To activate drag with keyboard, press Alt + Enter. Once in keyboard drag state,…" at bounding box center [784, 363] width 1259 height 494
click at [1391, 539] on button "Zoom in" at bounding box center [1390, 539] width 33 height 33
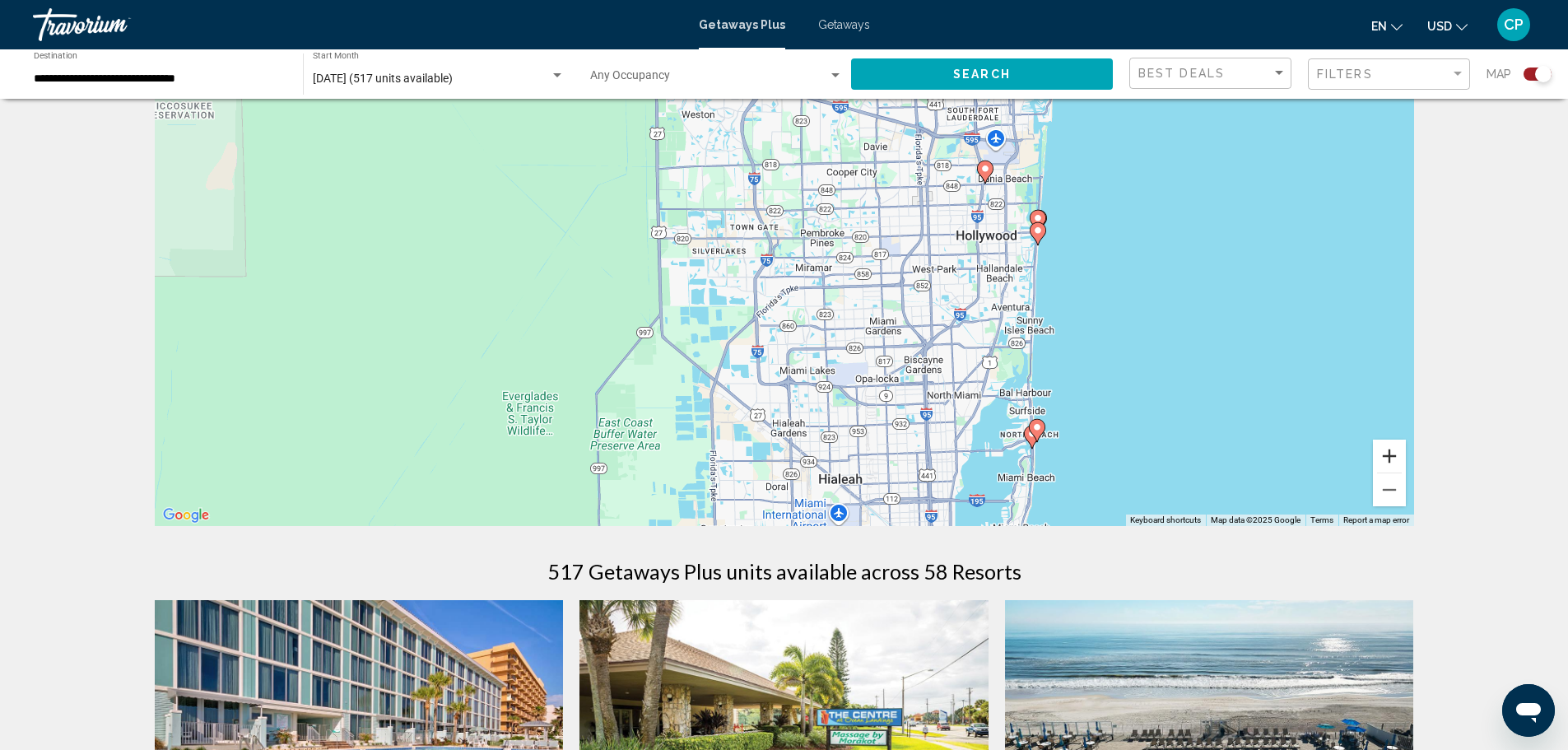
scroll to position [82, 0]
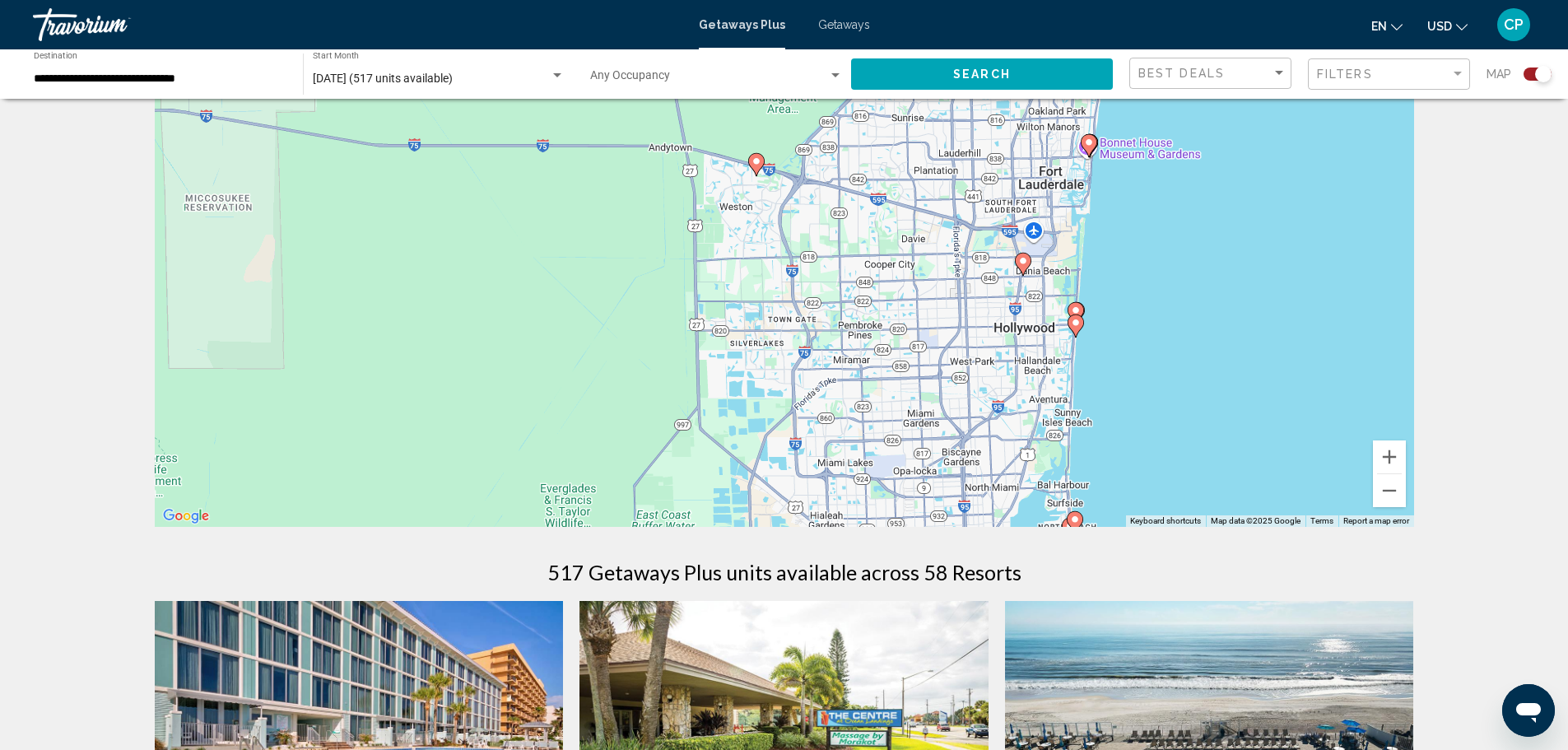
drag, startPoint x: 1033, startPoint y: 380, endPoint x: 1071, endPoint y: 470, distance: 97.7
click at [1071, 470] on div "To activate drag with keyboard, press Alt + Enter. Once in keyboard drag state,…" at bounding box center [784, 280] width 1259 height 494
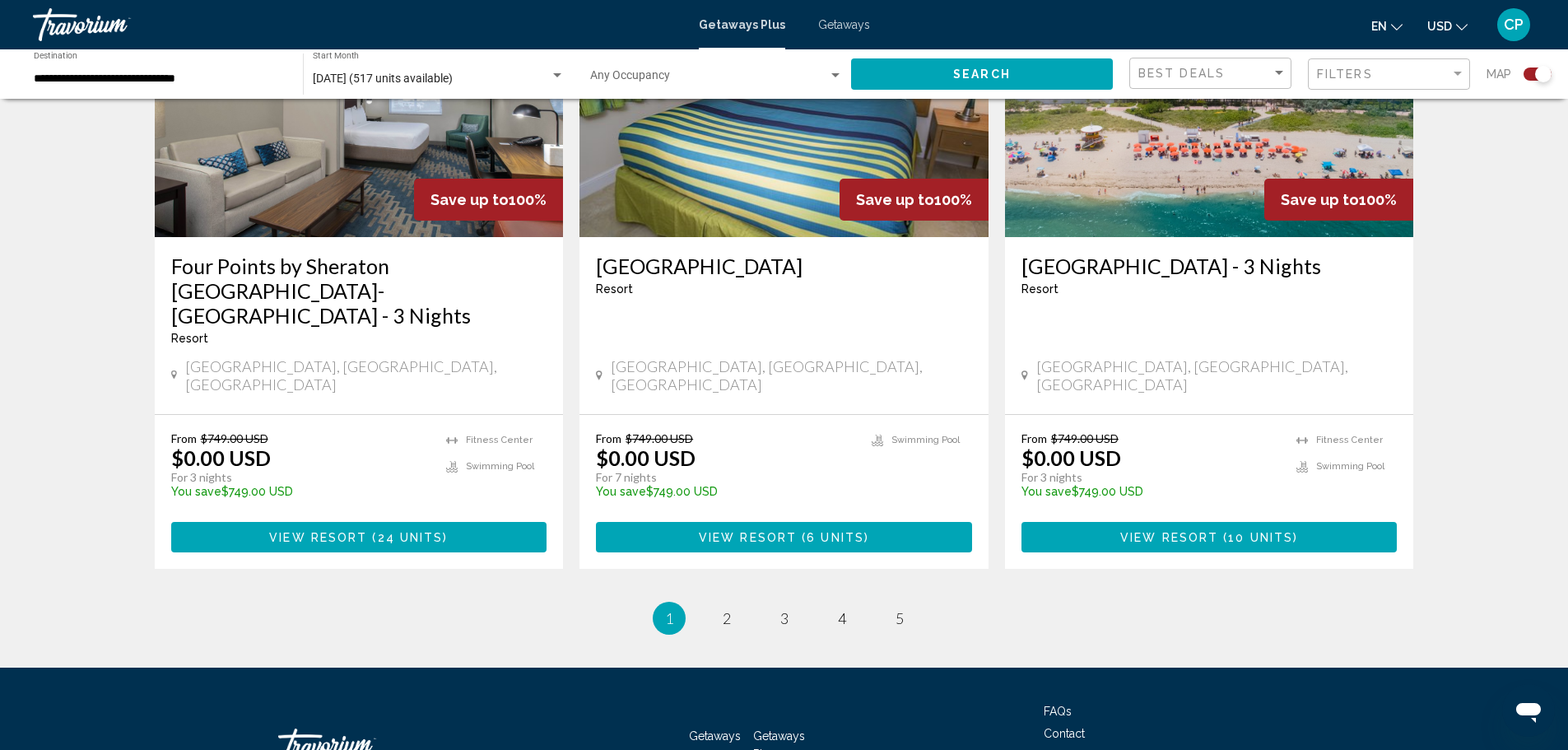
scroll to position [2493, 0]
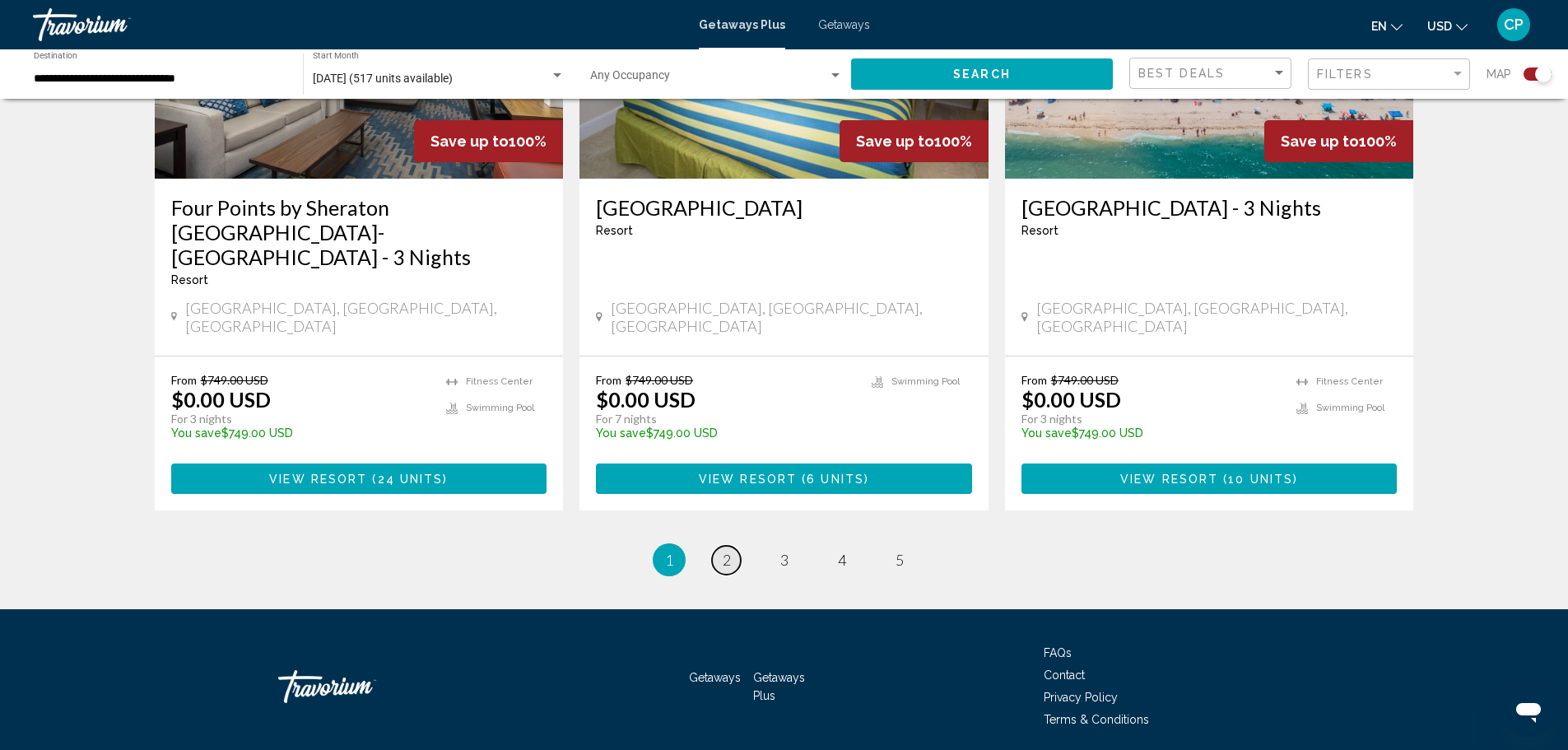
click at [724, 550] on span "2" at bounding box center [727, 559] width 8 height 18
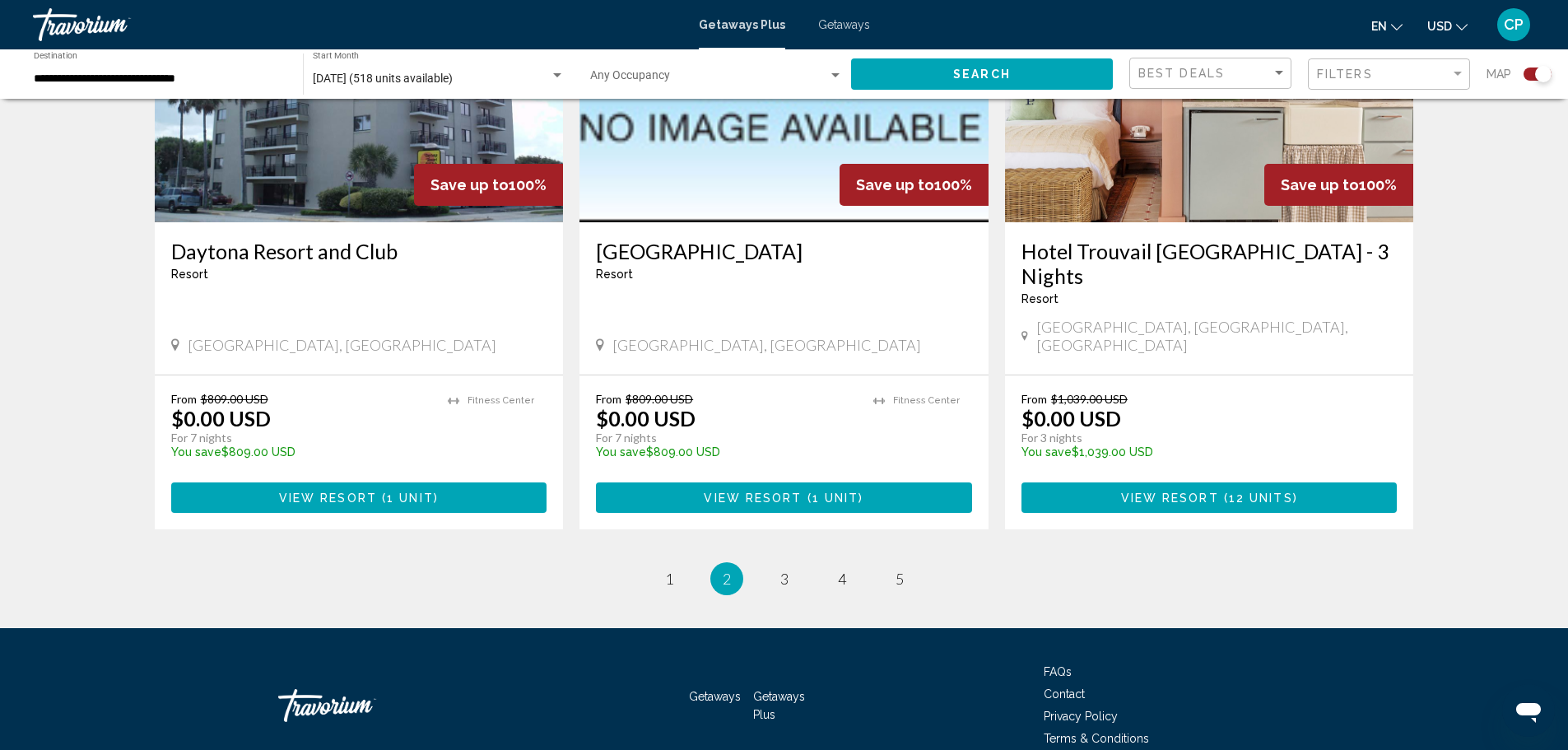
scroll to position [2444, 0]
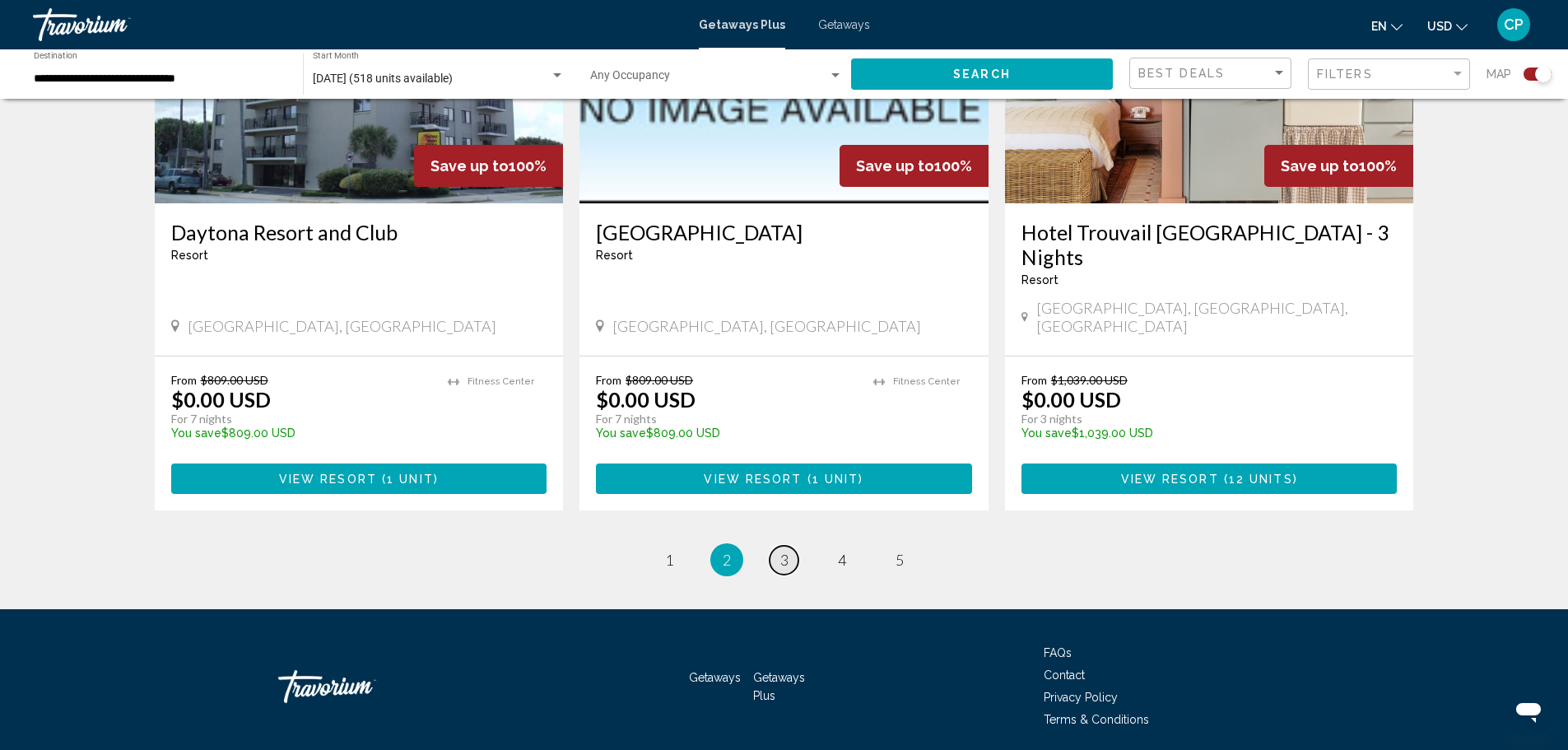
click at [786, 550] on span "3" at bounding box center [784, 559] width 8 height 18
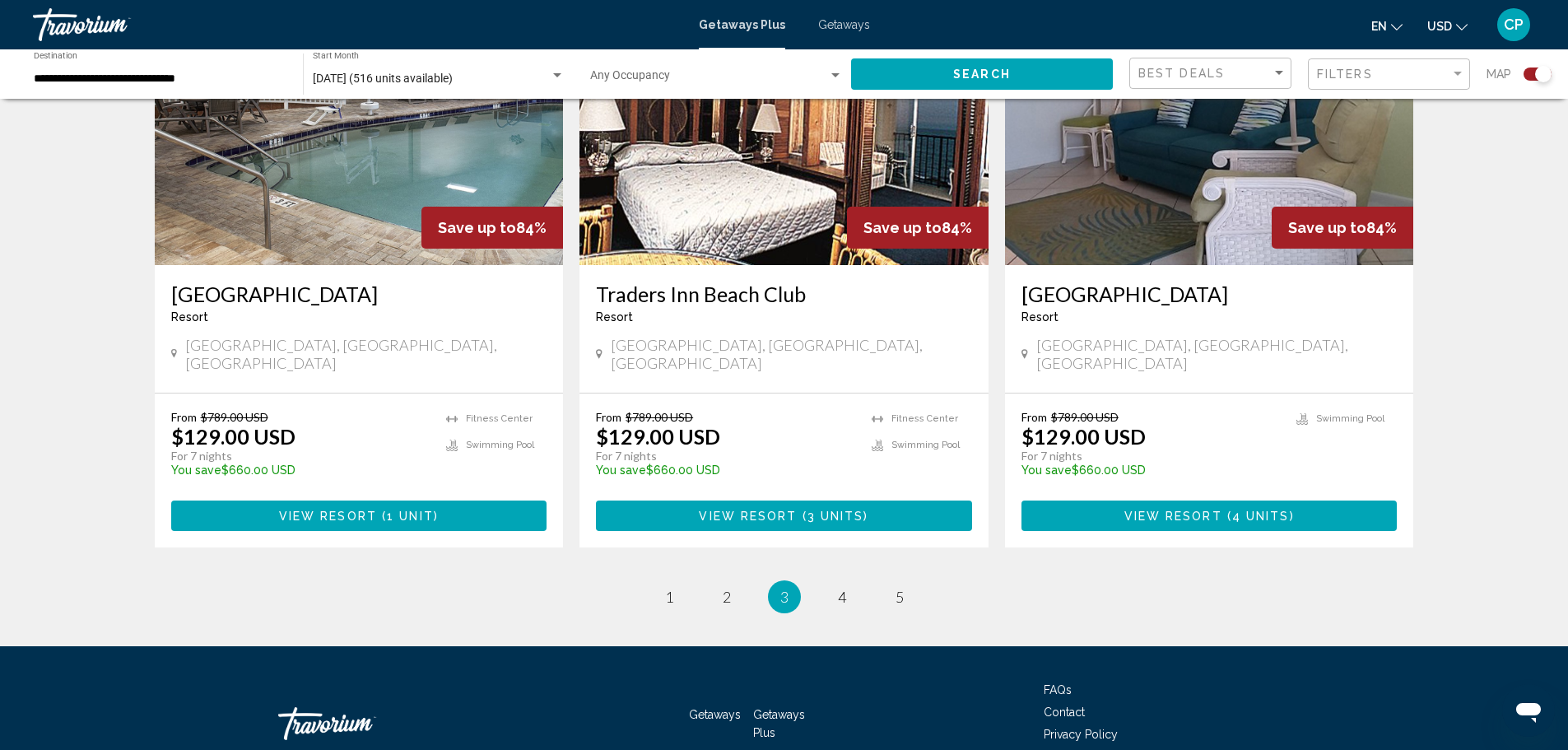
scroll to position [2468, 0]
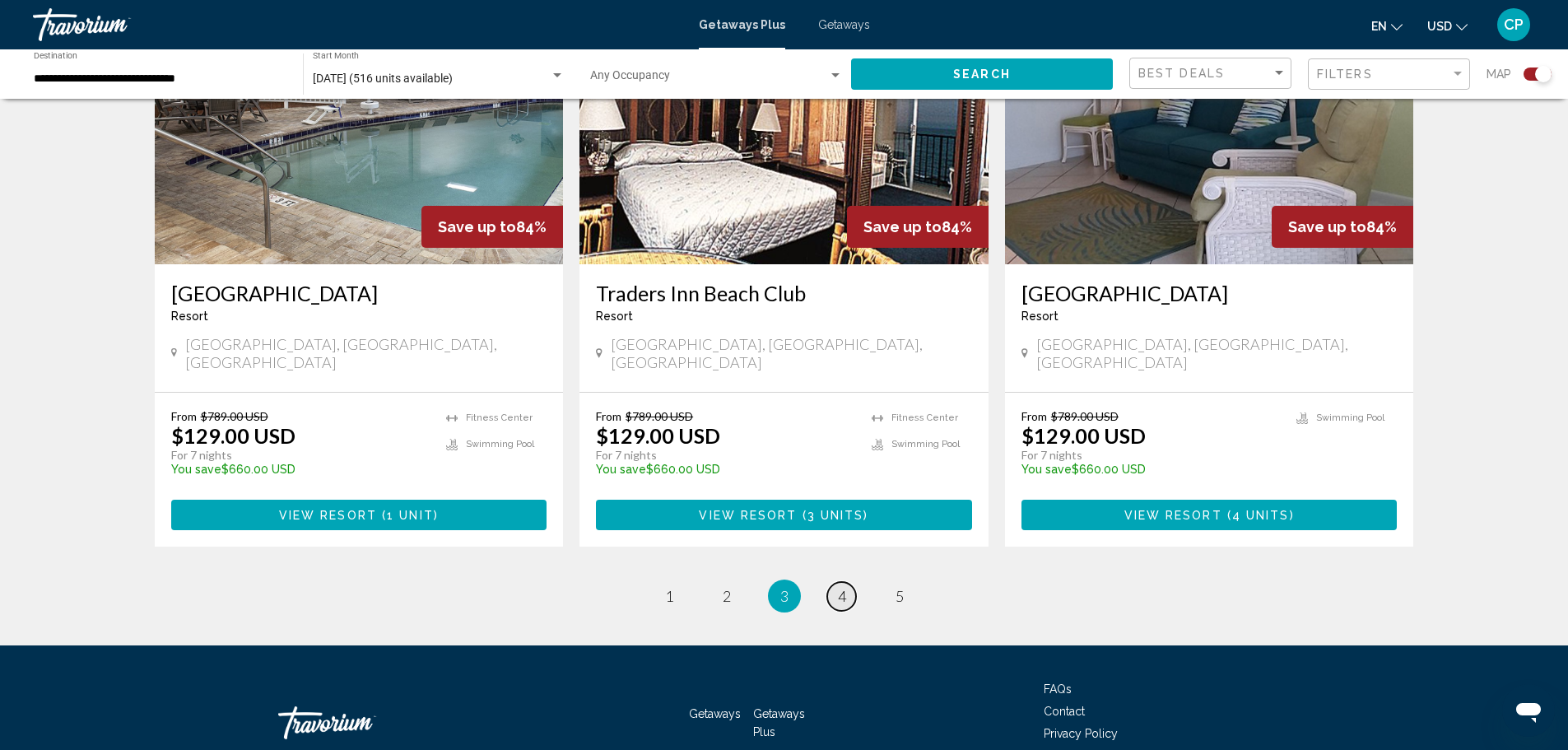
click at [841, 587] on span "4" at bounding box center [841, 596] width 8 height 18
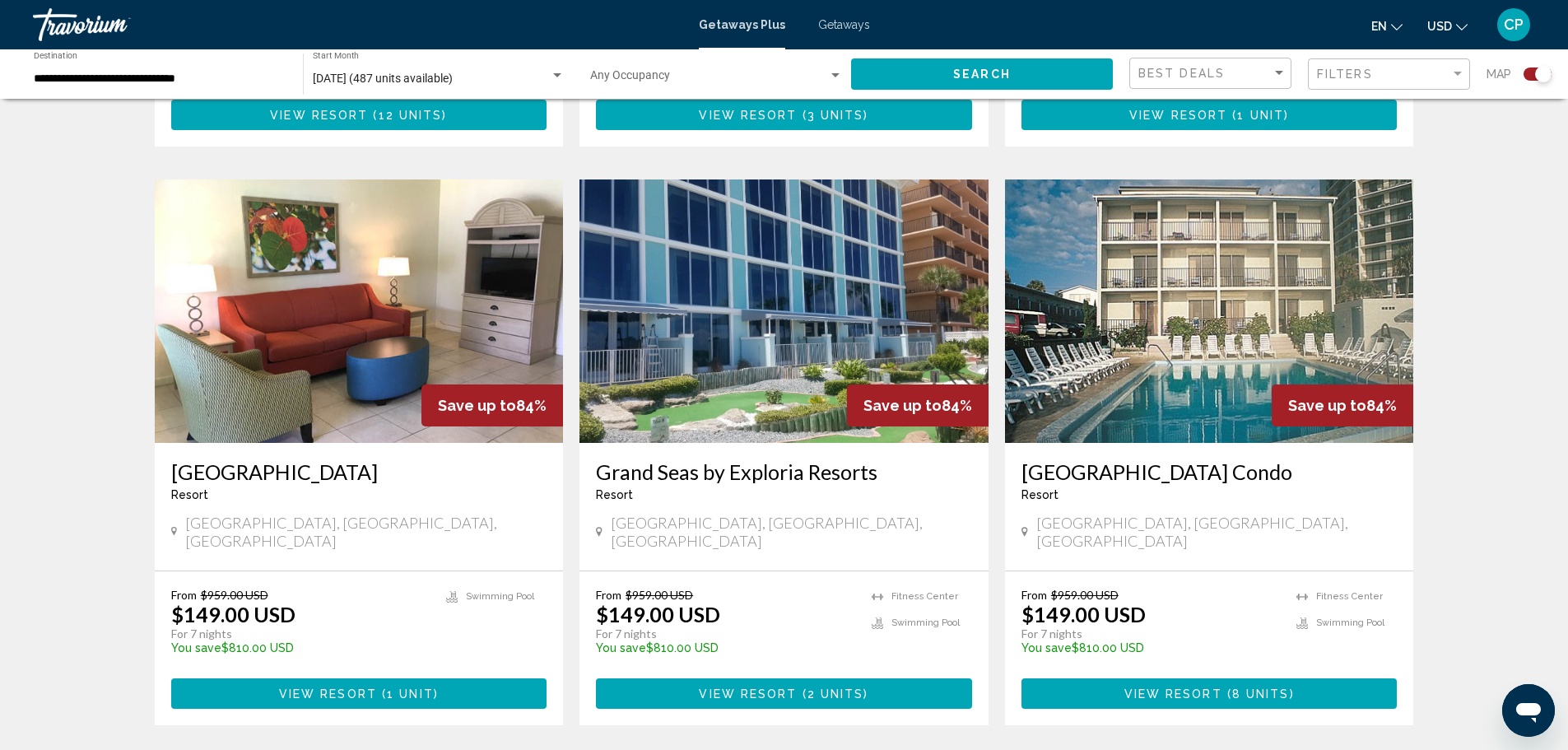
scroll to position [2304, 0]
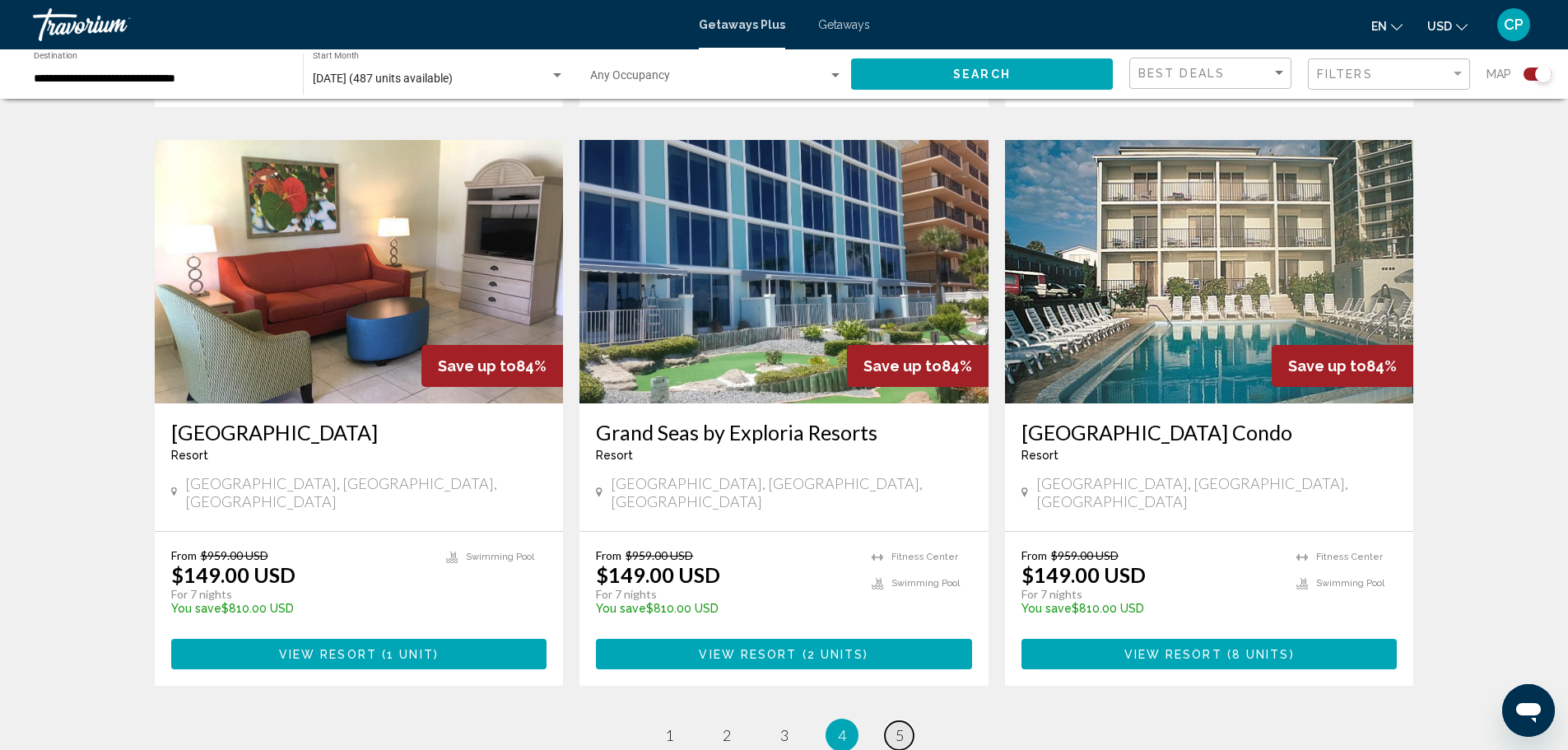
click at [912, 721] on link "page 5" at bounding box center [899, 735] width 29 height 29
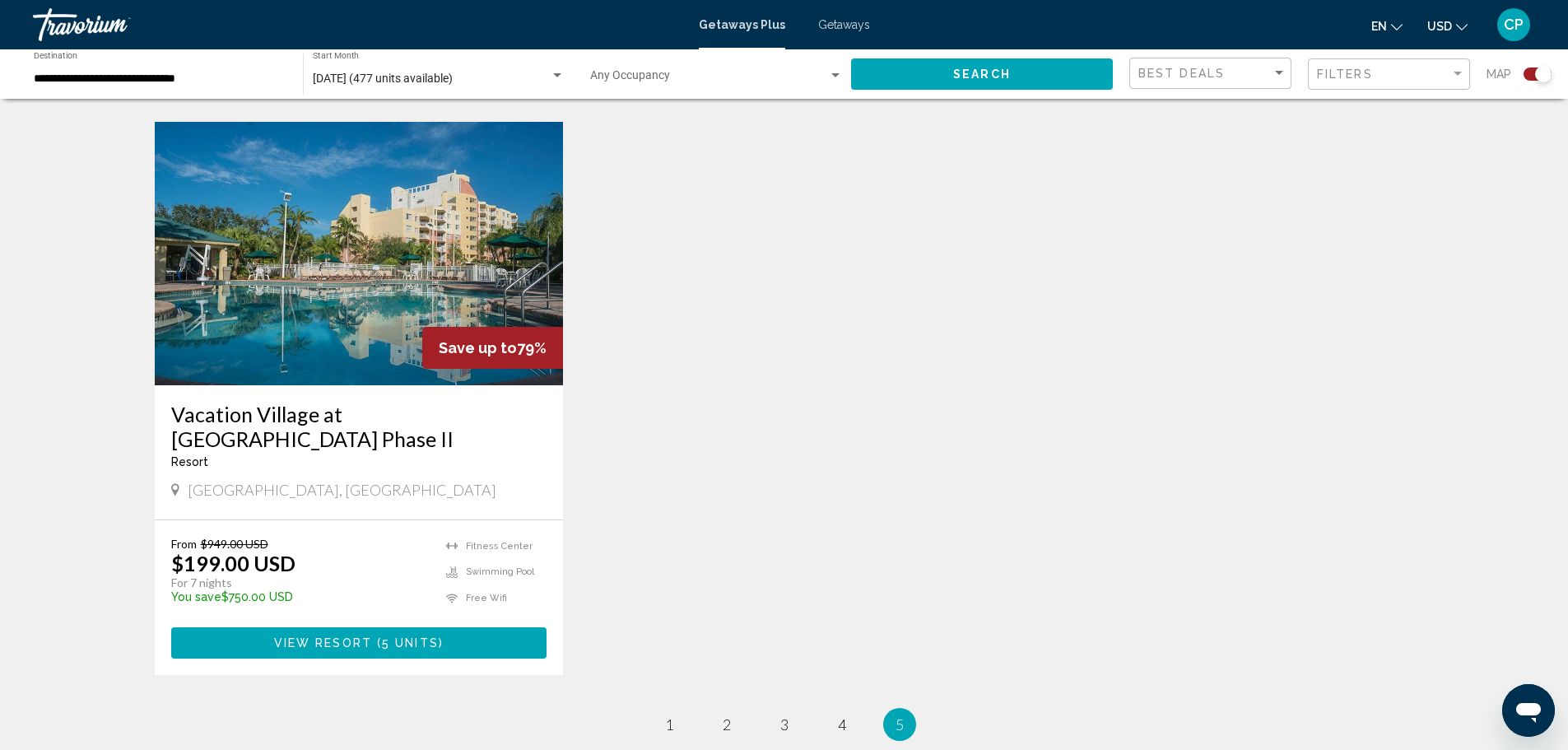
scroll to position [1152, 0]
